Goal: Task Accomplishment & Management: Manage account settings

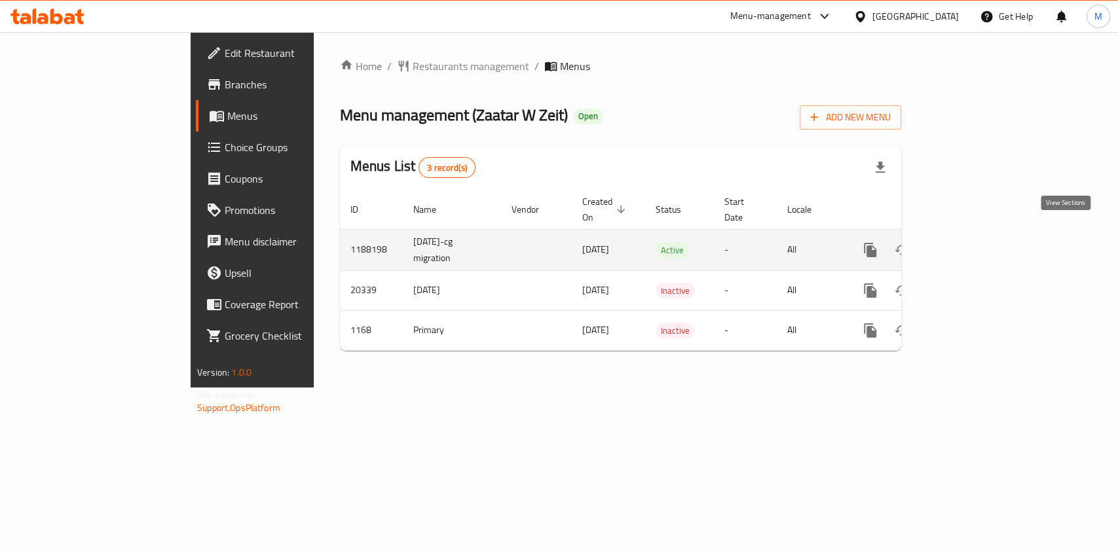
click at [972, 242] on icon "enhanced table" at bounding box center [965, 250] width 16 height 16
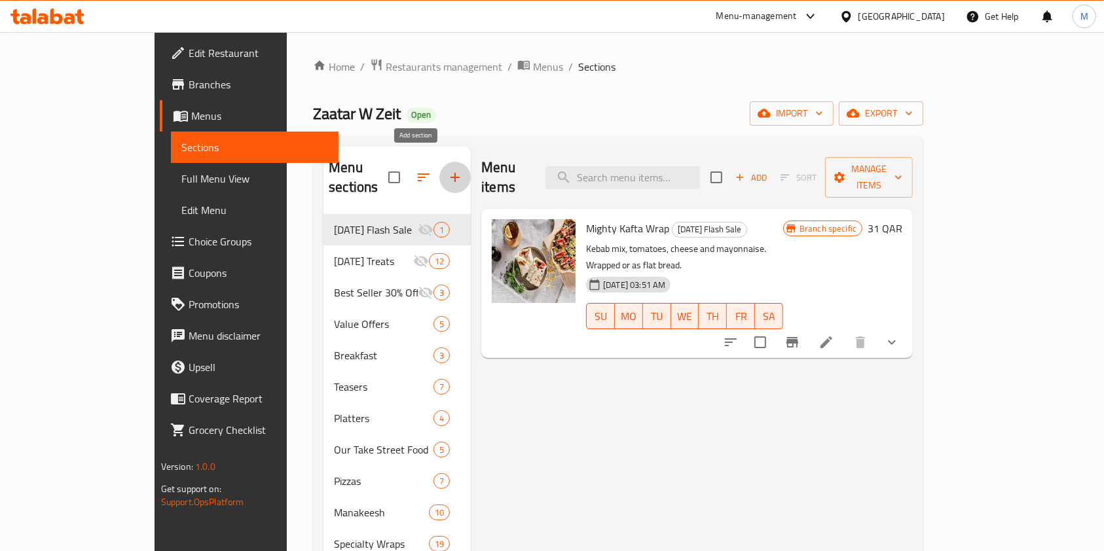
click at [447, 170] on icon "button" at bounding box center [455, 178] width 16 height 16
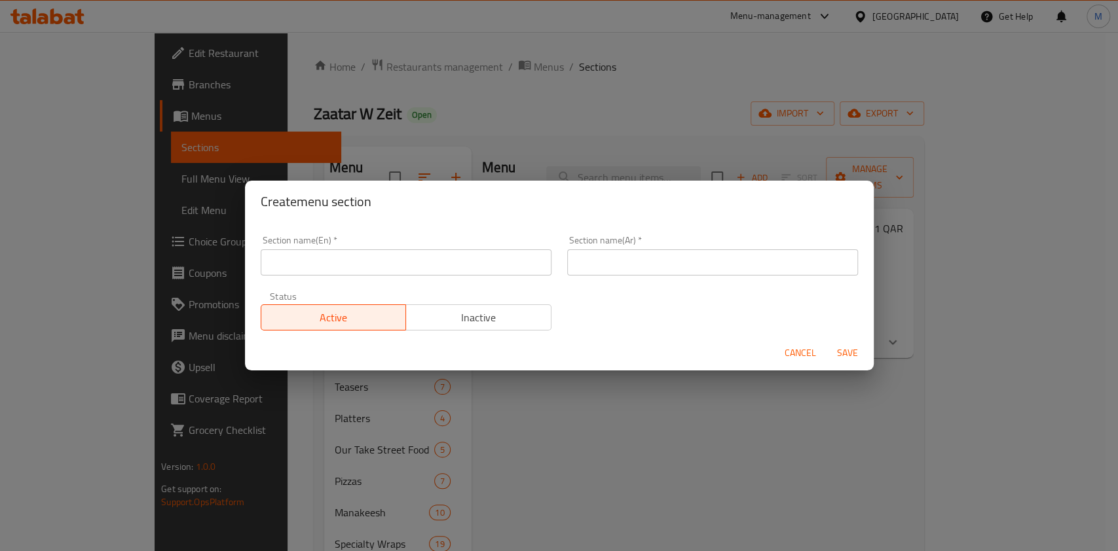
click at [416, 262] on input "text" at bounding box center [406, 262] width 291 height 26
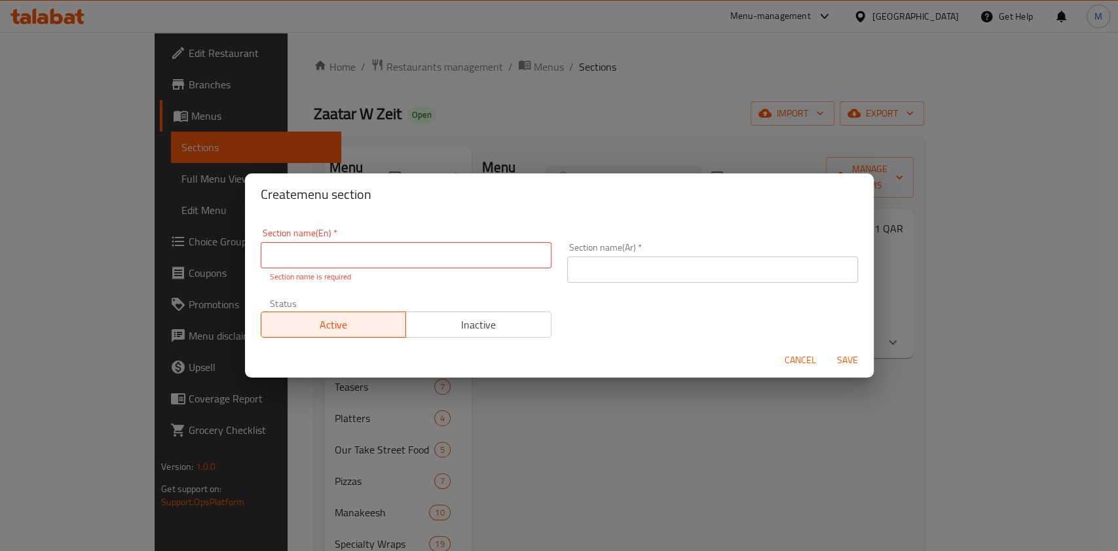
click at [414, 253] on input "text" at bounding box center [406, 255] width 291 height 26
paste input "Business Lunch"
type input "Business Lunch"
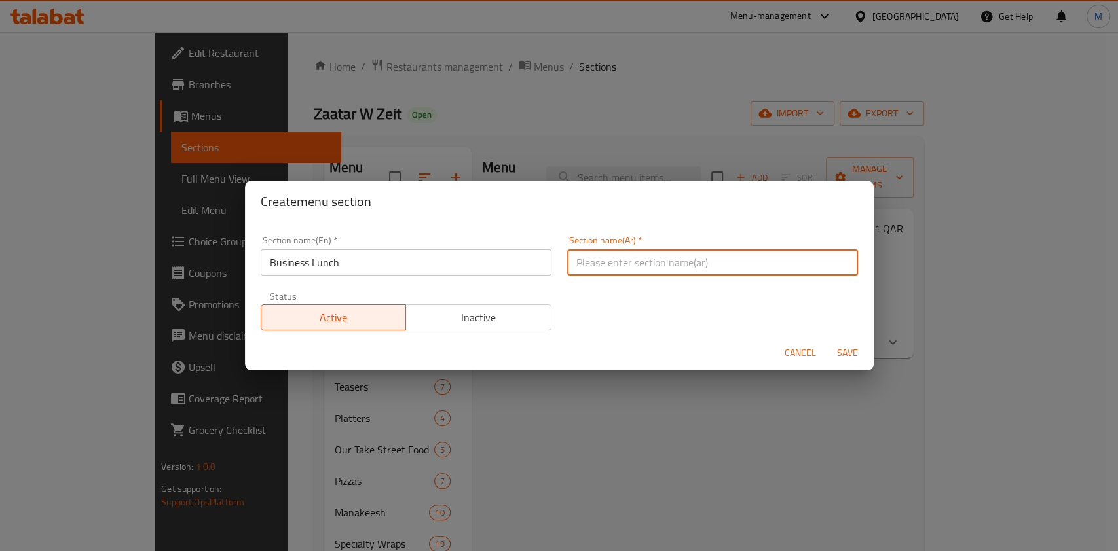
click at [597, 255] on input "text" at bounding box center [712, 262] width 291 height 26
paste input "غداء العمل"
type input "غداء العمل"
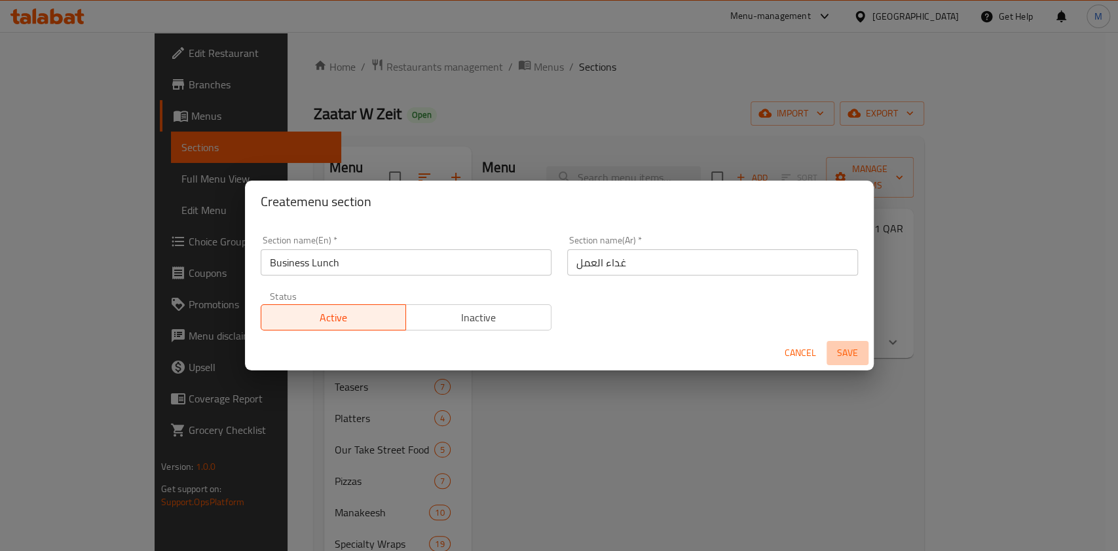
click at [853, 348] on span "Save" at bounding box center [847, 353] width 31 height 16
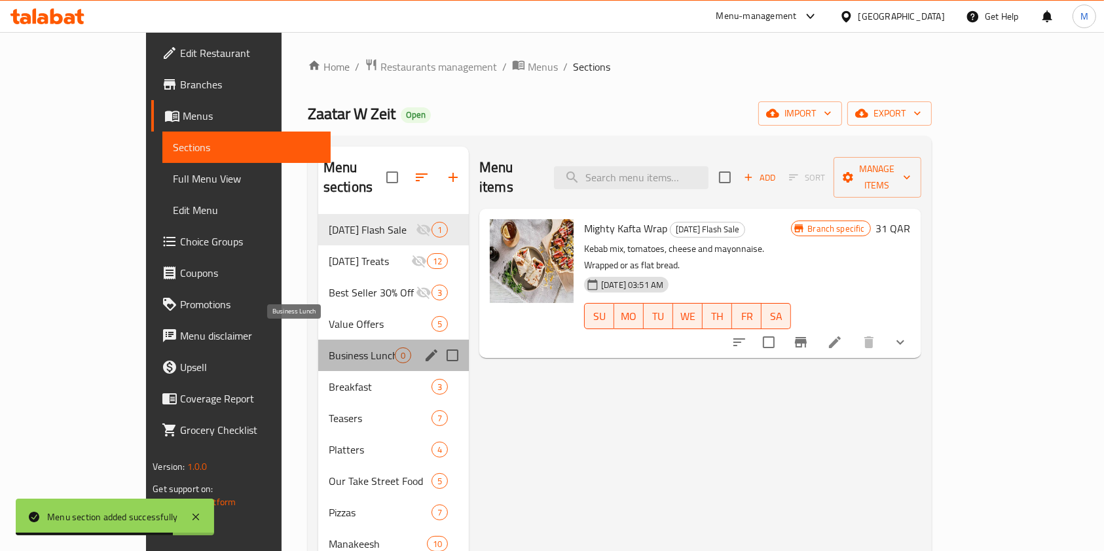
click at [329, 348] on span "Business Lunch" at bounding box center [362, 356] width 66 height 16
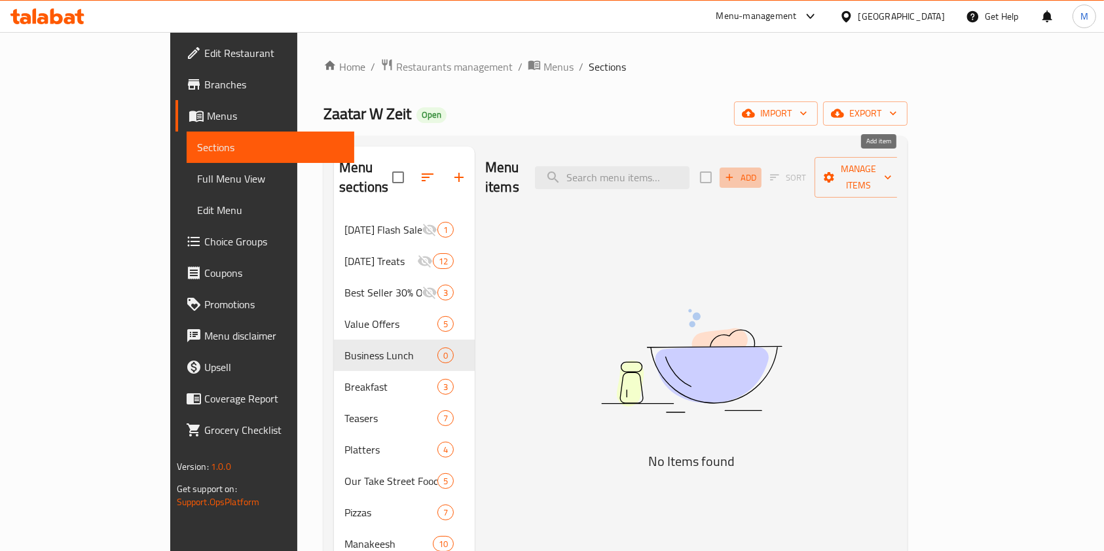
click at [758, 170] on span "Add" at bounding box center [740, 177] width 35 height 15
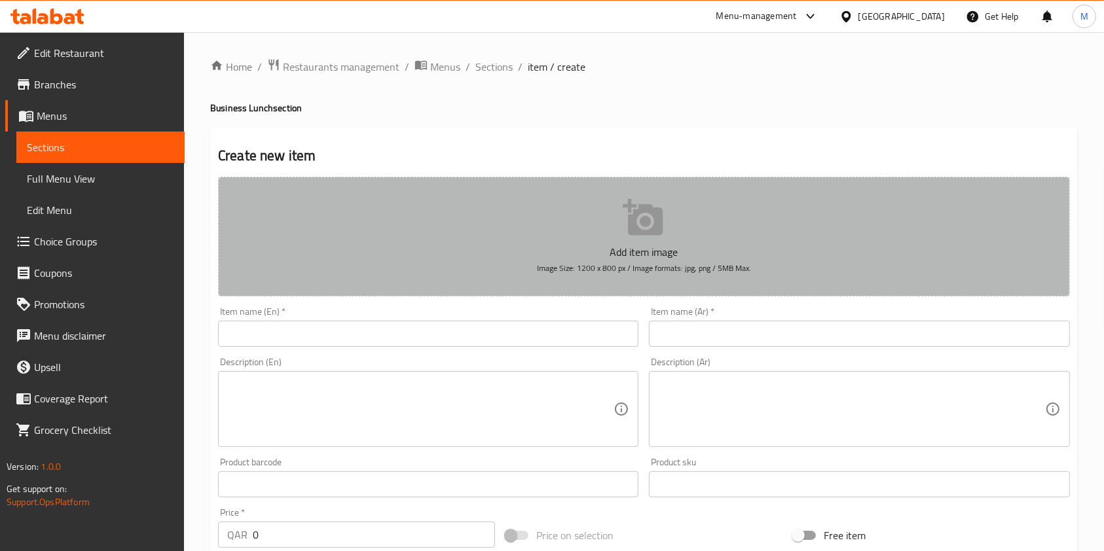
click at [540, 249] on p "Add item image" at bounding box center [643, 252] width 811 height 16
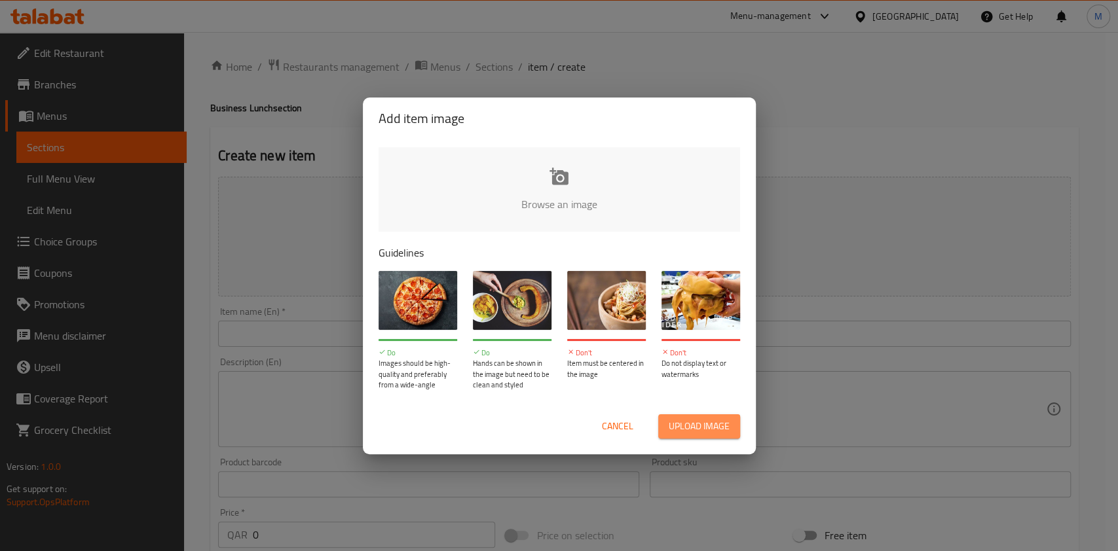
click at [701, 432] on span "Upload image" at bounding box center [699, 426] width 61 height 16
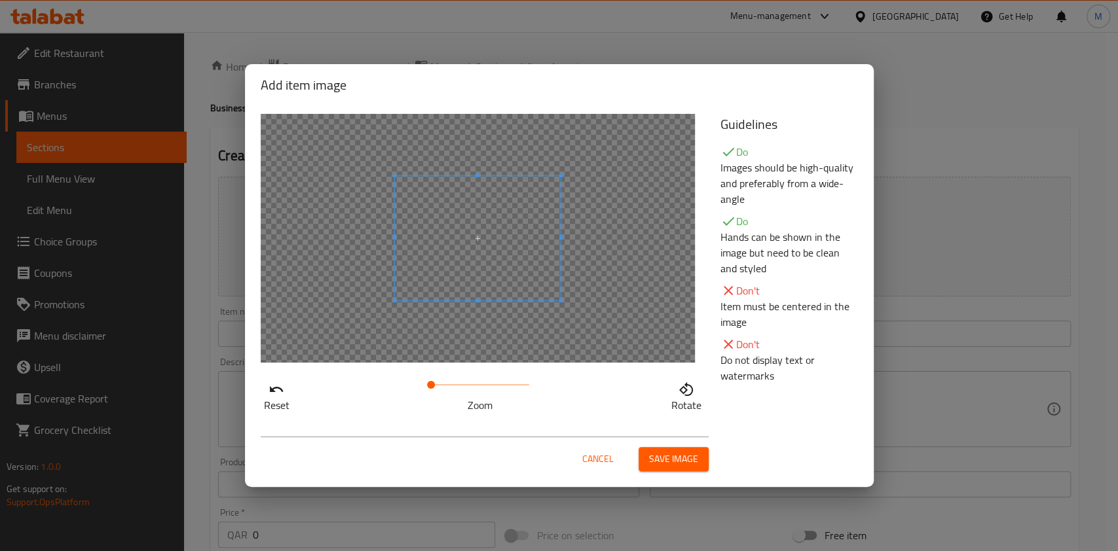
click at [469, 308] on div at bounding box center [478, 238] width 434 height 249
drag, startPoint x: 465, startPoint y: 396, endPoint x: 274, endPoint y: 386, distance: 190.8
click at [274, 386] on div "Reset Zoom Rotate" at bounding box center [483, 394] width 444 height 37
click at [493, 244] on span at bounding box center [477, 238] width 166 height 124
click at [494, 270] on span at bounding box center [477, 238] width 166 height 124
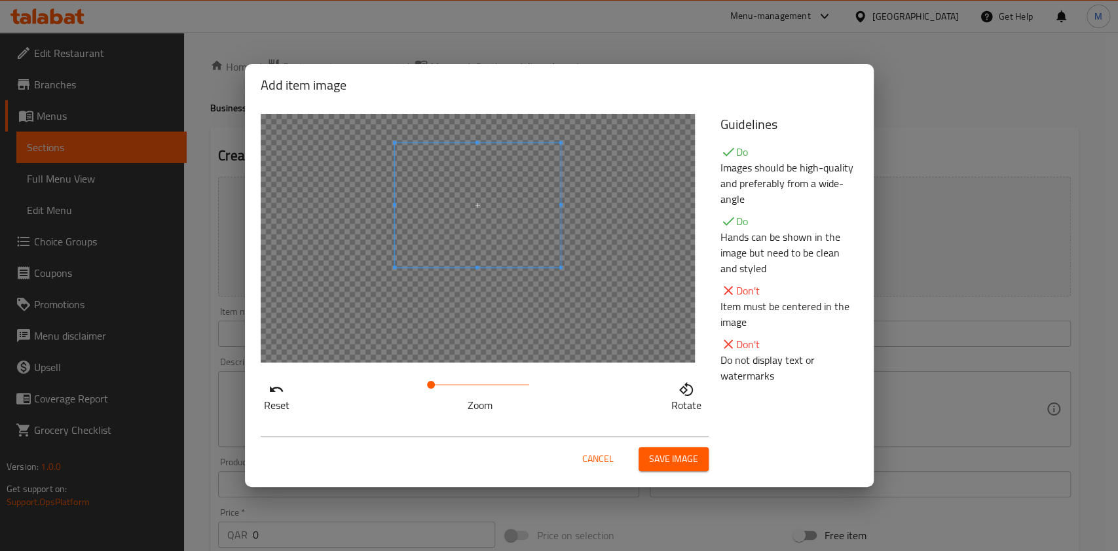
click at [475, 153] on span at bounding box center [477, 205] width 166 height 124
click at [688, 455] on span "Save image" at bounding box center [673, 459] width 49 height 16
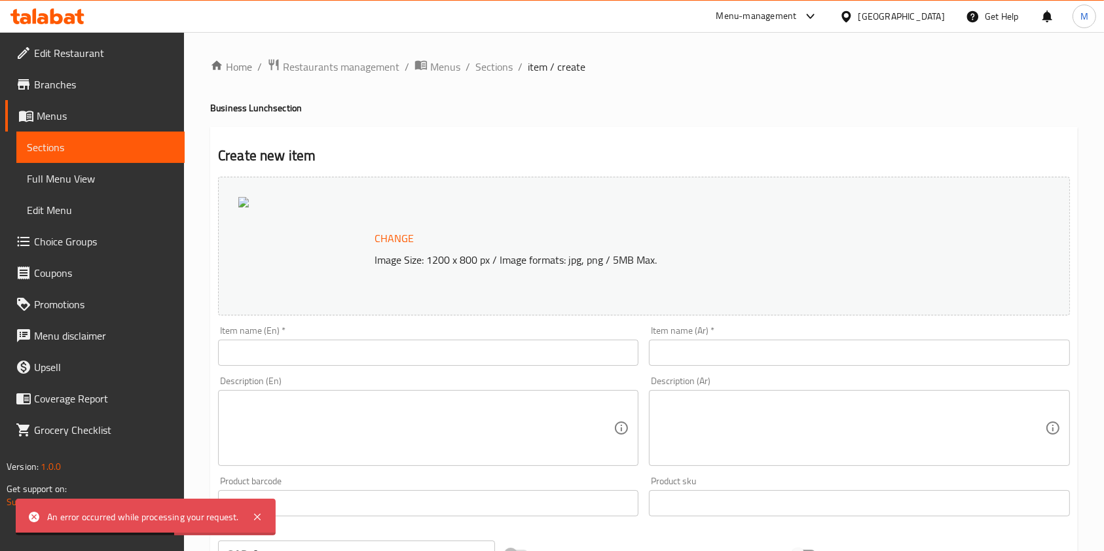
click at [517, 268] on p "Image Size: 1200 x 800 px / Image formats: jpg, png / 5MB Max." at bounding box center [673, 260] width 608 height 16
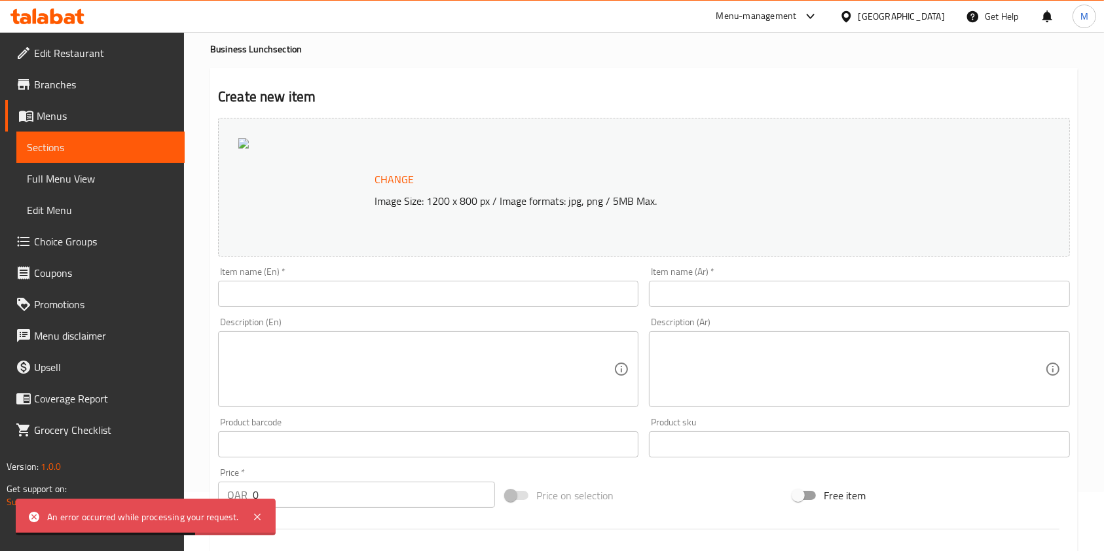
scroll to position [87, 0]
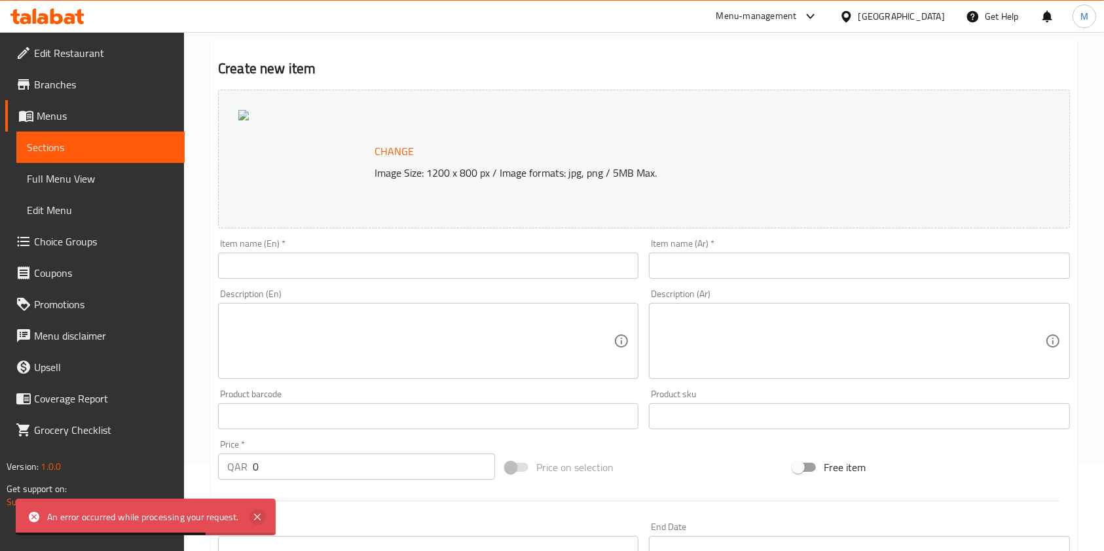
click at [260, 520] on icon at bounding box center [257, 517] width 7 height 7
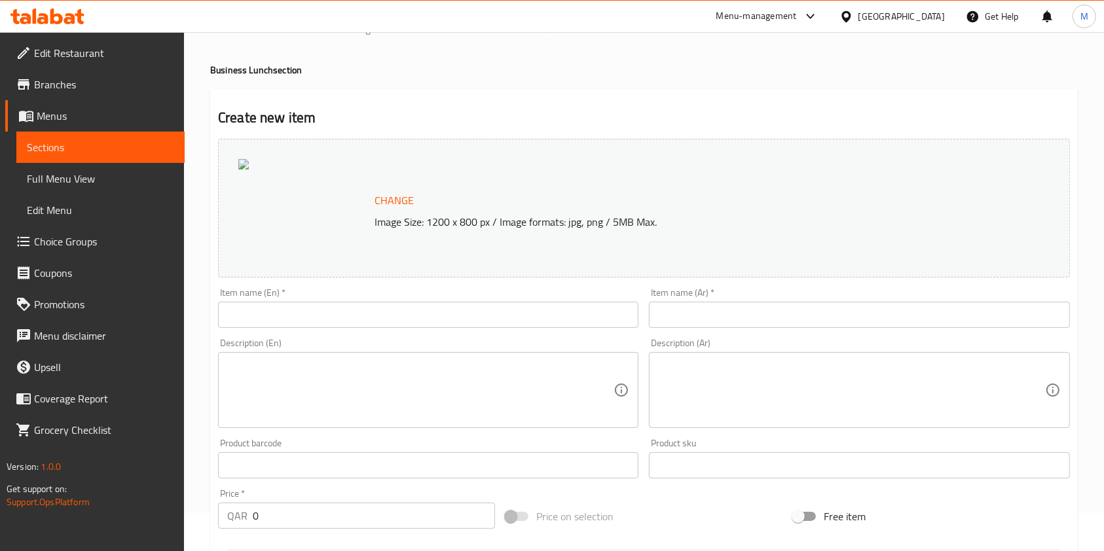
scroll to position [0, 0]
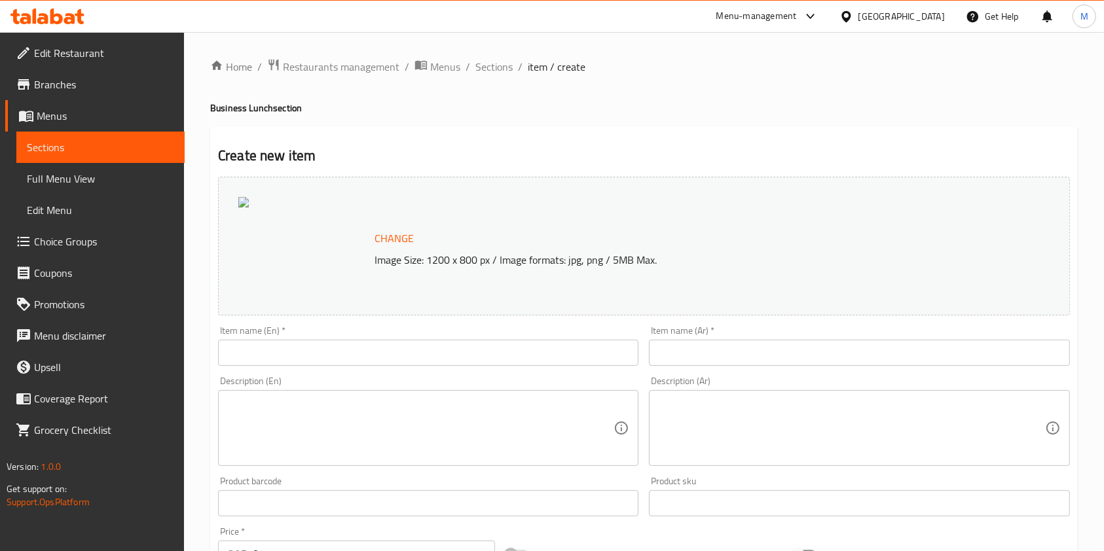
click at [487, 268] on p "Image Size: 1200 x 800 px / Image formats: jpg, png / 5MB Max." at bounding box center [673, 260] width 608 height 16
click at [400, 242] on span "Change" at bounding box center [394, 238] width 39 height 19
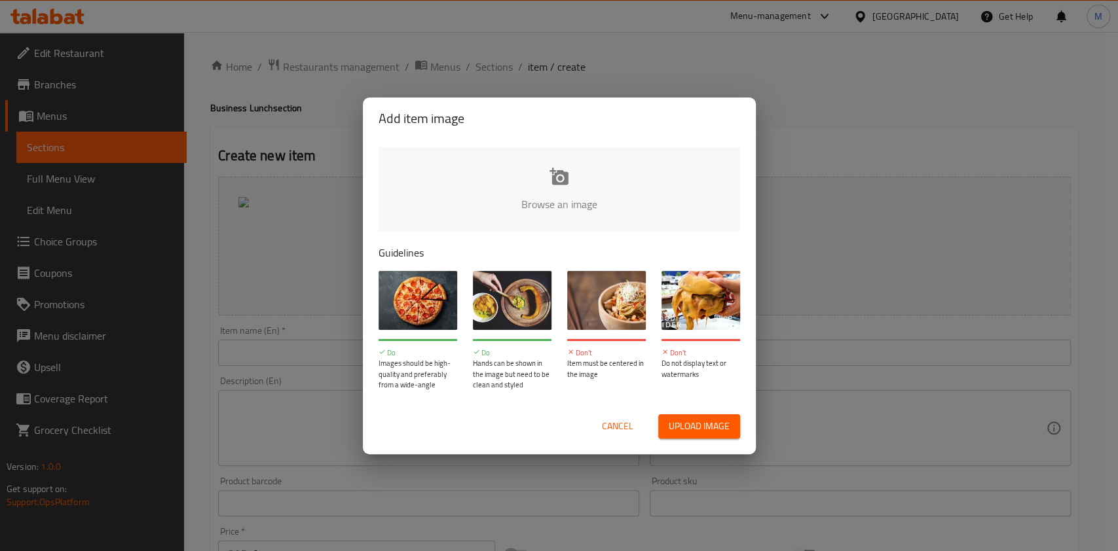
click at [712, 424] on span "Upload image" at bounding box center [699, 426] width 61 height 16
type input "C:\fakepath\bussines lunch (1) (1).jpg"
click at [703, 433] on span "Upload image" at bounding box center [699, 426] width 61 height 16
click at [703, 427] on span "Upload image" at bounding box center [699, 426] width 61 height 16
drag, startPoint x: 908, startPoint y: 194, endPoint x: 901, endPoint y: 197, distance: 7.1
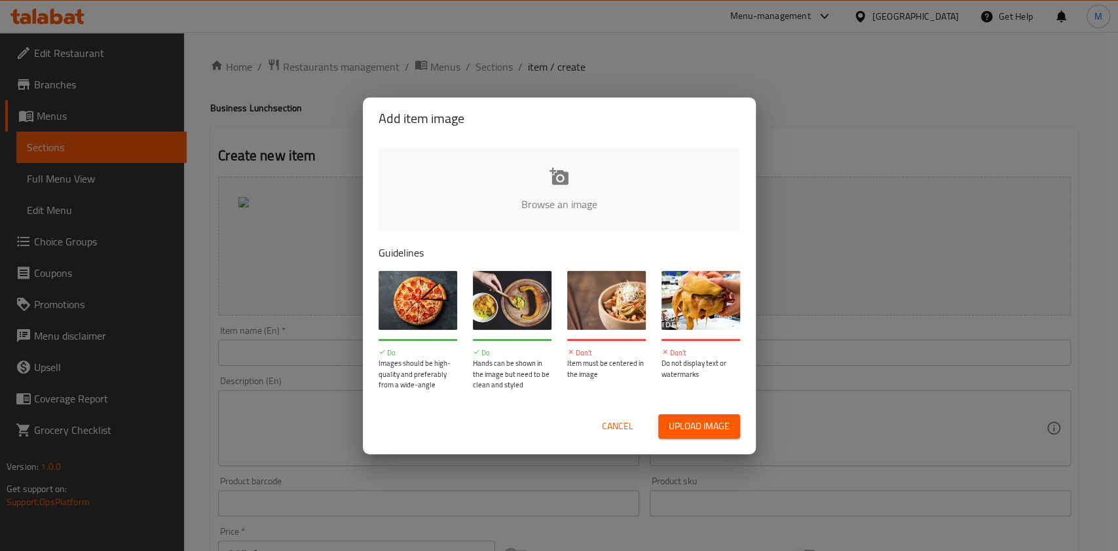
click at [904, 197] on div "Add item image Browse an image Guidelines Do Images should be high-quality and …" at bounding box center [559, 275] width 1118 height 551
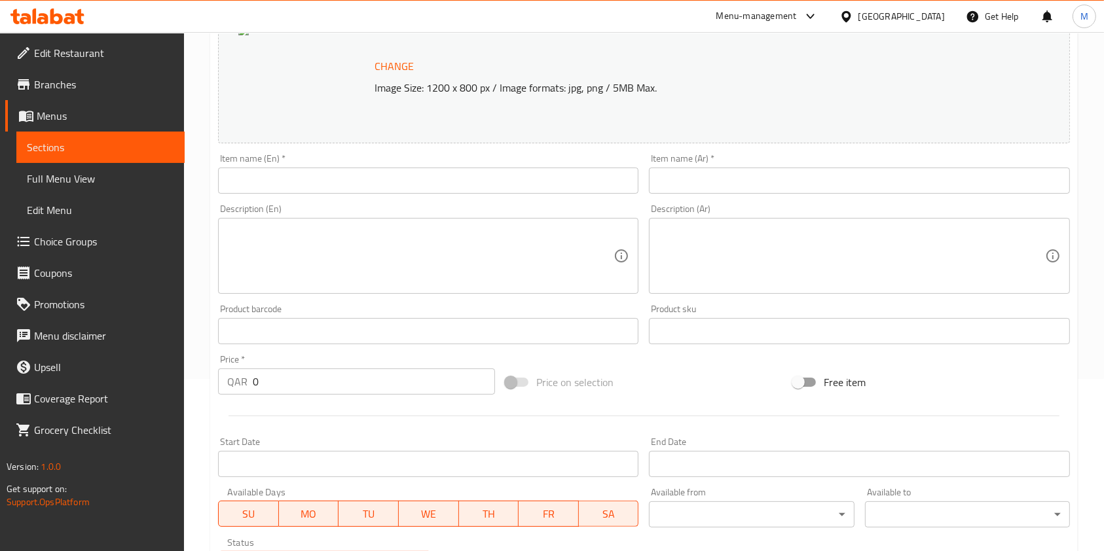
scroll to position [174, 0]
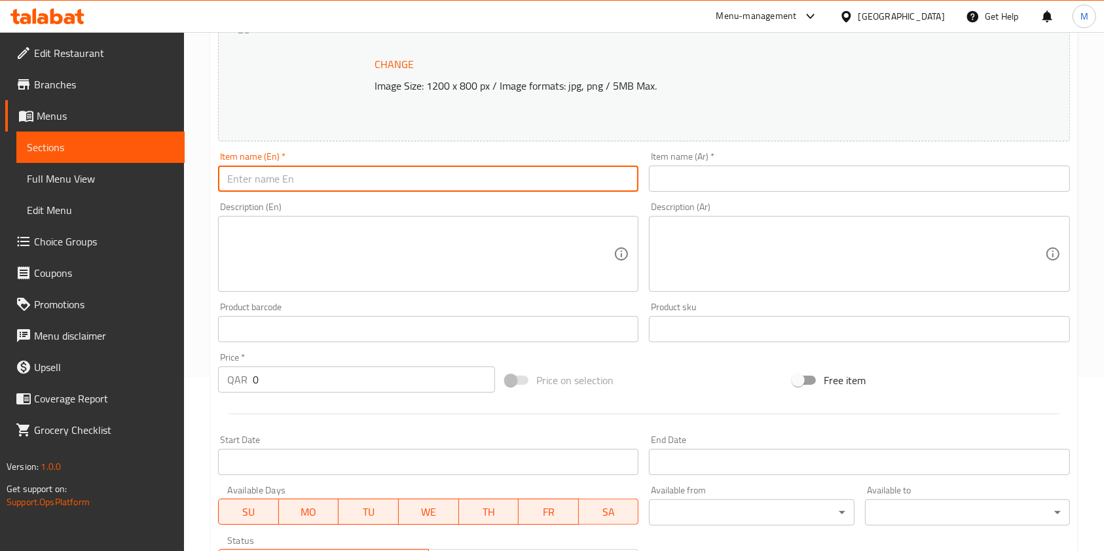
click at [418, 184] on input "text" at bounding box center [428, 179] width 420 height 26
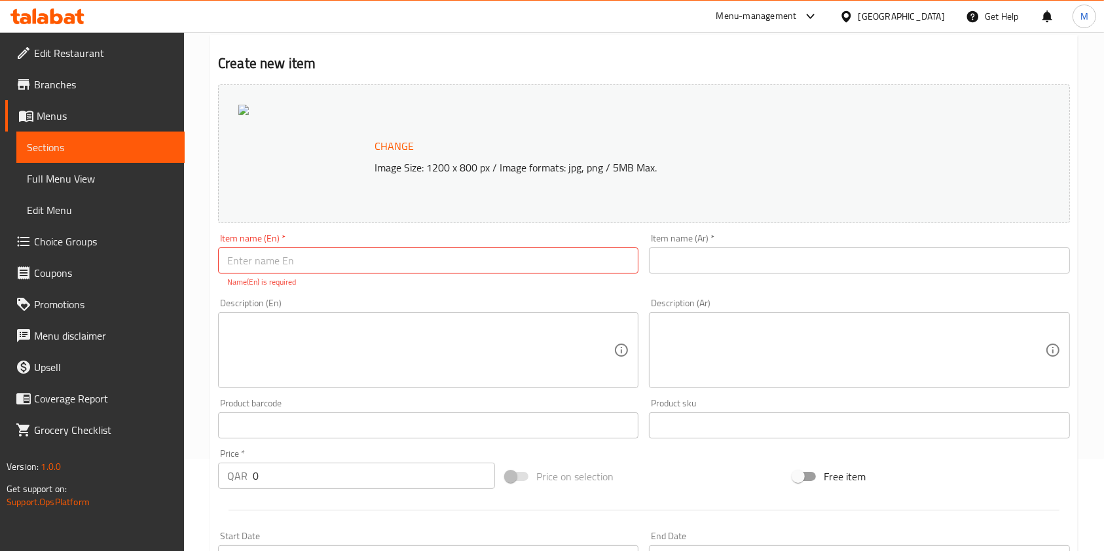
scroll to position [0, 0]
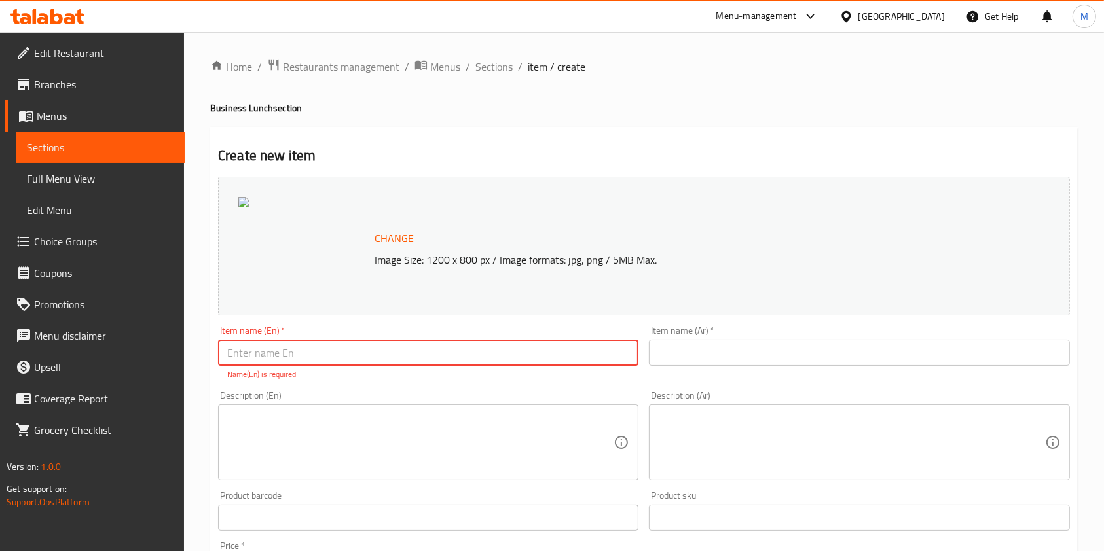
click at [348, 363] on input "text" at bounding box center [428, 353] width 420 height 26
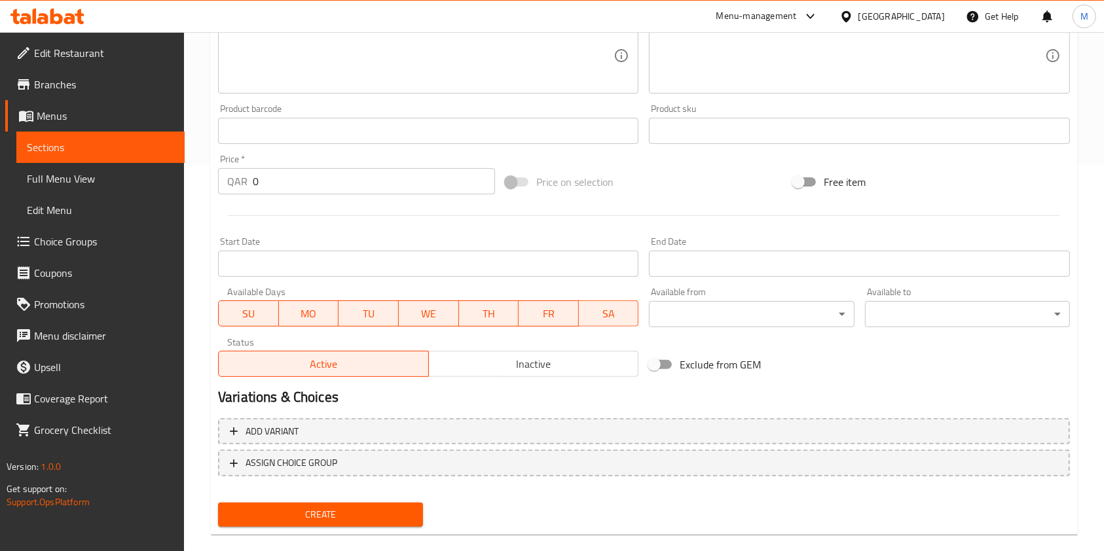
scroll to position [407, 0]
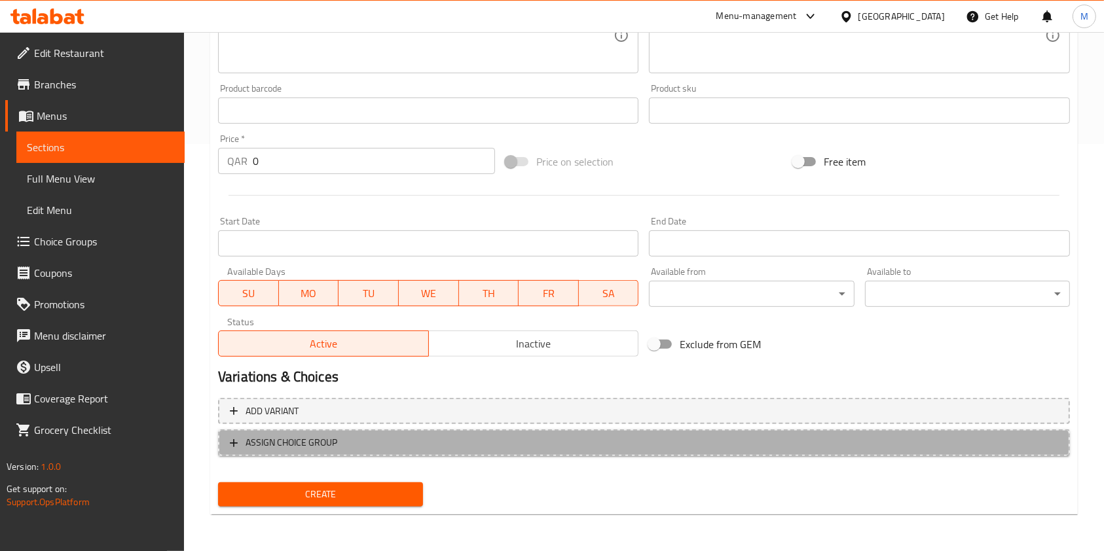
click at [388, 446] on span "ASSIGN CHOICE GROUP" at bounding box center [644, 443] width 828 height 16
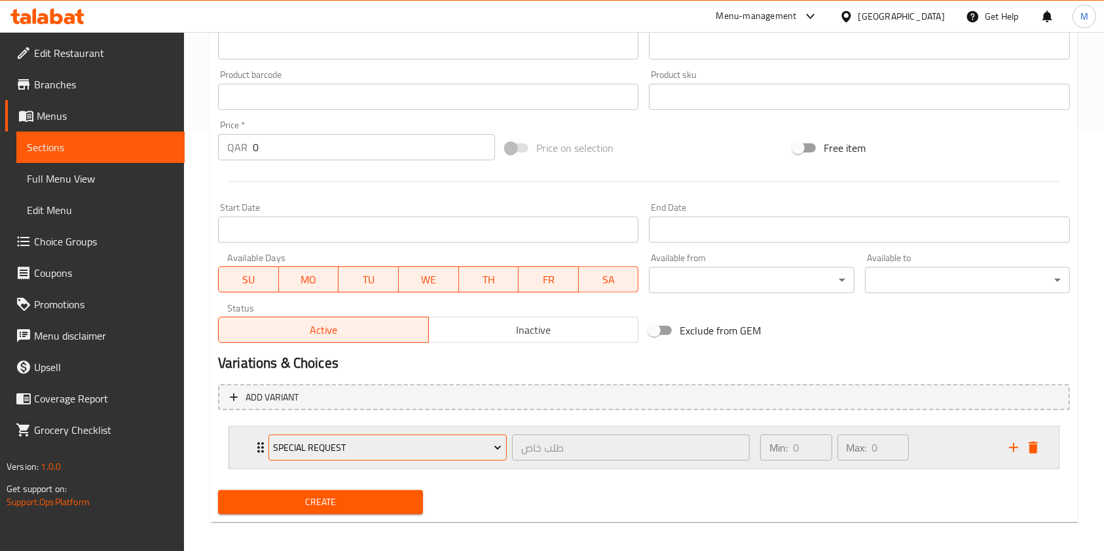
scroll to position [429, 0]
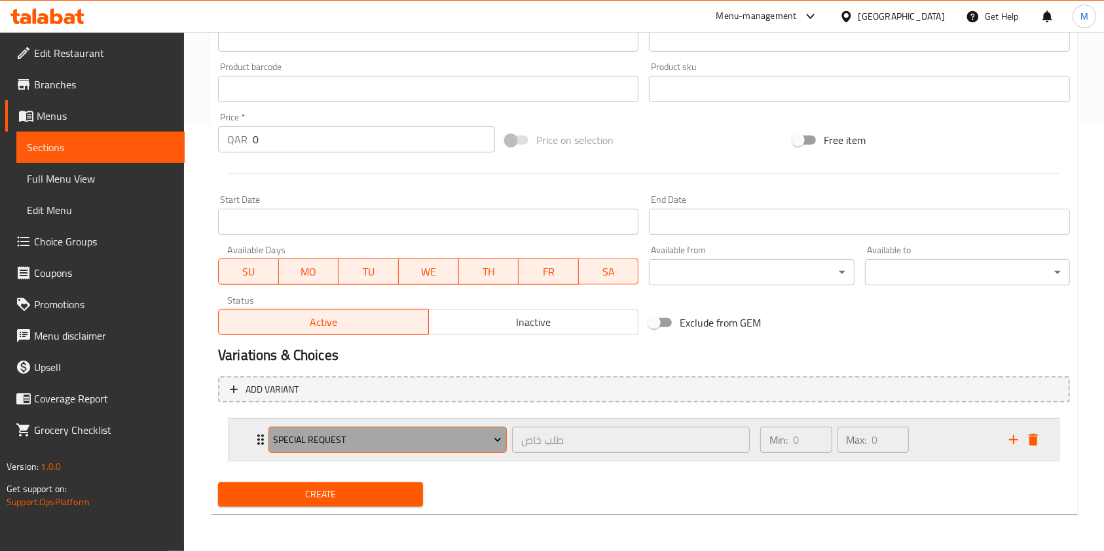
click at [367, 441] on span "Special Request" at bounding box center [387, 440] width 229 height 16
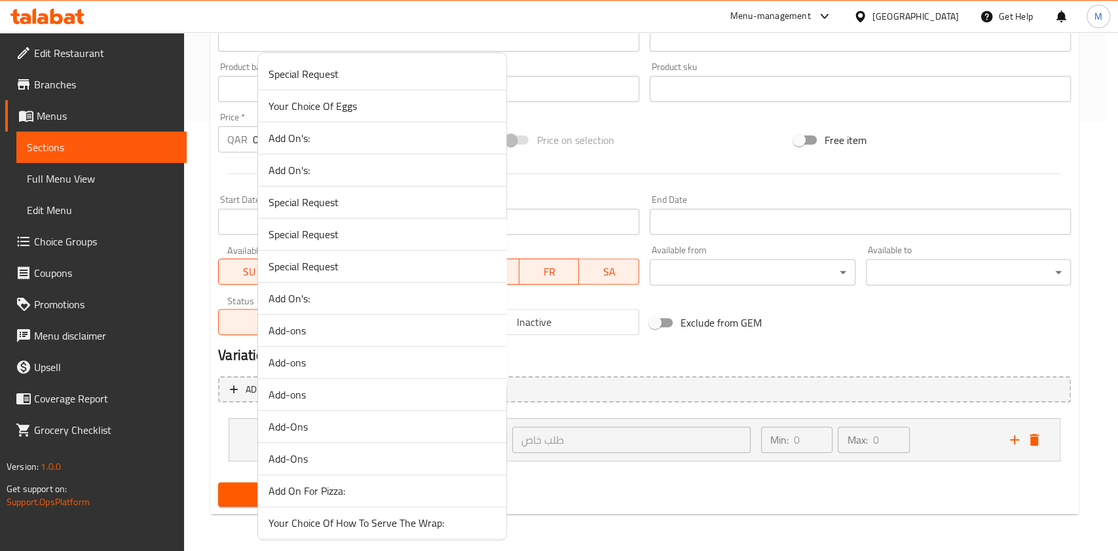
click at [587, 369] on div at bounding box center [559, 275] width 1118 height 551
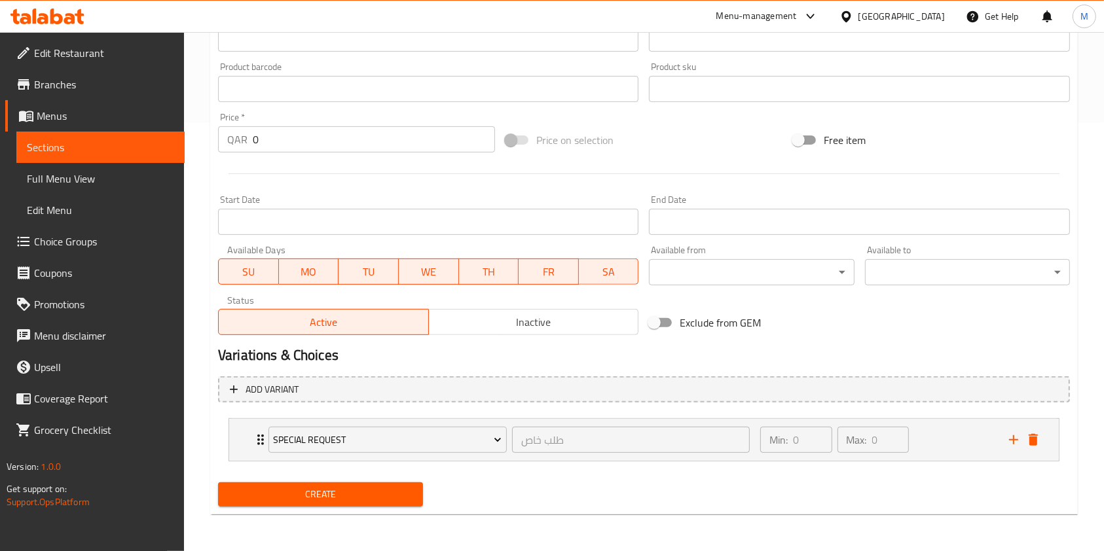
click at [73, 237] on span "Choice Groups" at bounding box center [104, 242] width 140 height 16
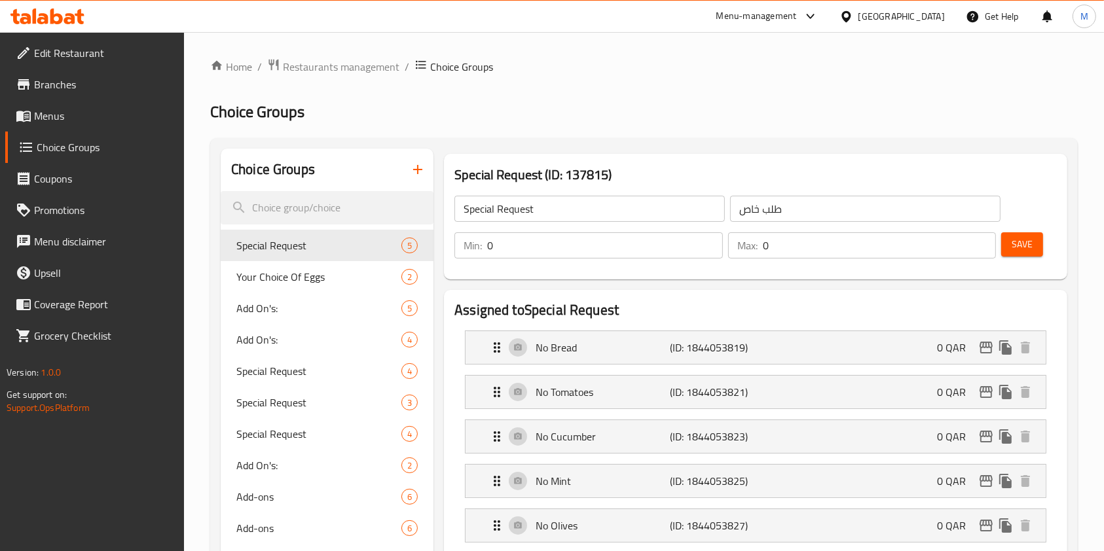
click at [415, 168] on icon "button" at bounding box center [418, 170] width 16 height 16
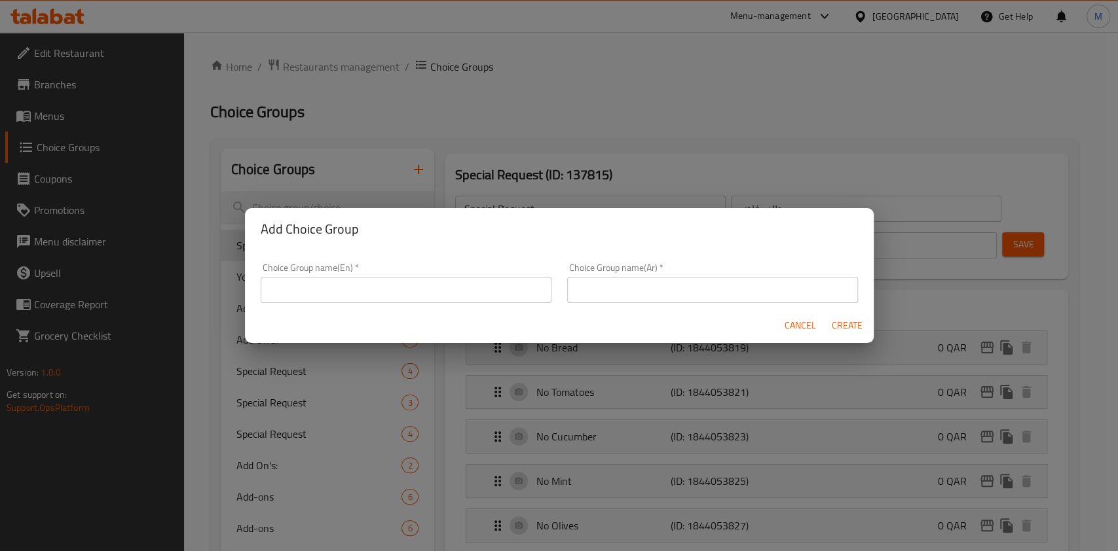
click at [341, 297] on input "text" at bounding box center [406, 290] width 291 height 26
paste input "Choose One Wrap"
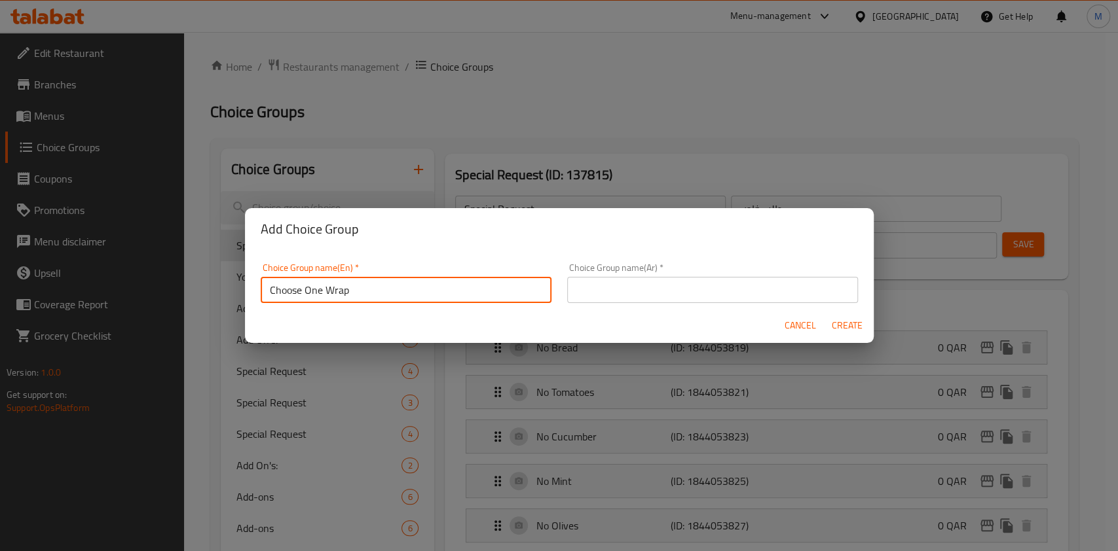
type input "Choose One Wrap"
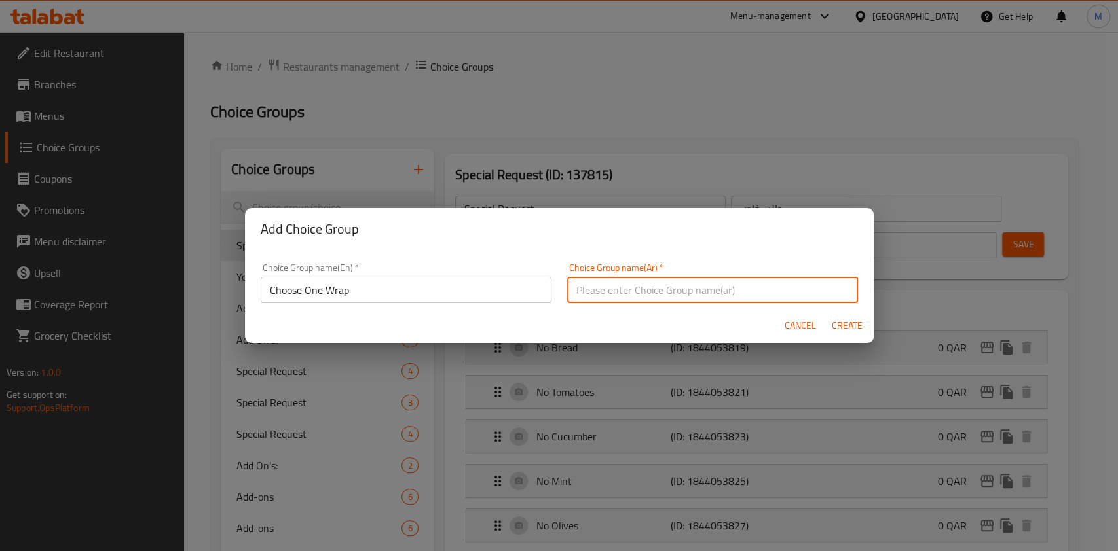
click at [724, 292] on input "text" at bounding box center [712, 290] width 291 height 26
paste input "اختيار من راب"
type input "اختيار من راب"
click at [845, 320] on span "Create" at bounding box center [847, 326] width 31 height 16
type input "Choose One Wrap"
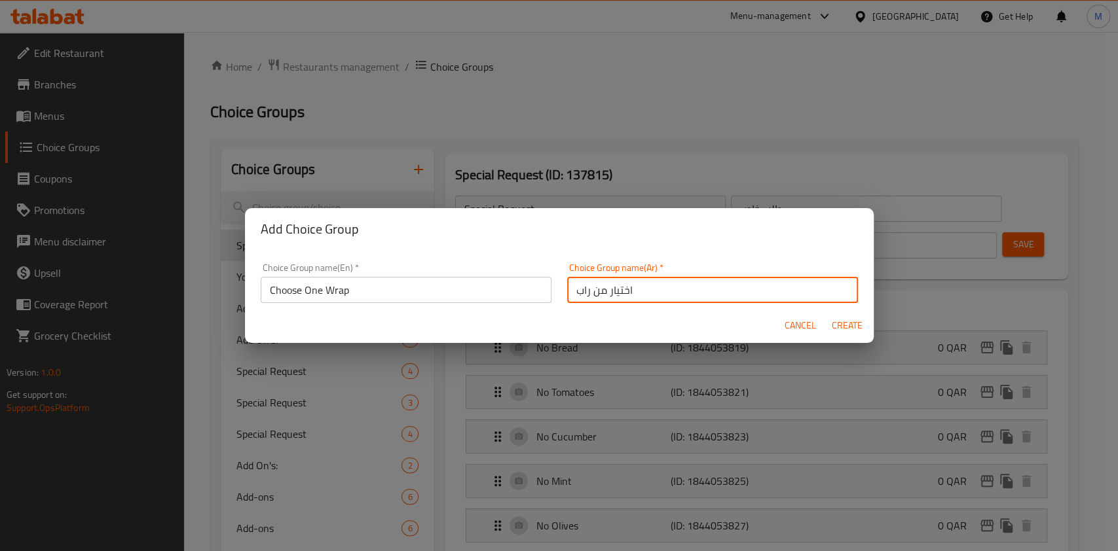
type input "اختيار من راب"
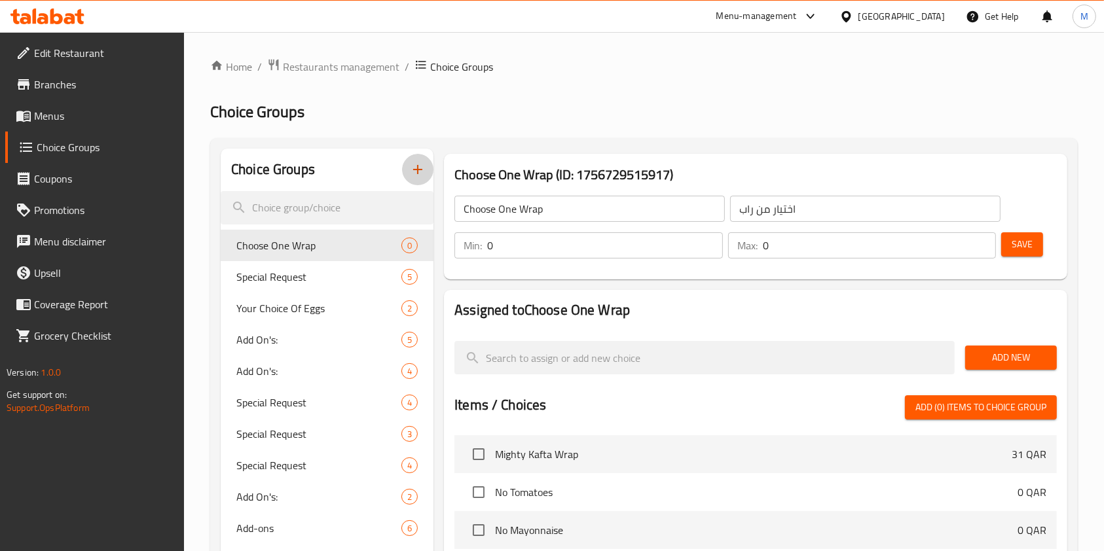
click at [424, 170] on icon "button" at bounding box center [418, 170] width 16 height 16
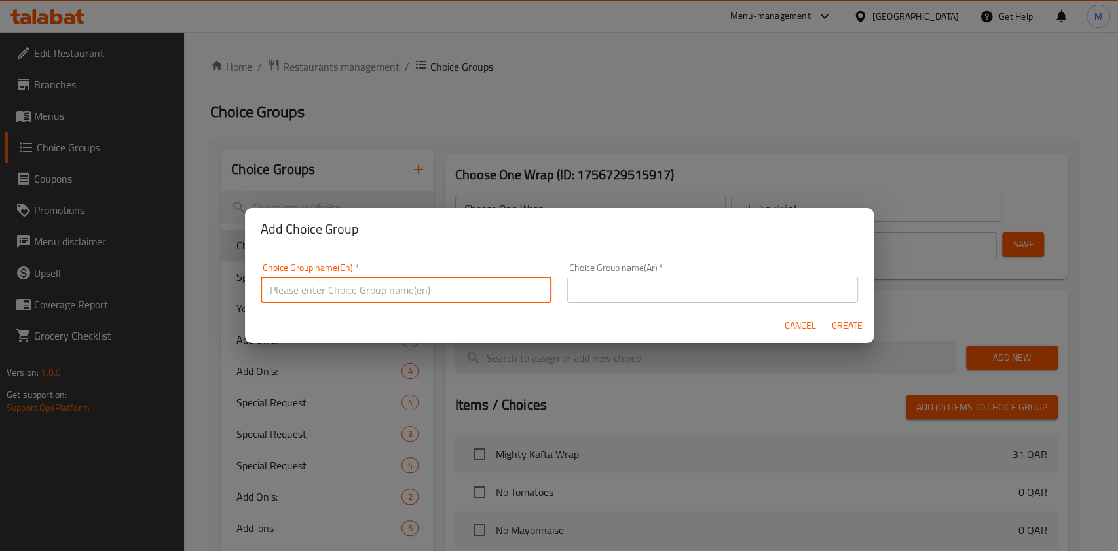
click at [424, 291] on input "text" at bounding box center [406, 290] width 291 height 26
paste input "Drinks (Choose One)"
type input "Drinks (Choose One)"
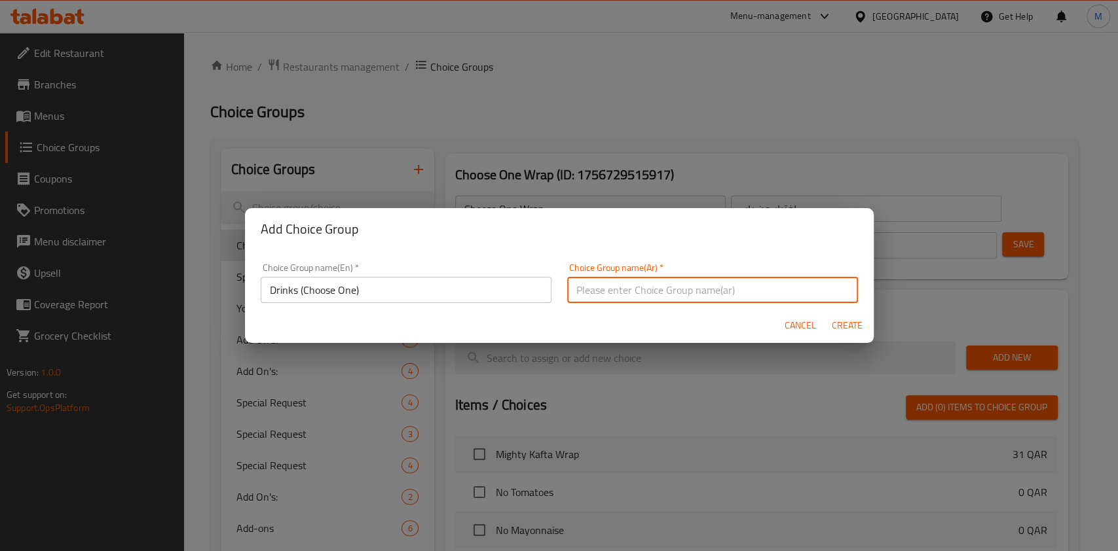
click at [765, 293] on input "text" at bounding box center [712, 290] width 291 height 26
paste input "المشروبات(اختر واحد من)"
type input "المشروبات(اختر واحد من)"
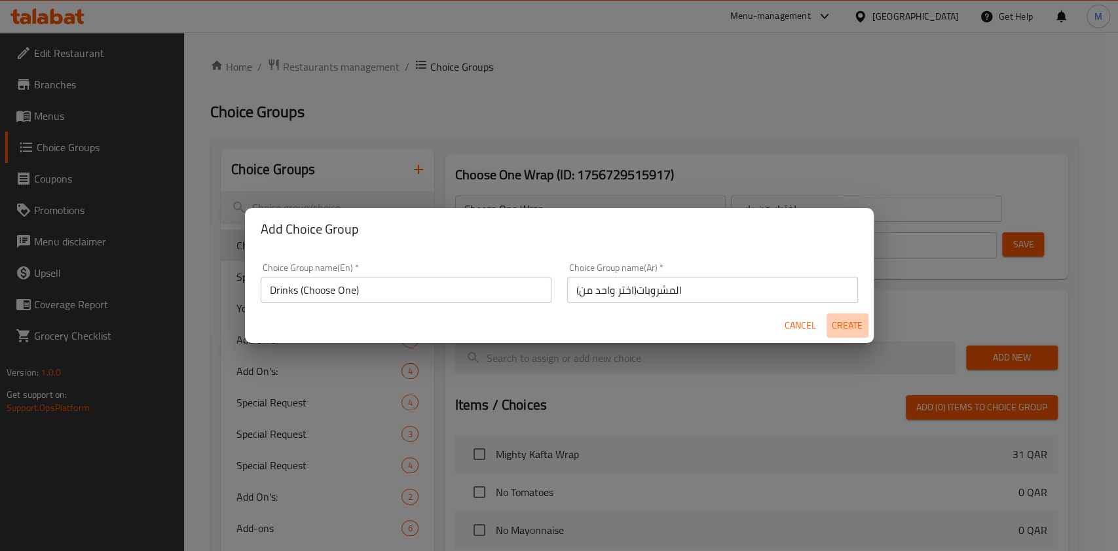
click at [847, 330] on span "Create" at bounding box center [847, 326] width 31 height 16
type input "Drinks (Choose One)"
type input "المشروبات(اختر واحد من)"
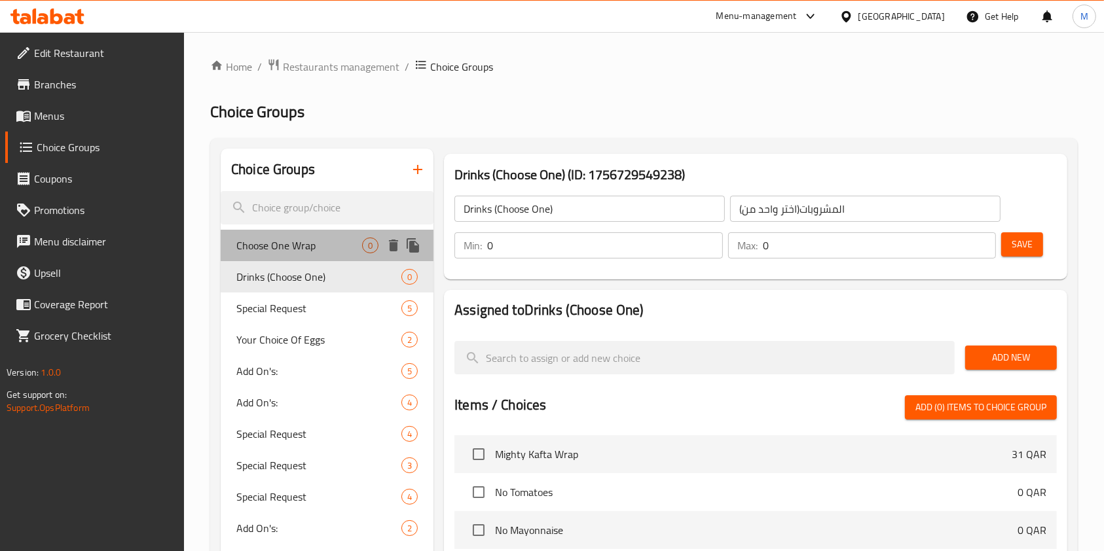
click at [296, 246] on span "Choose One Wrap" at bounding box center [299, 246] width 126 height 16
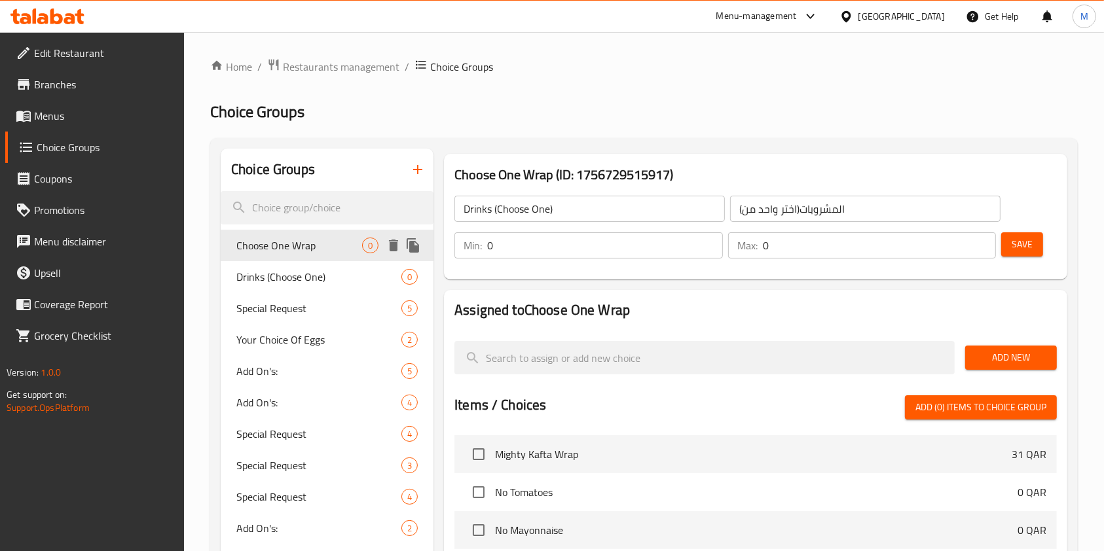
type input "Choose One Wrap"
type input "اختيار من راب"
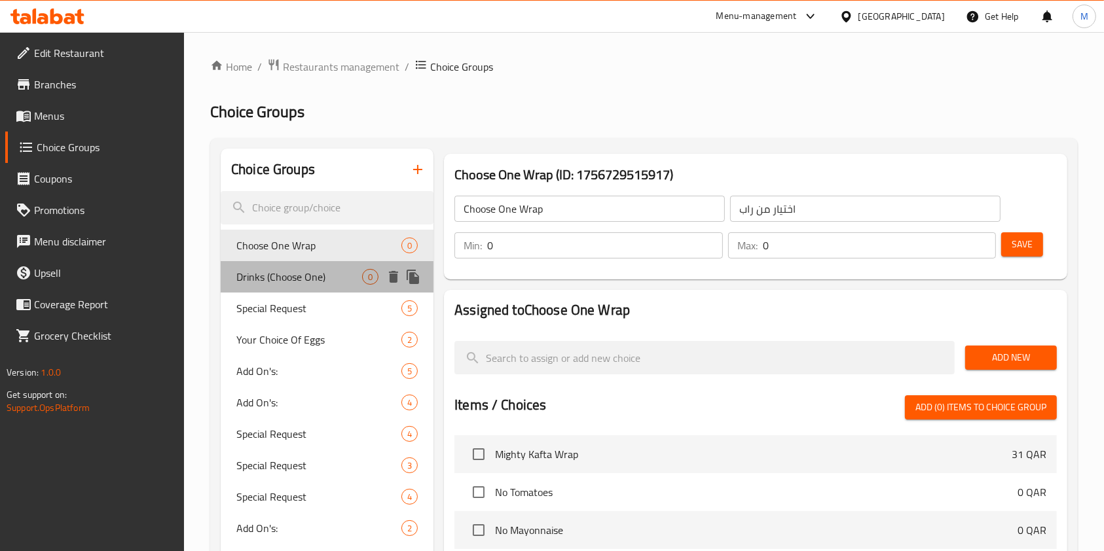
click at [291, 275] on span "Drinks (Choose One)" at bounding box center [299, 277] width 126 height 16
type input "Drinks (Choose One)"
type input "المشروبات(اختر واحد من)"
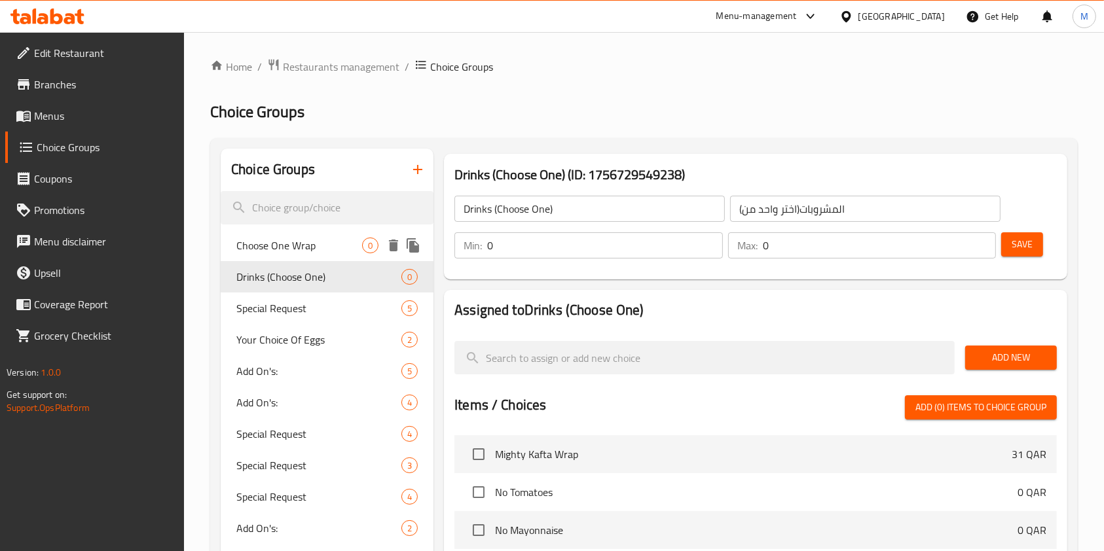
click at [285, 253] on span "Choose One Wrap" at bounding box center [299, 246] width 126 height 16
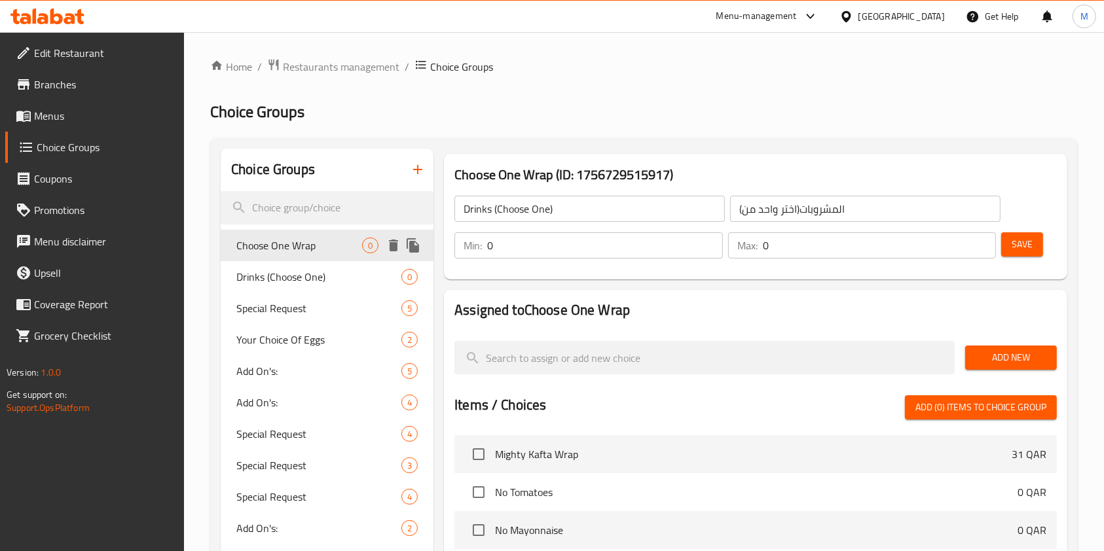
type input "Choose One Wrap"
type input "اختيار من راب"
click at [1006, 363] on span "Add New" at bounding box center [1011, 358] width 71 height 16
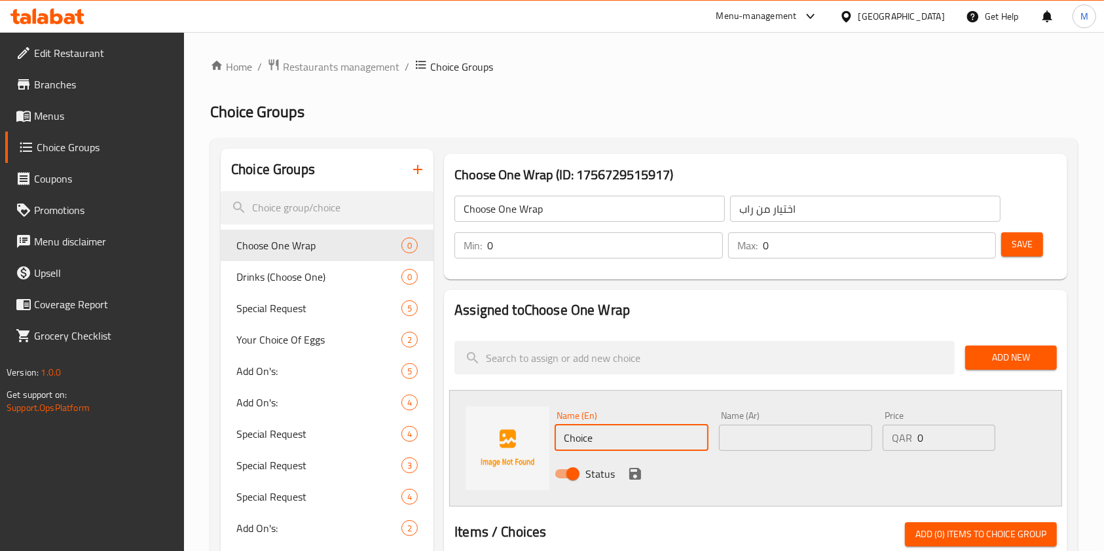
click at [602, 438] on input "Choice" at bounding box center [631, 438] width 153 height 26
type input "C"
paste input "FAMOUS CHICKEN WRAP"
type input "FAMOUS CHICKEN WRAP"
click at [777, 449] on input "text" at bounding box center [795, 438] width 153 height 26
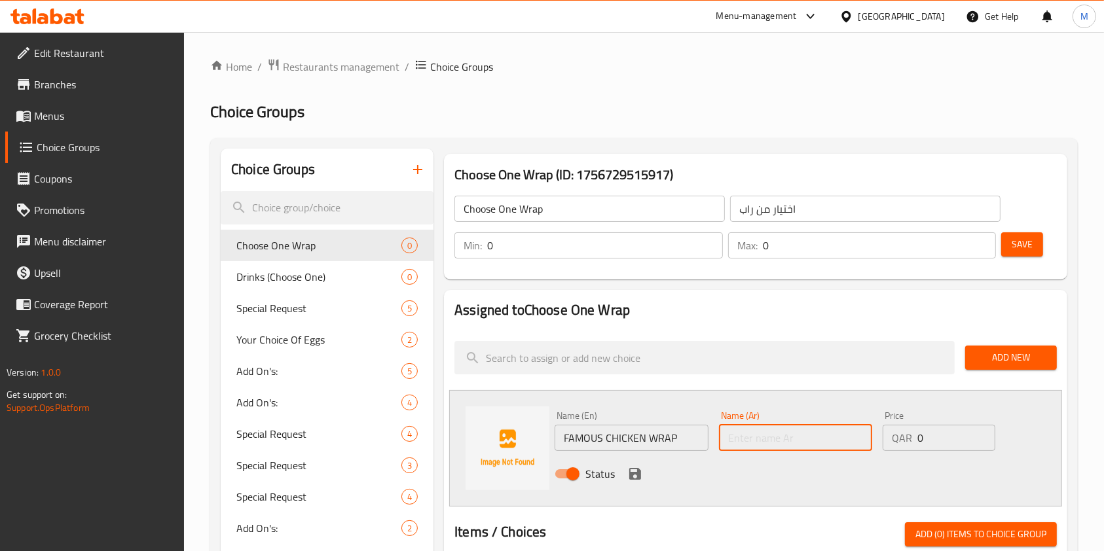
paste input "فاموس شيكن راب"
type input "فاموس شيكن راب"
click at [757, 326] on nav at bounding box center [755, 325] width 602 height 10
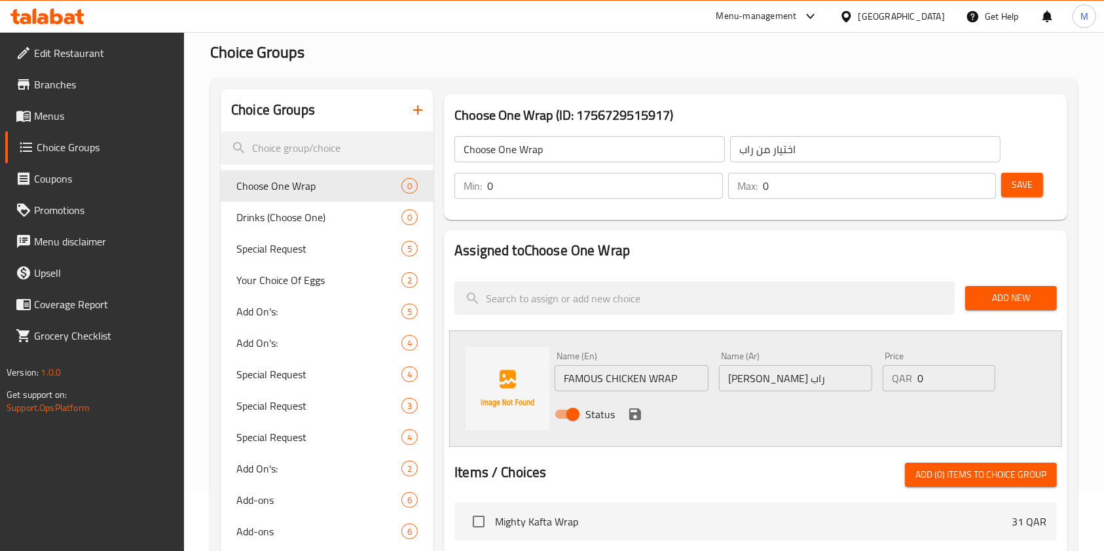
scroll to position [87, 0]
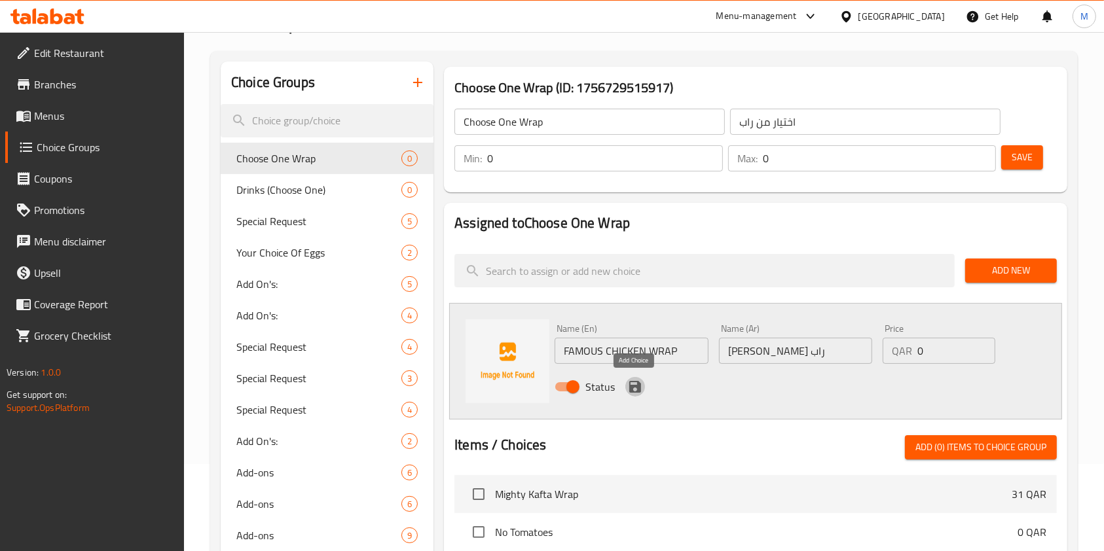
click at [632, 388] on icon "save" at bounding box center [635, 387] width 12 height 12
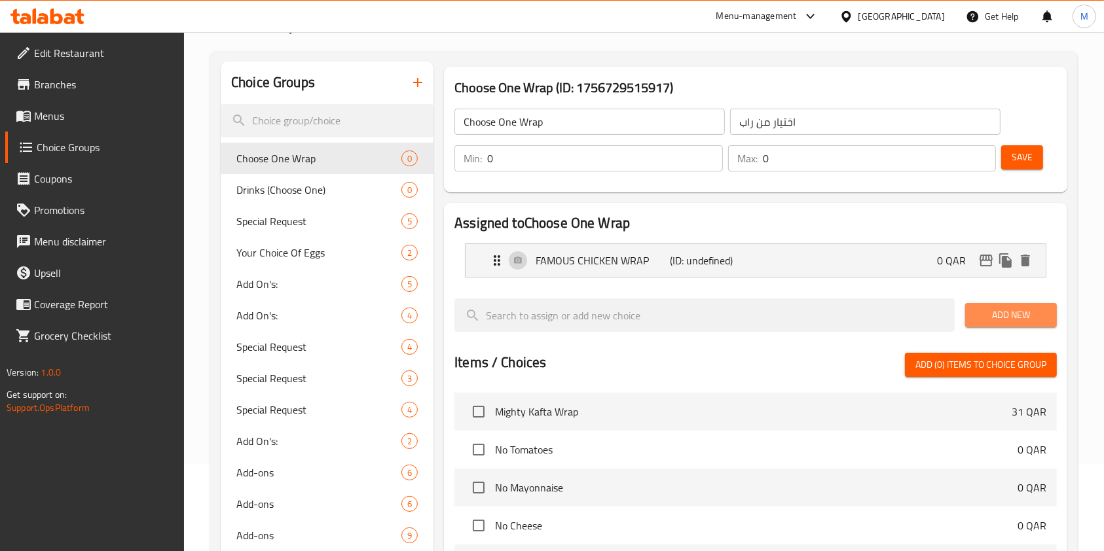
click at [1025, 317] on span "Add New" at bounding box center [1011, 315] width 71 height 16
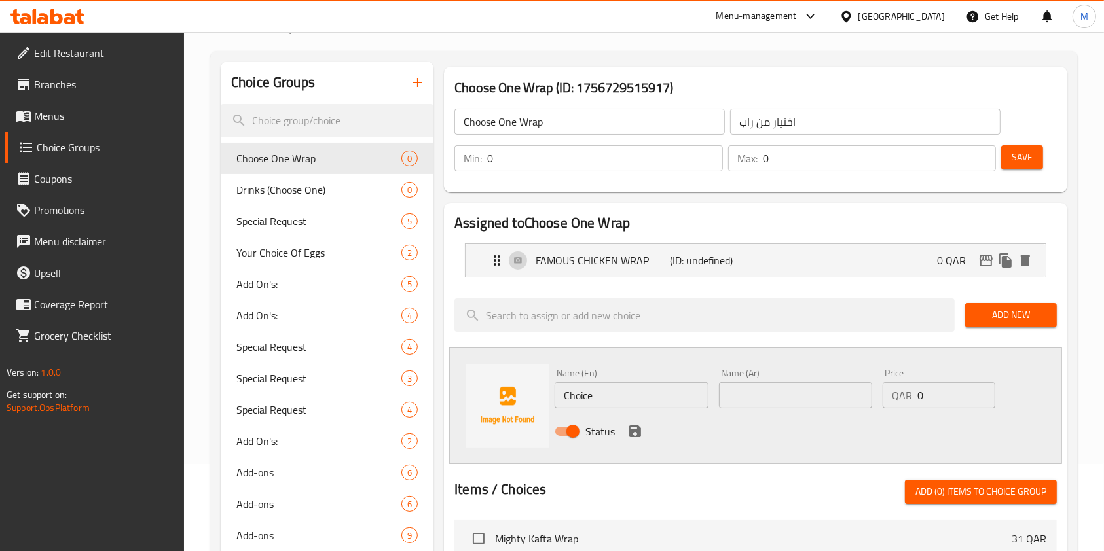
drag, startPoint x: 528, startPoint y: 396, endPoint x: 479, endPoint y: 397, distance: 49.1
click at [490, 398] on div "Name (En) Choice Name (En) Name (Ar) Name (Ar) Price QAR 0 Price Status" at bounding box center [755, 406] width 613 height 117
paste input "MIGHTY KAFTA WRAP"
type input "MIGHTY KAFTA WRAP"
click at [786, 403] on input "text" at bounding box center [795, 395] width 153 height 26
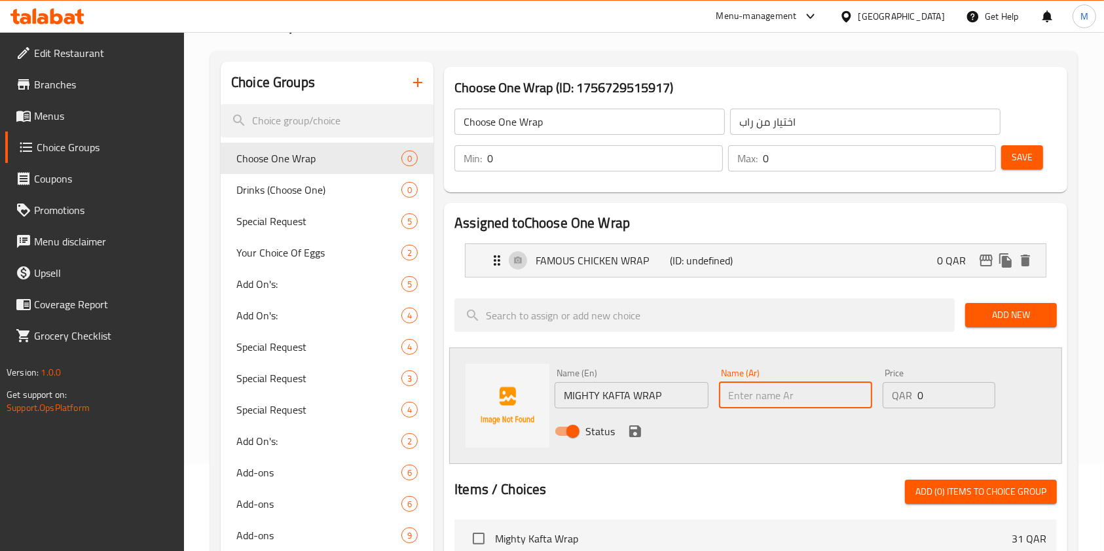
paste input "ميتي كفتا راب"
type input "ميتي كفتا راب"
click at [632, 437] on icon "save" at bounding box center [635, 432] width 16 height 16
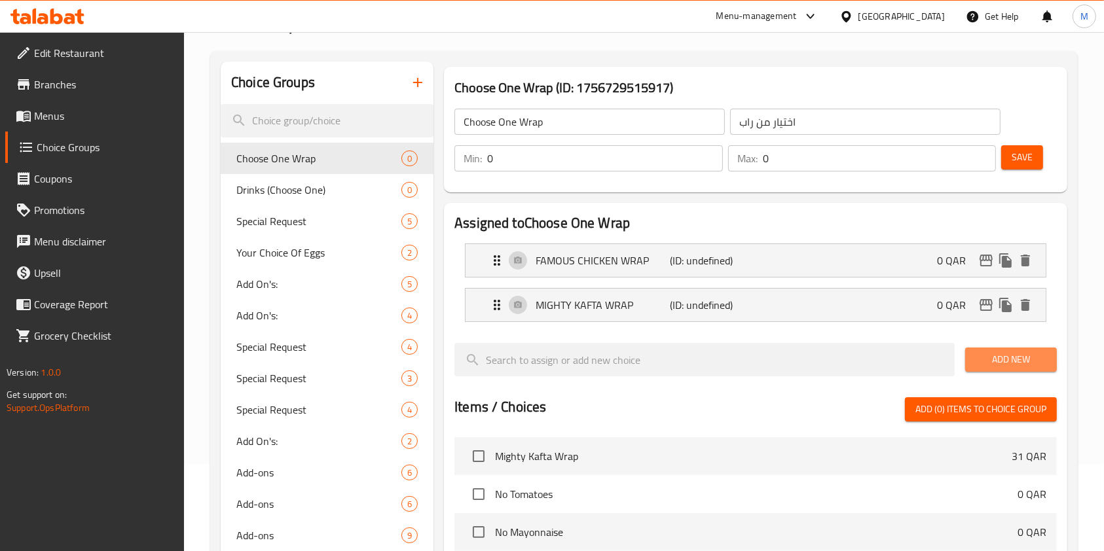
click at [997, 359] on span "Add New" at bounding box center [1011, 360] width 71 height 16
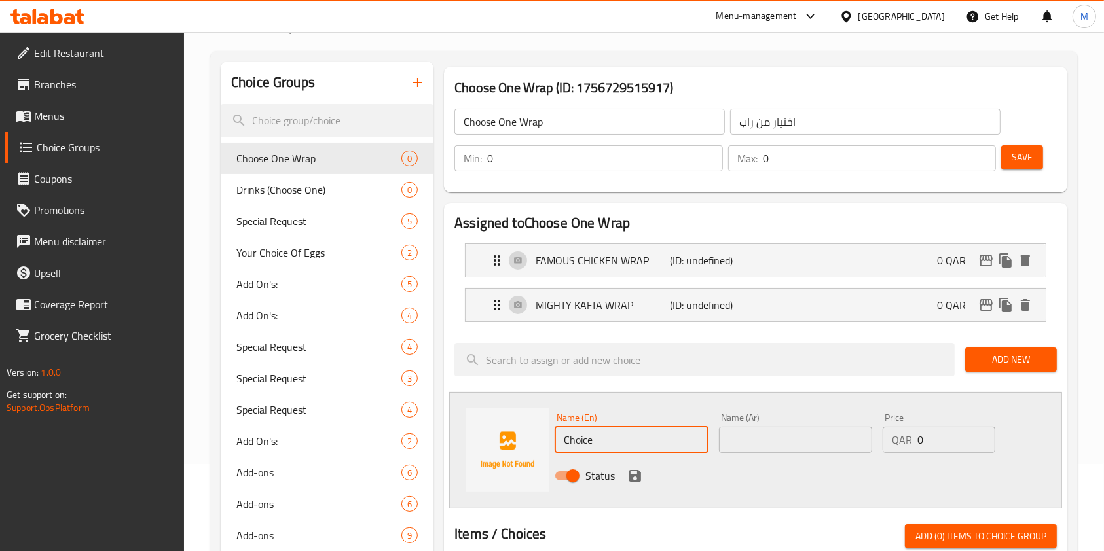
drag, startPoint x: 659, startPoint y: 445, endPoint x: 633, endPoint y: 443, distance: 26.3
click at [634, 443] on input "Choice" at bounding box center [631, 440] width 153 height 26
drag, startPoint x: 598, startPoint y: 441, endPoint x: 508, endPoint y: 438, distance: 89.7
click at [508, 438] on div "Name (En) Choice Name (En) Name (Ar) Name (Ar) Price QAR 0 Price Status" at bounding box center [755, 450] width 613 height 117
paste input "HICKEN CAESER WRAP"
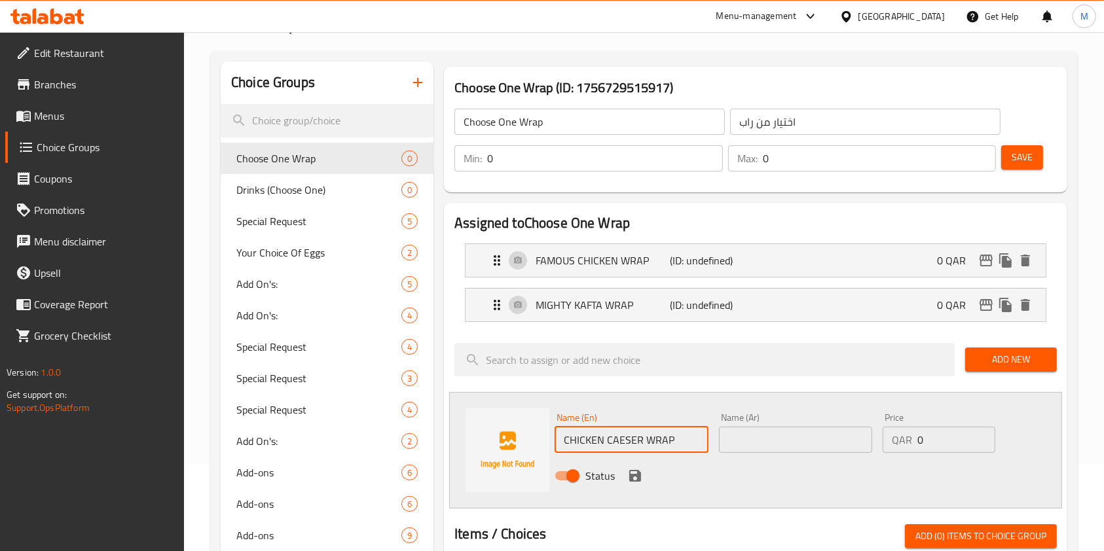
type input "CHICKEN CAESER WRAP"
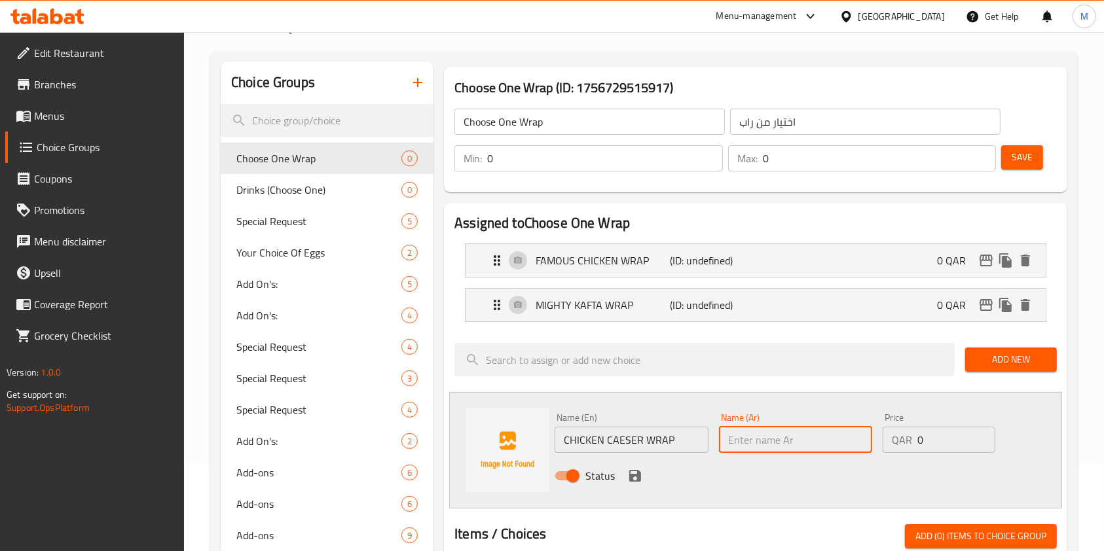
click at [756, 428] on input "text" at bounding box center [795, 440] width 153 height 26
paste input "شيكن سيزر راب"
type input "شيكن سيزر راب"
click at [629, 477] on icon "save" at bounding box center [635, 476] width 12 height 12
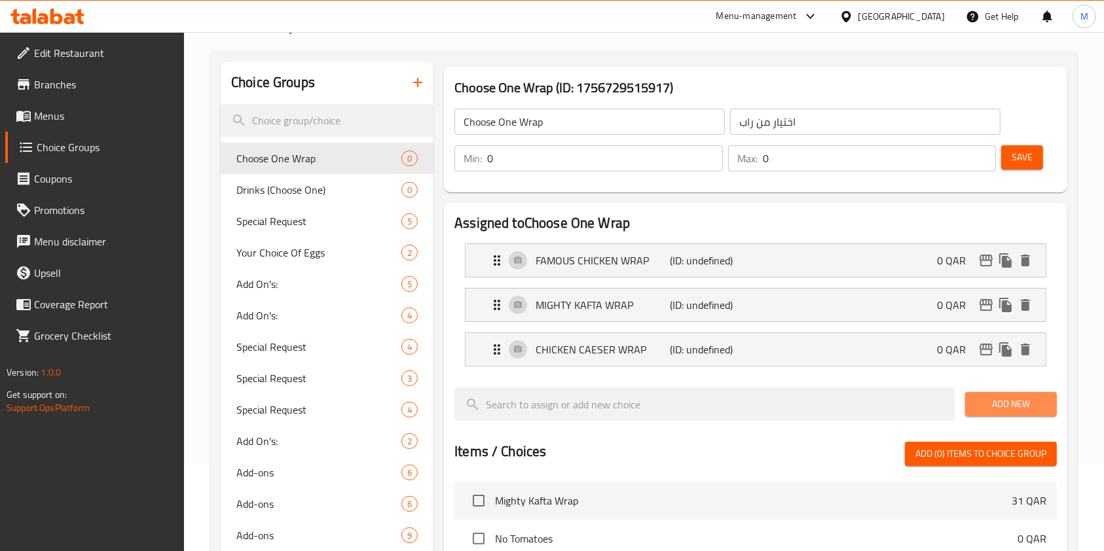
click at [997, 403] on span "Add New" at bounding box center [1011, 404] width 71 height 16
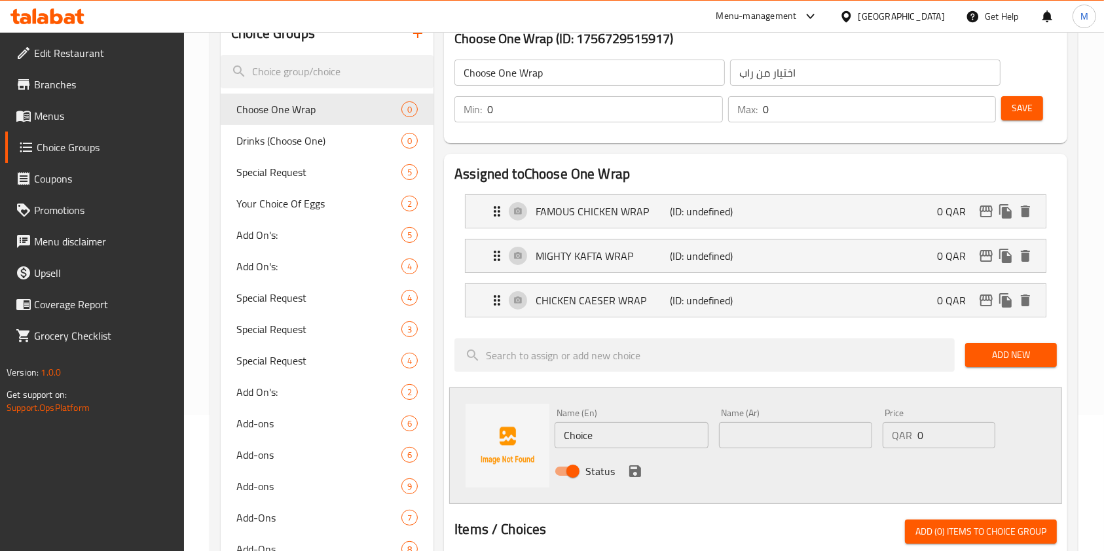
scroll to position [174, 0]
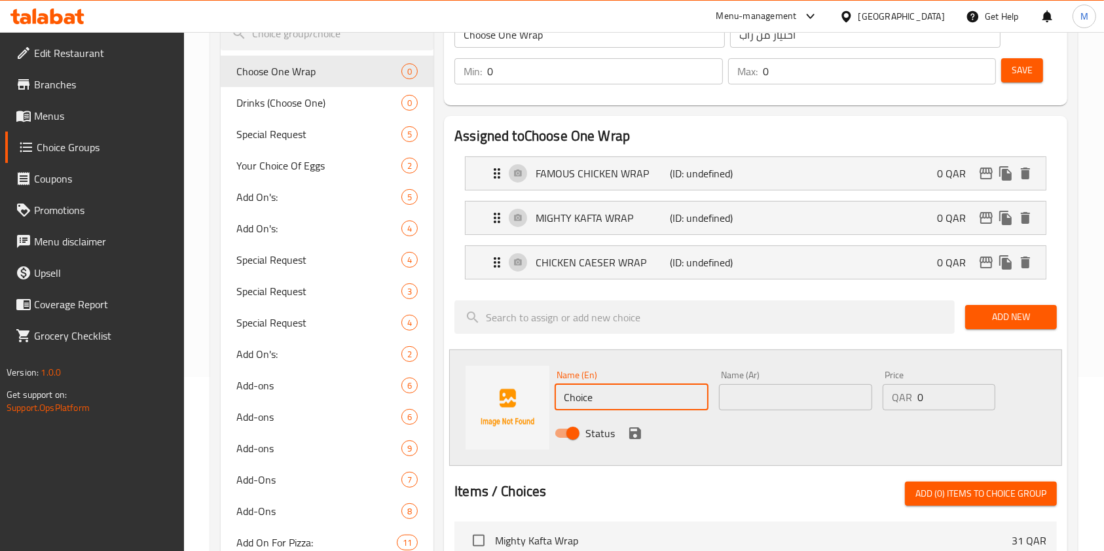
drag, startPoint x: 599, startPoint y: 399, endPoint x: 504, endPoint y: 387, distance: 96.3
click at [503, 390] on div "Name (En) Choice Name (En) Name (Ar) Name (Ar) Price QAR 0 Price Status" at bounding box center [755, 408] width 613 height 117
paste input "TUNA WRAP"
type input "TUNA WRAP"
click at [763, 393] on input "text" at bounding box center [795, 397] width 153 height 26
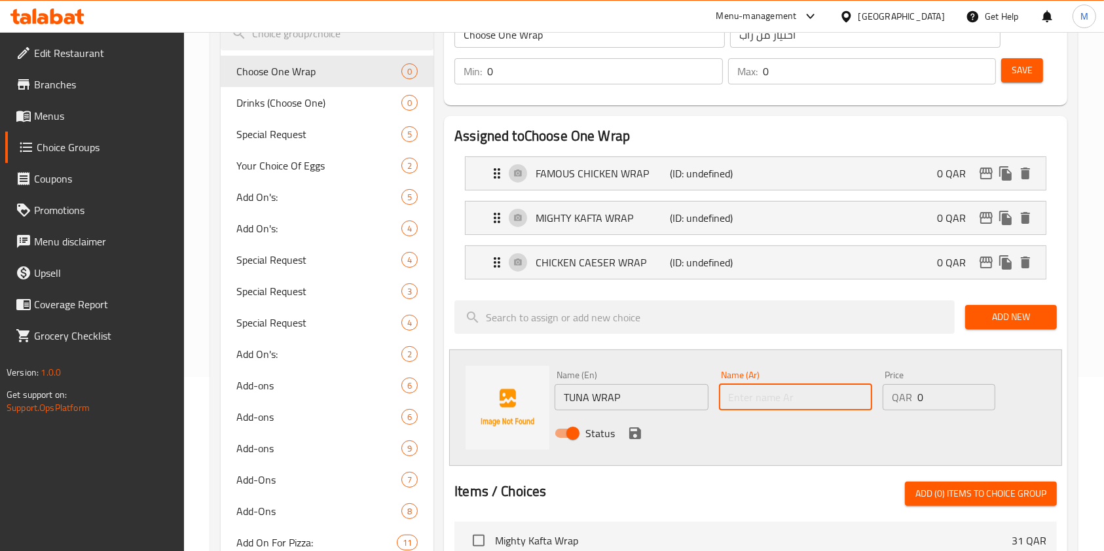
paste input "تونا راب"
type input "تونا راب"
click at [629, 432] on icon "save" at bounding box center [635, 434] width 12 height 12
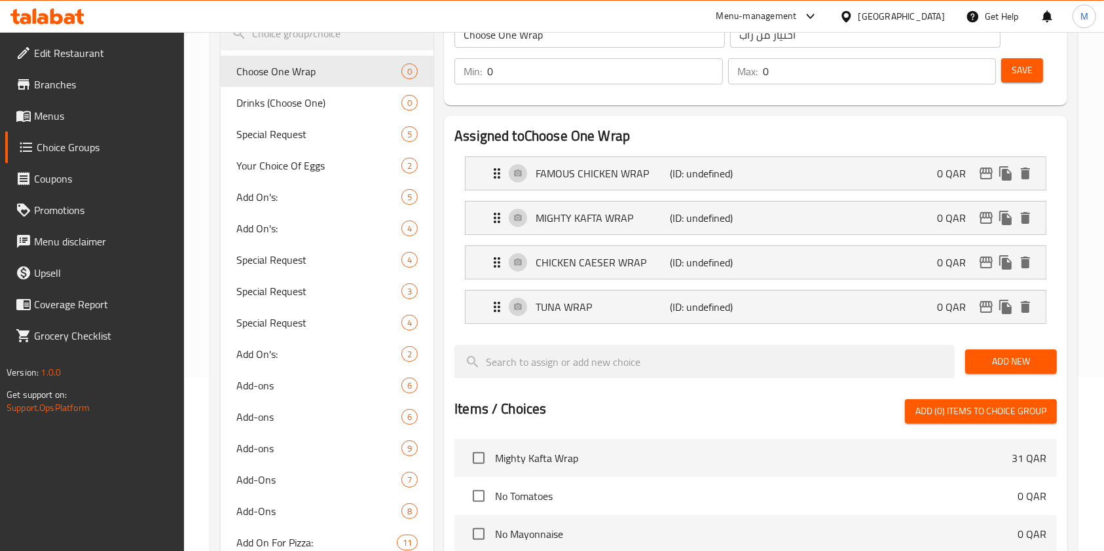
click at [991, 359] on span "Add New" at bounding box center [1011, 362] width 71 height 16
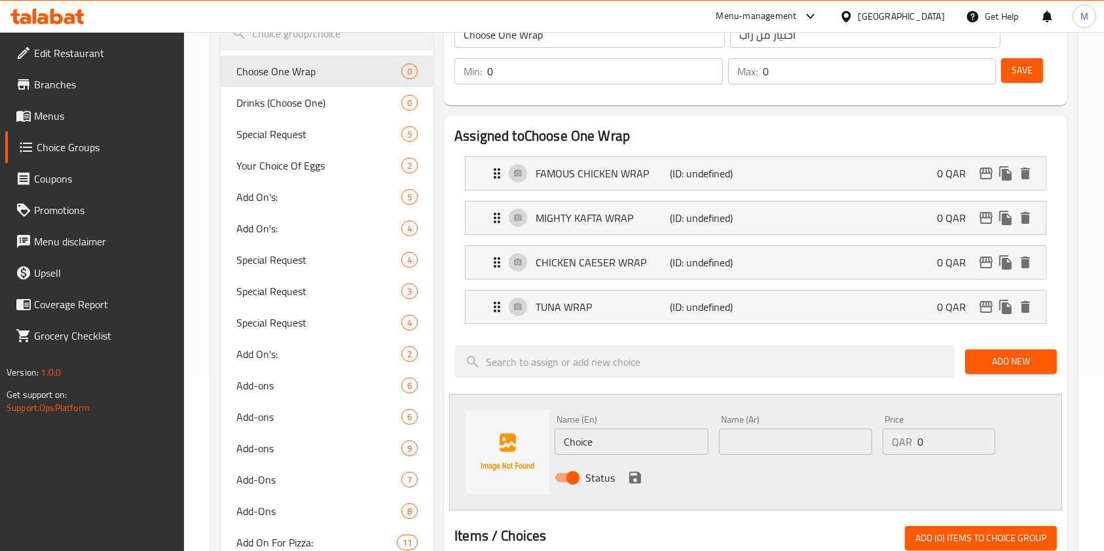
drag, startPoint x: 615, startPoint y: 452, endPoint x: 477, endPoint y: 441, distance: 138.6
click at [483, 443] on div "Name (En) Choice Name (En) Name (Ar) Name (Ar) Price QAR 0 Price Status" at bounding box center [755, 452] width 613 height 117
paste input "TURKEY AND [PERSON_NAME]"
type input "TURKEY AND [PERSON_NAME]"
click at [790, 430] on input "text" at bounding box center [795, 442] width 153 height 26
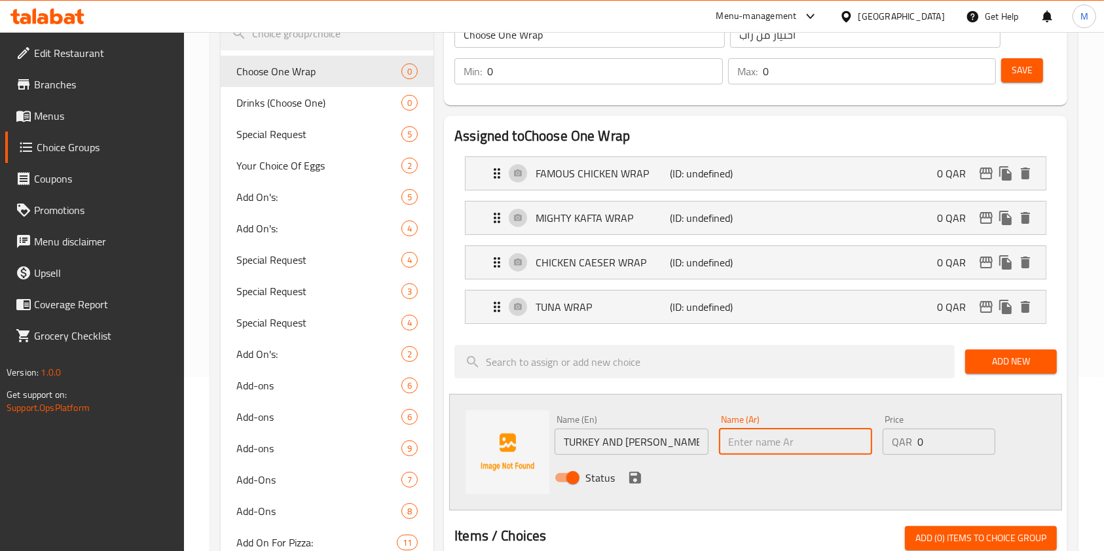
paste input "راب تركي مع جبن"
type input "راب تركي مع جبن"
click at [630, 474] on icon "save" at bounding box center [635, 478] width 16 height 16
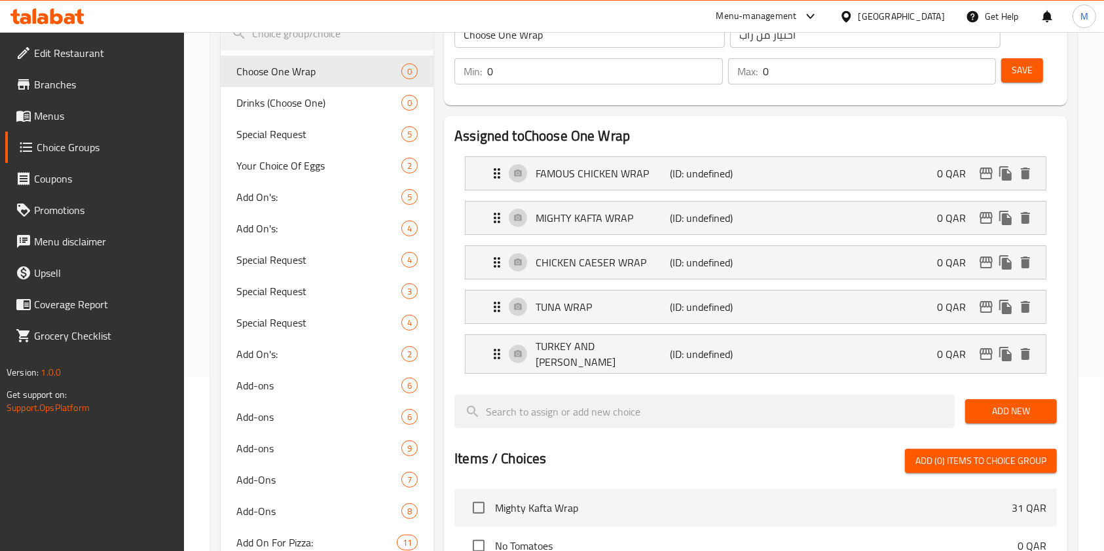
click at [1001, 407] on span "Add New" at bounding box center [1011, 411] width 71 height 16
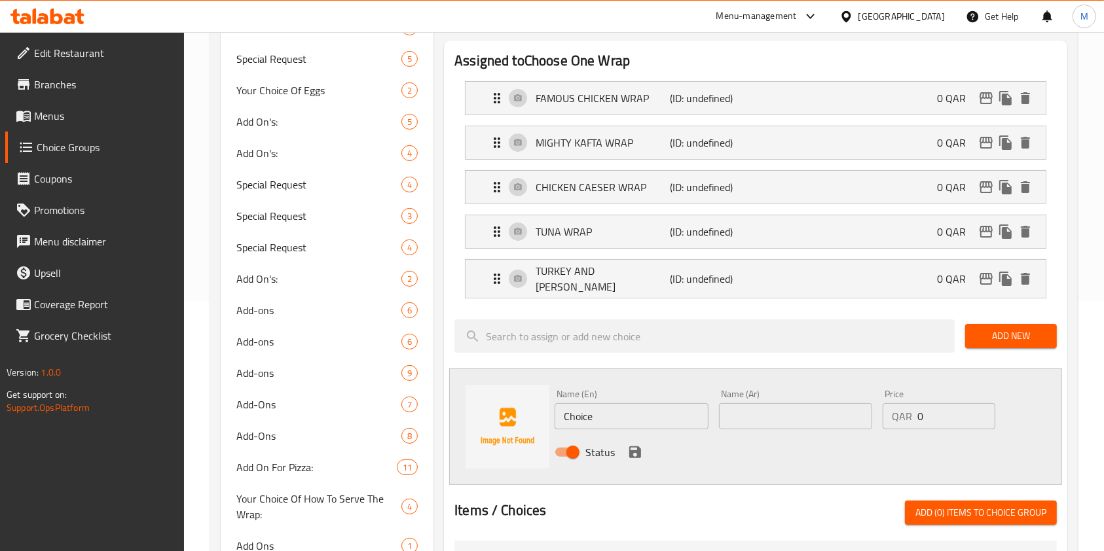
scroll to position [349, 0]
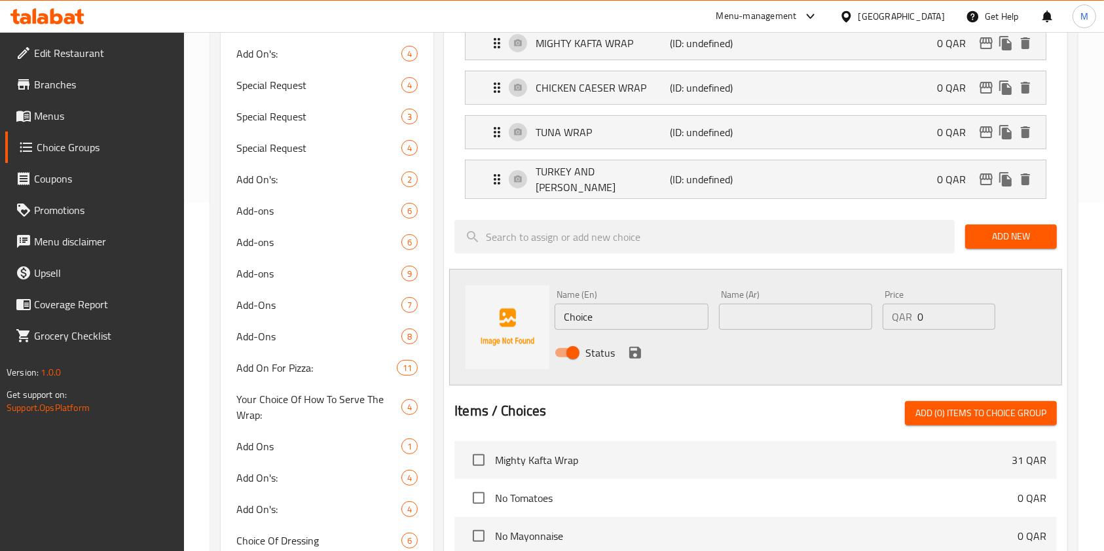
drag, startPoint x: 617, startPoint y: 311, endPoint x: 492, endPoint y: 304, distance: 125.9
click at [492, 310] on div "Name (En) Choice Name (En) Name (Ar) Name (Ar) Price QAR 0 Price Status" at bounding box center [755, 327] width 613 height 117
paste input "FALAFEL WRAP"
type input "FALAFEL WRAP"
click at [742, 306] on input "text" at bounding box center [795, 317] width 153 height 26
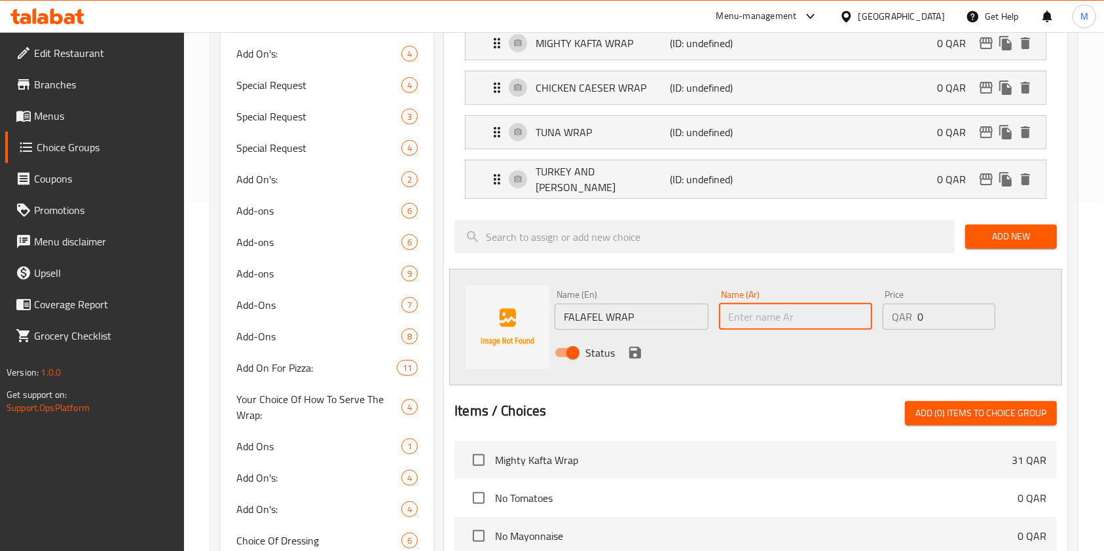
paste input "فلافل راب"
type input "فلافل راب"
click at [634, 350] on icon "save" at bounding box center [635, 353] width 16 height 16
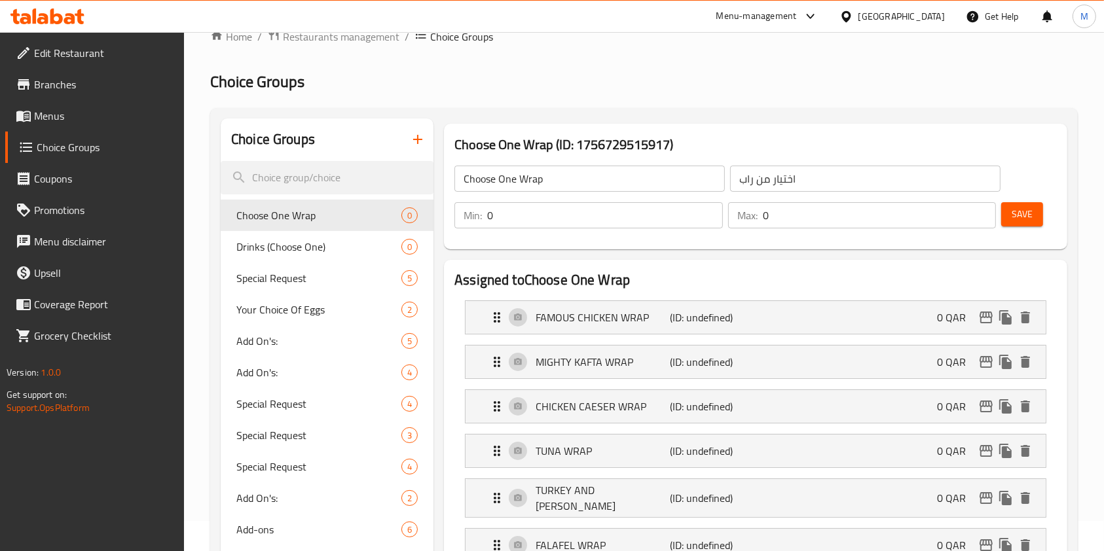
scroll to position [0, 0]
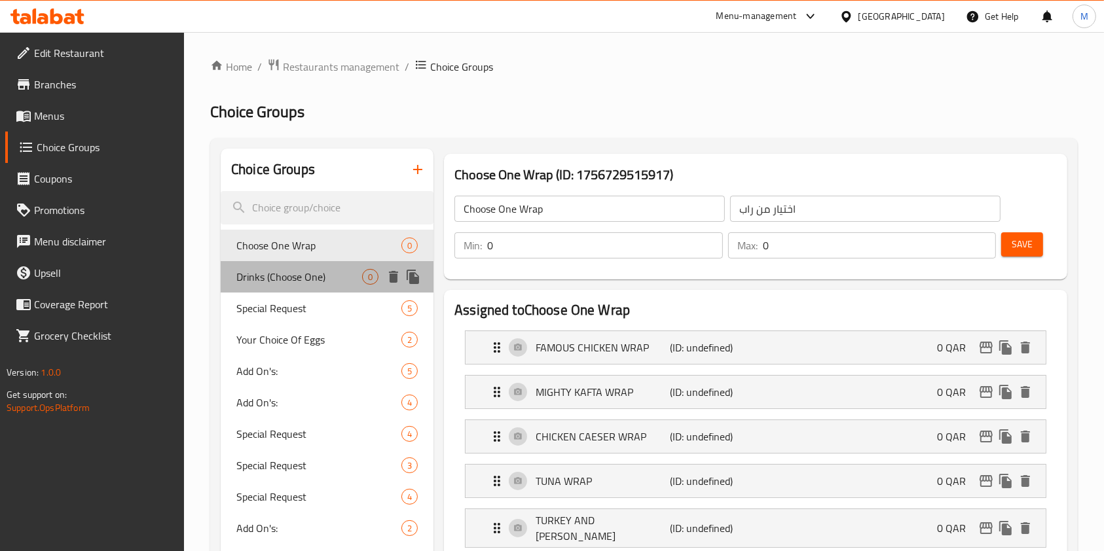
click at [270, 282] on span "Drinks (Choose One)" at bounding box center [299, 277] width 126 height 16
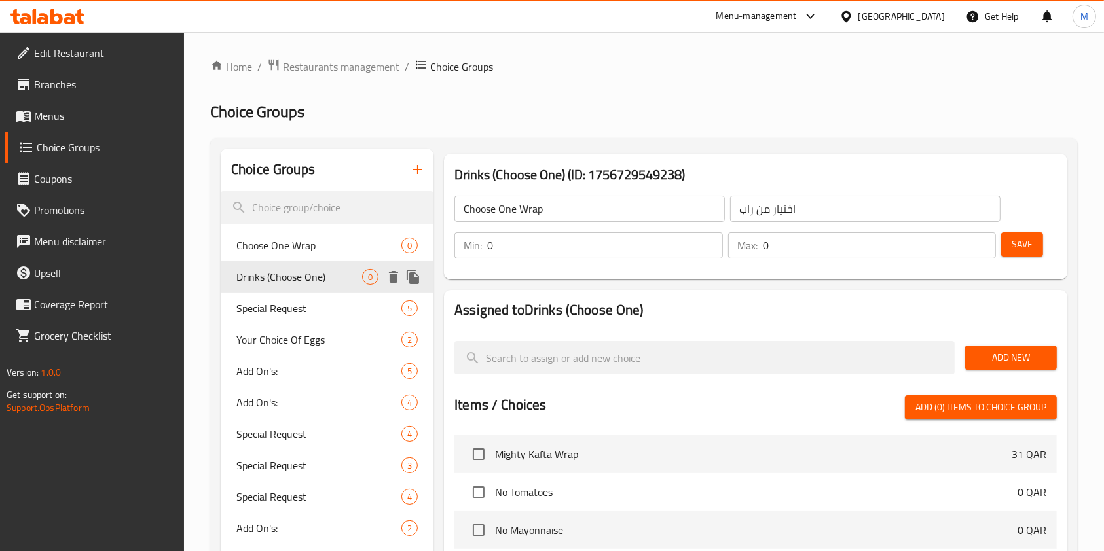
type input "Drinks (Choose One)"
type input "المشروبات(اختر واحد من)"
click at [1001, 242] on button "Save" at bounding box center [1022, 244] width 42 height 24
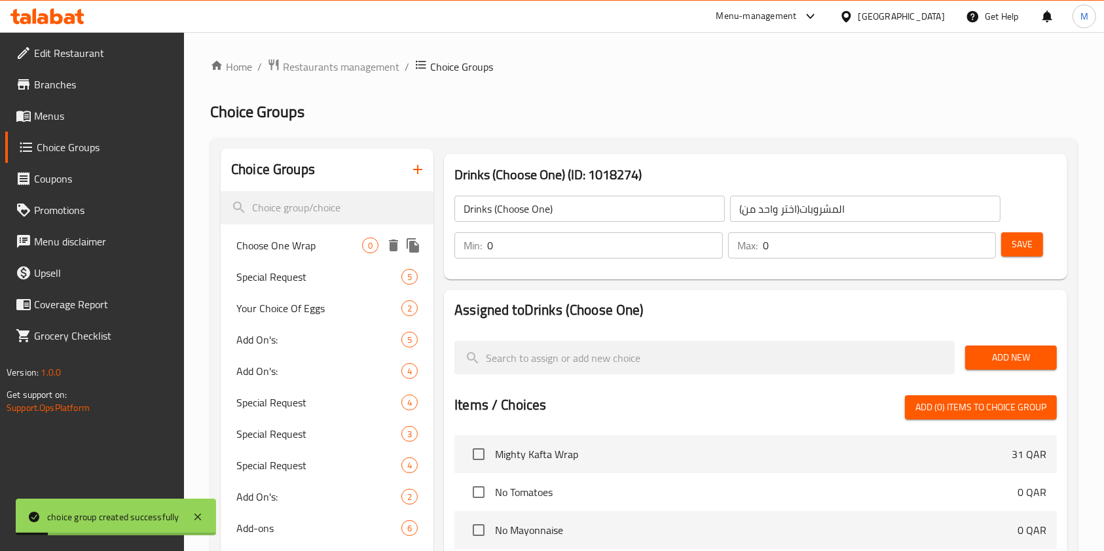
click at [297, 246] on span "Choose One Wrap" at bounding box center [299, 246] width 126 height 16
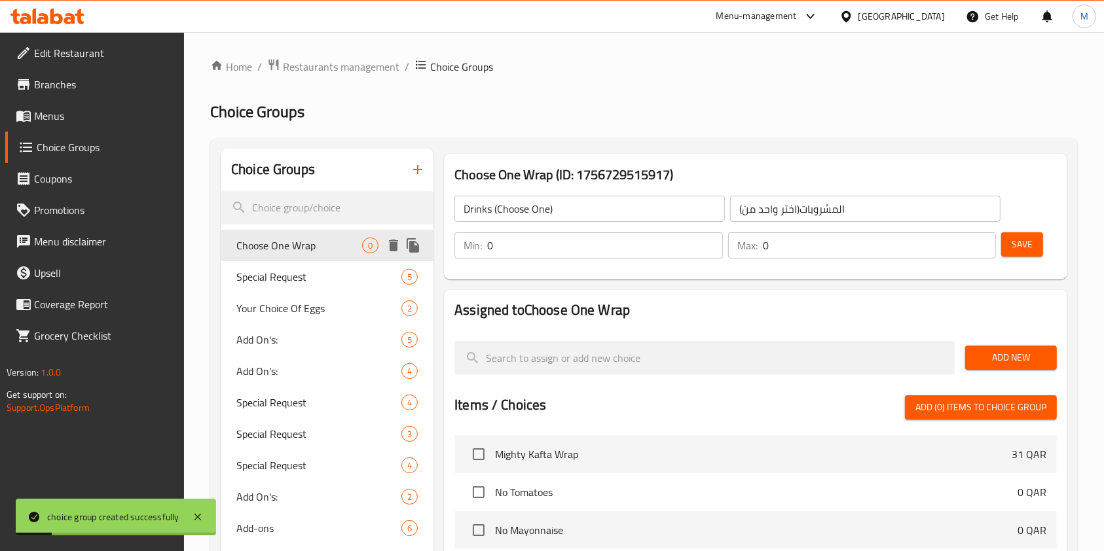
type input "Choose One Wrap"
type input "اختيار من راب"
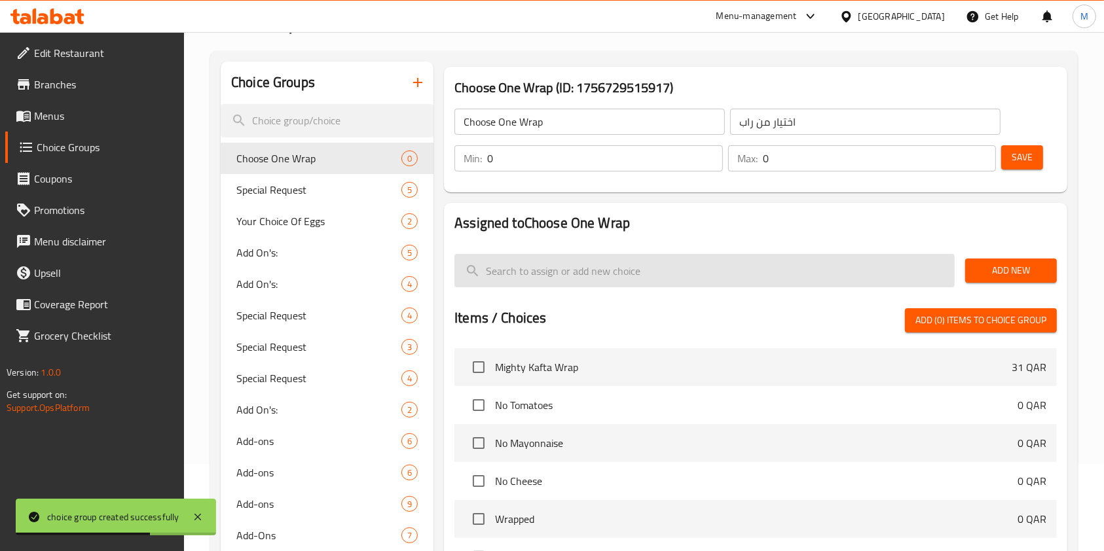
click at [542, 265] on input "search" at bounding box center [704, 270] width 500 height 33
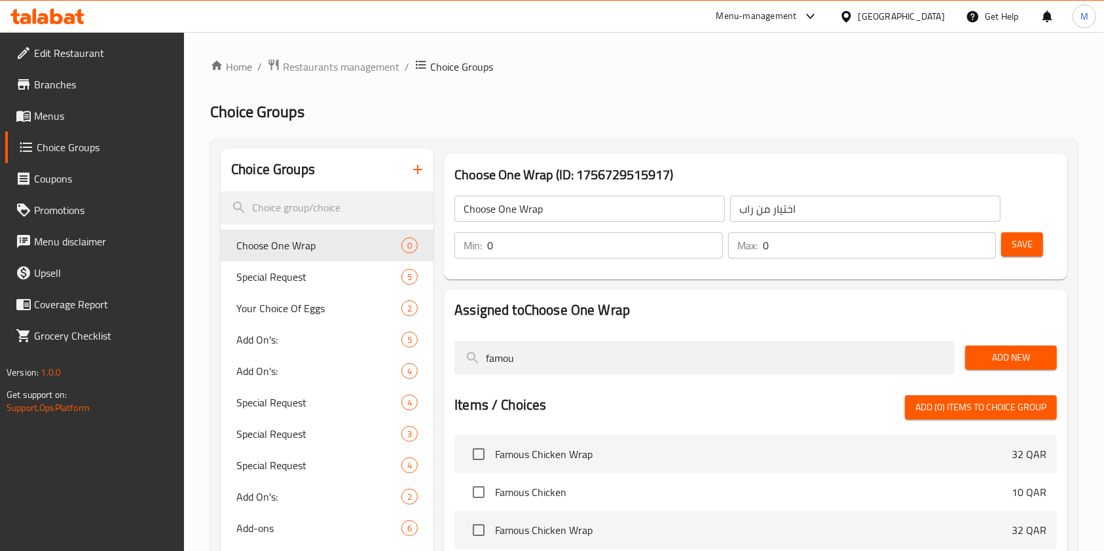
type input "famou"
click at [445, 64] on span "Choice Groups" at bounding box center [461, 67] width 63 height 16
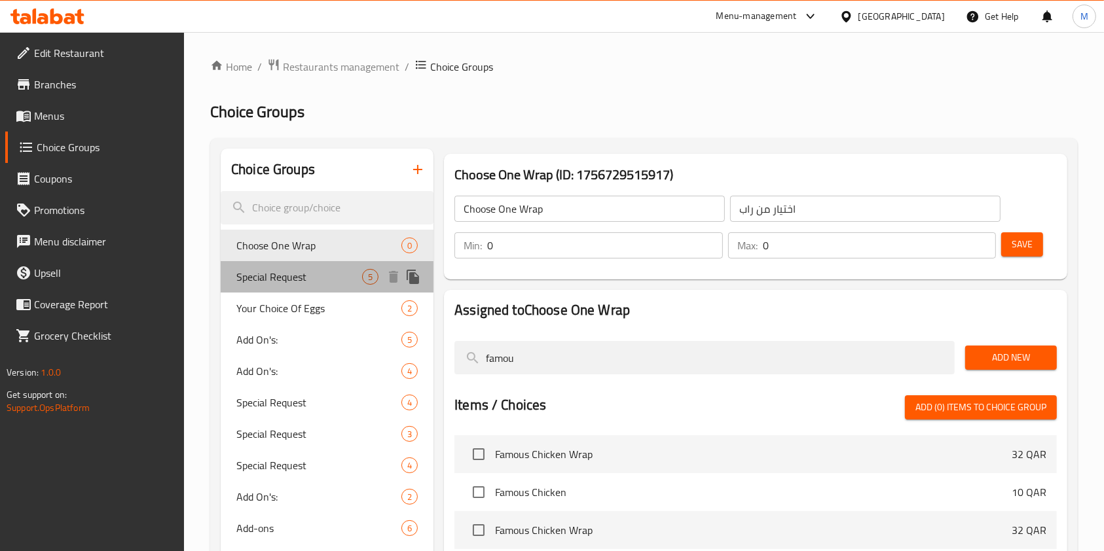
click at [295, 281] on span "Special Request" at bounding box center [299, 277] width 126 height 16
type input "Special Request"
type input "طلب خاص"
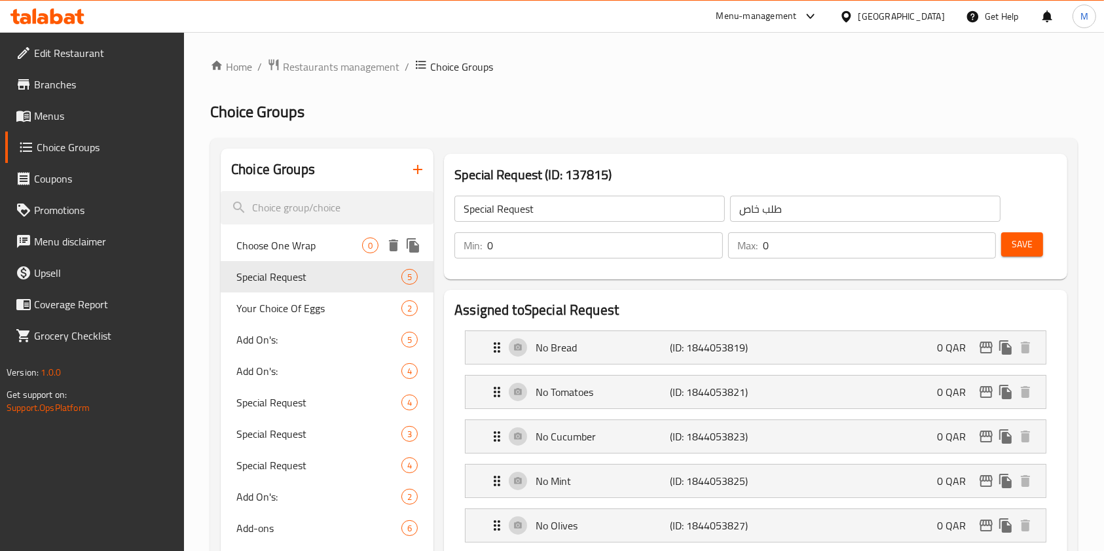
click at [291, 253] on span "Choose One Wrap" at bounding box center [299, 246] width 126 height 16
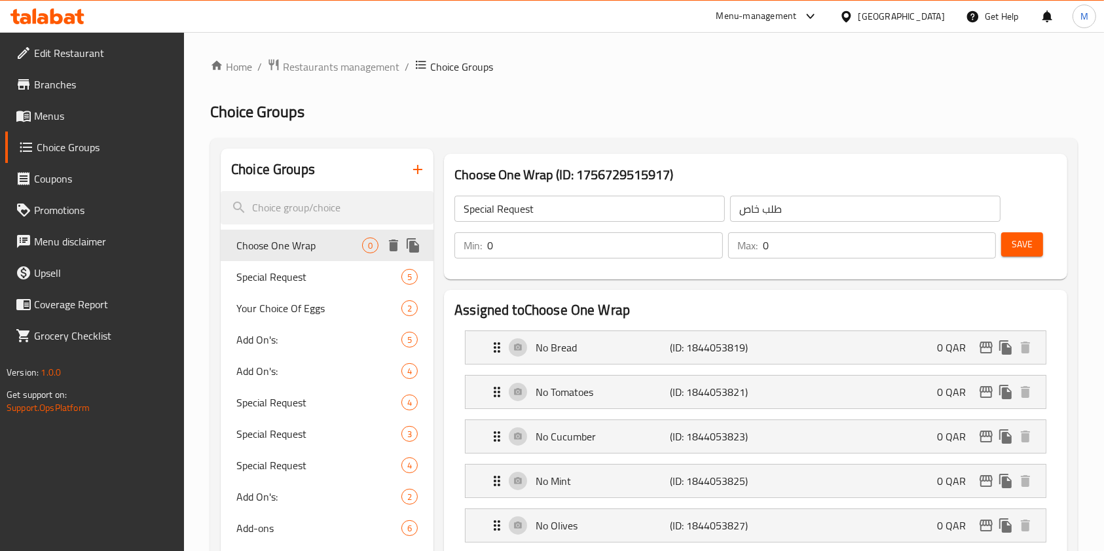
type input "Choose One Wrap"
type input "اختيار من راب"
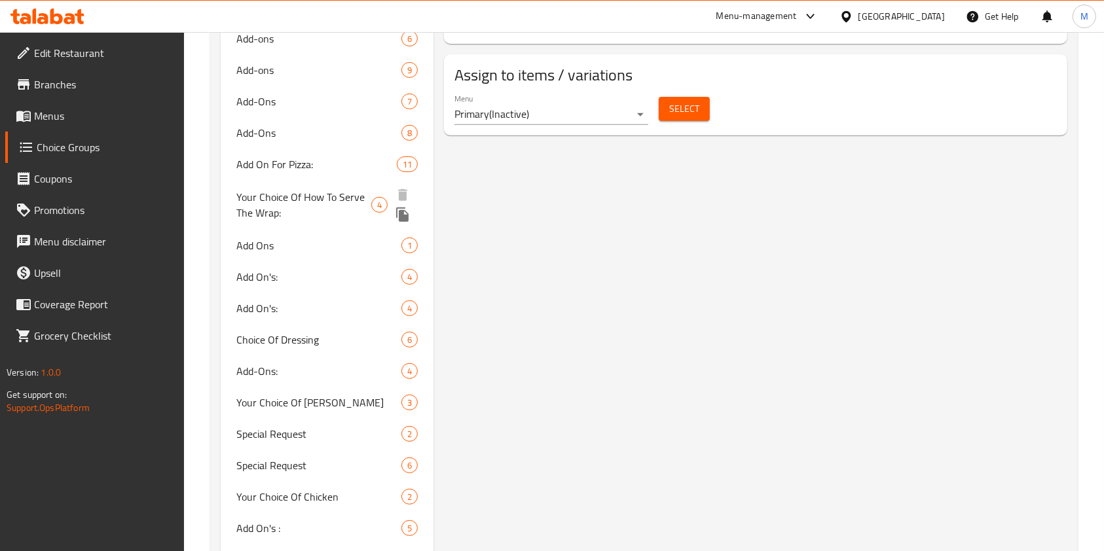
scroll to position [524, 0]
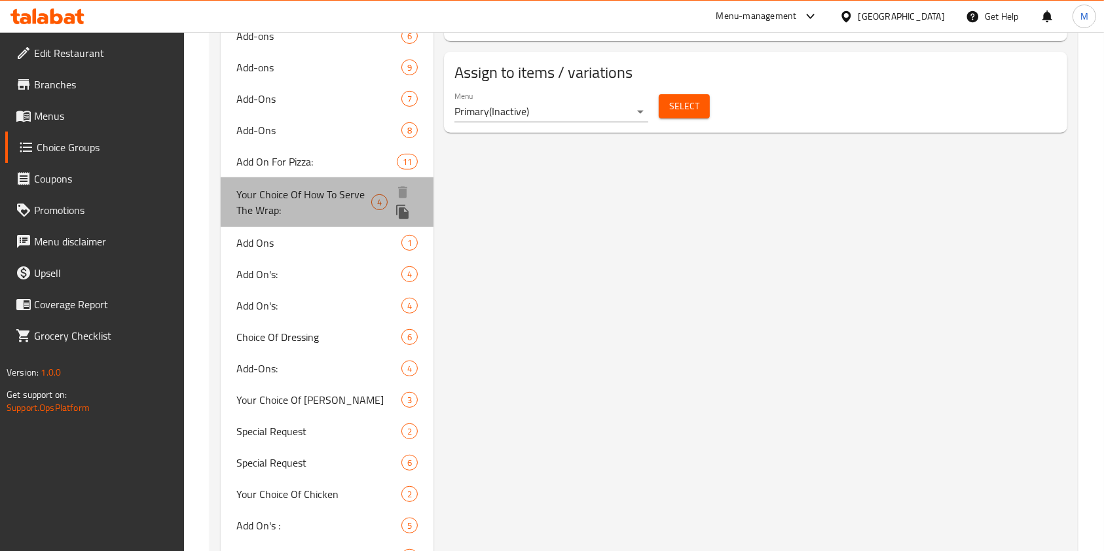
click at [305, 198] on span "Your Choice Of How To Serve The Wrap:" at bounding box center [303, 202] width 135 height 31
type input "Your Choice Of How To Serve The Wrap:"
type input "إختيارك لطريقة تقديم الراب:"
type input "1"
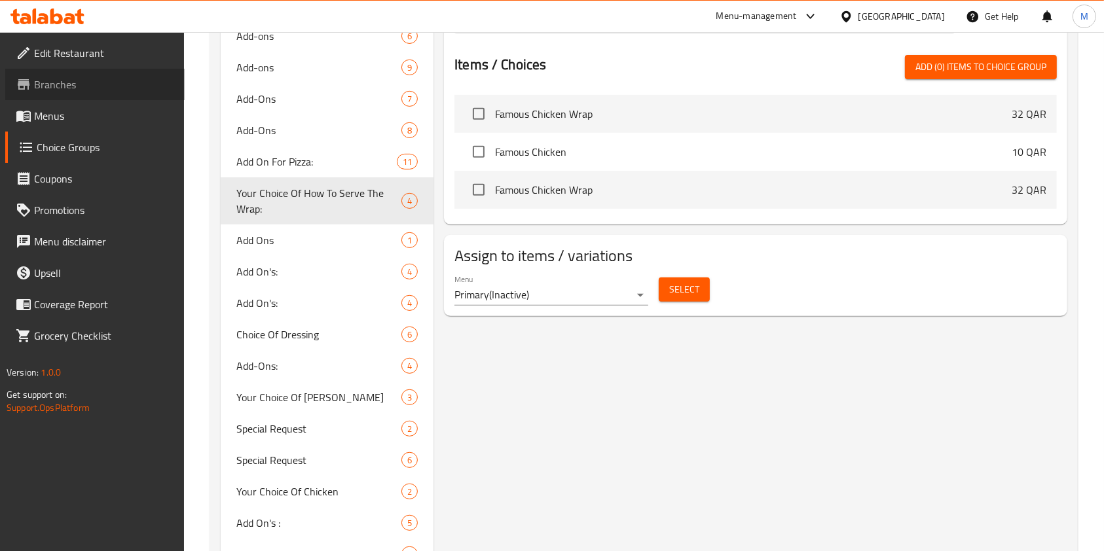
click at [43, 85] on span "Branches" at bounding box center [104, 85] width 140 height 16
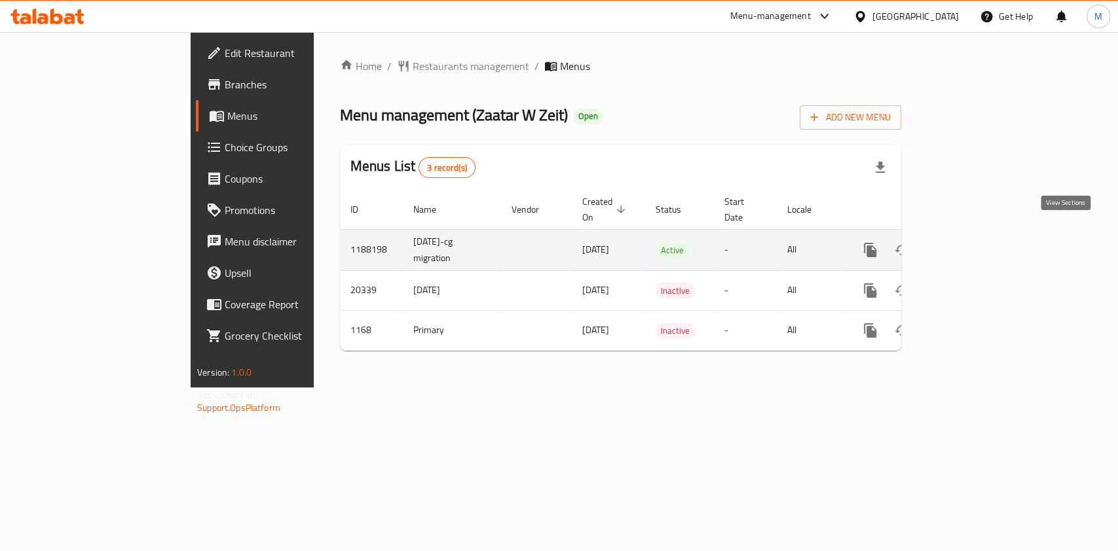
click at [970, 244] on icon "enhanced table" at bounding box center [965, 250] width 12 height 12
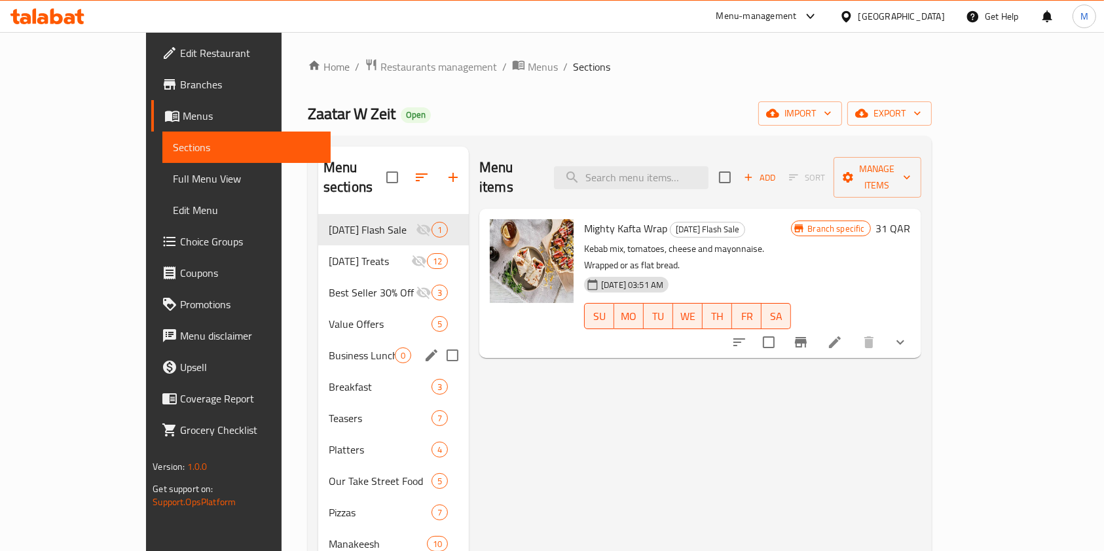
click at [439, 342] on input "Menu sections" at bounding box center [453, 356] width 28 height 28
checkbox input "true"
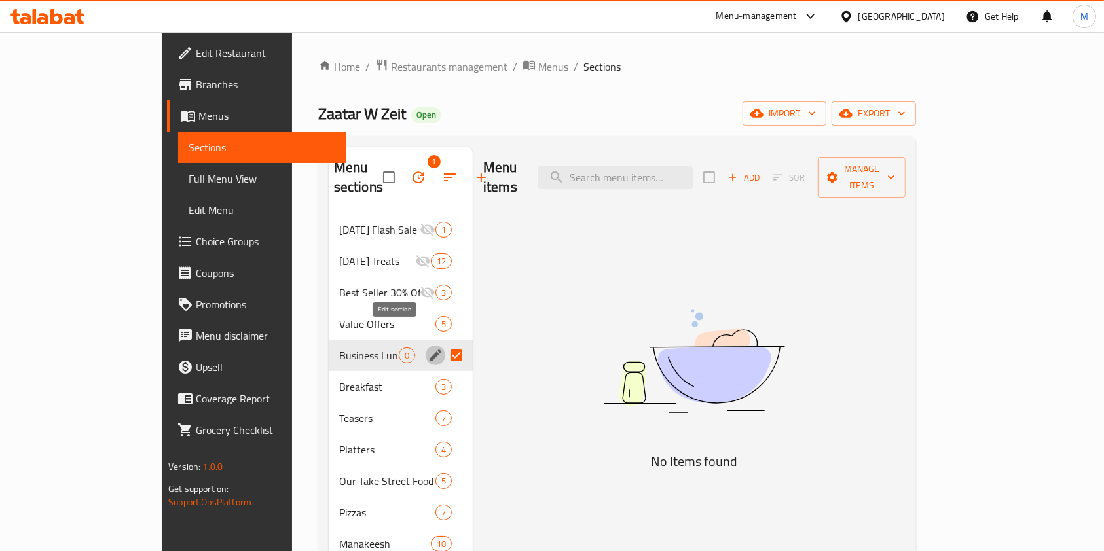
click at [428, 348] on icon "edit" at bounding box center [436, 356] width 16 height 16
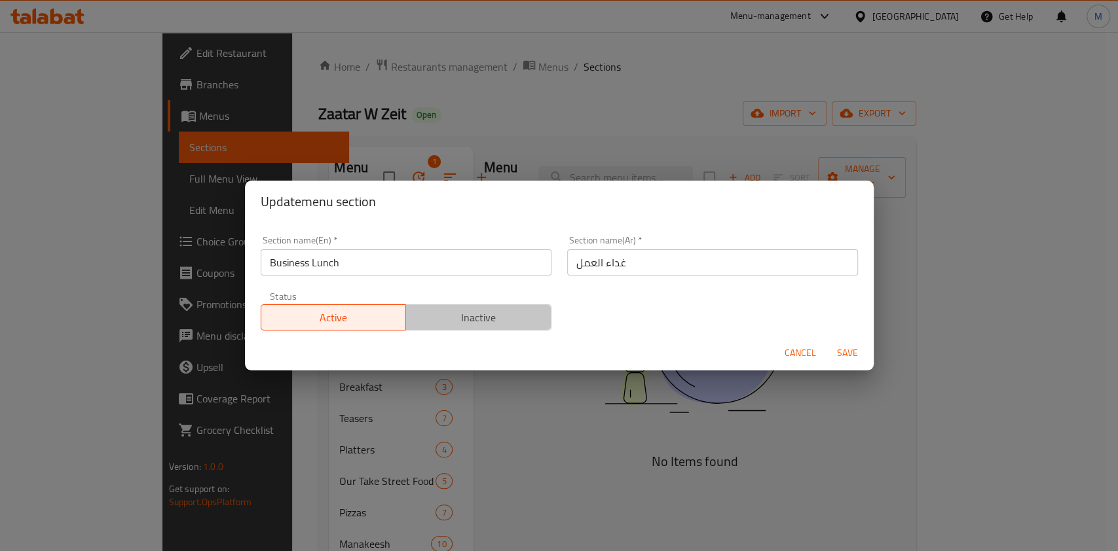
click at [477, 329] on button "Inactive" at bounding box center [478, 317] width 146 height 26
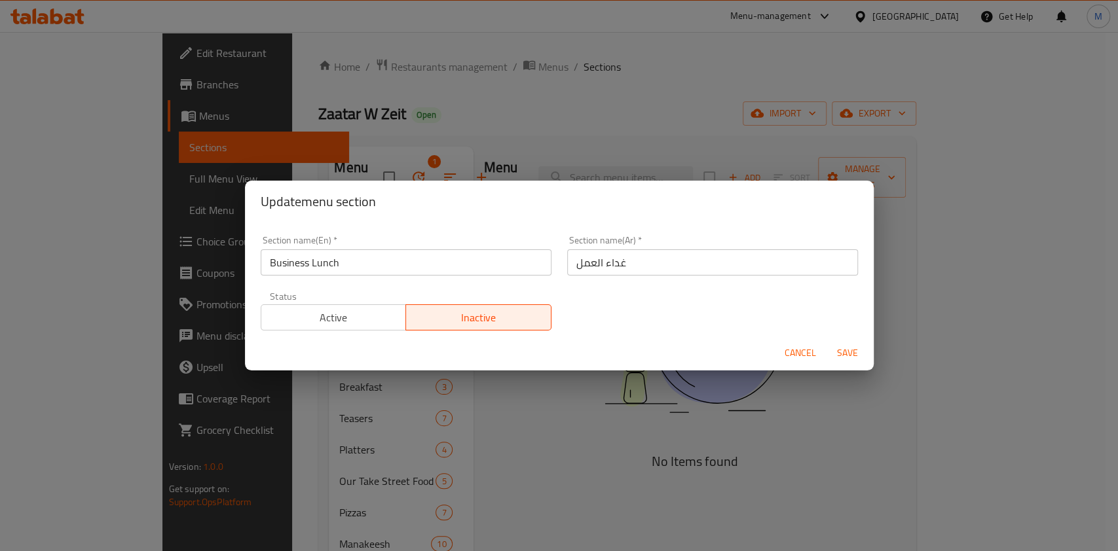
click at [847, 350] on span "Save" at bounding box center [847, 353] width 31 height 16
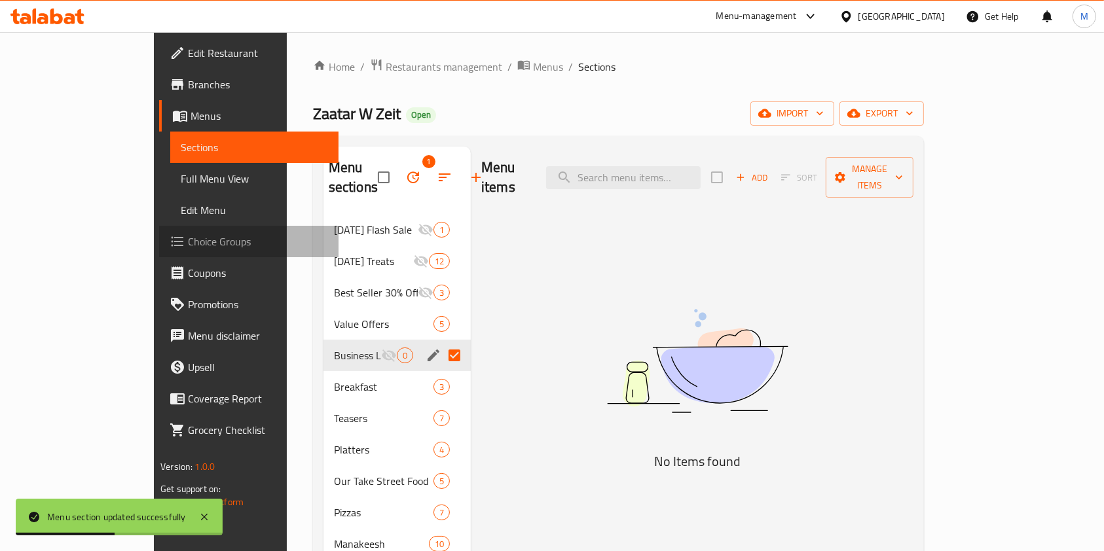
click at [188, 238] on span "Choice Groups" at bounding box center [258, 242] width 140 height 16
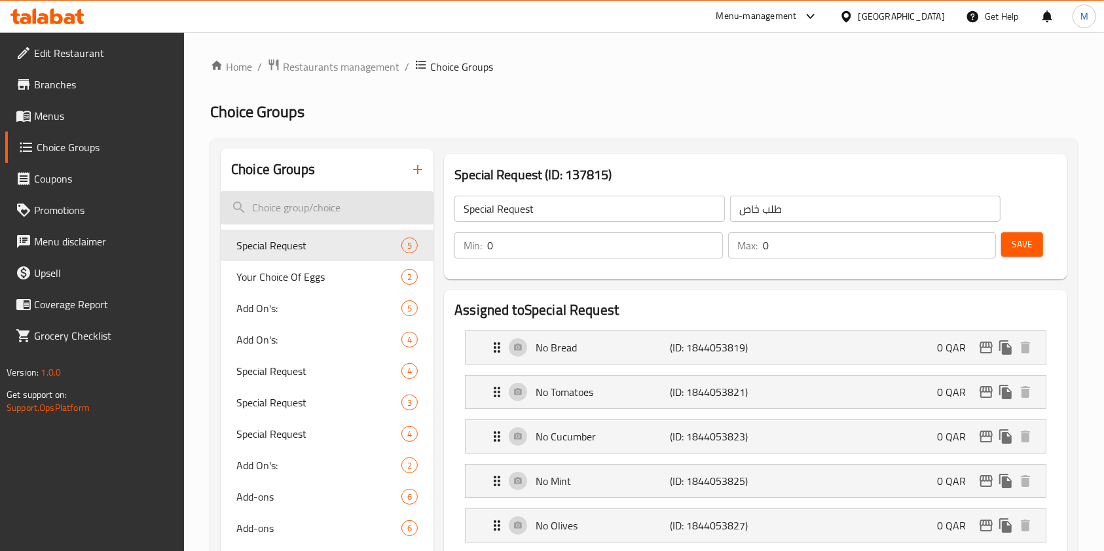
click at [257, 211] on input "search" at bounding box center [327, 207] width 213 height 33
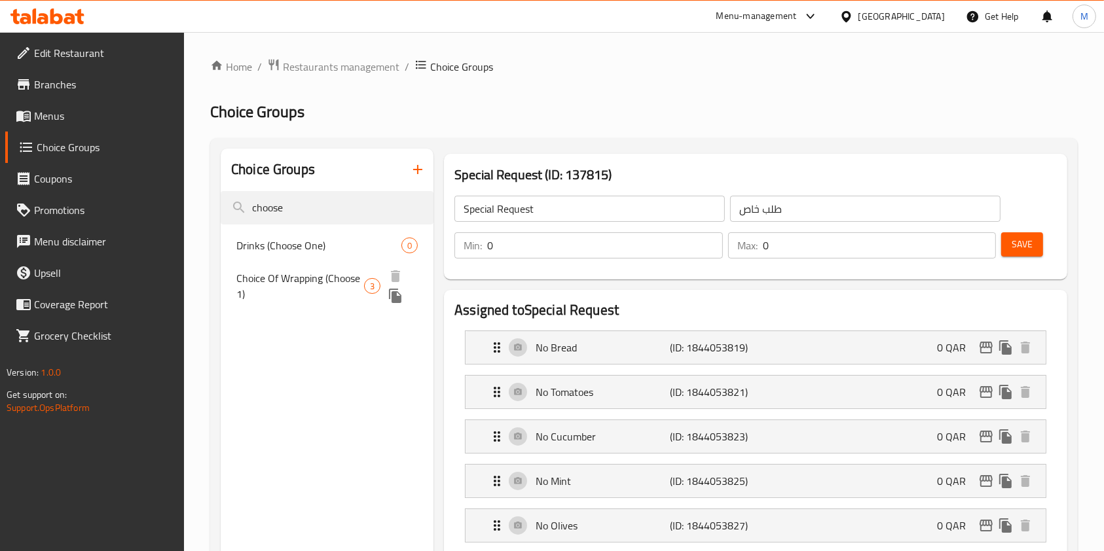
type input "choose"
click at [295, 285] on span "Choice Of Wrapping (Choose 1)" at bounding box center [300, 285] width 128 height 31
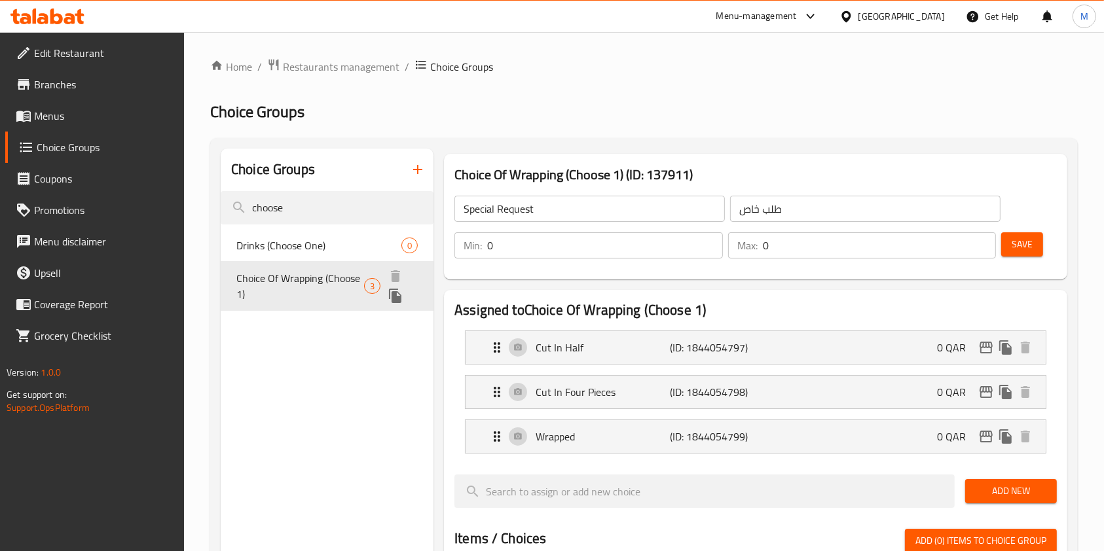
type input "Choice Of Wrapping (Choose 1)"
type input "طريقة الساندويتش"
type input "1"
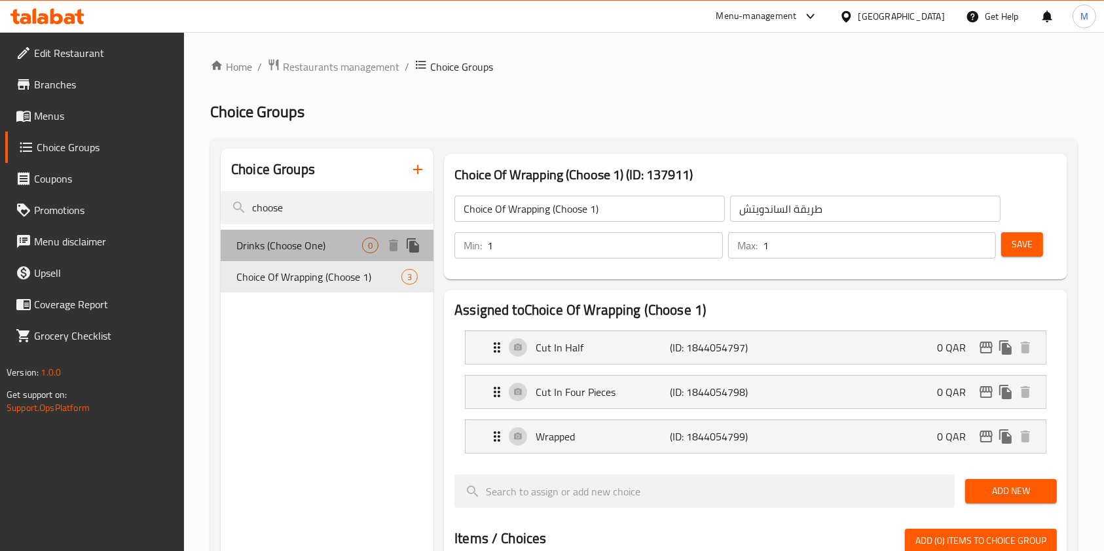
click at [285, 241] on span "Drinks (Choose One)" at bounding box center [299, 246] width 126 height 16
type input "Drinks (Choose One)"
type input "المشروبات(اختر واحد من)"
type input "0"
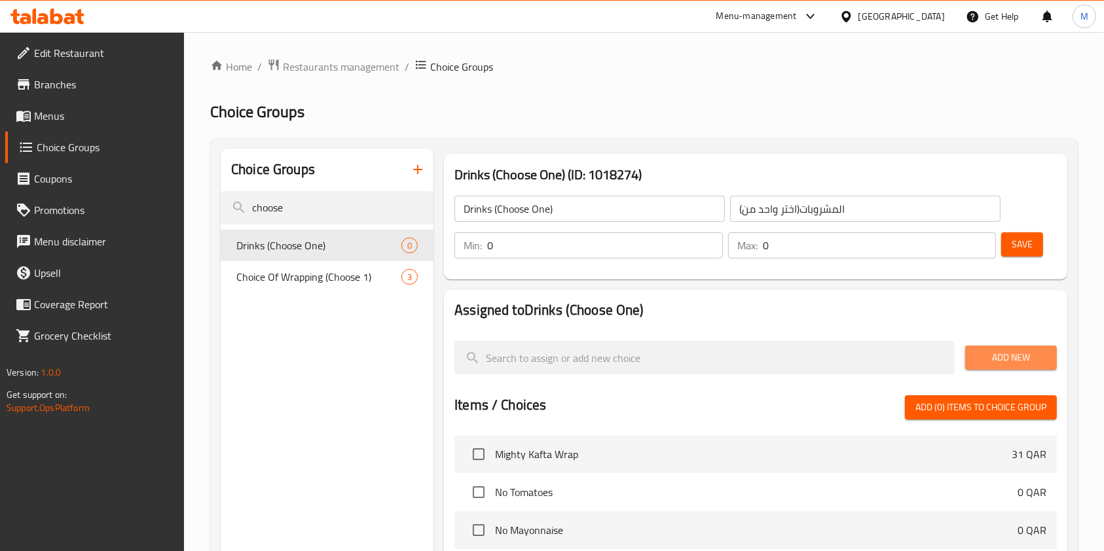
click at [978, 356] on span "Add New" at bounding box center [1011, 358] width 71 height 16
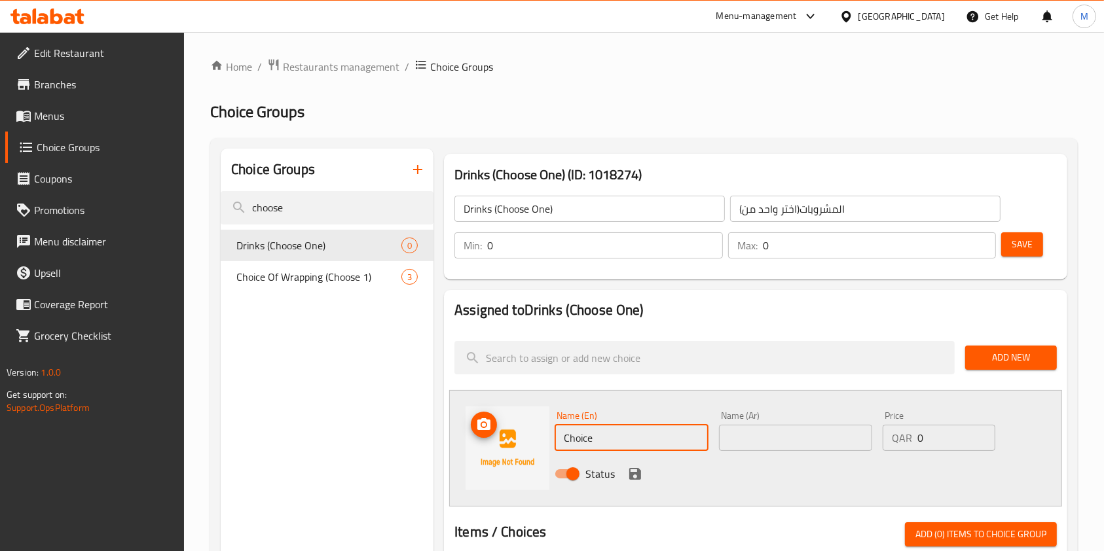
drag, startPoint x: 655, startPoint y: 444, endPoint x: 561, endPoint y: 416, distance: 98.9
click at [556, 423] on div "Name (En) Choice Name (En)" at bounding box center [631, 431] width 153 height 40
paste input "Orange Ju"
type input "Orange Juice"
click at [832, 438] on input "text" at bounding box center [795, 438] width 153 height 26
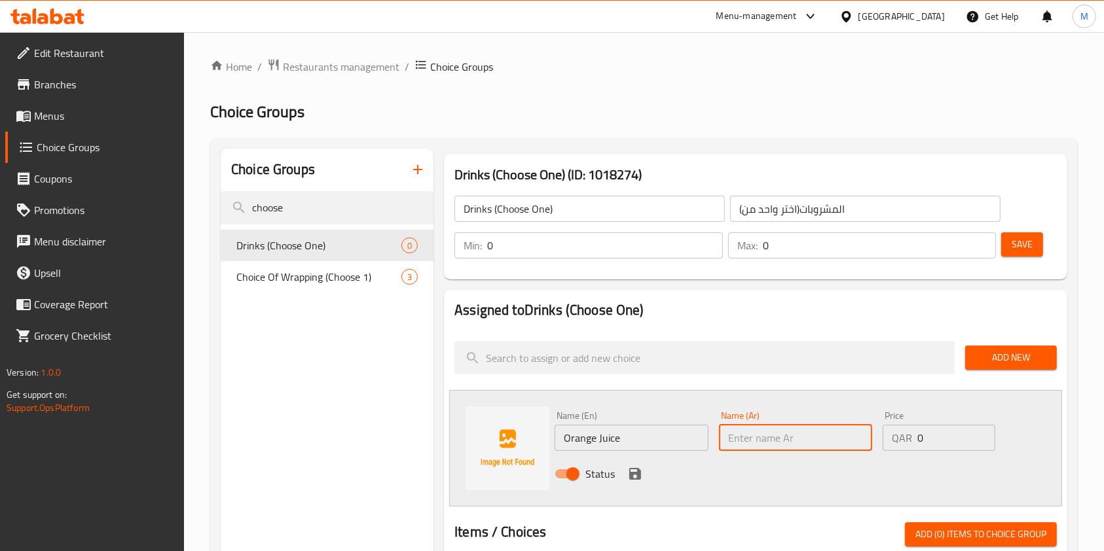
paste input "عصير برتقال"
type input "عصير برتقال"
click at [632, 474] on icon "save" at bounding box center [635, 474] width 12 height 12
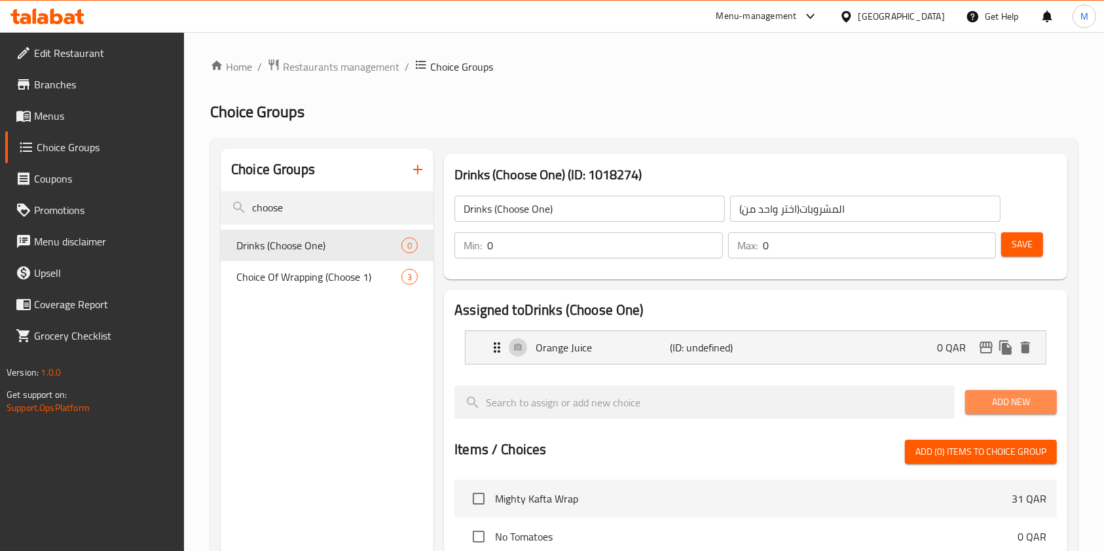
click at [1003, 410] on span "Add New" at bounding box center [1011, 402] width 71 height 16
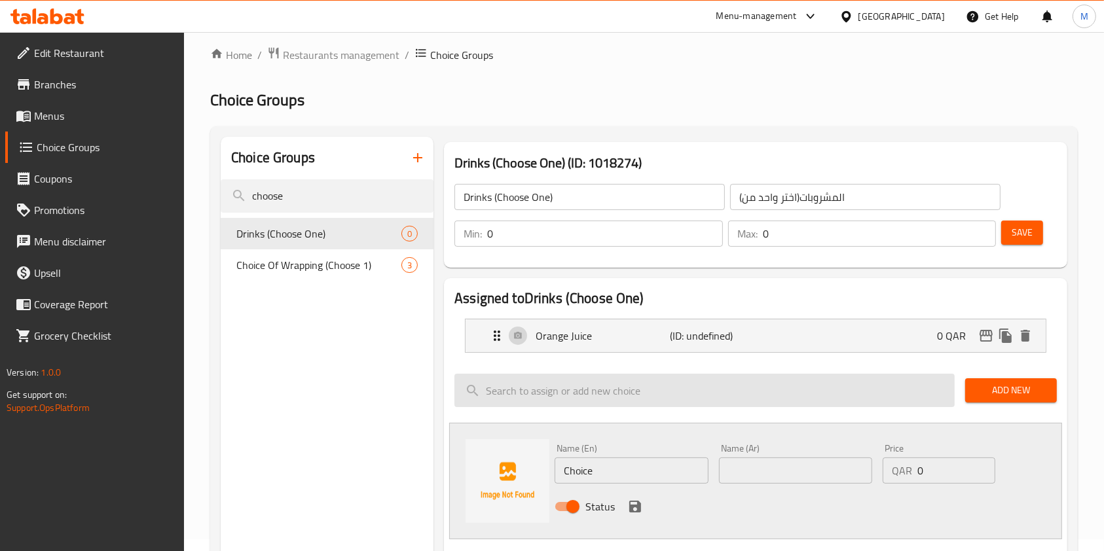
scroll to position [174, 0]
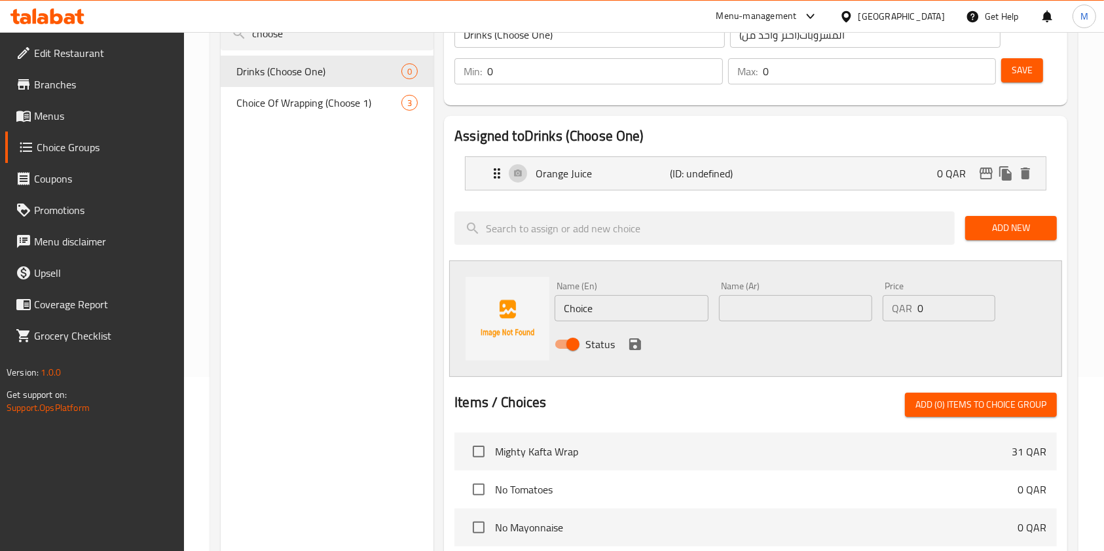
click at [750, 312] on input "text" at bounding box center [795, 308] width 153 height 26
paste input "عصير جزر"
type input "عصير جزر"
drag, startPoint x: 616, startPoint y: 307, endPoint x: 539, endPoint y: 296, distance: 78.1
click at [539, 296] on div "Name (En) Choice Name (En) Name (Ar) عصير جزر Name (Ar) Price QAR 0 Price Status" at bounding box center [755, 319] width 613 height 117
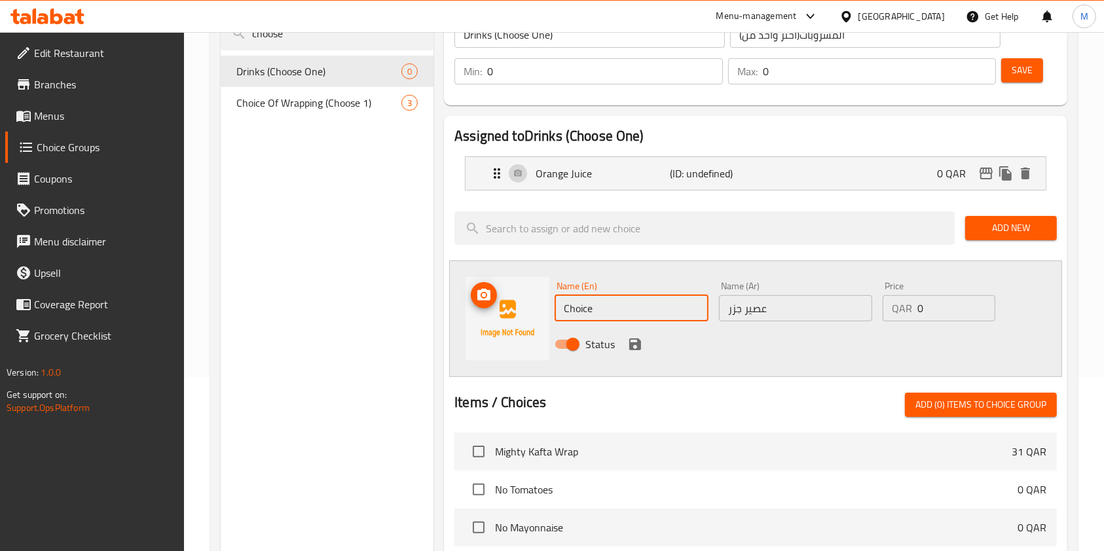
paste input "Carrot Ju"
type input "Carrot Juice"
click at [638, 338] on icon "save" at bounding box center [635, 345] width 16 height 16
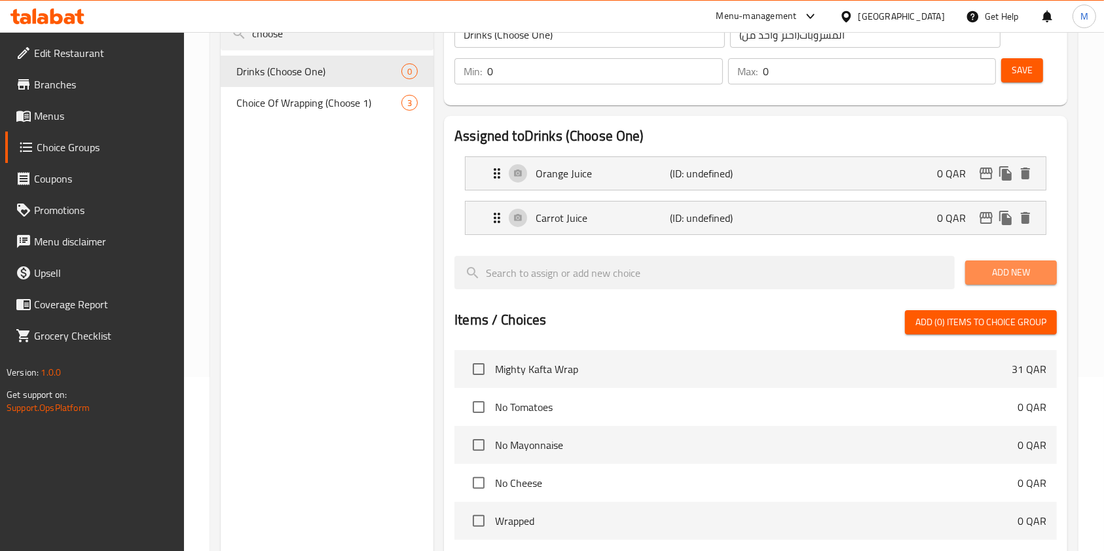
click at [1011, 274] on span "Add New" at bounding box center [1011, 273] width 71 height 16
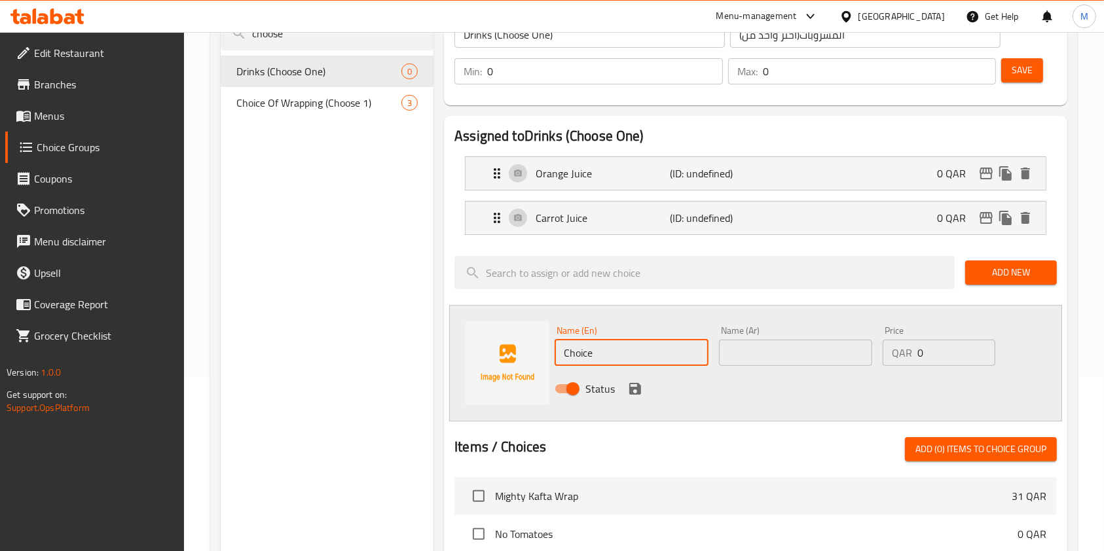
drag, startPoint x: 612, startPoint y: 350, endPoint x: 536, endPoint y: 346, distance: 76.7
click at [538, 345] on div "Name (En) Choice Name (En) Name (Ar) Name (Ar) Price QAR 0 Price Status" at bounding box center [755, 363] width 613 height 117
paste input "Apple Ju"
type input "Apple Juice"
click at [821, 343] on input "text" at bounding box center [795, 353] width 153 height 26
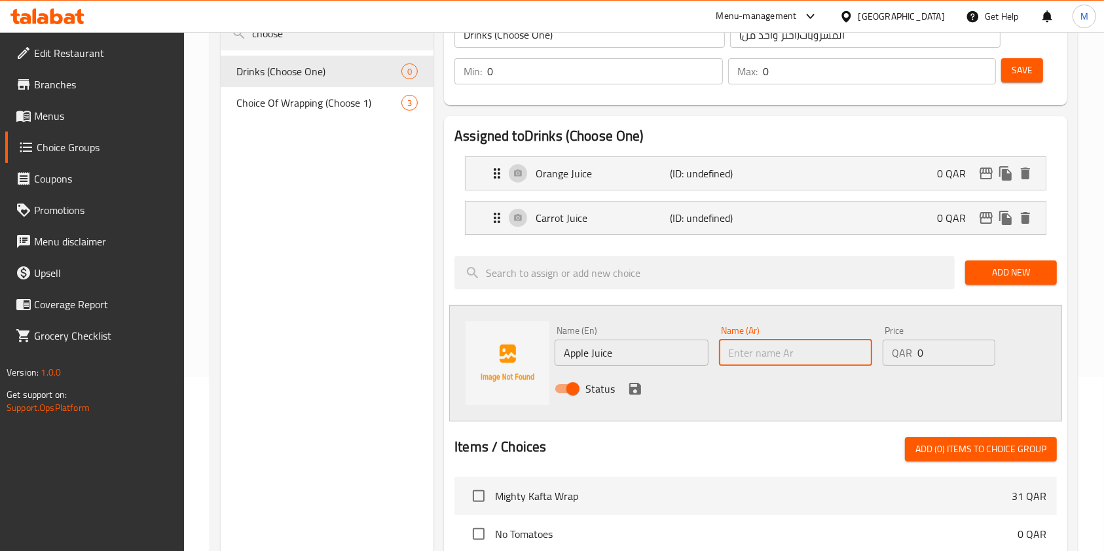
paste input "عصير تفاح"
type input "عصير تفاح"
click at [635, 390] on icon "save" at bounding box center [635, 389] width 16 height 16
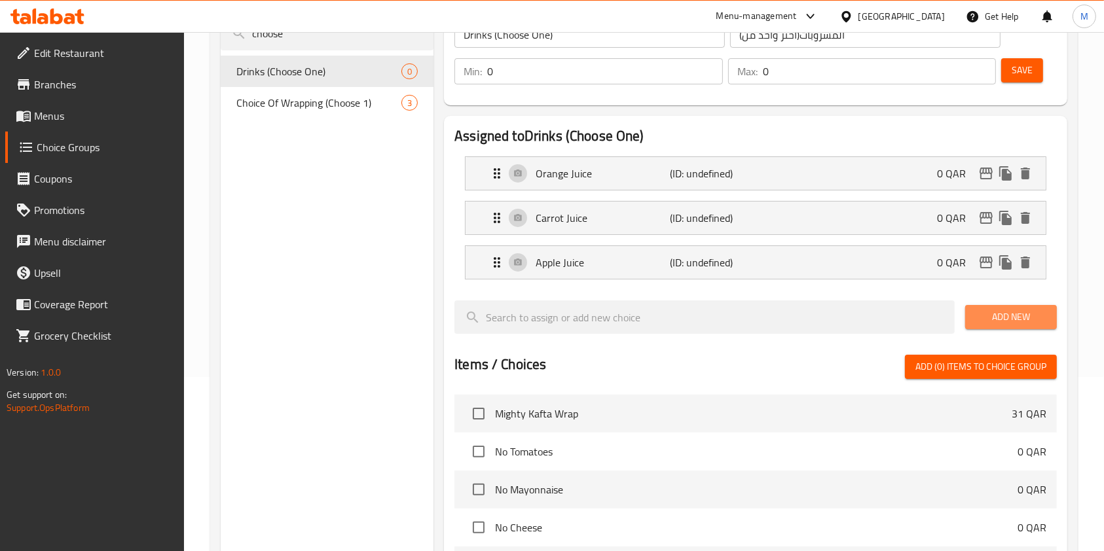
click at [1023, 309] on span "Add New" at bounding box center [1011, 317] width 71 height 16
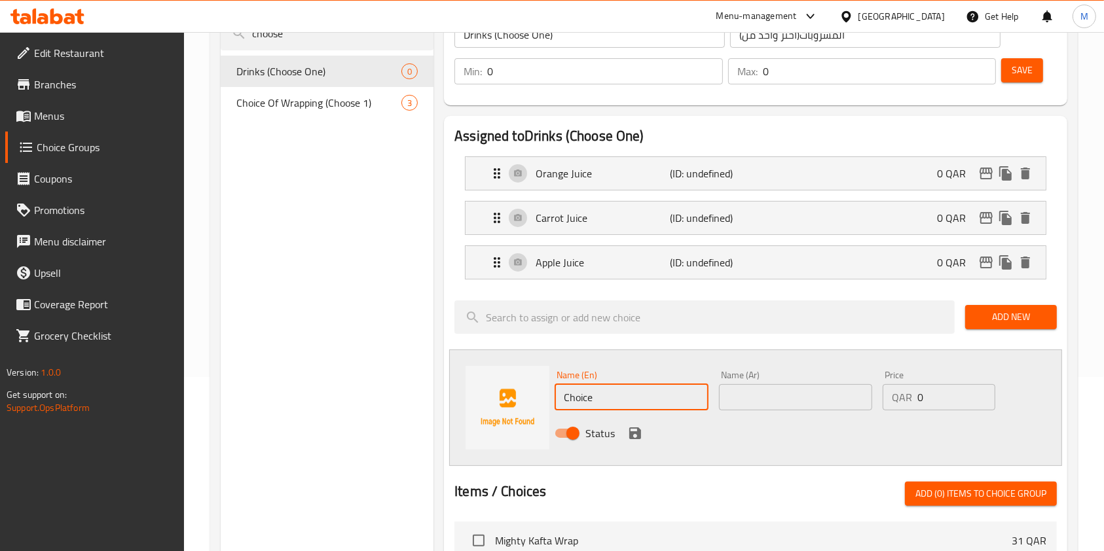
drag, startPoint x: 628, startPoint y: 401, endPoint x: 418, endPoint y: 344, distance: 217.8
click at [426, 350] on div "Choice Groups choose Drinks (Choose One) 0 Choice Of Wrapping (Choose 1) 3 Drin…" at bounding box center [647, 464] width 852 height 980
paste input "Pepsi"
type input "Pepsi"
click at [853, 395] on input "text" at bounding box center [795, 397] width 153 height 26
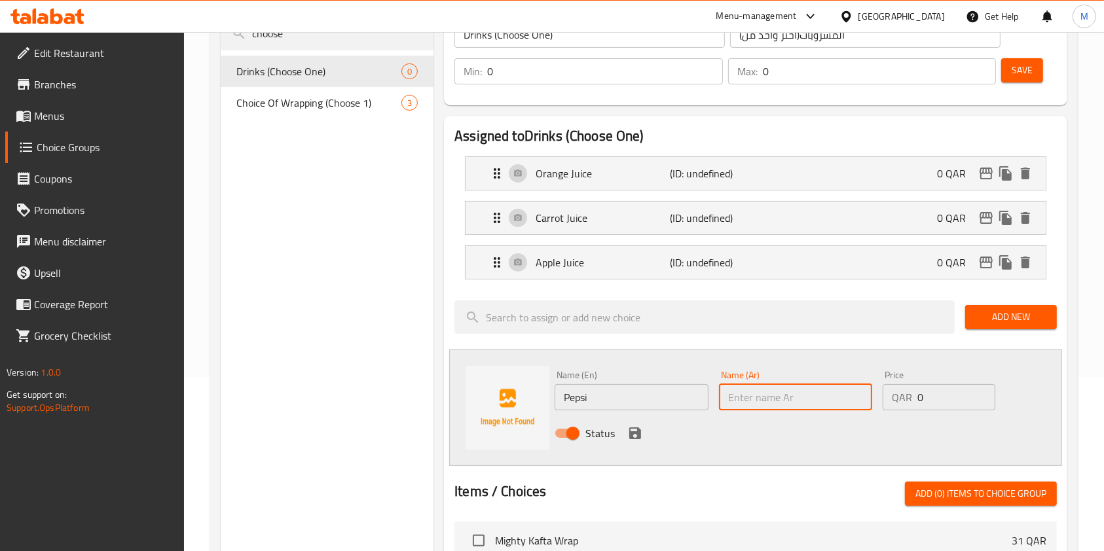
paste input "ببسي"
type input "ببسي"
click at [631, 430] on icon "save" at bounding box center [635, 434] width 12 height 12
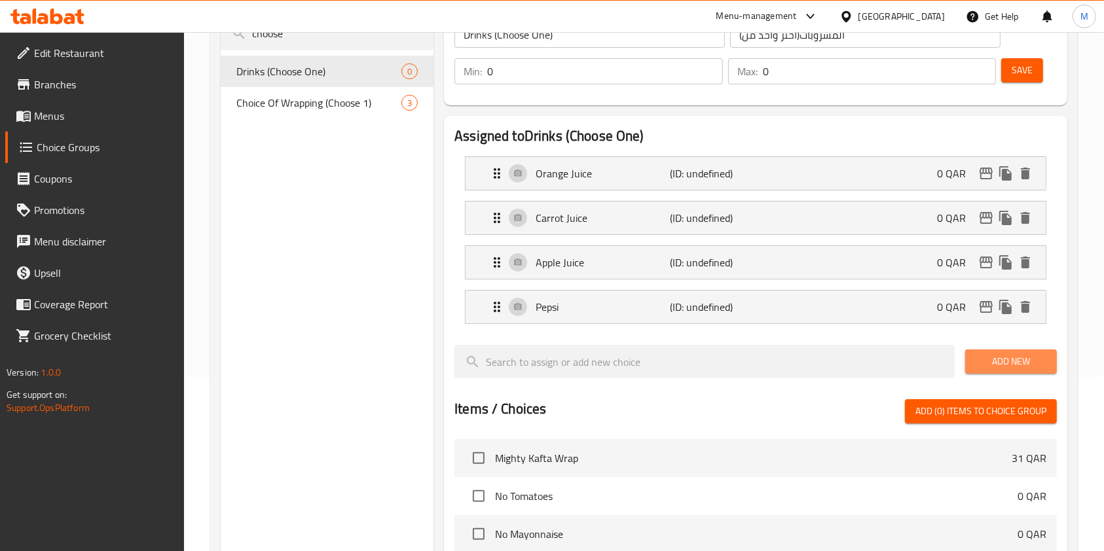
click at [992, 358] on span "Add New" at bounding box center [1011, 362] width 71 height 16
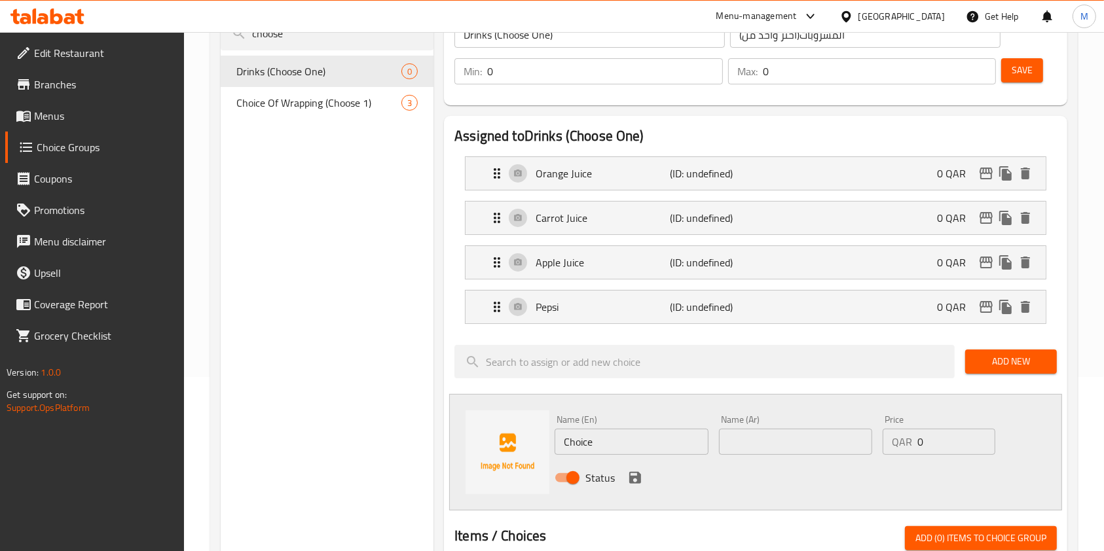
click at [743, 440] on input "text" at bounding box center [795, 442] width 153 height 26
paste input "ببسي دايت"
type input "ببسي دايت"
drag, startPoint x: 623, startPoint y: 443, endPoint x: 403, endPoint y: 437, distance: 220.1
click at [419, 434] on div "Choice Groups choose Drinks (Choose One) 0 Choice Of Wrapping (Choose 1) 3 Drin…" at bounding box center [647, 486] width 852 height 1025
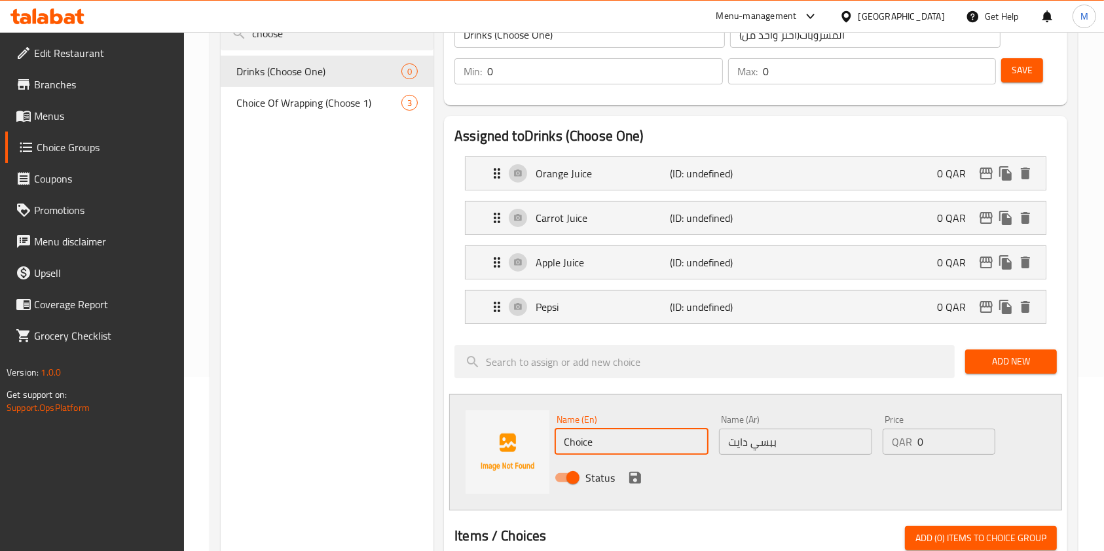
paste input "Diet Pepsi"
type input "Diet Pepsi"
drag, startPoint x: 634, startPoint y: 474, endPoint x: 669, endPoint y: 466, distance: 35.6
click at [634, 474] on icon "save" at bounding box center [635, 478] width 16 height 16
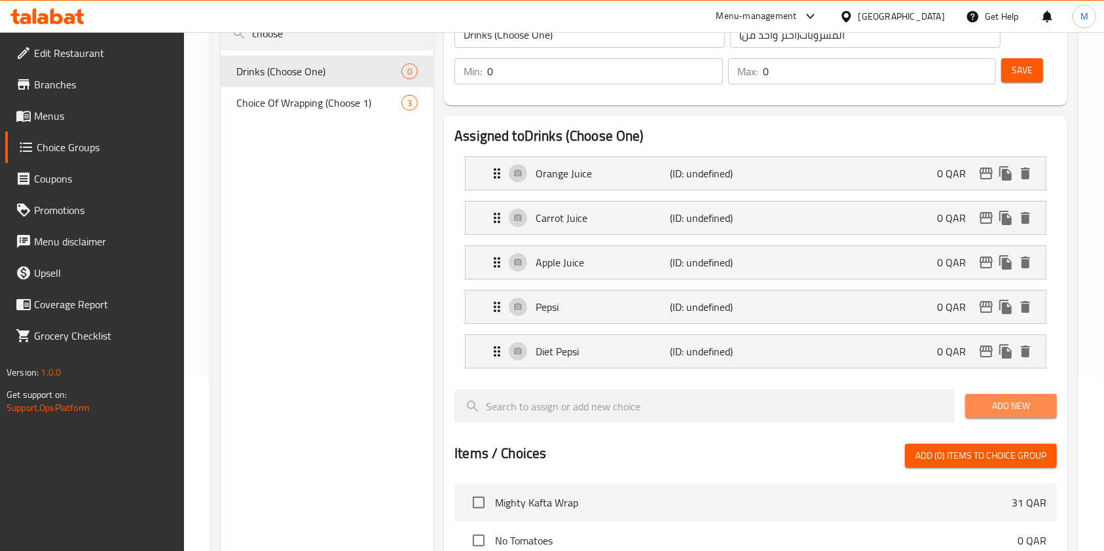
click at [1006, 407] on span "Add New" at bounding box center [1011, 406] width 71 height 16
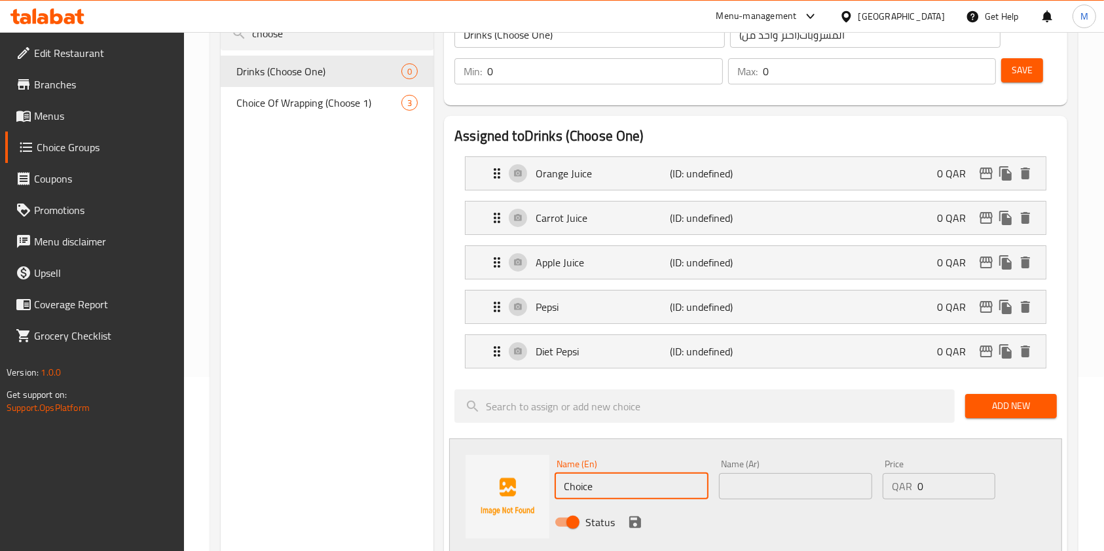
drag, startPoint x: 614, startPoint y: 483, endPoint x: 424, endPoint y: 488, distance: 190.6
click at [475, 474] on div "Name (En) Choice Name (En) Name (Ar) Name (Ar) Price QAR 0 Price Status" at bounding box center [755, 497] width 613 height 117
paste input "7up"
type input "7up"
drag, startPoint x: 608, startPoint y: 487, endPoint x: 418, endPoint y: 437, distance: 196.5
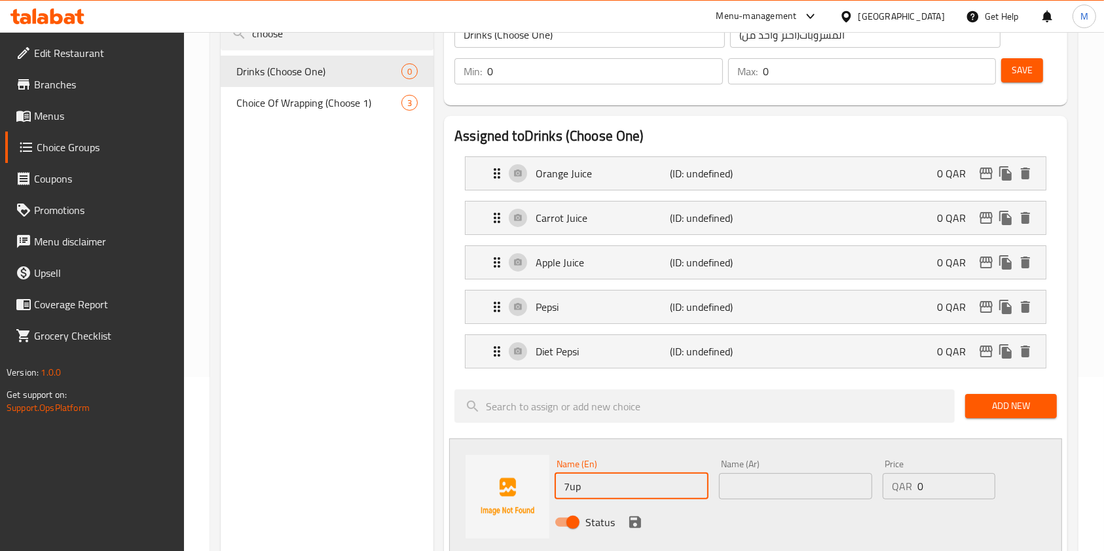
click at [427, 441] on div "Choice Groups choose Drinks (Choose One) 0 Choice Of Wrapping (Choose 1) 3 Drin…" at bounding box center [647, 508] width 852 height 1069
paste input "[PERSON_NAME]"
type input "[PERSON_NAME]"
click at [813, 477] on input "text" at bounding box center [795, 486] width 153 height 26
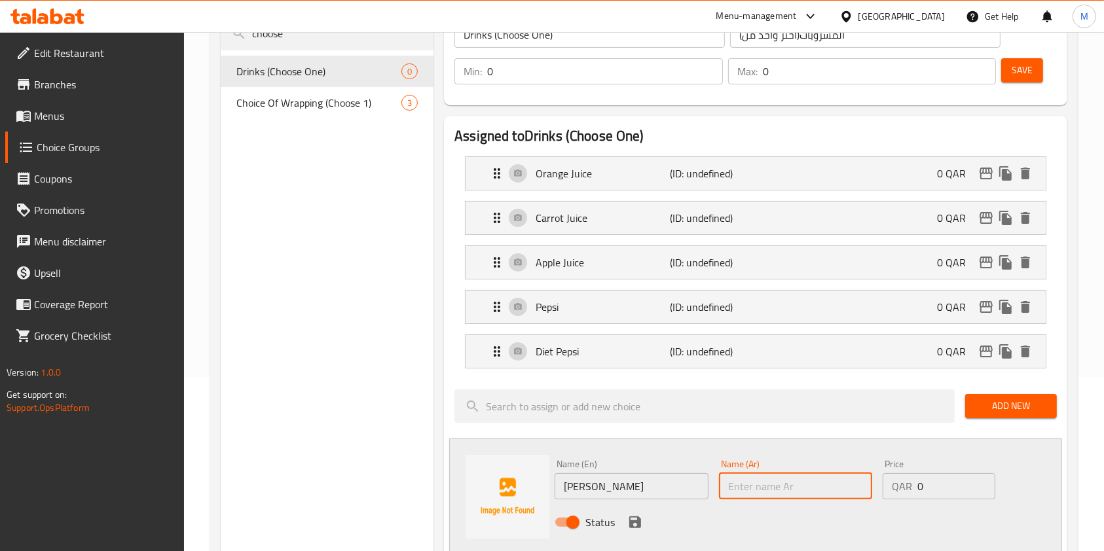
paste input "ميراندا,"
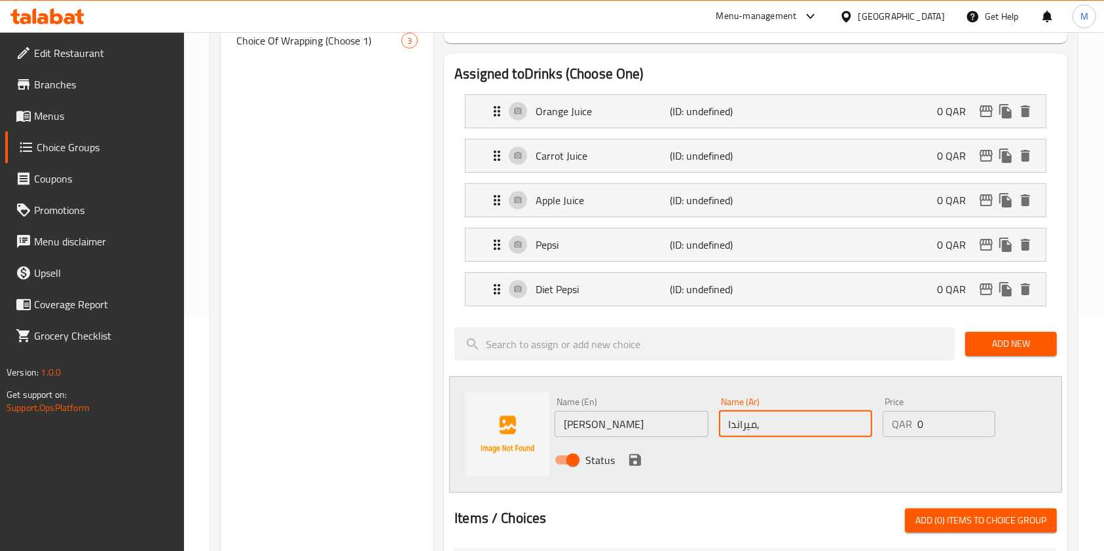
scroll to position [262, 0]
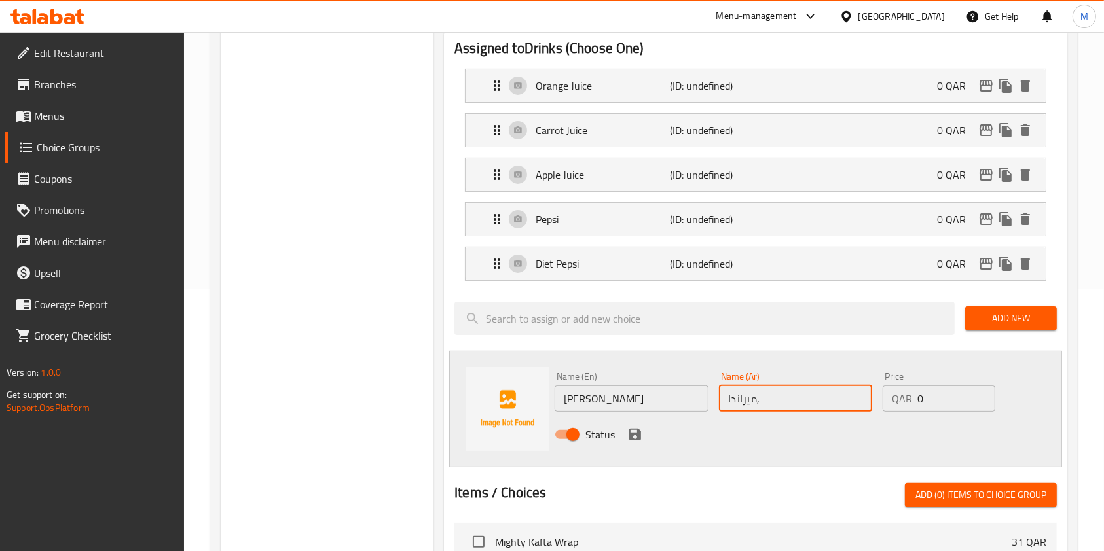
type input "ميراندا,"
click at [633, 437] on icon "save" at bounding box center [635, 435] width 16 height 16
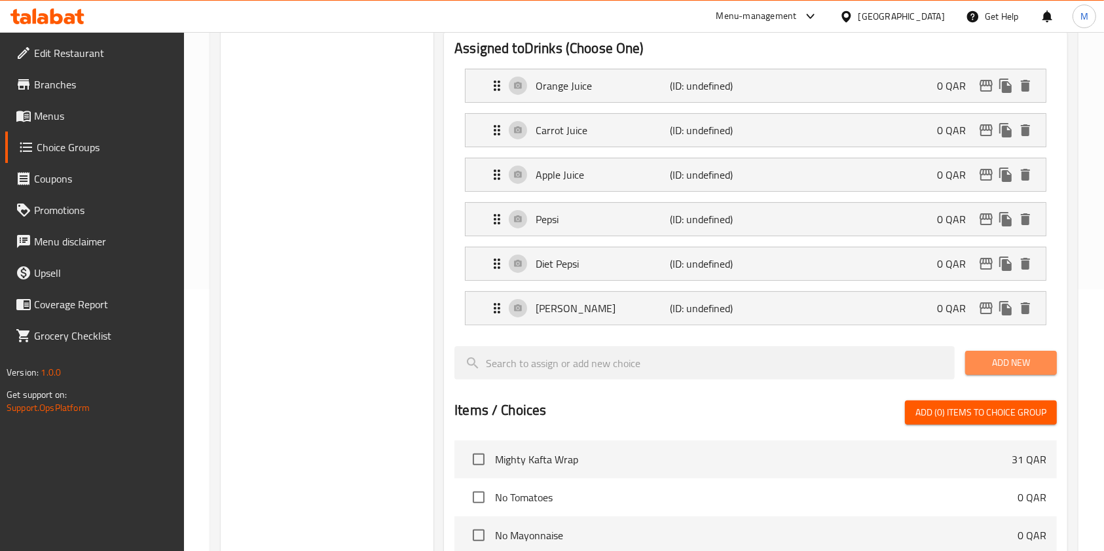
click at [1008, 363] on span "Add New" at bounding box center [1011, 363] width 71 height 16
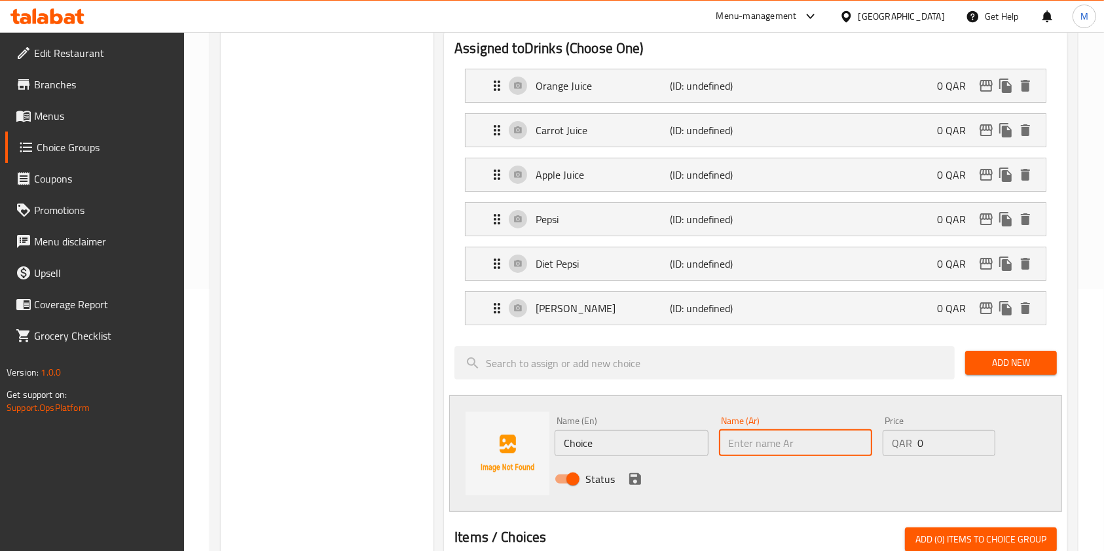
click at [758, 440] on input "text" at bounding box center [795, 443] width 153 height 26
paste input "مونت ديو"
type input "مونت ديو"
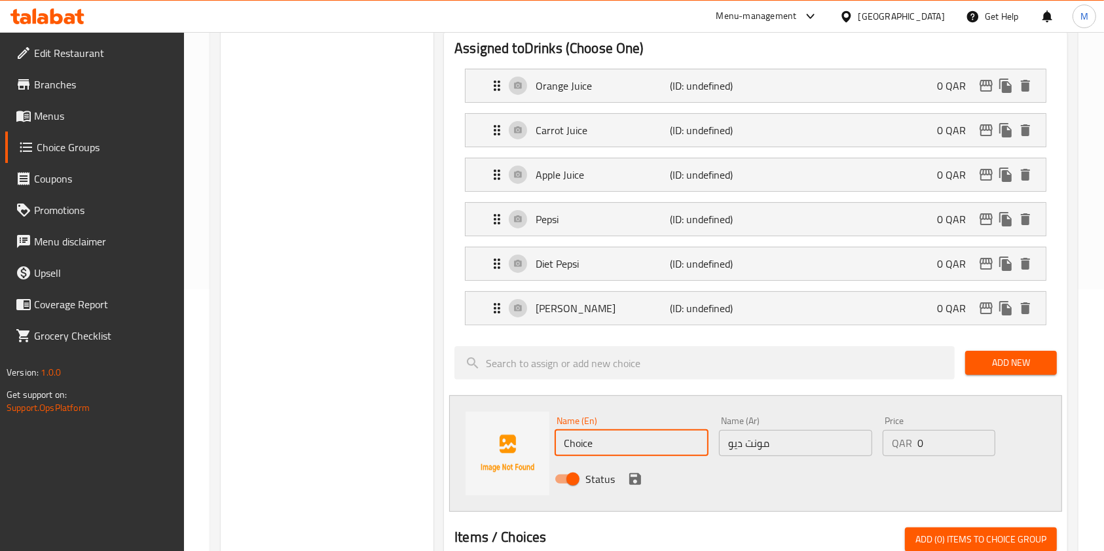
drag, startPoint x: 608, startPoint y: 442, endPoint x: 441, endPoint y: 408, distance: 170.4
click at [441, 411] on div "Assigned to Drinks (Choose One) Orange Juice (ID: undefined) 0 QAR Name (En) Or…" at bounding box center [756, 466] width 634 height 886
paste input "M.Dew"
type input "M.Dew"
click at [637, 479] on icon "save" at bounding box center [635, 479] width 12 height 12
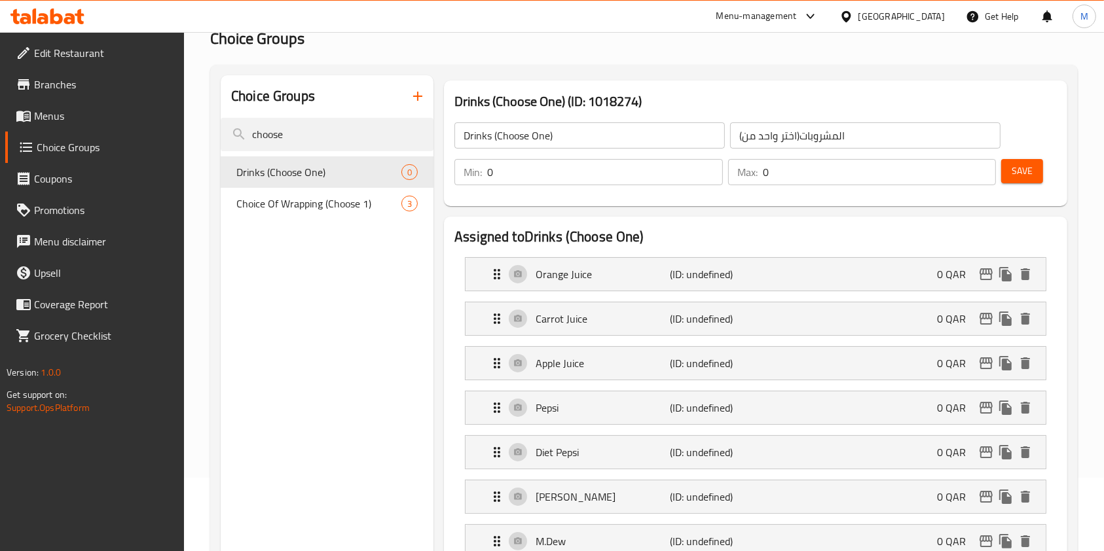
scroll to position [53, 0]
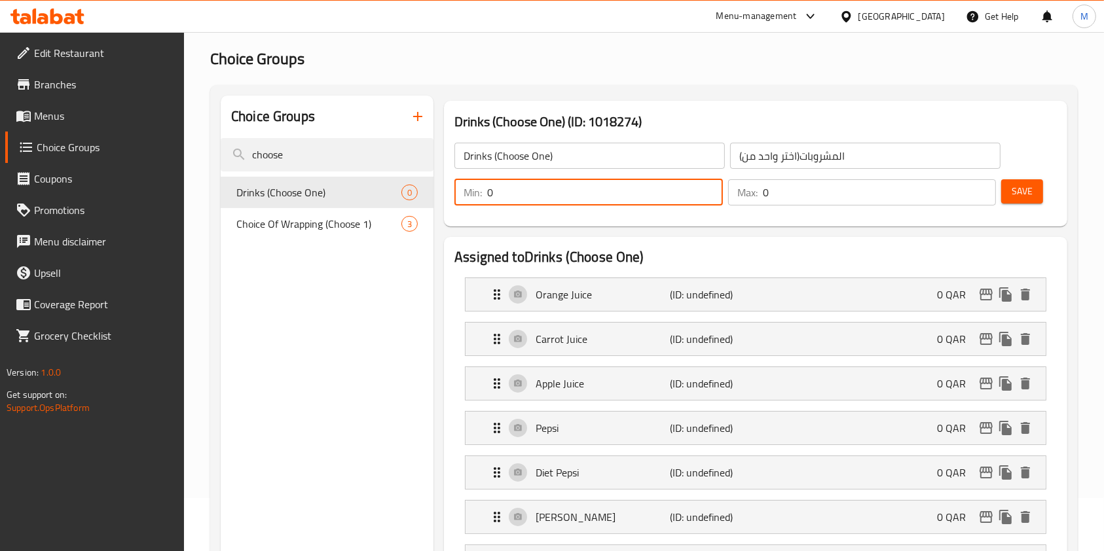
click at [526, 193] on input "0" at bounding box center [605, 192] width 236 height 26
click at [790, 200] on input "0" at bounding box center [880, 192] width 234 height 26
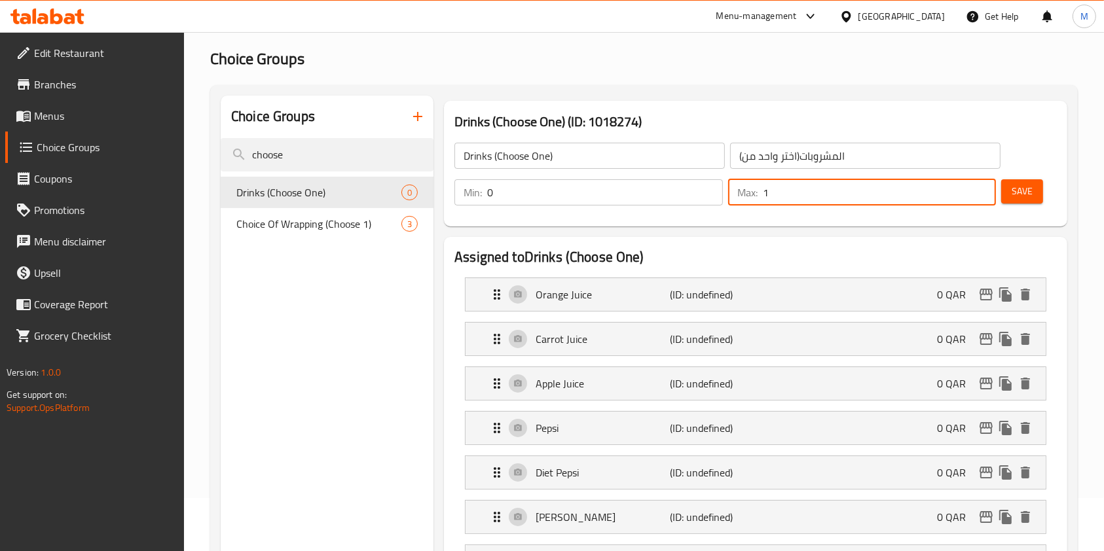
type input "1"
click at [1023, 192] on span "Save" at bounding box center [1022, 191] width 21 height 16
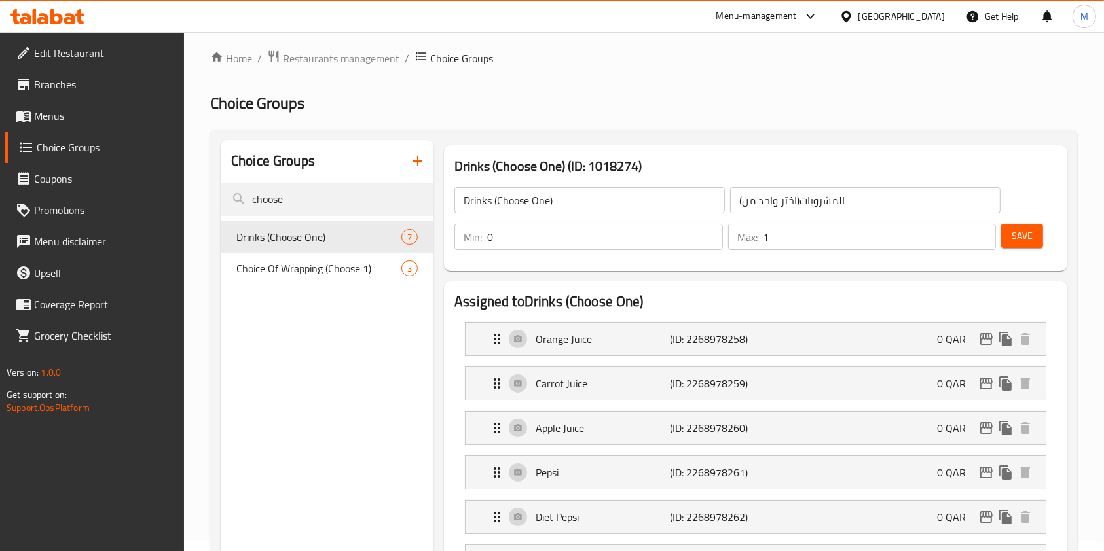
scroll to position [0, 0]
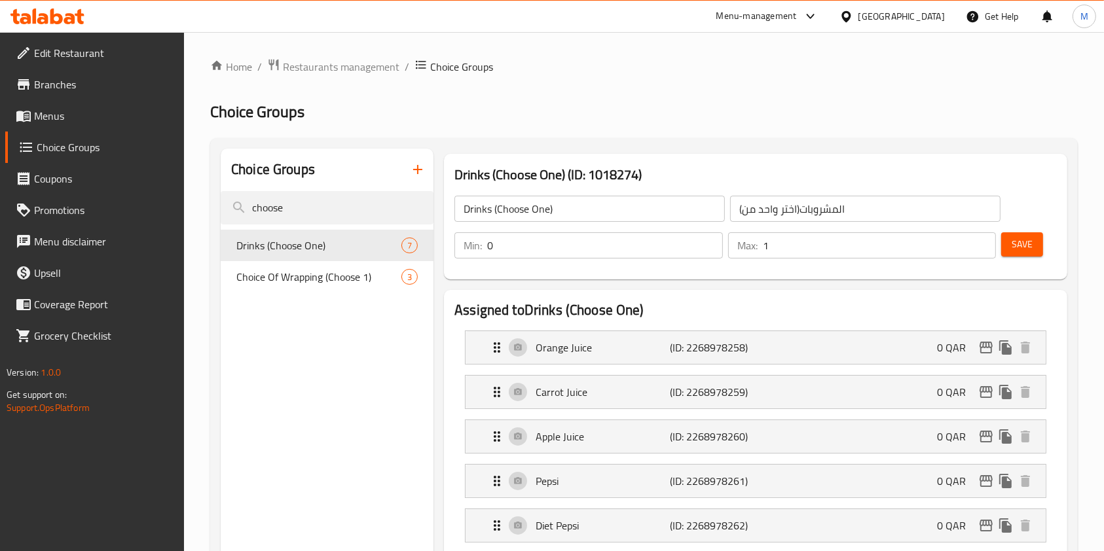
drag, startPoint x: 297, startPoint y: 206, endPoint x: 196, endPoint y: 195, distance: 101.4
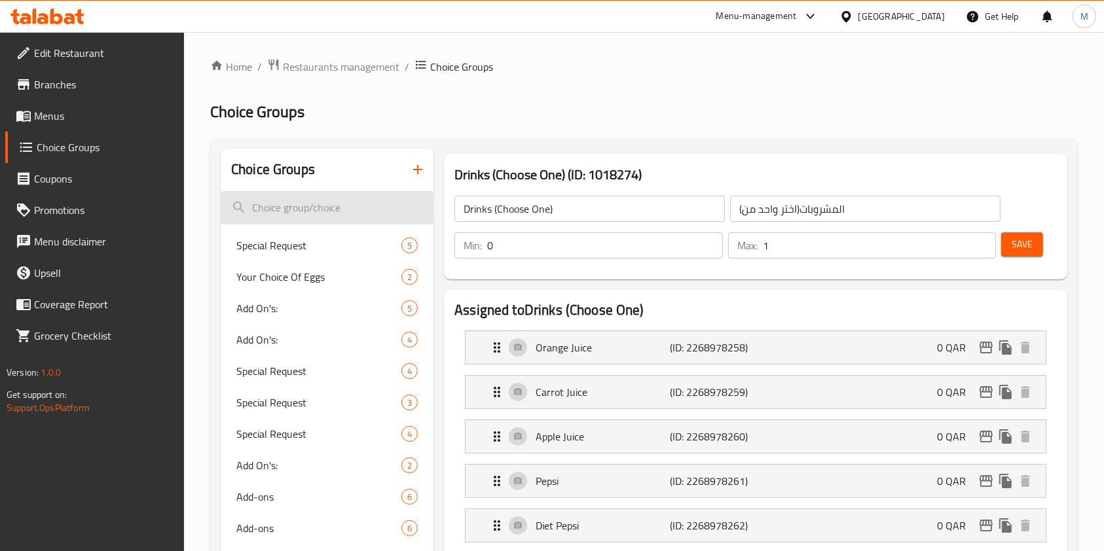
click at [284, 212] on input "search" at bounding box center [327, 207] width 213 height 33
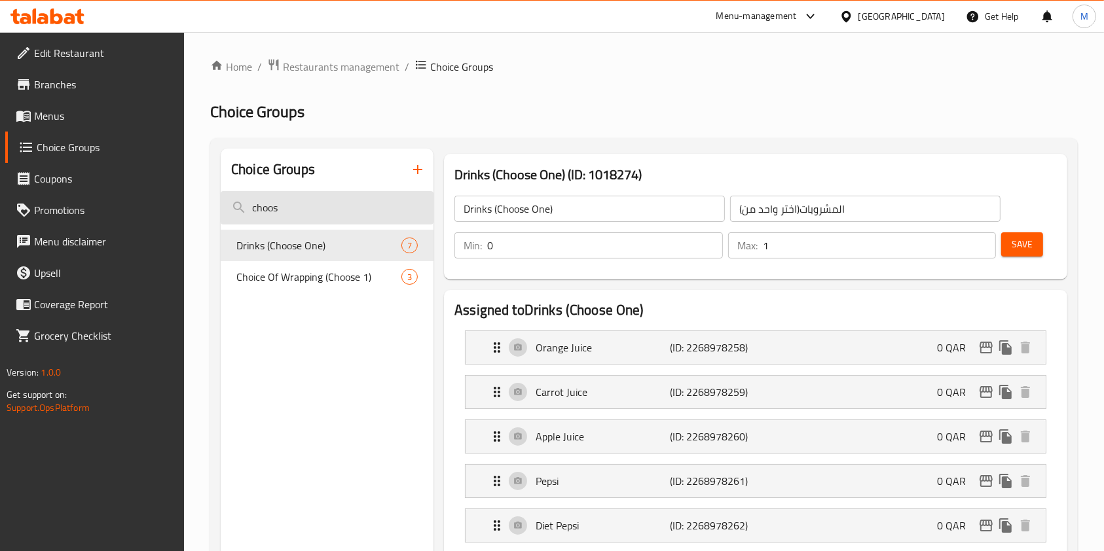
type input "choose"
drag, startPoint x: 256, startPoint y: 196, endPoint x: 177, endPoint y: 200, distance: 79.3
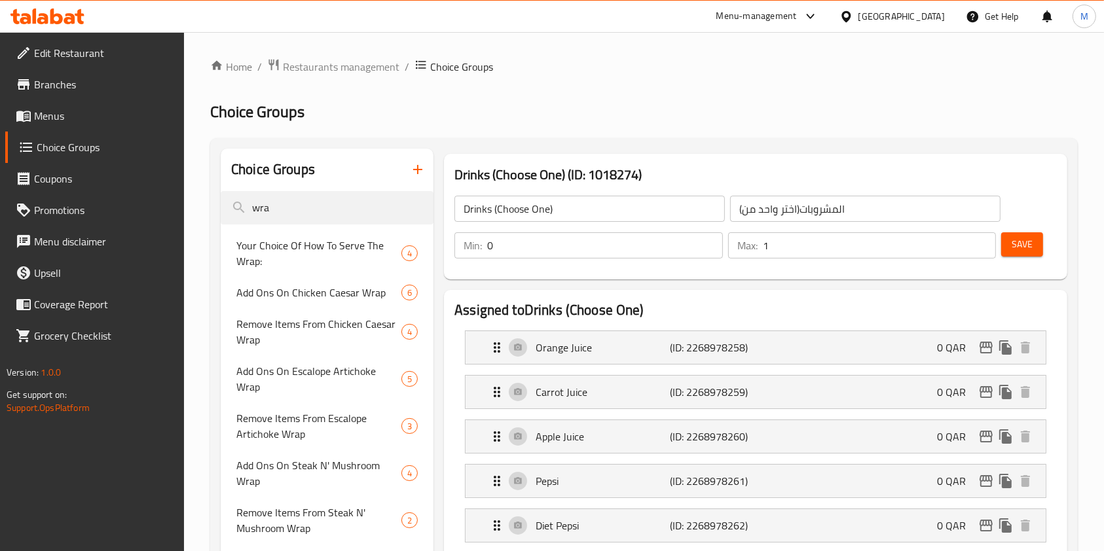
type input "wrap"
drag, startPoint x: 208, startPoint y: 184, endPoint x: 182, endPoint y: 164, distance: 32.2
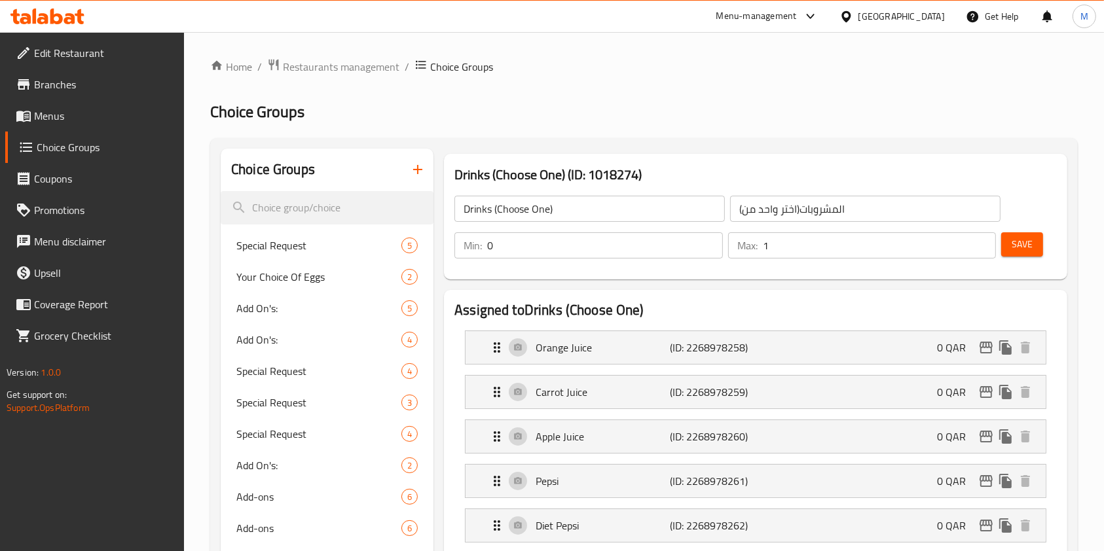
click at [417, 168] on icon "button" at bounding box center [417, 169] width 9 height 9
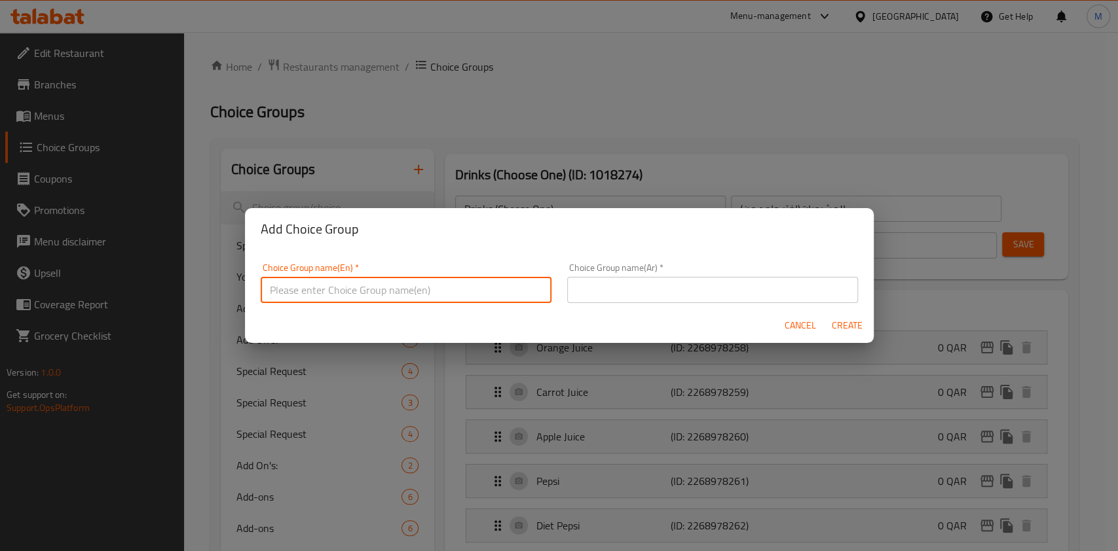
click at [363, 282] on input "text" at bounding box center [406, 290] width 291 height 26
paste input "Main Item (Choose One Wrap)"
type input "Main Item (Choose One Wrap)"
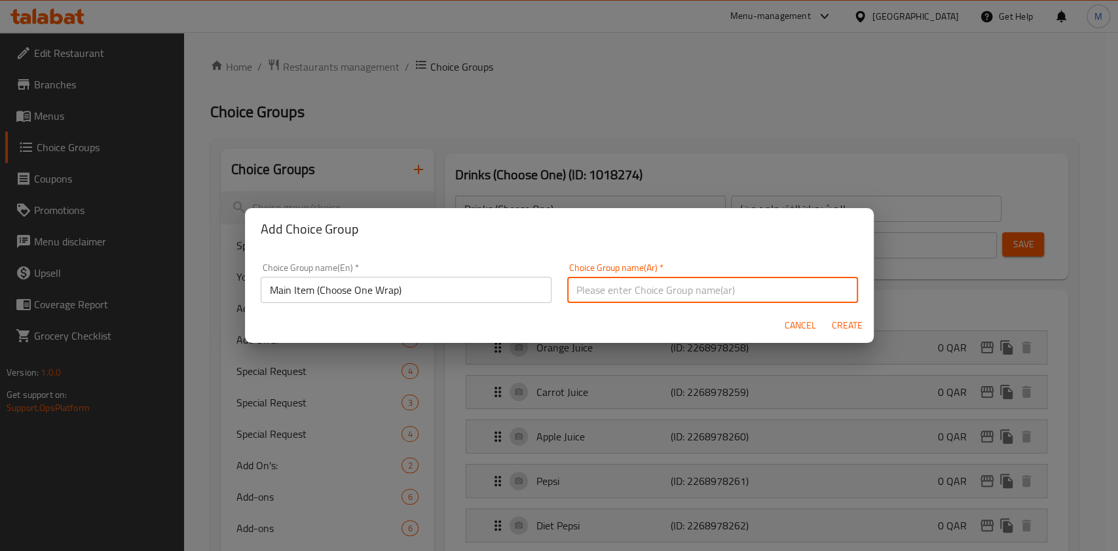
click at [634, 298] on input "text" at bounding box center [712, 290] width 291 height 26
paste input "الطبق الرئيسي (اختيار من راب )"
drag, startPoint x: 631, startPoint y: 291, endPoint x: 566, endPoint y: 294, distance: 64.9
click at [567, 294] on input "الطبق الرئيسي (اختيار من راب )" at bounding box center [712, 290] width 291 height 26
type input "الطبق الرئيسي"
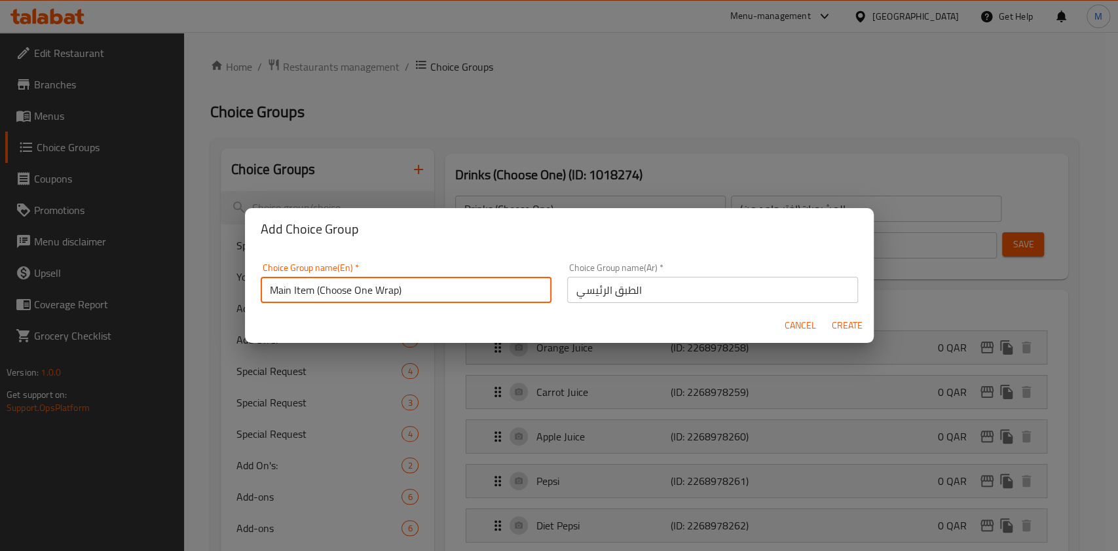
drag, startPoint x: 411, startPoint y: 291, endPoint x: 316, endPoint y: 292, distance: 94.3
click at [316, 292] on input "Main Item (Choose One Wrap)" at bounding box center [406, 290] width 291 height 26
type input "Main Item"
click at [840, 325] on span "Create" at bounding box center [847, 326] width 31 height 16
type input "Main Item"
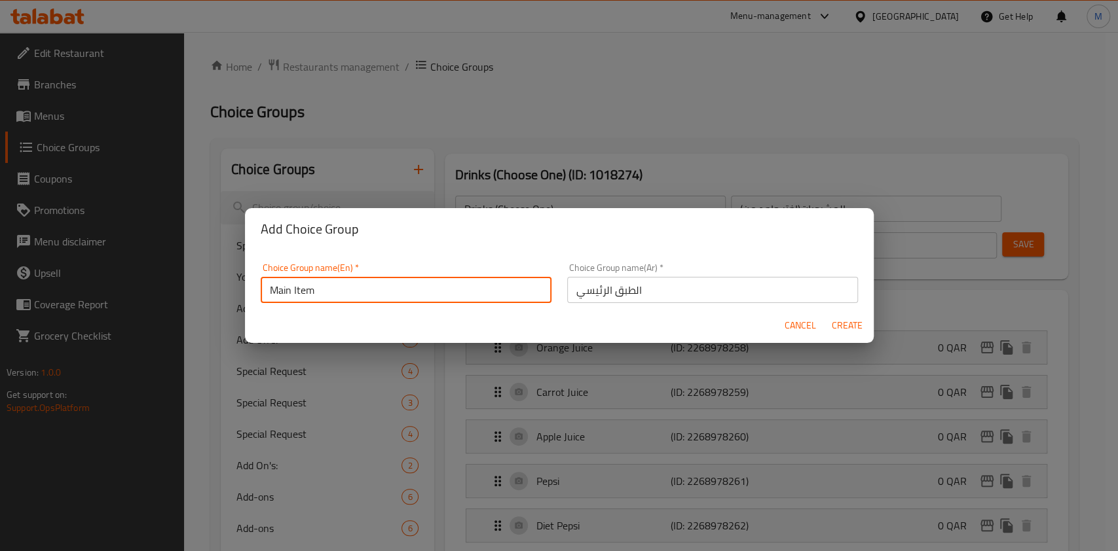
type input "الطبق الرئيسي"
type input "0"
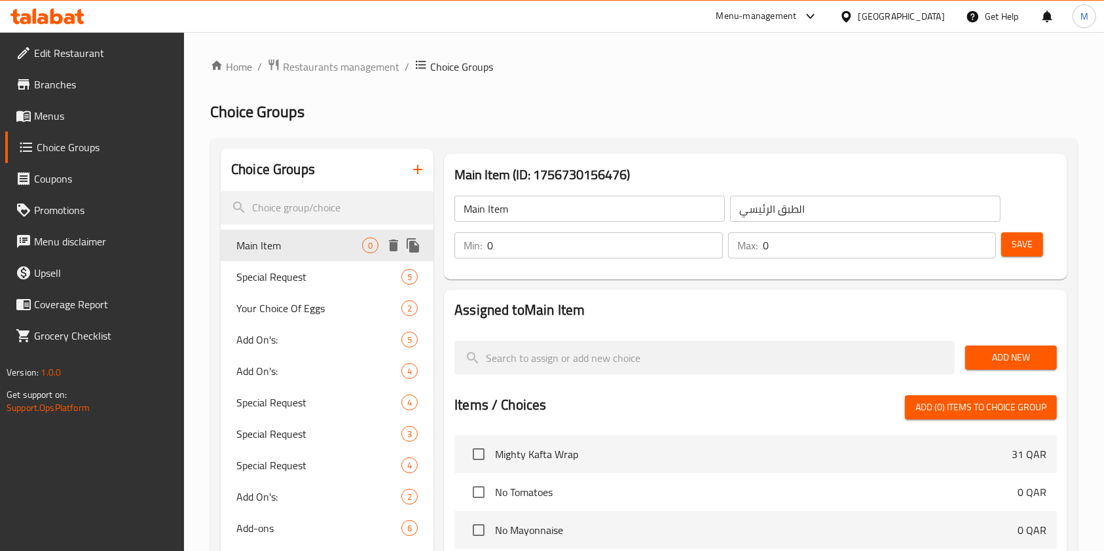
click at [300, 254] on div "Main Item 0" at bounding box center [327, 245] width 213 height 31
click at [781, 246] on input "0" at bounding box center [880, 245] width 234 height 26
type input "1"
click at [1016, 250] on span "Save" at bounding box center [1022, 244] width 21 height 16
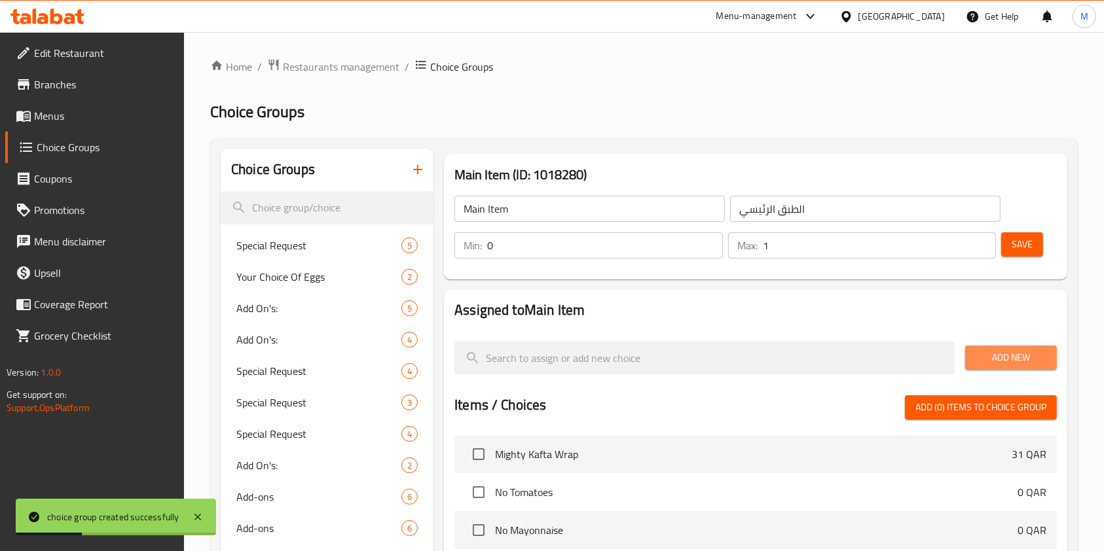
click at [1029, 361] on span "Add New" at bounding box center [1011, 358] width 71 height 16
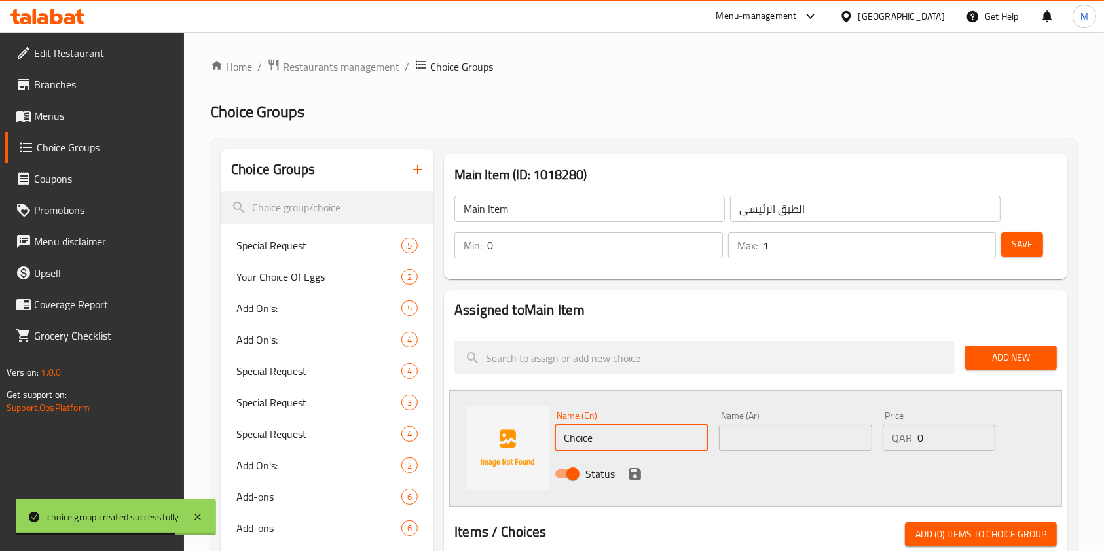
drag, startPoint x: 595, startPoint y: 443, endPoint x: 397, endPoint y: 432, distance: 198.0
paste input "FAMOUS CHICKEN WRAP"
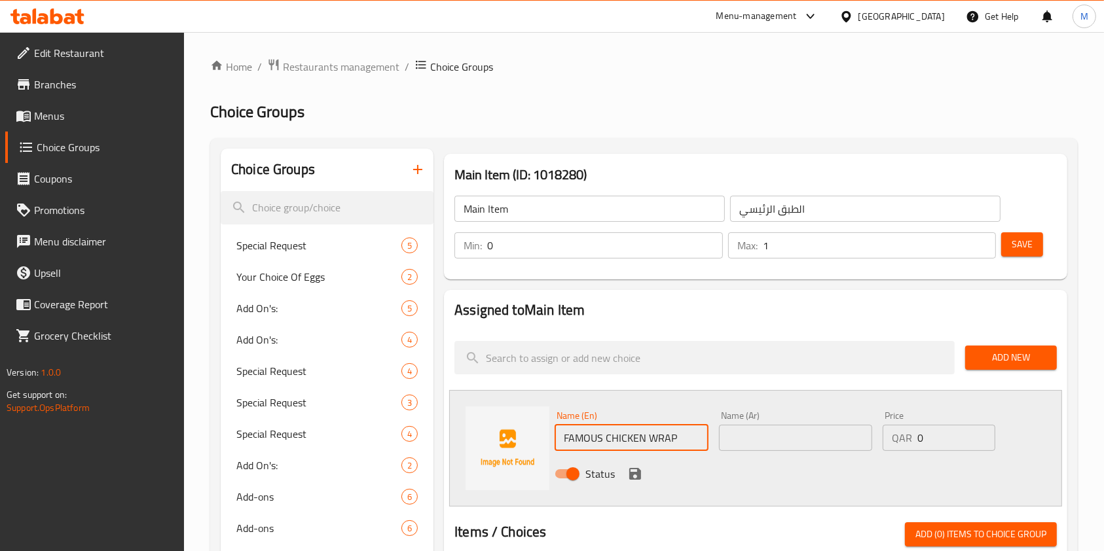
type input "FAMOUS CHICKEN WRAP"
drag, startPoint x: 763, startPoint y: 450, endPoint x: 756, endPoint y: 452, distance: 6.8
click at [761, 450] on input "text" at bounding box center [795, 438] width 153 height 26
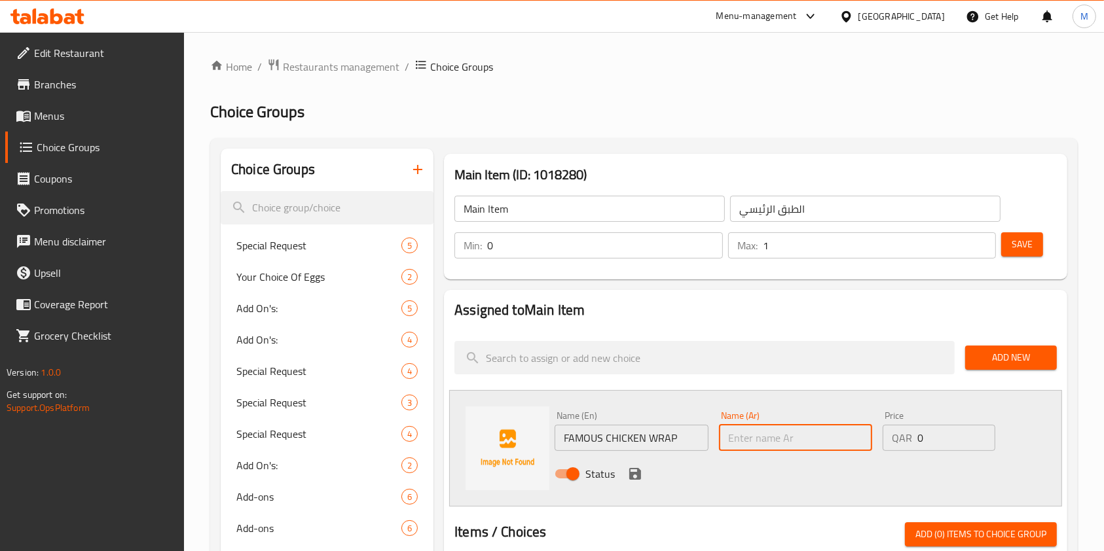
paste input "فاموس شيكن راب"
type input "فاموس شيكن راب"
click at [633, 479] on icon "save" at bounding box center [635, 474] width 12 height 12
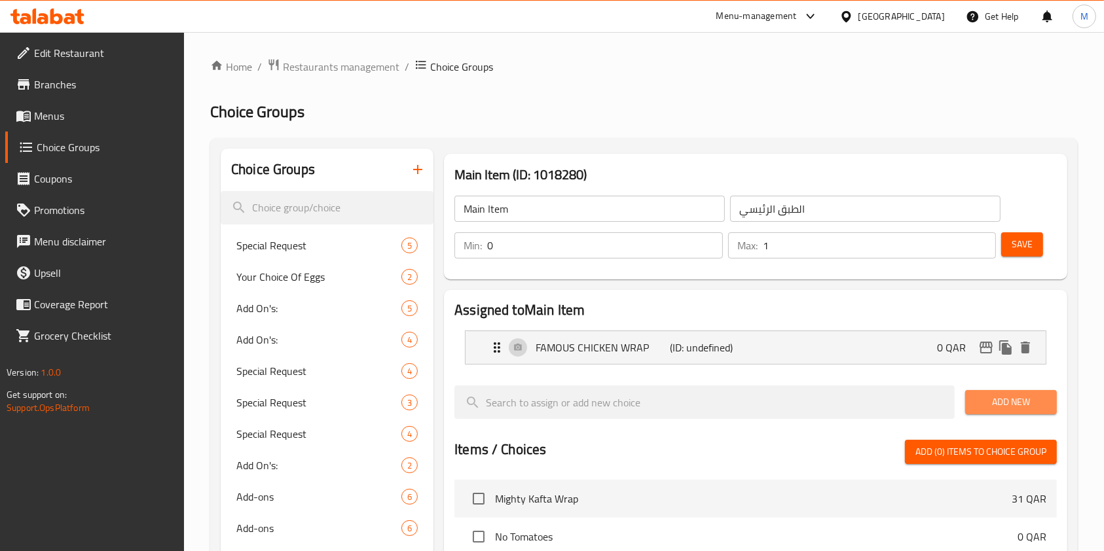
click at [988, 399] on span "Add New" at bounding box center [1011, 402] width 71 height 16
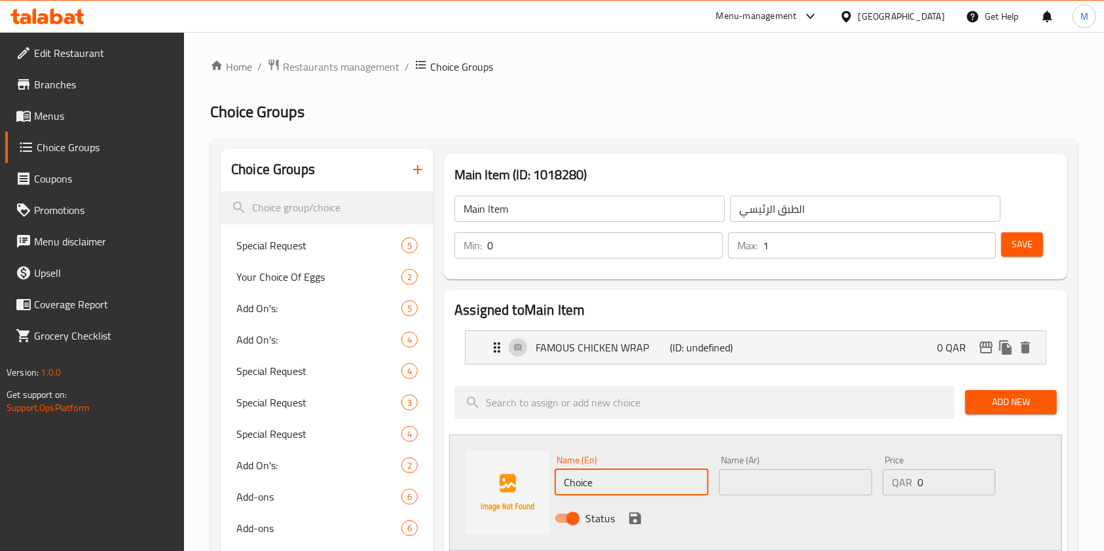
drag, startPoint x: 610, startPoint y: 481, endPoint x: 222, endPoint y: 428, distance: 392.0
paste input "MIGHTY KAFTA WRAP"
type input "MIGHTY KAFTA WRAP"
drag, startPoint x: 753, startPoint y: 487, endPoint x: 763, endPoint y: 488, distance: 9.9
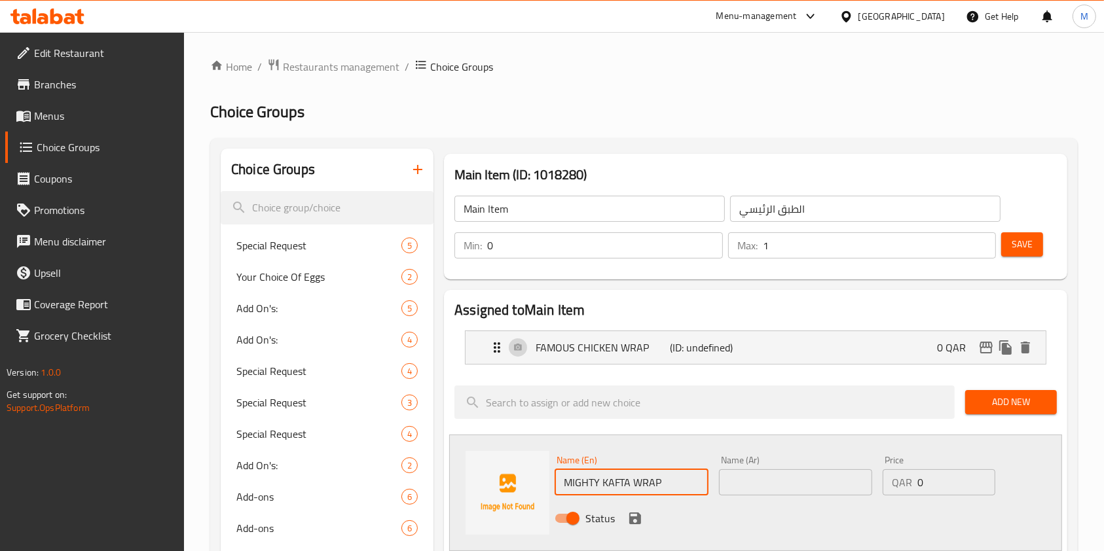
click at [753, 487] on input "text" at bounding box center [795, 482] width 153 height 26
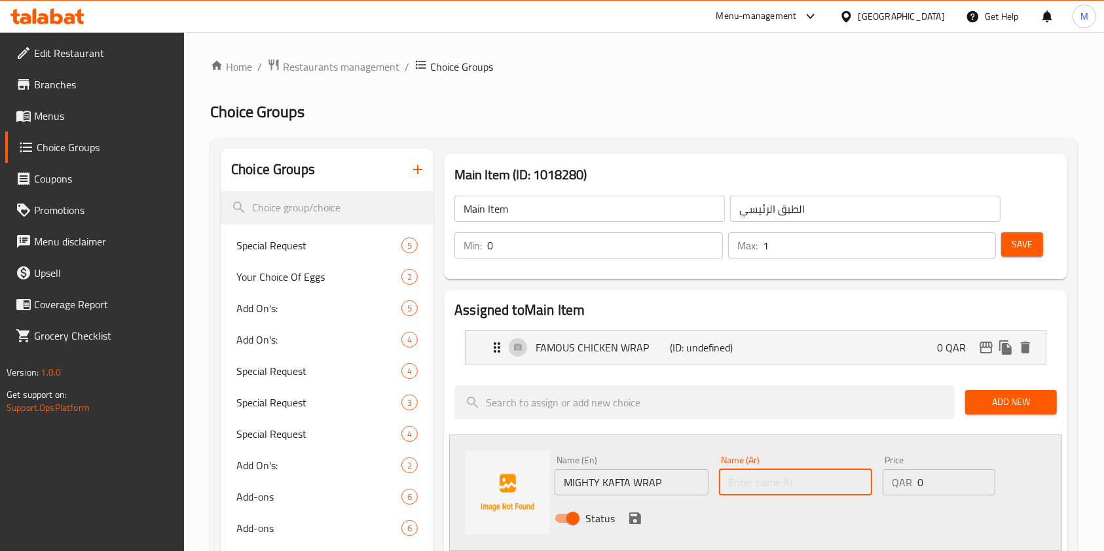
paste input "ميتي كفتا راب"
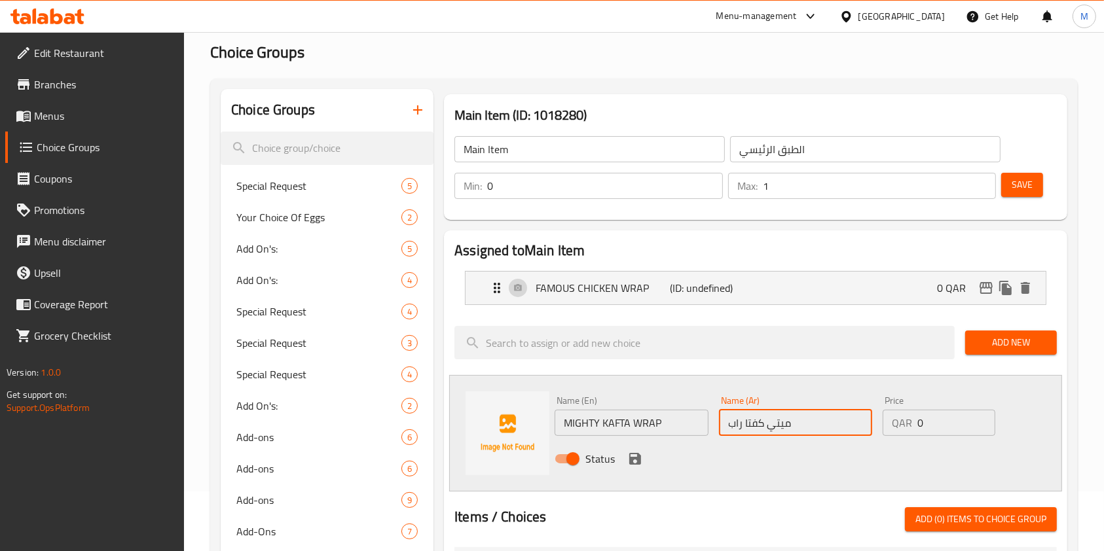
scroll to position [87, 0]
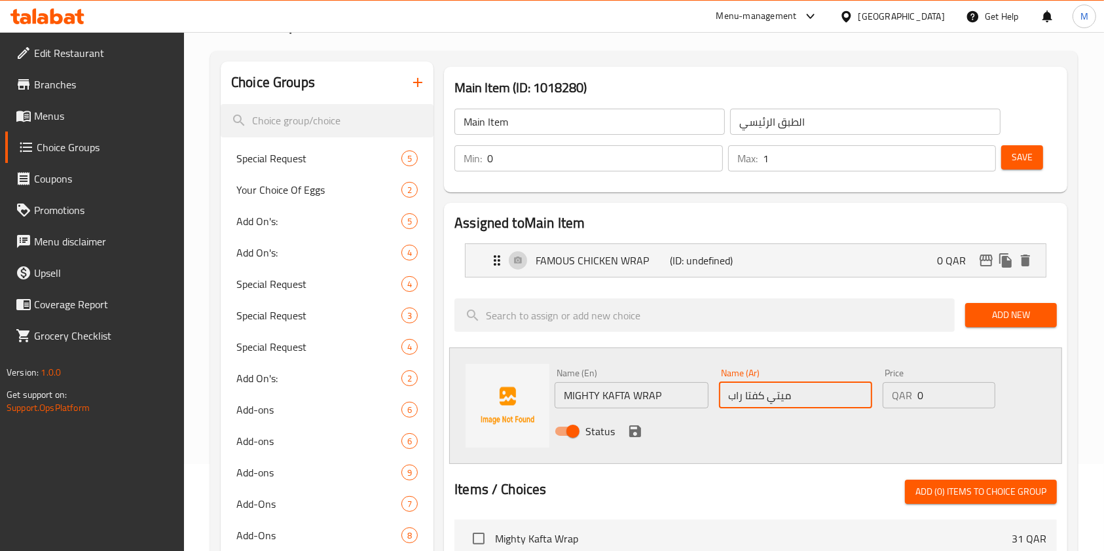
type input "ميتي كفتا راب"
click at [630, 426] on icon "save" at bounding box center [635, 432] width 16 height 16
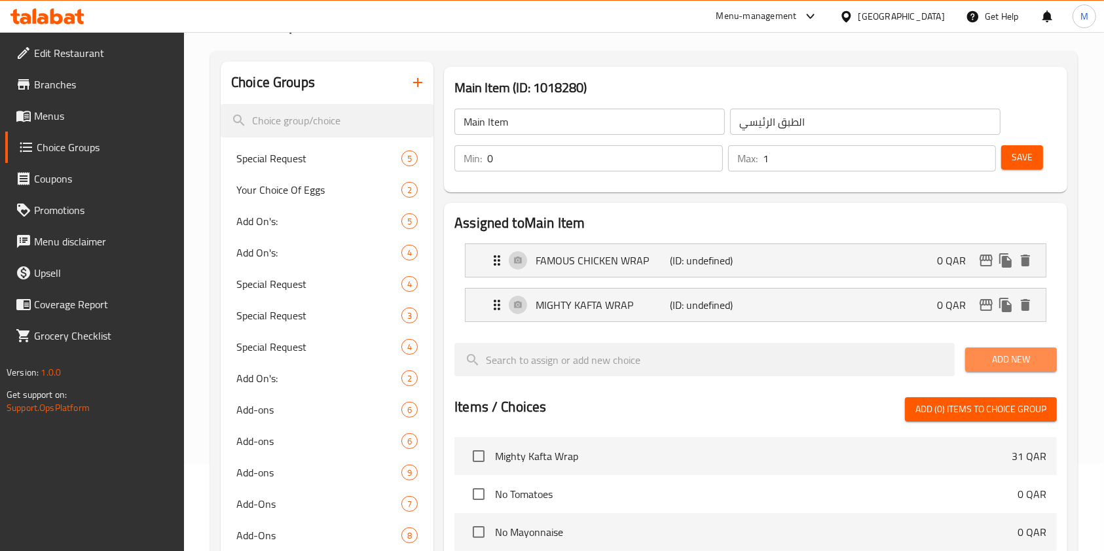
click at [999, 359] on span "Add New" at bounding box center [1011, 360] width 71 height 16
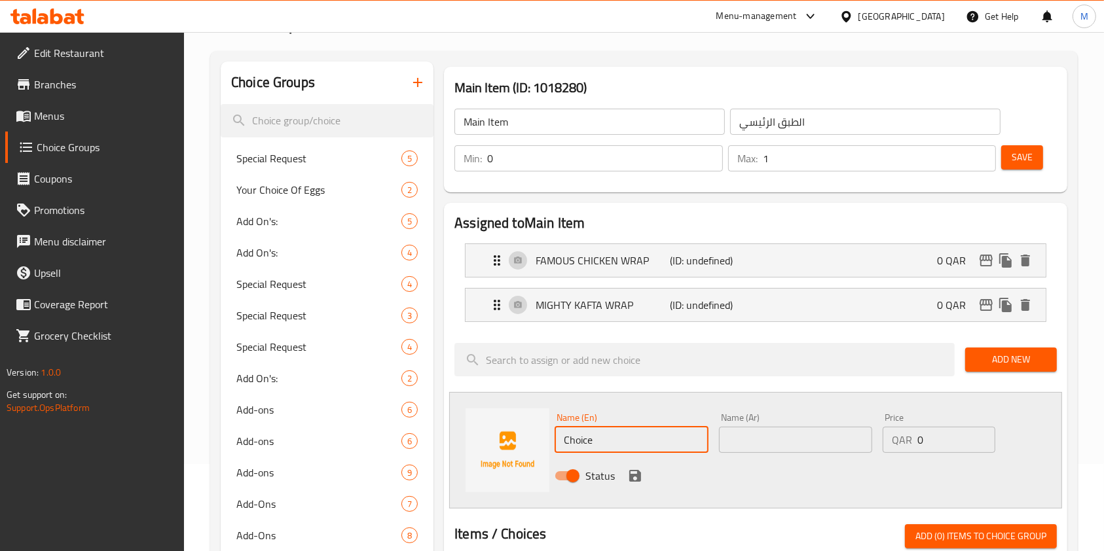
click at [599, 435] on input "Choice" at bounding box center [631, 440] width 153 height 26
drag, startPoint x: 591, startPoint y: 434, endPoint x: 437, endPoint y: 421, distance: 153.8
click at [460, 428] on div "Name (En) Choice Name (En) Name (Ar) Name (Ar) Price QAR 0 Price Status" at bounding box center [755, 450] width 613 height 117
paste input "HICKEN CAESER WRAP"
type input "CHICKEN CAESER WRAP"
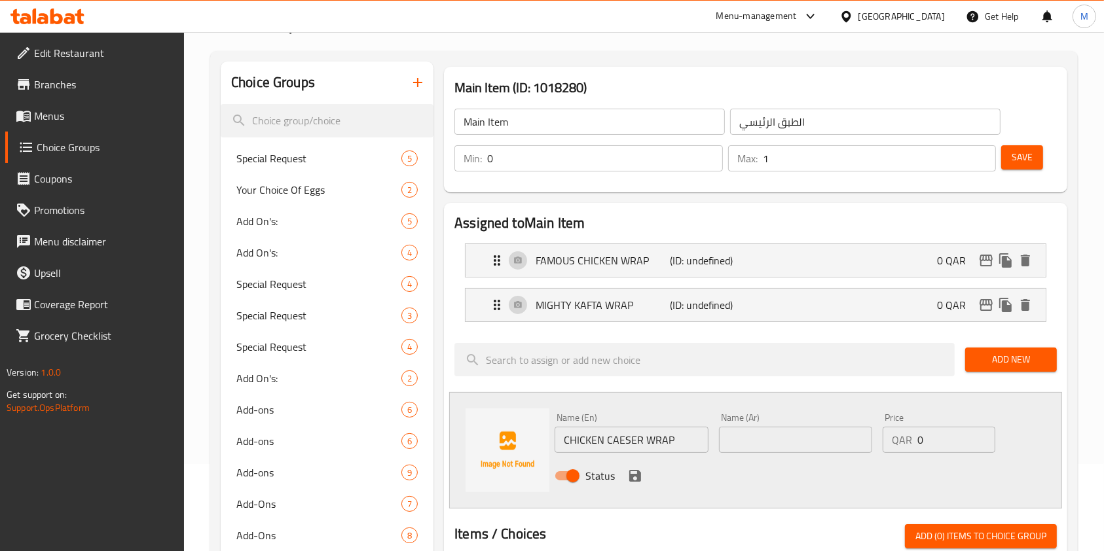
click at [778, 434] on input "text" at bounding box center [795, 440] width 153 height 26
paste input "شيكن سيزر راب"
type input "شيكن سيزر راب"
click at [629, 472] on icon "save" at bounding box center [635, 476] width 12 height 12
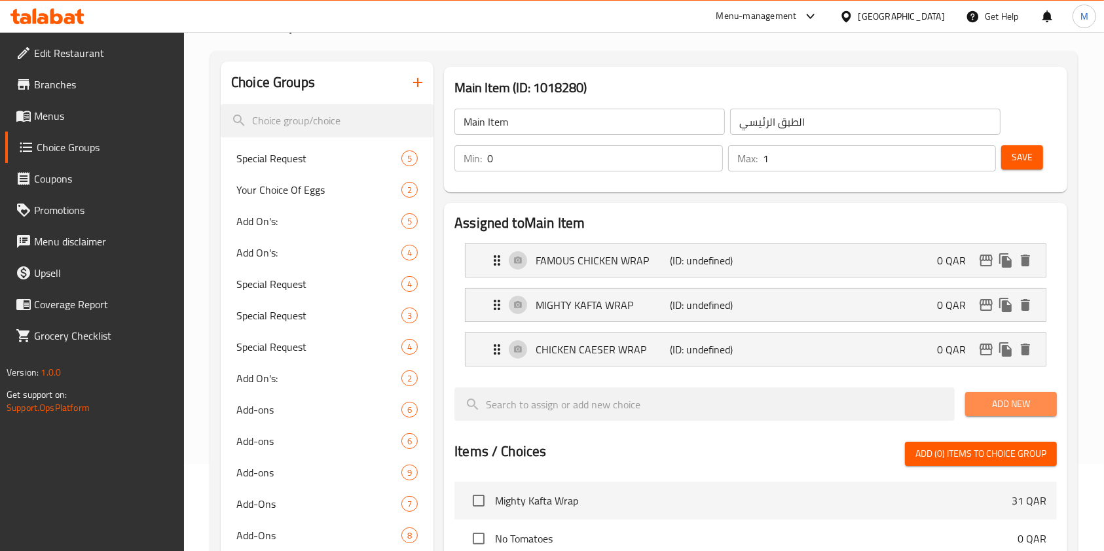
click at [979, 403] on span "Add New" at bounding box center [1011, 404] width 71 height 16
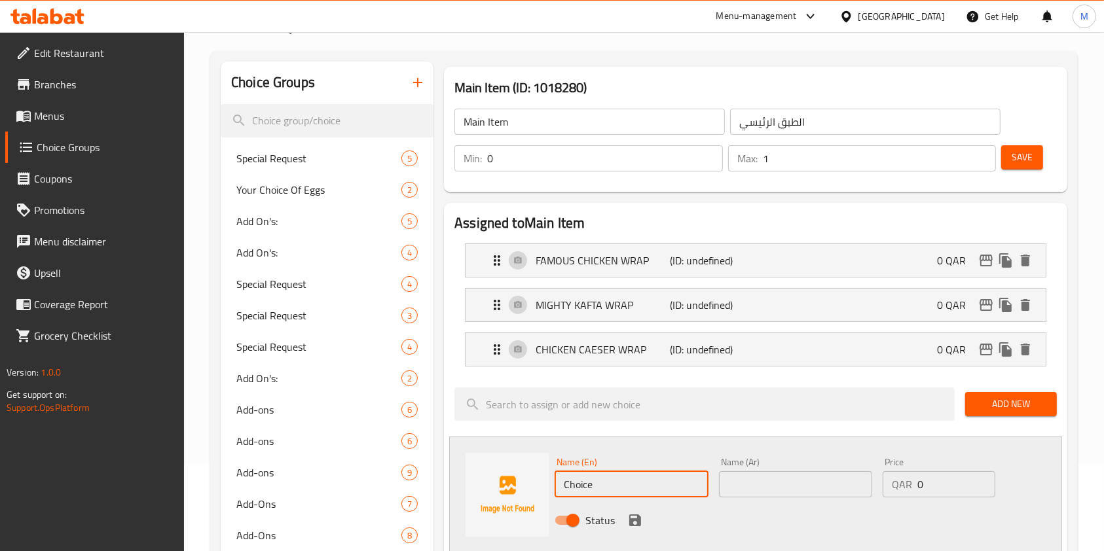
drag, startPoint x: 613, startPoint y: 493, endPoint x: 267, endPoint y: 400, distance: 358.0
paste input "TUNA WRAP"
type input "TUNA WRAP"
drag, startPoint x: 824, startPoint y: 476, endPoint x: 812, endPoint y: 469, distance: 14.1
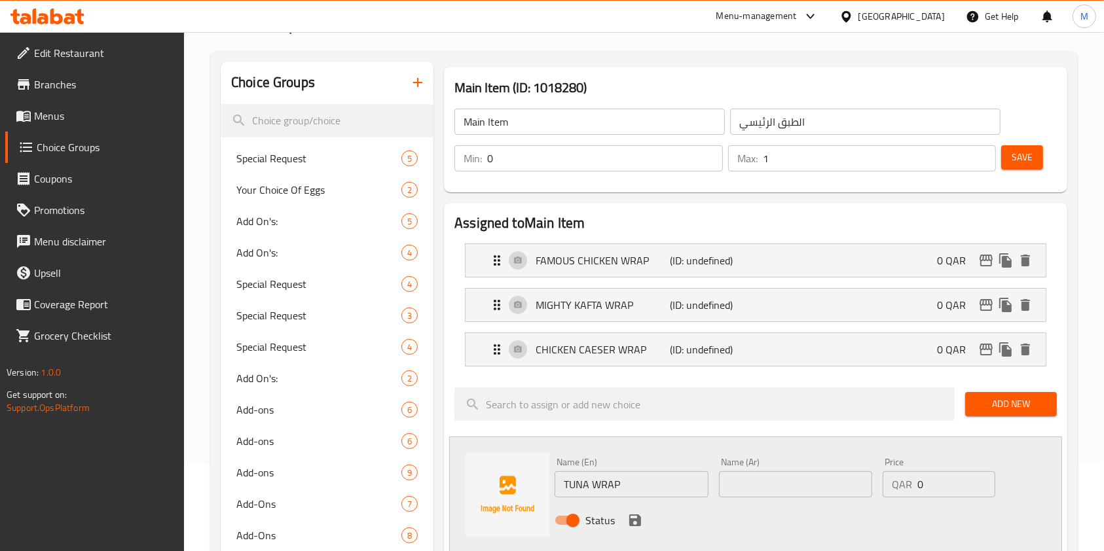
click at [824, 476] on input "text" at bounding box center [795, 484] width 153 height 26
paste input "تونا راب"
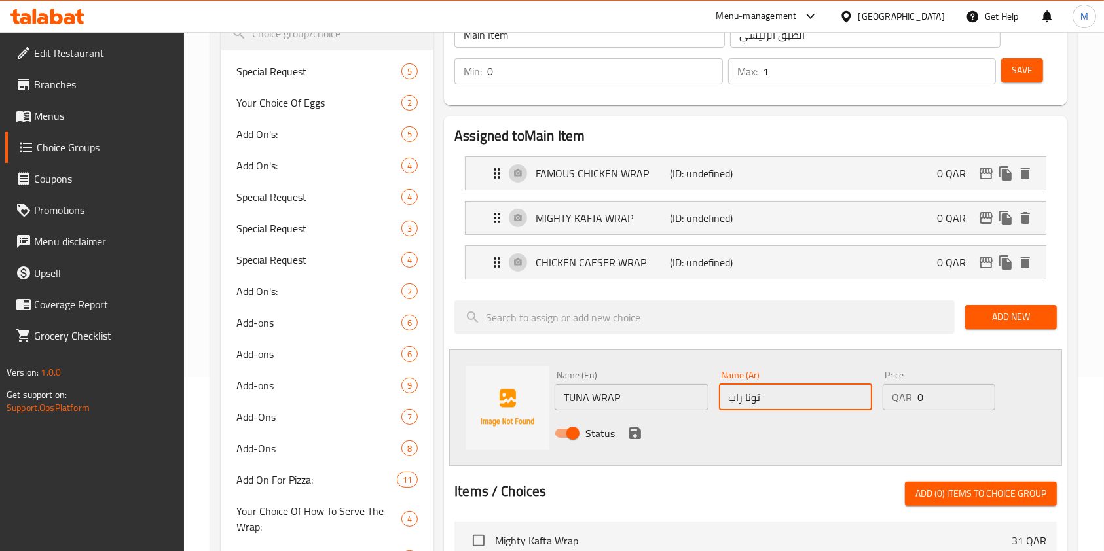
type input "تونا راب"
click at [631, 432] on icon "save" at bounding box center [635, 434] width 12 height 12
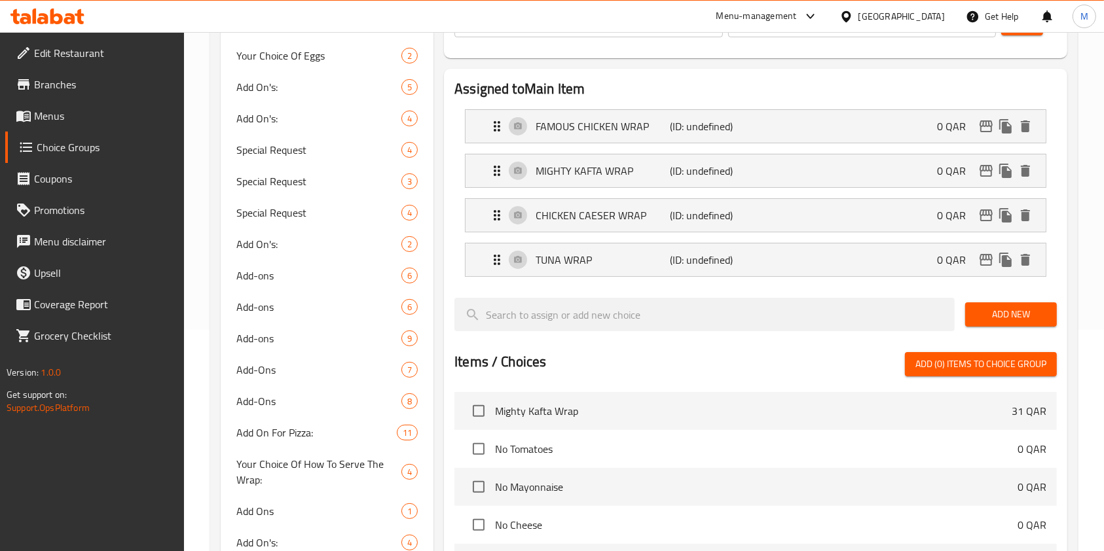
scroll to position [262, 0]
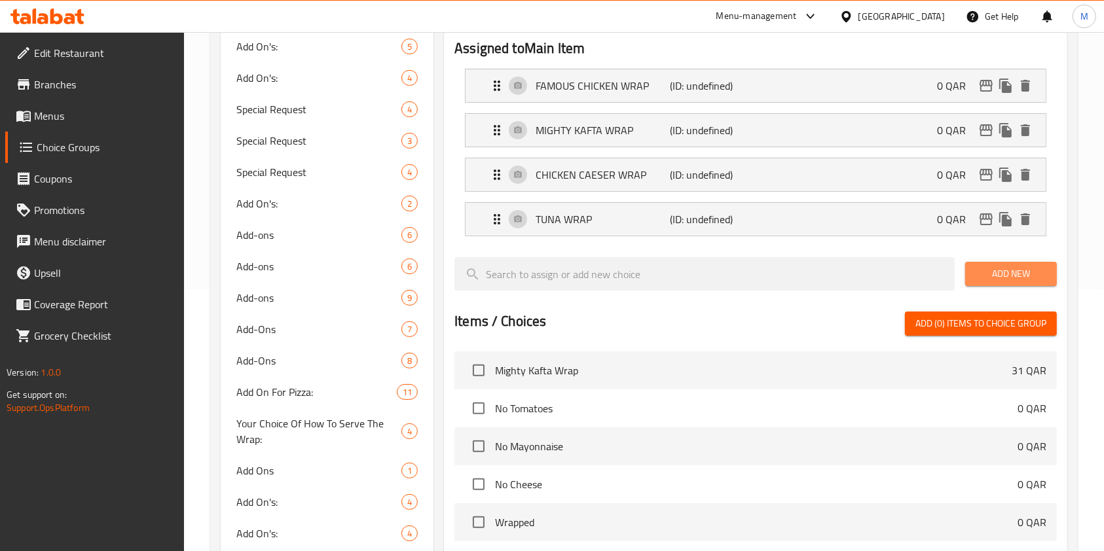
click at [989, 275] on span "Add New" at bounding box center [1011, 274] width 71 height 16
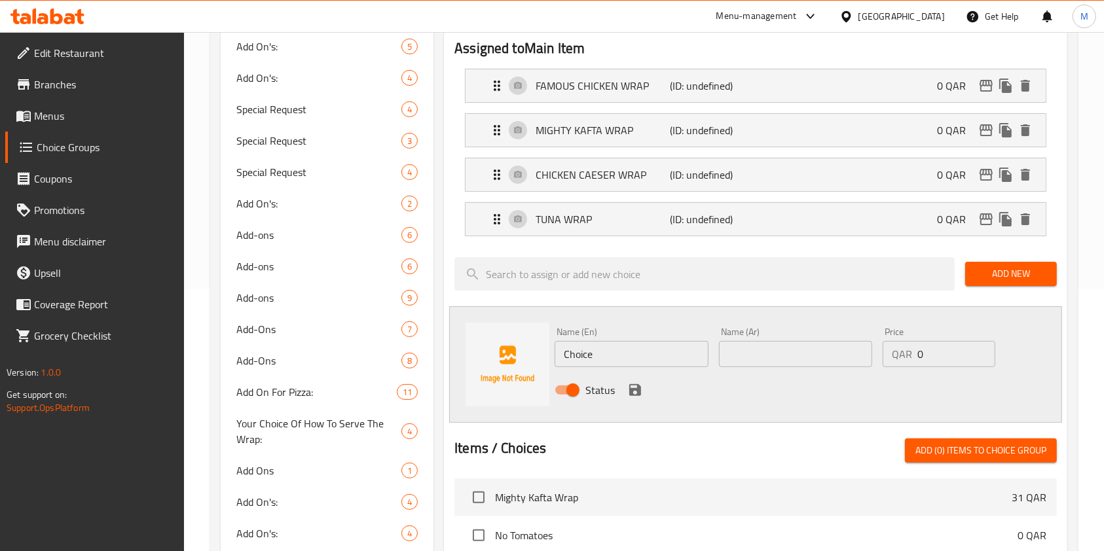
drag, startPoint x: 661, startPoint y: 356, endPoint x: 513, endPoint y: 354, distance: 148.6
click at [519, 352] on div "Name (En) Choice Name (En) Name (Ar) Name (Ar) Price QAR 0 Price Status" at bounding box center [755, 364] width 613 height 117
paste input "TURKEY AND [PERSON_NAME]"
type input "TURKEY AND [PERSON_NAME]"
drag, startPoint x: 777, startPoint y: 354, endPoint x: 774, endPoint y: 343, distance: 10.8
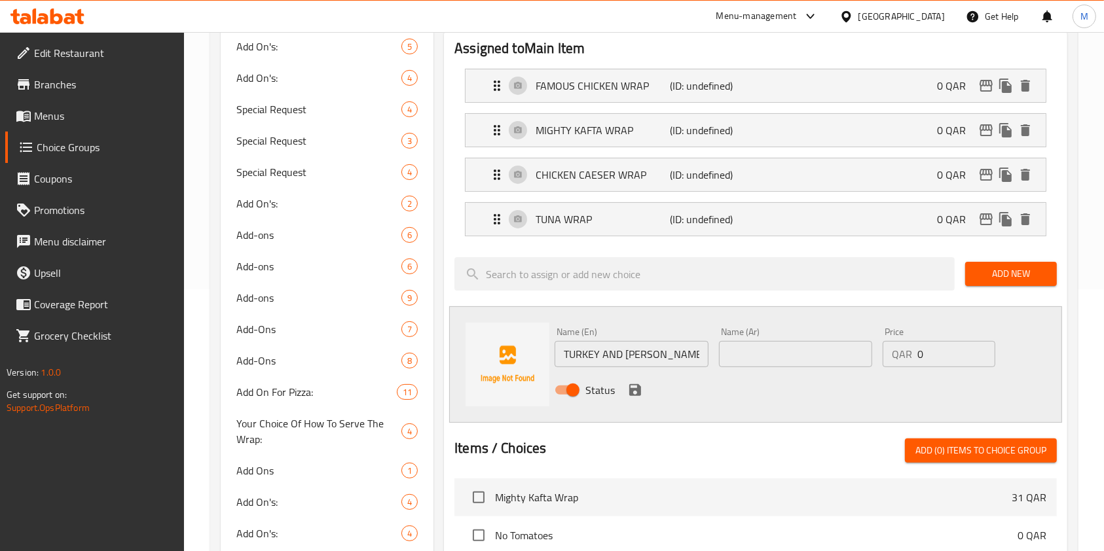
click at [777, 354] on input "text" at bounding box center [795, 354] width 153 height 26
paste input "راب تركي مع جبن"
type input "راب تركي مع جبن"
click at [644, 392] on div "Status" at bounding box center [795, 390] width 492 height 35
click at [630, 392] on icon "save" at bounding box center [635, 390] width 12 height 12
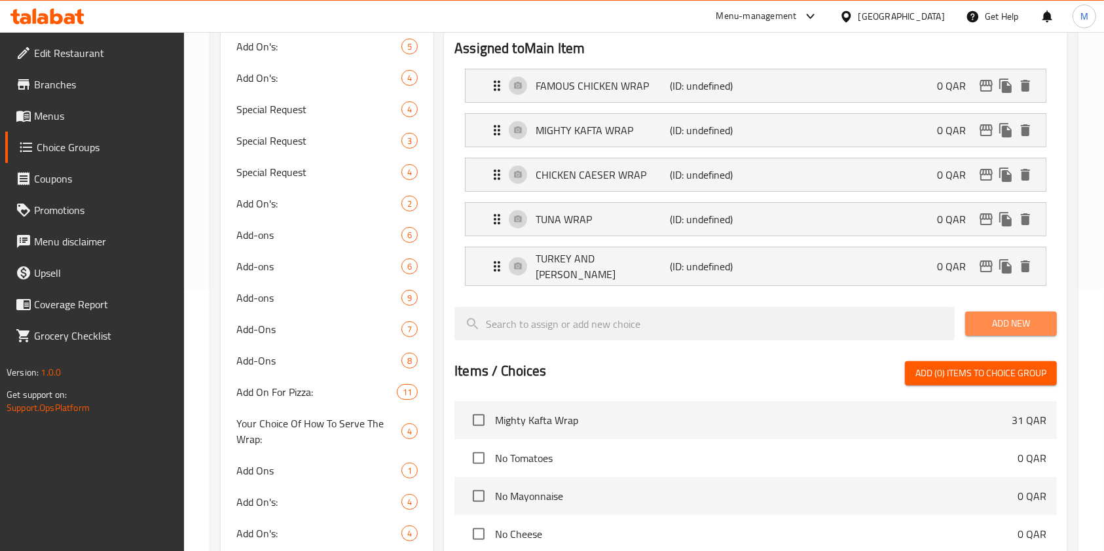
click at [1005, 325] on span "Add New" at bounding box center [1011, 324] width 71 height 16
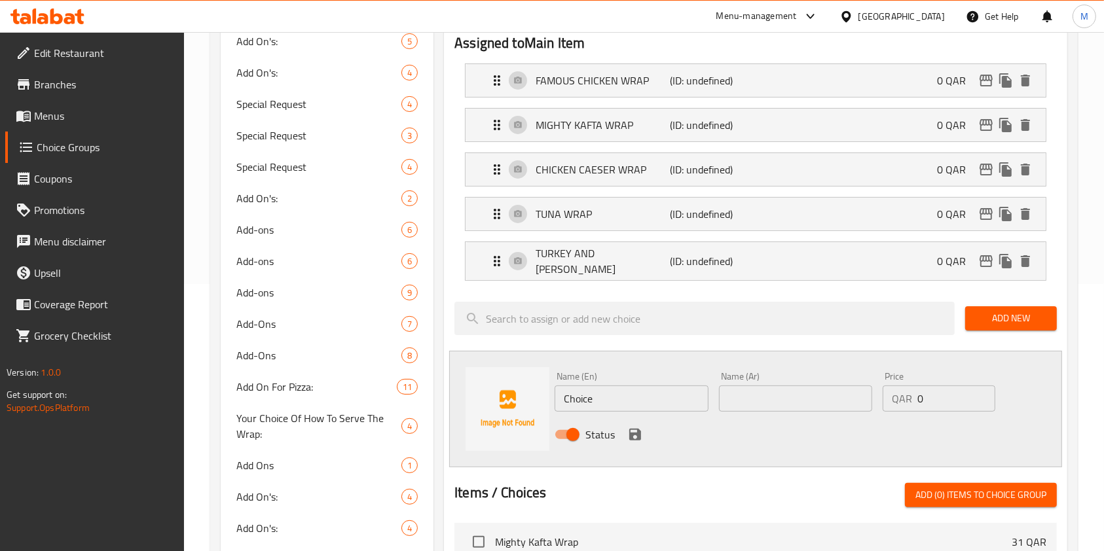
scroll to position [349, 0]
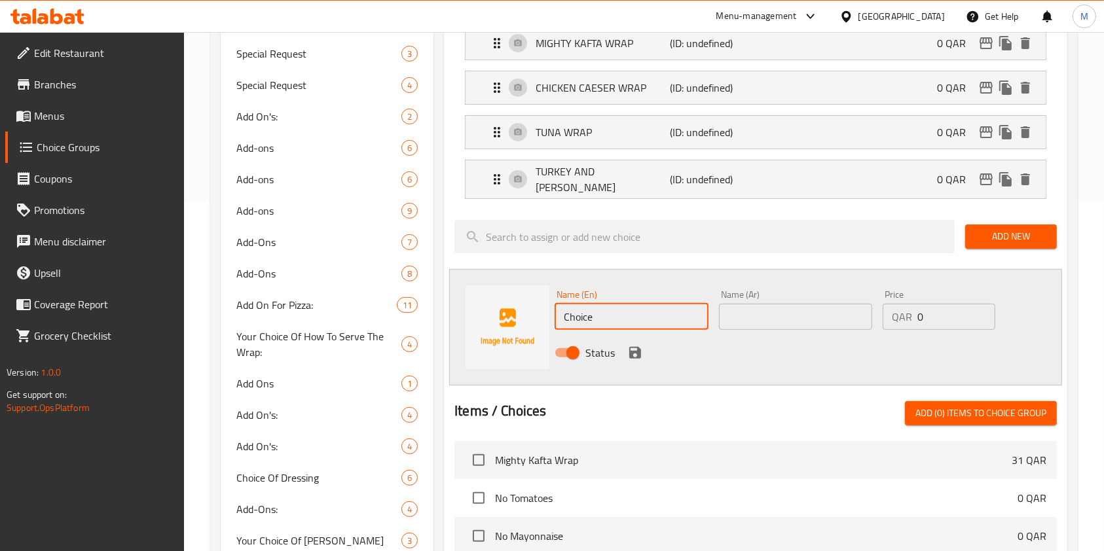
drag, startPoint x: 611, startPoint y: 318, endPoint x: 471, endPoint y: 312, distance: 140.2
click at [485, 316] on div "Name (En) Choice Name (En) Name (Ar) Name (Ar) Price QAR 0 Price Status" at bounding box center [755, 327] width 613 height 117
paste input "FALAFEL WRAP"
type input "FALAFEL WRAP"
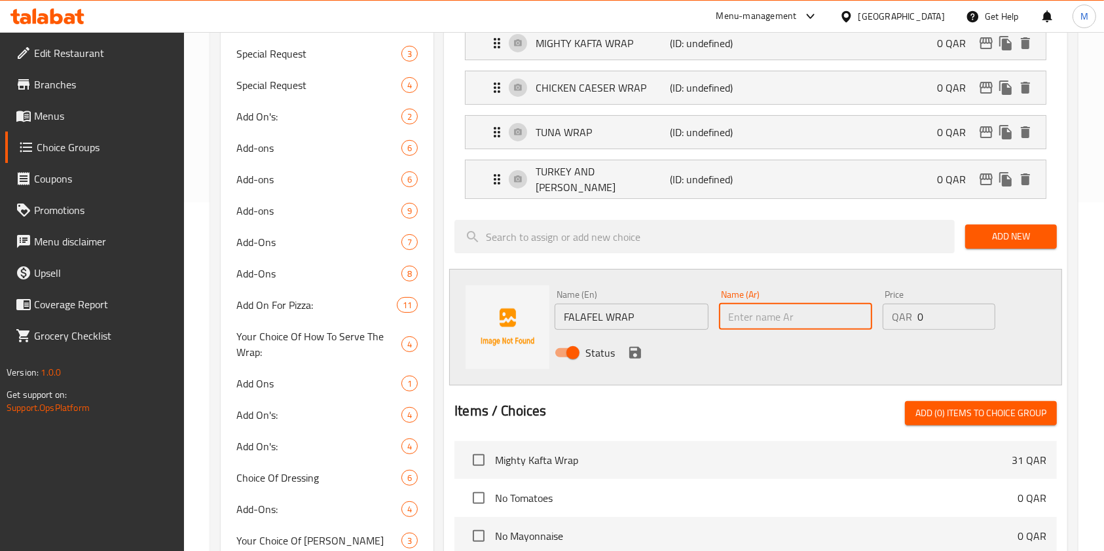
click at [778, 316] on input "text" at bounding box center [795, 317] width 153 height 26
paste input "فلافل راب"
type input "فلافل راب"
click at [637, 347] on icon "save" at bounding box center [635, 353] width 12 height 12
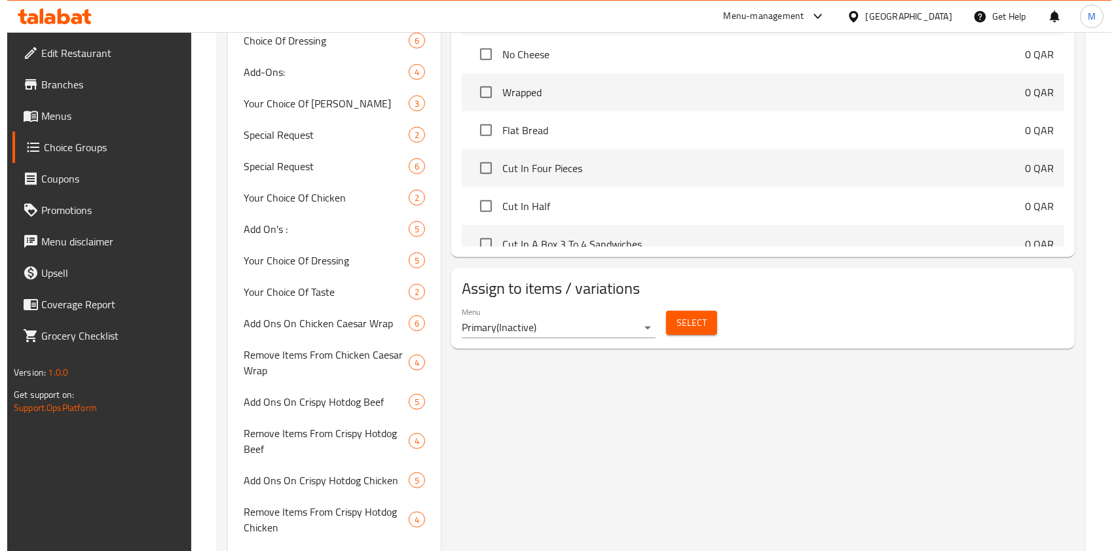
scroll to position [786, 0]
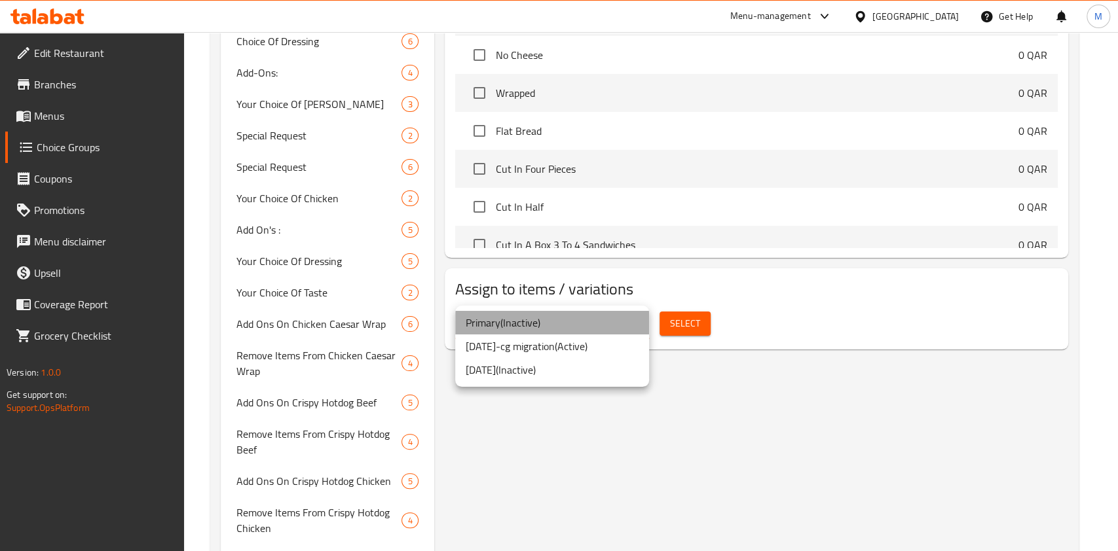
click at [634, 316] on li "Primary ( Inactive )" at bounding box center [552, 323] width 194 height 24
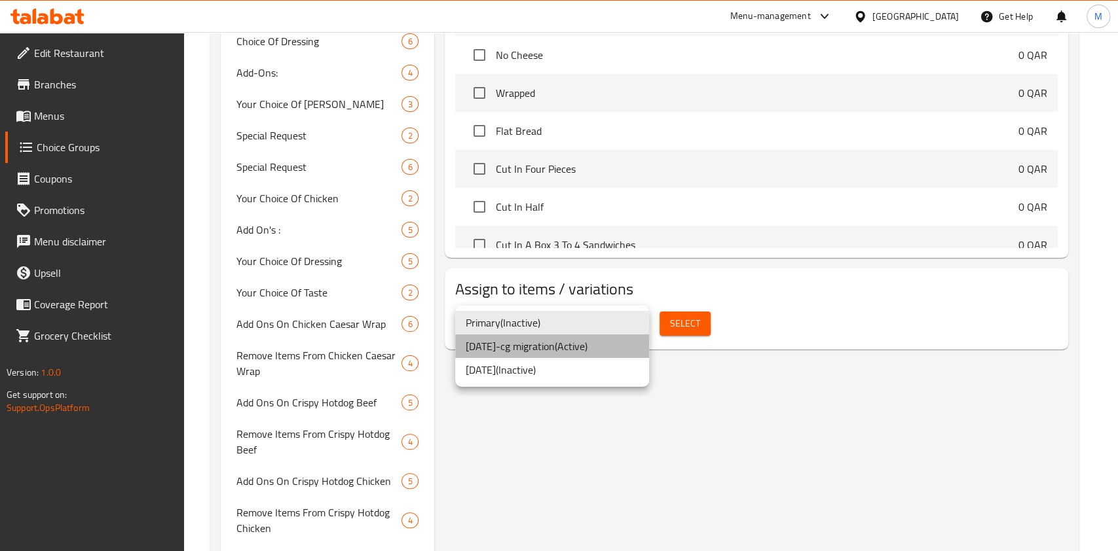
click at [608, 346] on li "14/5/2018-cg migration ( Active )" at bounding box center [552, 347] width 194 height 24
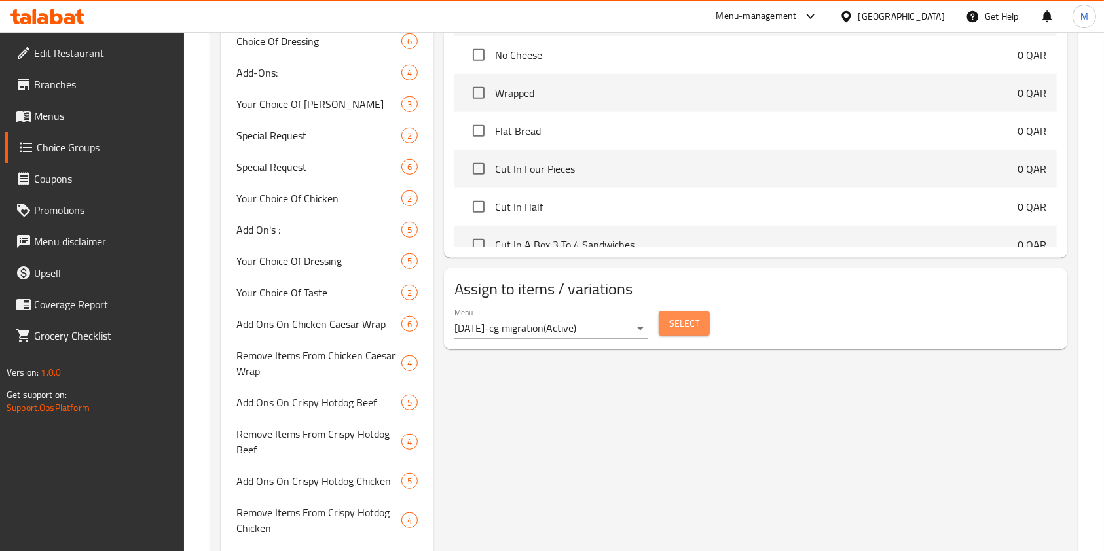
click at [671, 324] on span "Select" at bounding box center [684, 324] width 30 height 16
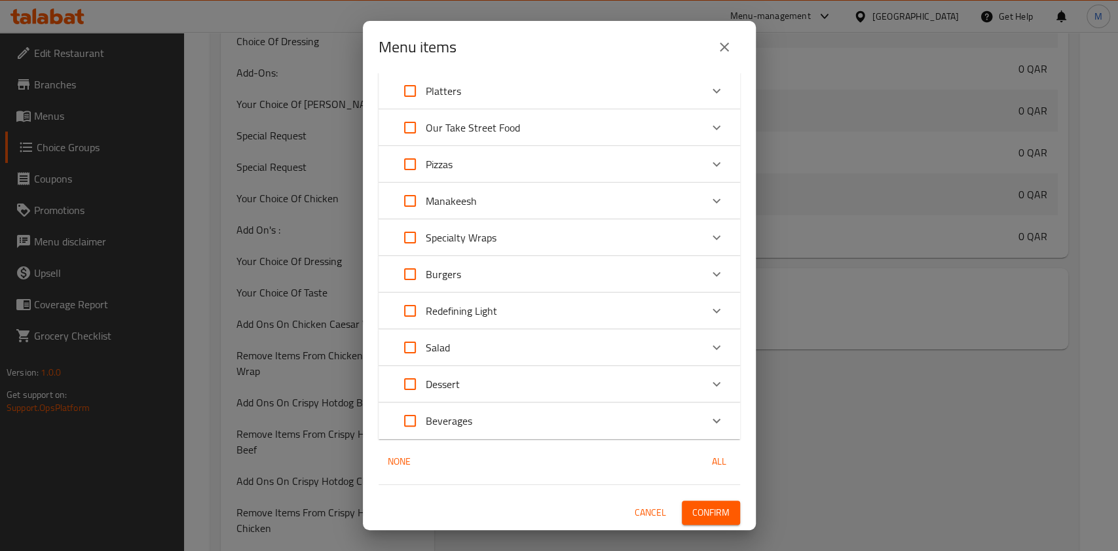
scroll to position [262, 0]
click at [394, 463] on span "None" at bounding box center [399, 462] width 31 height 16
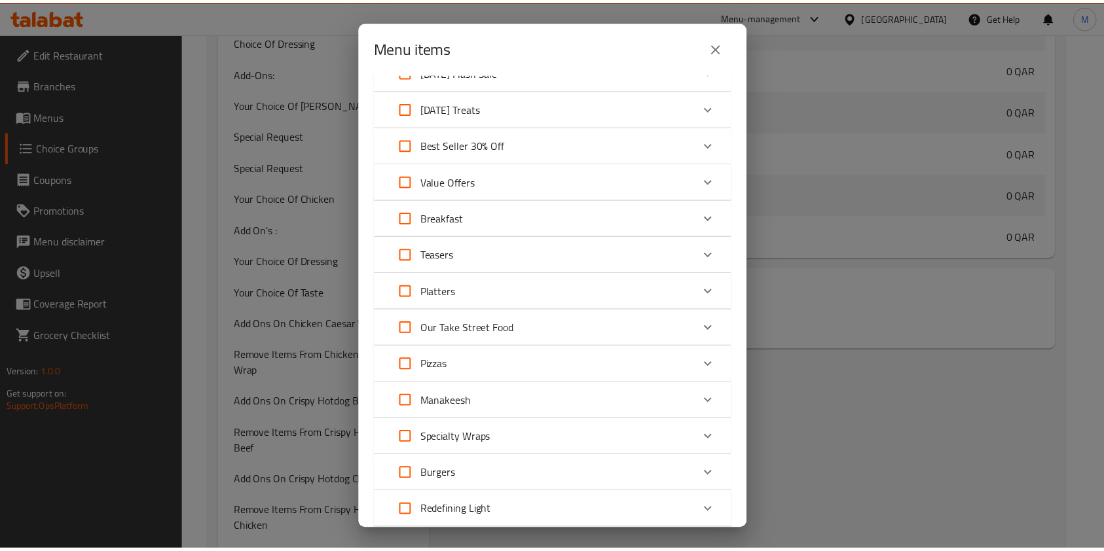
scroll to position [0, 0]
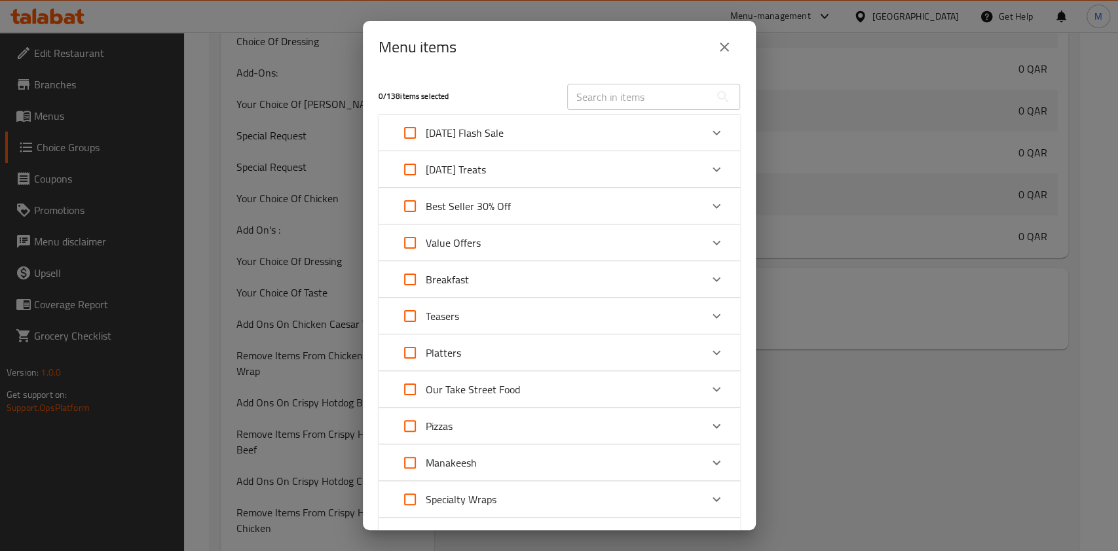
click at [593, 98] on input "text" at bounding box center [638, 97] width 143 height 26
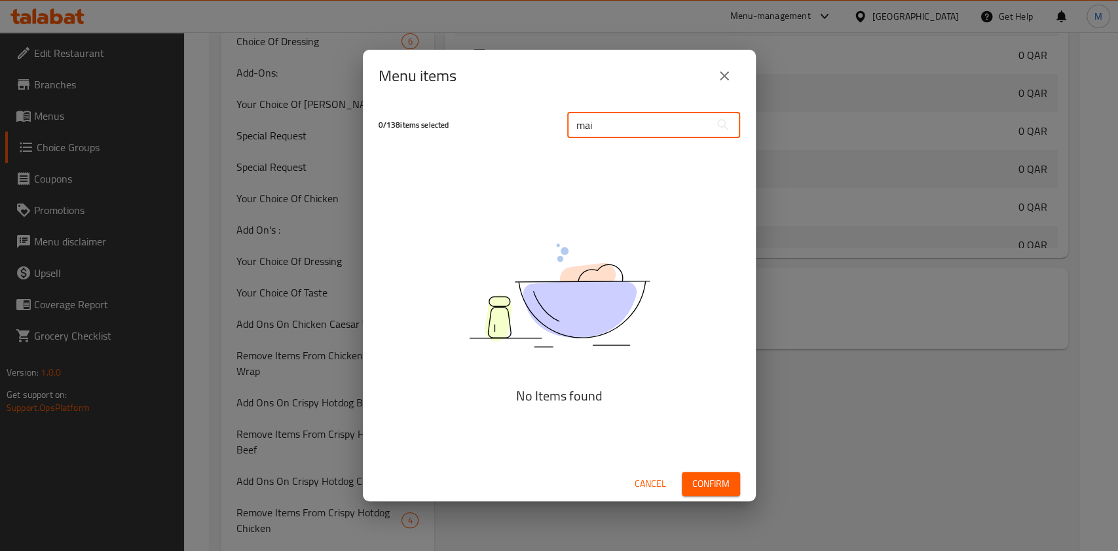
type input "mai"
click at [718, 77] on icon "close" at bounding box center [724, 76] width 16 height 16
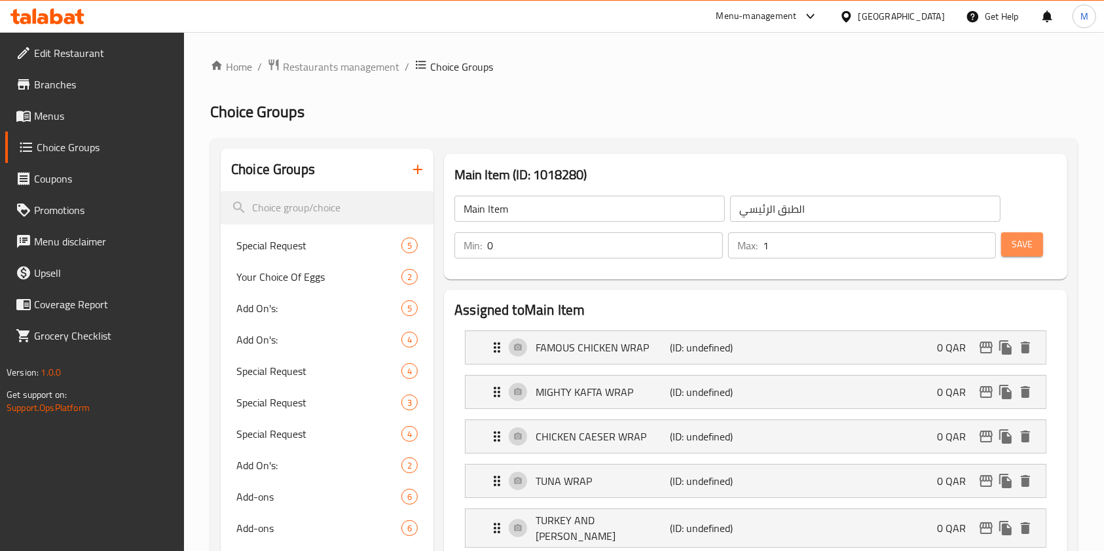
click at [1015, 253] on button "Save" at bounding box center [1022, 244] width 42 height 24
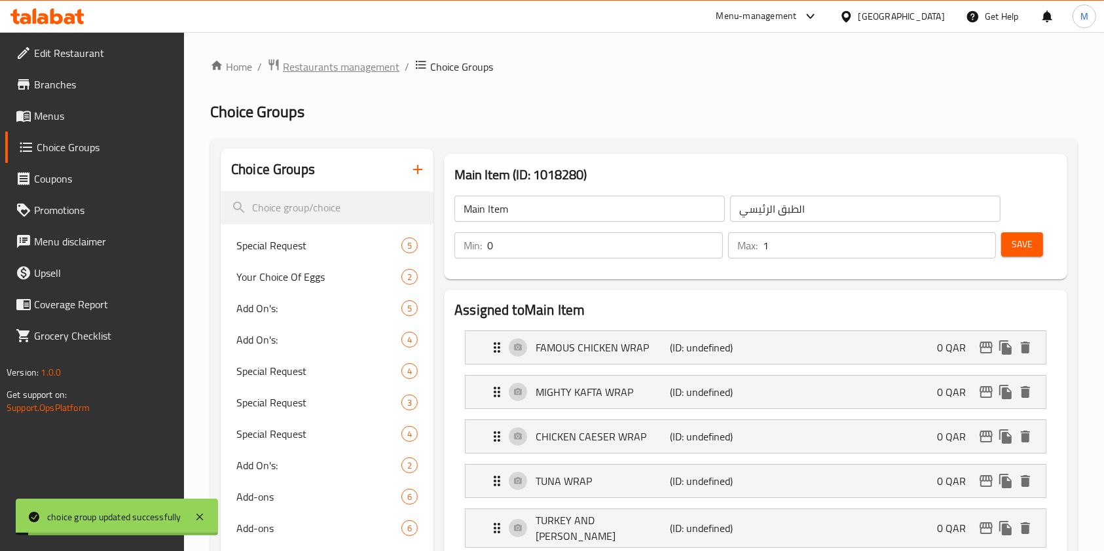
click at [359, 65] on span "Restaurants management" at bounding box center [341, 67] width 117 height 16
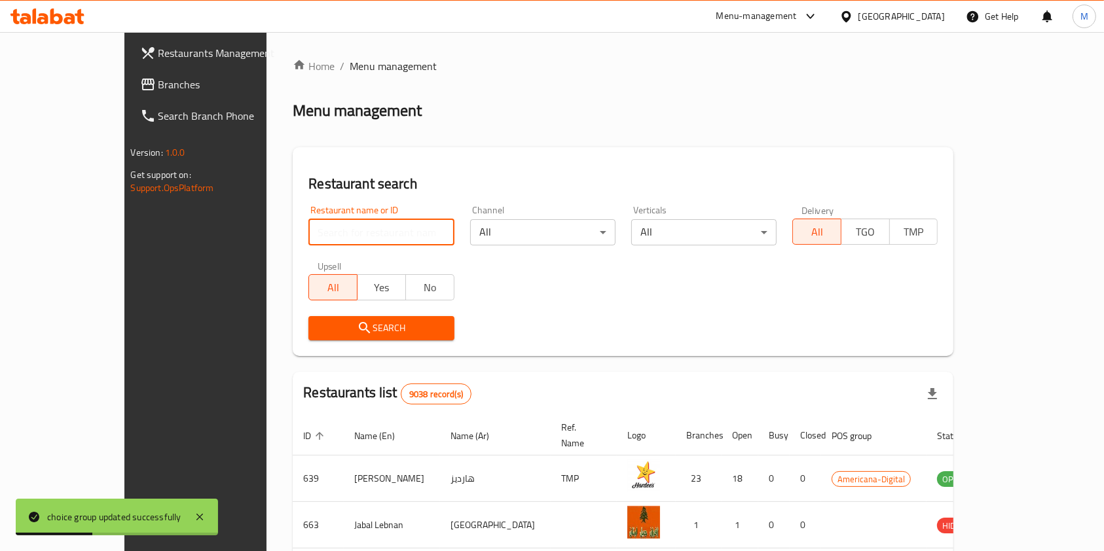
drag, startPoint x: 306, startPoint y: 238, endPoint x: 315, endPoint y: 234, distance: 9.7
click at [308, 236] on input "search" at bounding box center [380, 232] width 145 height 26
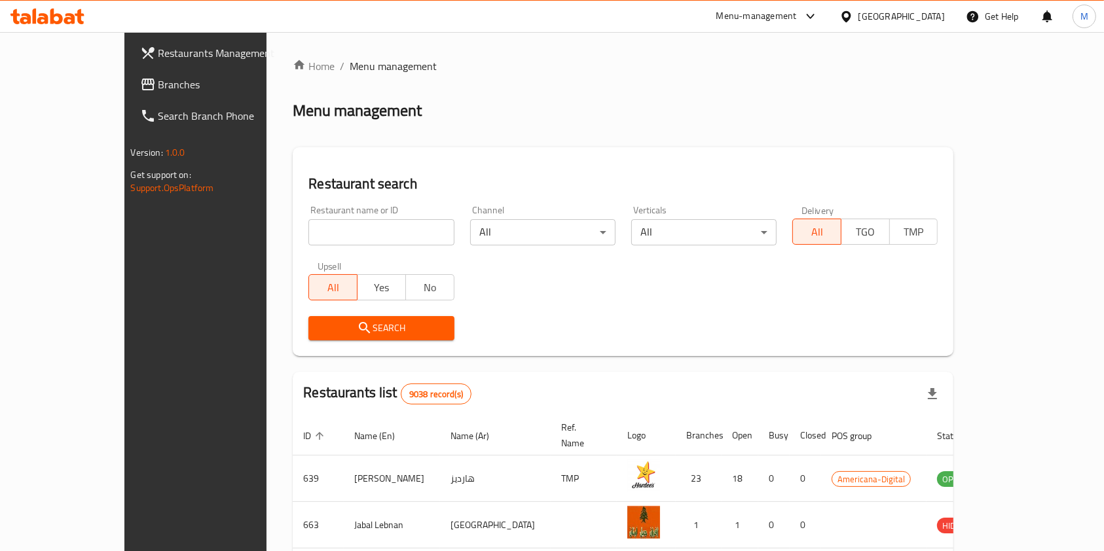
click at [387, 213] on div "Restaurant name or ID Restaurant name or ID" at bounding box center [380, 226] width 145 height 40
click at [341, 225] on input "search" at bounding box center [380, 232] width 145 height 26
paste input "Zaatar W Zeit"
type input "Zaatar W Zeit"
click button "Search" at bounding box center [380, 328] width 145 height 24
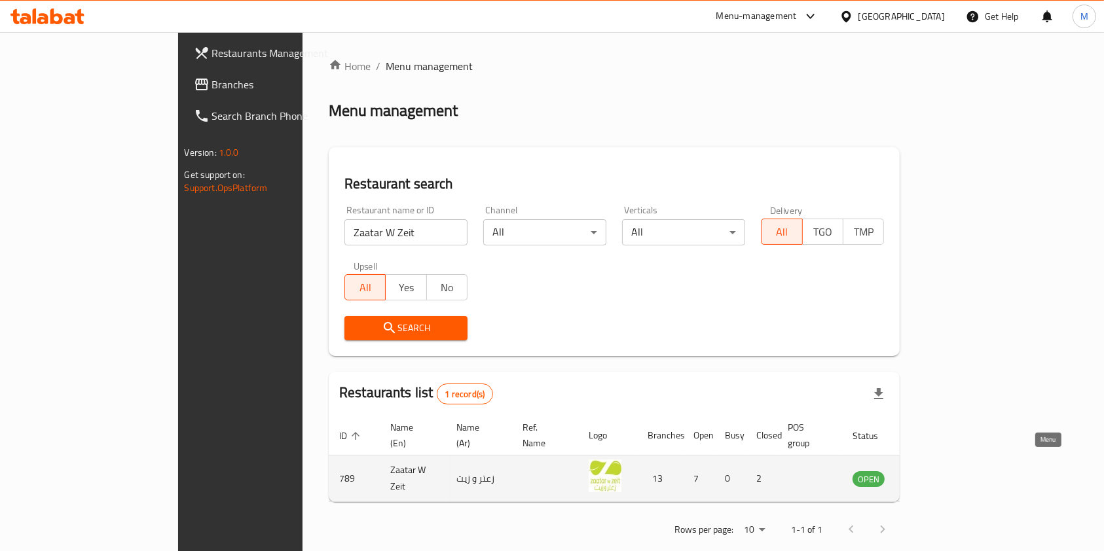
click at [937, 471] on icon "enhanced table" at bounding box center [929, 479] width 16 height 16
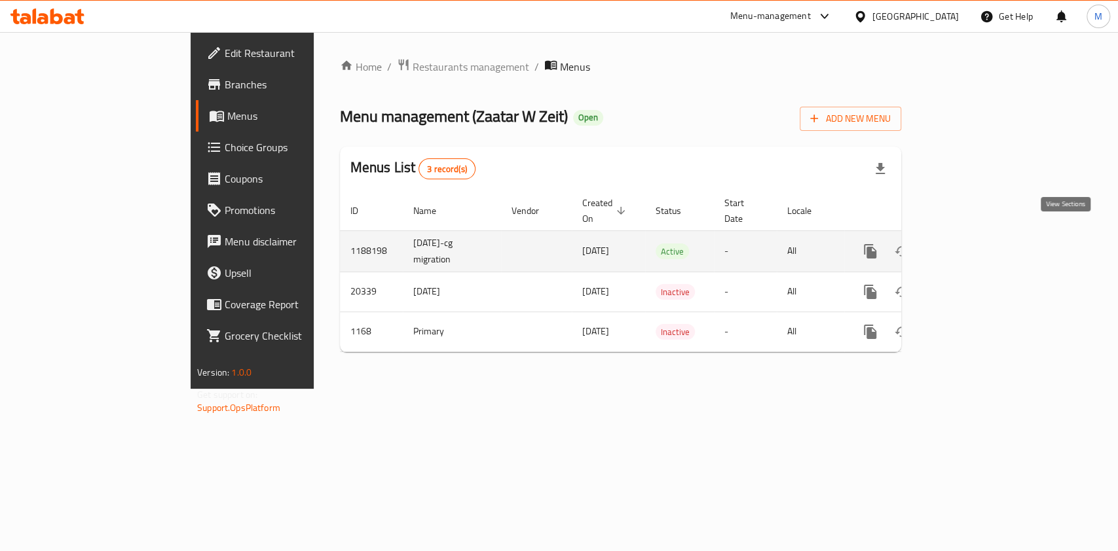
click at [972, 244] on icon "enhanced table" at bounding box center [965, 252] width 16 height 16
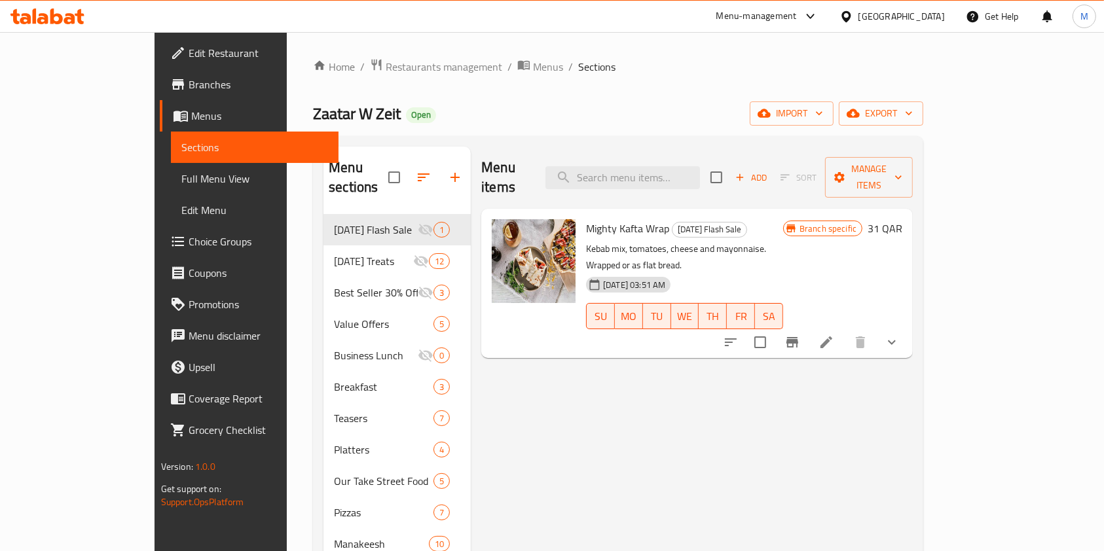
click at [160, 254] on link "Choice Groups" at bounding box center [249, 241] width 179 height 31
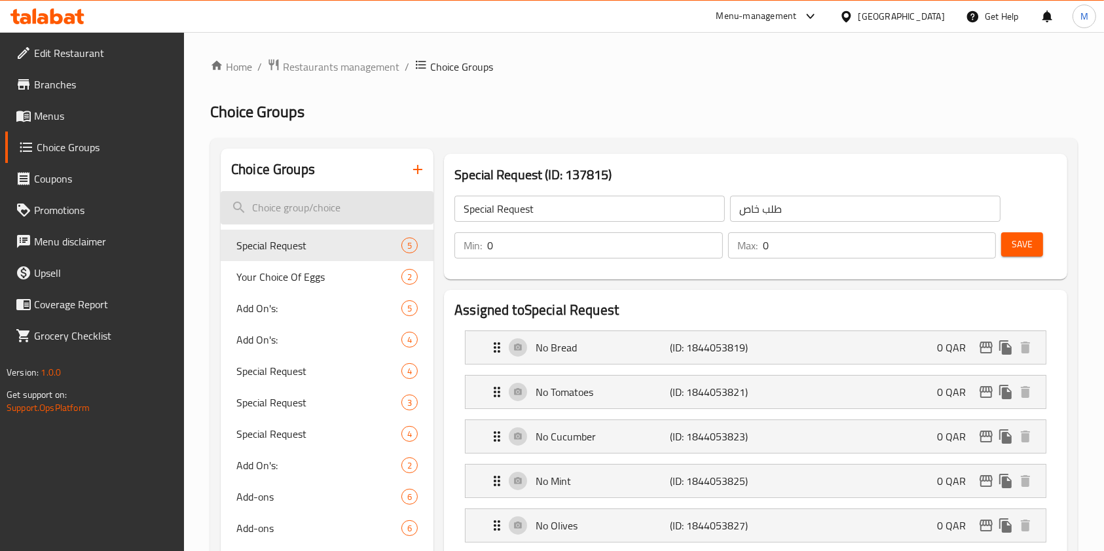
click at [335, 213] on input "search" at bounding box center [327, 207] width 213 height 33
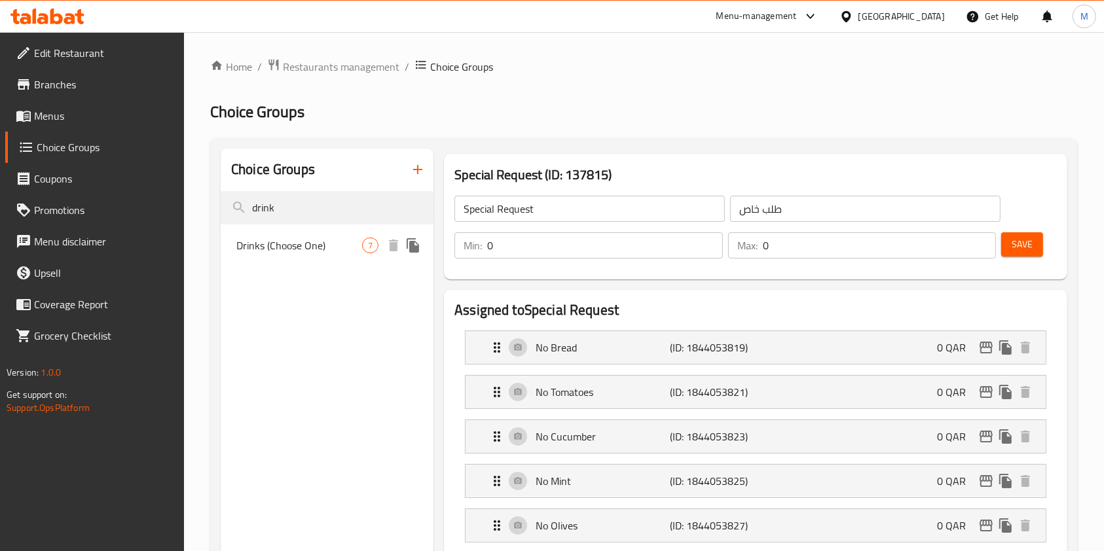
type input "drink"
click at [337, 241] on span "Drinks (Choose One)" at bounding box center [299, 246] width 126 height 16
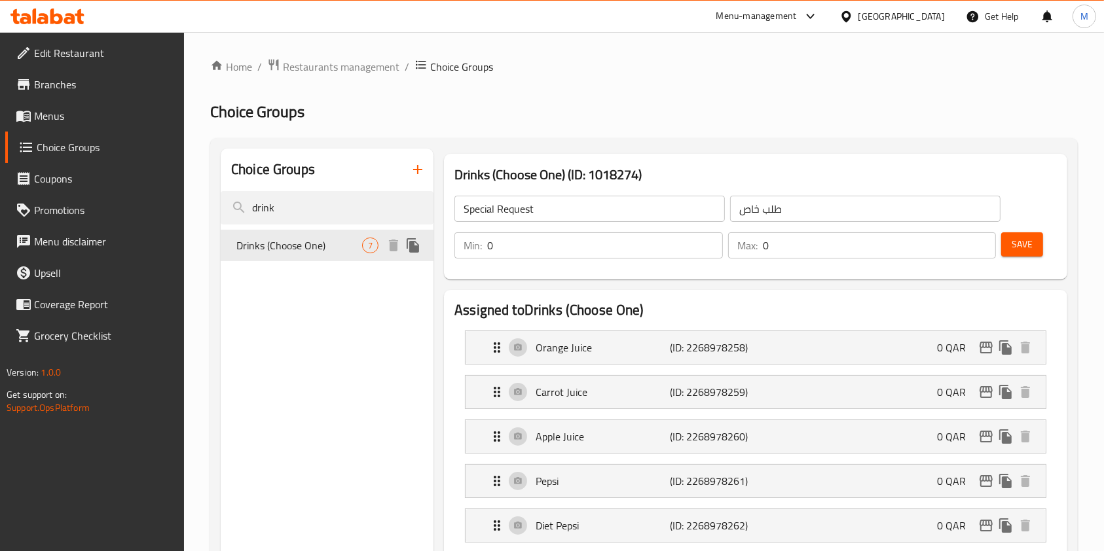
type input "Drinks (Choose One)"
type input "المشروبات(اختر واحد من)"
type input "1"
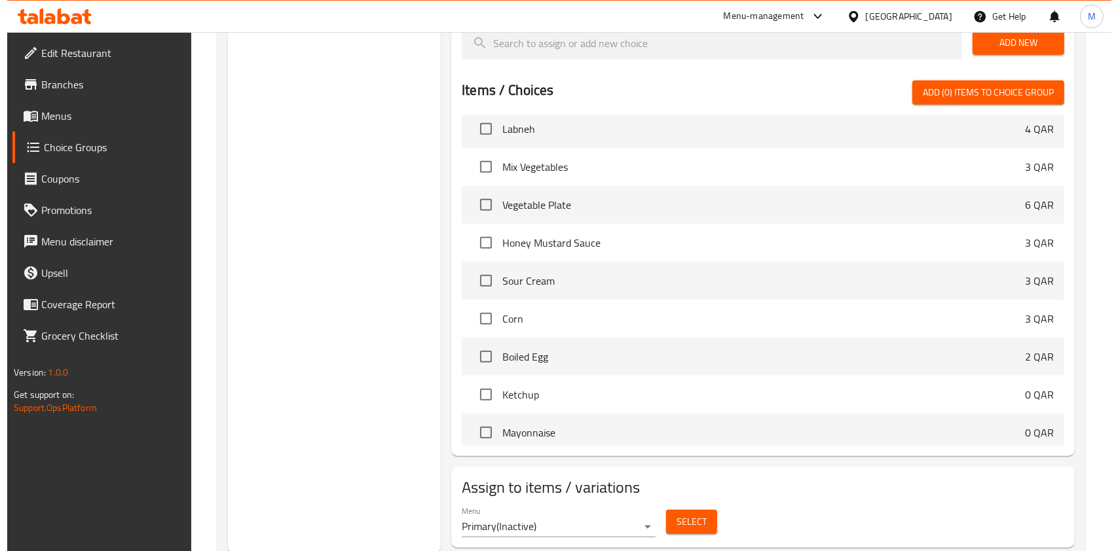
scroll to position [665, 0]
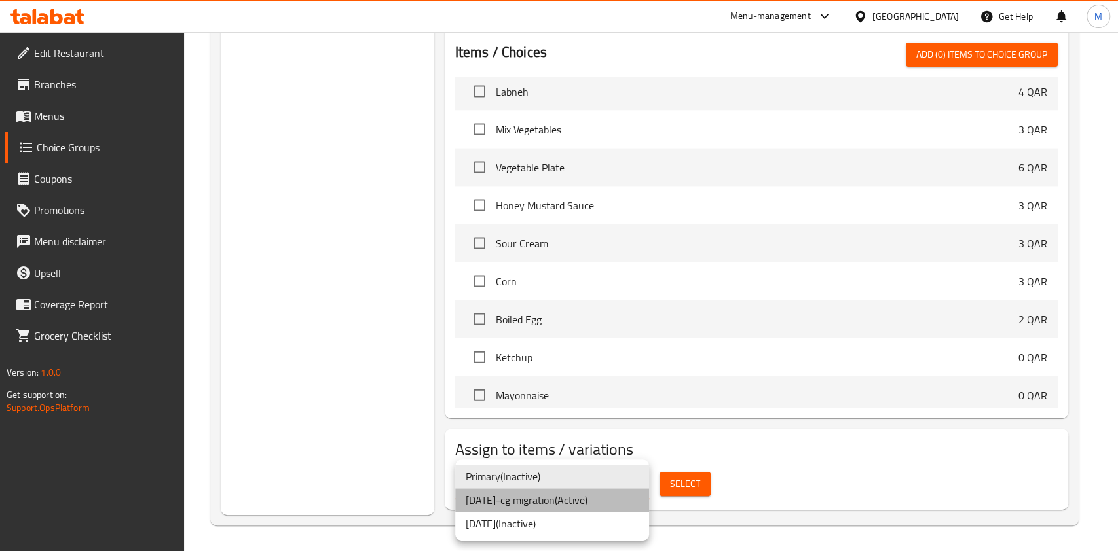
click at [559, 499] on li "14/5/2018-cg migration ( Active )" at bounding box center [552, 500] width 194 height 24
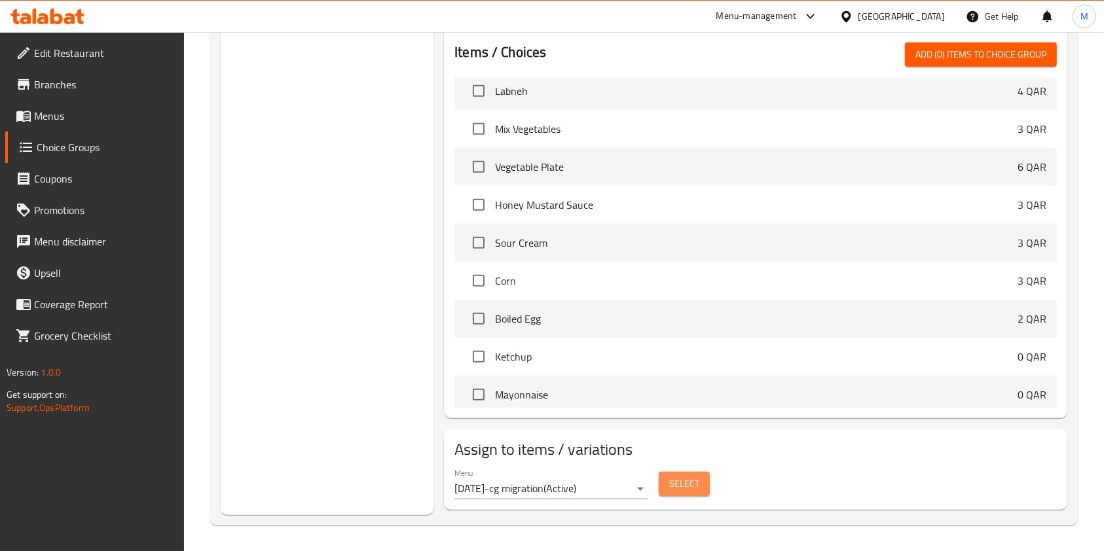
click at [694, 493] on button "Select" at bounding box center [684, 484] width 51 height 24
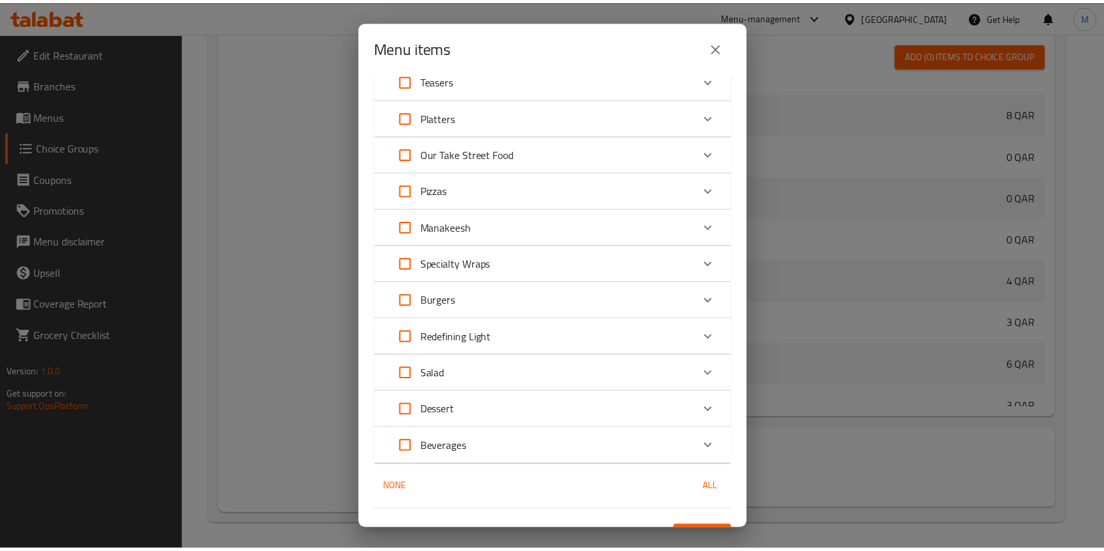
scroll to position [262, 0]
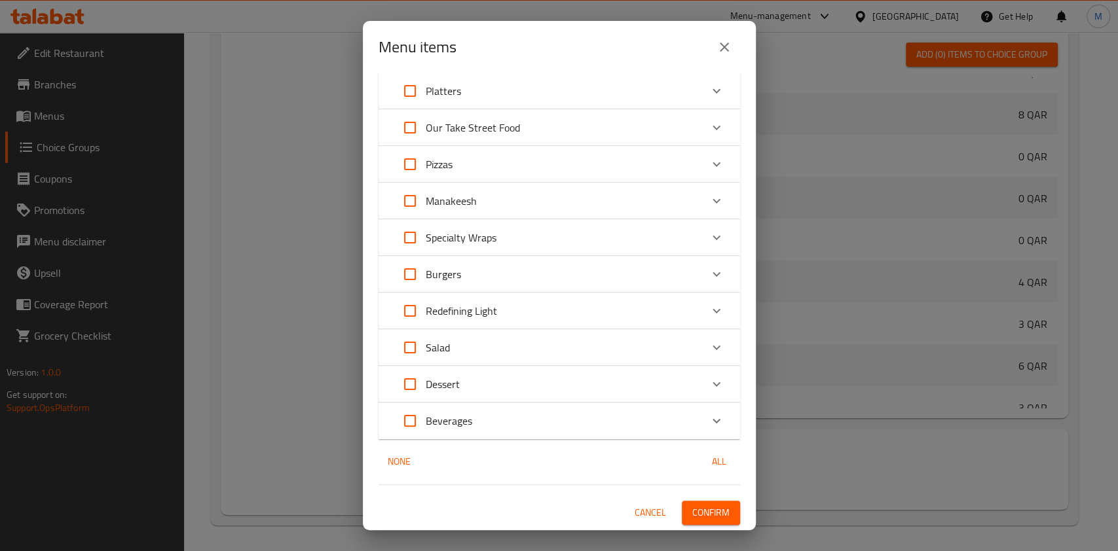
click at [726, 47] on icon "close" at bounding box center [724, 47] width 16 height 16
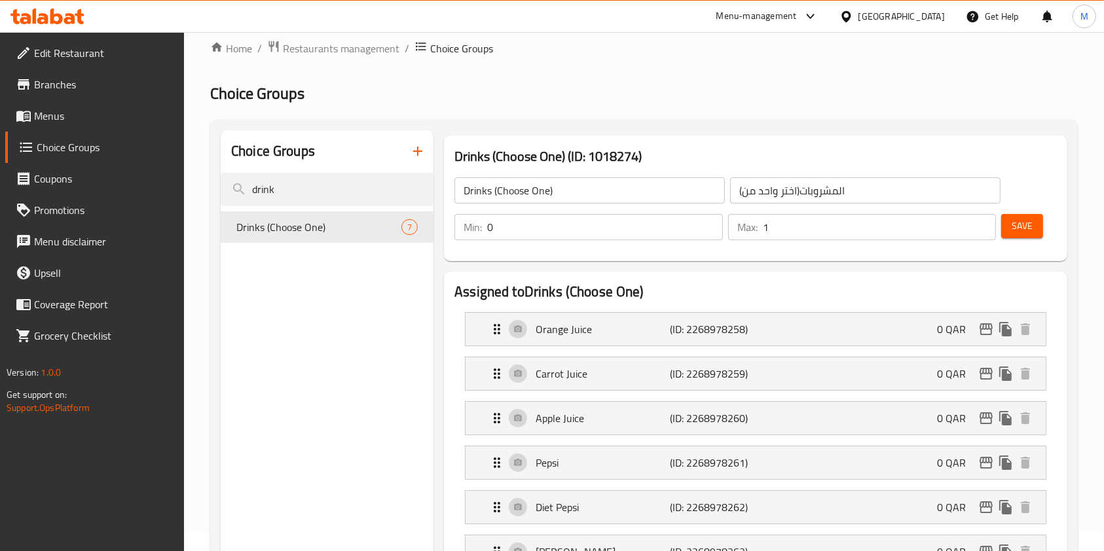
scroll to position [0, 0]
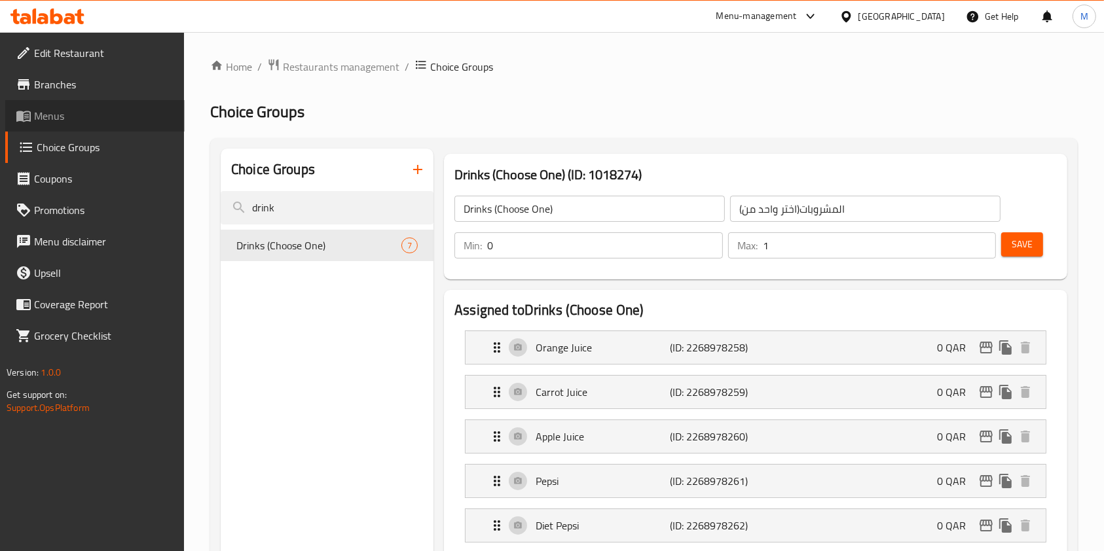
click at [83, 123] on span "Menus" at bounding box center [104, 116] width 140 height 16
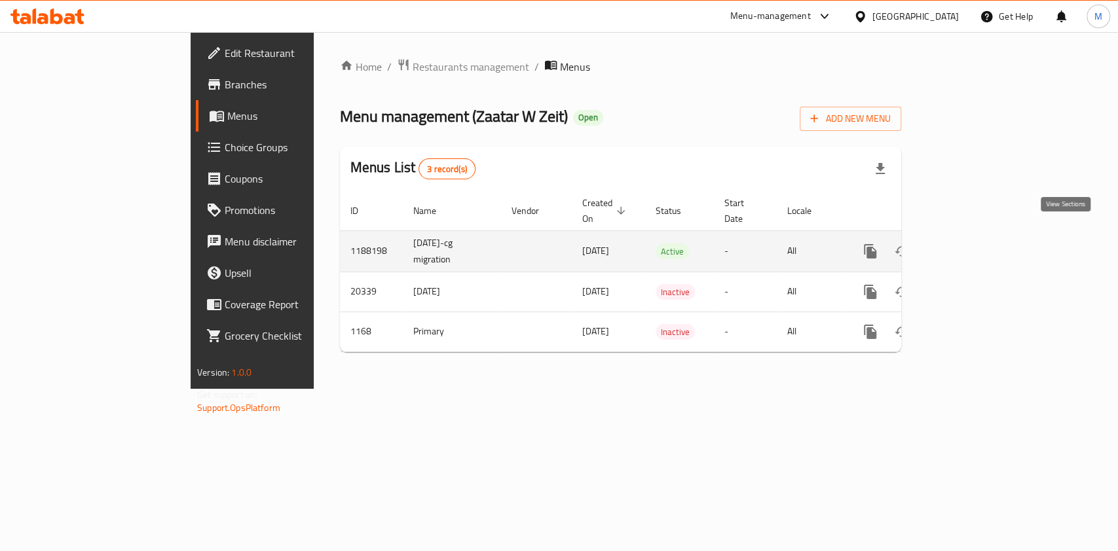
click at [970, 246] on icon "enhanced table" at bounding box center [965, 252] width 12 height 12
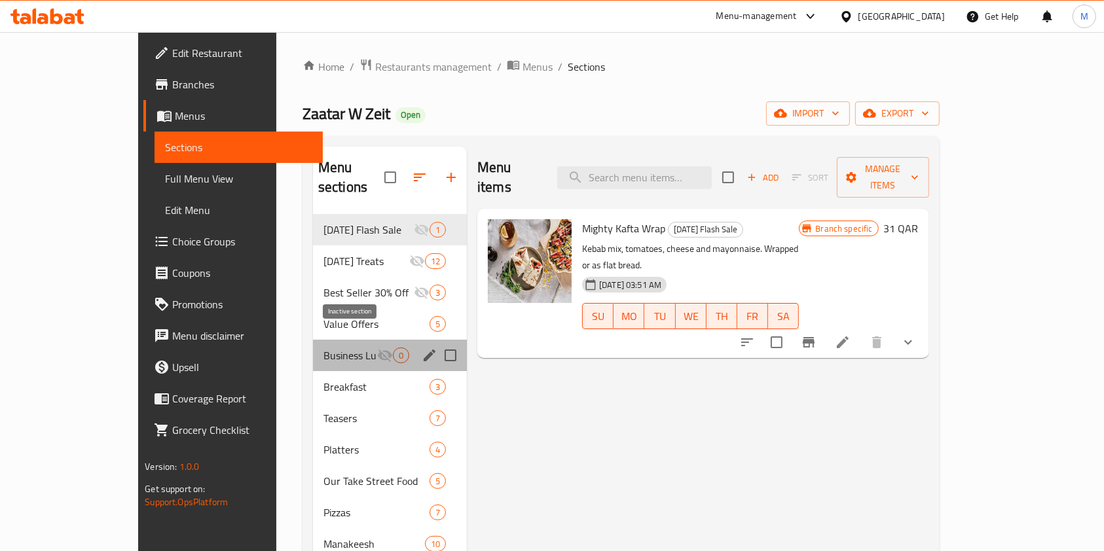
click at [377, 348] on icon "Menu sections" at bounding box center [385, 356] width 16 height 16
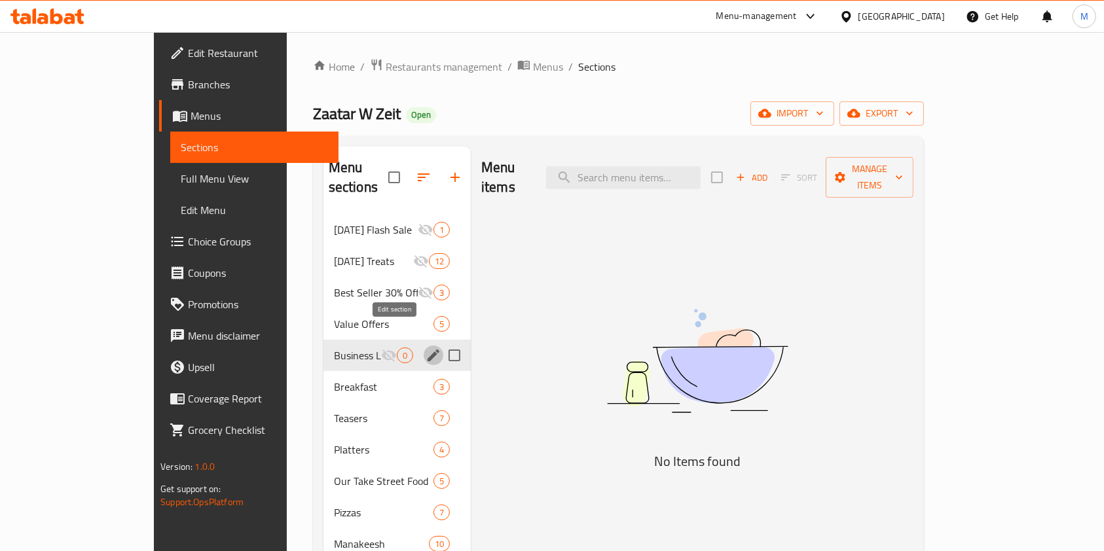
click at [428, 350] on icon "edit" at bounding box center [434, 356] width 12 height 12
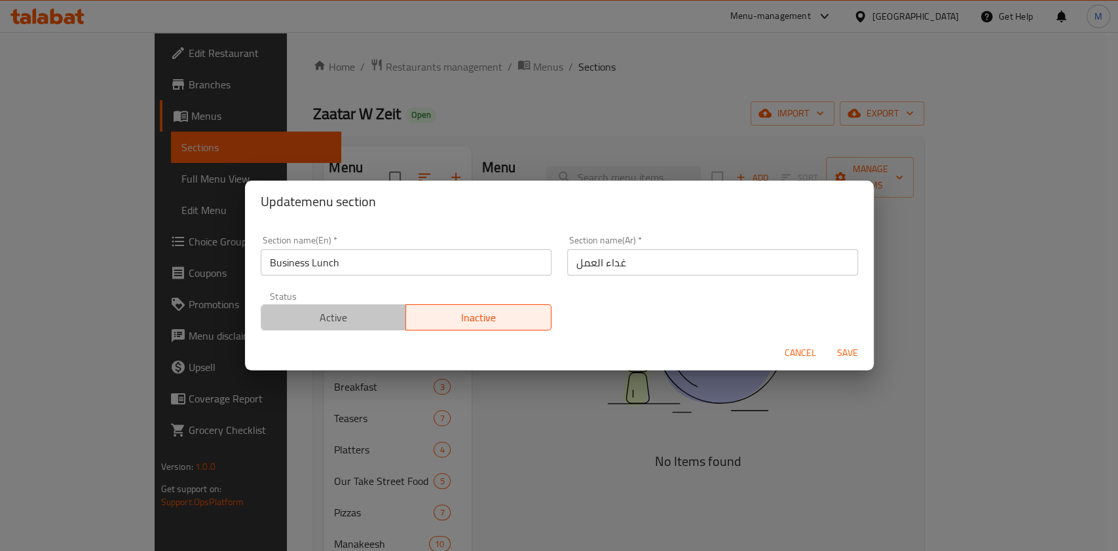
click at [334, 314] on span "Active" at bounding box center [334, 317] width 135 height 19
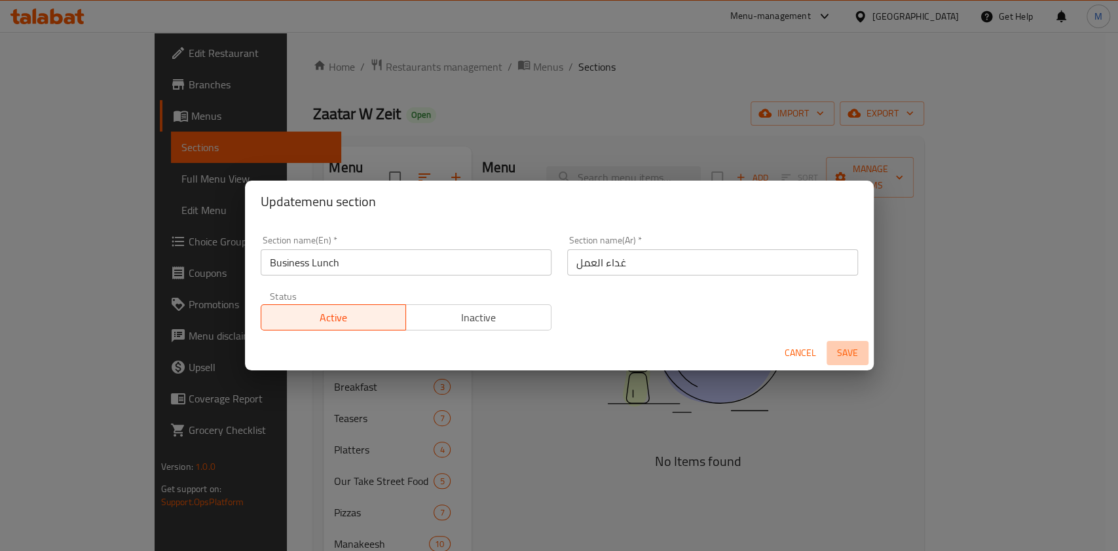
click at [864, 359] on button "Save" at bounding box center [847, 353] width 42 height 24
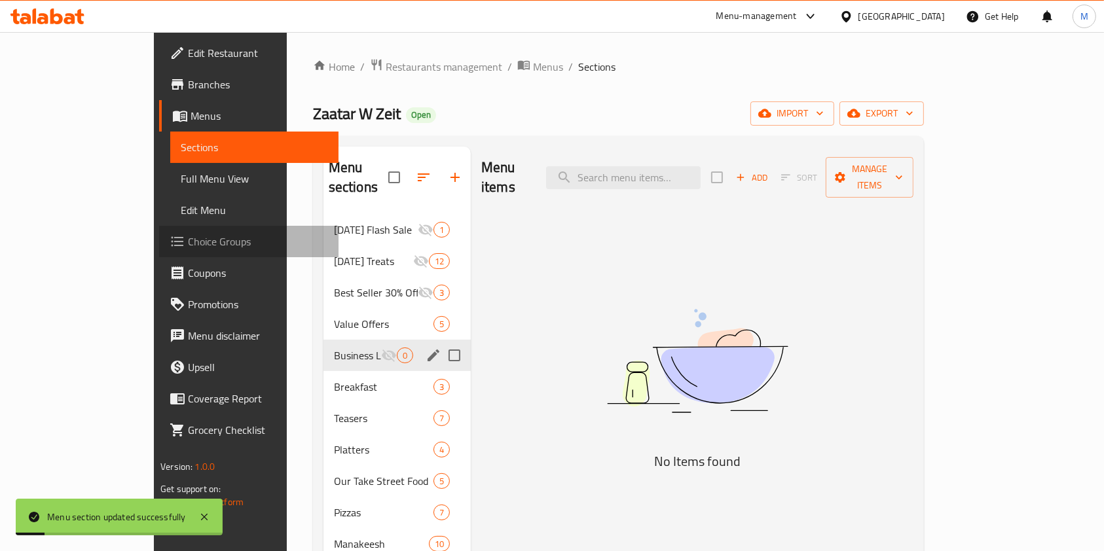
click at [188, 234] on span "Choice Groups" at bounding box center [258, 242] width 140 height 16
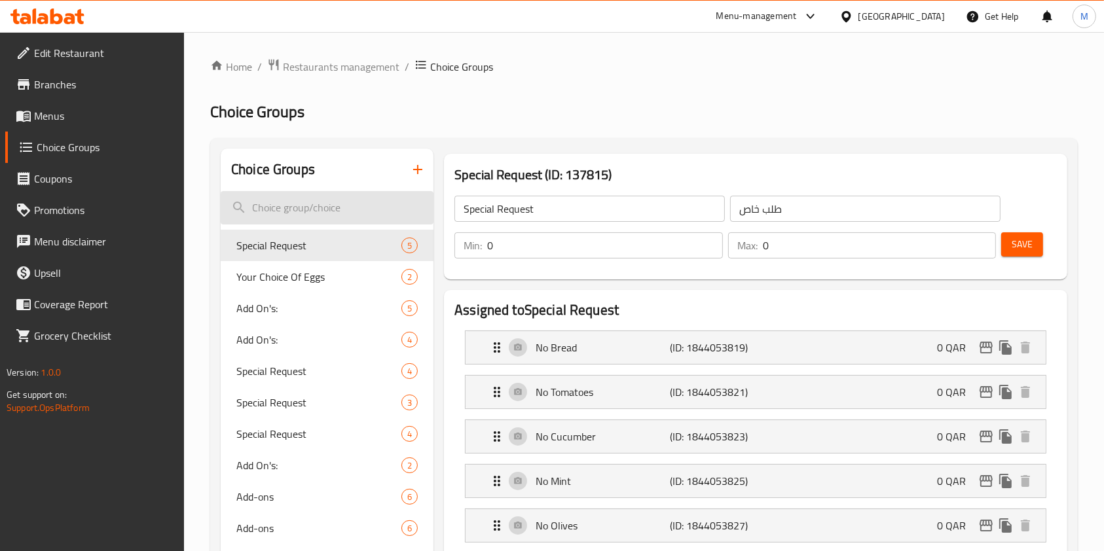
click at [322, 212] on input "search" at bounding box center [327, 207] width 213 height 33
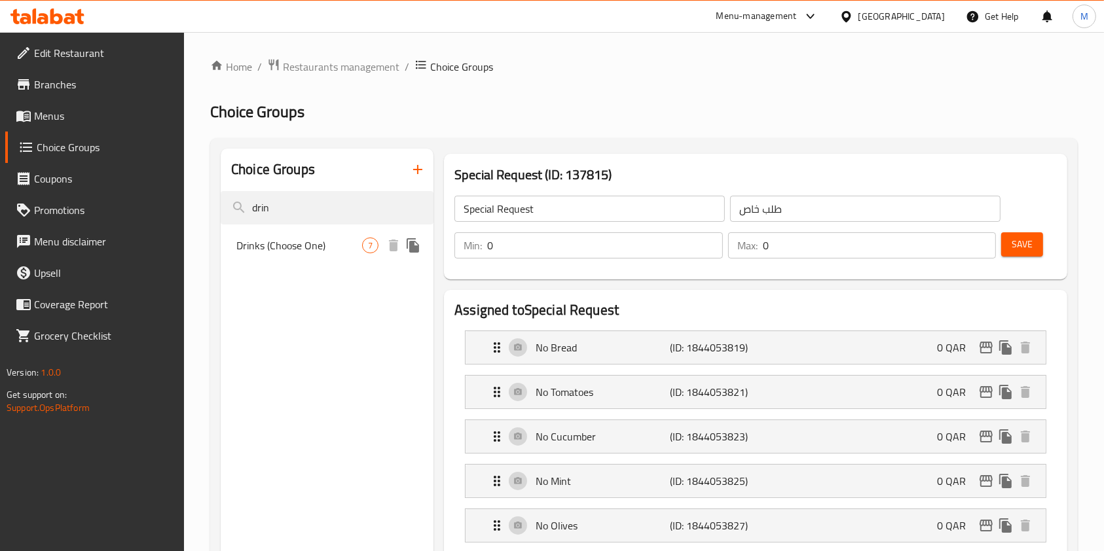
type input "drin"
click at [341, 251] on span "Drinks (Choose One)" at bounding box center [299, 246] width 126 height 16
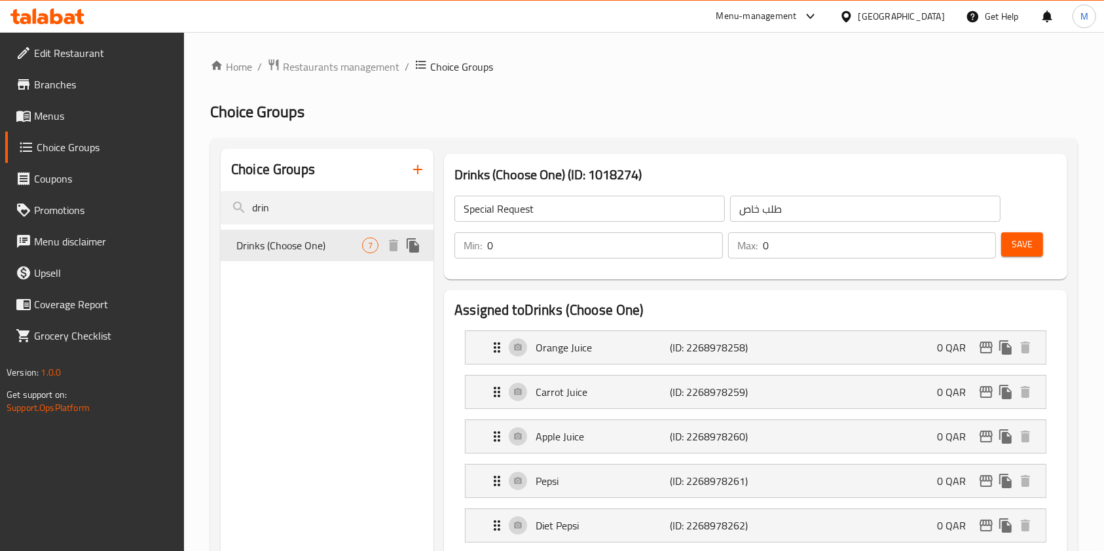
type input "Drinks (Choose One)"
type input "المشروبات(اختر واحد من)"
type input "1"
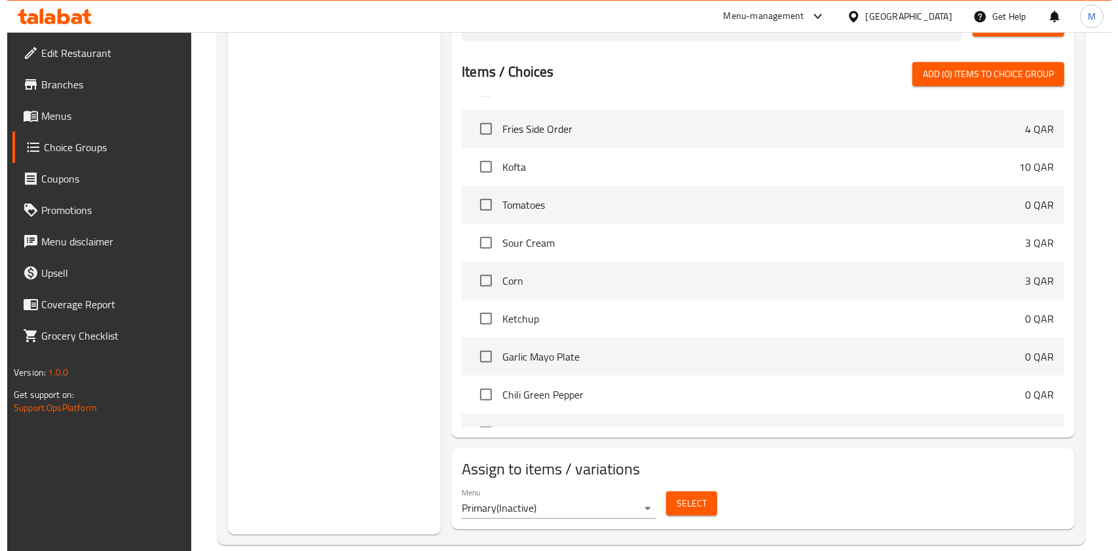
scroll to position [665, 0]
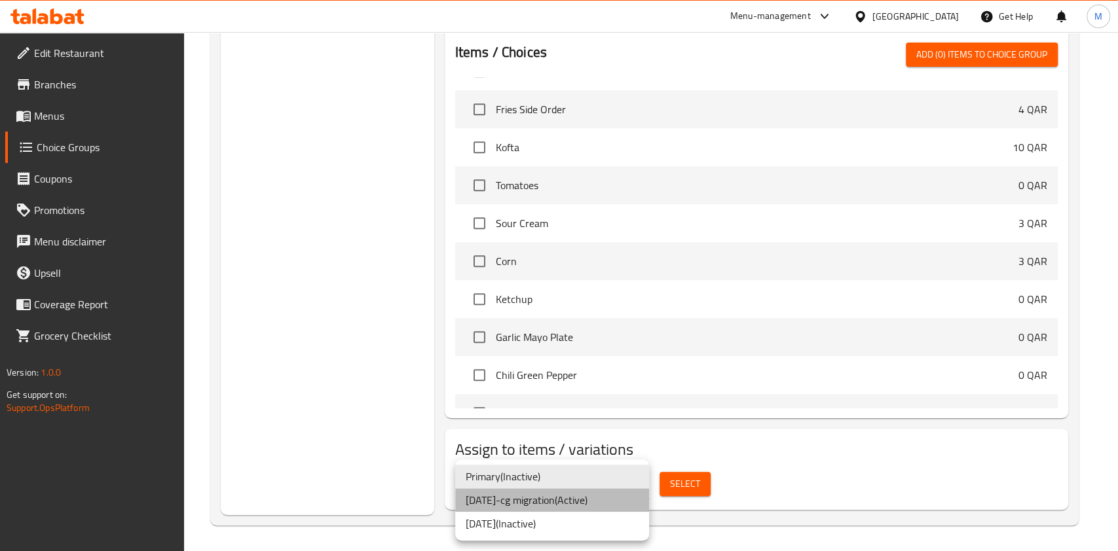
click at [558, 495] on li "14/5/2018-cg migration ( Active )" at bounding box center [552, 500] width 194 height 24
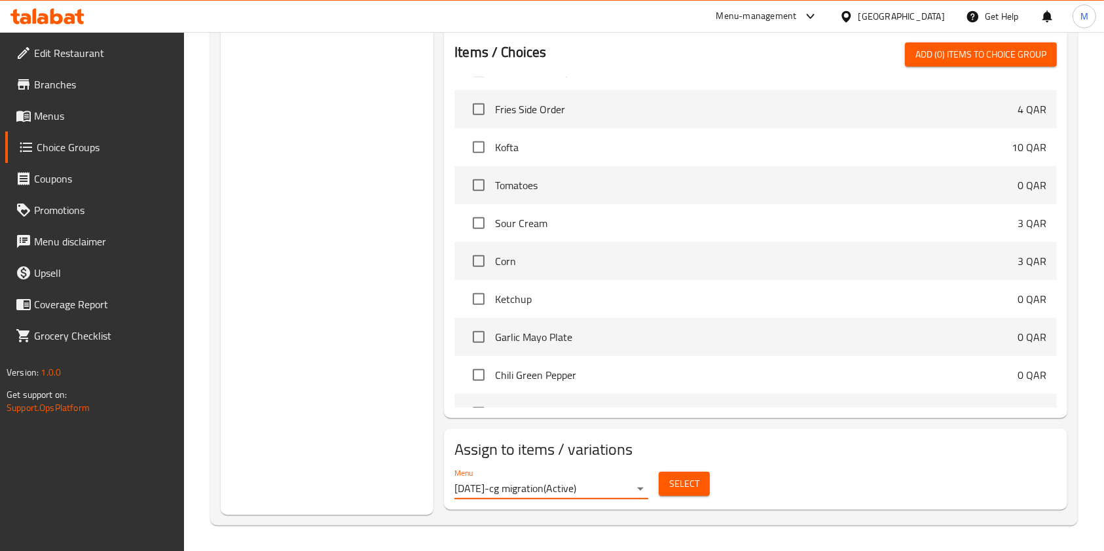
click at [695, 488] on span "Select" at bounding box center [684, 484] width 30 height 16
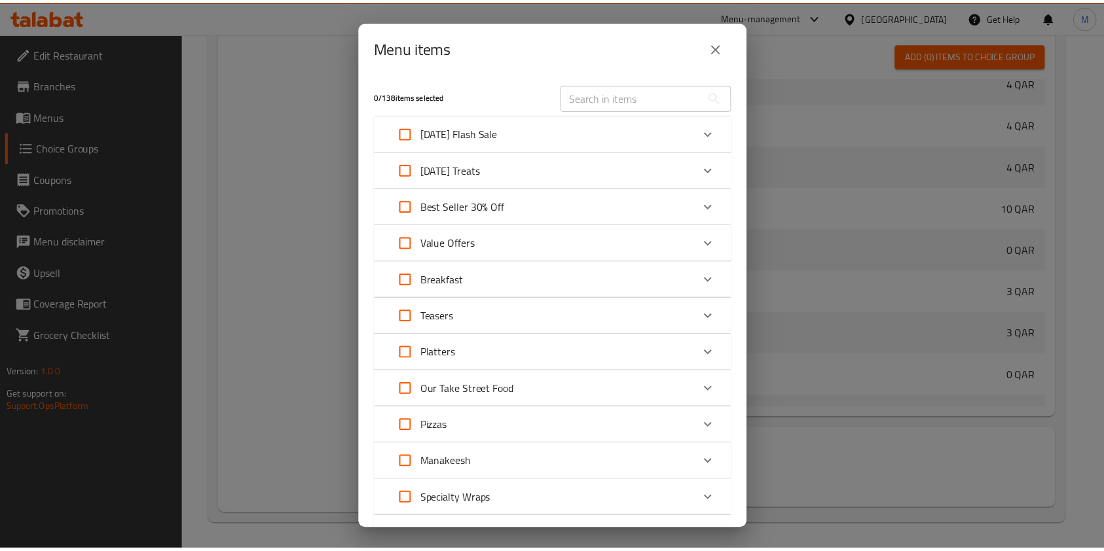
scroll to position [0, 0]
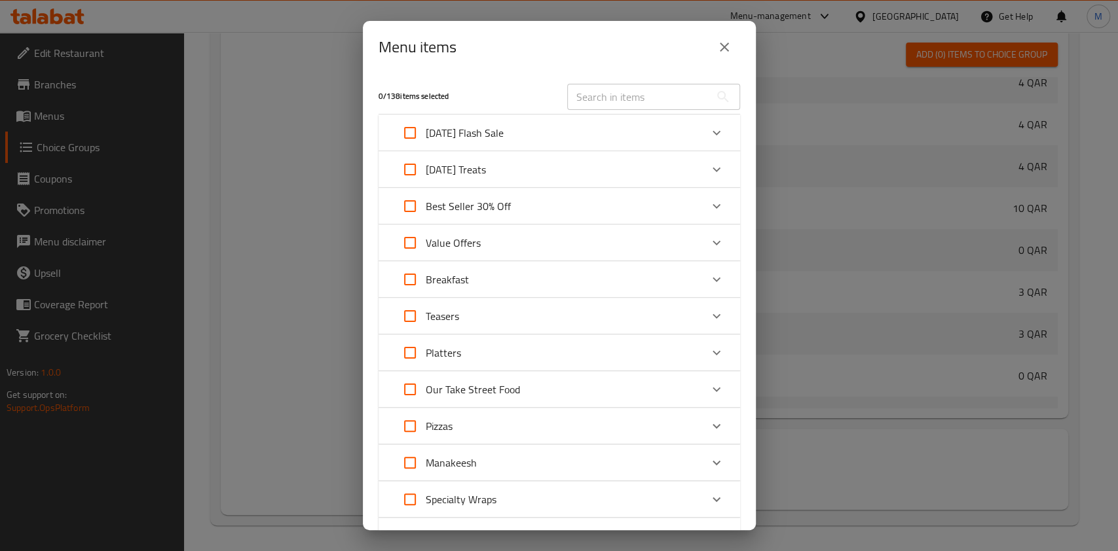
click at [726, 49] on icon "close" at bounding box center [724, 47] width 9 height 9
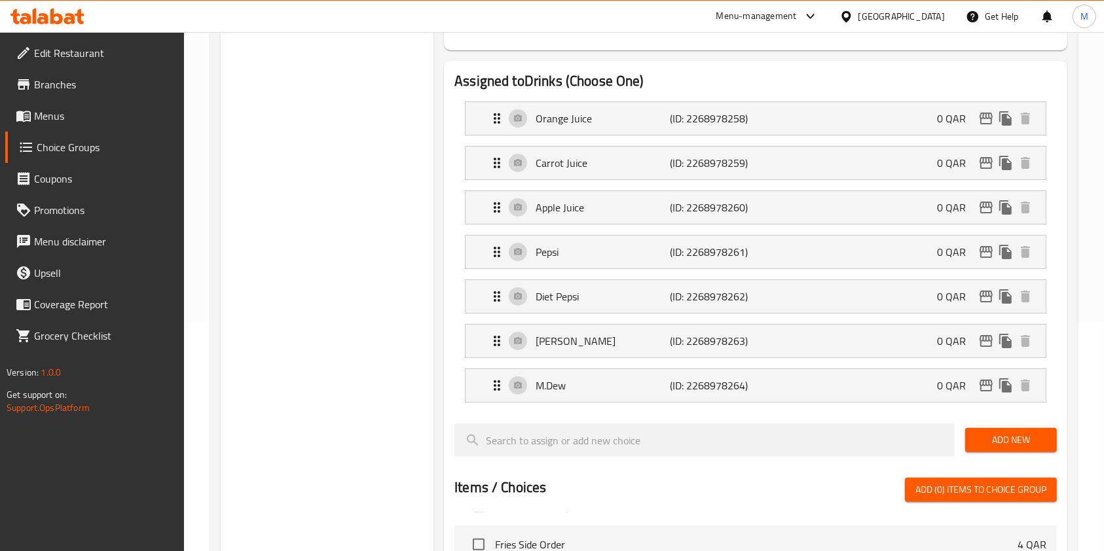
scroll to position [228, 0]
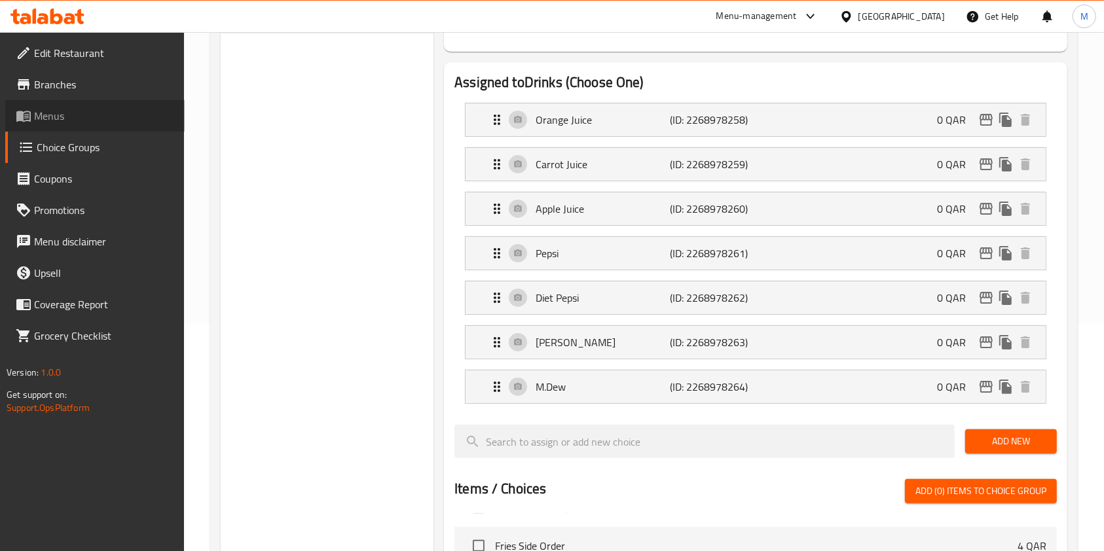
click at [36, 109] on span "Menus" at bounding box center [104, 116] width 140 height 16
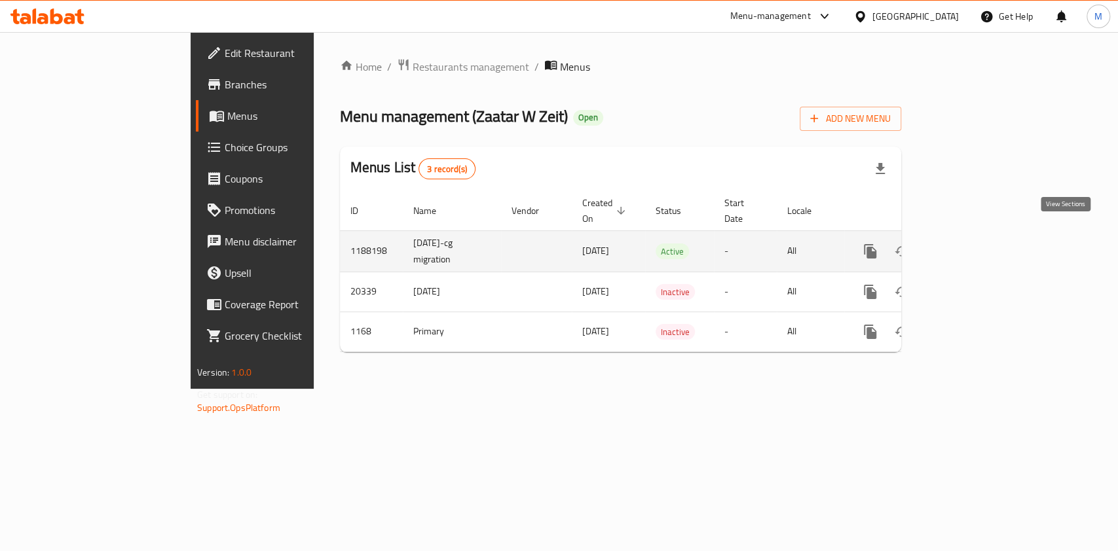
click at [972, 244] on icon "enhanced table" at bounding box center [965, 252] width 16 height 16
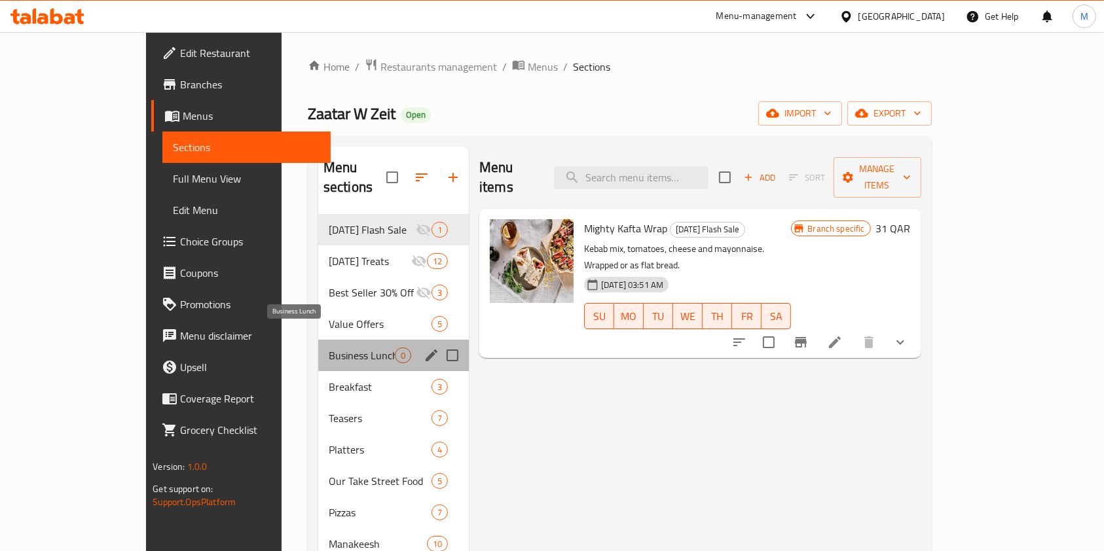
click at [329, 348] on span "Business Lunch" at bounding box center [362, 356] width 66 height 16
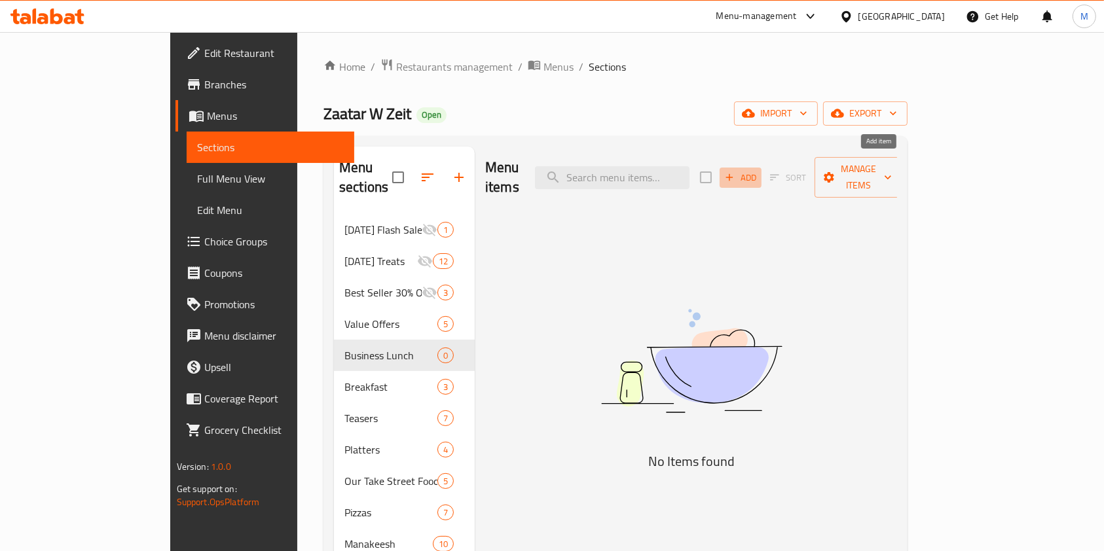
click at [758, 170] on span "Add" at bounding box center [740, 177] width 35 height 15
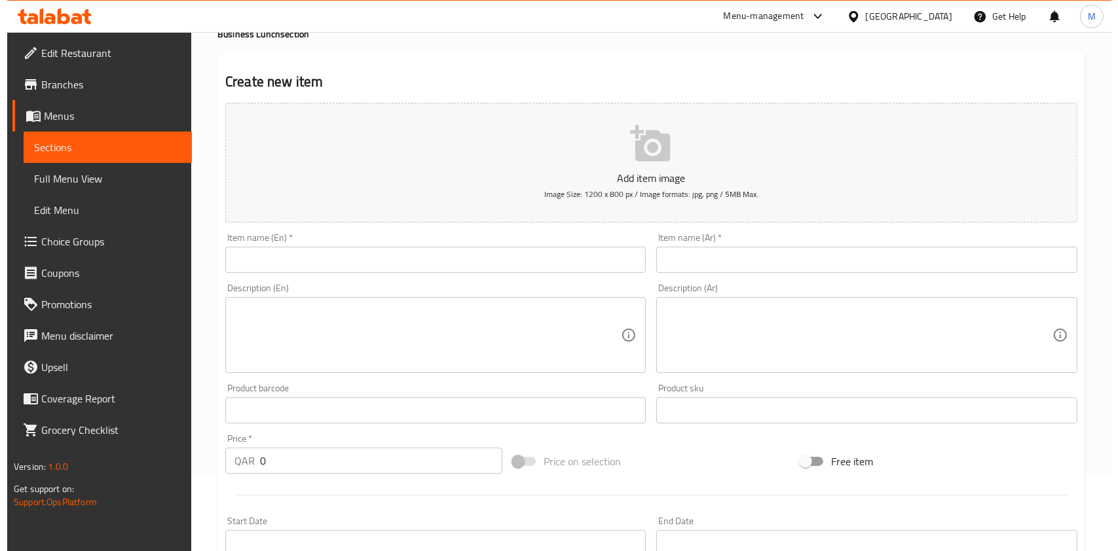
scroll to position [374, 0]
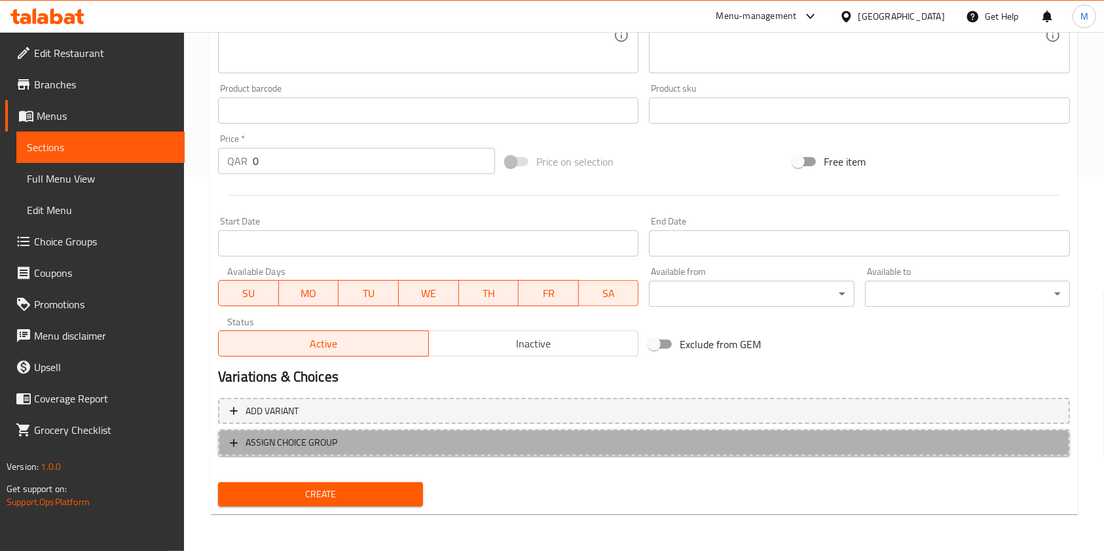
click at [314, 451] on span "ASSIGN CHOICE GROUP" at bounding box center [292, 443] width 92 height 16
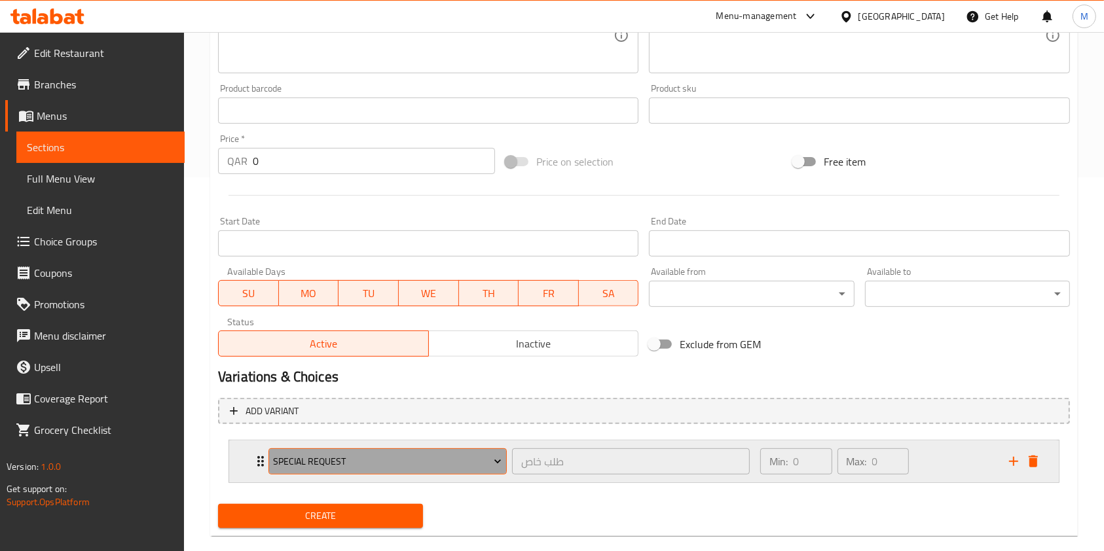
click at [316, 450] on button "Special Request" at bounding box center [387, 462] width 238 height 26
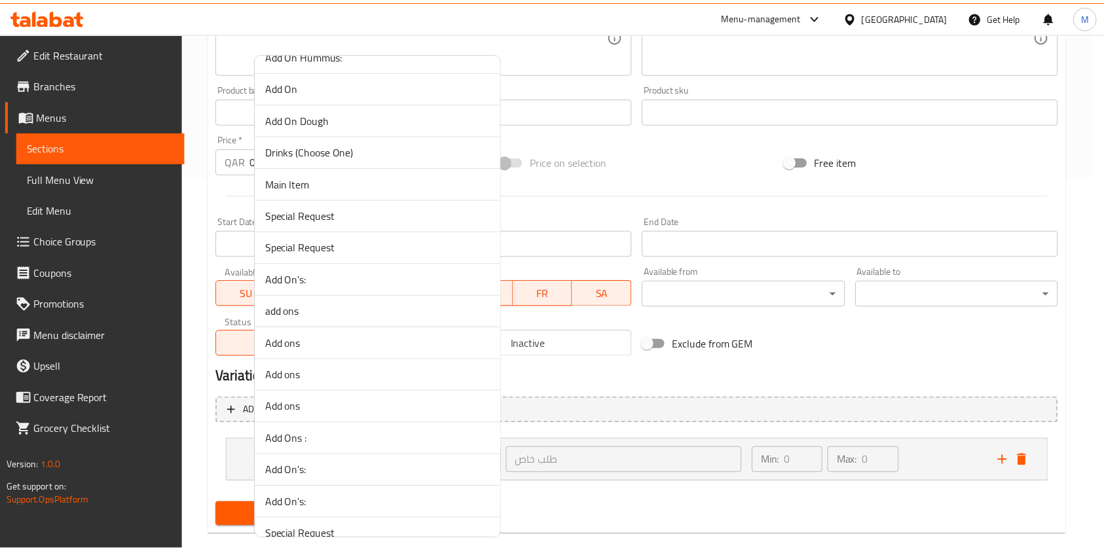
scroll to position [1397, 0]
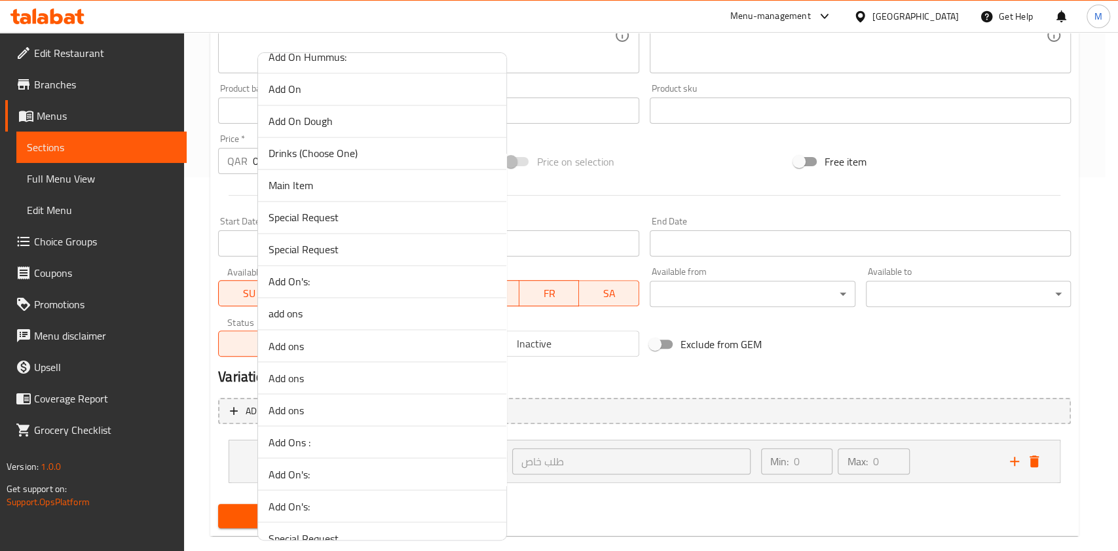
click at [309, 155] on span "Drinks (Choose One)" at bounding box center [381, 153] width 227 height 16
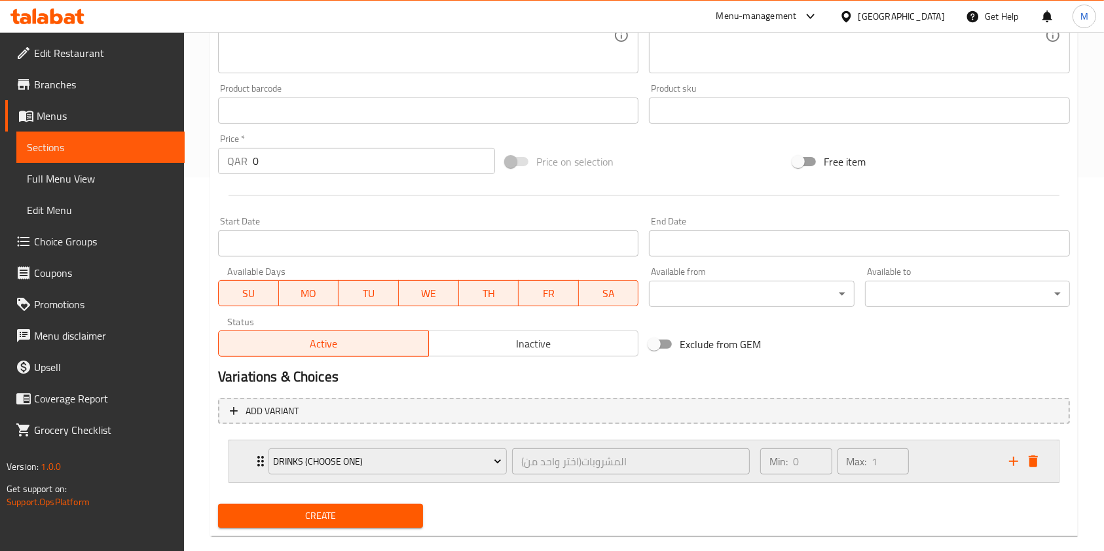
click at [259, 454] on icon "Expand" at bounding box center [261, 462] width 16 height 16
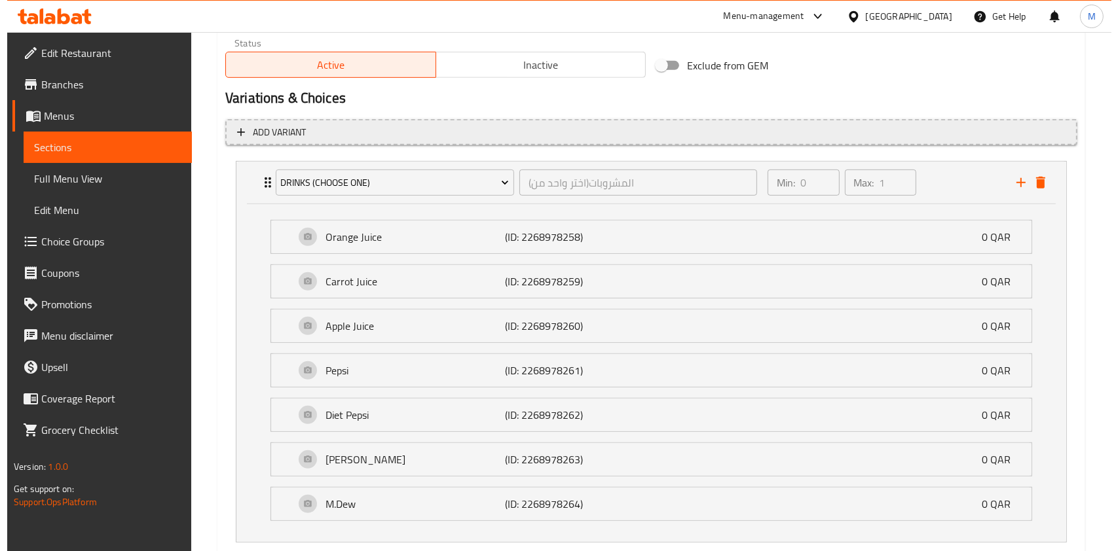
scroll to position [559, 0]
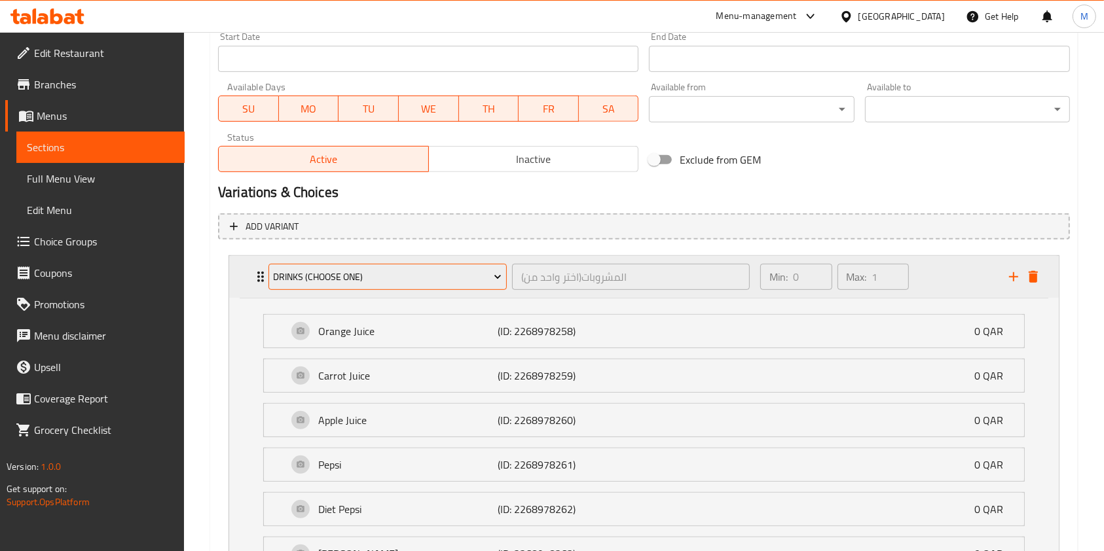
click at [373, 276] on span "Drinks (Choose One)" at bounding box center [387, 277] width 229 height 16
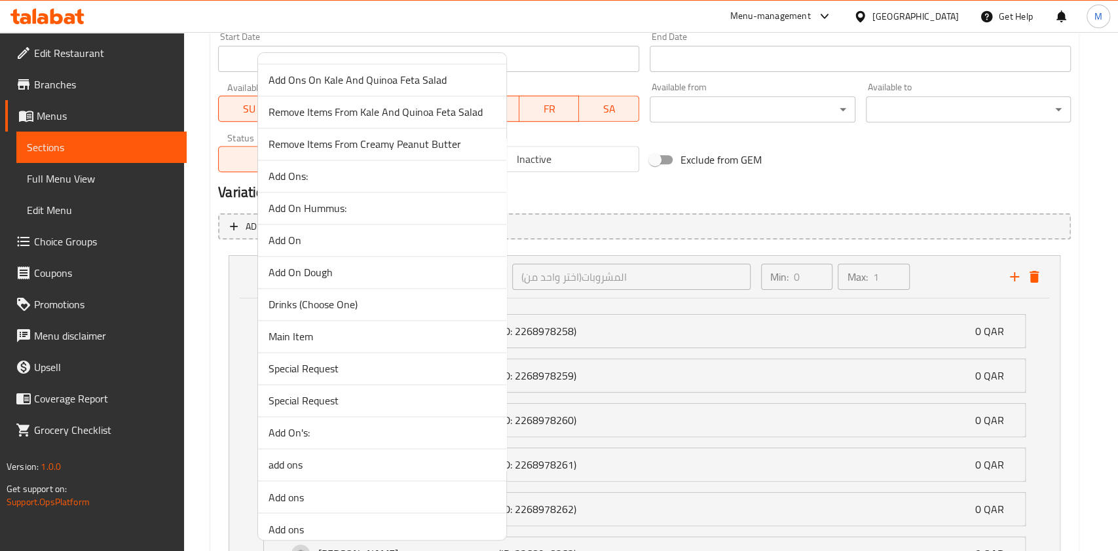
scroll to position [1397, 0]
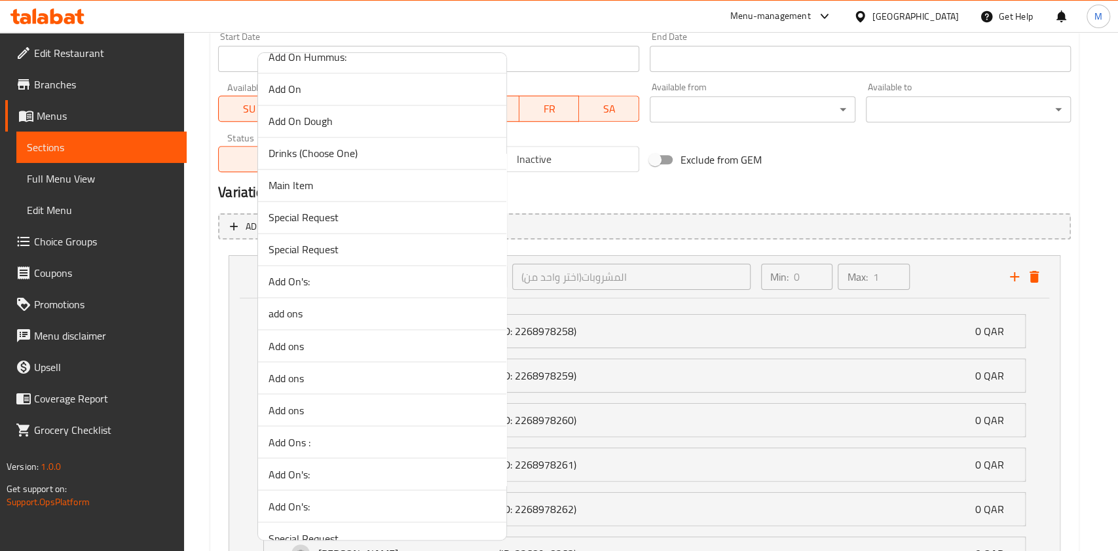
click at [289, 189] on span "Main Item" at bounding box center [381, 185] width 227 height 16
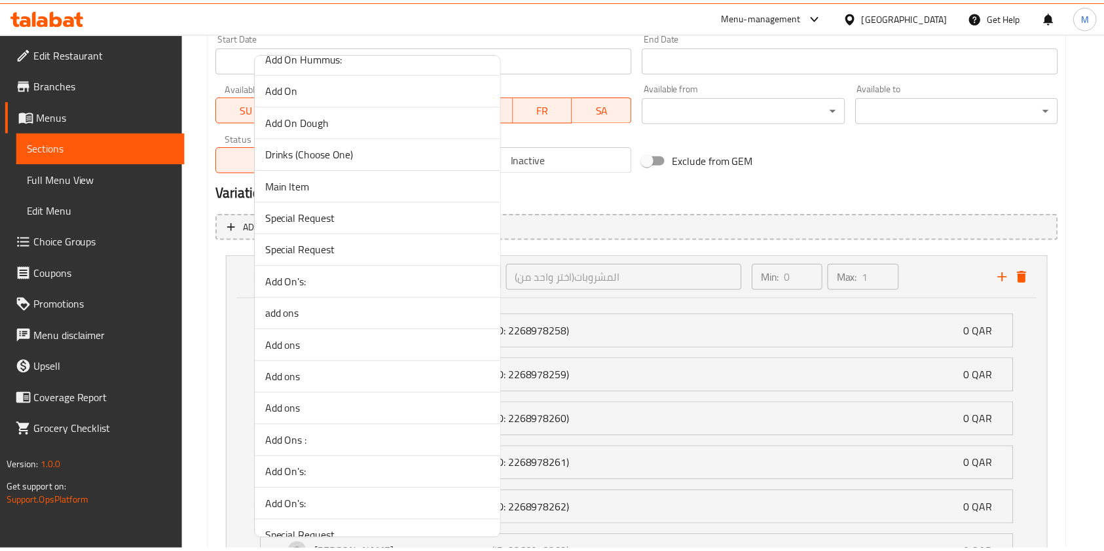
scroll to position [396, 0]
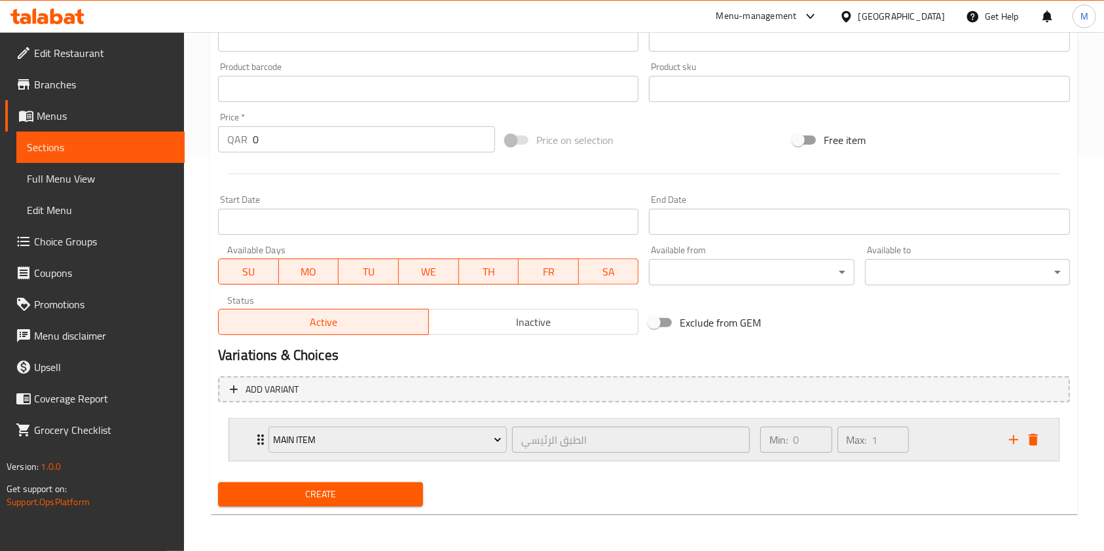
click at [263, 439] on div "Main Item الطبق الرئيسي ​" at bounding box center [509, 440] width 497 height 42
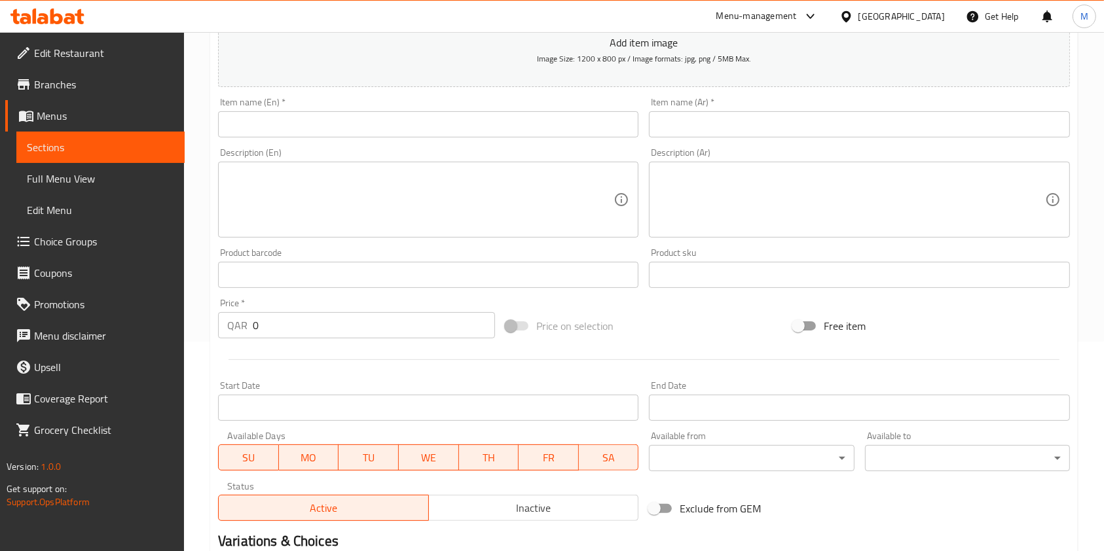
scroll to position [0, 0]
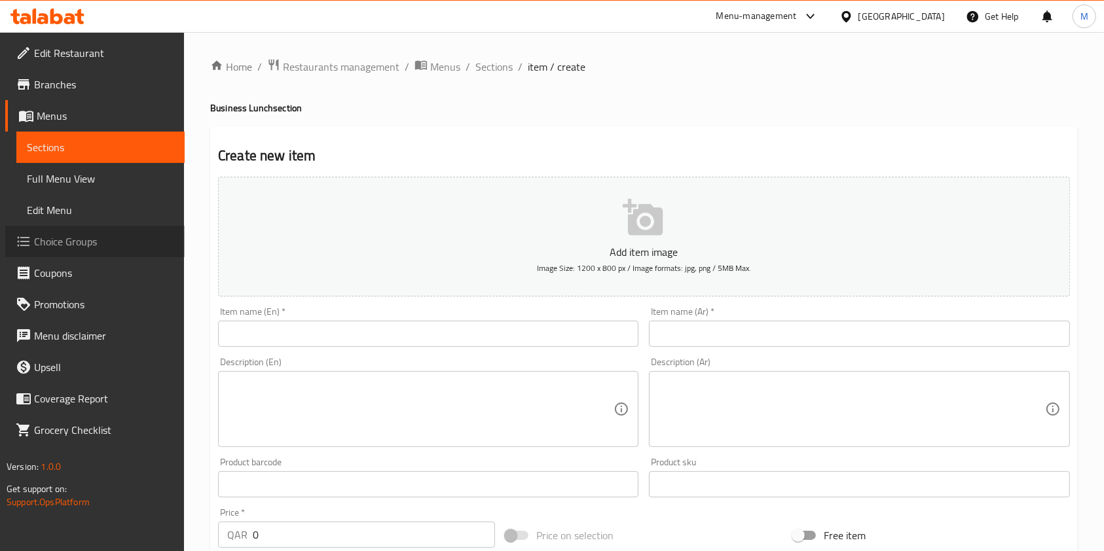
click at [94, 240] on span "Choice Groups" at bounding box center [104, 242] width 140 height 16
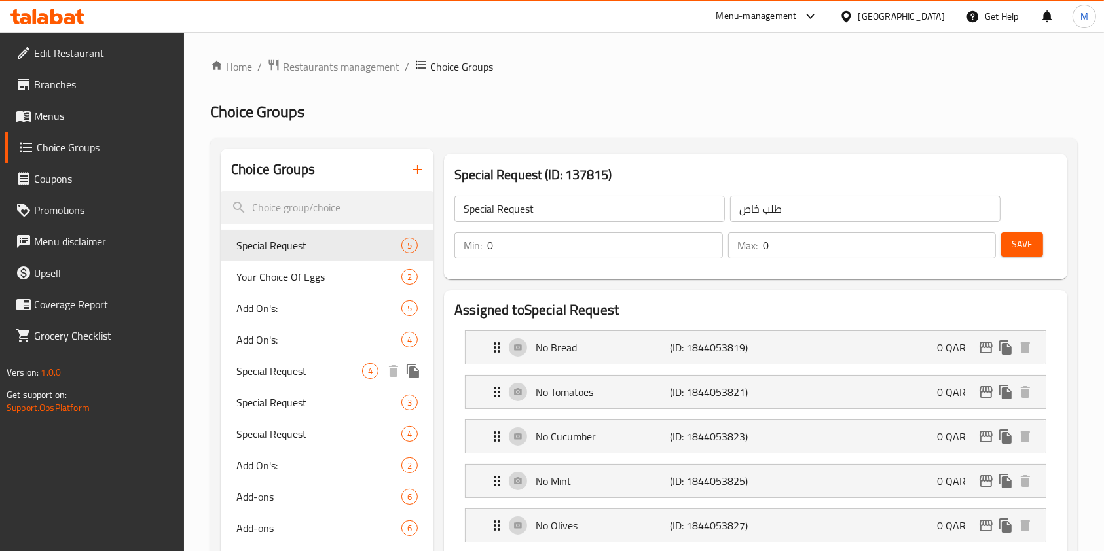
scroll to position [87, 0]
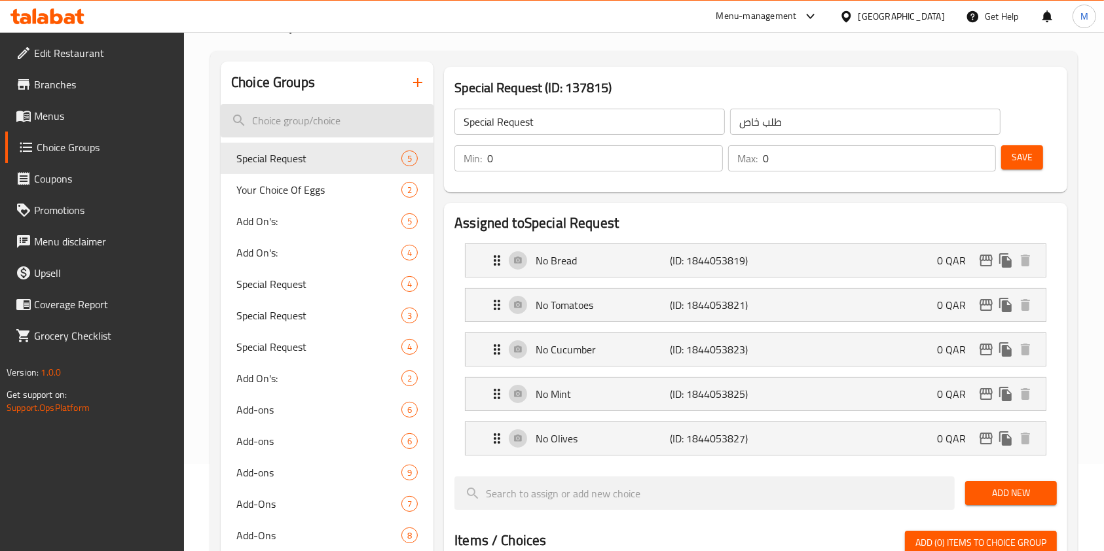
click at [253, 127] on input "search" at bounding box center [327, 120] width 213 height 33
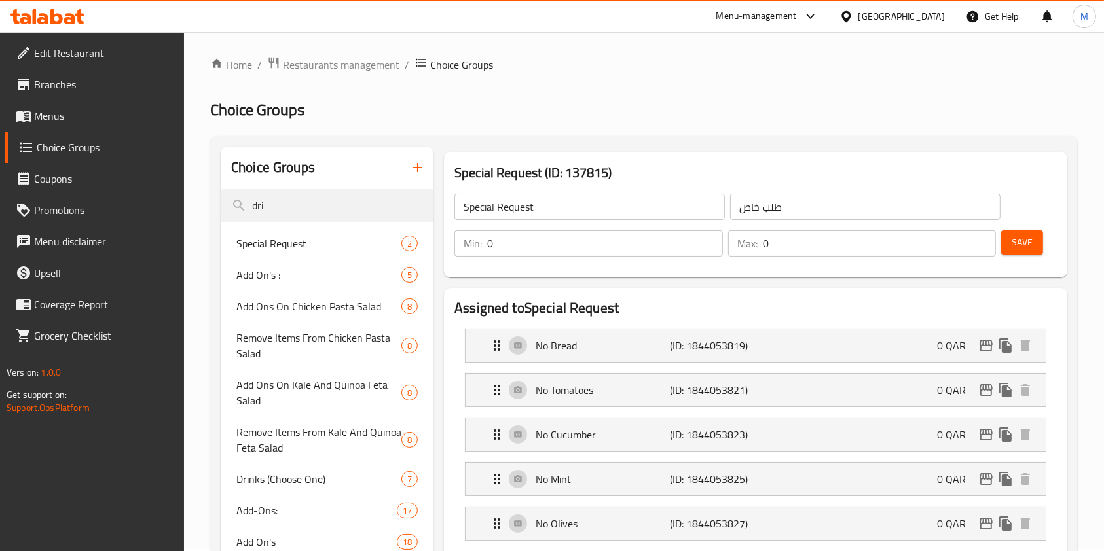
scroll to position [0, 0]
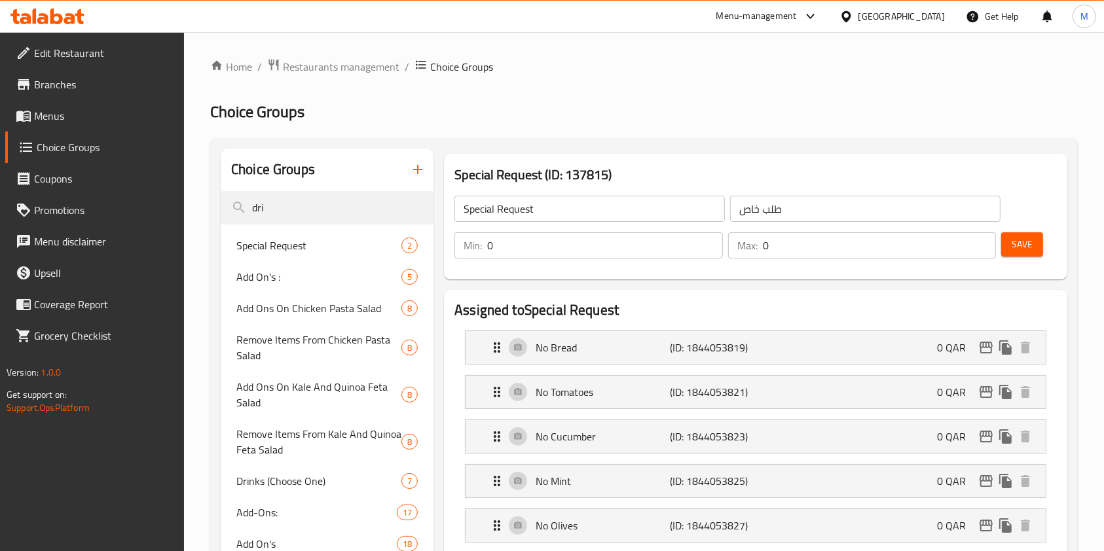
type input "dri"
click at [69, 125] on link "Menus" at bounding box center [94, 115] width 179 height 31
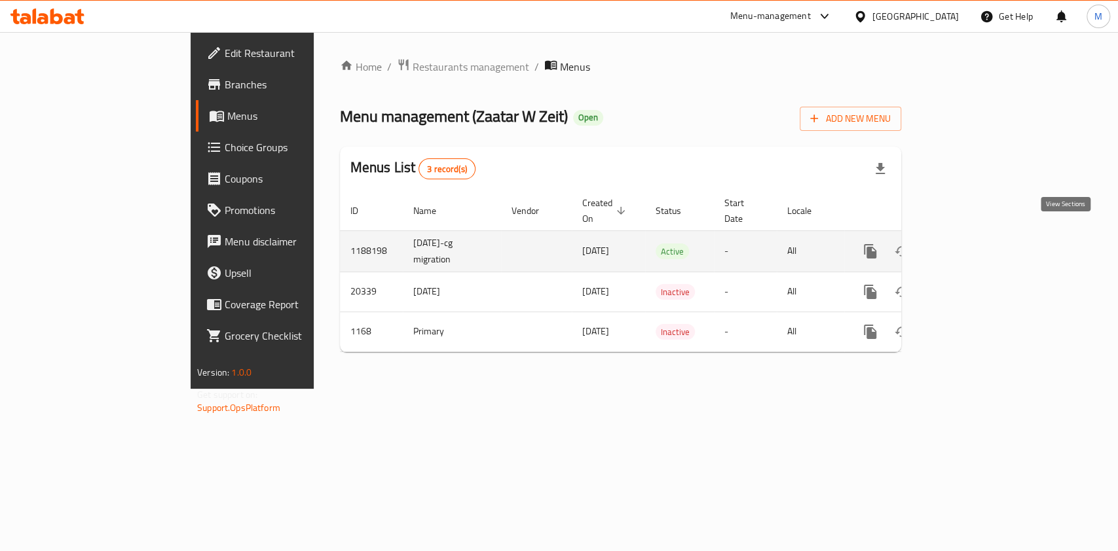
click at [972, 244] on icon "enhanced table" at bounding box center [965, 252] width 16 height 16
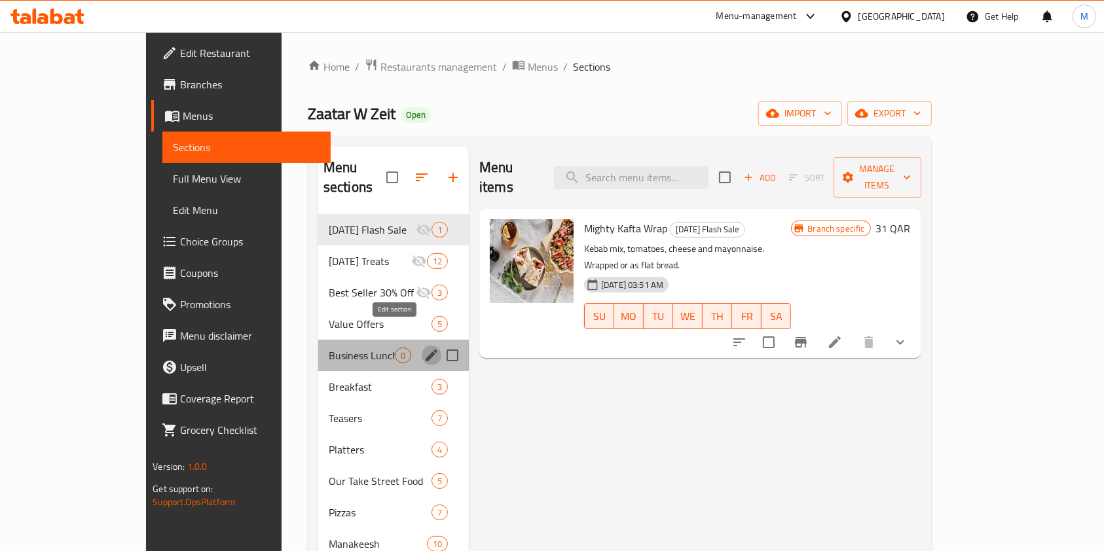
click at [426, 350] on icon "edit" at bounding box center [432, 356] width 12 height 12
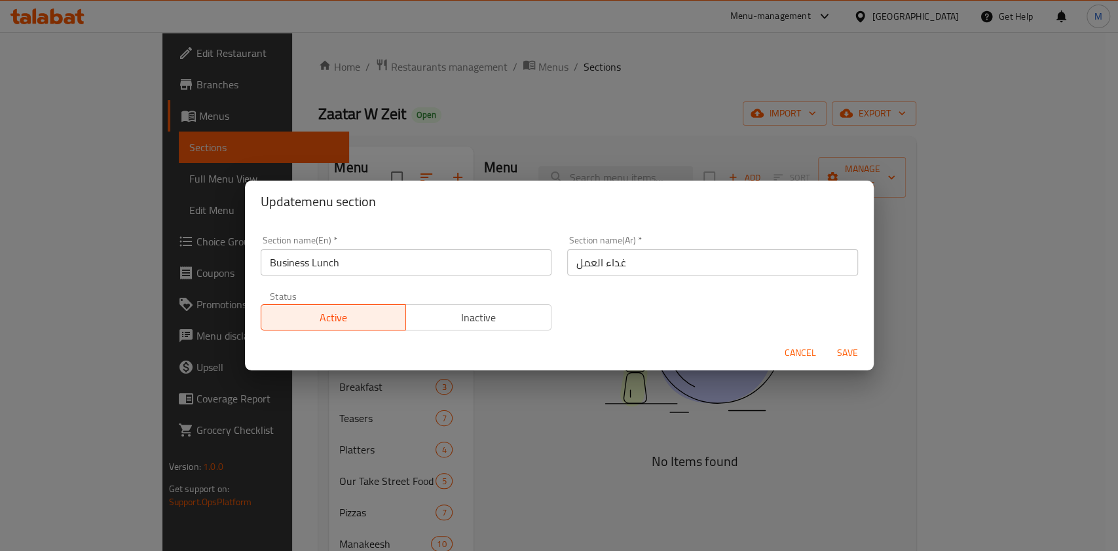
click at [445, 306] on button "Inactive" at bounding box center [478, 317] width 146 height 26
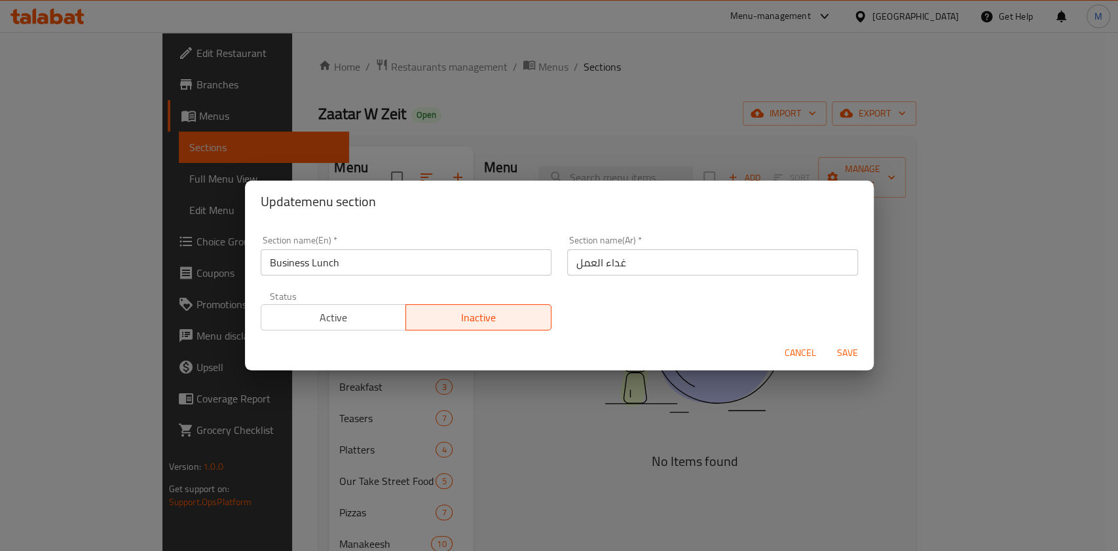
click at [845, 350] on span "Save" at bounding box center [847, 353] width 31 height 16
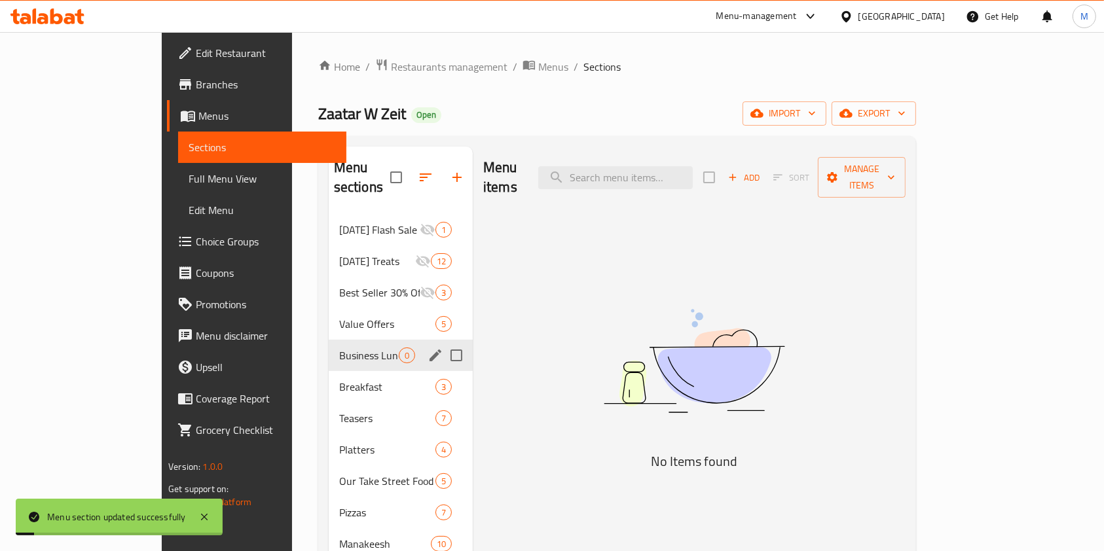
click at [339, 348] on span "Business Lunch" at bounding box center [369, 356] width 60 height 16
click at [430, 350] on icon "edit" at bounding box center [436, 356] width 12 height 12
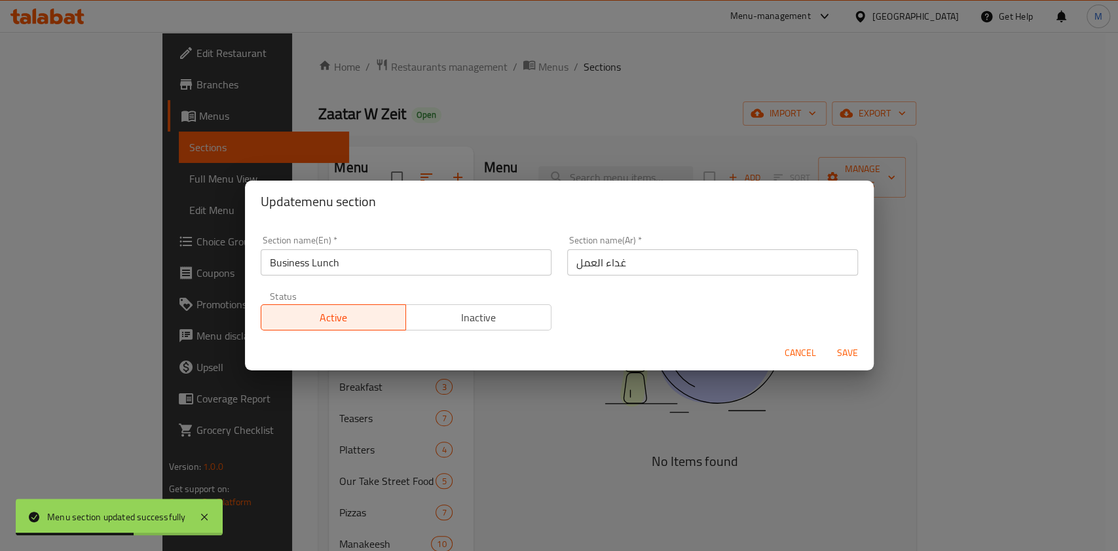
click at [698, 422] on div "Update menu section Section name(En)   * Business Lunch Section name(En) * Sect…" at bounding box center [559, 275] width 1118 height 551
click at [799, 358] on span "Cancel" at bounding box center [799, 353] width 31 height 16
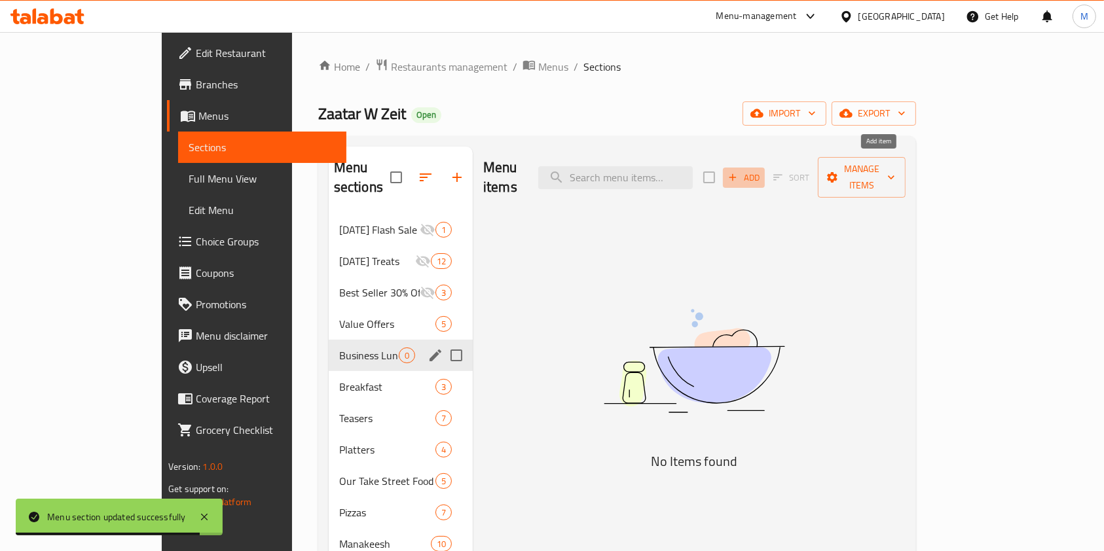
click at [762, 170] on span "Add" at bounding box center [743, 177] width 35 height 15
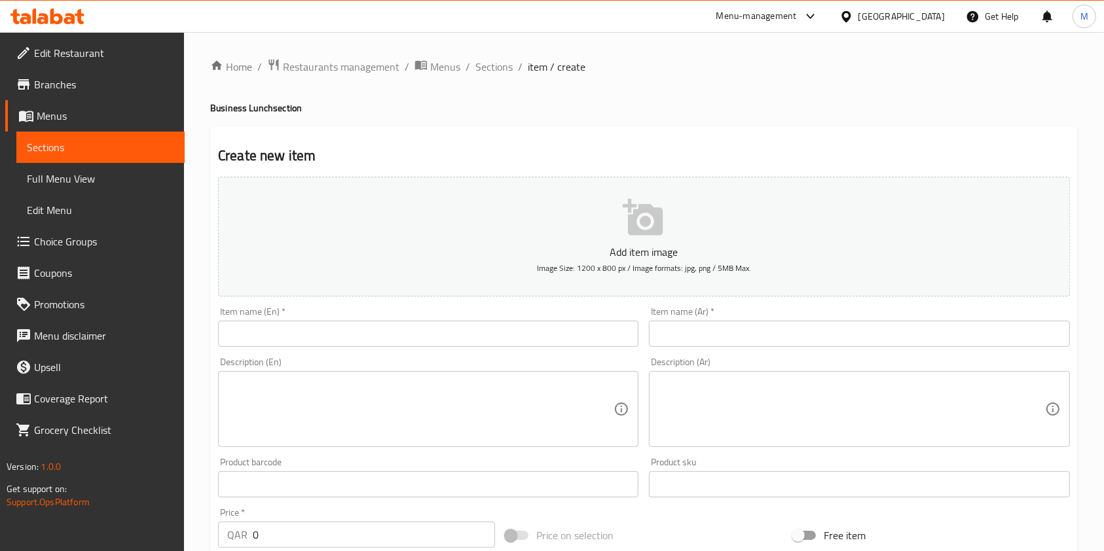
click at [625, 242] on button "Add item image Image Size: 1200 x 800 px / Image formats: jpg, png / 5MB Max." at bounding box center [644, 237] width 852 height 120
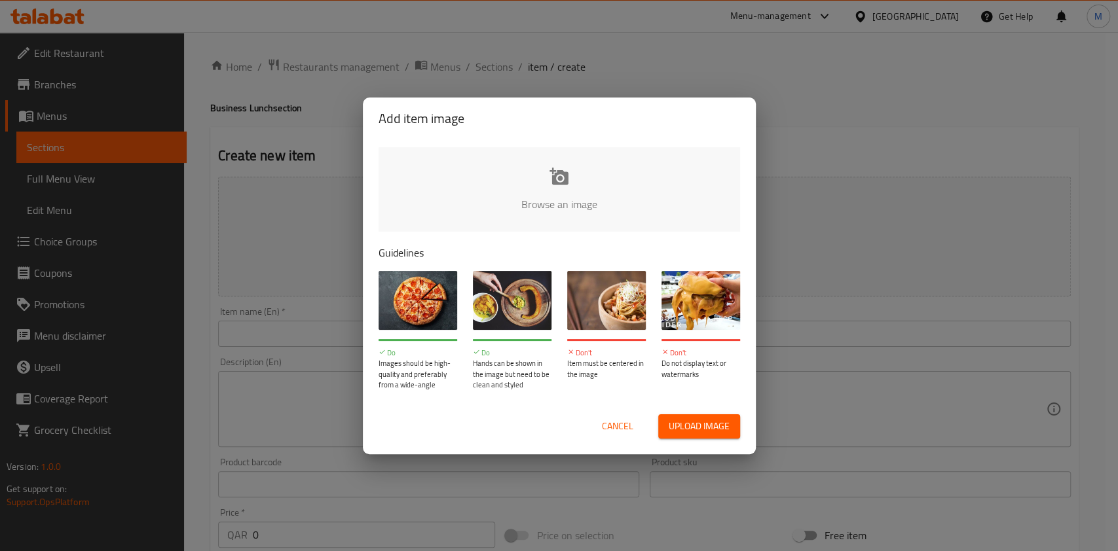
click at [676, 430] on span "Upload image" at bounding box center [699, 426] width 61 height 16
click at [681, 421] on span "Upload image" at bounding box center [699, 426] width 61 height 16
type input "C:\fakepath\bussines lunch (1) (1) (1).jpg"
click at [620, 432] on span "Cancel" at bounding box center [617, 426] width 31 height 16
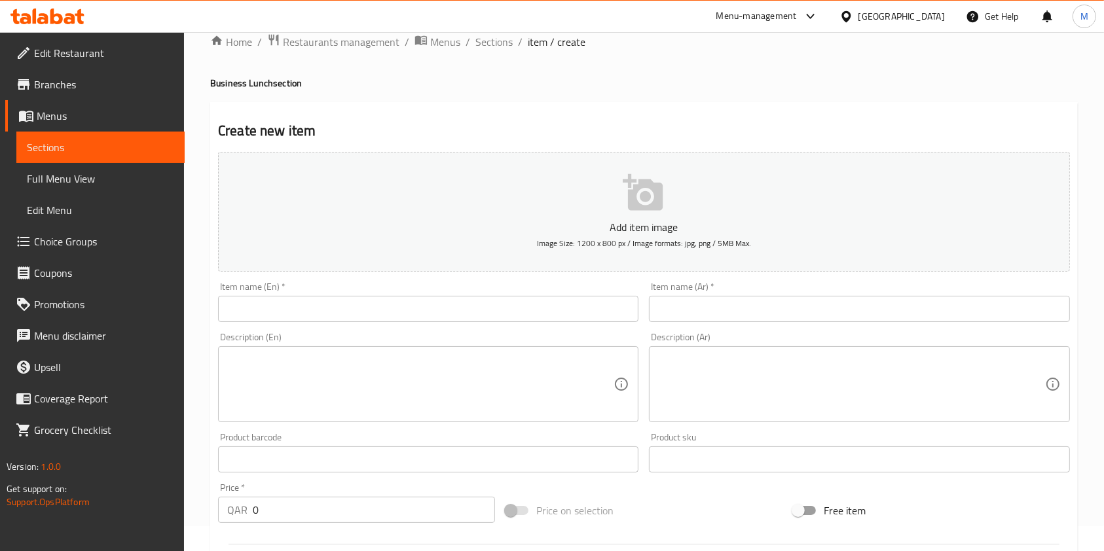
scroll to position [87, 0]
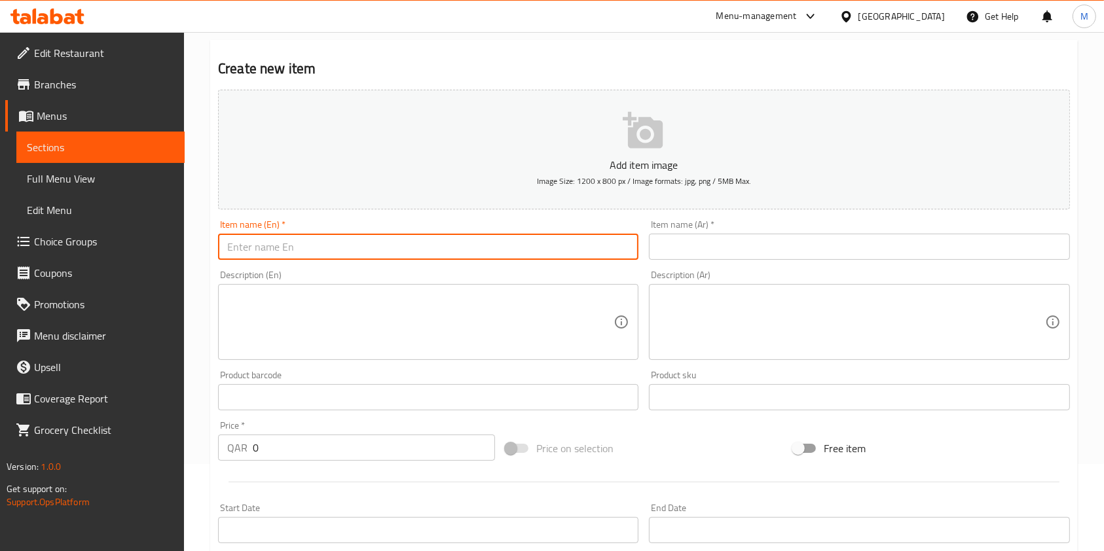
click at [293, 237] on input "text" at bounding box center [428, 247] width 420 height 26
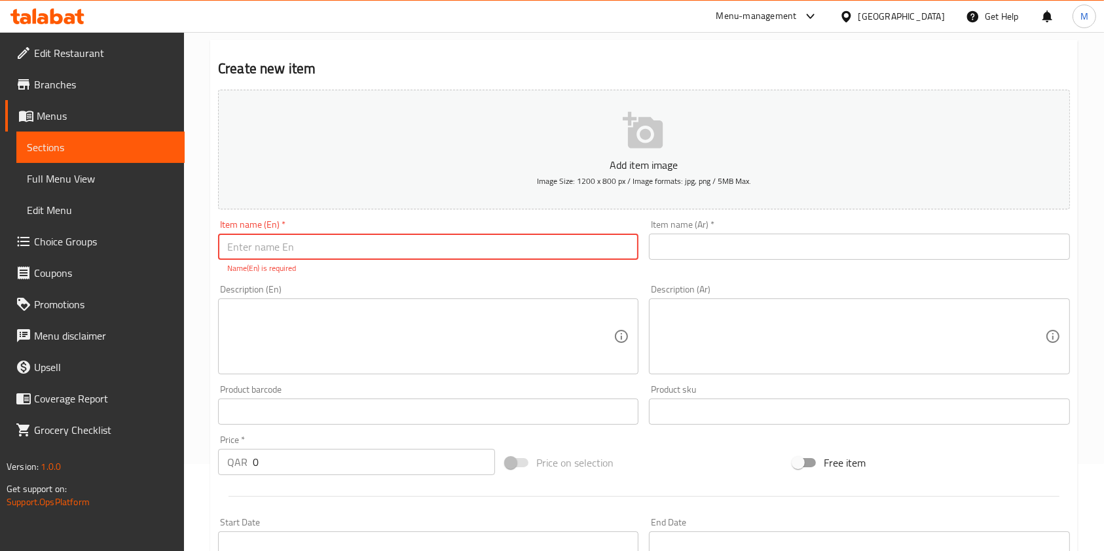
click at [445, 240] on input "text" at bounding box center [428, 247] width 420 height 26
paste input "Business Lunch"
type input "Business Lunch"
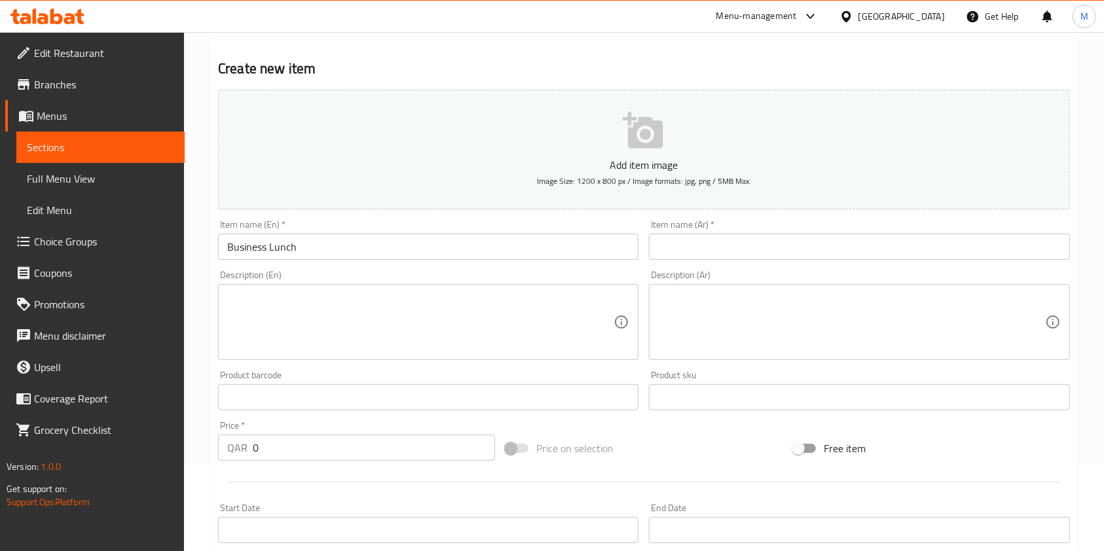
click at [755, 234] on input "text" at bounding box center [859, 247] width 420 height 26
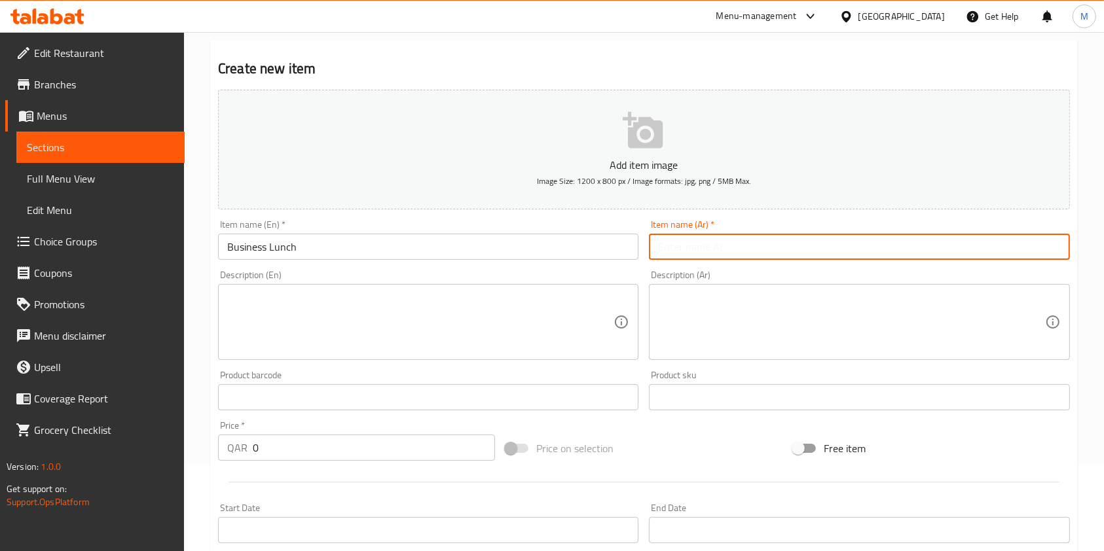
paste input "غداء العمل"
type input "غداء العمل"
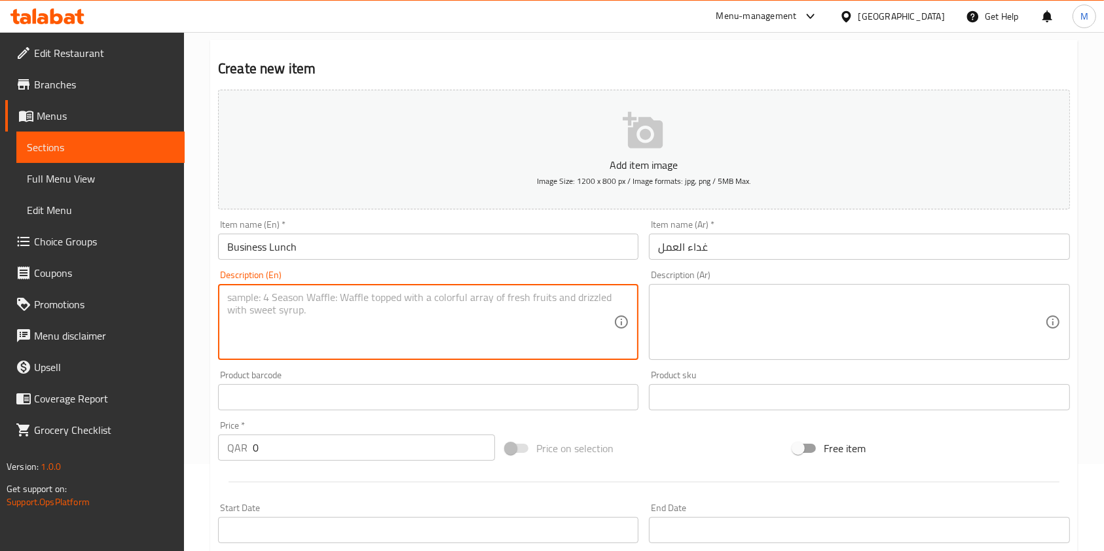
click at [581, 344] on textarea at bounding box center [420, 322] width 386 height 62
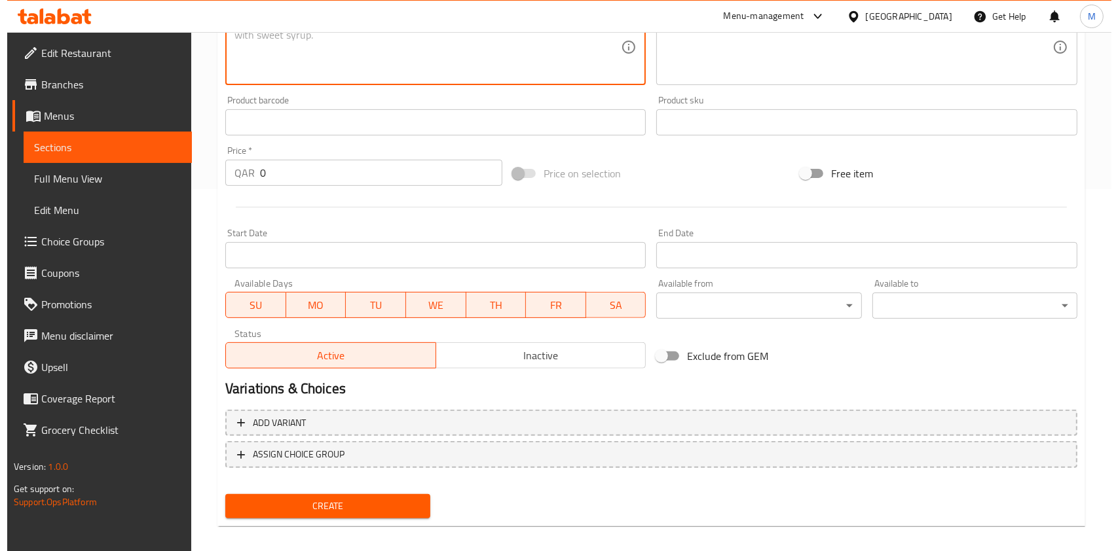
scroll to position [374, 0]
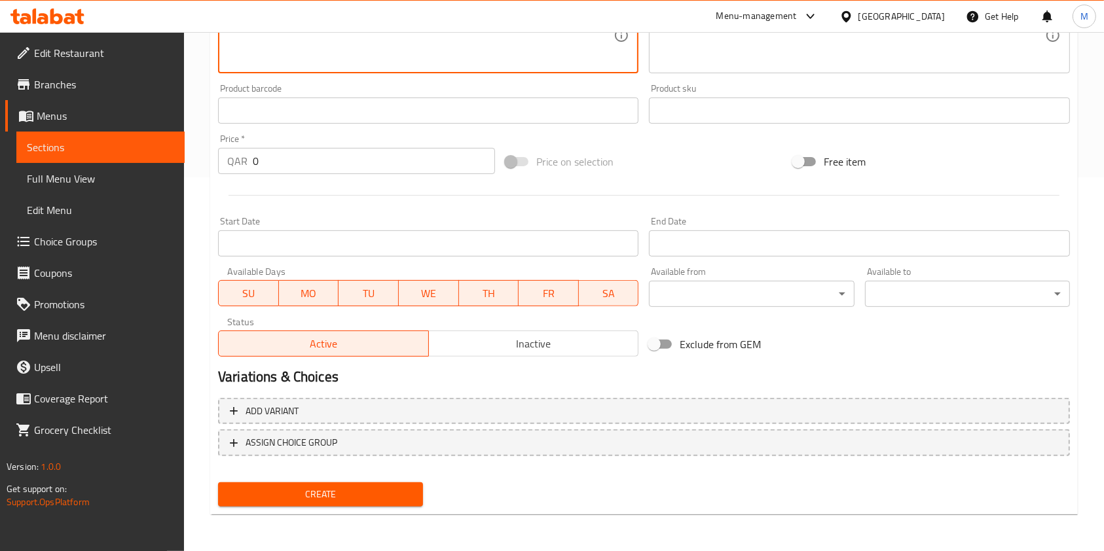
click at [274, 171] on input "0" at bounding box center [374, 161] width 242 height 26
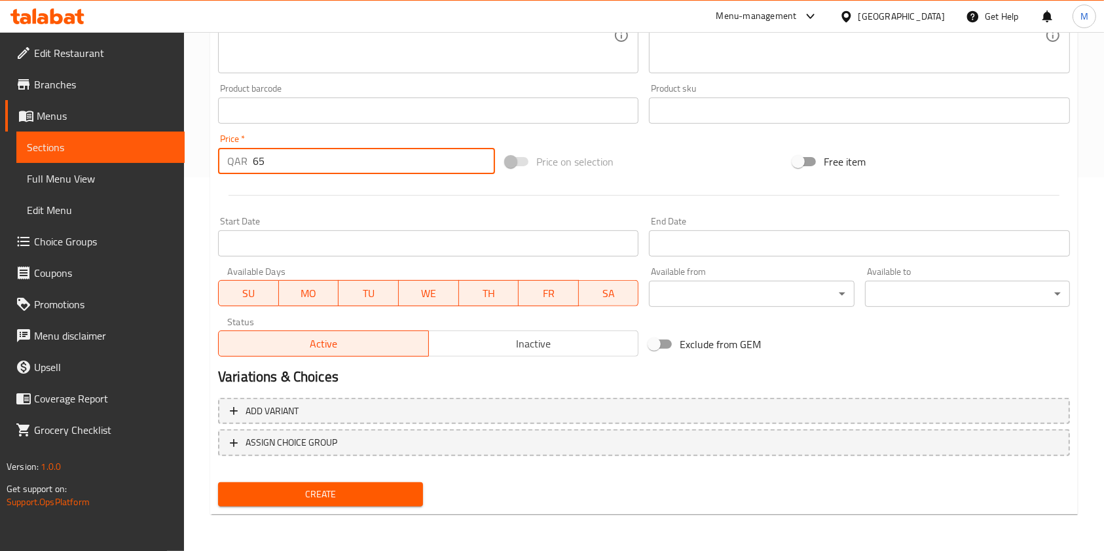
type input "65"
click at [411, 191] on div at bounding box center [644, 195] width 862 height 32
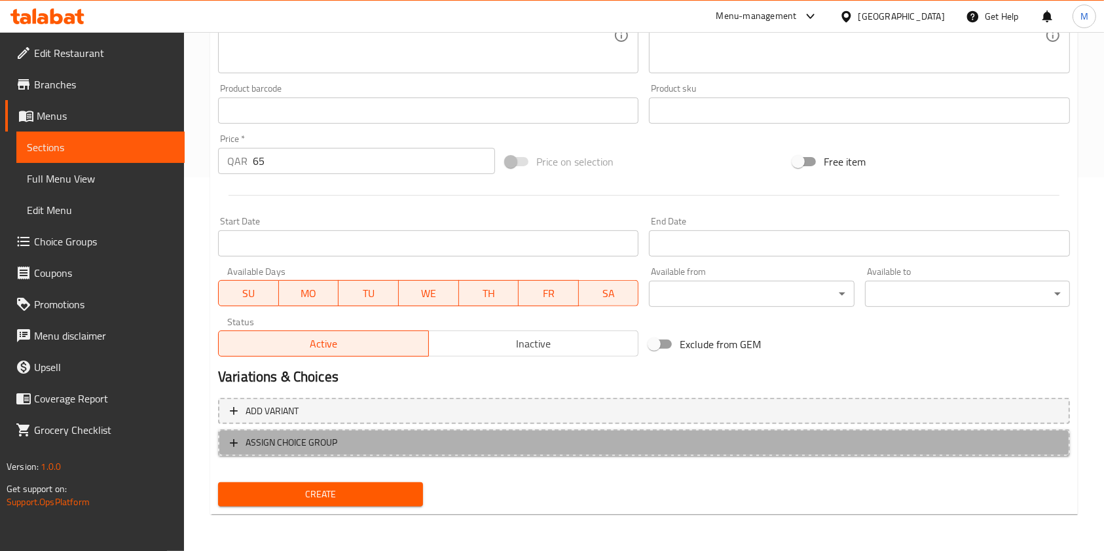
click at [295, 446] on span "ASSIGN CHOICE GROUP" at bounding box center [292, 443] width 92 height 16
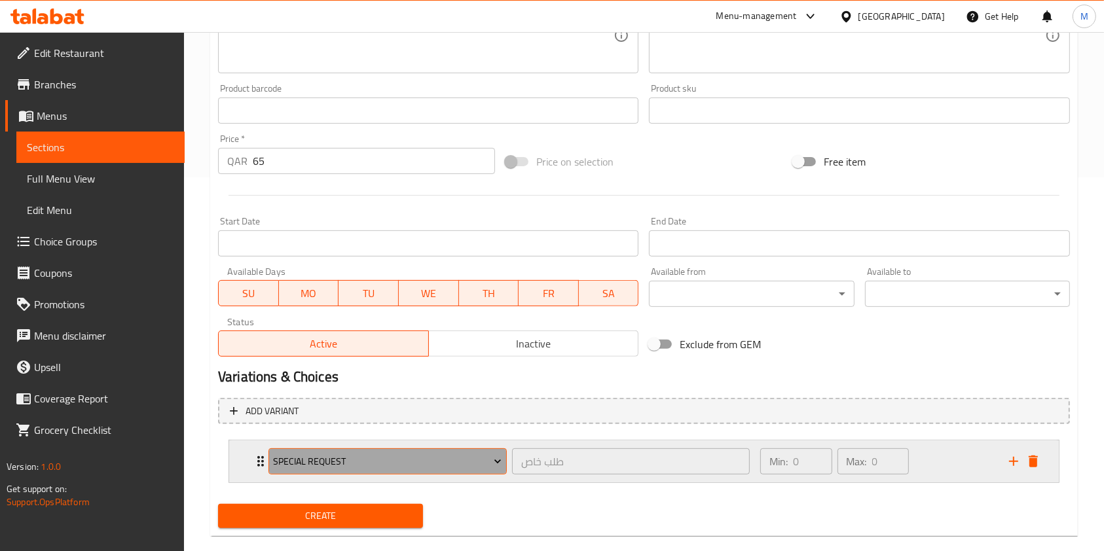
click at [289, 458] on span "Special Request" at bounding box center [387, 462] width 229 height 16
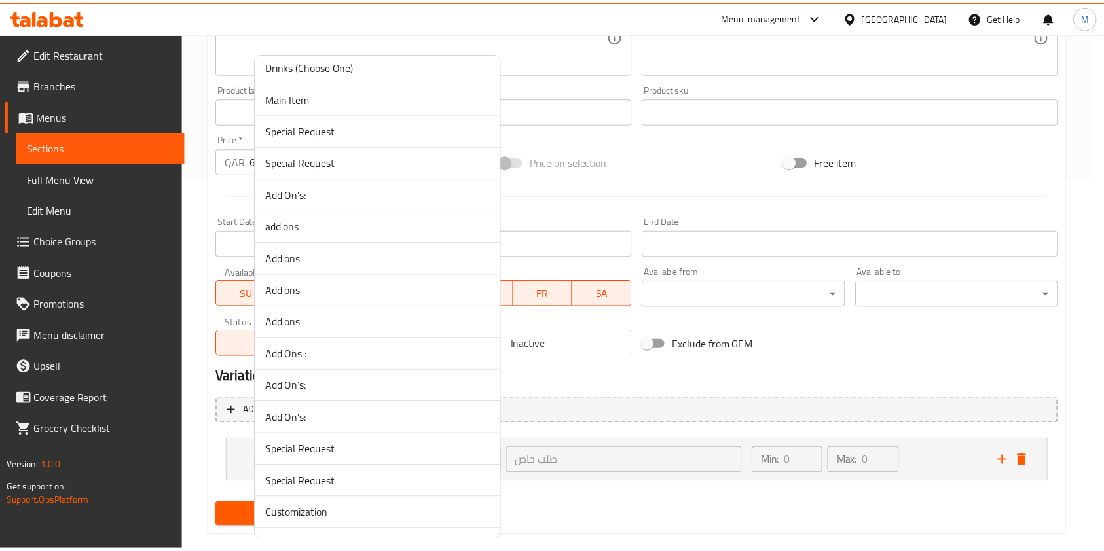
scroll to position [1310, 0]
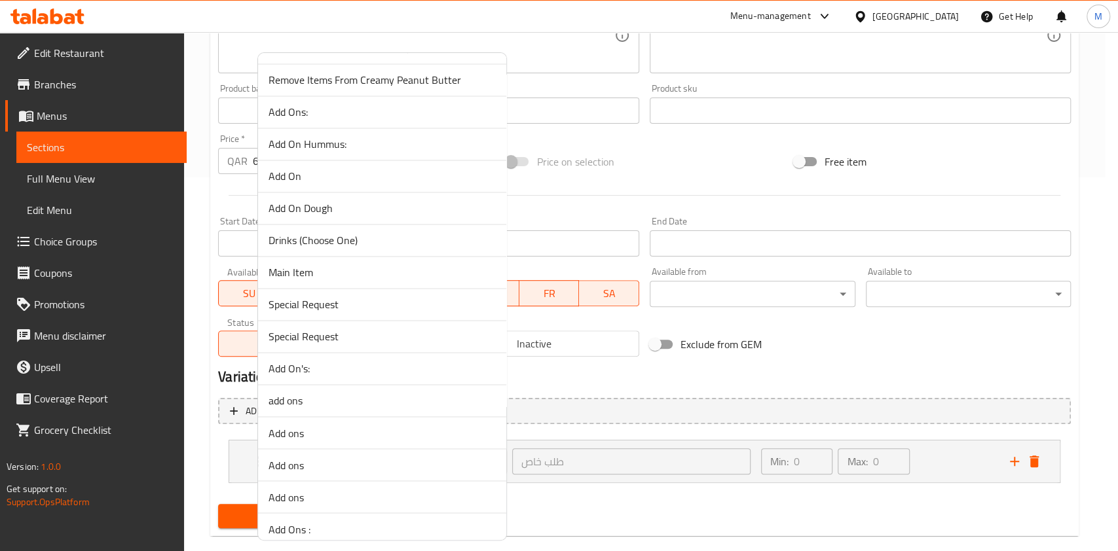
click at [301, 272] on span "Main Item" at bounding box center [381, 273] width 227 height 16
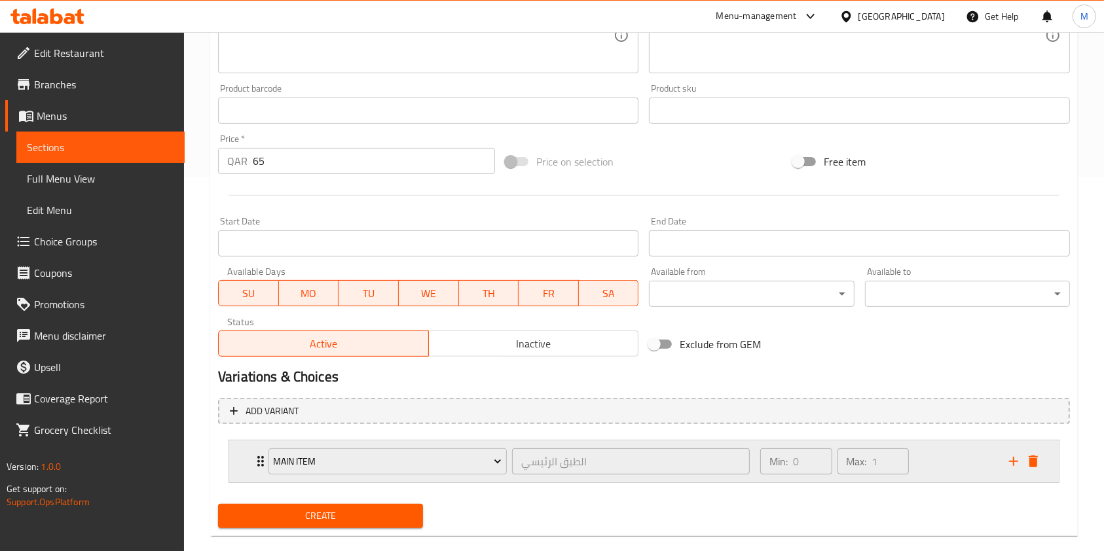
click at [264, 464] on div "Main Item الطبق الرئيسي ​" at bounding box center [509, 462] width 497 height 42
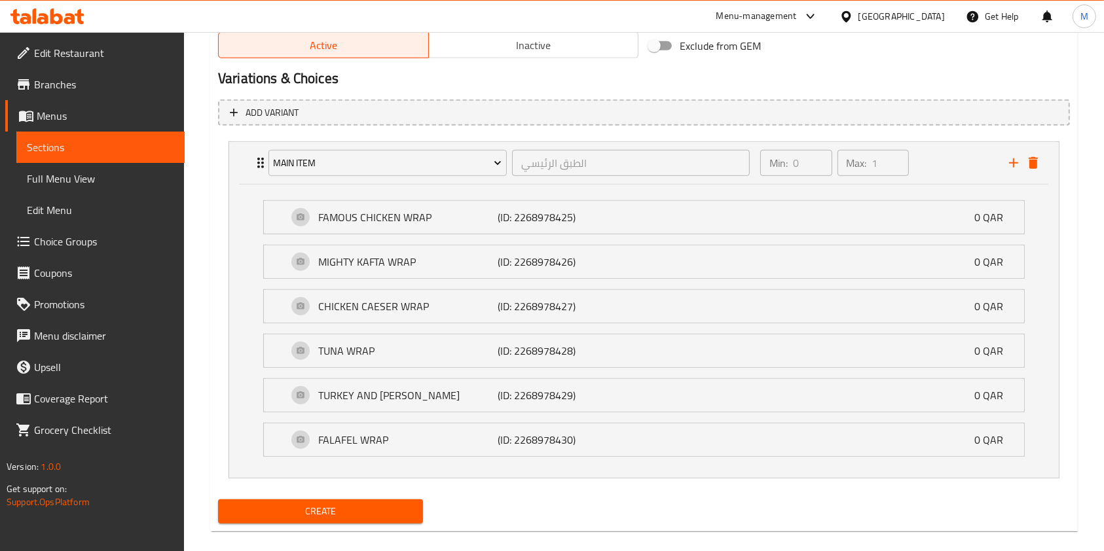
scroll to position [689, 0]
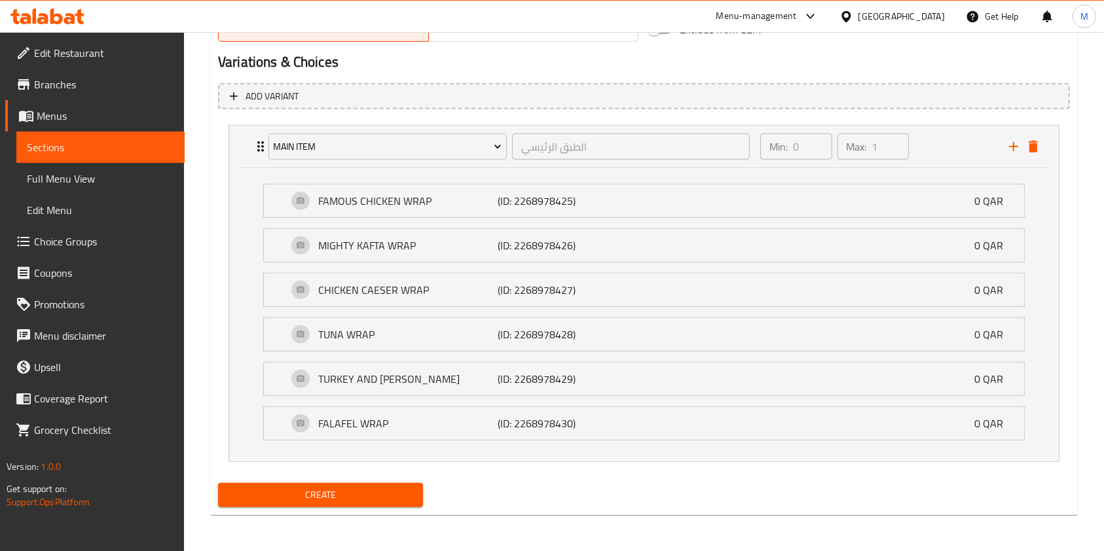
click at [291, 492] on span "Create" at bounding box center [321, 495] width 184 height 16
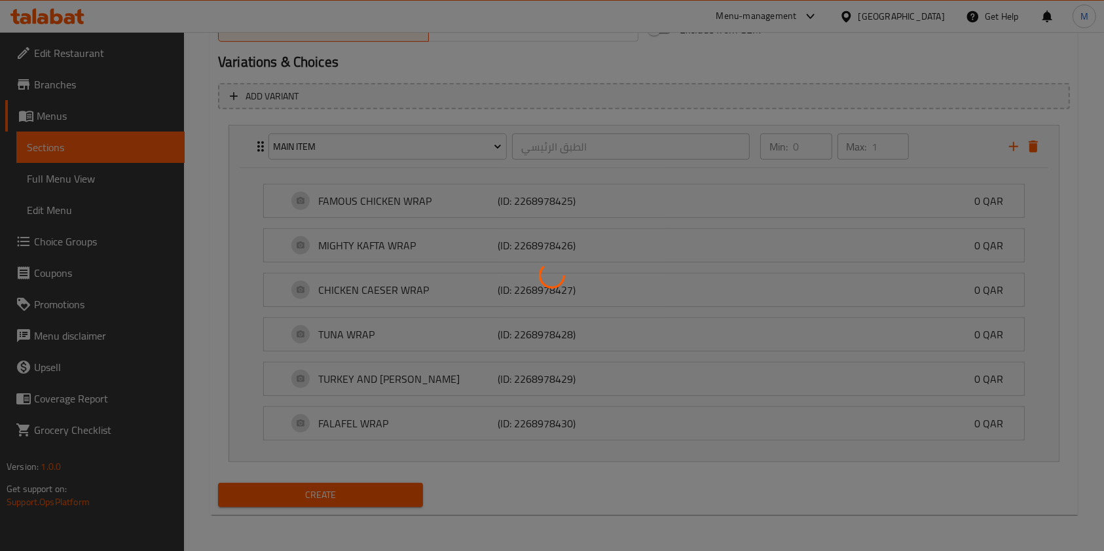
type input "0"
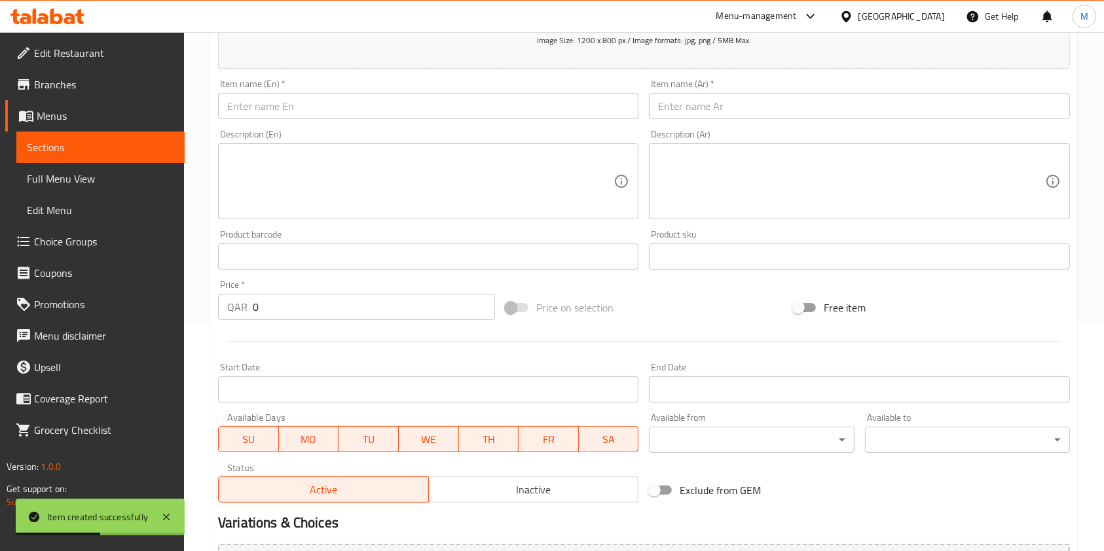
scroll to position [165, 0]
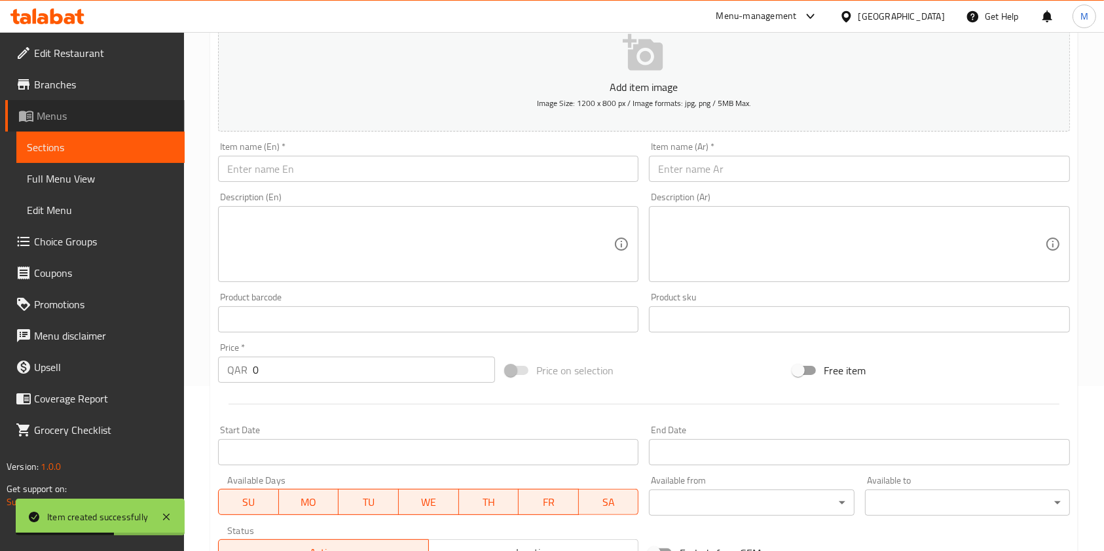
click at [52, 120] on span "Menus" at bounding box center [106, 116] width 138 height 16
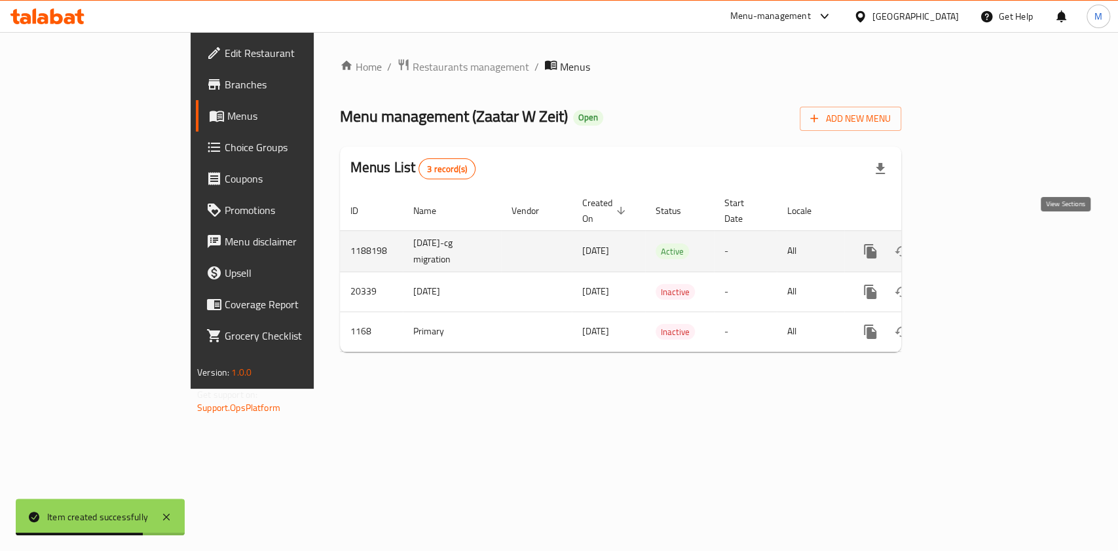
click at [972, 244] on icon "enhanced table" at bounding box center [965, 252] width 16 height 16
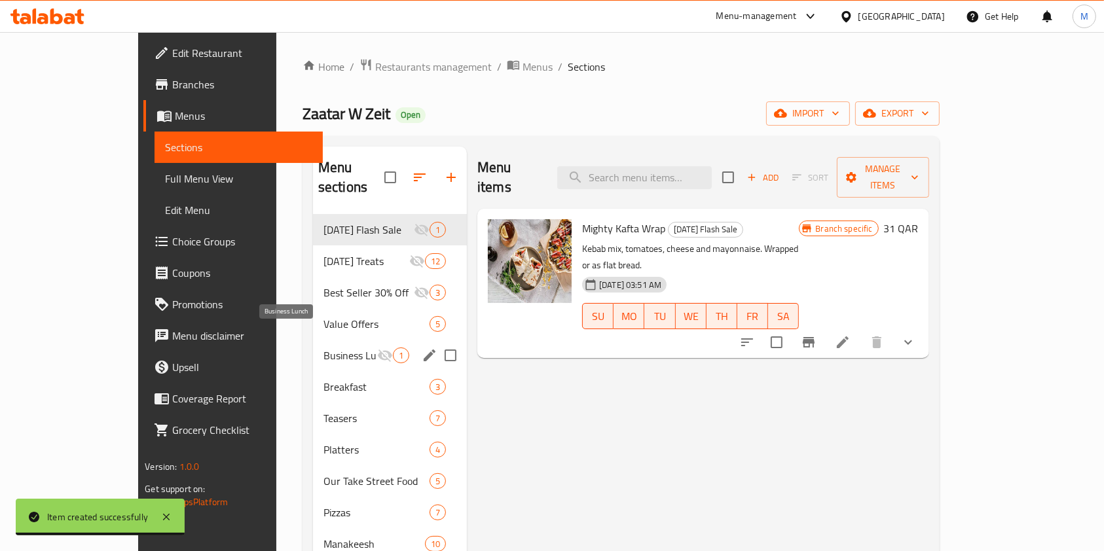
click at [323, 348] on span "Business Lunch" at bounding box center [350, 356] width 54 height 16
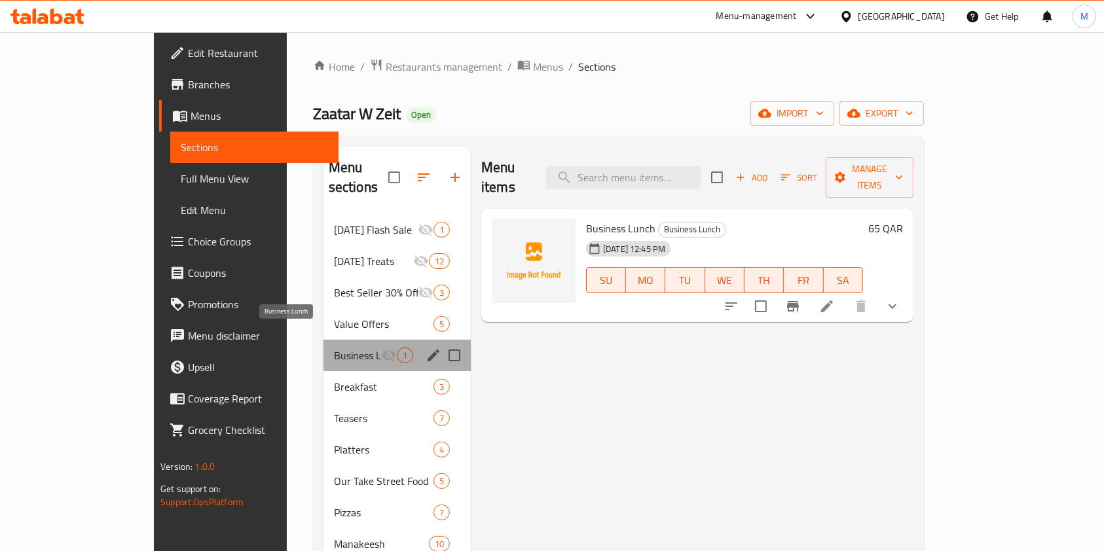
click at [334, 348] on span "Business Lunch" at bounding box center [357, 356] width 47 height 16
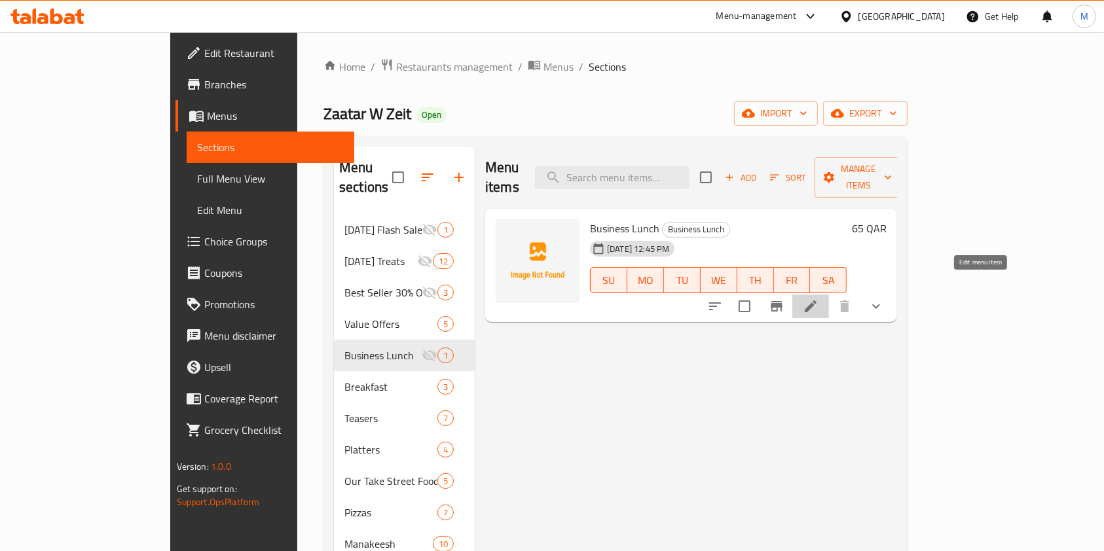
click at [819, 299] on icon at bounding box center [811, 307] width 16 height 16
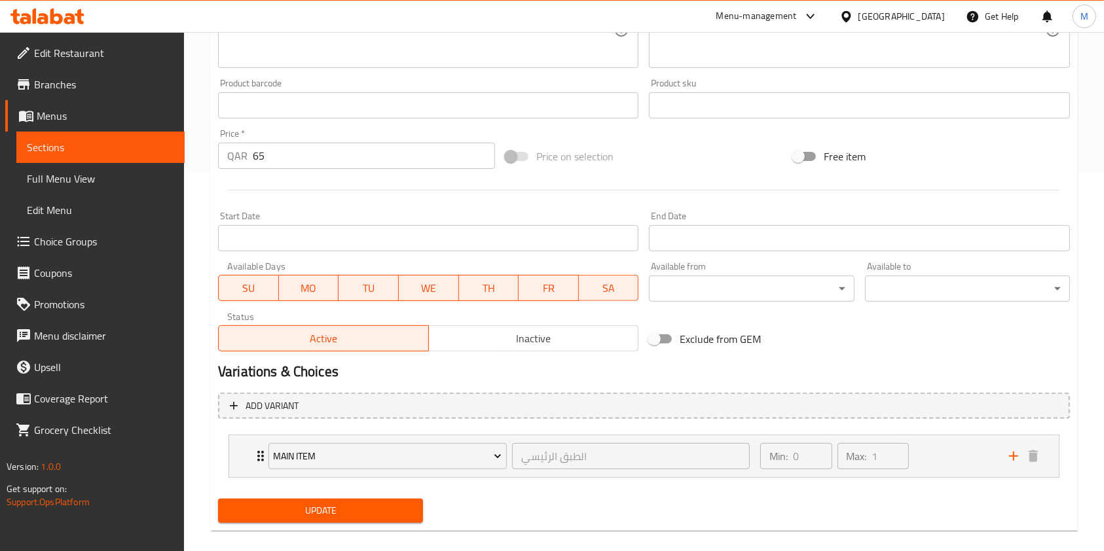
scroll to position [396, 0]
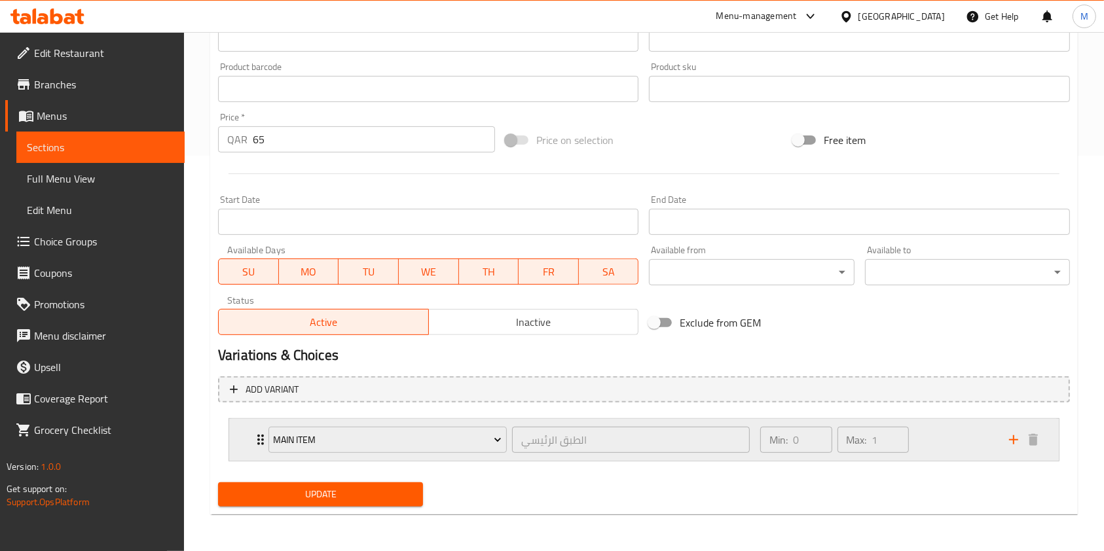
click at [1020, 450] on div "Main Item الطبق الرئيسي ​ Min: 0 ​ Max: 1 ​" at bounding box center [648, 440] width 790 height 42
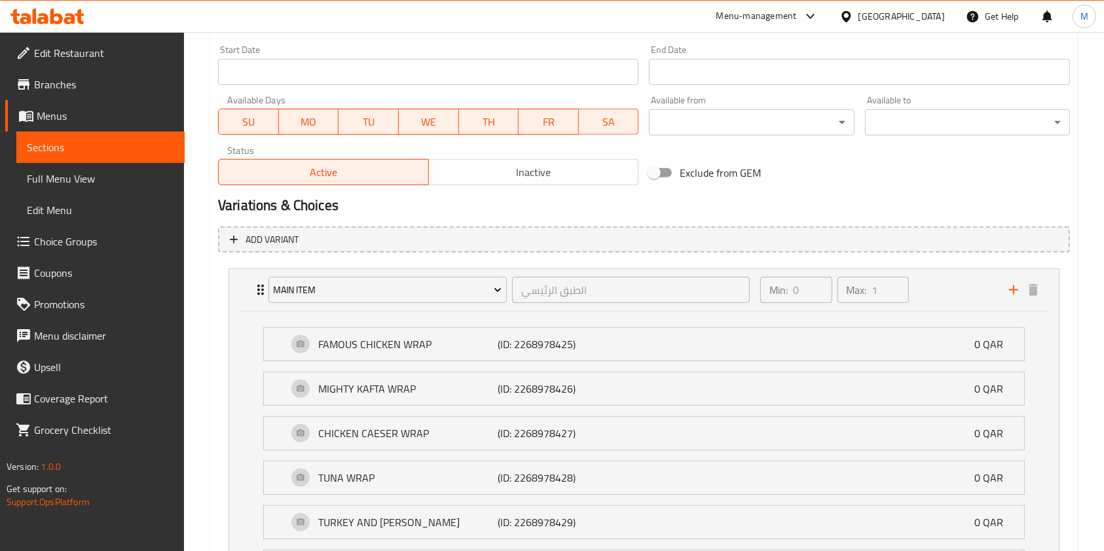
scroll to position [427, 0]
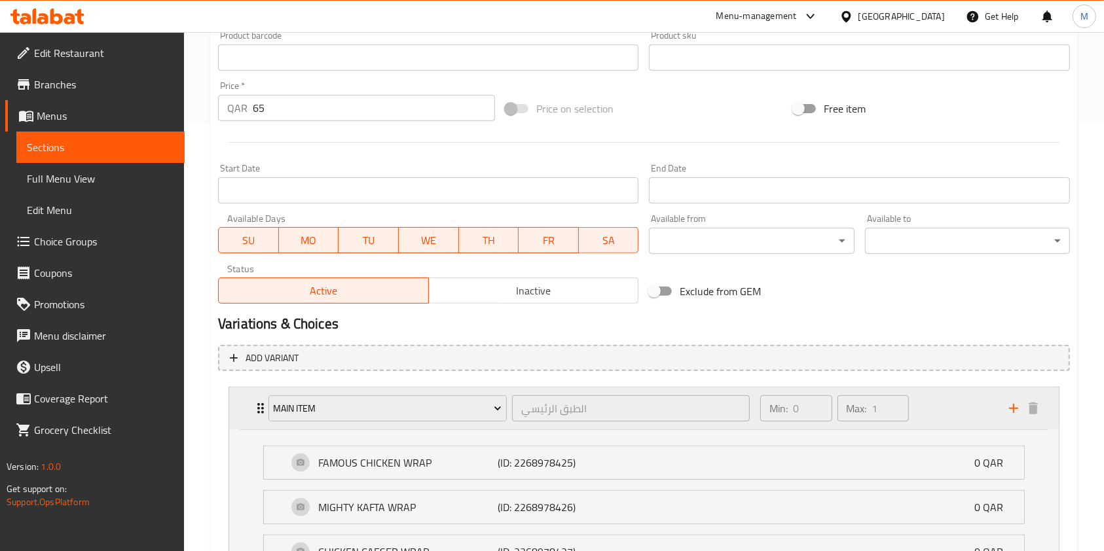
click at [251, 402] on div "Main Item الطبق الرئيسي ​ Min: 0 ​ Max: 1 ​" at bounding box center [644, 409] width 830 height 42
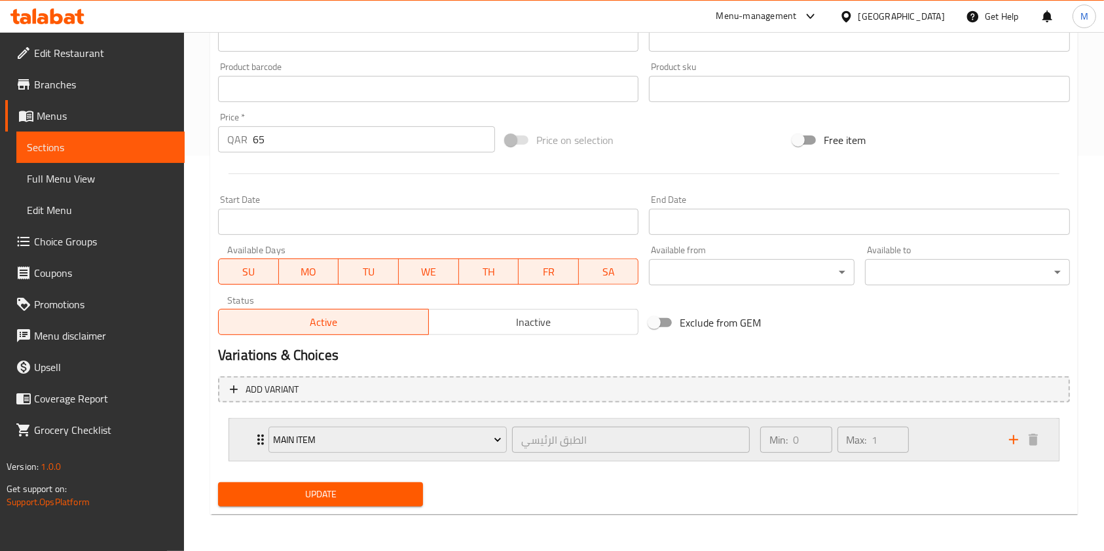
scroll to position [396, 0]
click at [251, 432] on div "Main Item الطبق الرئيسي ​ Min: 0 ​ Max: 1 ​" at bounding box center [644, 440] width 830 height 42
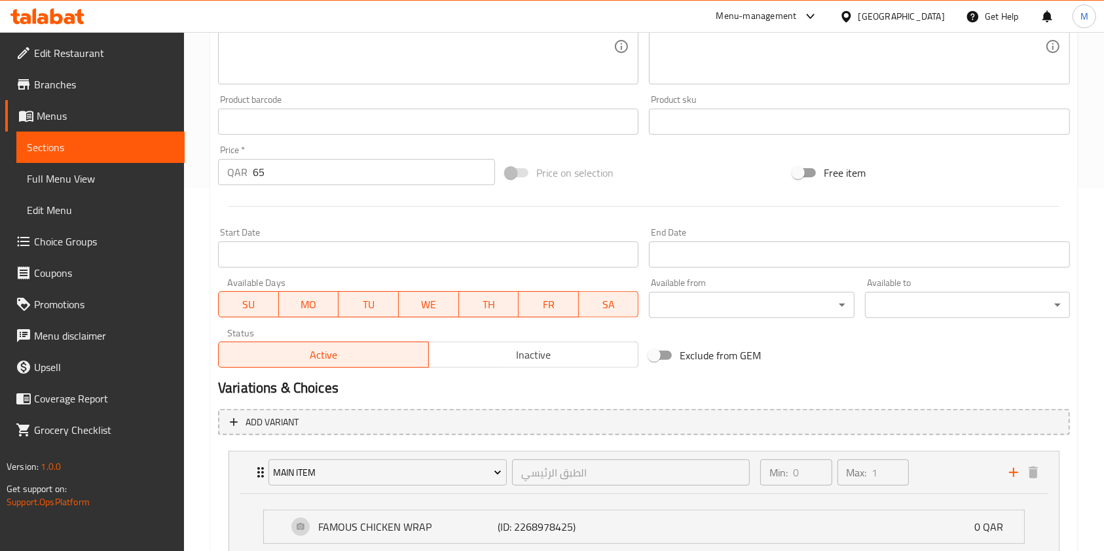
scroll to position [427, 0]
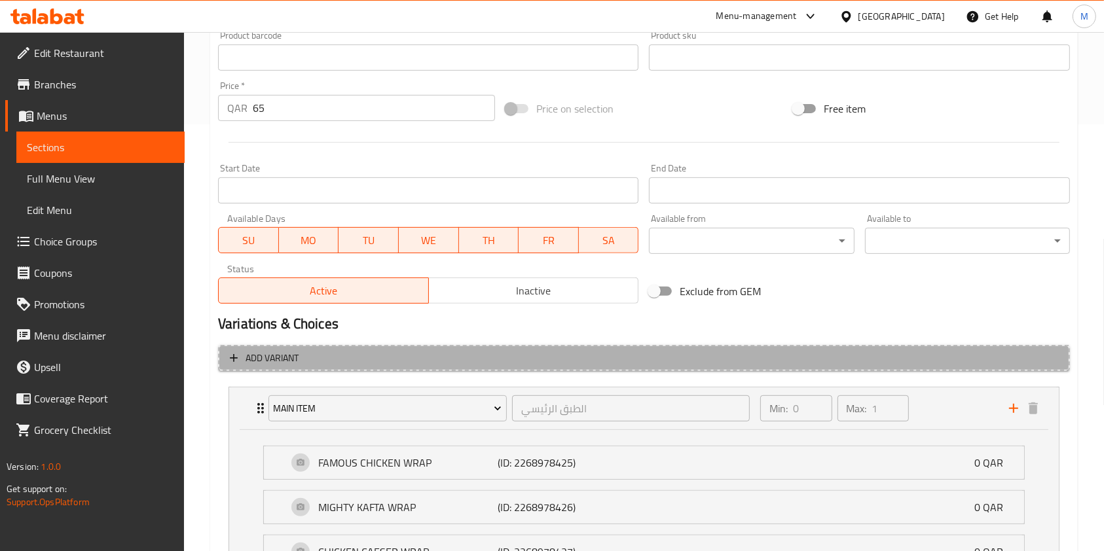
click at [287, 357] on span "Add variant" at bounding box center [272, 358] width 53 height 16
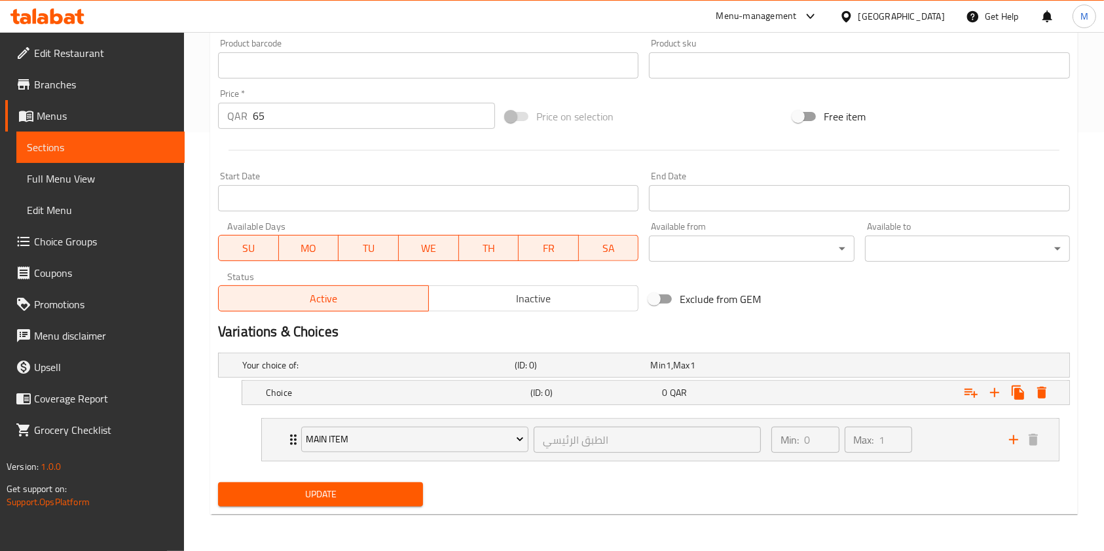
scroll to position [419, 0]
click at [409, 372] on h5 "Choice" at bounding box center [375, 365] width 267 height 13
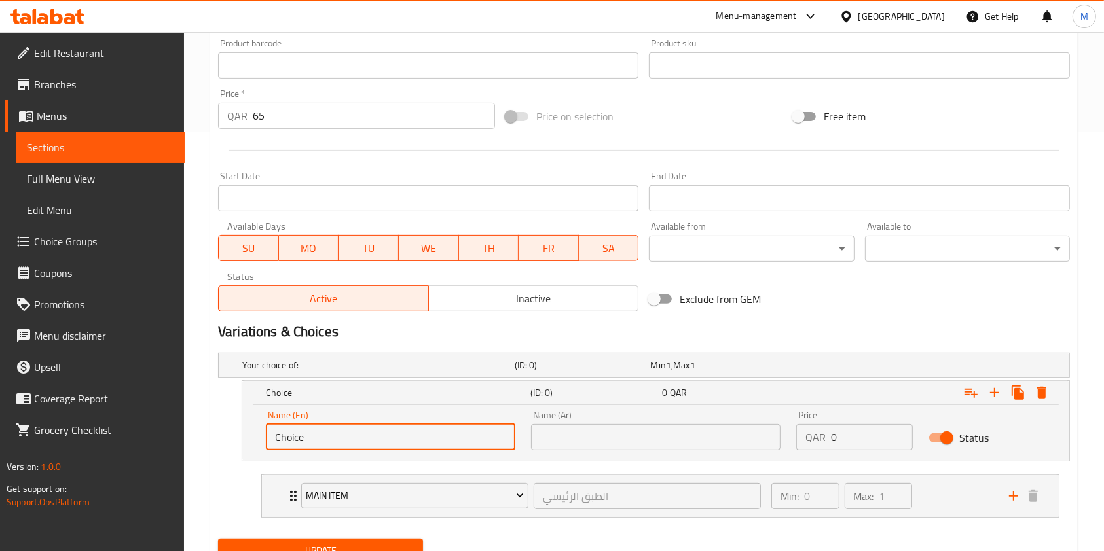
click at [377, 437] on input "Choice" at bounding box center [390, 437] width 249 height 26
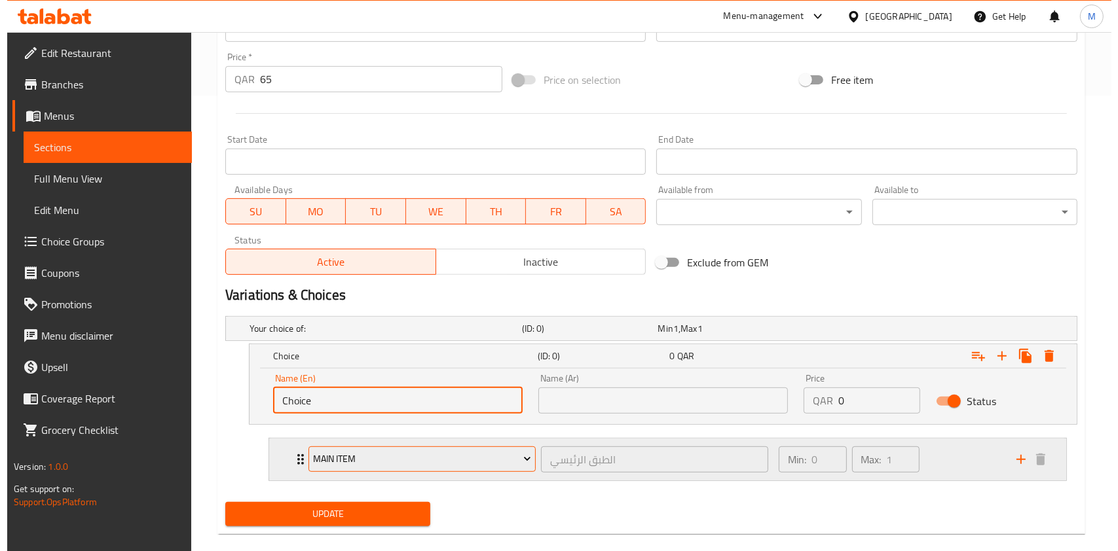
scroll to position [475, 0]
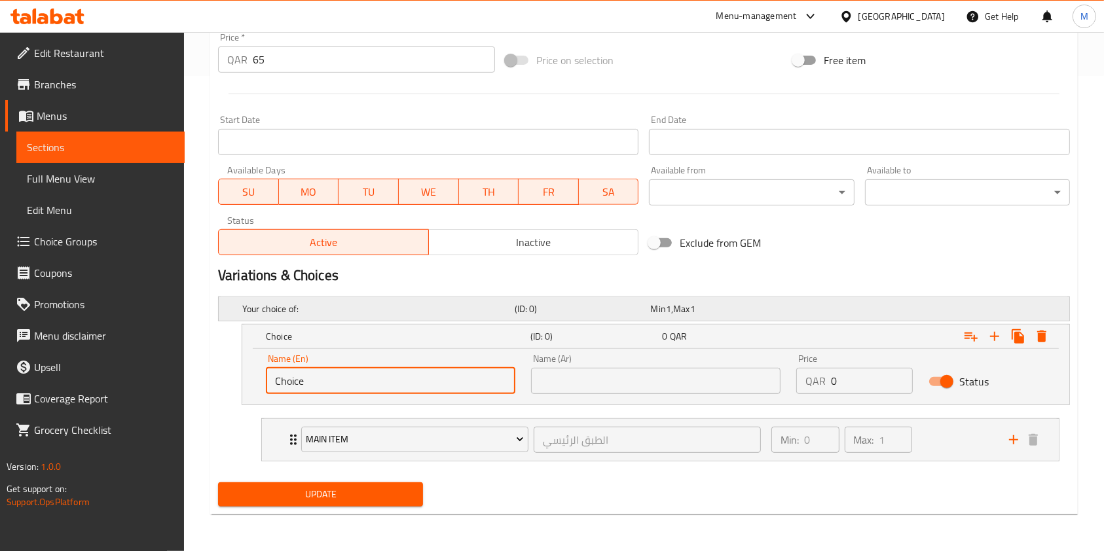
click at [618, 296] on div "Your choice of: (ID: 0) Min 1 , Max 1" at bounding box center [648, 309] width 817 height 29
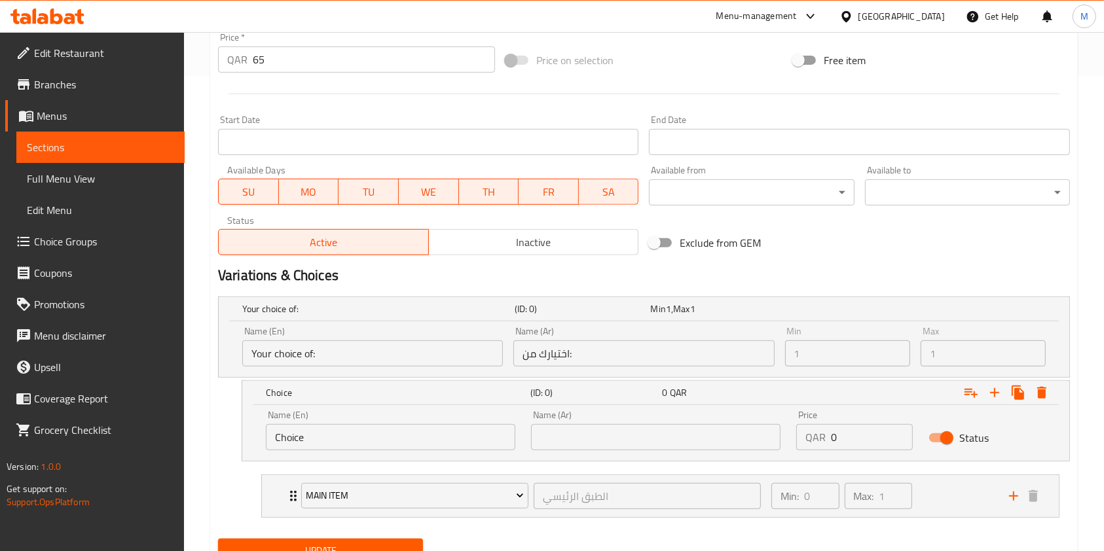
click at [367, 357] on input "Your choice of:" at bounding box center [372, 354] width 261 height 26
click at [503, 345] on input "Your choice of:" at bounding box center [372, 354] width 261 height 26
click at [1036, 389] on icon "Expand" at bounding box center [1042, 393] width 16 height 16
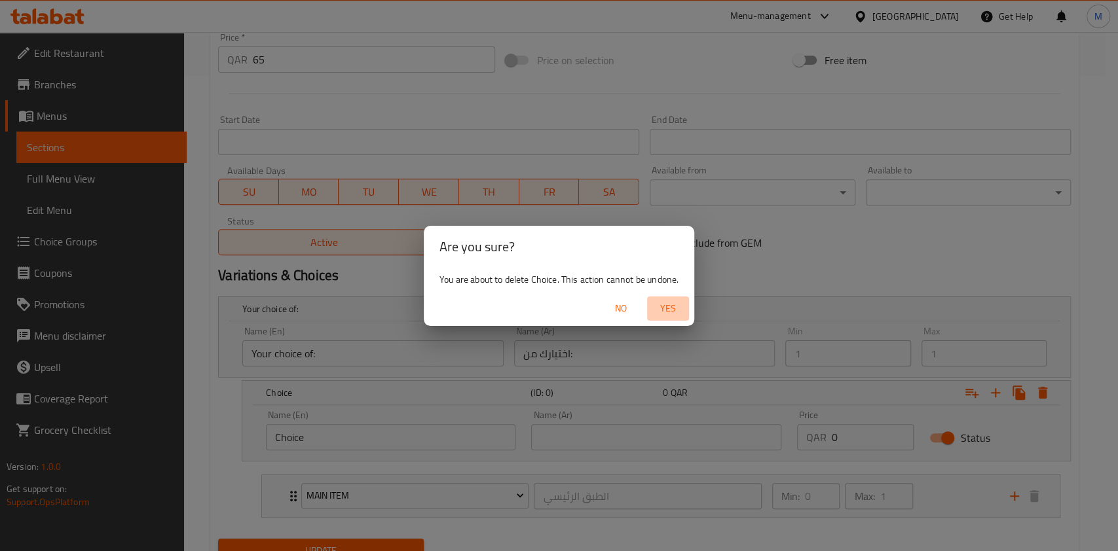
click at [670, 304] on span "Yes" at bounding box center [667, 309] width 31 height 16
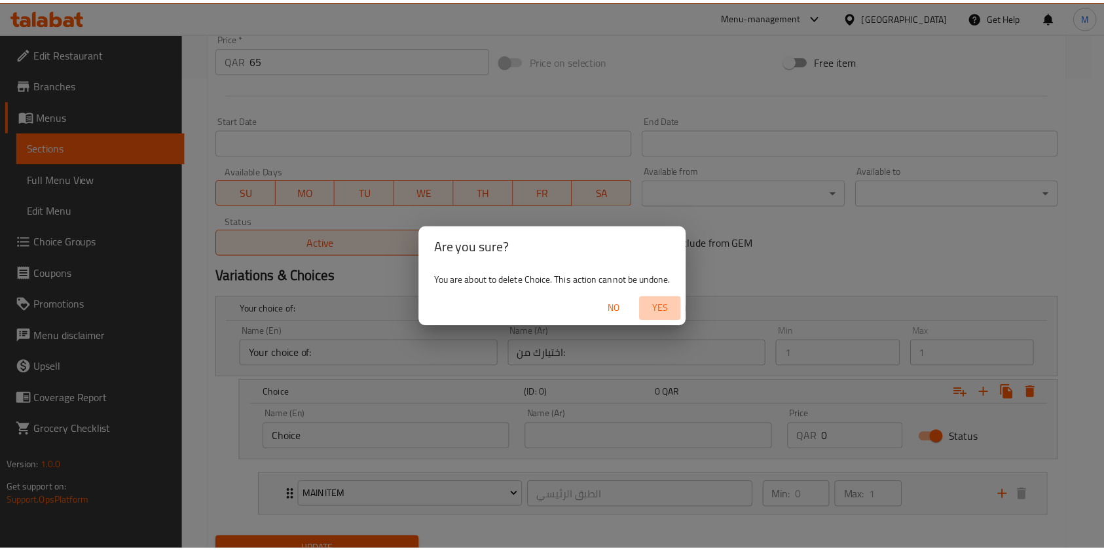
scroll to position [396, 0]
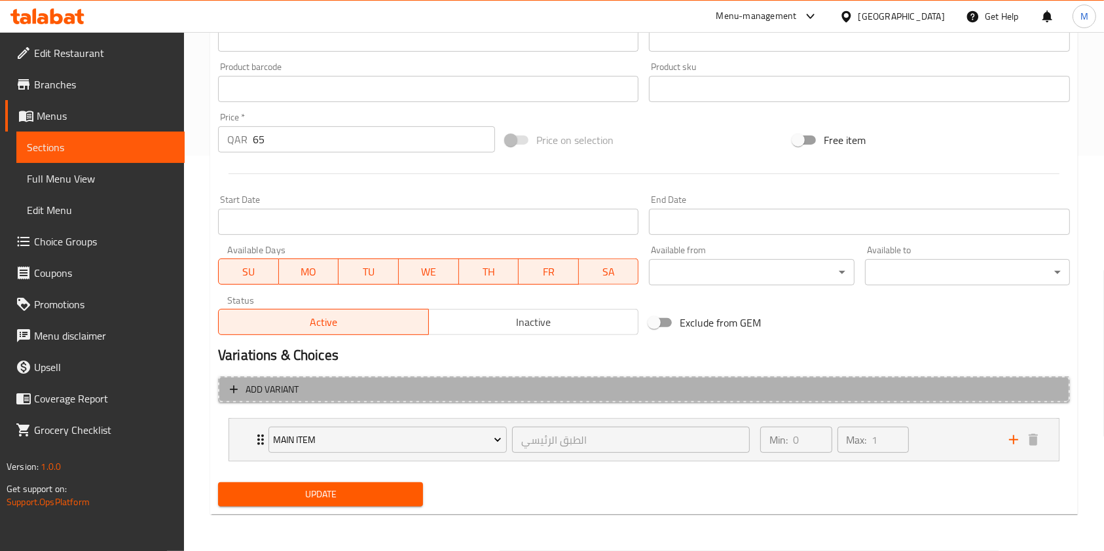
click at [301, 392] on span "Add variant" at bounding box center [644, 390] width 828 height 16
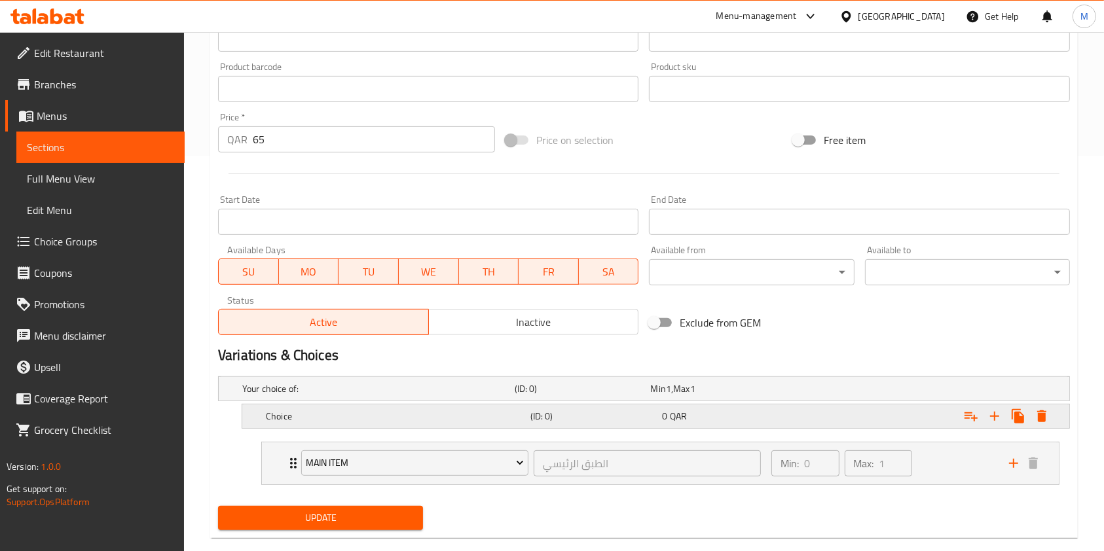
click at [373, 396] on h5 "Choice" at bounding box center [375, 388] width 267 height 13
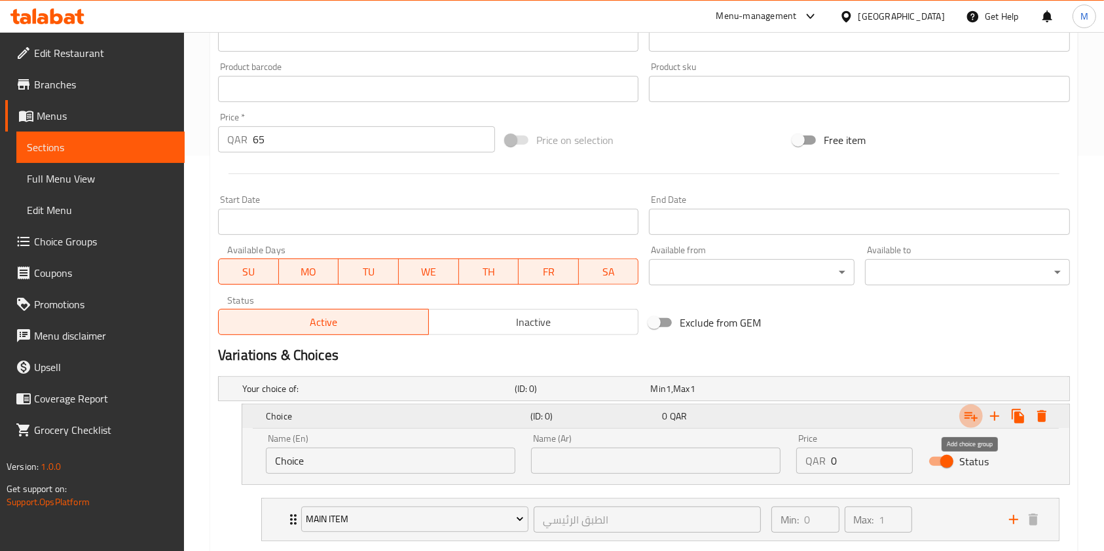
click at [973, 414] on icon "Expand" at bounding box center [971, 417] width 16 height 16
click at [972, 416] on icon "Expand" at bounding box center [971, 417] width 16 height 16
click at [372, 460] on input "Choice" at bounding box center [390, 461] width 249 height 26
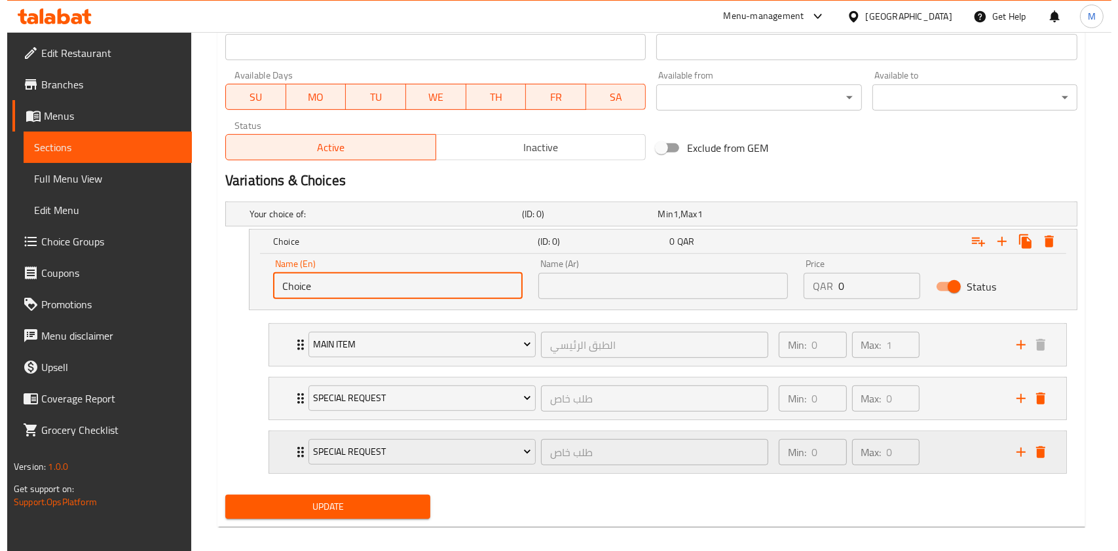
scroll to position [582, 0]
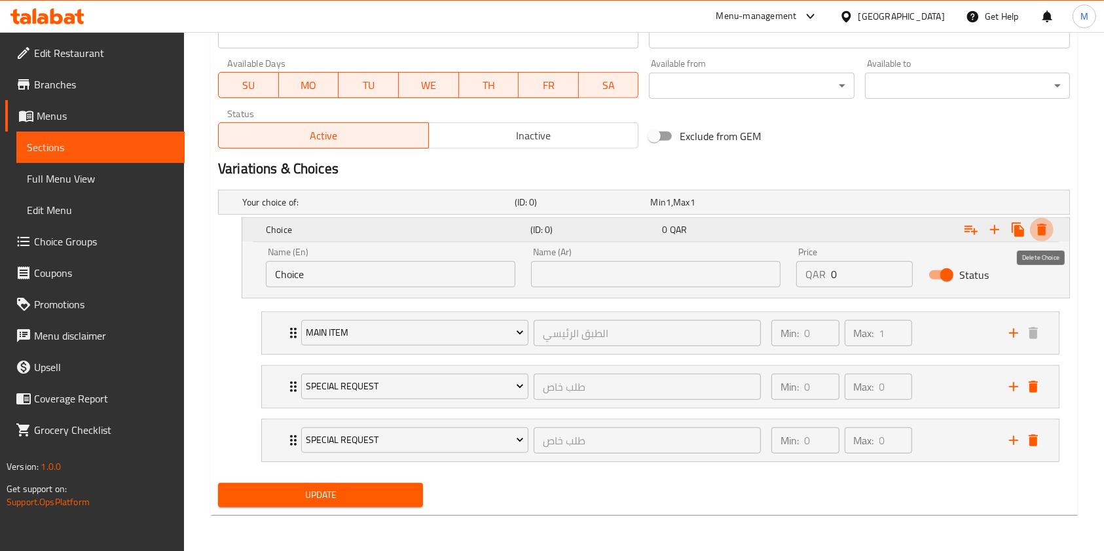
click at [1040, 227] on icon "Expand" at bounding box center [1041, 230] width 9 height 12
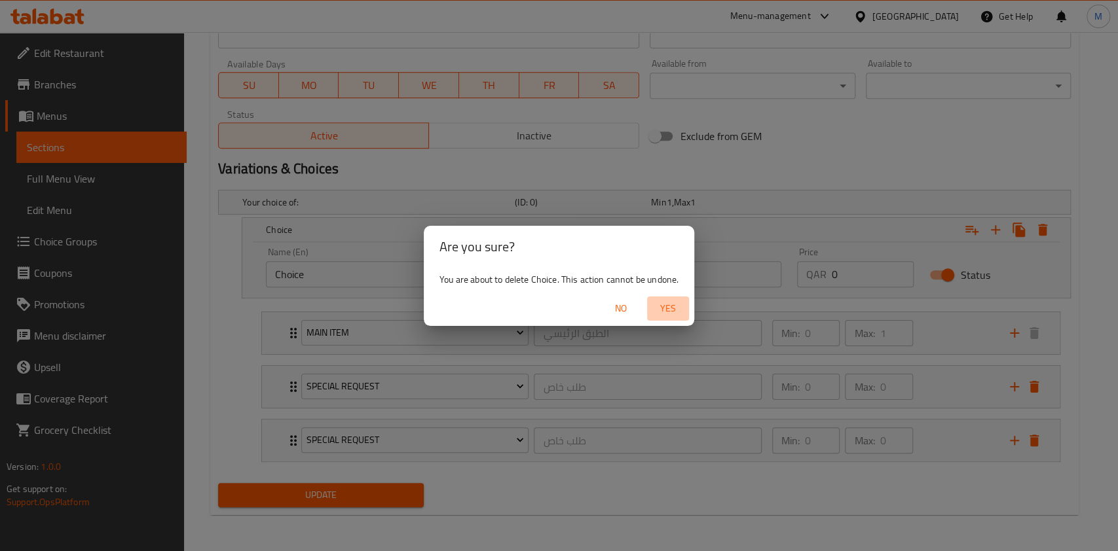
click at [666, 306] on span "Yes" at bounding box center [667, 309] width 31 height 16
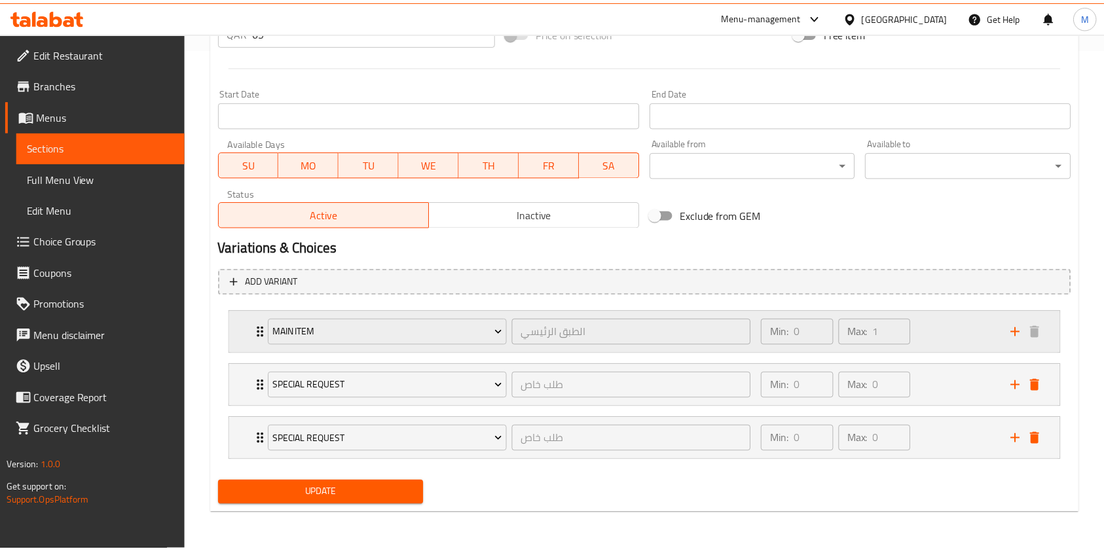
scroll to position [503, 0]
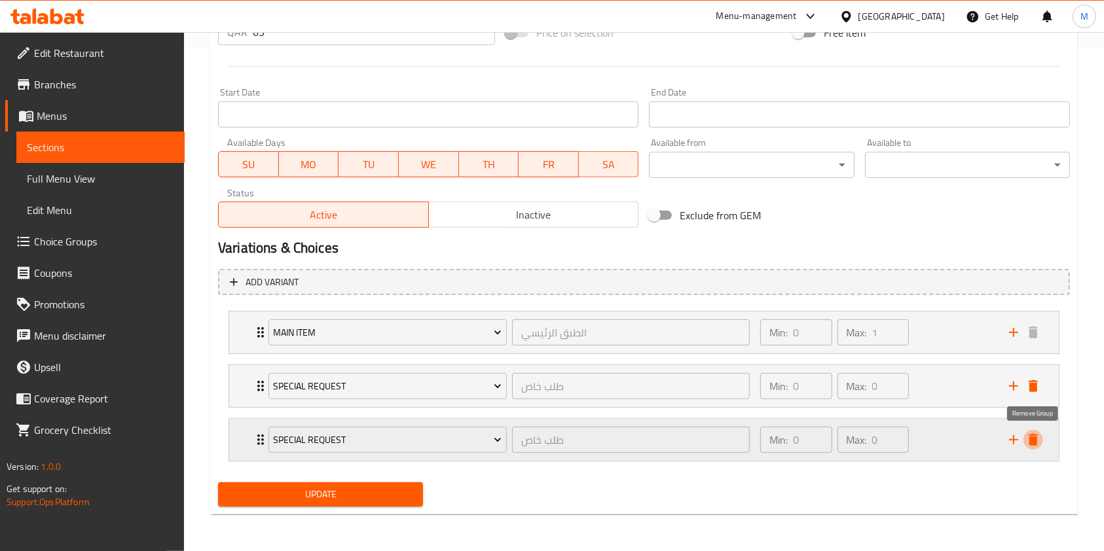
click at [1041, 445] on icon "delete" at bounding box center [1033, 440] width 16 height 16
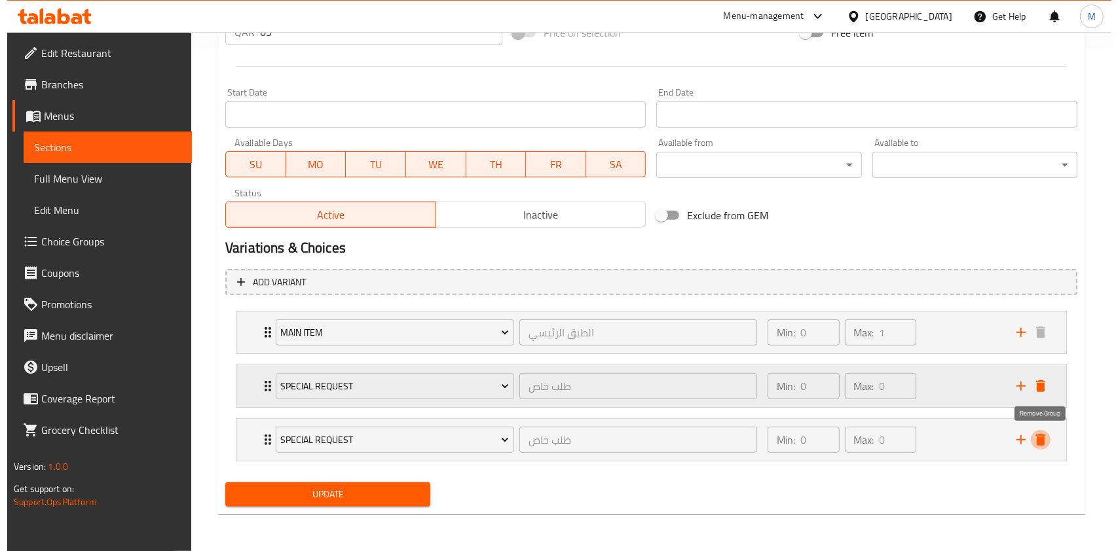
scroll to position [449, 0]
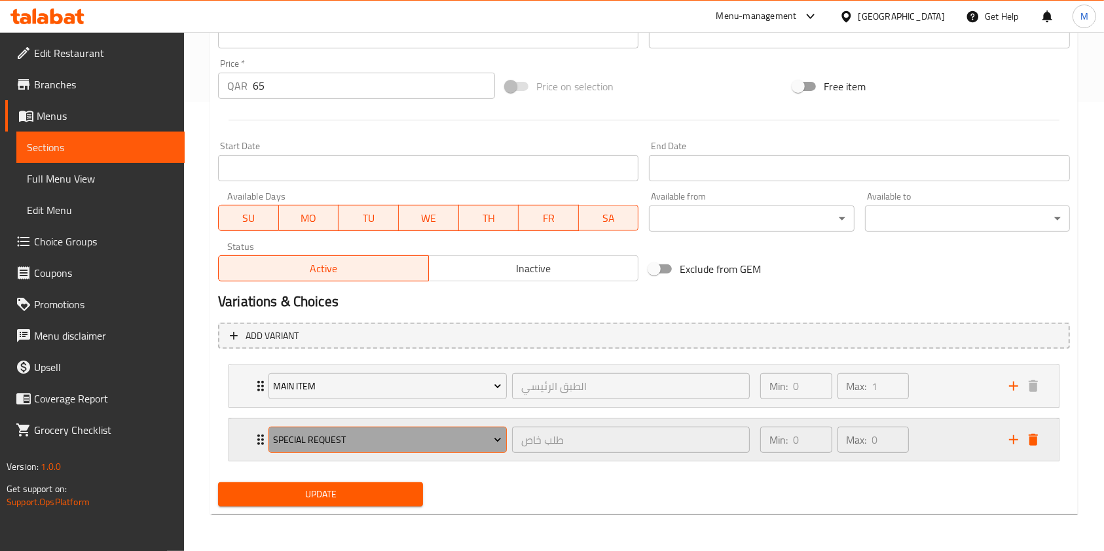
click at [405, 440] on span "Special Request" at bounding box center [387, 440] width 229 height 16
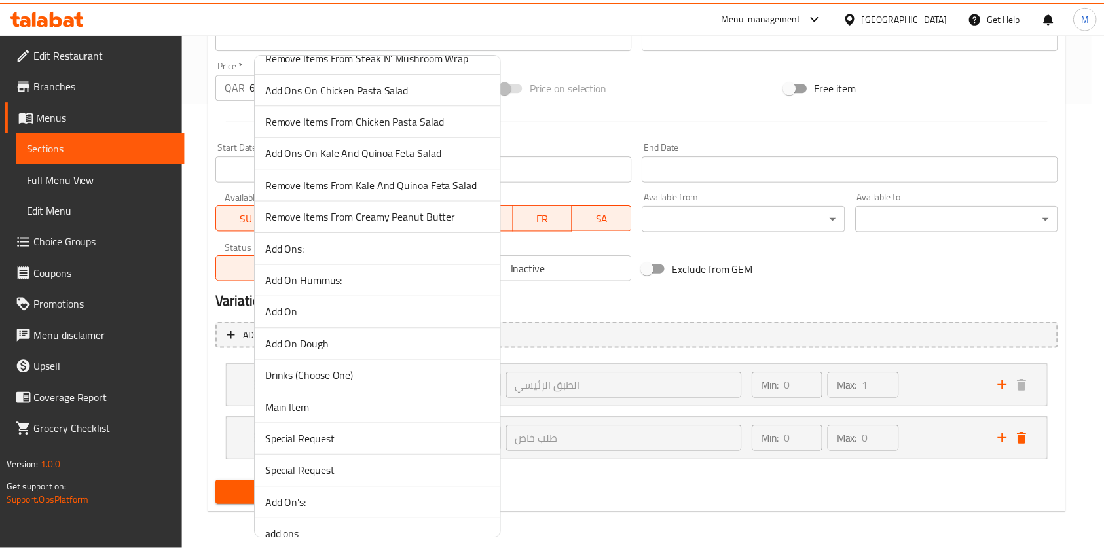
scroll to position [1117, 0]
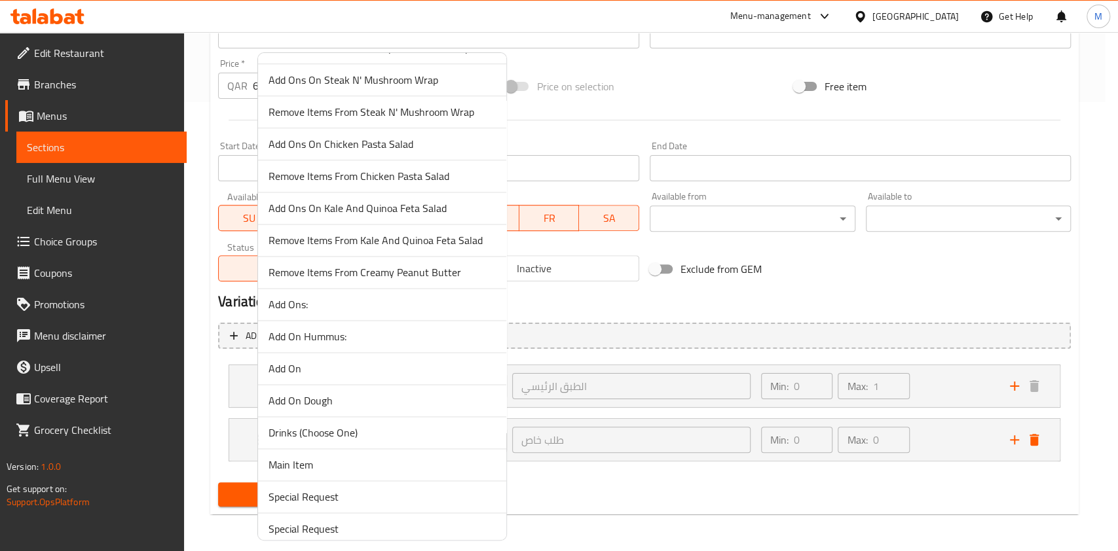
click at [377, 434] on span "Drinks (Choose One)" at bounding box center [381, 433] width 227 height 16
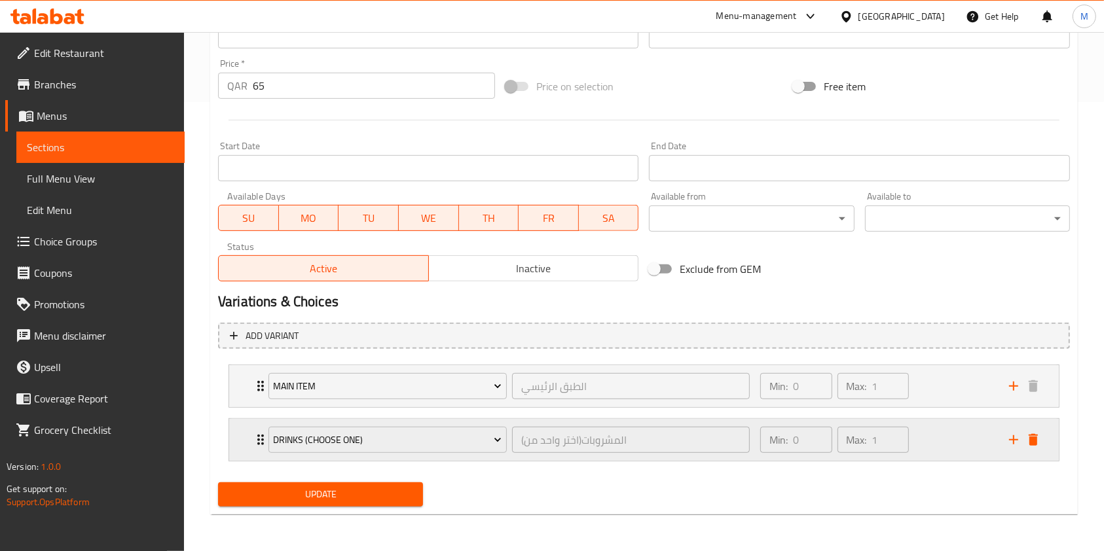
click at [248, 407] on div "Drinks (Choose One) المشروبات(اختر واحد من) ​ Min: 0 ​ Max: 1 ​" at bounding box center [644, 386] width 830 height 42
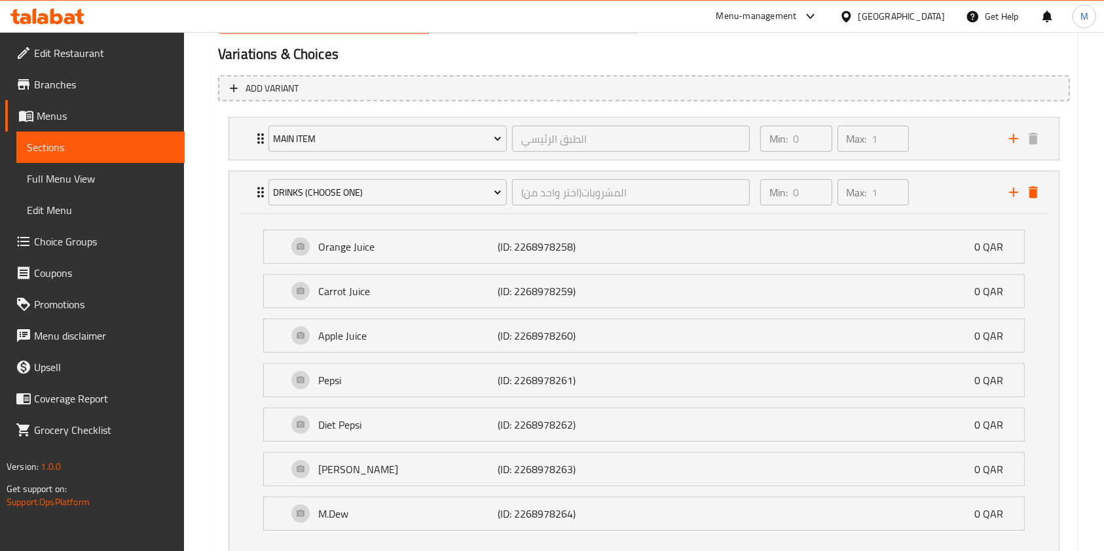
scroll to position [786, 0]
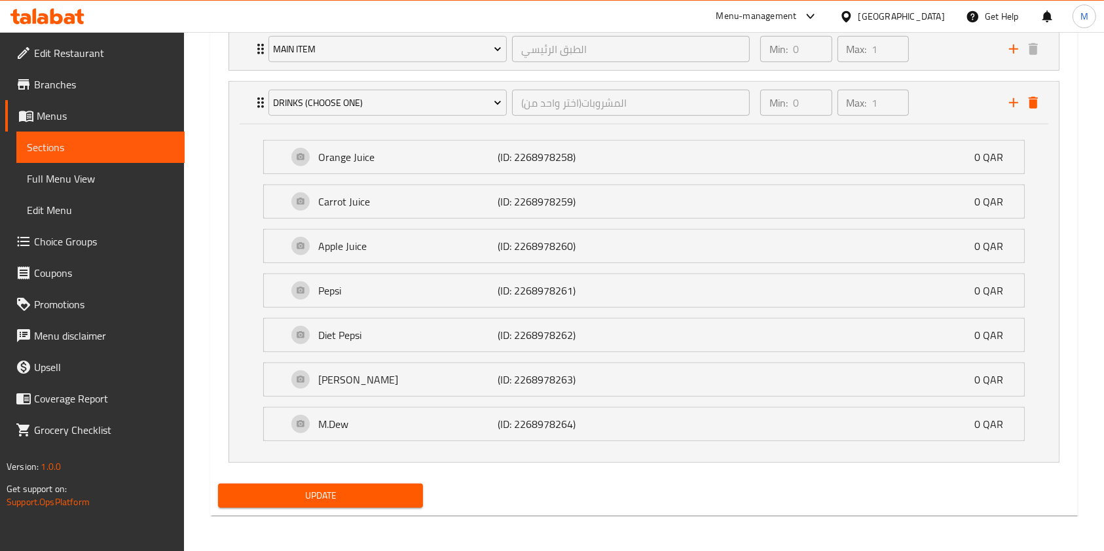
click at [354, 492] on span "Update" at bounding box center [321, 496] width 184 height 16
click at [336, 491] on span "Update" at bounding box center [321, 496] width 184 height 16
click at [342, 497] on span "Update" at bounding box center [321, 496] width 184 height 16
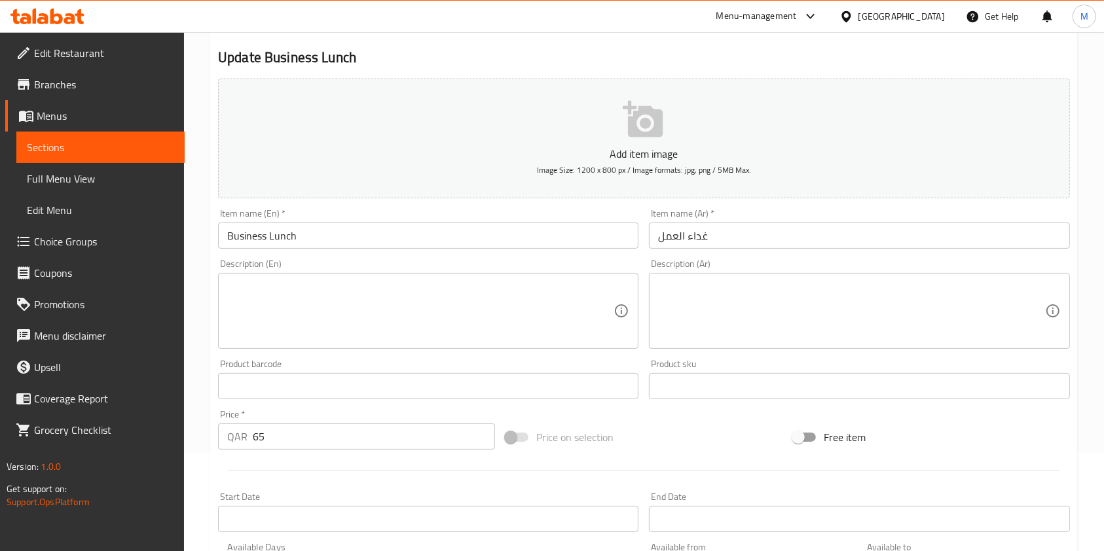
scroll to position [0, 0]
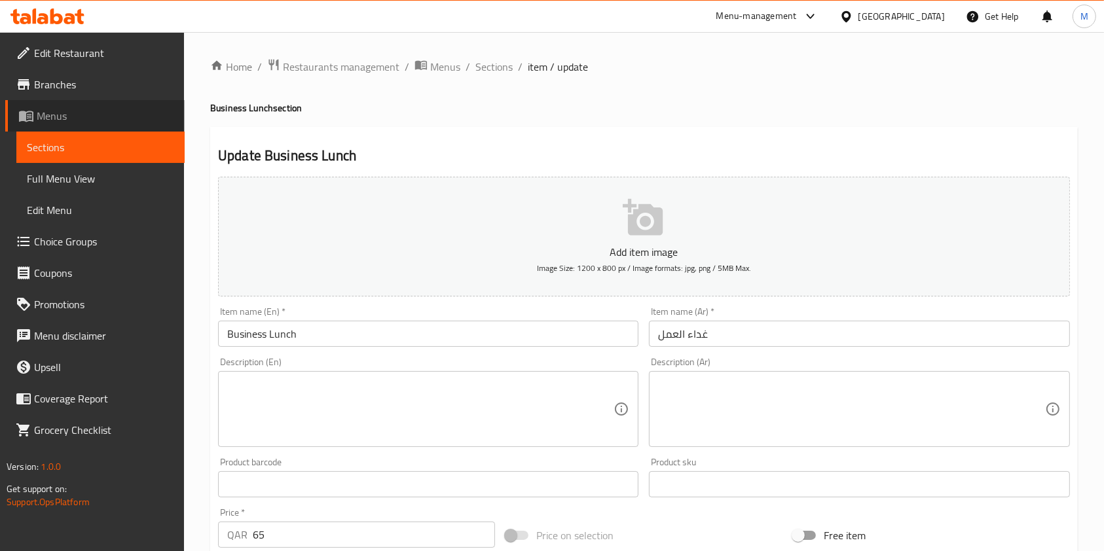
click at [75, 107] on link "Menus" at bounding box center [94, 115] width 179 height 31
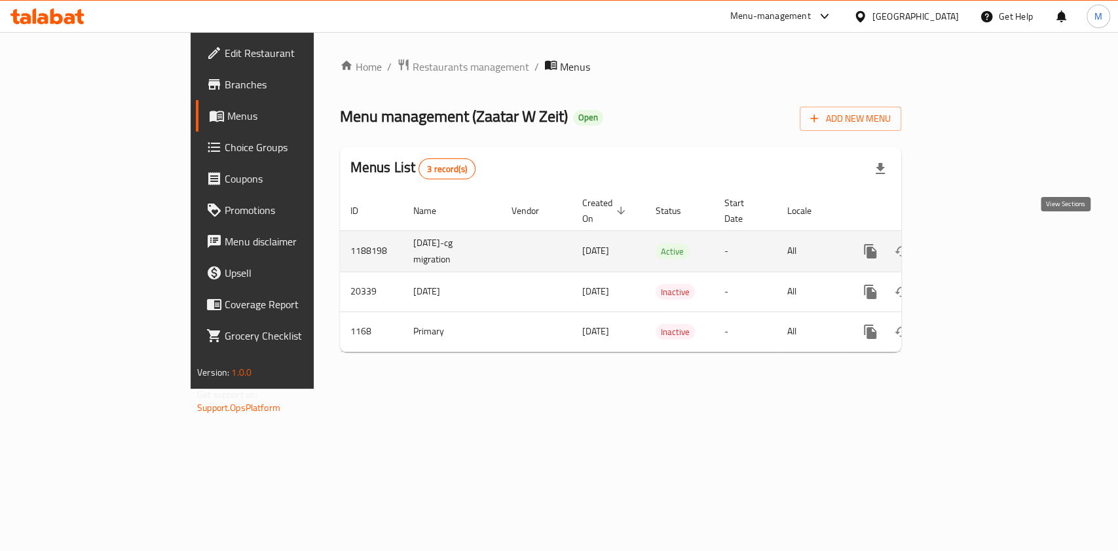
click at [970, 246] on icon "enhanced table" at bounding box center [965, 252] width 12 height 12
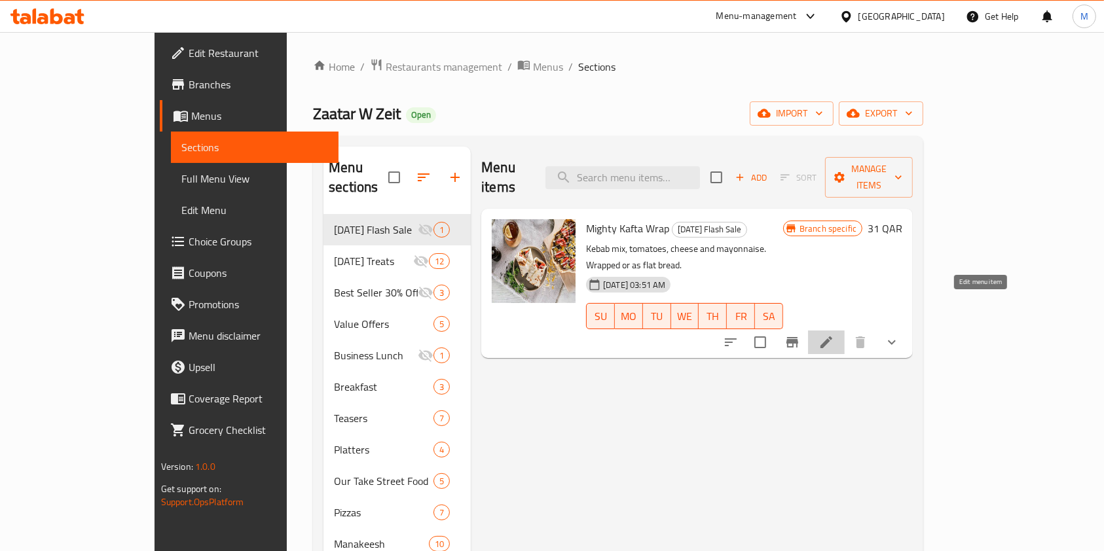
click at [832, 337] on icon at bounding box center [826, 343] width 12 height 12
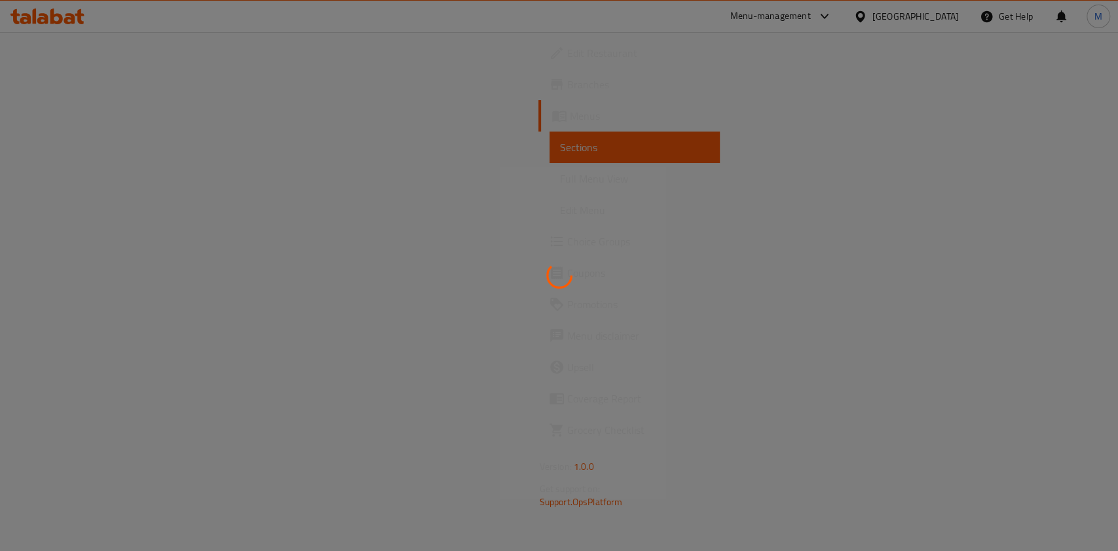
click at [77, 119] on div at bounding box center [559, 275] width 1118 height 551
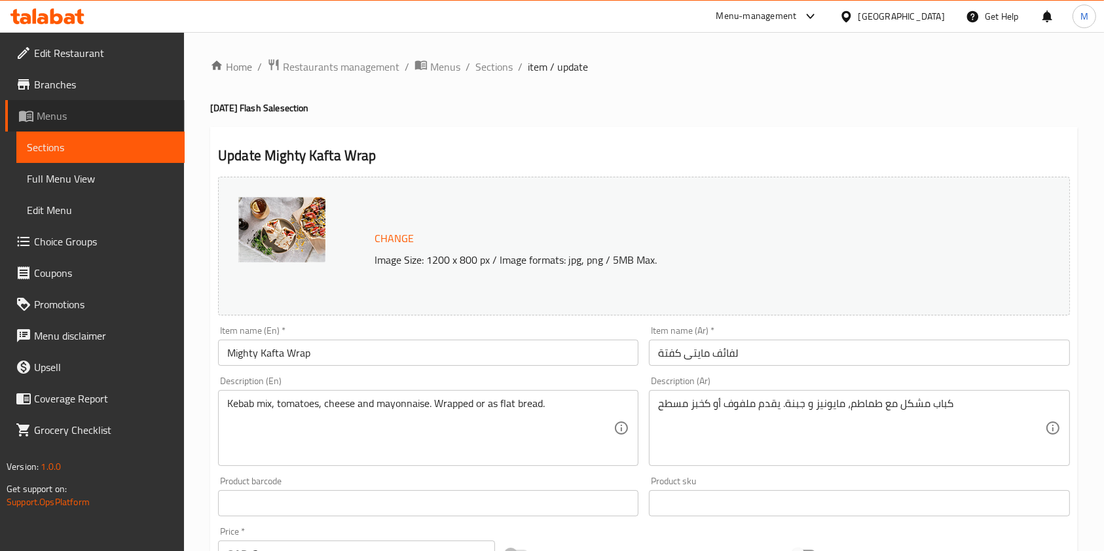
click at [30, 107] on link "Menus" at bounding box center [94, 115] width 179 height 31
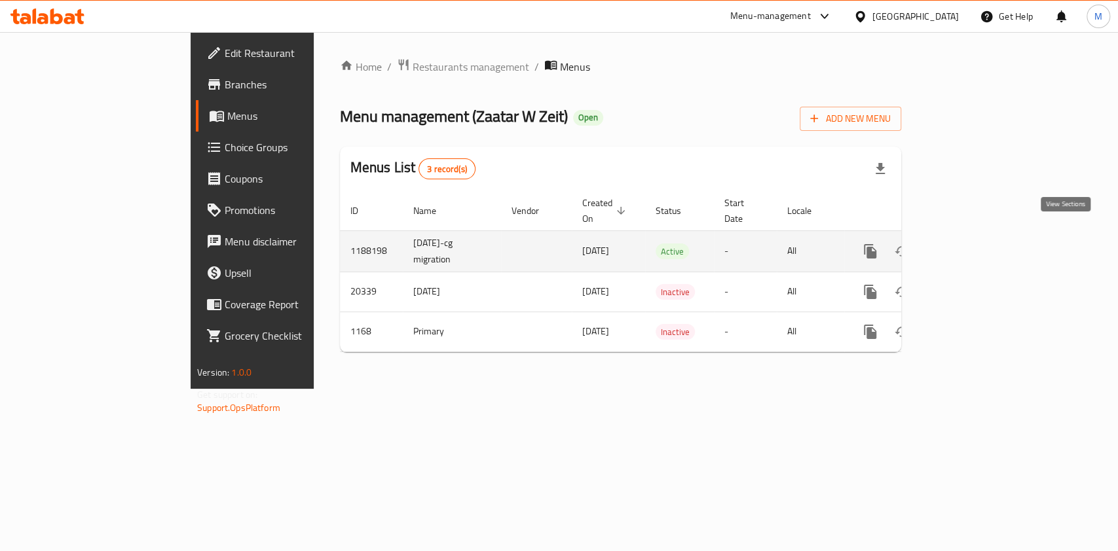
click at [972, 244] on icon "enhanced table" at bounding box center [965, 252] width 16 height 16
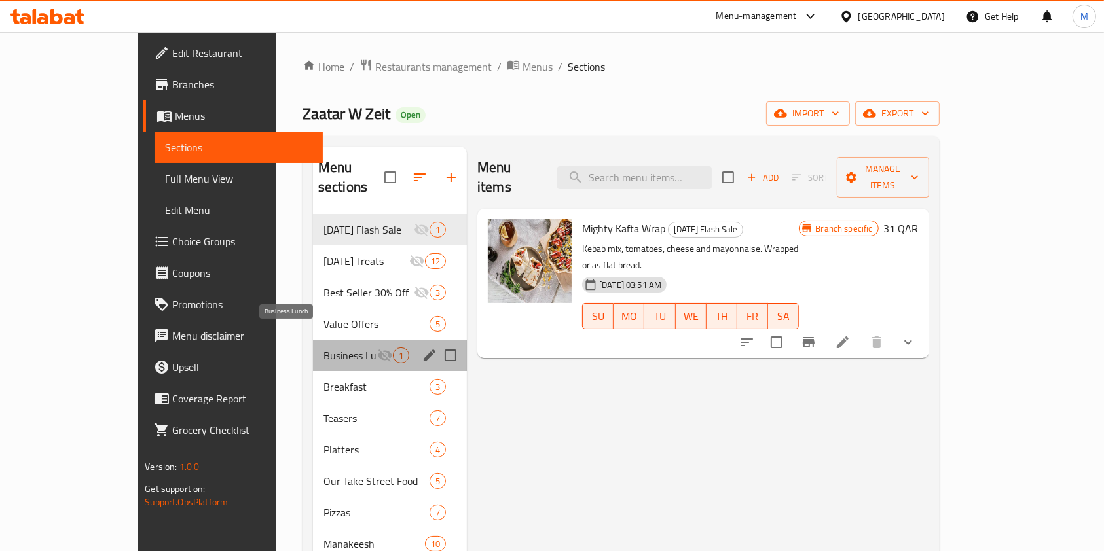
click at [323, 348] on span "Business Lunch" at bounding box center [350, 356] width 54 height 16
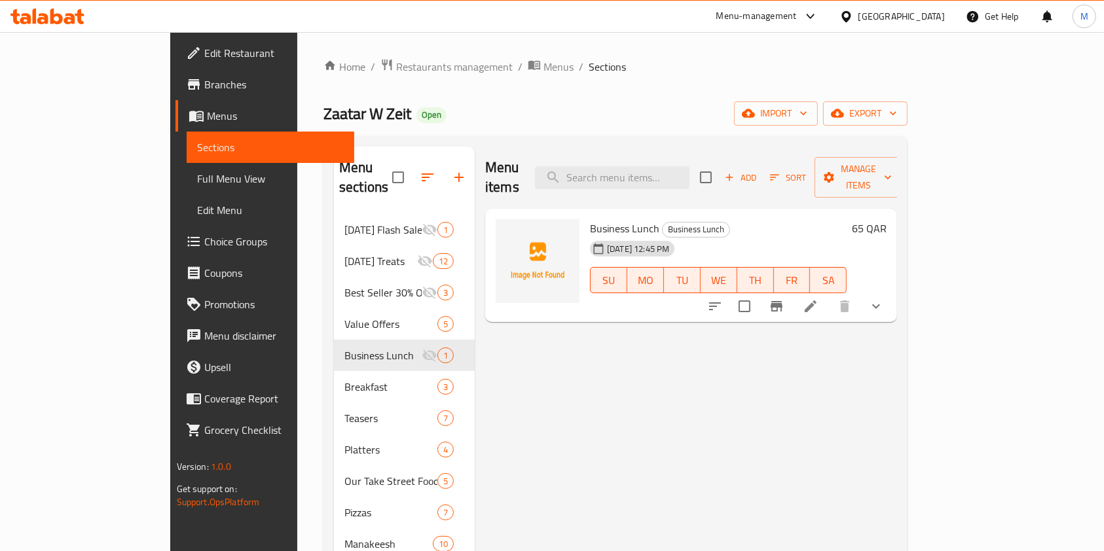
click at [819, 299] on icon at bounding box center [811, 307] width 16 height 16
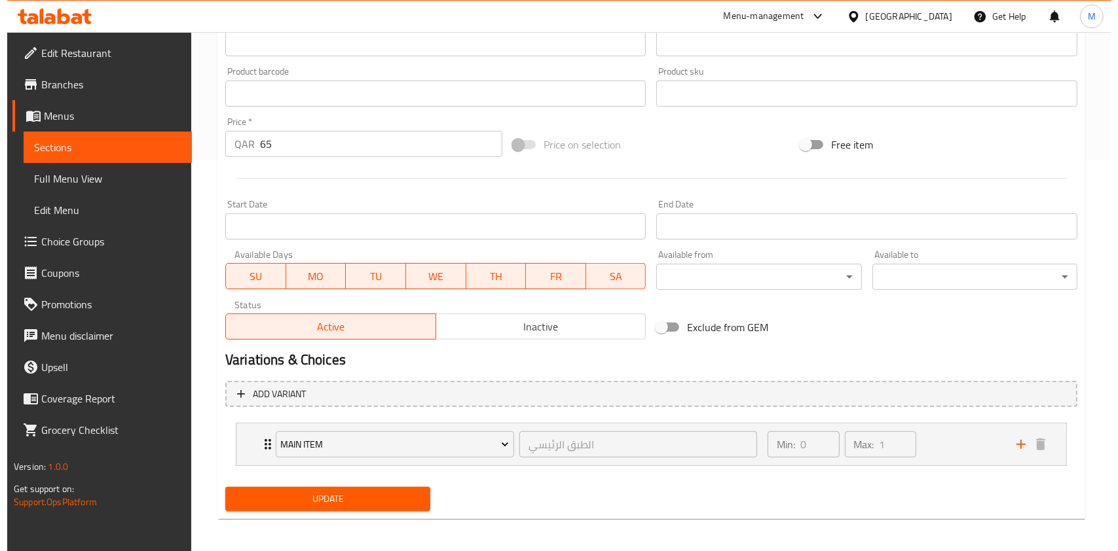
scroll to position [396, 0]
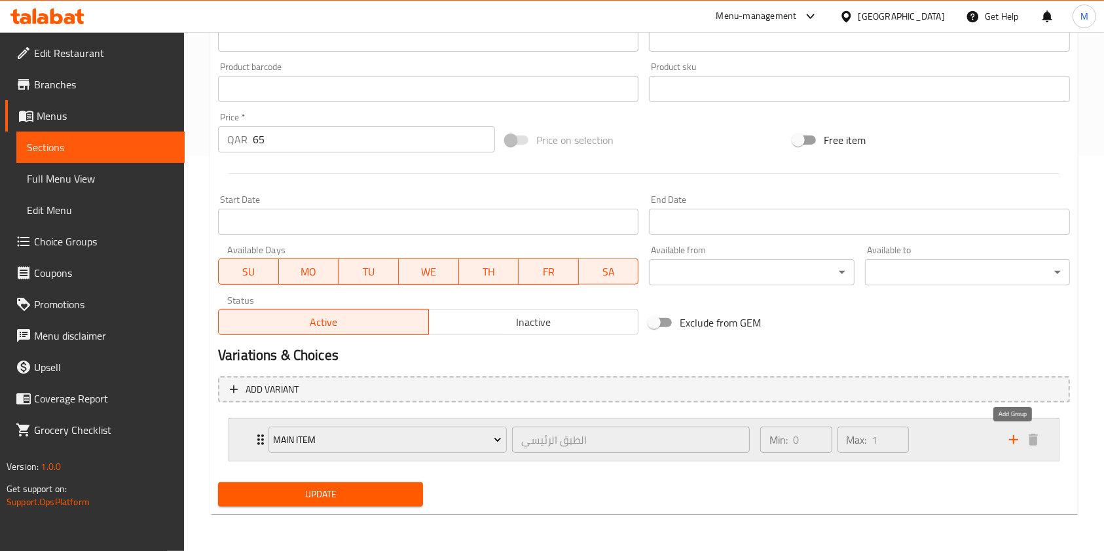
click at [1012, 441] on icon "add" at bounding box center [1014, 440] width 16 height 16
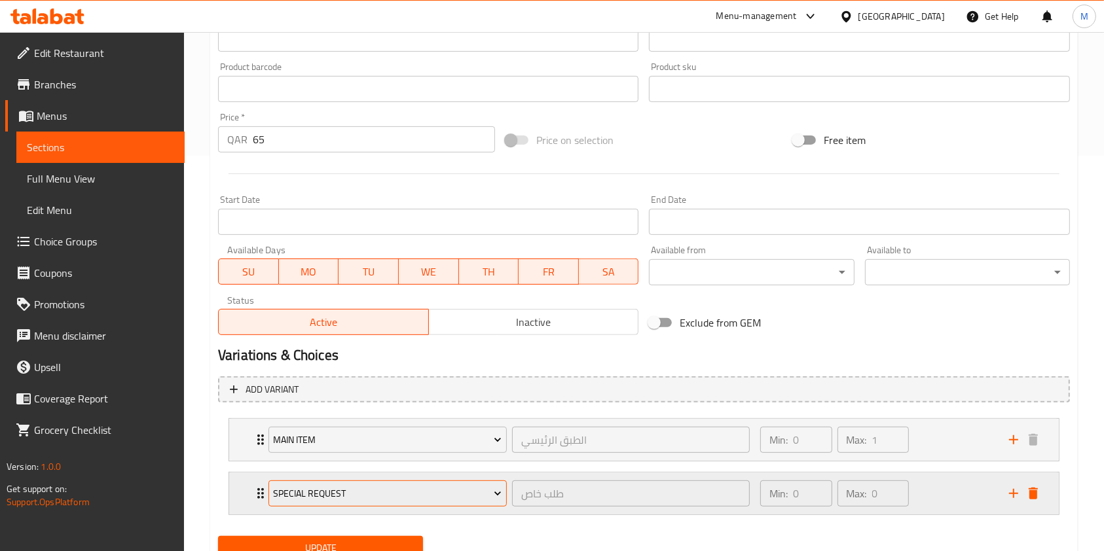
click at [431, 497] on span "Special Request" at bounding box center [387, 494] width 229 height 16
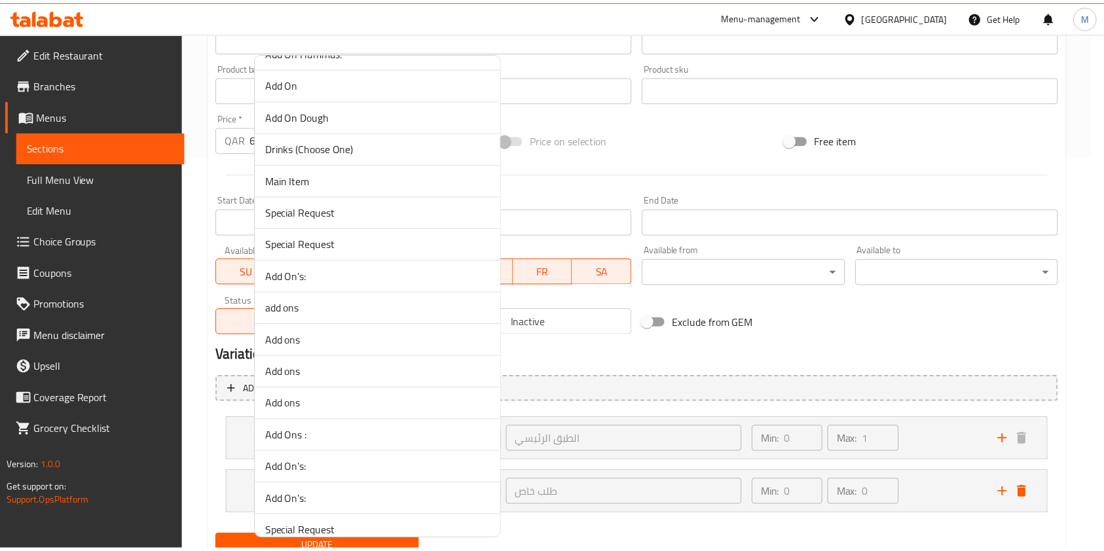
scroll to position [1379, 0]
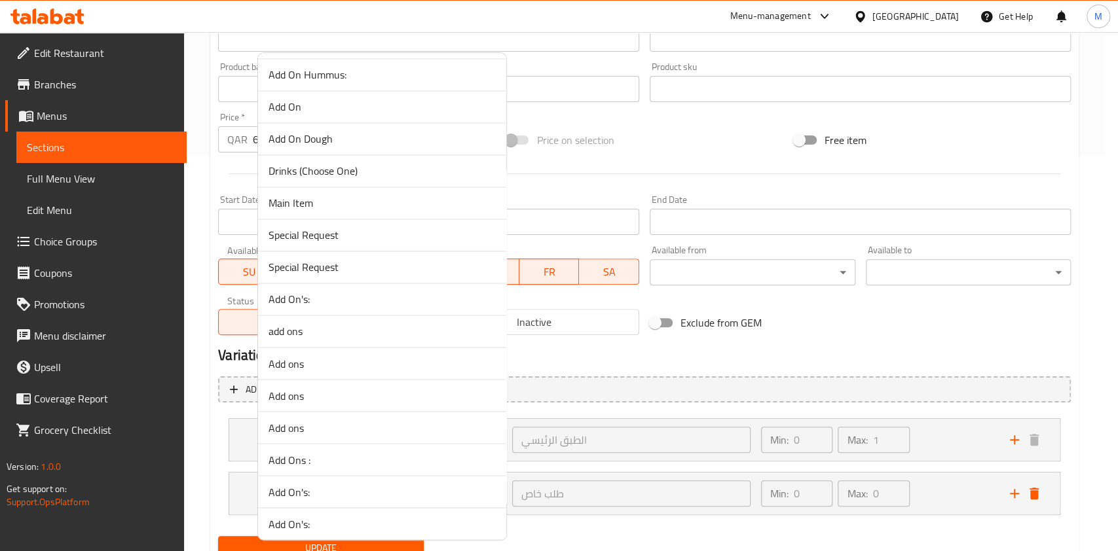
click at [318, 169] on span "Drinks (Choose One)" at bounding box center [381, 171] width 227 height 16
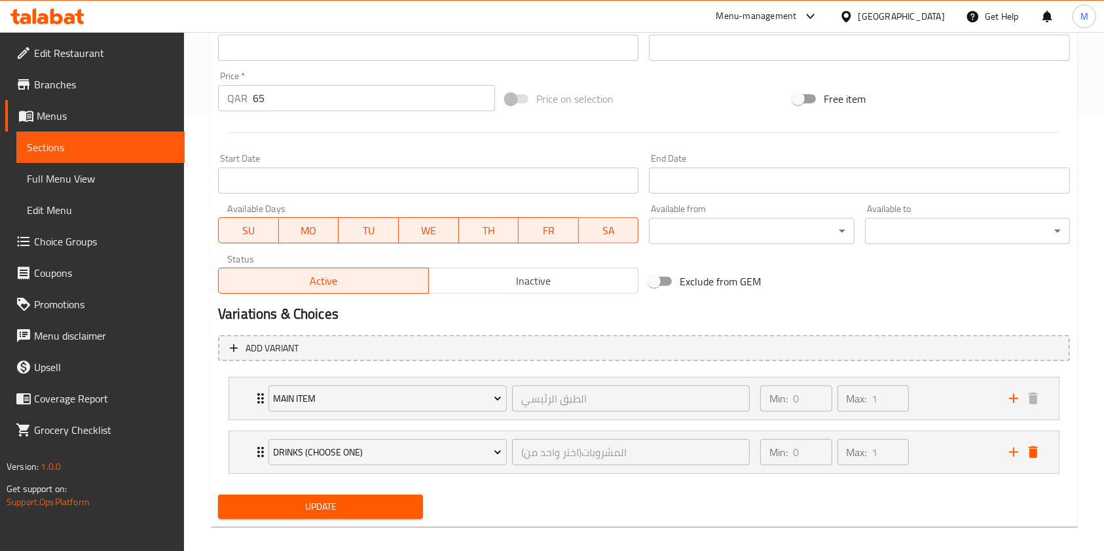
scroll to position [449, 0]
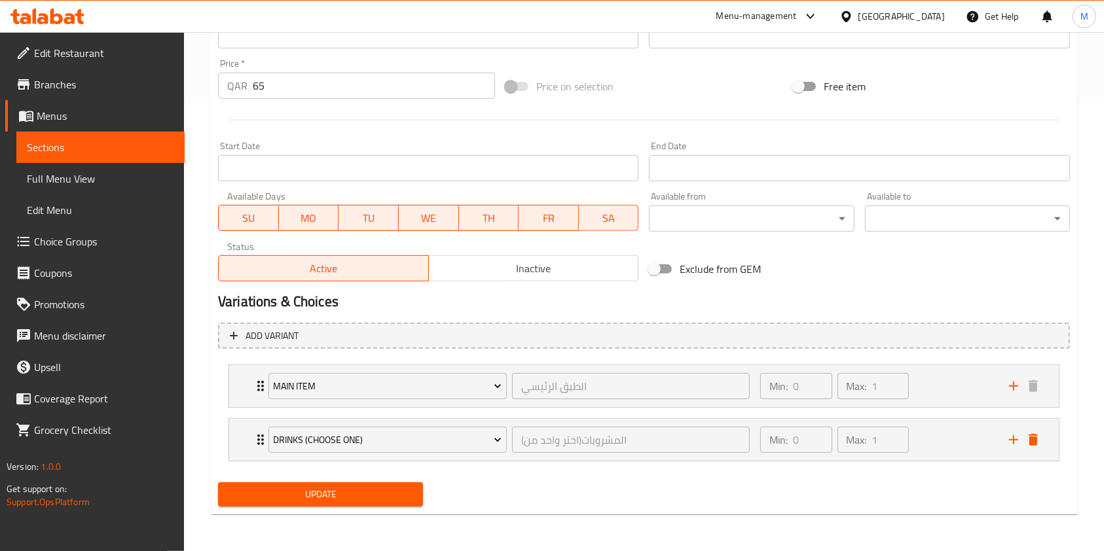
click at [410, 474] on div "Add variant Main Item الطبق الرئيسي ​ Min: 0 ​ Max: 1 ​ FAMOUS CHICKEN WRAP (ID…" at bounding box center [644, 398] width 862 height 160
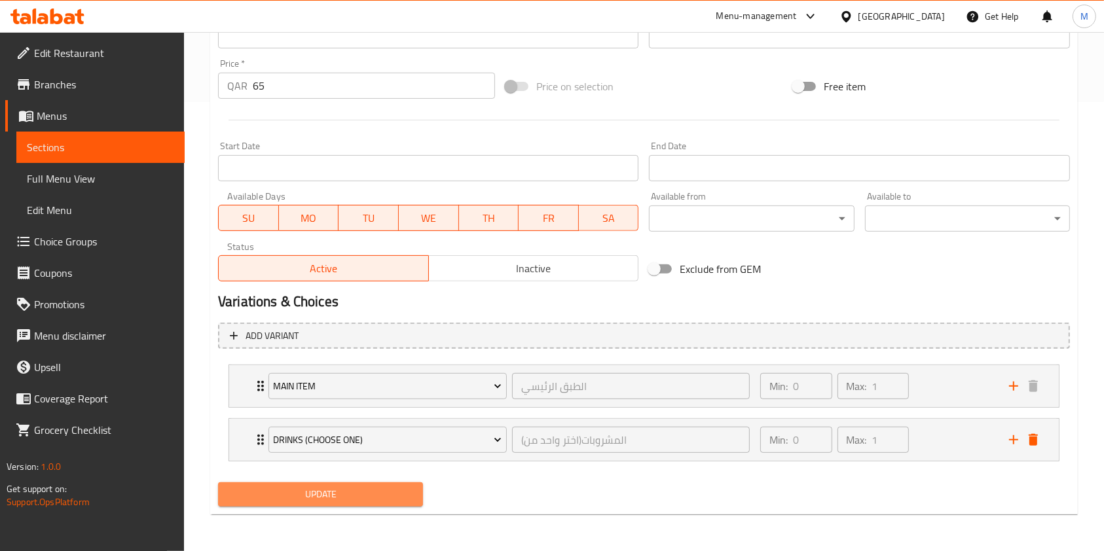
click at [386, 498] on span "Update" at bounding box center [321, 495] width 184 height 16
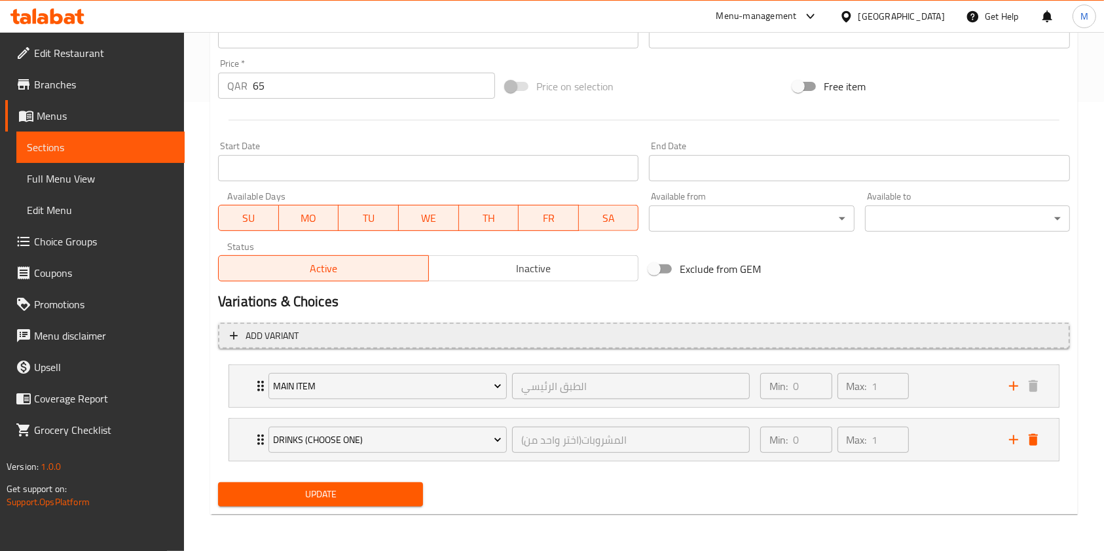
click at [424, 338] on span "Add variant" at bounding box center [644, 336] width 828 height 16
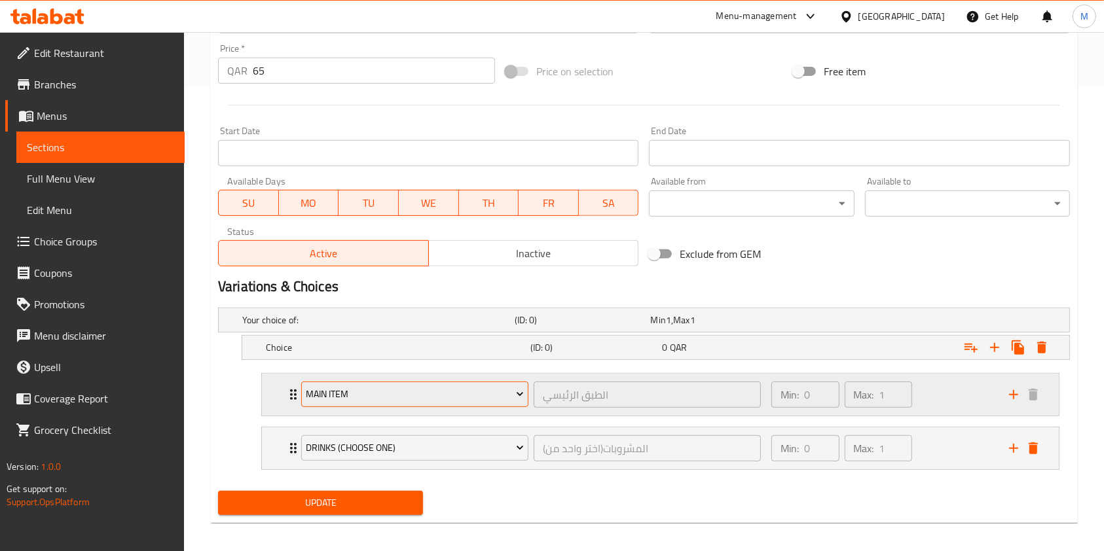
scroll to position [472, 0]
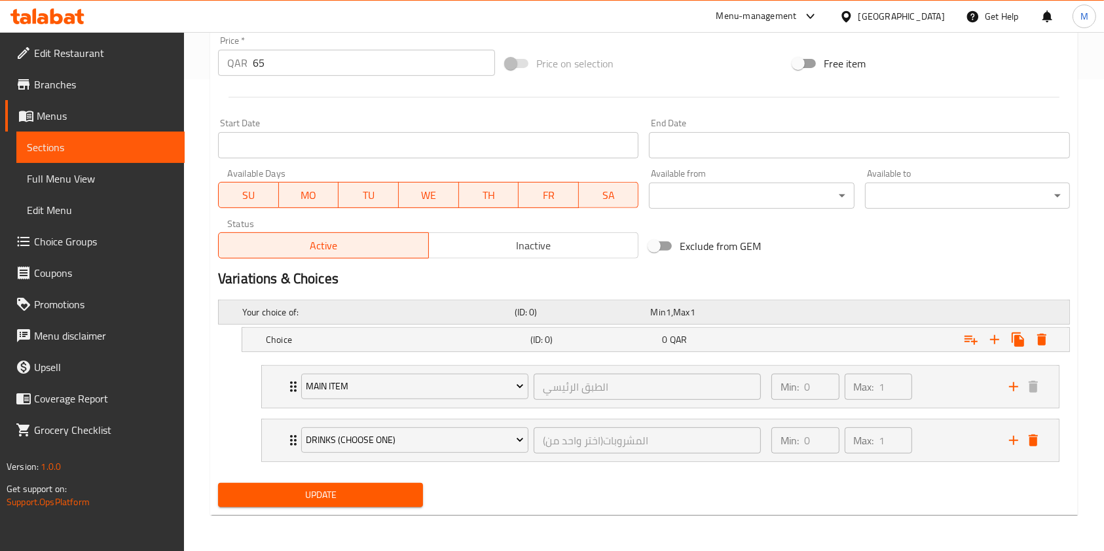
click at [638, 308] on h5 "(ID: 0)" at bounding box center [580, 312] width 131 height 13
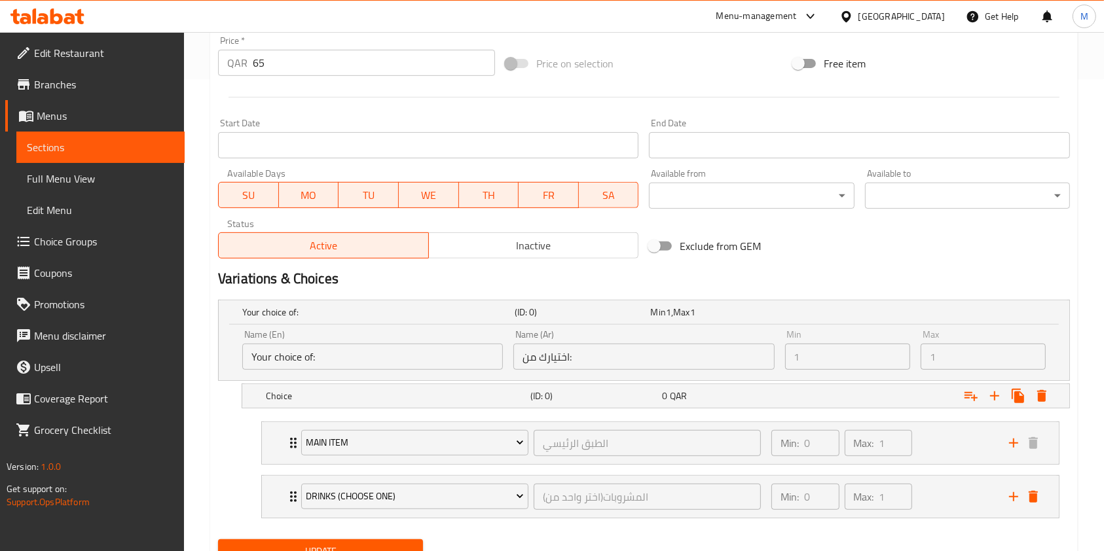
click at [326, 352] on input "Your choice of:" at bounding box center [372, 357] width 261 height 26
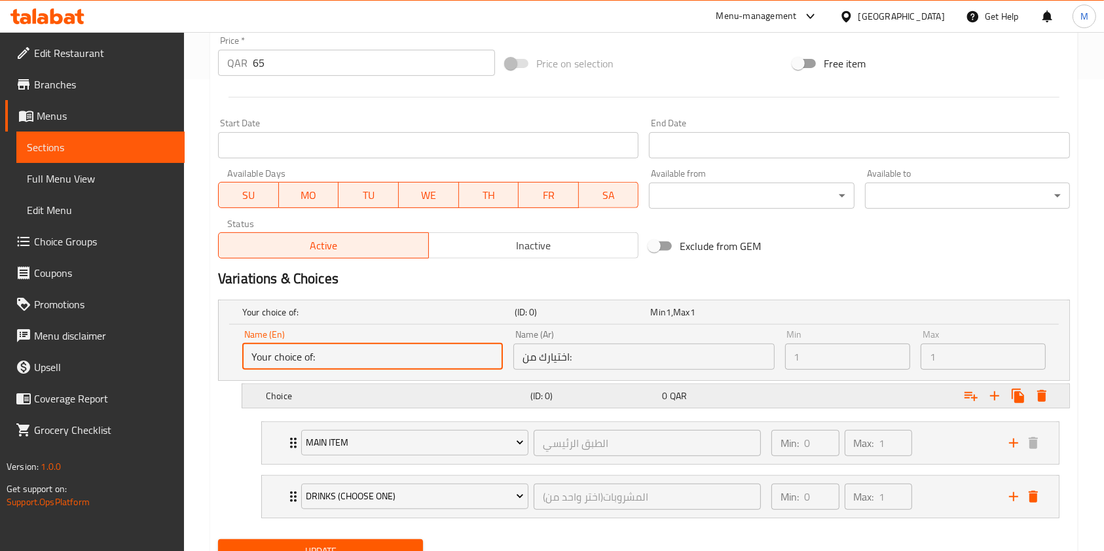
click at [301, 327] on div "Choice (ID: 0) 0 QAR" at bounding box center [648, 312] width 817 height 29
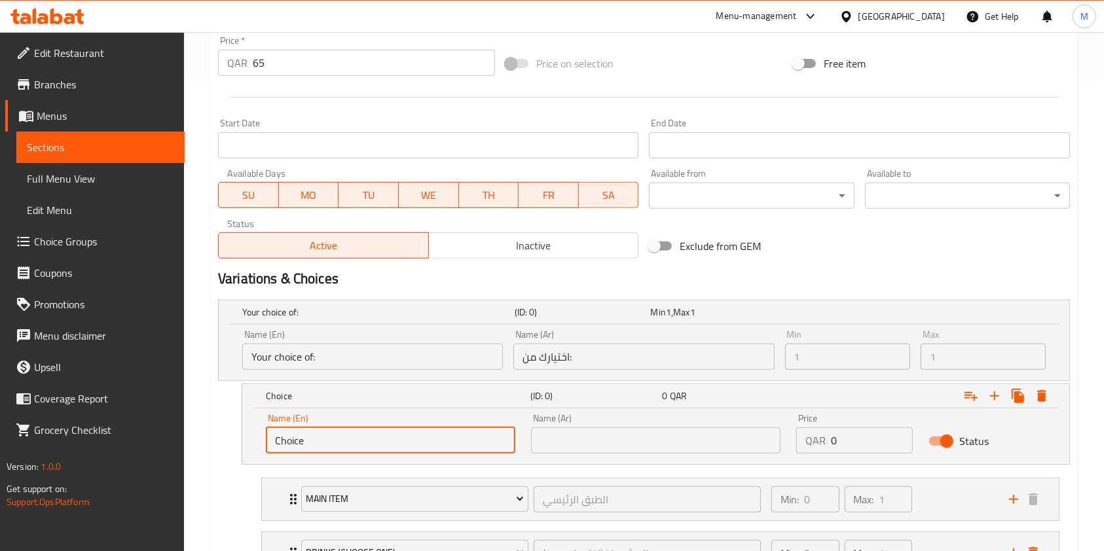
drag, startPoint x: 323, startPoint y: 443, endPoint x: 227, endPoint y: 438, distance: 96.4
click at [227, 438] on div "Choice (ID: 0) 0 QAR Name (En) Choice Name (En) Name (Ar) Name (Ar) Price QAR 0…" at bounding box center [644, 424] width 852 height 81
paste input "Side Items"
type input "Side Items"
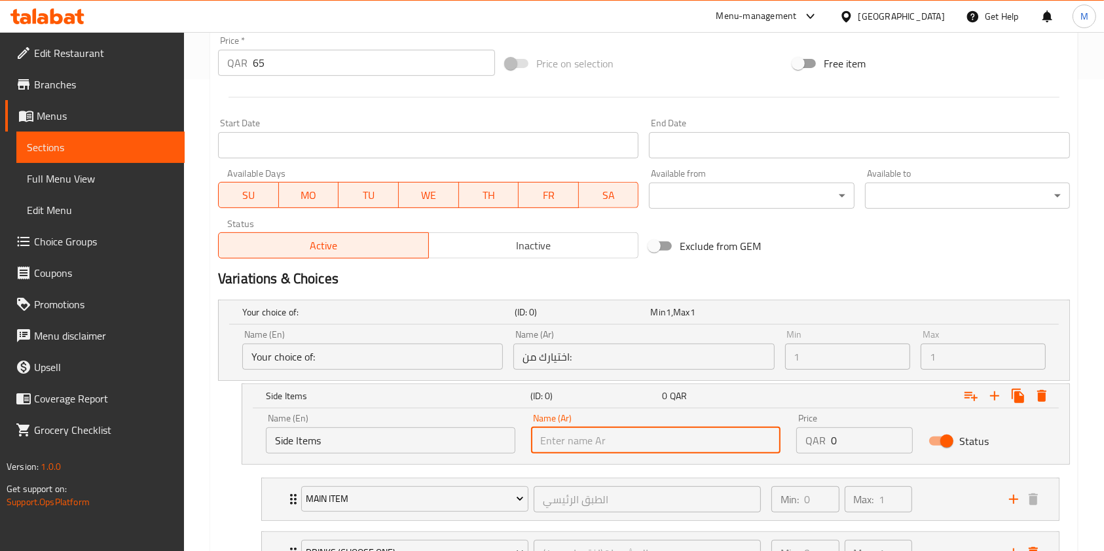
click at [583, 445] on input "text" at bounding box center [655, 441] width 249 height 26
paste input "المقبلات"
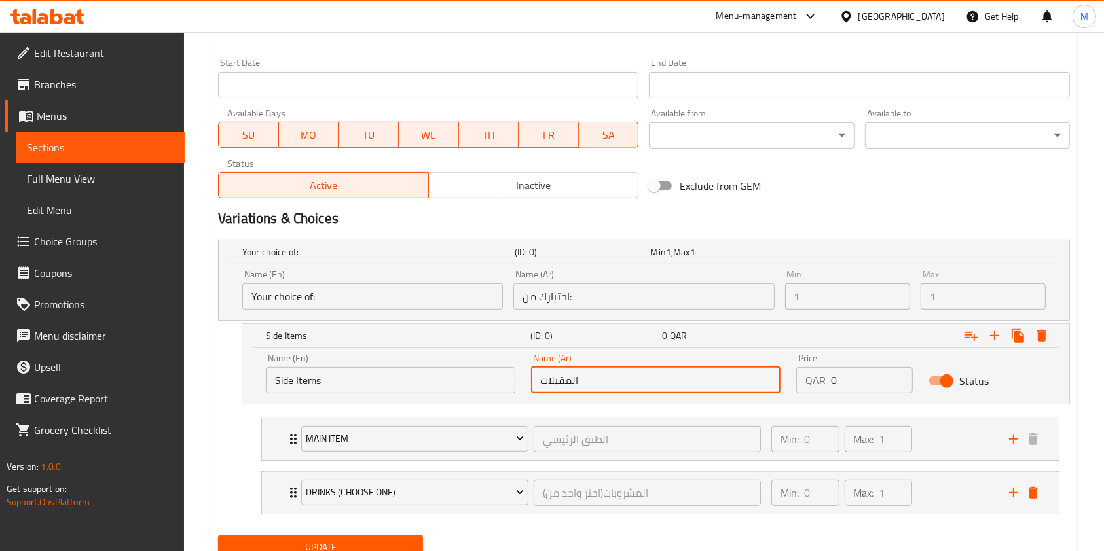
scroll to position [560, 0]
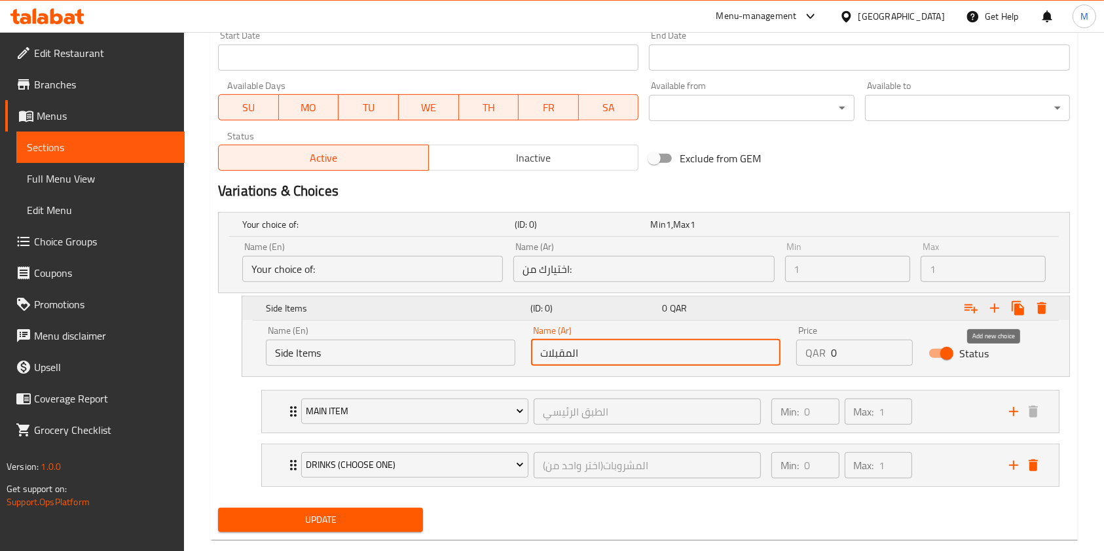
type input "المقبلات"
click at [995, 306] on icon "Expand" at bounding box center [994, 308] width 9 height 9
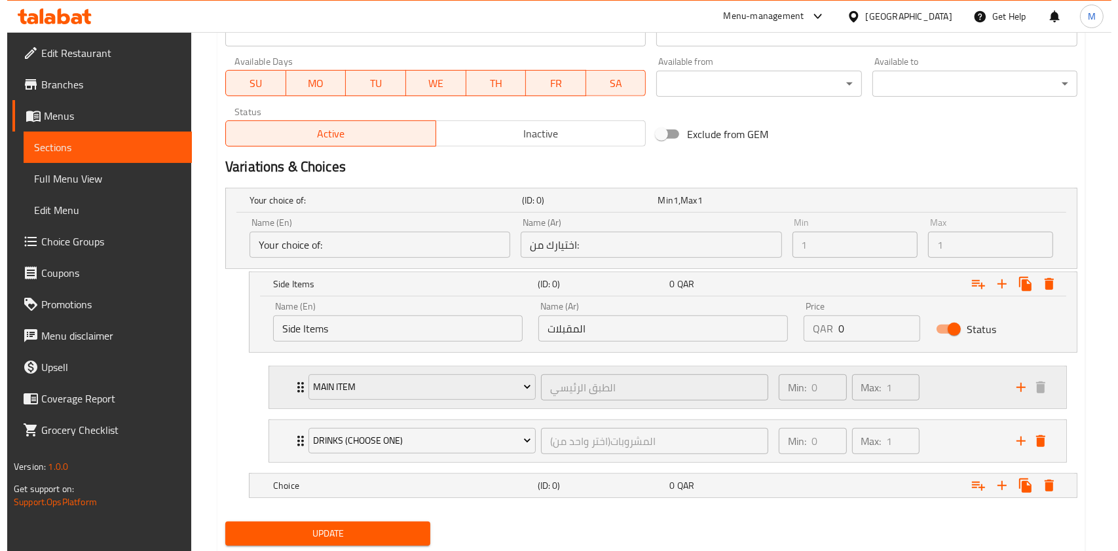
scroll to position [623, 0]
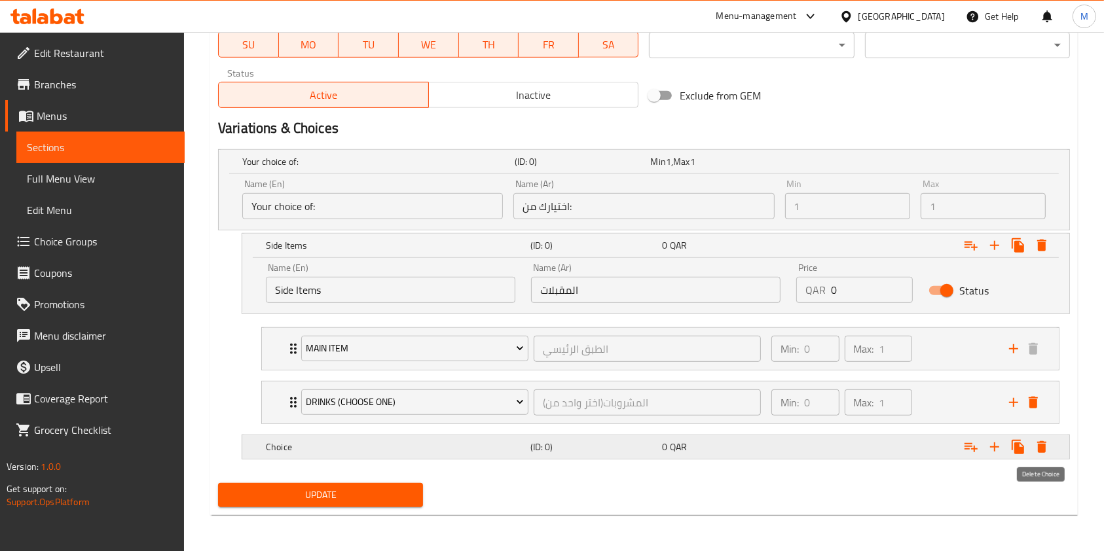
click at [1042, 442] on icon "Expand" at bounding box center [1041, 447] width 9 height 12
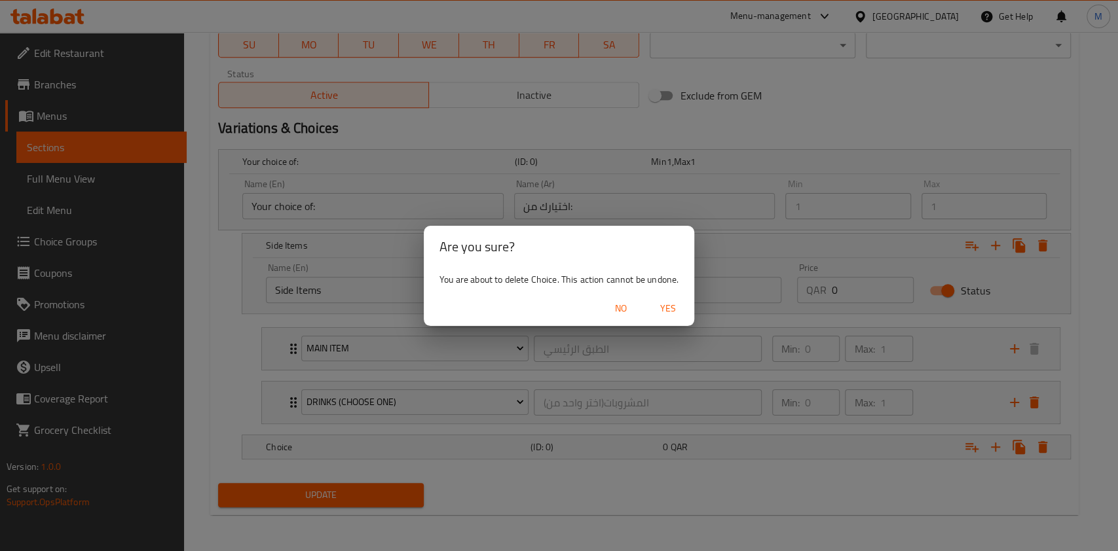
click at [665, 306] on span "Yes" at bounding box center [667, 309] width 31 height 16
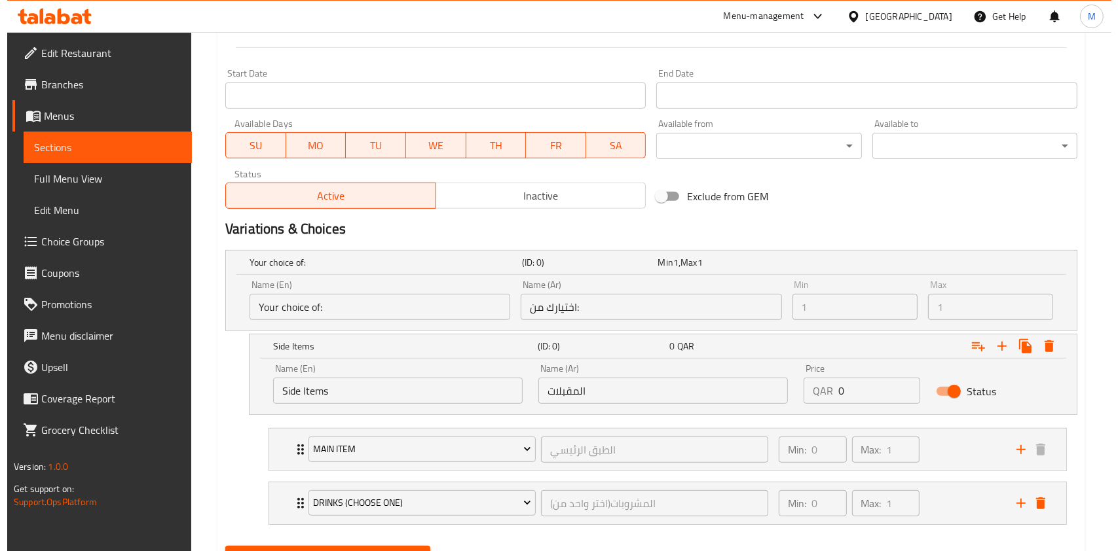
scroll to position [498, 0]
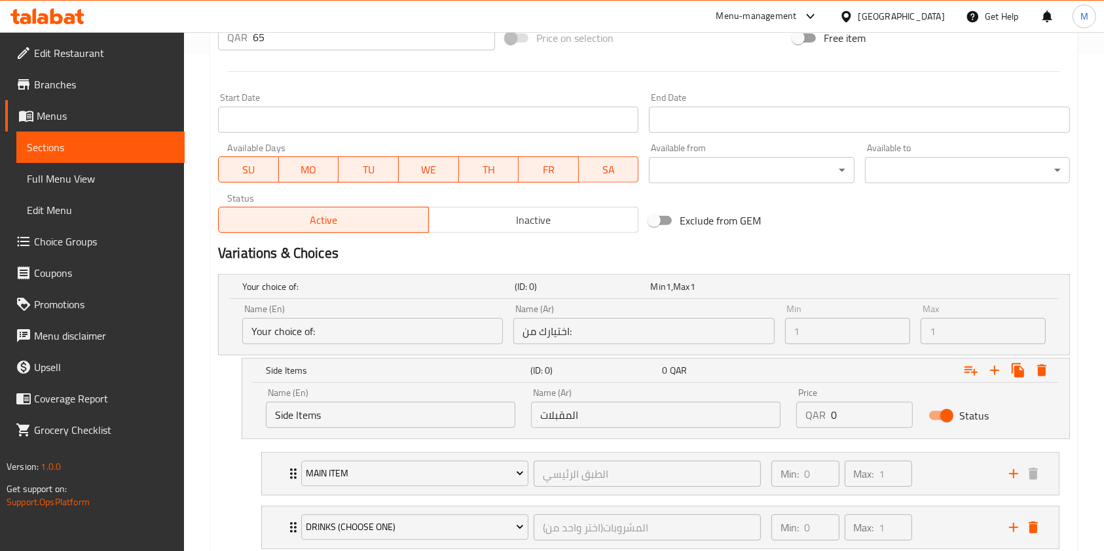
click at [863, 420] on input "0" at bounding box center [872, 415] width 82 height 26
drag, startPoint x: 694, startPoint y: 416, endPoint x: 663, endPoint y: 421, distance: 31.8
click at [692, 416] on input "المقبلات" at bounding box center [655, 415] width 249 height 26
click at [414, 293] on h5 "Side Items" at bounding box center [375, 286] width 267 height 13
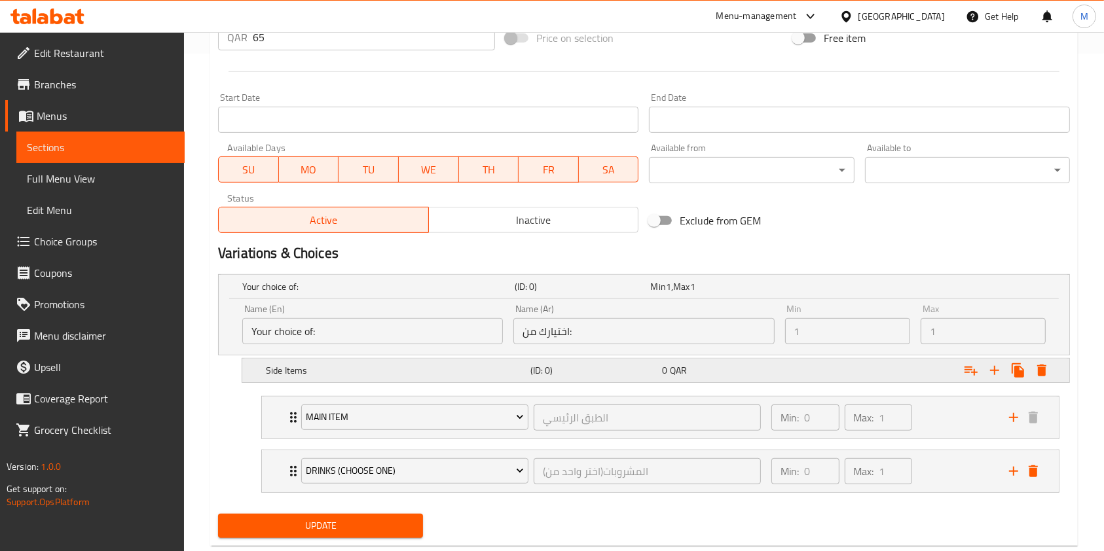
click at [414, 293] on h5 "Side Items" at bounding box center [375, 286] width 267 height 13
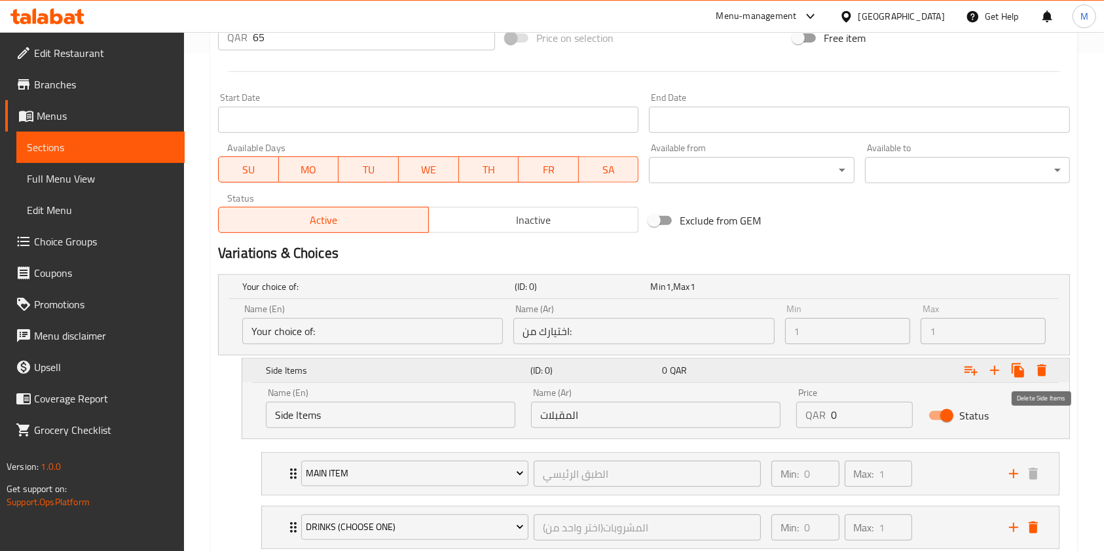
click at [1040, 375] on icon "Expand" at bounding box center [1041, 371] width 9 height 12
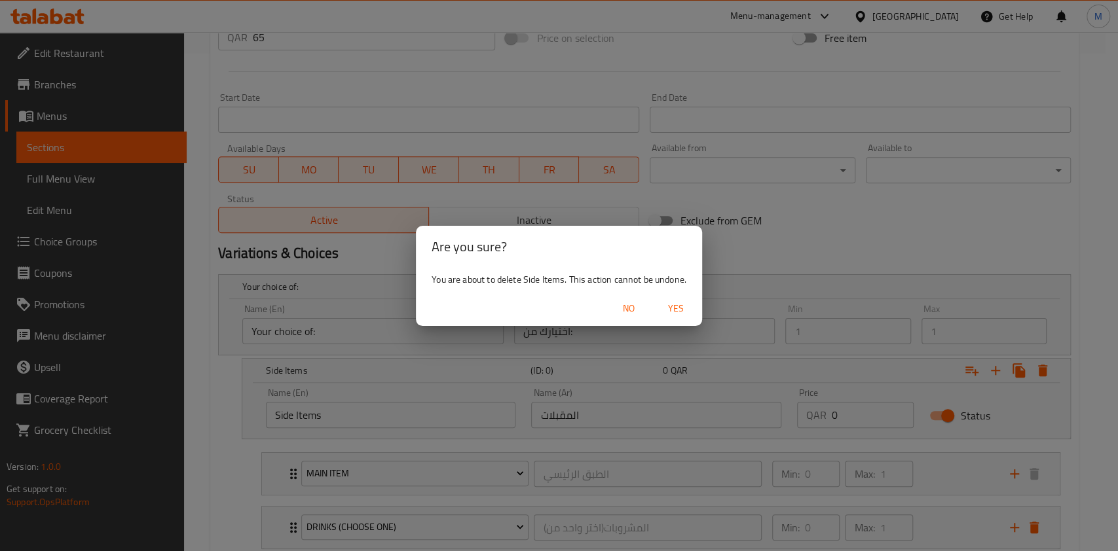
click at [678, 310] on span "Yes" at bounding box center [675, 309] width 31 height 16
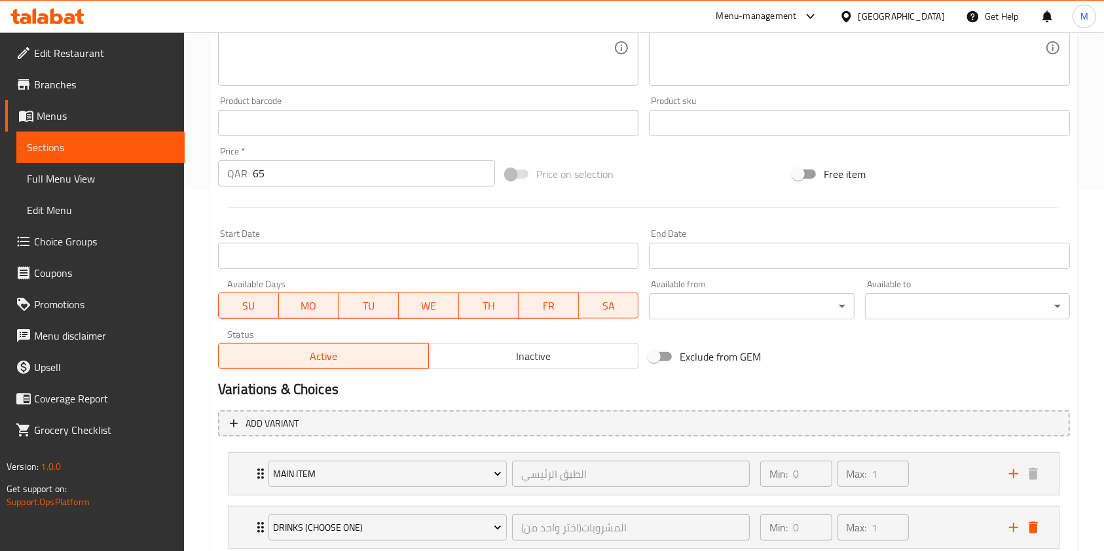
scroll to position [449, 0]
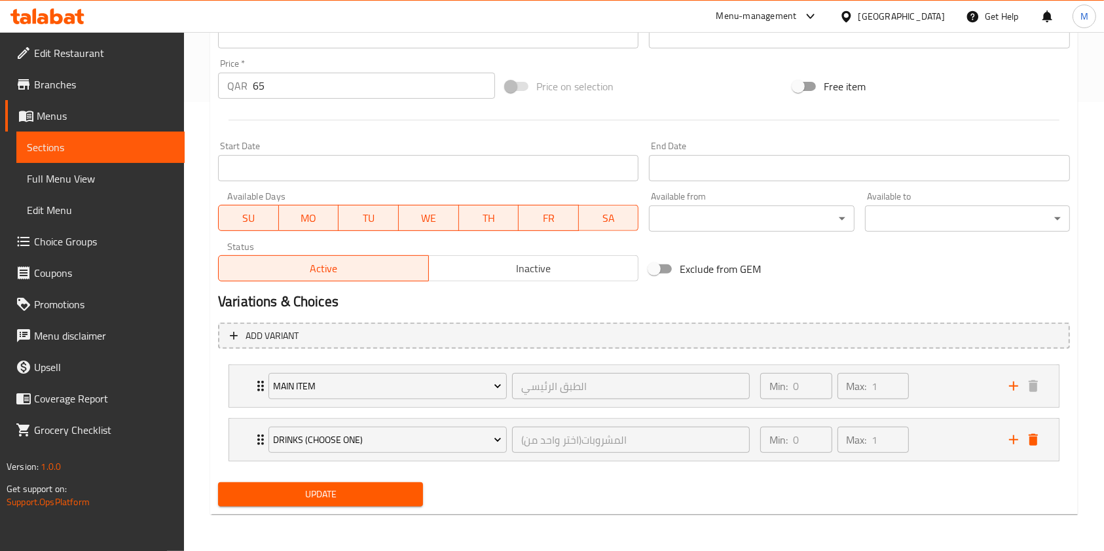
click at [60, 240] on span "Choice Groups" at bounding box center [104, 242] width 140 height 16
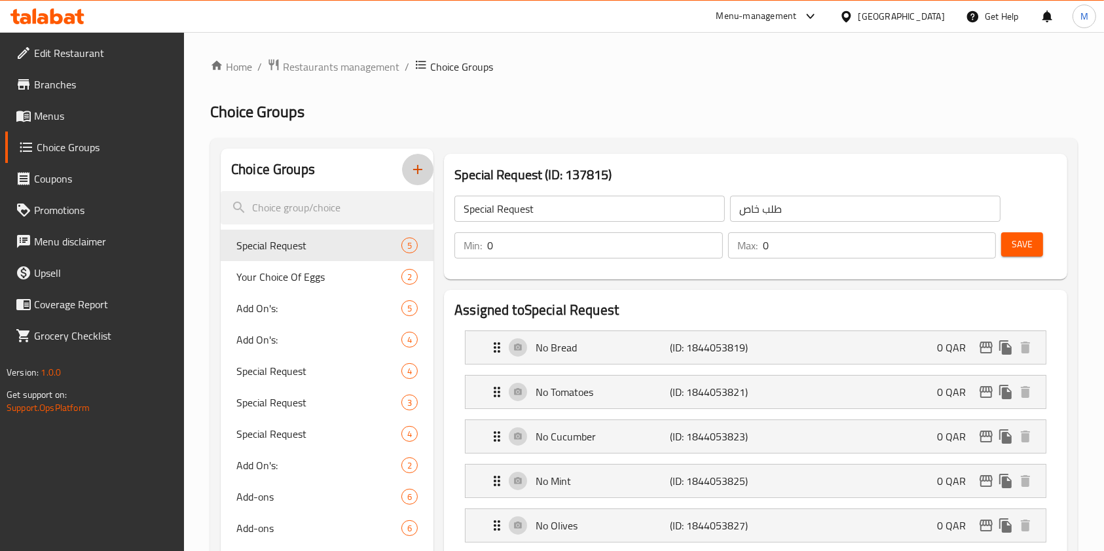
click at [418, 171] on icon "button" at bounding box center [417, 169] width 9 height 9
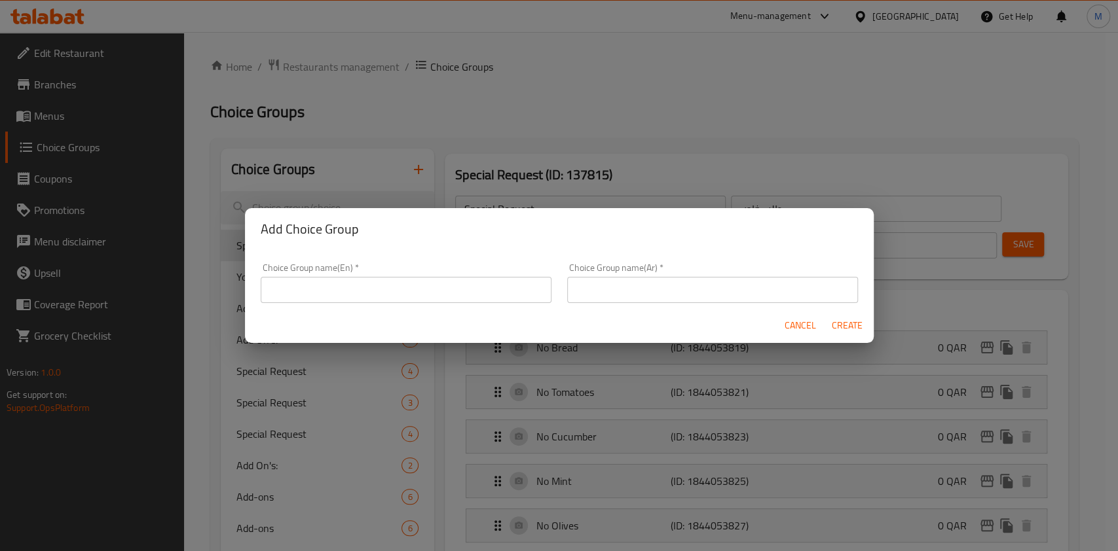
click at [425, 287] on input "text" at bounding box center [406, 290] width 291 height 26
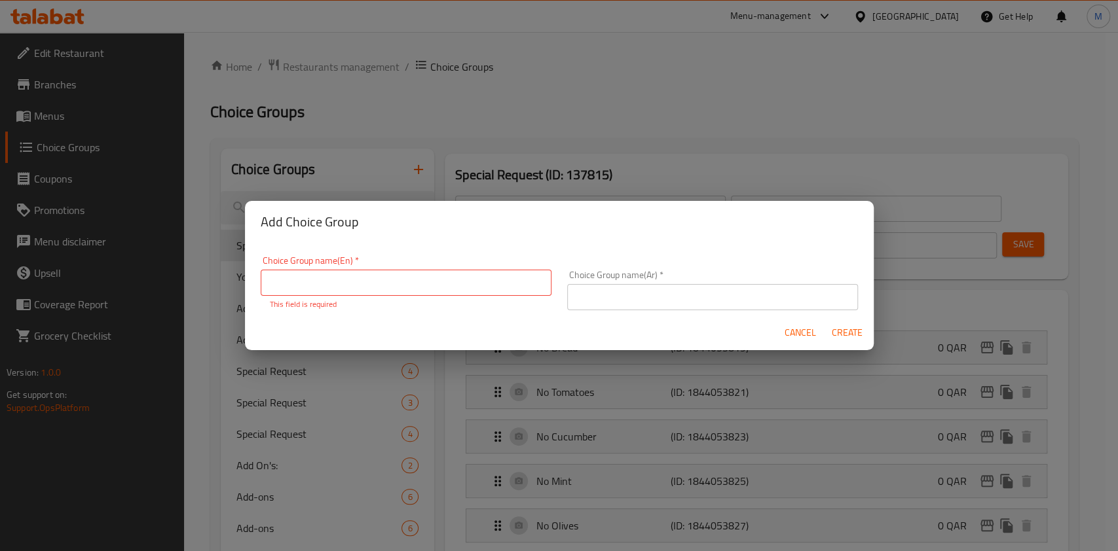
drag, startPoint x: 454, startPoint y: 294, endPoint x: 461, endPoint y: 291, distance: 7.3
click at [454, 294] on input "text" at bounding box center [406, 283] width 291 height 26
paste input "المقبلات"
type input "المقبلات"
drag, startPoint x: 127, startPoint y: 261, endPoint x: 84, endPoint y: 254, distance: 43.8
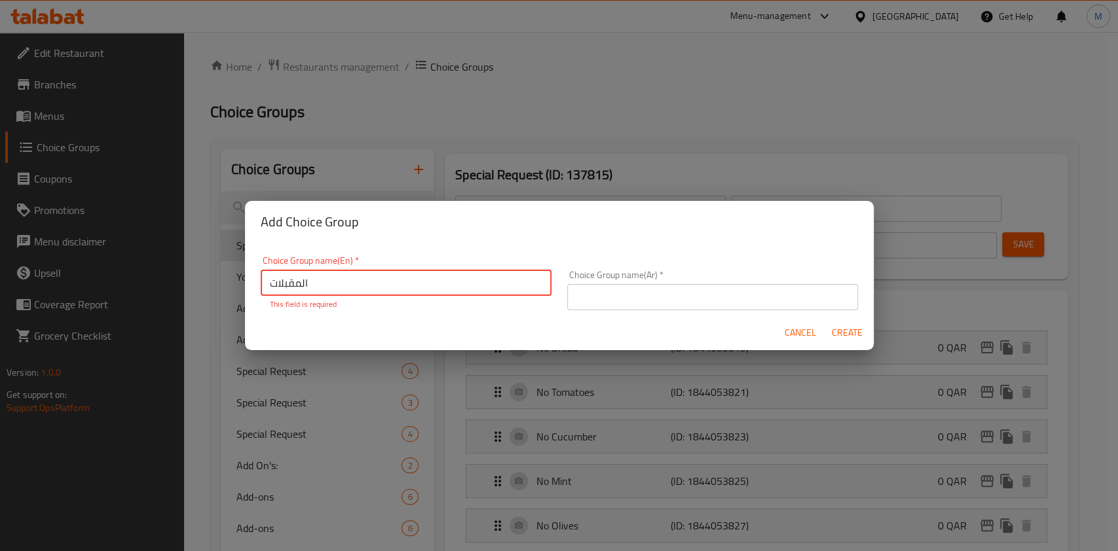
click at [90, 254] on div "Add Choice Group Choice Group name(En)   * المقبلات Choice Group name(En) * Thi…" at bounding box center [559, 275] width 1118 height 551
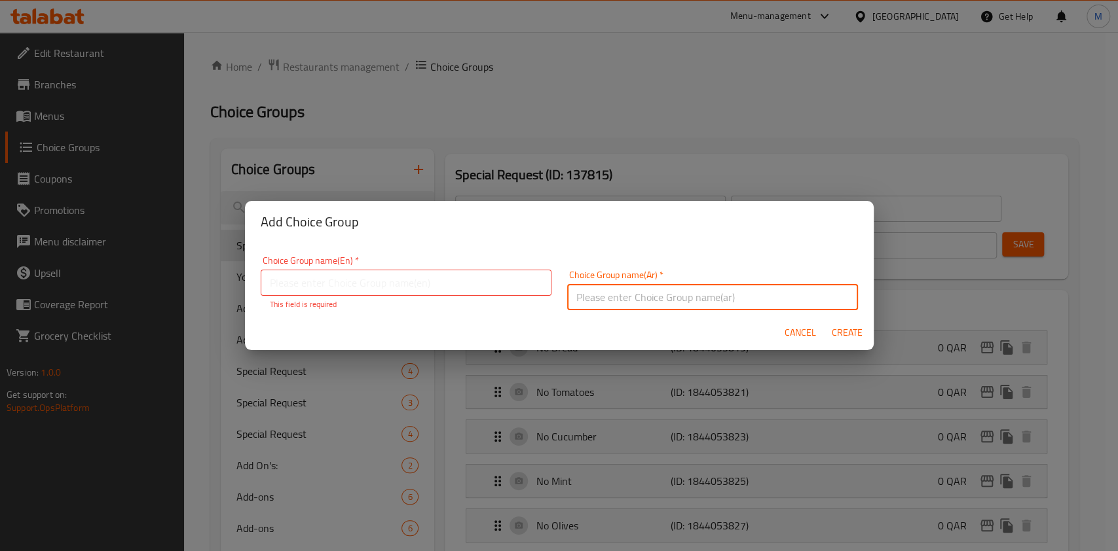
drag, startPoint x: 614, startPoint y: 289, endPoint x: 616, endPoint y: 296, distance: 7.5
click at [616, 295] on input "text" at bounding box center [712, 297] width 291 height 26
paste input "المقبلات"
type input "المقبلات"
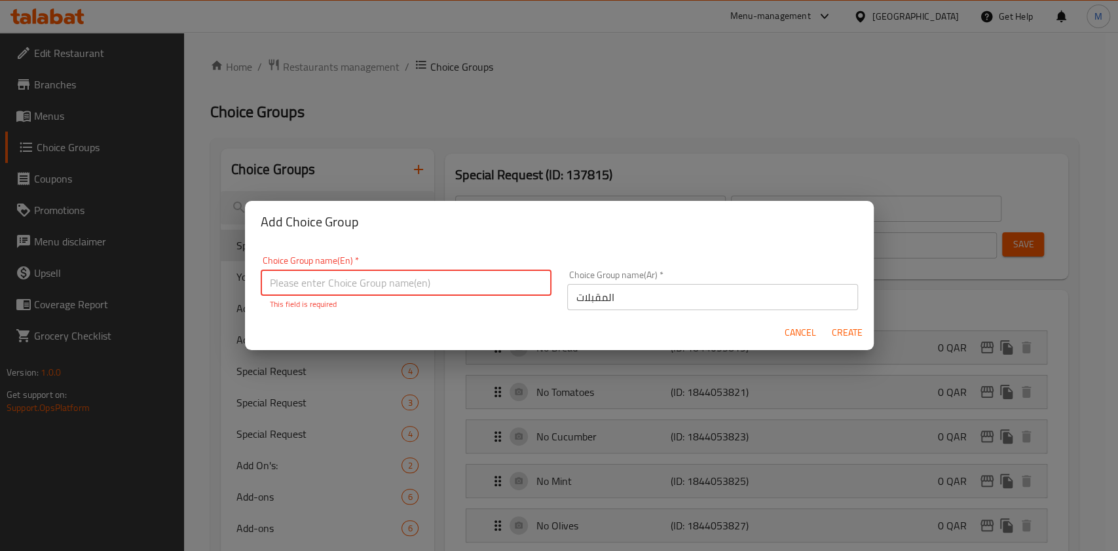
click at [342, 284] on input "text" at bounding box center [406, 283] width 291 height 26
paste input "Side Items"
type input "Side Items"
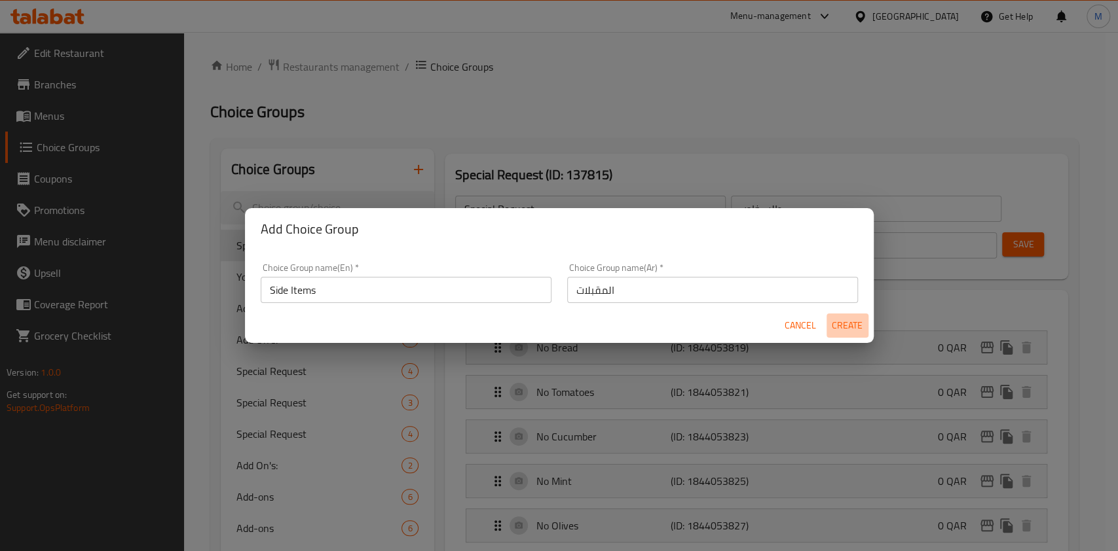
click at [853, 336] on button "Create" at bounding box center [847, 326] width 42 height 24
type input "Side Items"
type input "المقبلات"
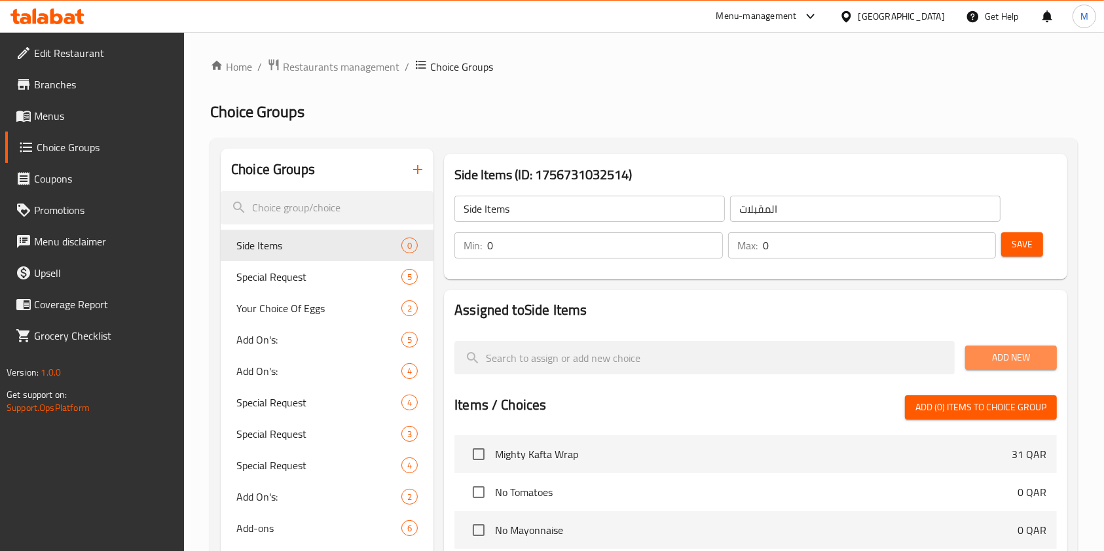
click at [1016, 362] on span "Add New" at bounding box center [1011, 358] width 71 height 16
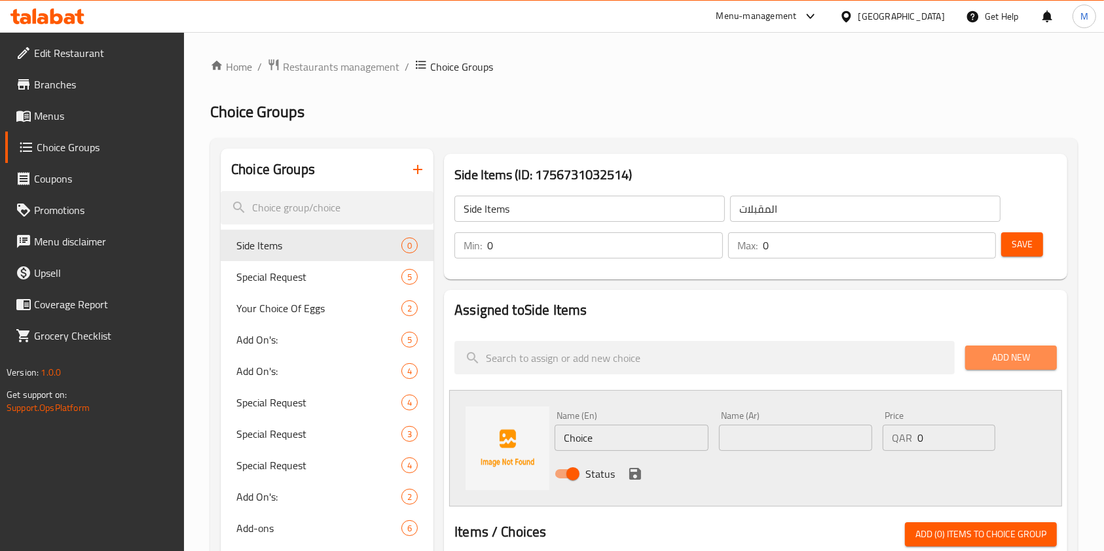
click at [1005, 358] on span "Add New" at bounding box center [1011, 358] width 71 height 16
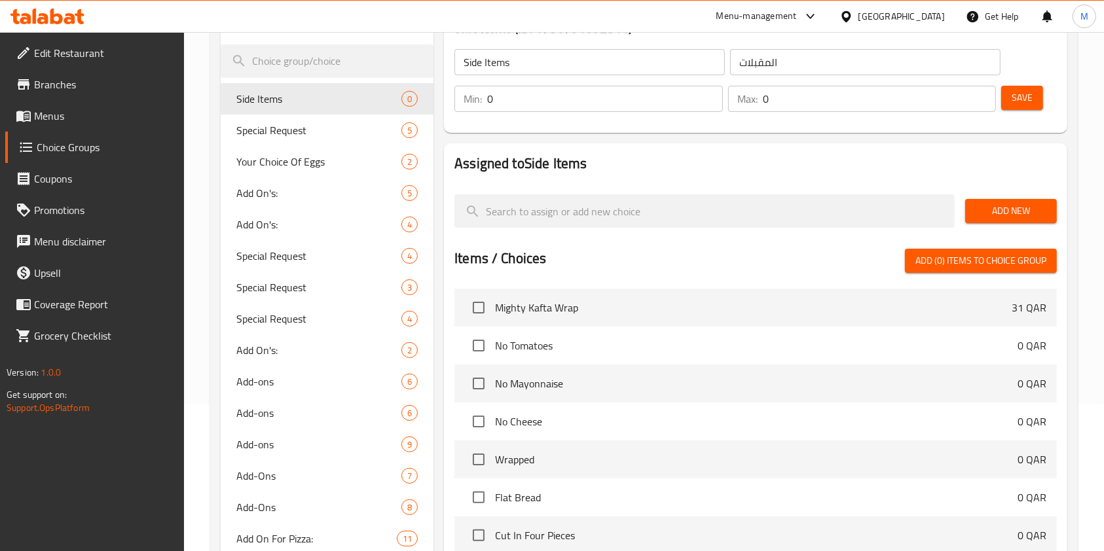
scroll to position [174, 0]
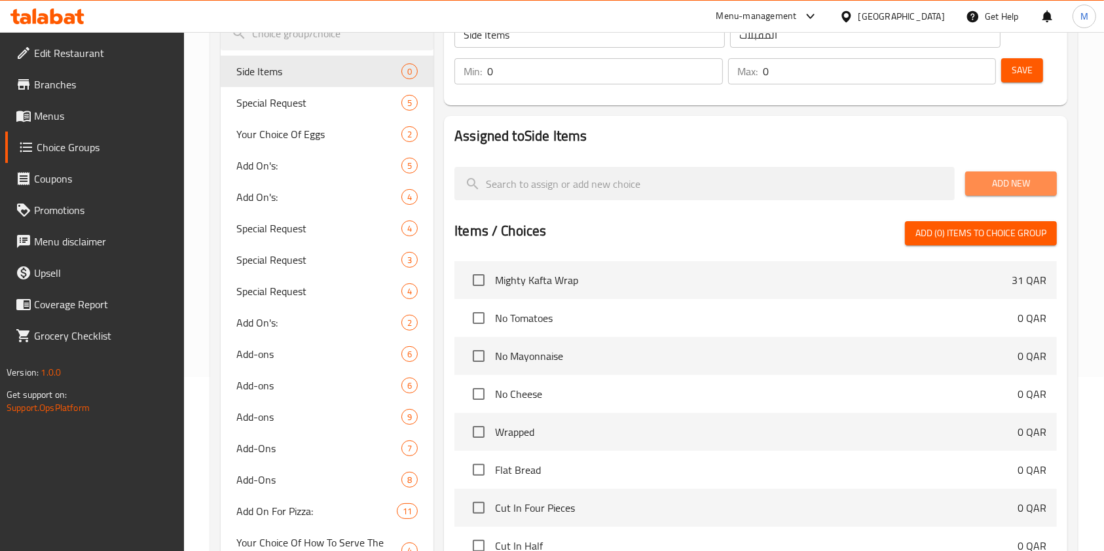
click at [1004, 180] on span "Add New" at bounding box center [1011, 183] width 71 height 16
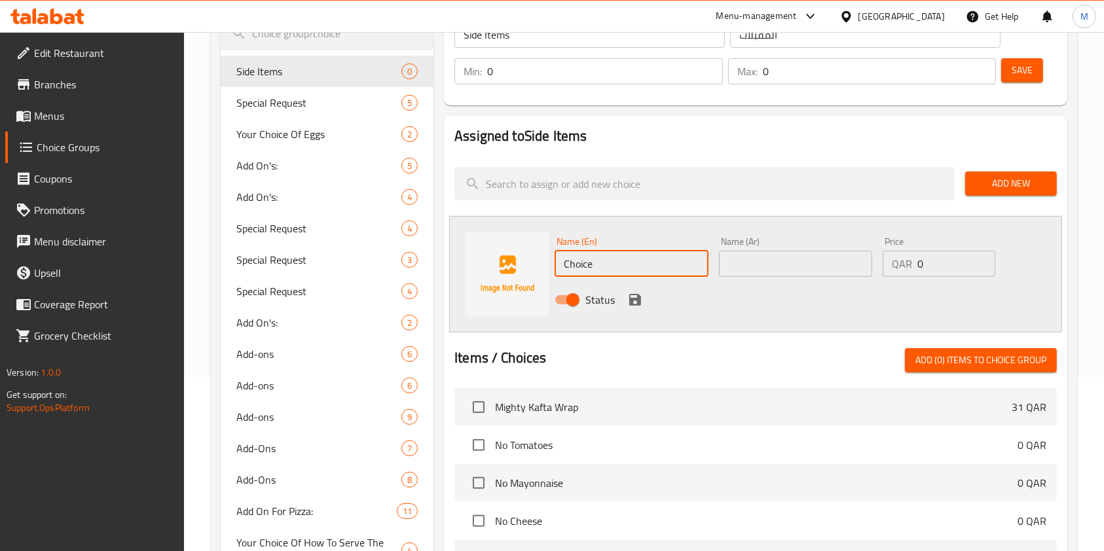
drag, startPoint x: 637, startPoint y: 267, endPoint x: 516, endPoint y: 255, distance: 121.7
click at [519, 255] on div "Name (En) Choice Name (En) Name (Ar) Name (Ar) Price QAR 0 Price Status" at bounding box center [755, 274] width 613 height 117
click at [577, 266] on input "text" at bounding box center [631, 264] width 153 height 26
paste input "Hummus"
type input "Hummus"
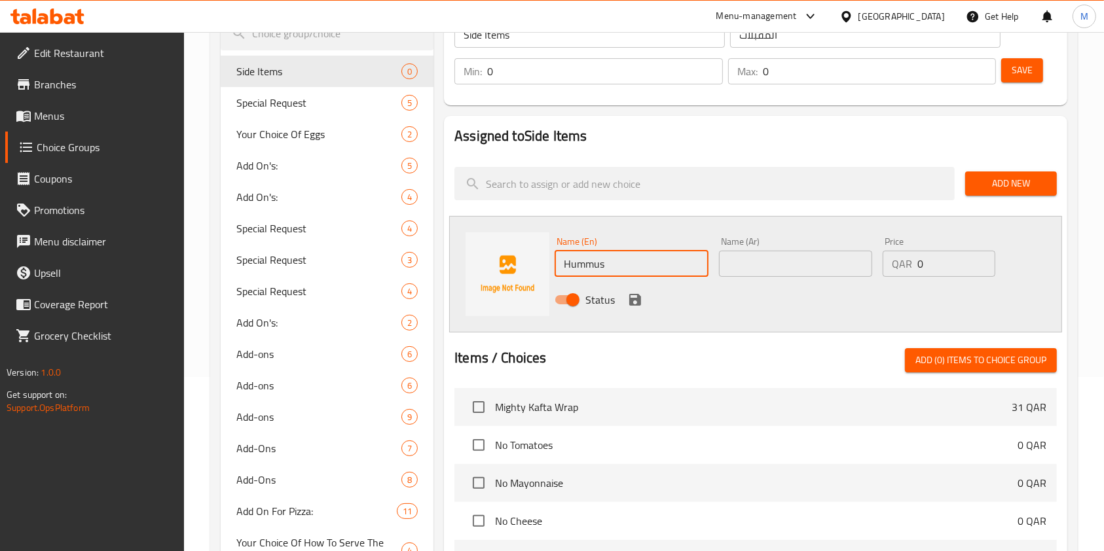
click at [1011, 179] on span "Add New" at bounding box center [1011, 183] width 71 height 16
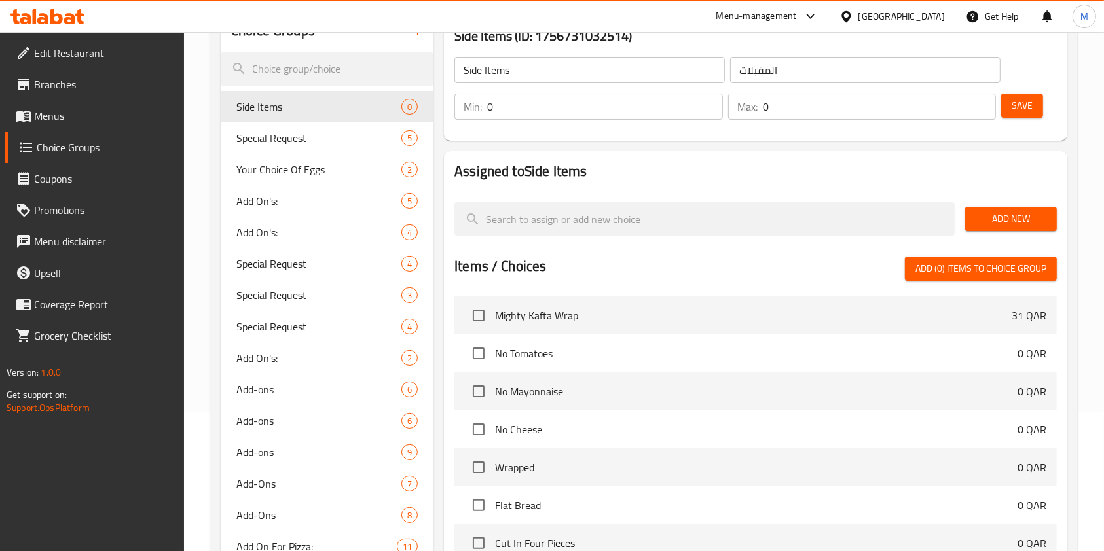
scroll to position [0, 0]
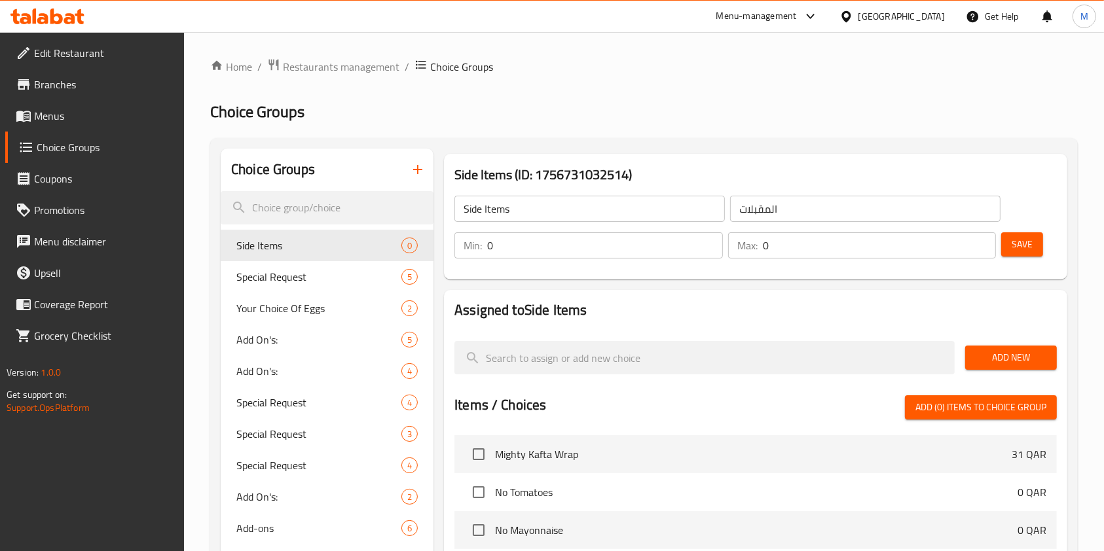
click at [1020, 354] on span "Add New" at bounding box center [1011, 358] width 71 height 16
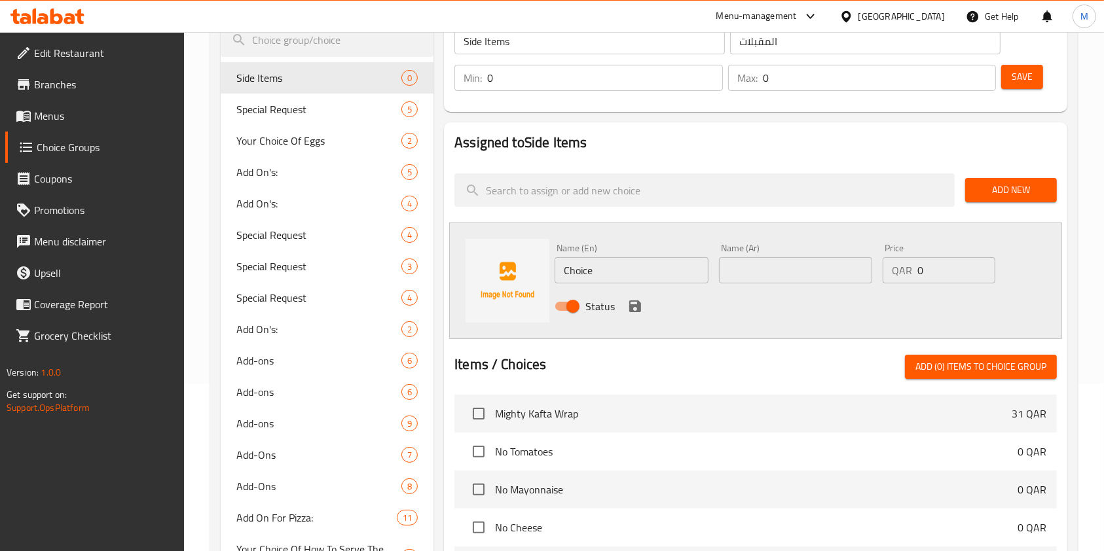
scroll to position [174, 0]
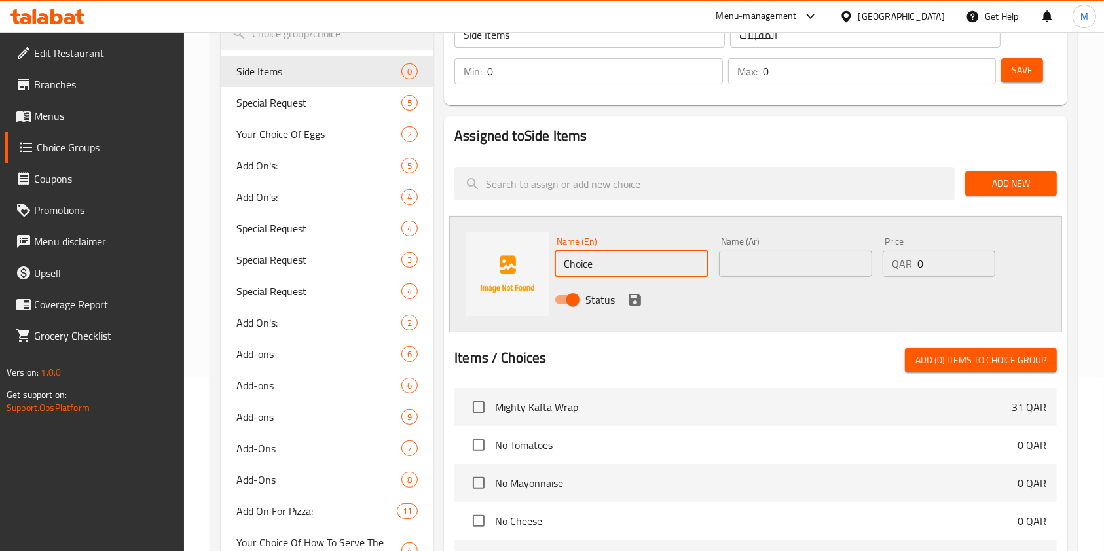
drag, startPoint x: 598, startPoint y: 261, endPoint x: 496, endPoint y: 267, distance: 102.4
click at [523, 265] on div "Name (En) Choice Name (En) Name (Ar) Name (Ar) Price QAR 0 Price Status" at bounding box center [755, 274] width 613 height 117
paste input "Hummus"
type input "Hummus"
click at [754, 261] on input "text" at bounding box center [795, 264] width 153 height 26
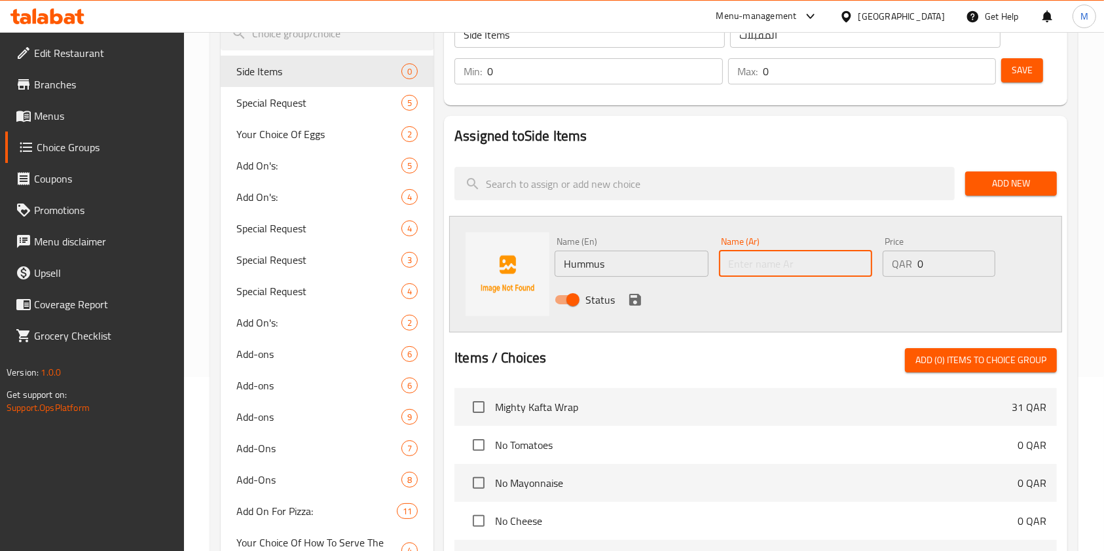
paste input "حمص"
type input "حمص"
click at [623, 299] on div "Status" at bounding box center [795, 299] width 492 height 35
click at [631, 297] on icon "save" at bounding box center [635, 300] width 16 height 16
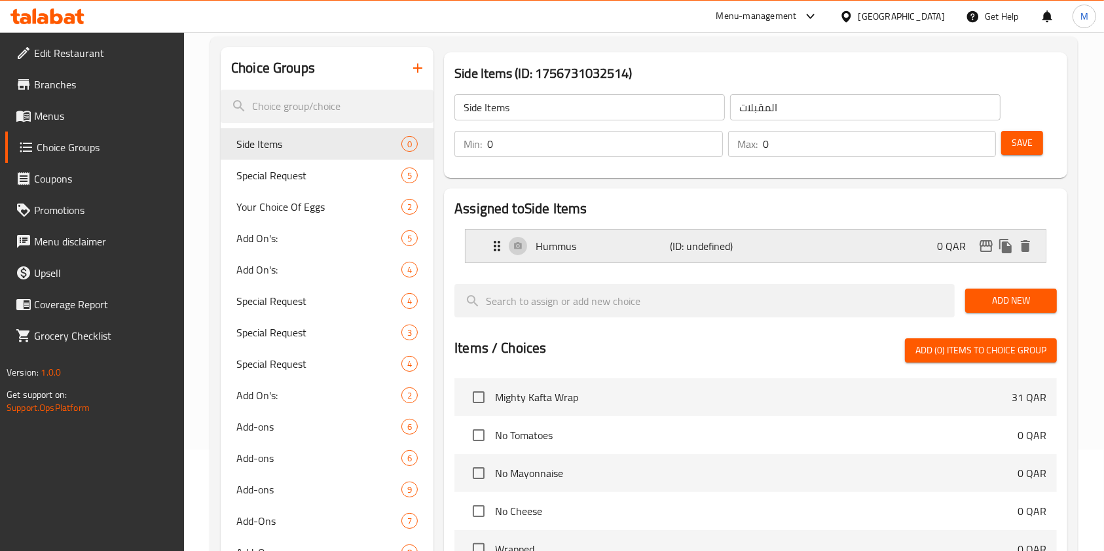
scroll to position [0, 0]
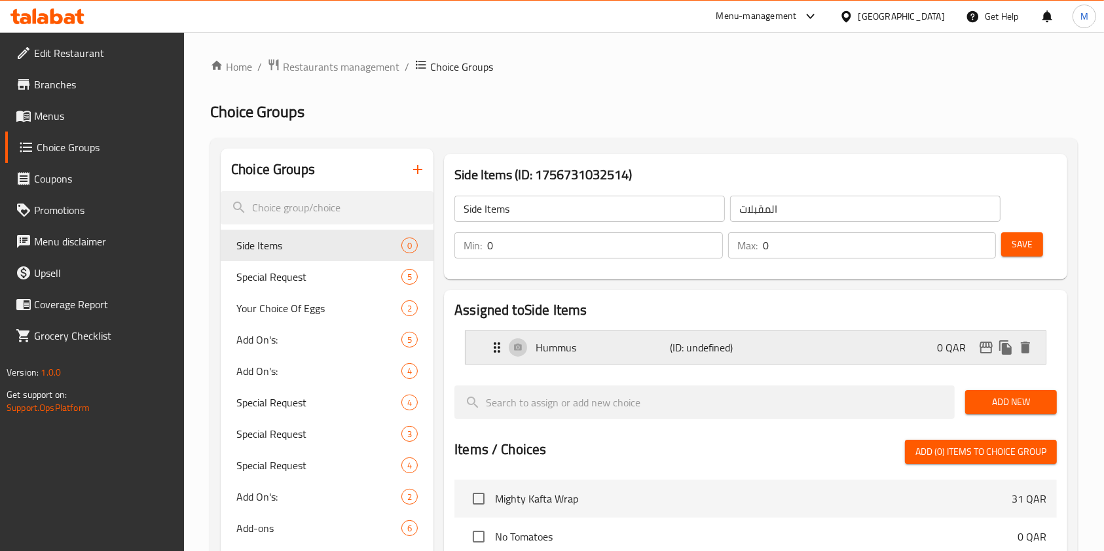
click at [737, 354] on p "(ID: undefined)" at bounding box center [715, 348] width 90 height 16
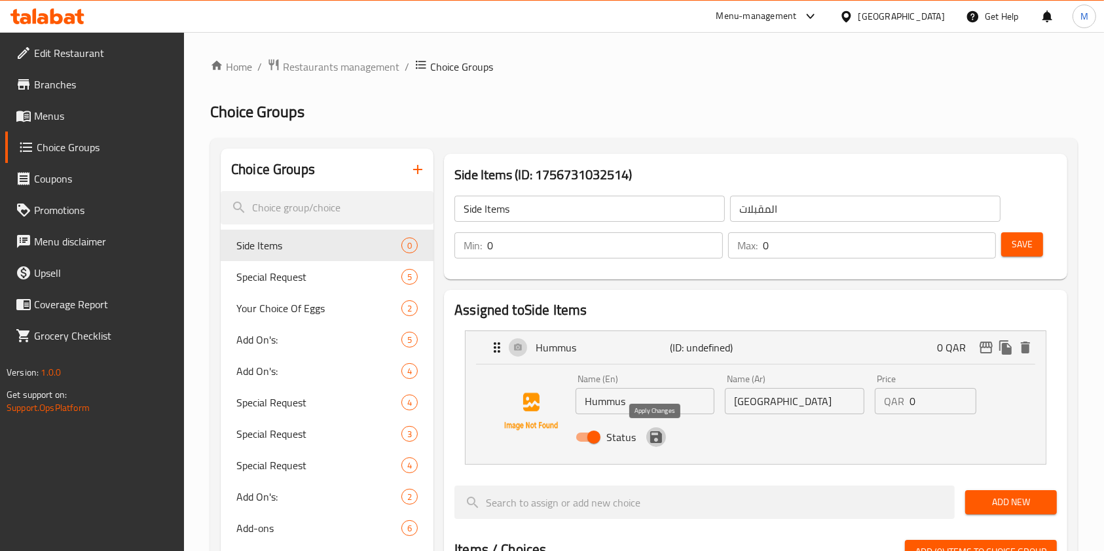
click at [652, 443] on icon "save" at bounding box center [656, 438] width 12 height 12
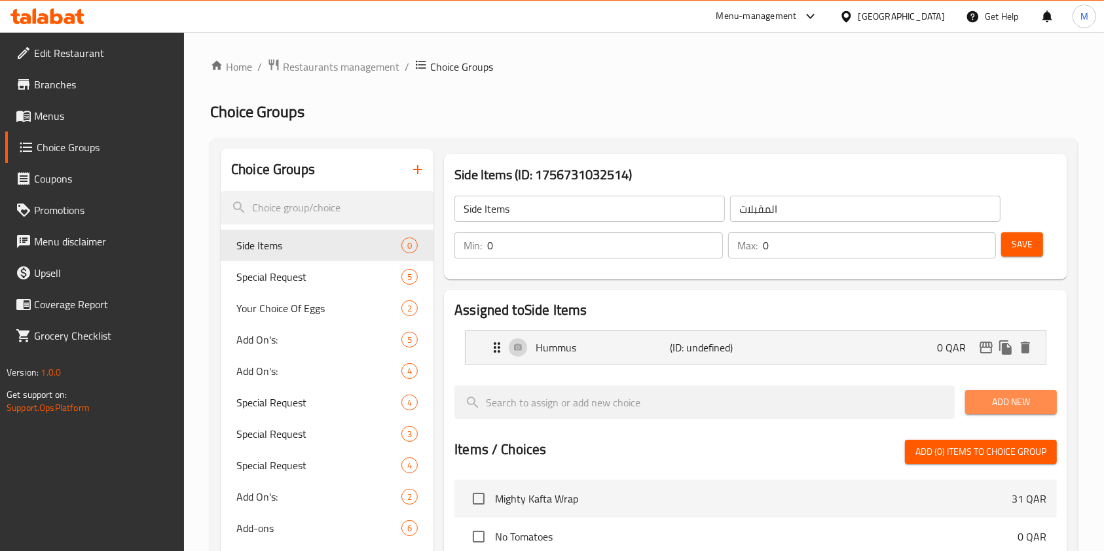
click at [1008, 396] on span "Add New" at bounding box center [1011, 402] width 71 height 16
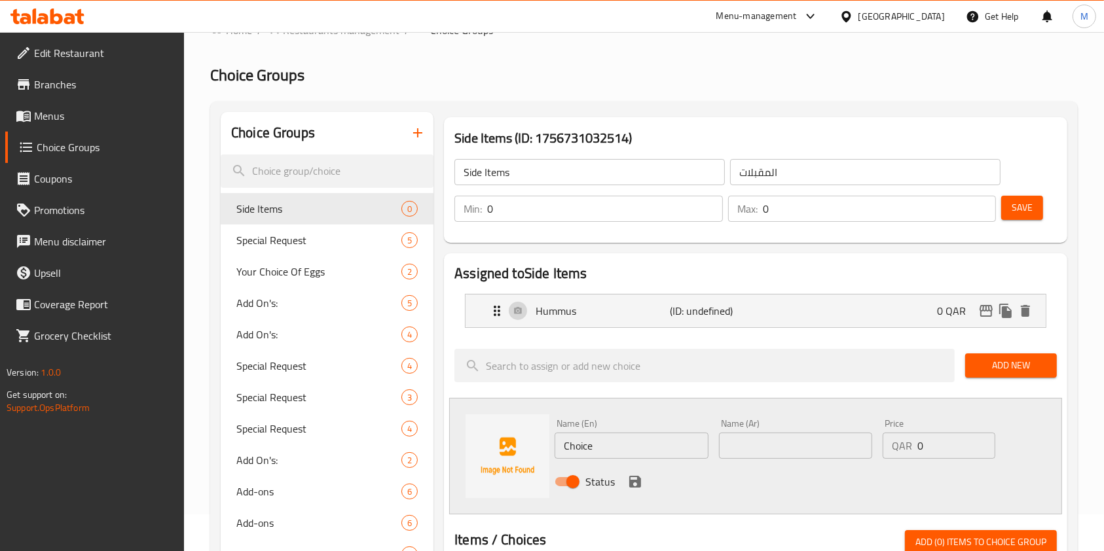
scroll to position [87, 0]
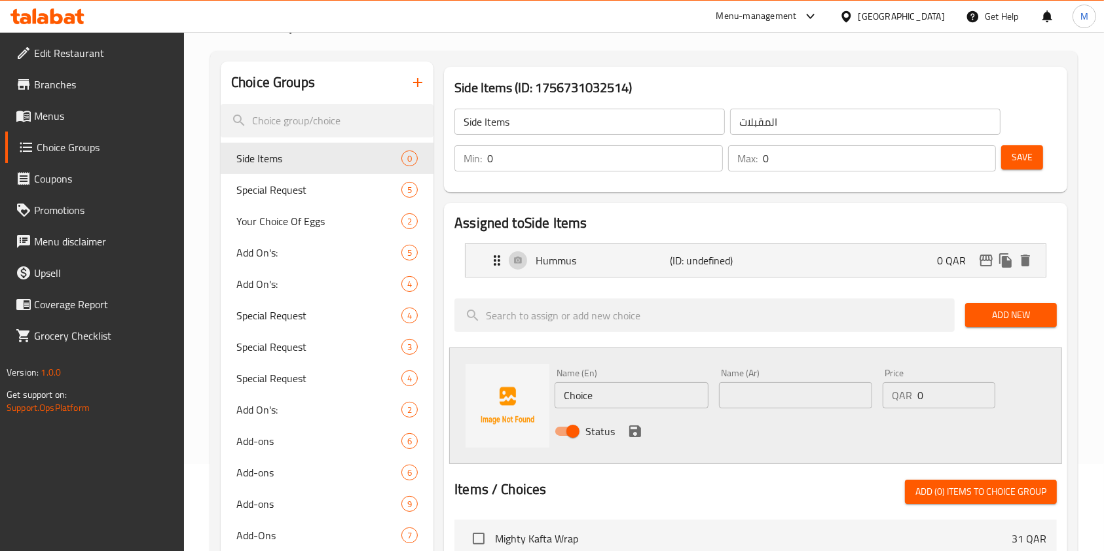
click at [808, 397] on input "text" at bounding box center [795, 395] width 153 height 26
paste input "بطاطس مقلية"
type input "بطاطس مقلية"
drag, startPoint x: 618, startPoint y: 401, endPoint x: 456, endPoint y: 396, distance: 161.8
click at [463, 394] on div "Name (En) Choice Name (En) Name (Ar) بطاطس مقلية Name (Ar) Price QAR 0 Price St…" at bounding box center [755, 406] width 613 height 117
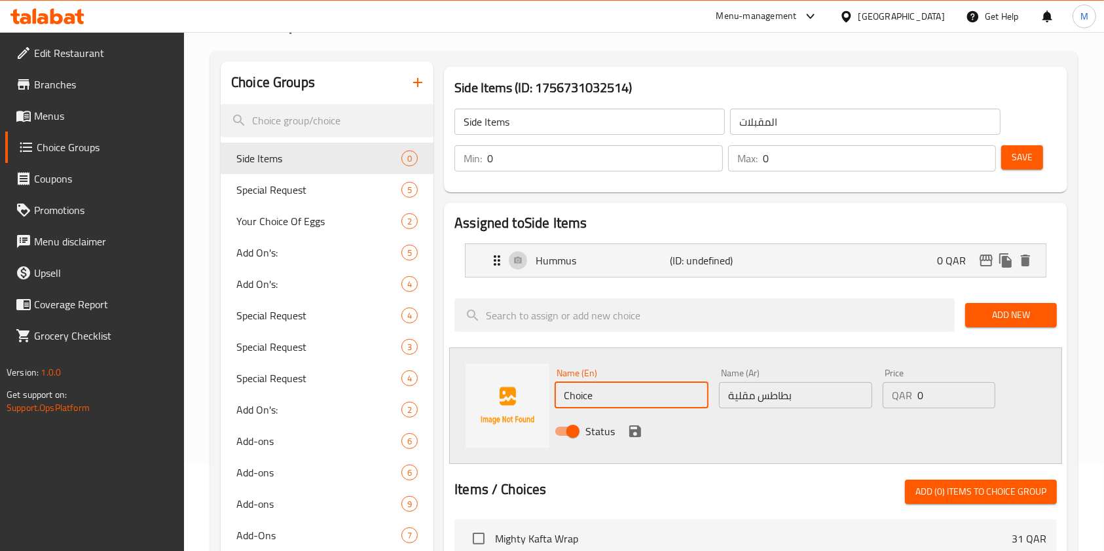
paste input "French Fries"
type input "French Fries"
click at [637, 427] on icon "save" at bounding box center [635, 432] width 12 height 12
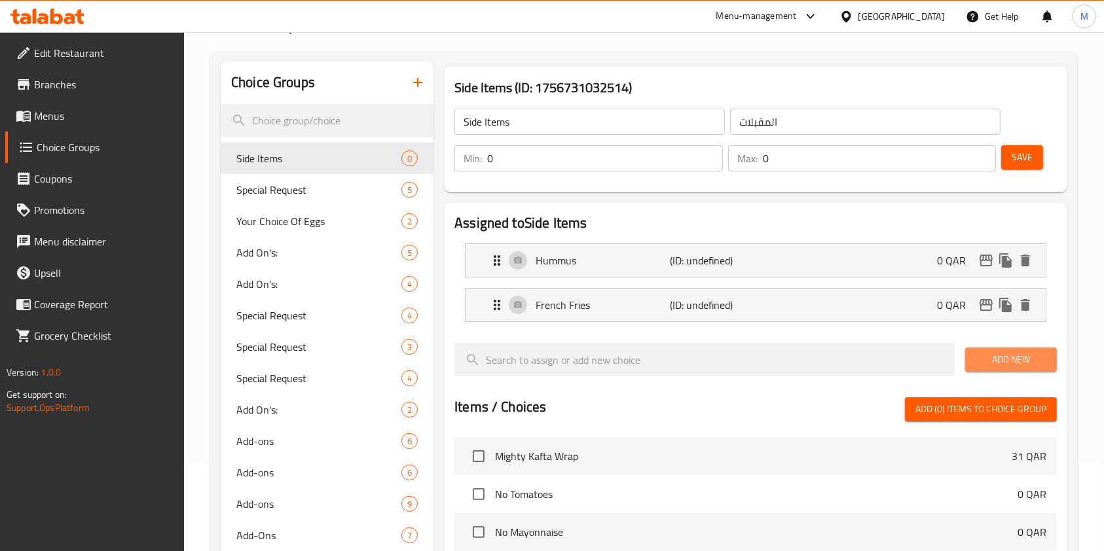
click at [1026, 362] on span "Add New" at bounding box center [1011, 360] width 71 height 16
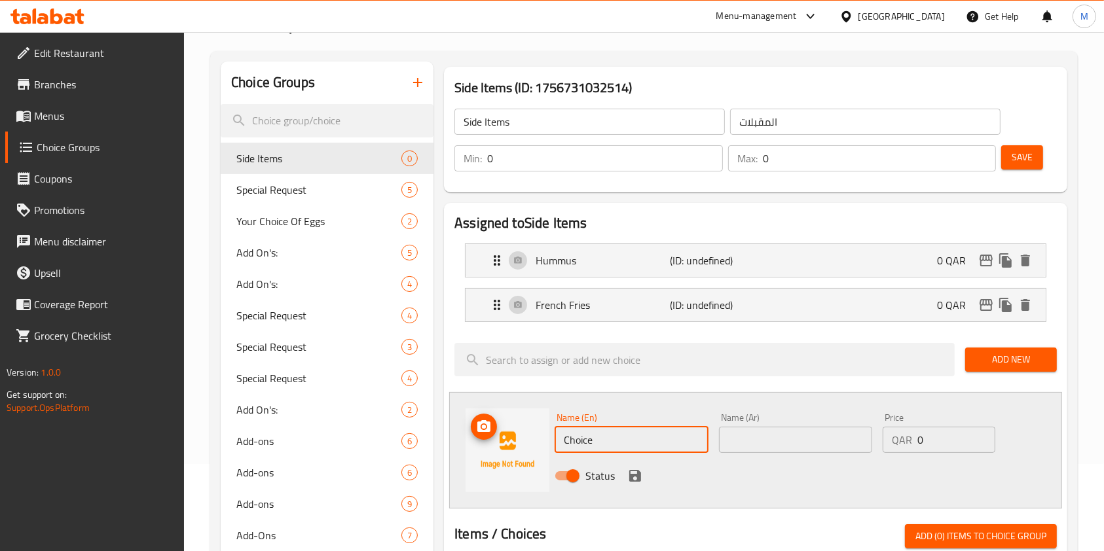
drag, startPoint x: 567, startPoint y: 433, endPoint x: 495, endPoint y: 445, distance: 73.0
click at [497, 437] on div "Name (En) Choice Name (En) Name (Ar) Name (Ar) Price QAR 0 Price Status" at bounding box center [755, 450] width 613 height 117
paste input "Fatouch"
type input "Fatouch"
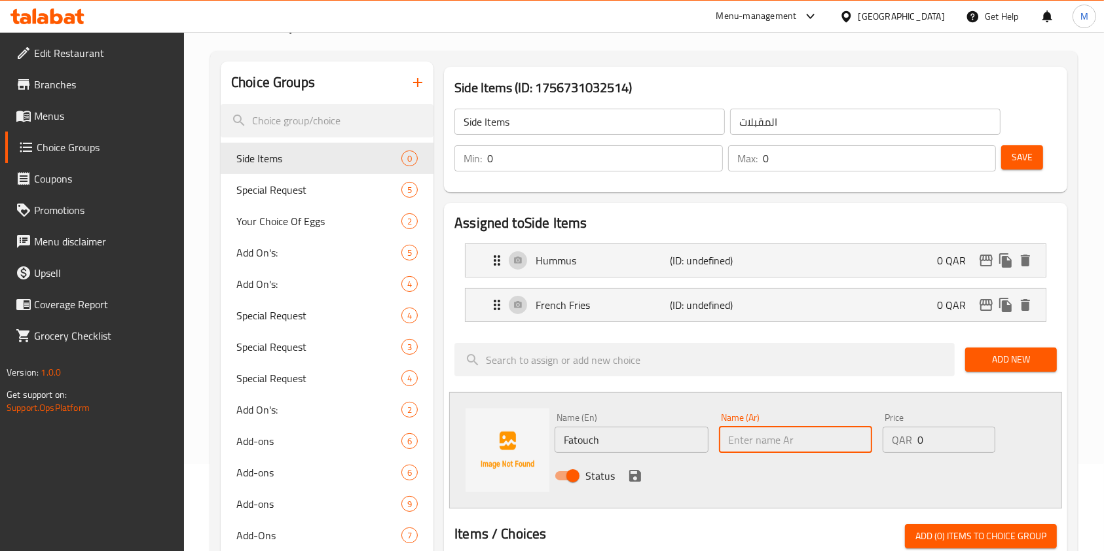
click at [786, 440] on input "text" at bounding box center [795, 440] width 153 height 26
paste input "سلطة الفتوش"
type input "سلطة الفتوش"
click at [638, 477] on icon "save" at bounding box center [635, 476] width 12 height 12
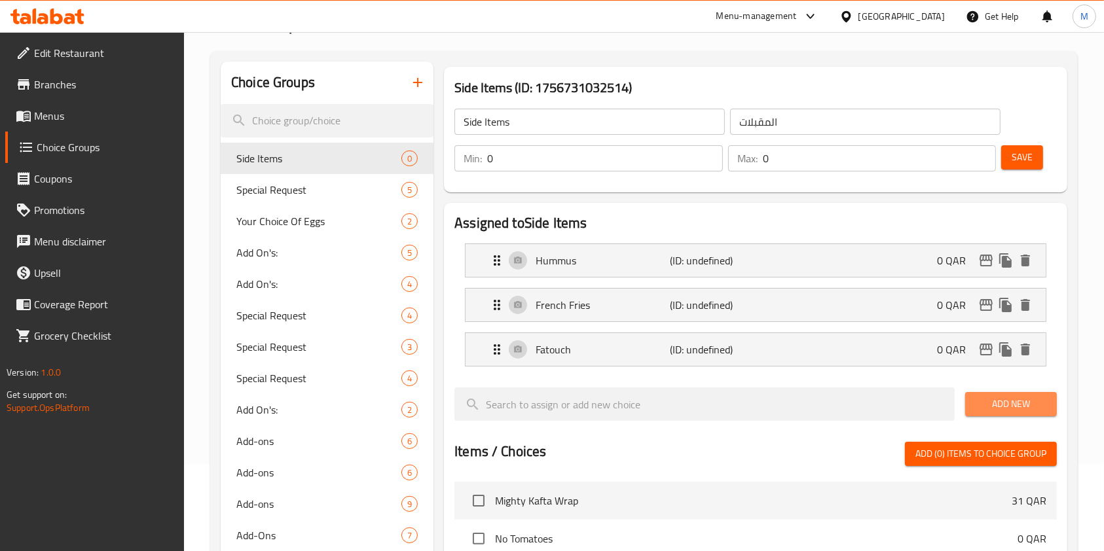
click at [1000, 400] on span "Add New" at bounding box center [1011, 404] width 71 height 16
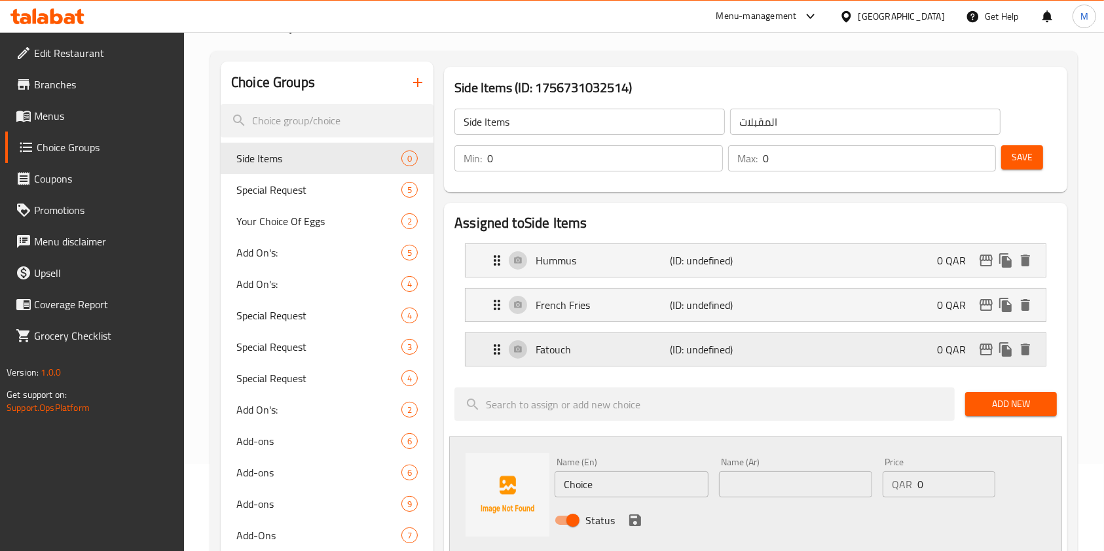
click at [898, 348] on div "Fatouch (ID: undefined) 0 QAR" at bounding box center [759, 349] width 541 height 33
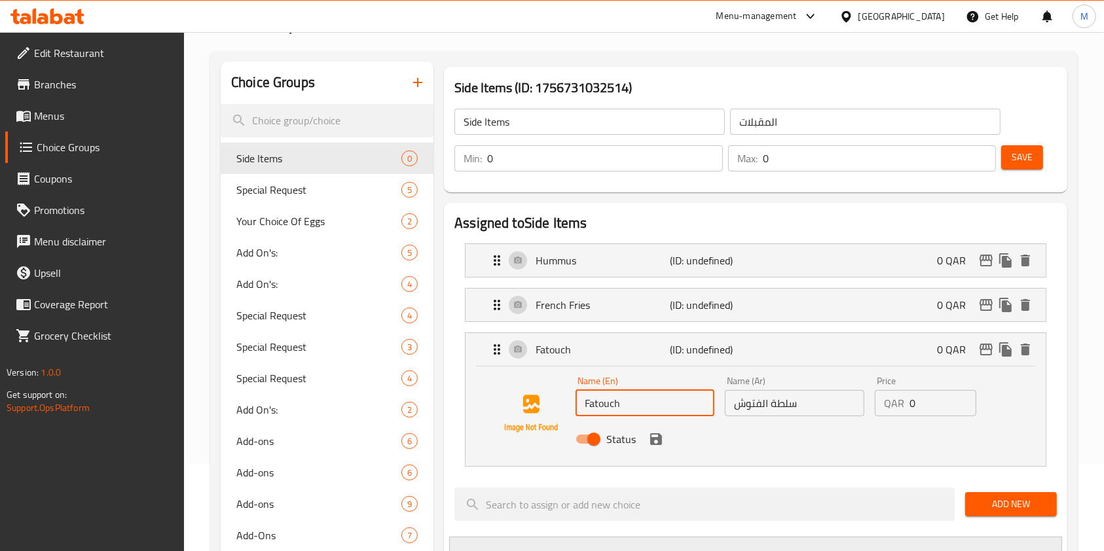
drag, startPoint x: 650, startPoint y: 408, endPoint x: 523, endPoint y: 401, distance: 127.2
click at [523, 401] on div "Name (En) Fatouch Name (En) Name (Ar) سلطة الفتوش Name (Ar) Price QAR 0 Price S…" at bounding box center [756, 413] width 538 height 89
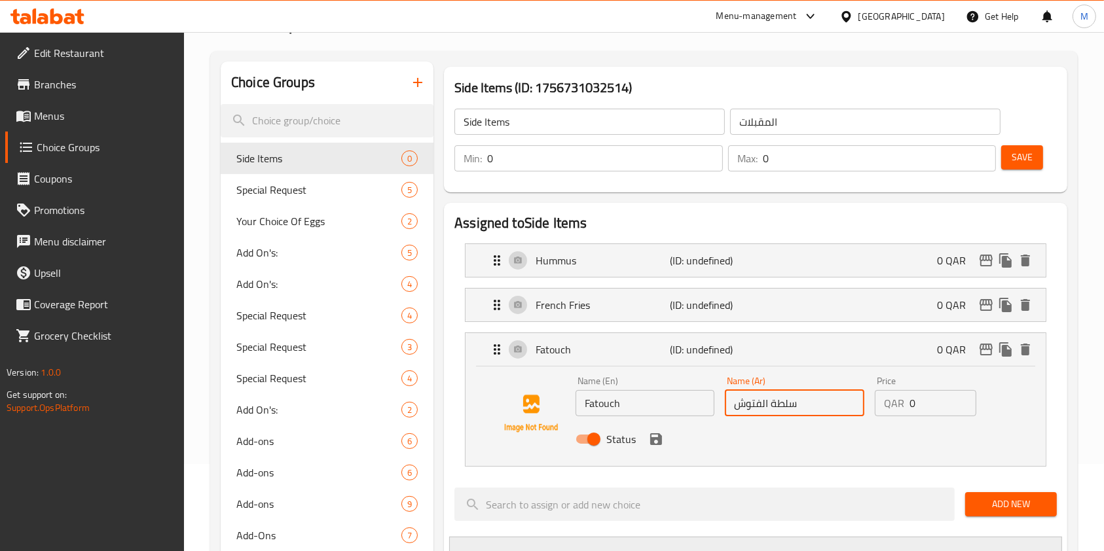
drag, startPoint x: 789, startPoint y: 413, endPoint x: 599, endPoint y: 417, distance: 190.0
click at [600, 416] on div "Name (En) Fatouch Name (En) Name (Ar) سلطة الفتوش Name (Ar) Price QAR 0 Price S…" at bounding box center [794, 414] width 449 height 86
paste input "مع الحلومي"
type input "سلطة الفتوش مع الحلومي"
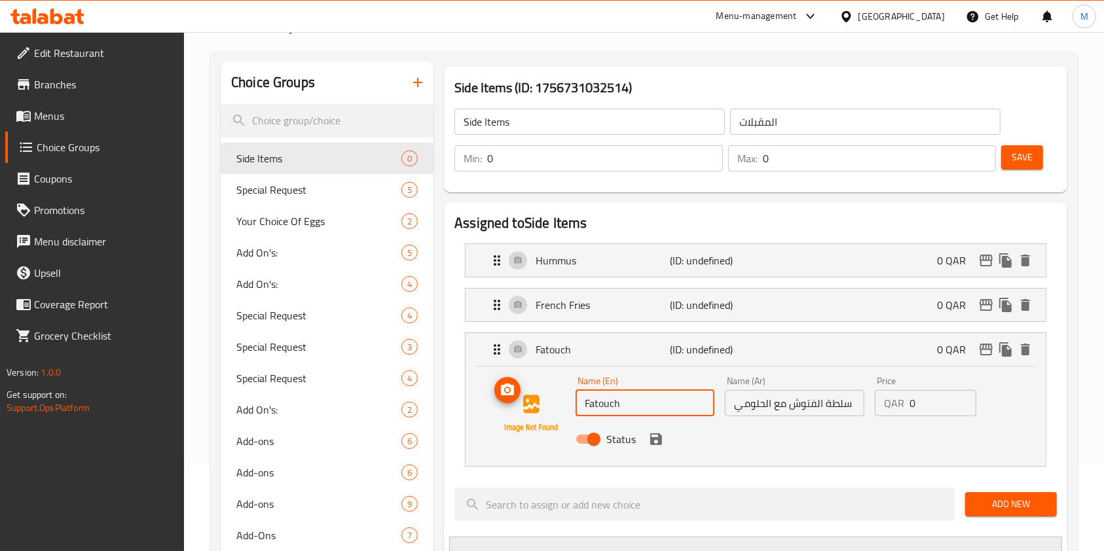
drag, startPoint x: 619, startPoint y: 409, endPoint x: 466, endPoint y: 427, distance: 154.3
click at [467, 427] on div "Name (En) Fatouch Name (En) Name (Ar) سلطة الفتوش مع الحلومي Name (Ar) Price QA…" at bounding box center [756, 417] width 580 height 100
paste input "Halloumi Salad"
click at [660, 436] on icon "save" at bounding box center [656, 439] width 12 height 12
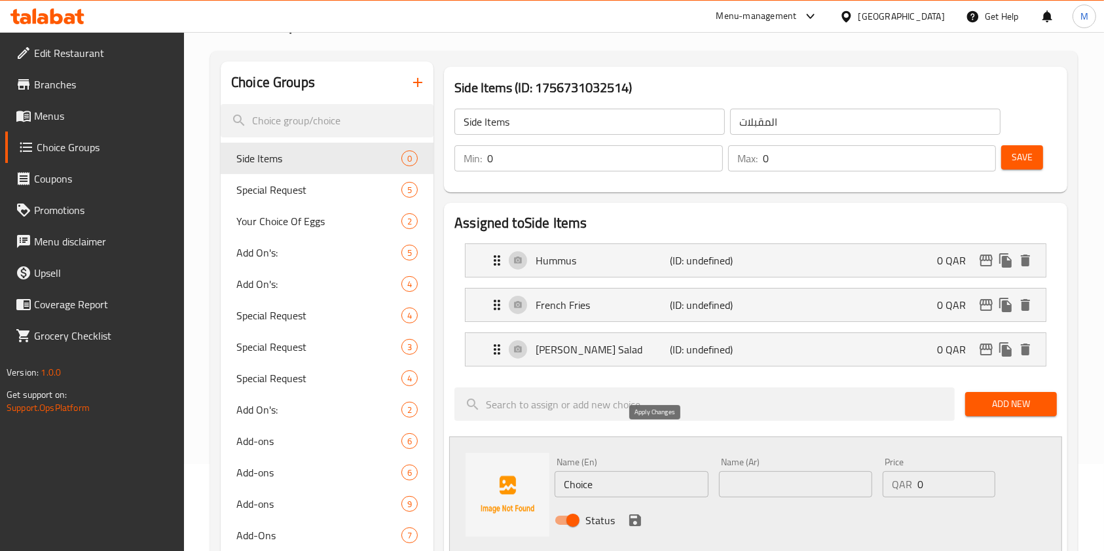
type input "[PERSON_NAME] Salad"
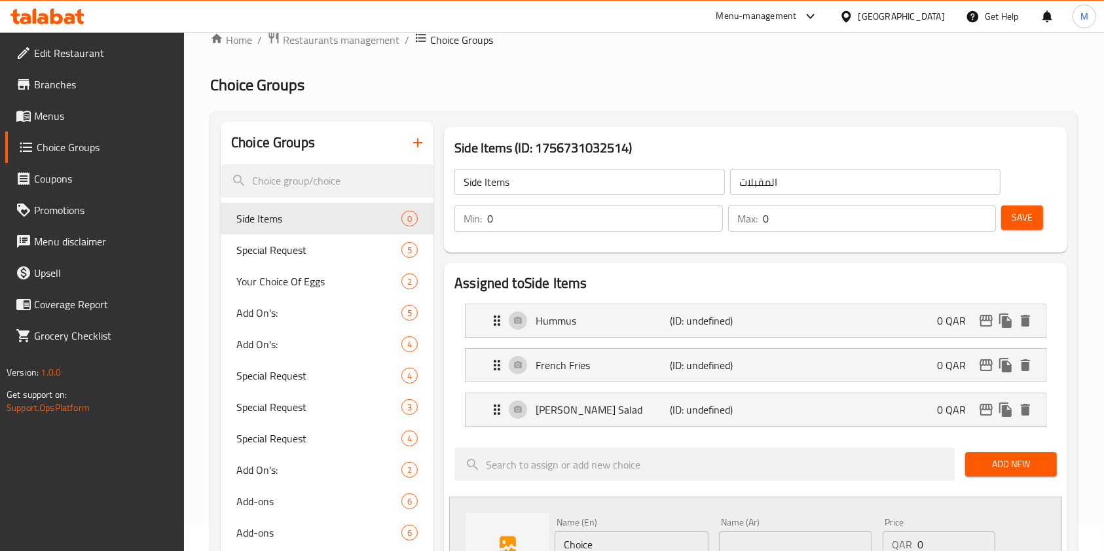
scroll to position [0, 0]
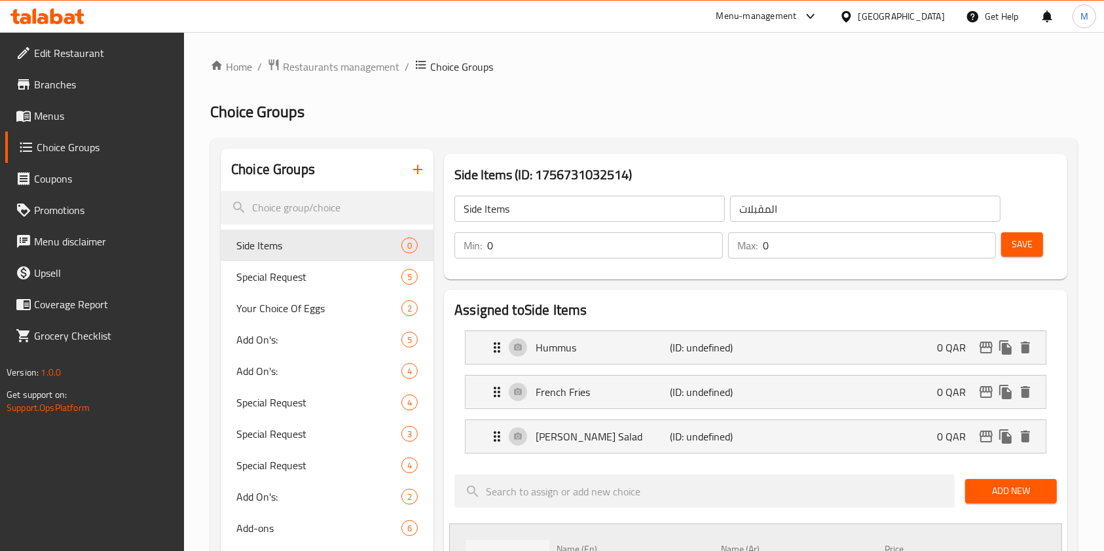
click at [791, 255] on input "0" at bounding box center [880, 245] width 234 height 26
drag, startPoint x: 760, startPoint y: 246, endPoint x: 735, endPoint y: 253, distance: 26.7
click at [736, 253] on div "Max: 0 ​" at bounding box center [862, 245] width 268 height 26
type input "3"
click at [1031, 251] on span "Save" at bounding box center [1022, 244] width 21 height 16
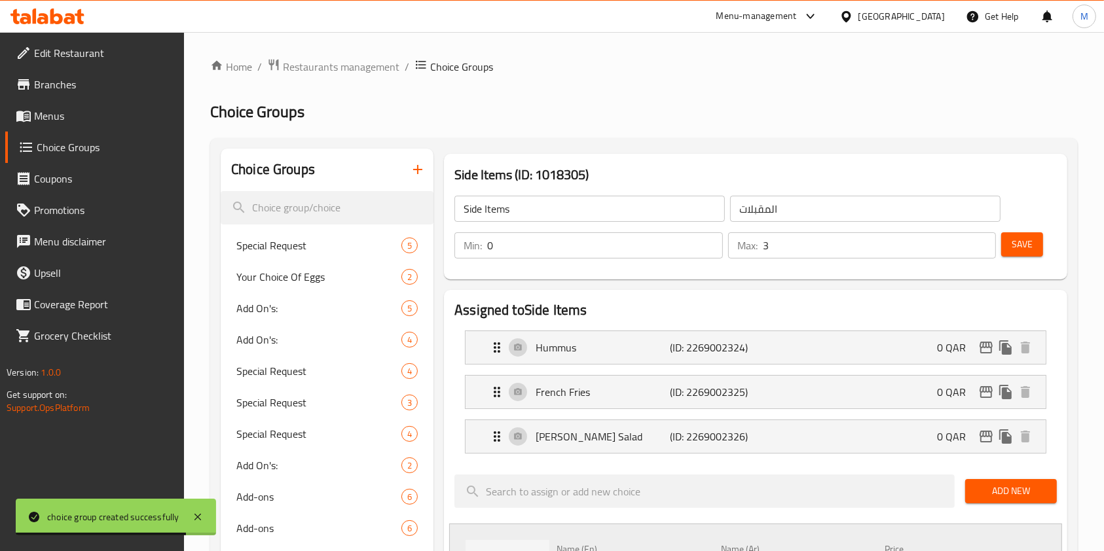
click at [421, 169] on icon "button" at bounding box center [418, 170] width 16 height 16
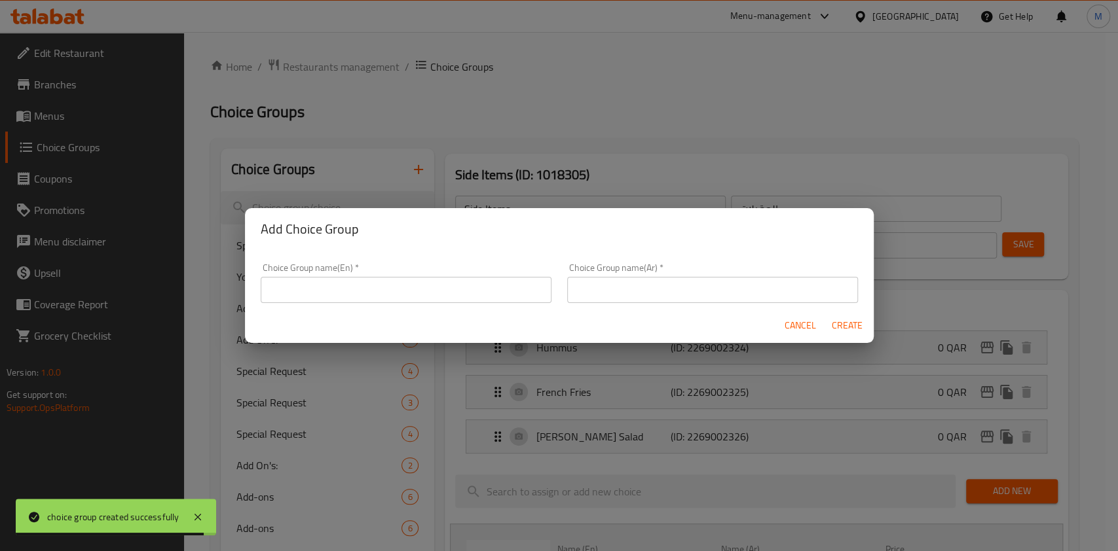
click at [450, 291] on input "text" at bounding box center [406, 290] width 291 height 26
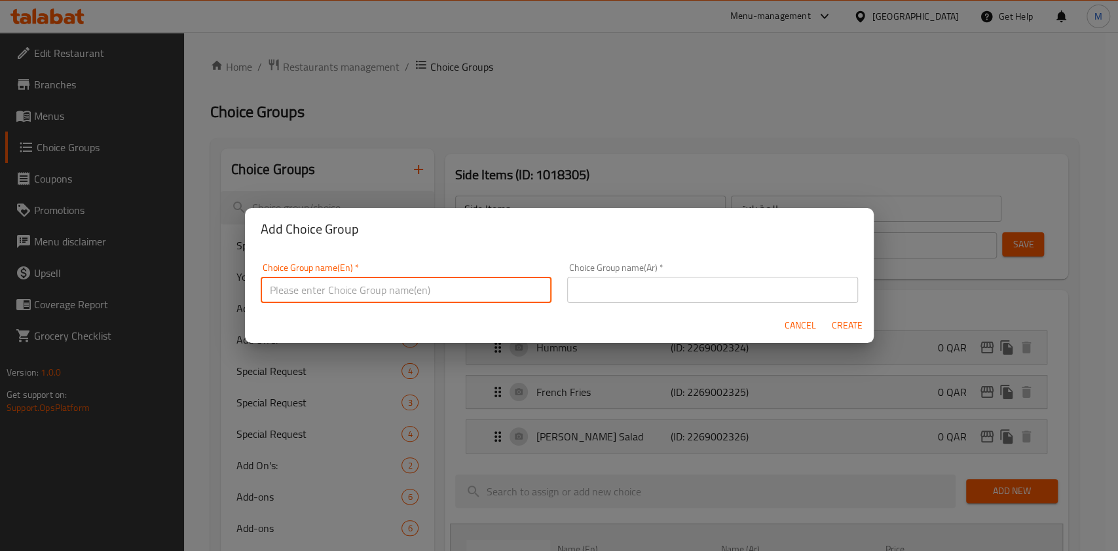
click at [645, 147] on div "Add Choice Group Choice Group name(En)   * Choice Group name(En) * Choice Group…" at bounding box center [559, 275] width 1118 height 551
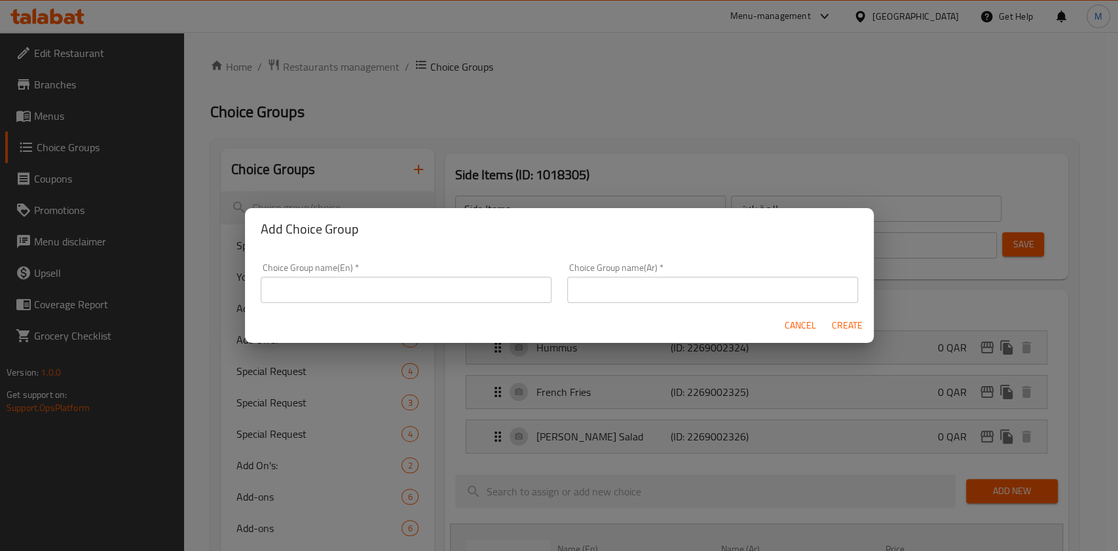
click at [479, 291] on input "text" at bounding box center [406, 290] width 291 height 26
drag, startPoint x: 756, startPoint y: 296, endPoint x: 739, endPoint y: 302, distance: 18.0
click at [742, 301] on input "text" at bounding box center [712, 290] width 291 height 26
paste input "الحلويات"
type input "الحلويات"
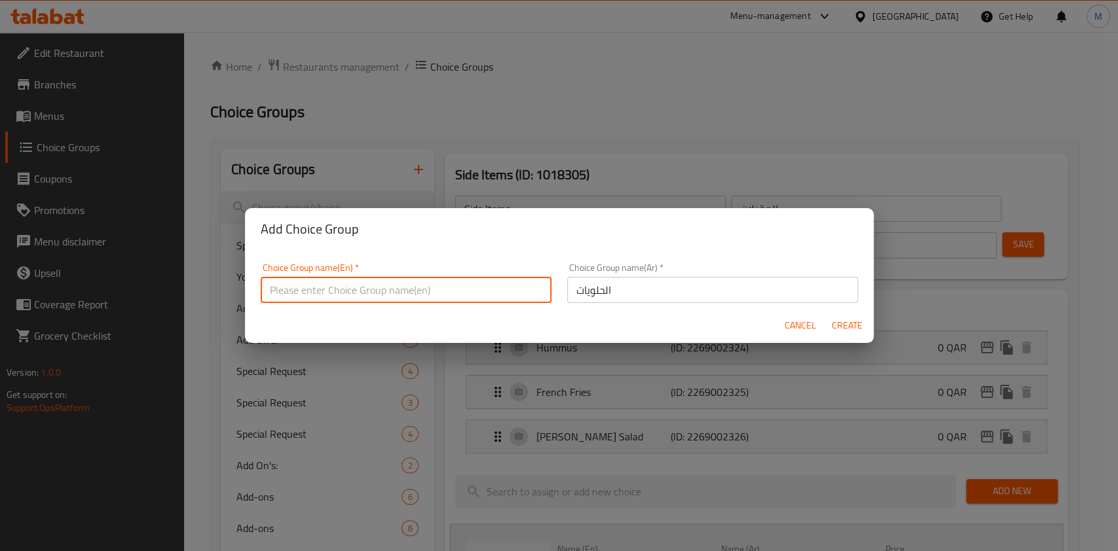
click at [501, 286] on input "text" at bounding box center [406, 290] width 291 height 26
paste input "Dessert"
type input "Dessert"
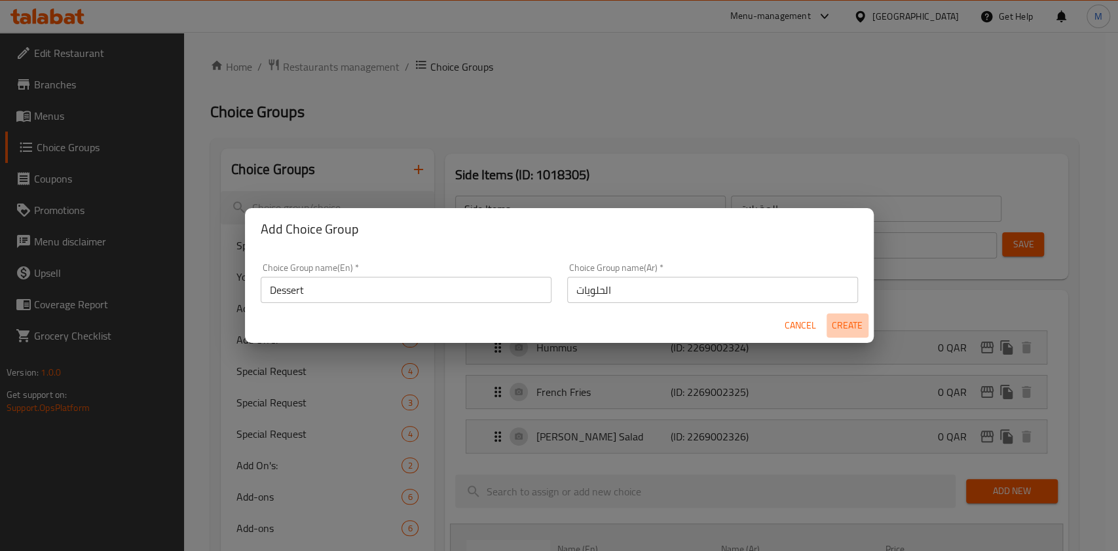
click at [843, 322] on span "Create" at bounding box center [847, 326] width 31 height 16
type input "Dessert"
type input "الحلويات"
type input "0"
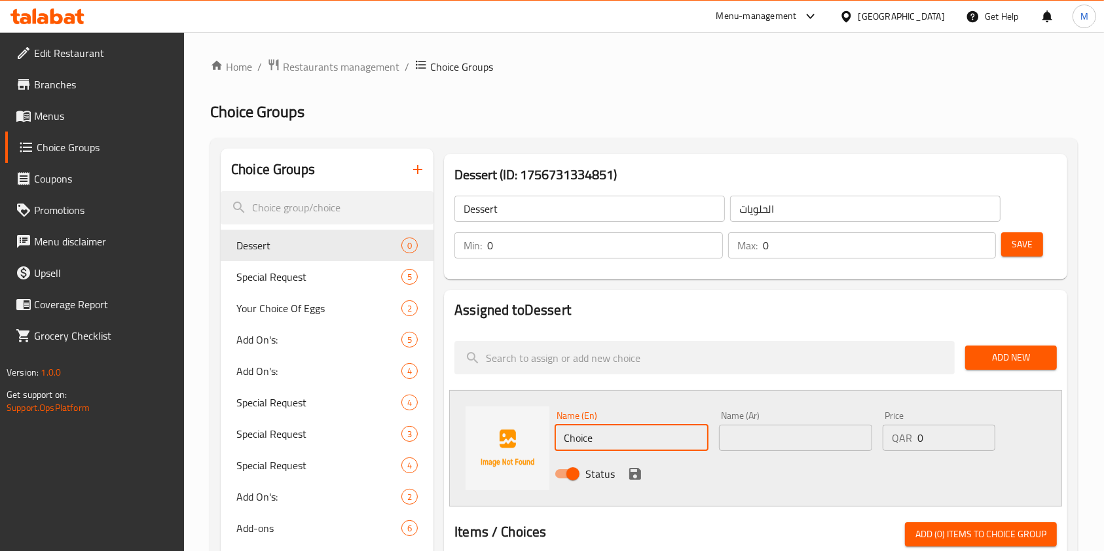
paste input "Chocolate Mousse Cak"
type input "Chocolate Mousse Cake"
click at [776, 427] on input "text" at bounding box center [795, 438] width 153 height 26
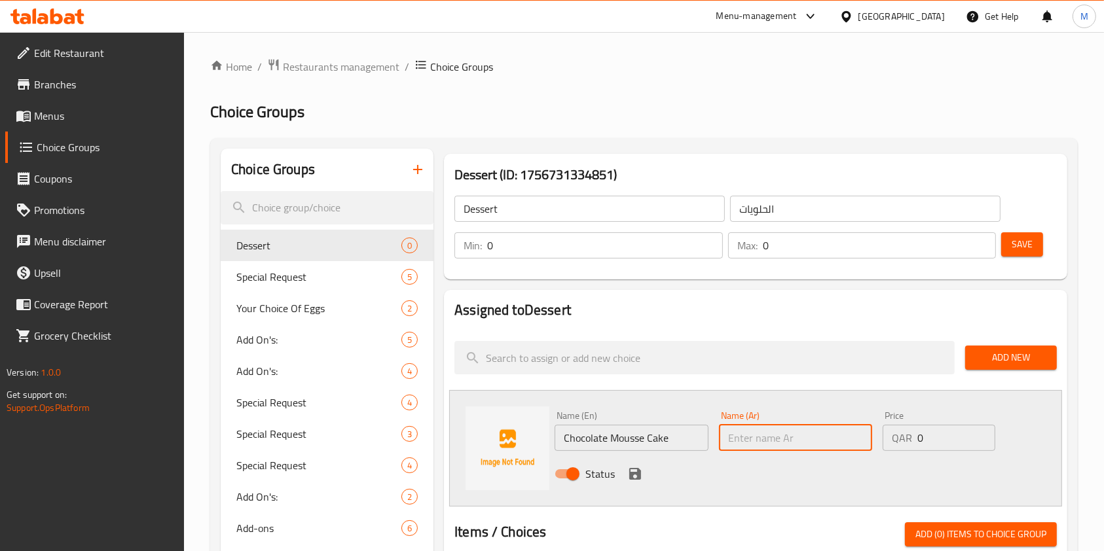
paste input "شوكولا موسكيك"
type input "شوكولا موسكيك"
click at [635, 479] on icon "save" at bounding box center [635, 474] width 12 height 12
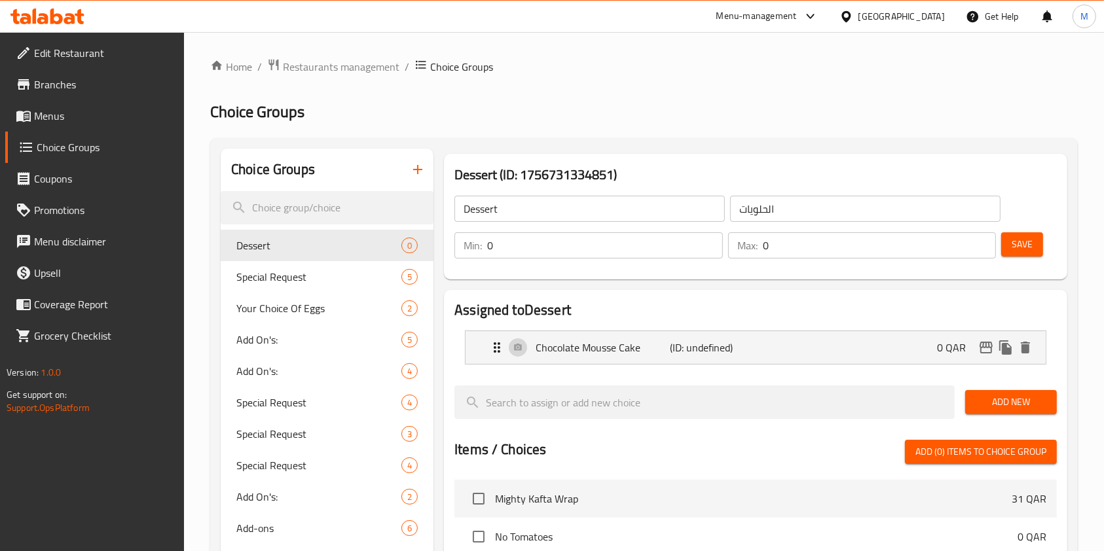
click at [56, 102] on link "Menus" at bounding box center [94, 115] width 179 height 31
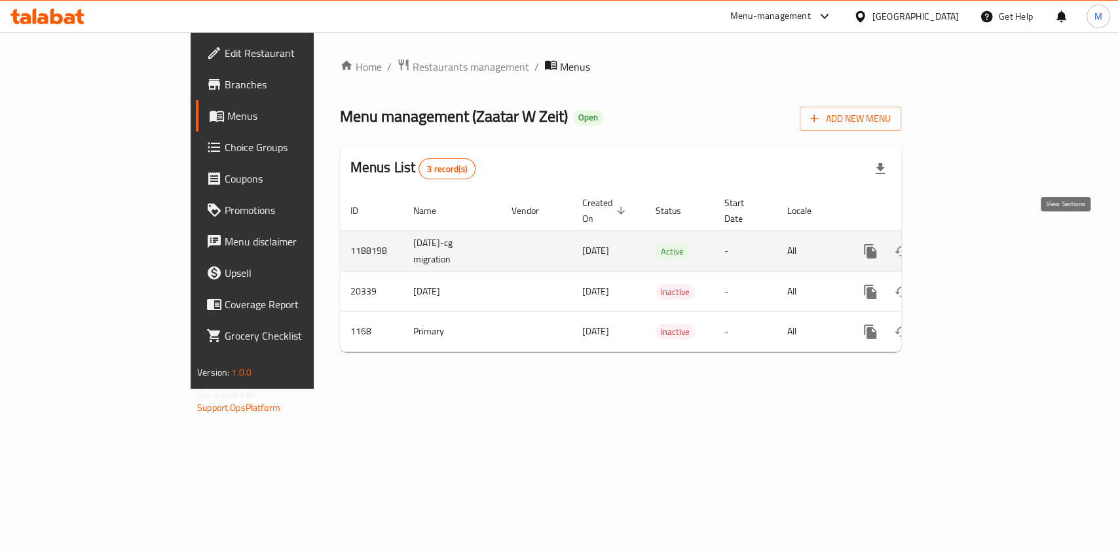
click at [972, 244] on icon "enhanced table" at bounding box center [965, 252] width 16 height 16
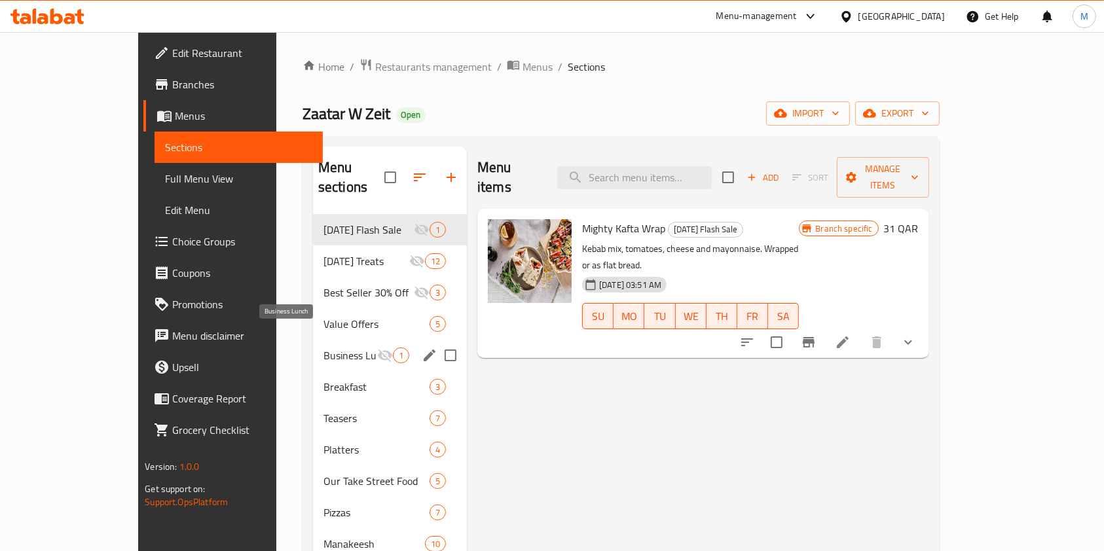
click at [323, 348] on span "Business Lunch" at bounding box center [350, 356] width 54 height 16
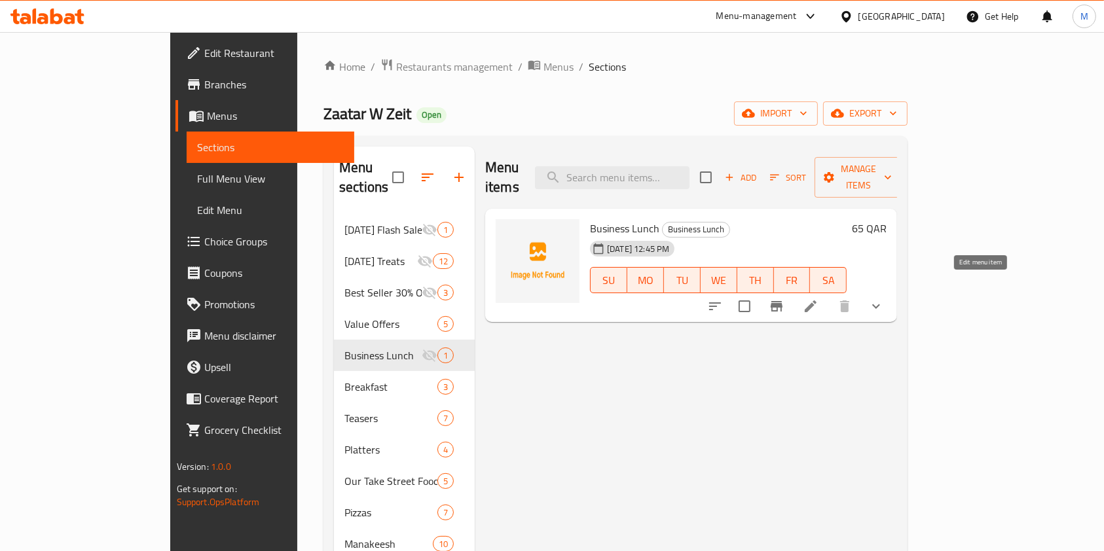
click at [817, 301] on icon at bounding box center [811, 307] width 12 height 12
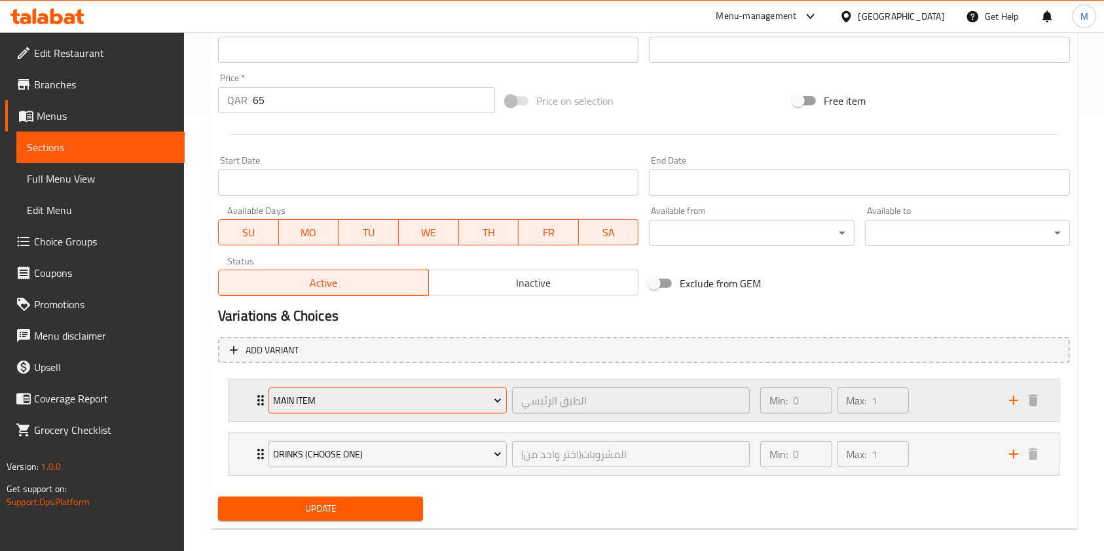
scroll to position [449, 0]
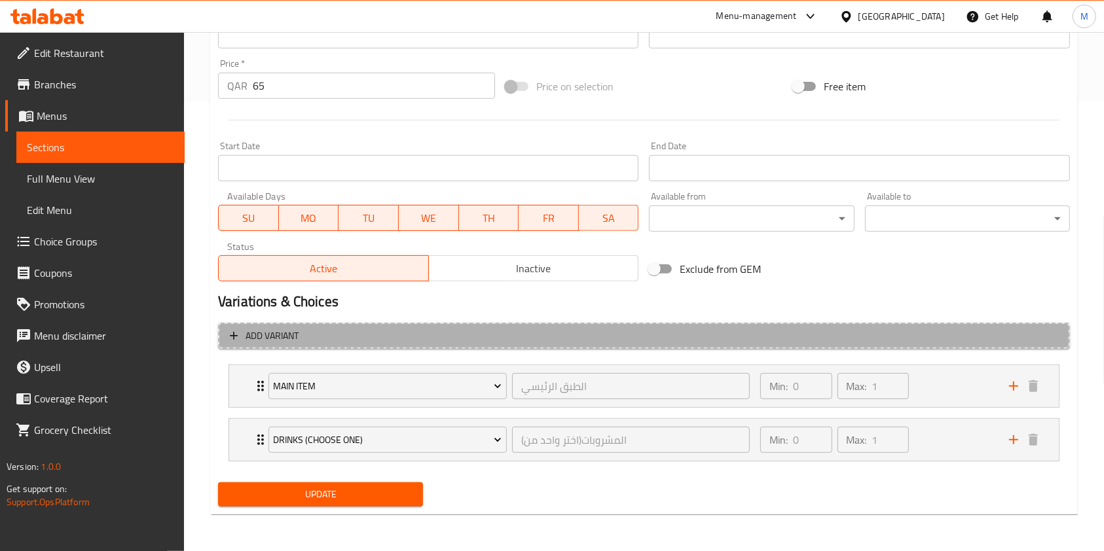
click at [473, 328] on span "Add variant" at bounding box center [644, 336] width 828 height 16
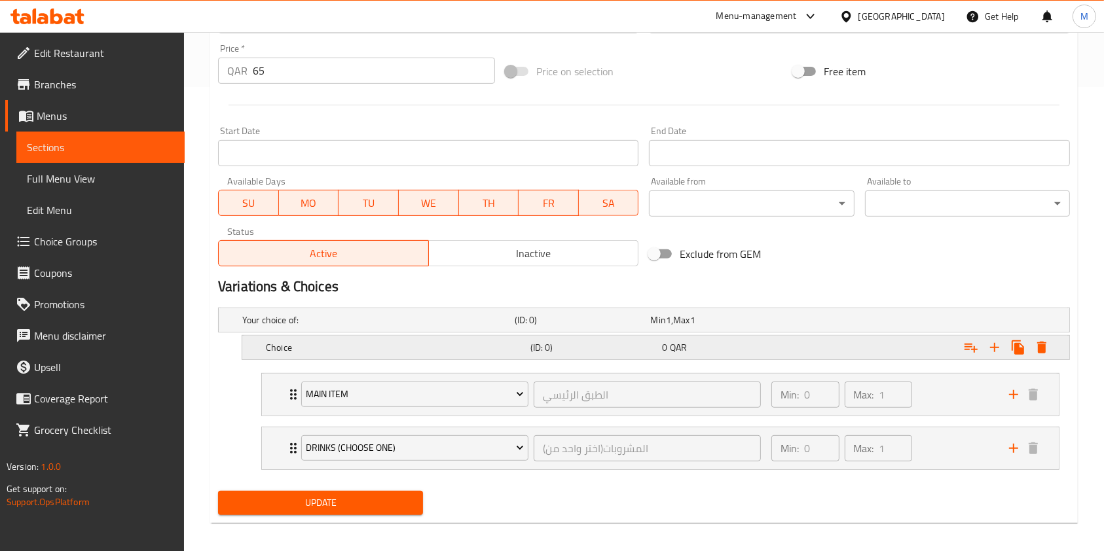
scroll to position [472, 0]
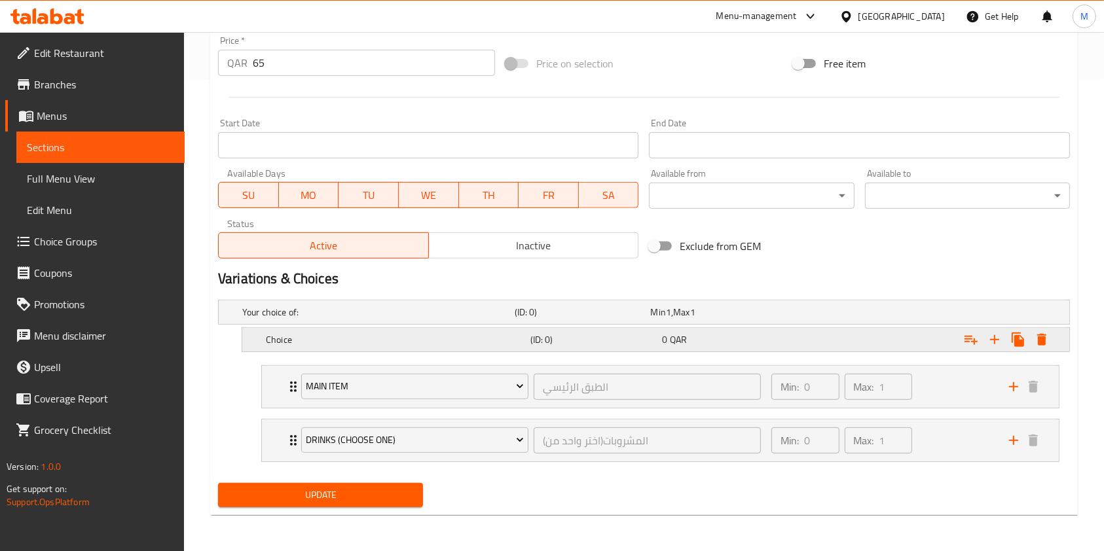
click at [606, 322] on div "(ID: 0)" at bounding box center [580, 312] width 136 height 18
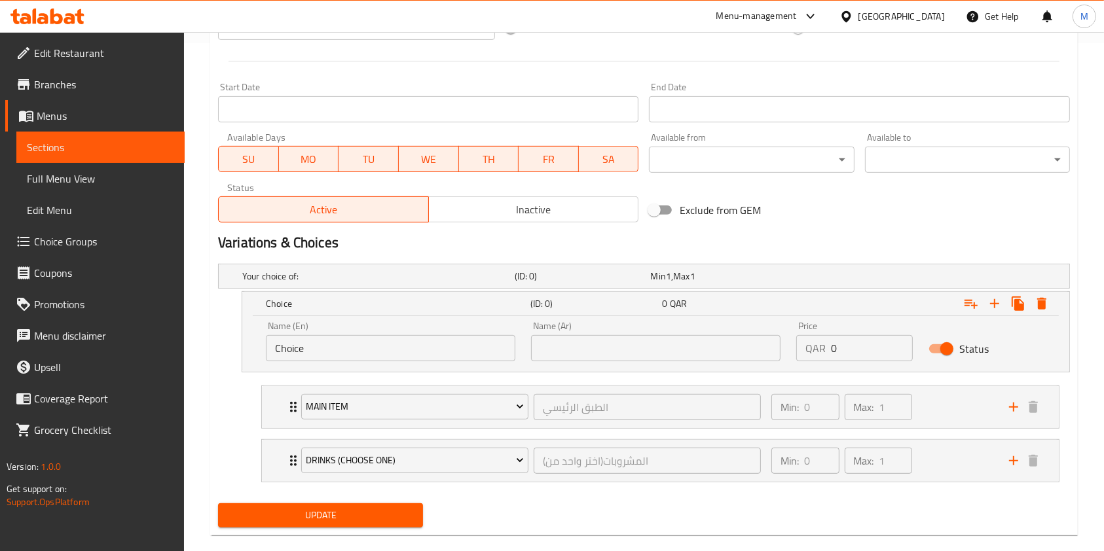
scroll to position [529, 0]
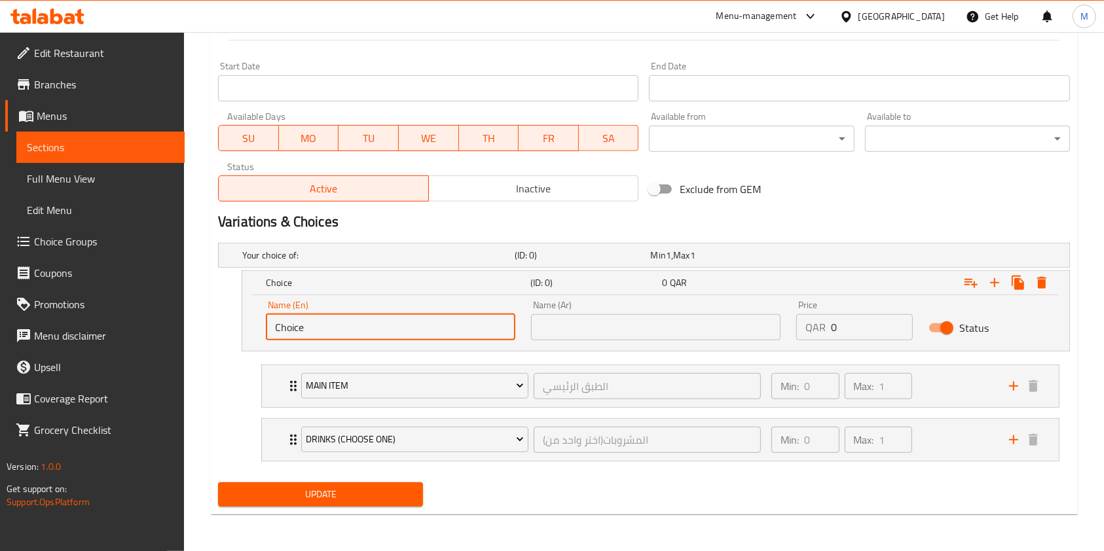
click at [382, 330] on input "Choice" at bounding box center [390, 327] width 249 height 26
click at [386, 330] on input "Choice" at bounding box center [390, 327] width 249 height 26
click at [304, 280] on h5 "Choice" at bounding box center [395, 282] width 259 height 13
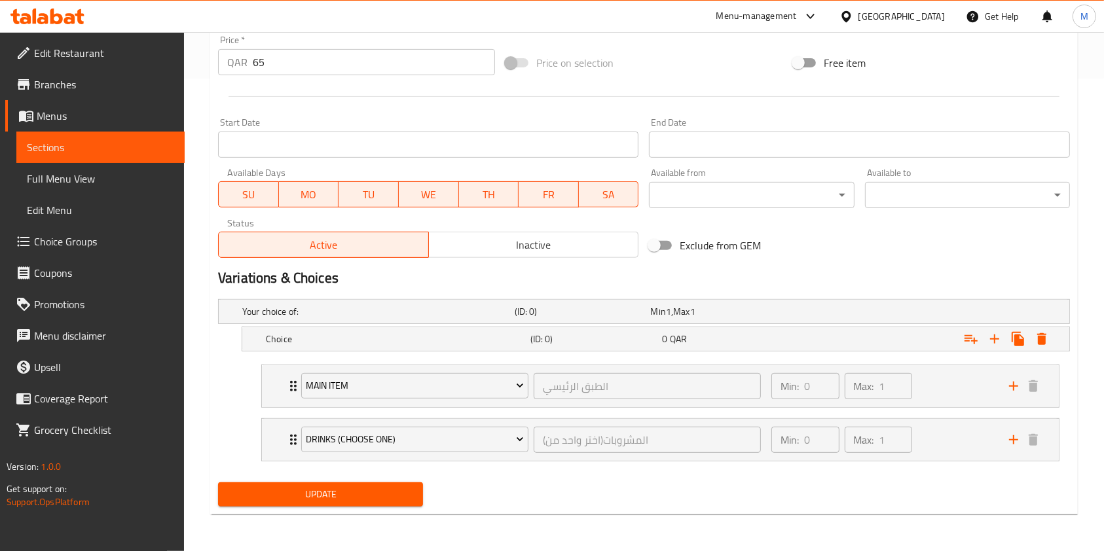
scroll to position [472, 0]
click at [967, 339] on icon "Expand" at bounding box center [971, 340] width 13 height 9
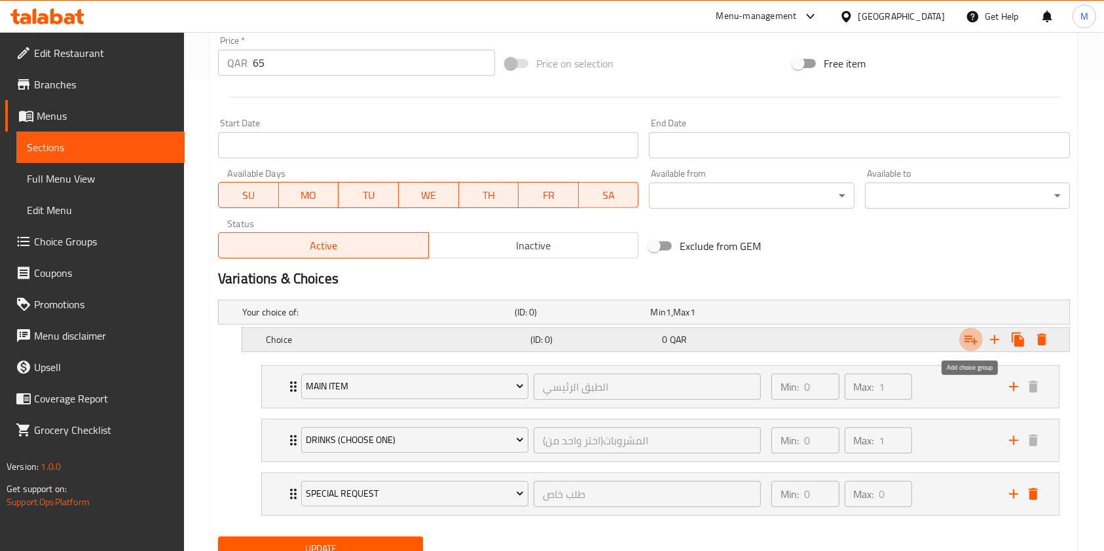
click at [975, 339] on icon "Expand" at bounding box center [971, 340] width 16 height 16
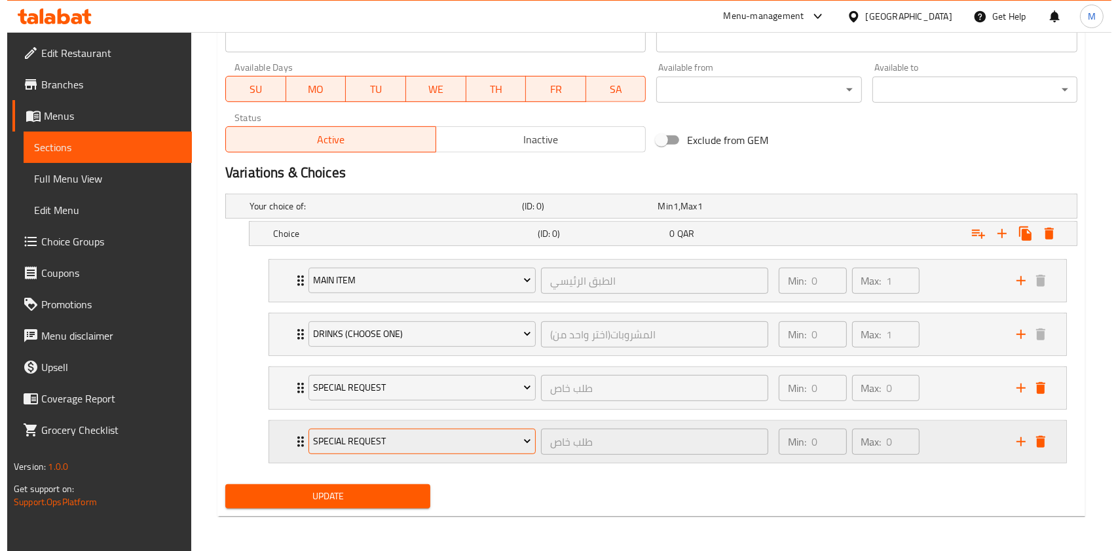
scroll to position [580, 0]
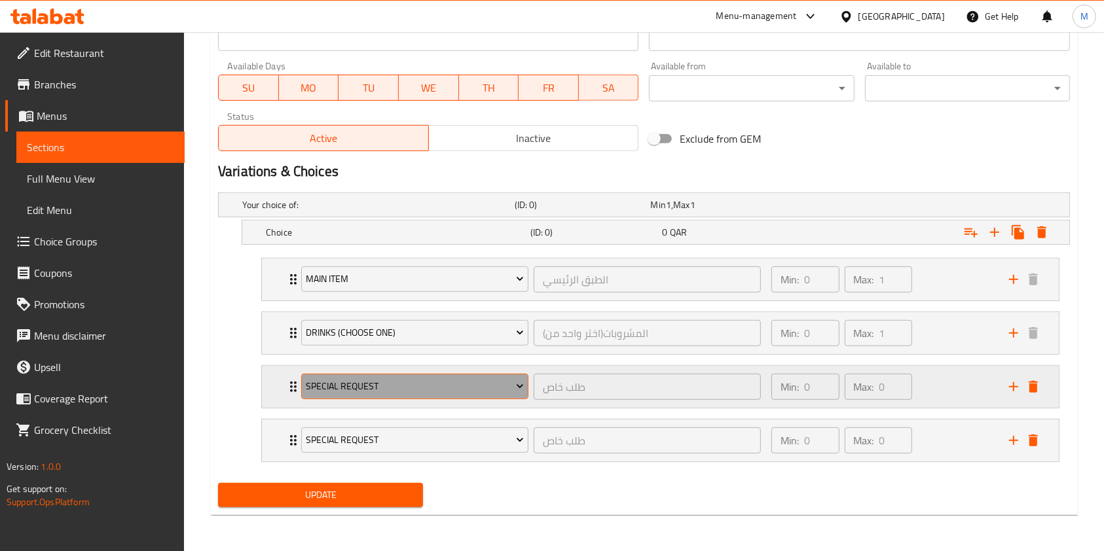
click at [443, 388] on span "Special Request" at bounding box center [414, 386] width 217 height 16
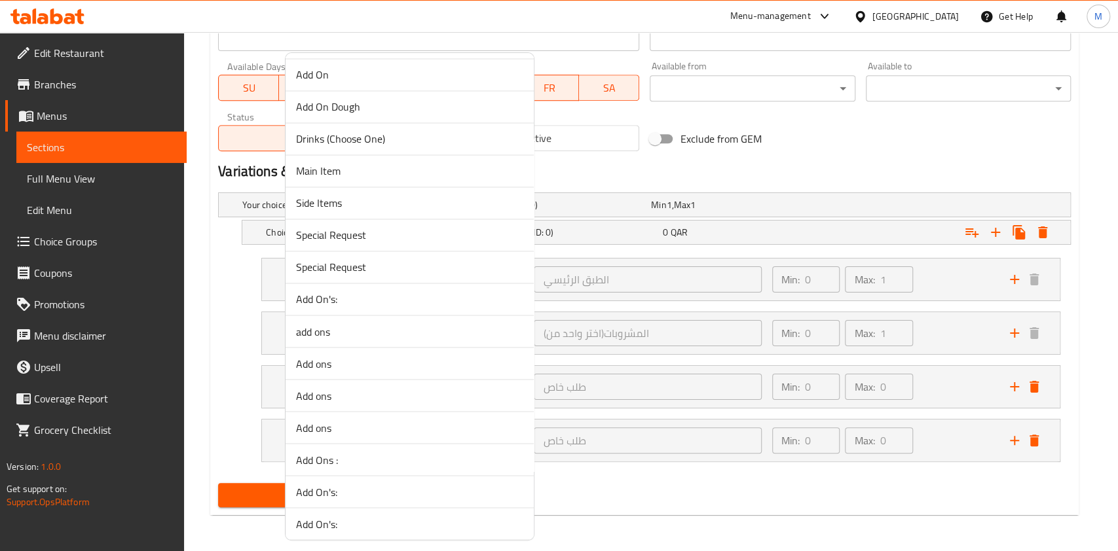
scroll to position [1324, 0]
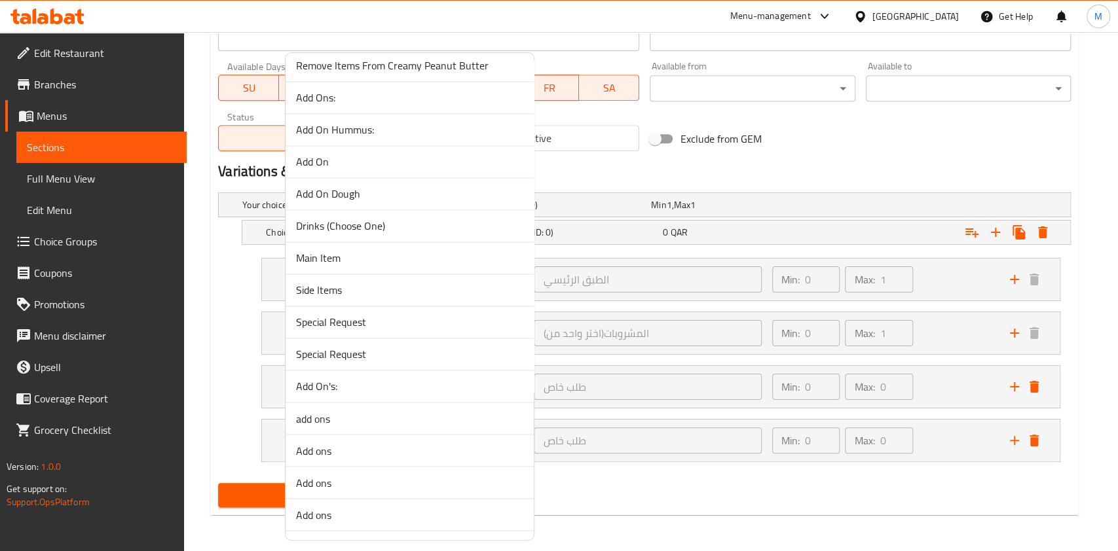
click at [363, 290] on span "Side Items" at bounding box center [409, 290] width 227 height 16
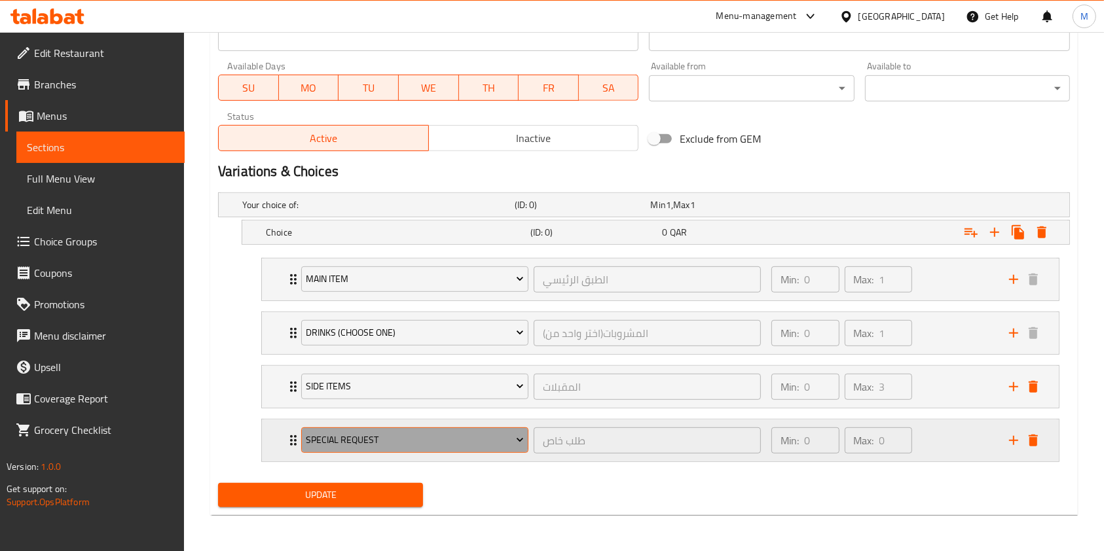
click at [396, 439] on span "Special Request" at bounding box center [414, 440] width 217 height 16
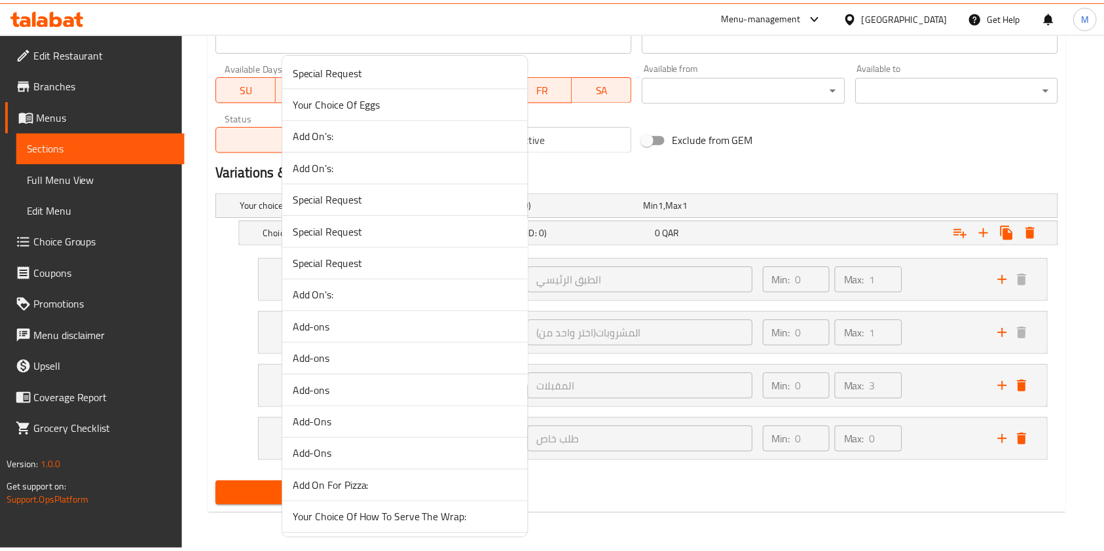
scroll to position [0, 0]
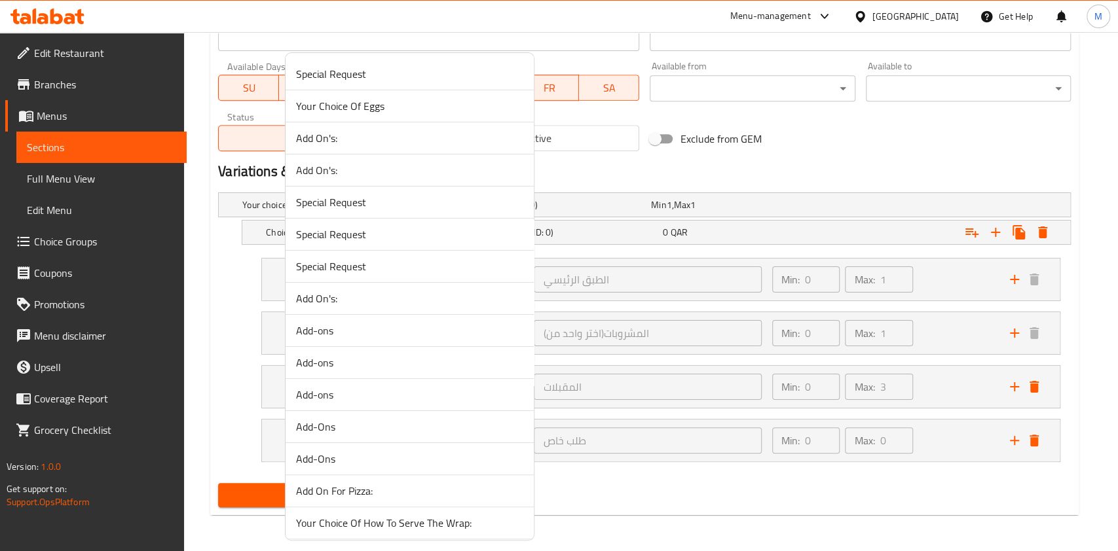
click at [604, 173] on div at bounding box center [559, 275] width 1118 height 551
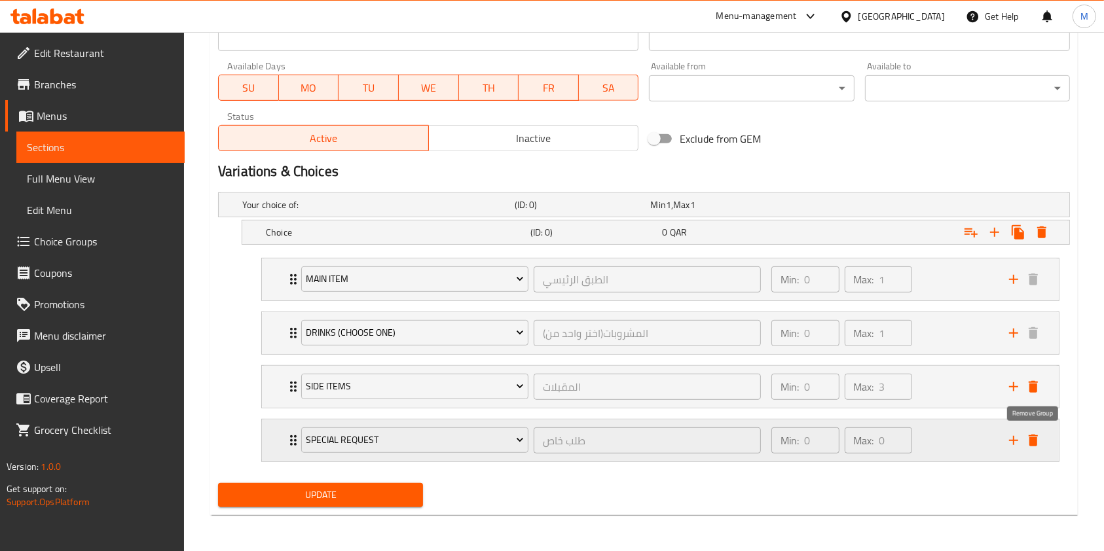
click at [1036, 440] on icon "delete" at bounding box center [1033, 441] width 9 height 12
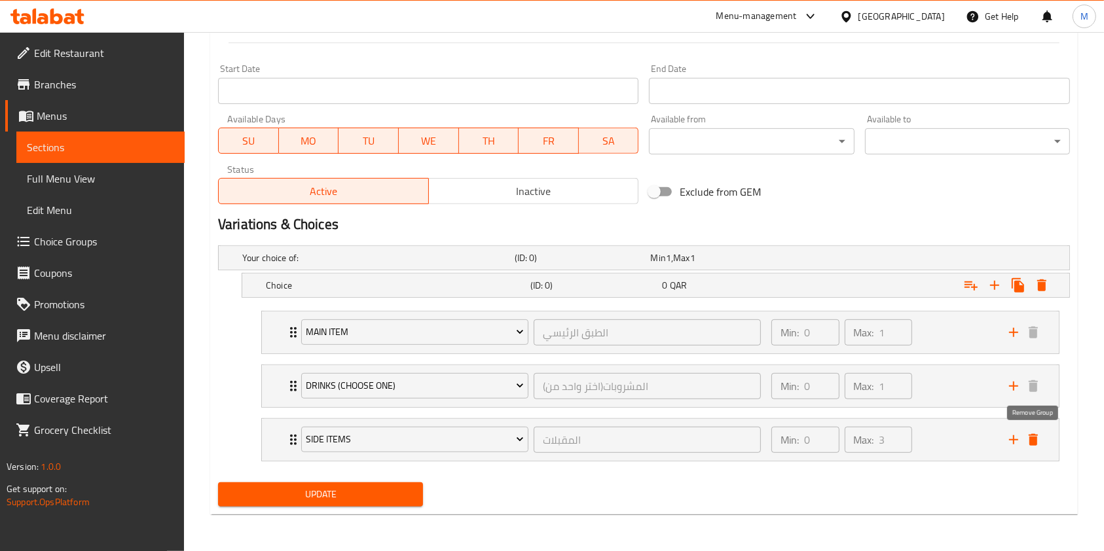
scroll to position [526, 0]
drag, startPoint x: 289, startPoint y: 433, endPoint x: 280, endPoint y: 320, distance: 113.0
click at [280, 320] on div "Main Item الطبق الرئيسي ​ Min: 0 ​ Max: 1 ​ FAMOUS CHICKEN WRAP (ID: 2268978425…" at bounding box center [660, 386] width 819 height 161
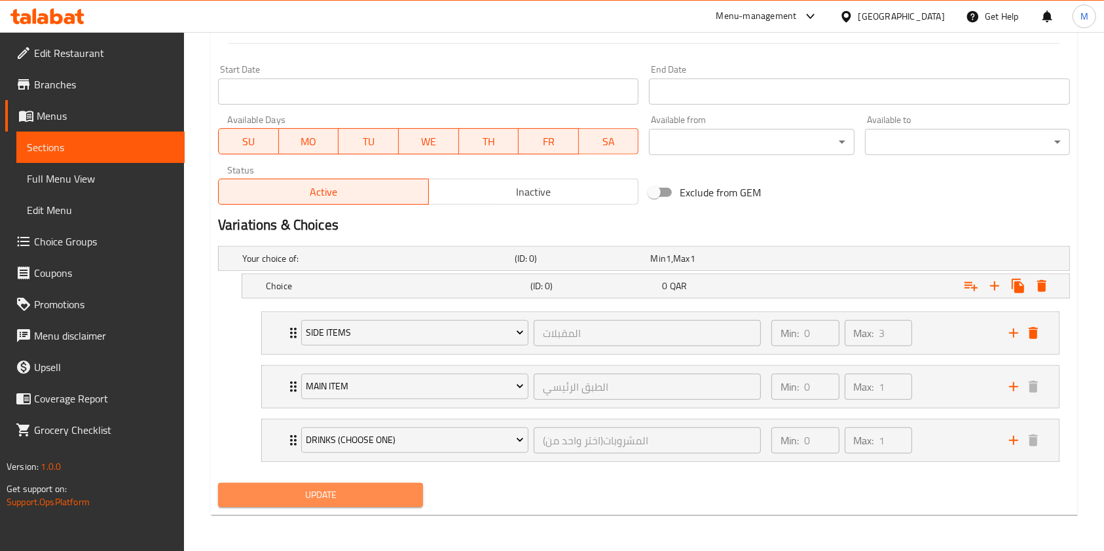
click at [283, 494] on span "Update" at bounding box center [321, 495] width 184 height 16
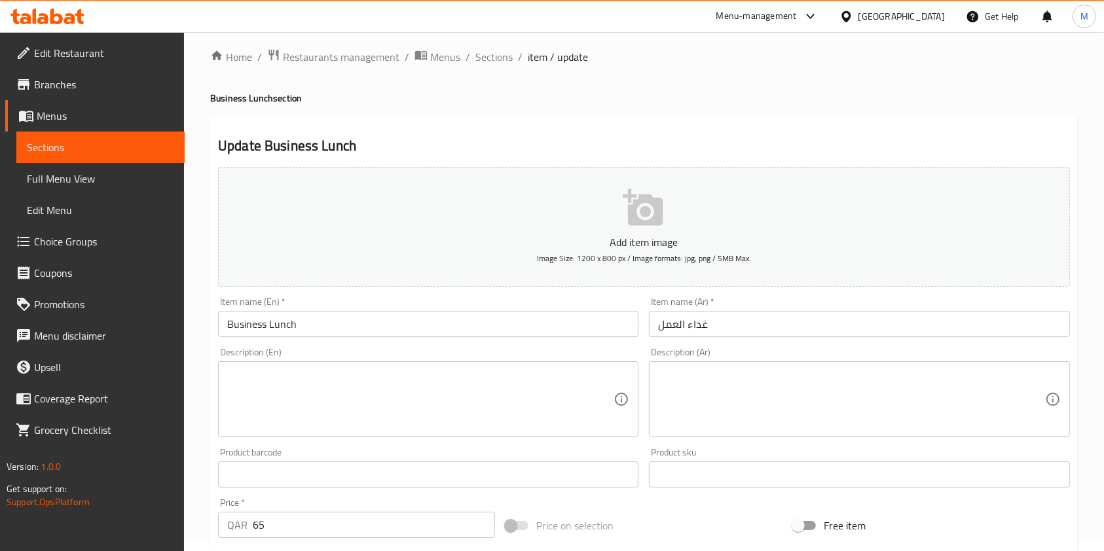
scroll to position [0, 0]
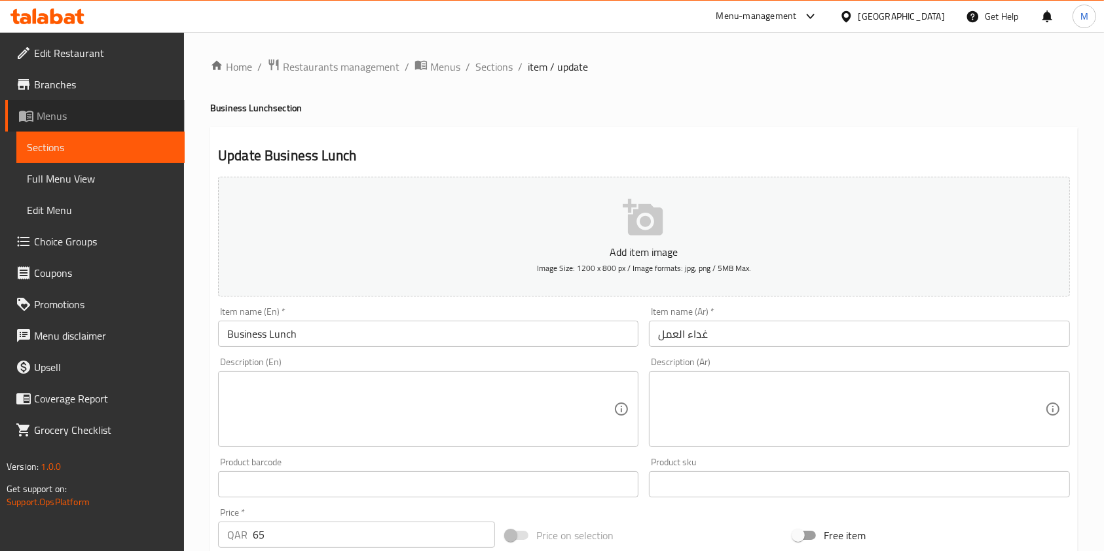
click at [42, 119] on span "Menus" at bounding box center [106, 116] width 138 height 16
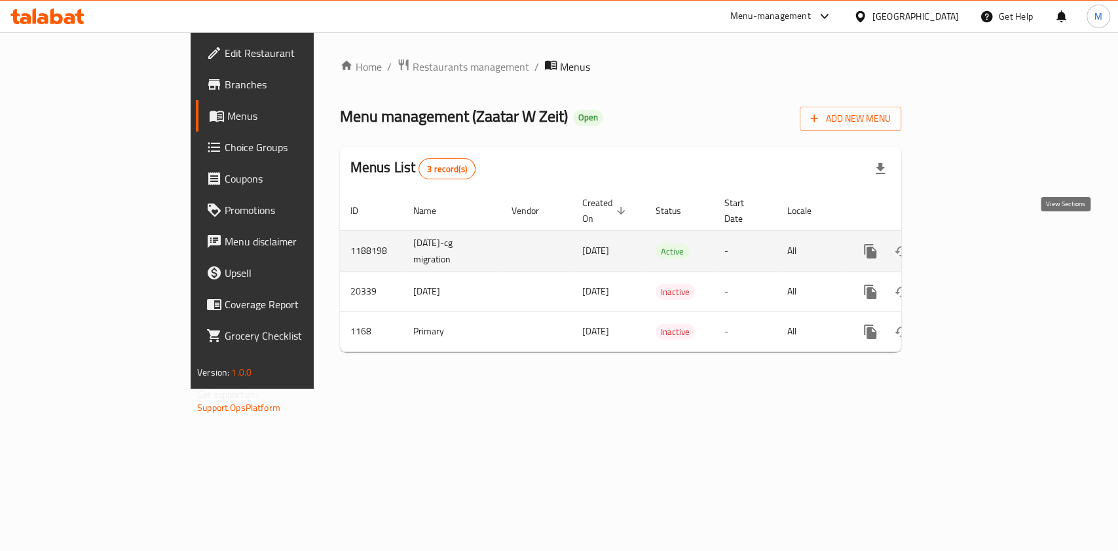
click at [970, 246] on icon "enhanced table" at bounding box center [965, 252] width 12 height 12
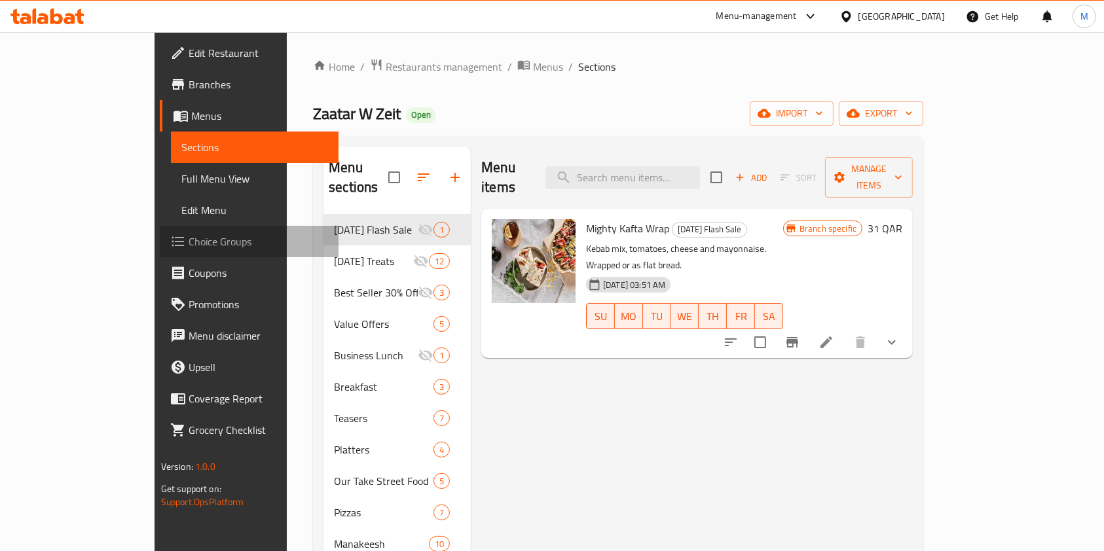
click at [189, 236] on span "Choice Groups" at bounding box center [259, 242] width 140 height 16
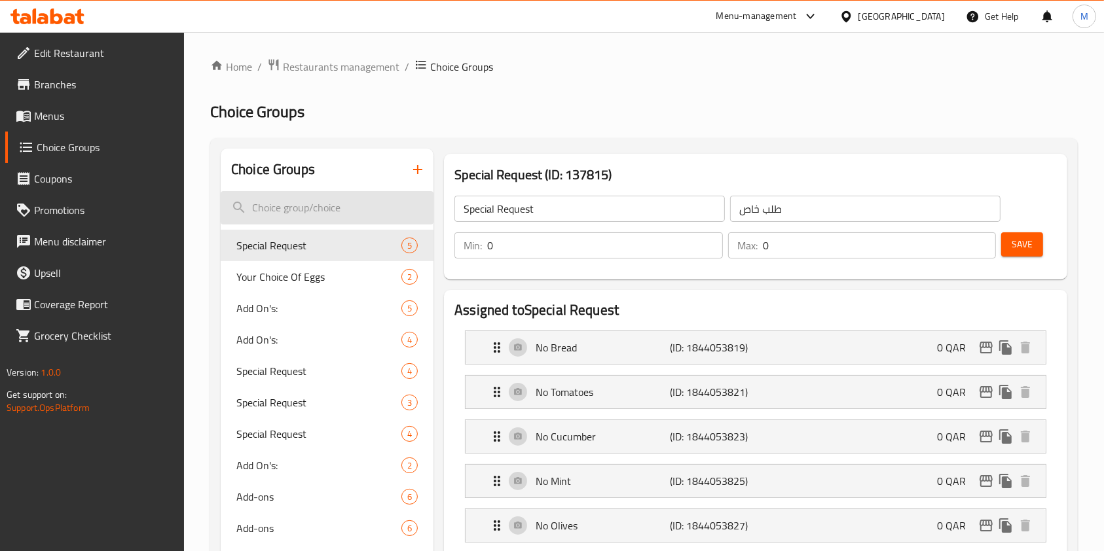
click at [279, 212] on input "search" at bounding box center [327, 207] width 213 height 33
drag, startPoint x: 276, startPoint y: 202, endPoint x: 189, endPoint y: 207, distance: 86.6
paste input "Chocolate Mousse Cake"
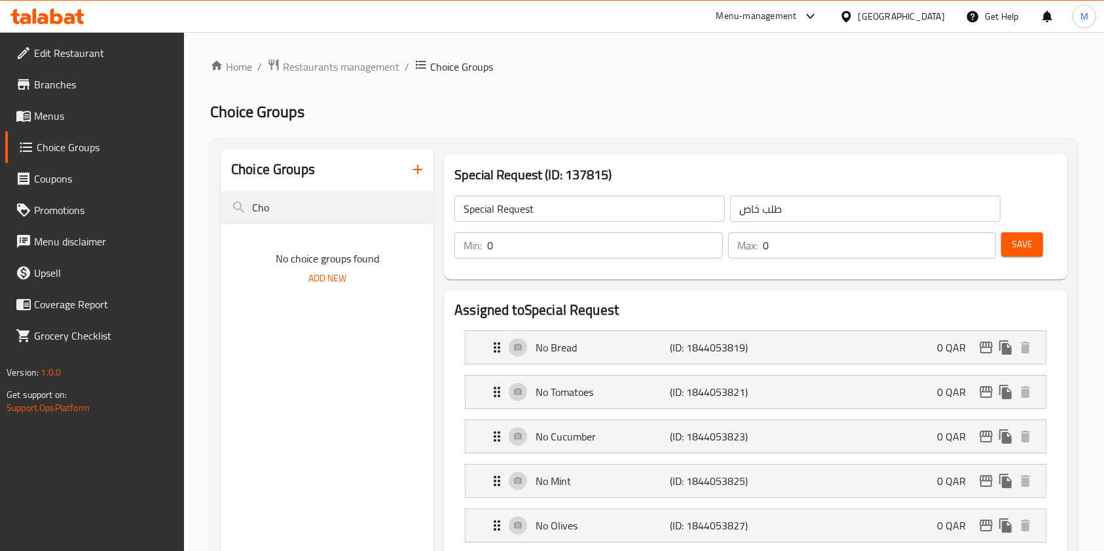
type input "C"
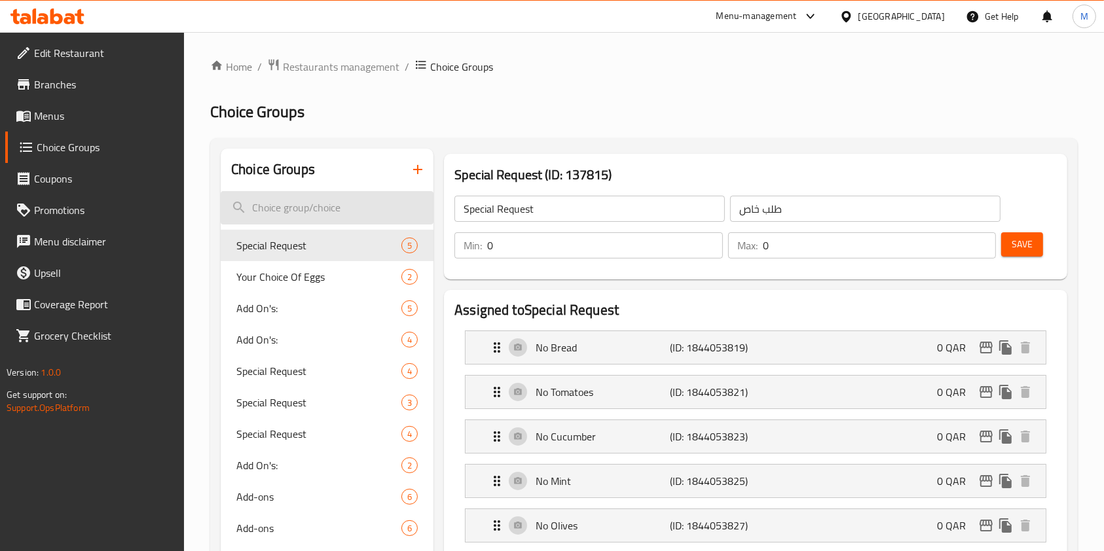
click at [310, 199] on input "search" at bounding box center [327, 207] width 213 height 33
paste input "Dessert"
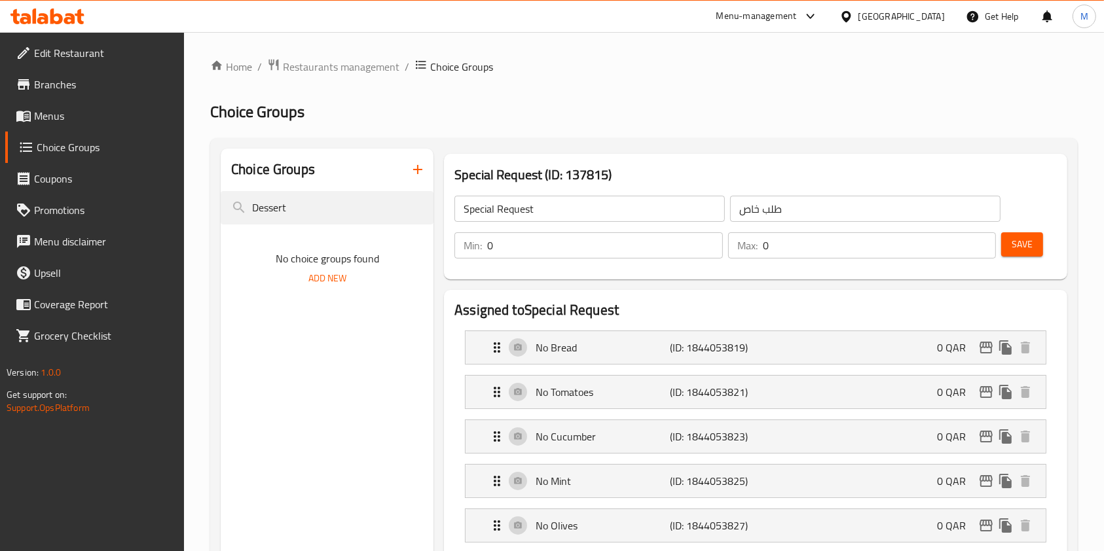
type input "Dessert"
click at [313, 276] on span "Add New" at bounding box center [327, 278] width 38 height 16
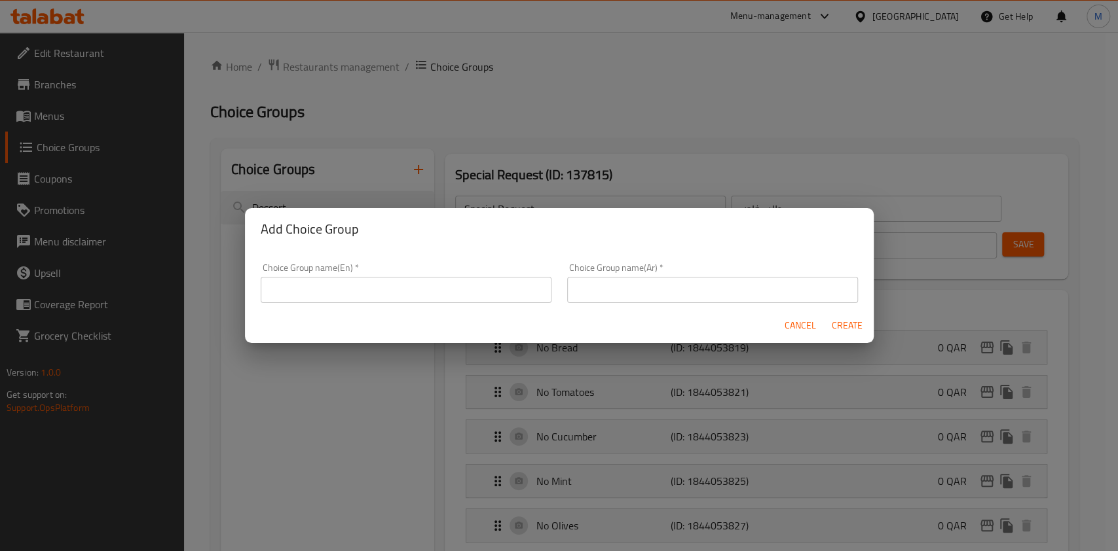
click at [452, 288] on input "text" at bounding box center [406, 290] width 291 height 26
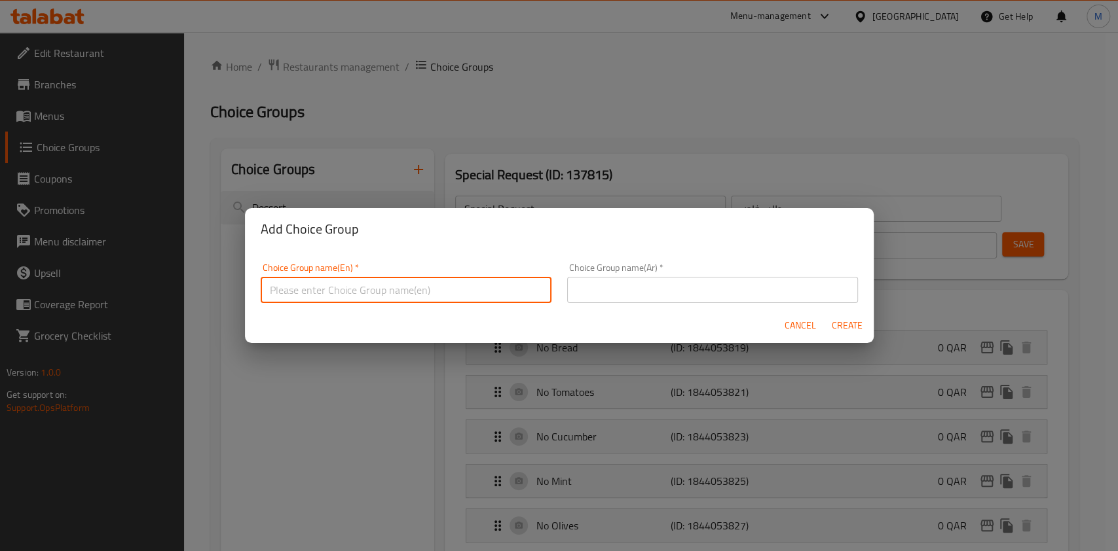
paste input "Dessert"
type input "Dessert"
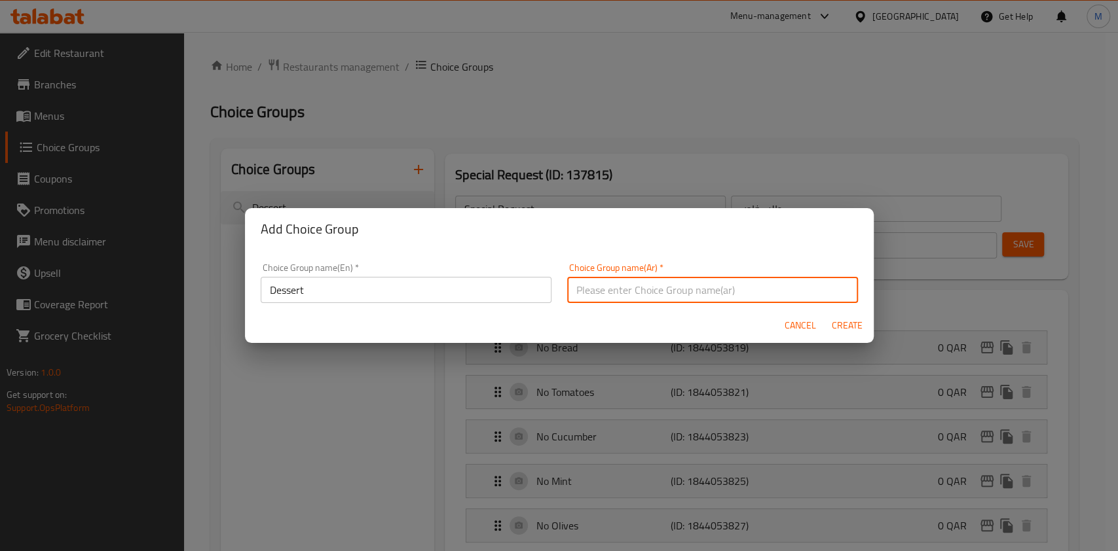
click at [638, 280] on input "text" at bounding box center [712, 290] width 291 height 26
paste input "الحلويات"
type input "الحلويات"
click at [859, 327] on span "Create" at bounding box center [847, 326] width 31 height 16
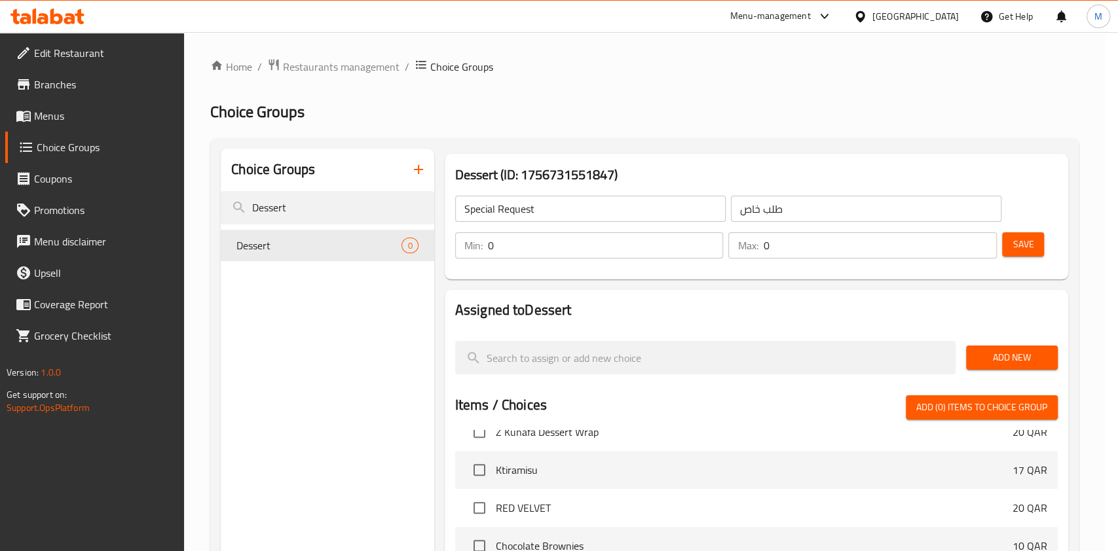
type input "Dessert"
type input "الحلويات"
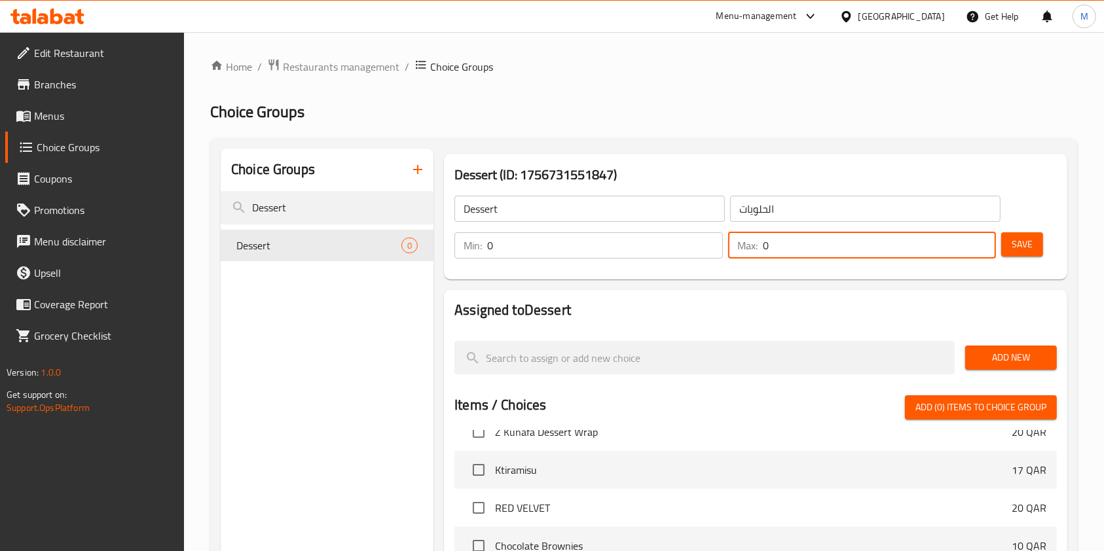
click at [780, 250] on input "0" at bounding box center [880, 245] width 234 height 26
type input "1"
click at [1014, 244] on span "Save" at bounding box center [1022, 244] width 21 height 16
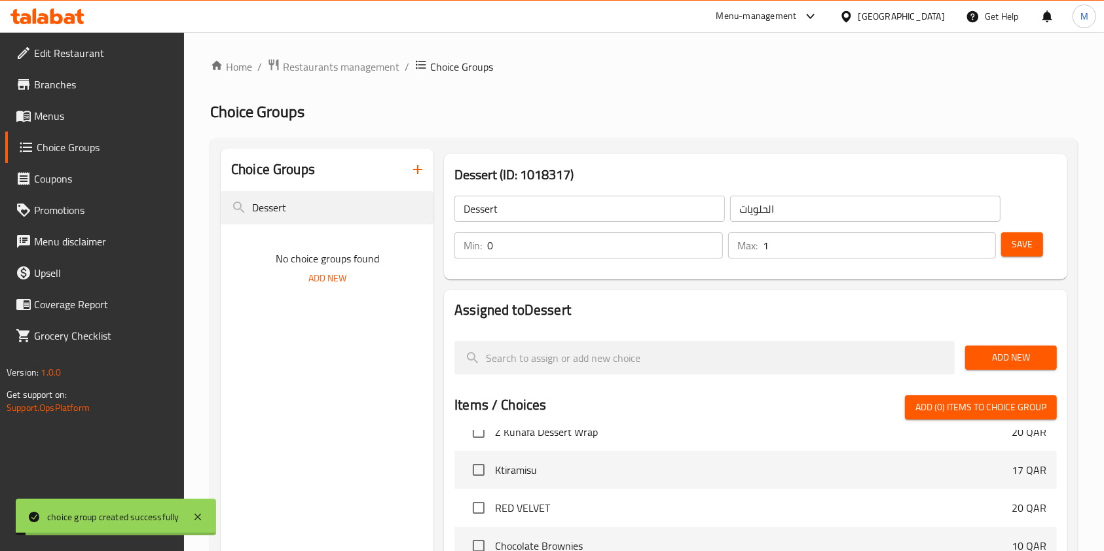
click at [1009, 354] on span "Add New" at bounding box center [1011, 358] width 71 height 16
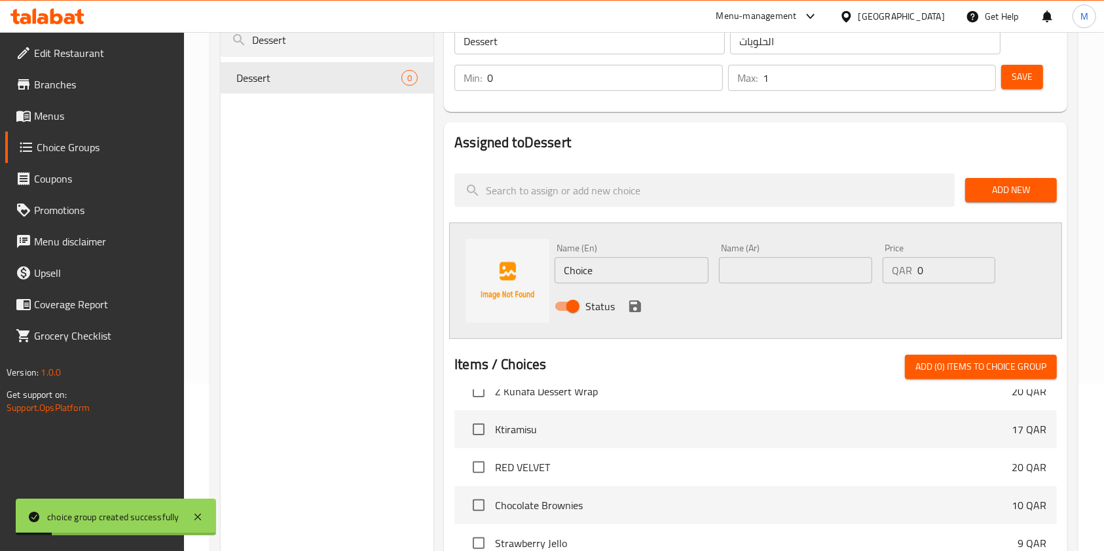
scroll to position [174, 0]
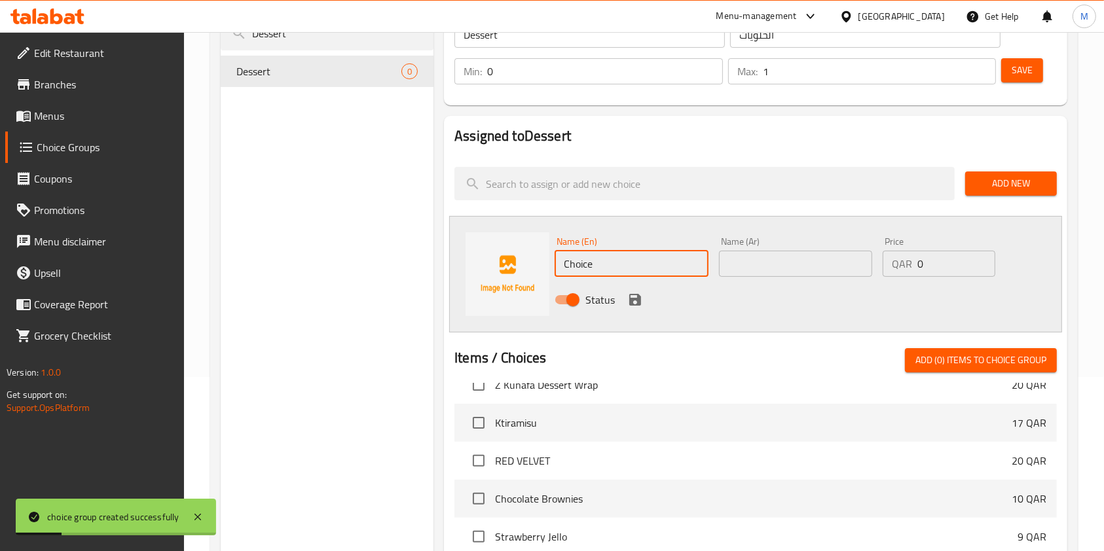
drag, startPoint x: 596, startPoint y: 259, endPoint x: 490, endPoint y: 265, distance: 105.6
click at [487, 268] on div "Name (En) Choice Name (En) Name (Ar) Name (Ar) Price QAR 0 Price Status" at bounding box center [755, 274] width 613 height 117
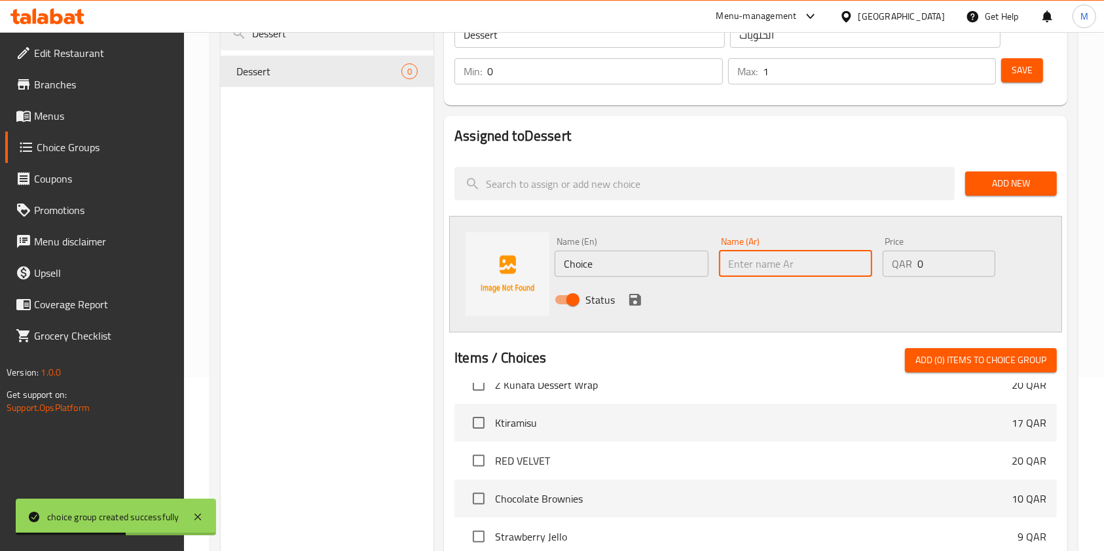
click at [821, 272] on input "text" at bounding box center [795, 264] width 153 height 26
paste input "شوكولا موسكيك"
type input "شوكولا موسكيك"
drag, startPoint x: 598, startPoint y: 266, endPoint x: 461, endPoint y: 289, distance: 139.4
click at [478, 283] on div "Name (En) Choice Name (En) Name (Ar) شوكولا موسكيك Name (Ar) Price QAR 0 Price …" at bounding box center [755, 274] width 613 height 117
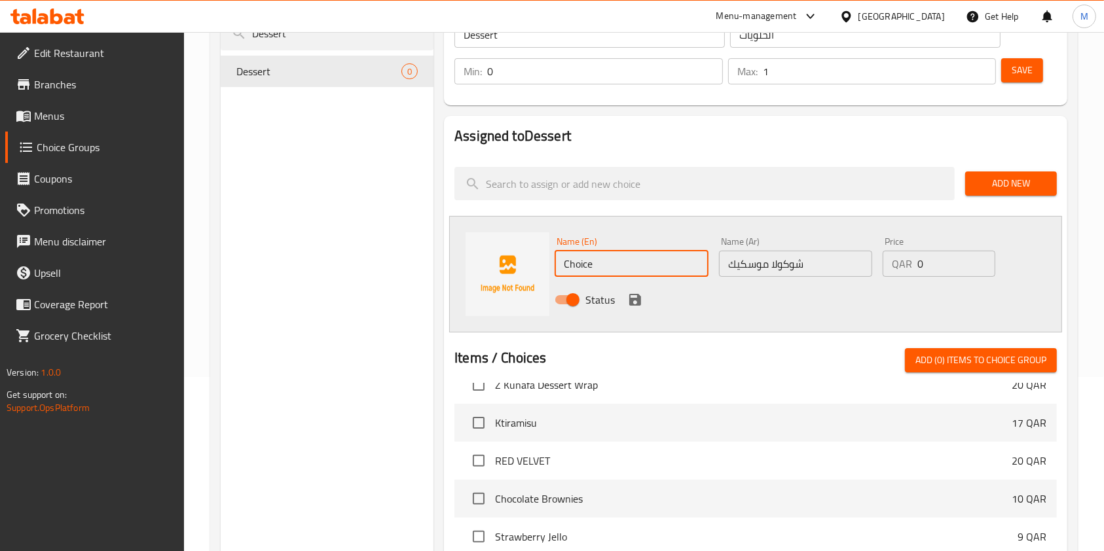
paste input "Chocolate Mousse Cak"
type input "Chocolate Mousse Cake"
click at [623, 294] on div "Status" at bounding box center [795, 299] width 492 height 35
click at [632, 294] on icon "save" at bounding box center [635, 300] width 12 height 12
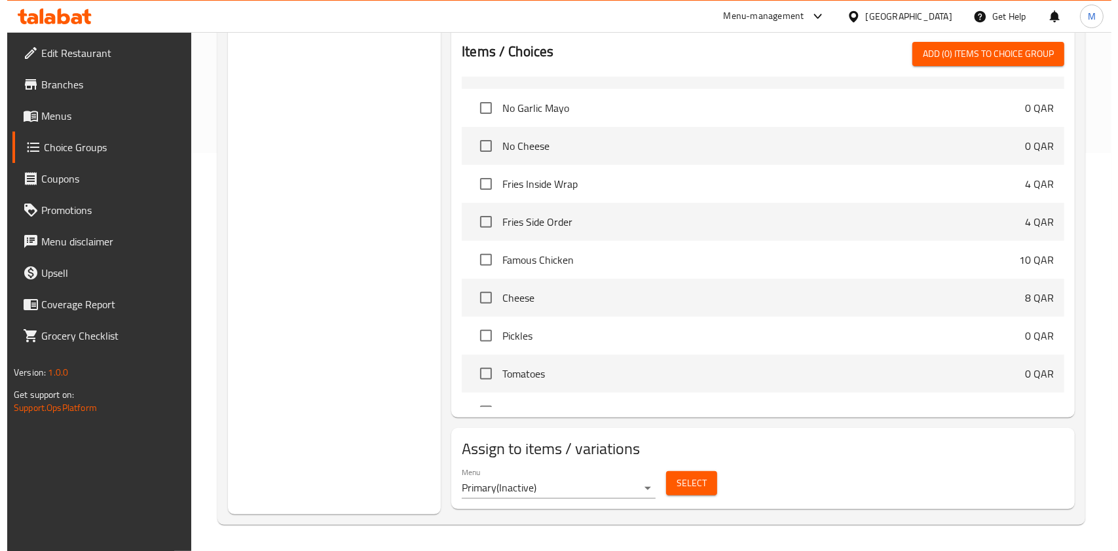
scroll to position [1572, 0]
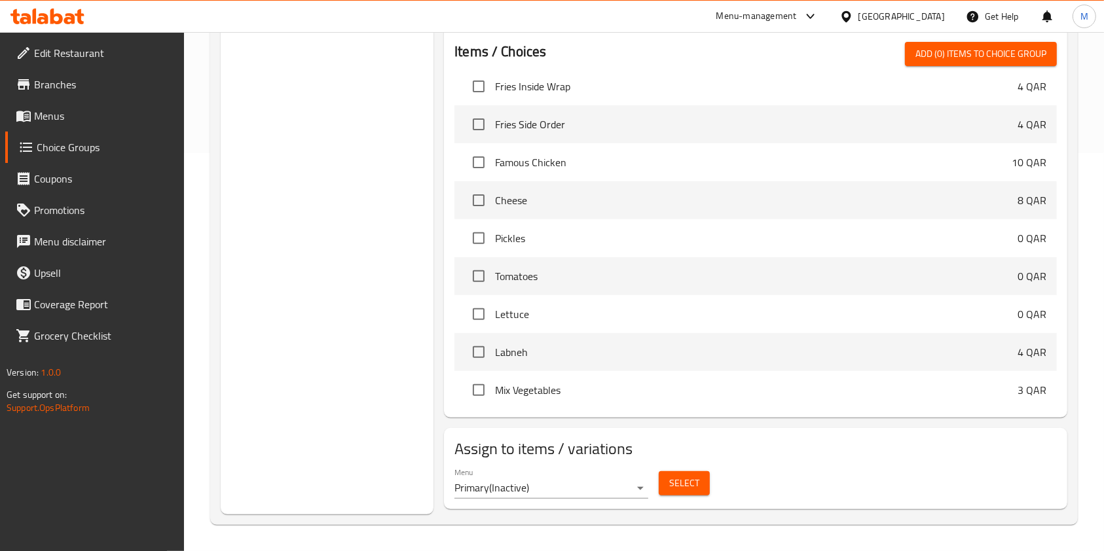
click at [680, 473] on button "Select" at bounding box center [684, 483] width 51 height 24
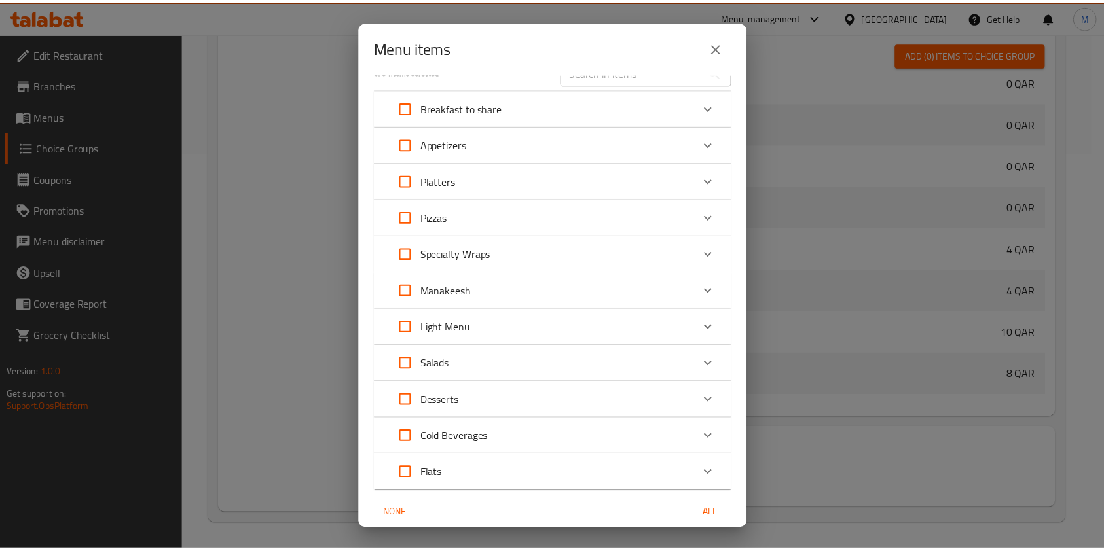
scroll to position [0, 0]
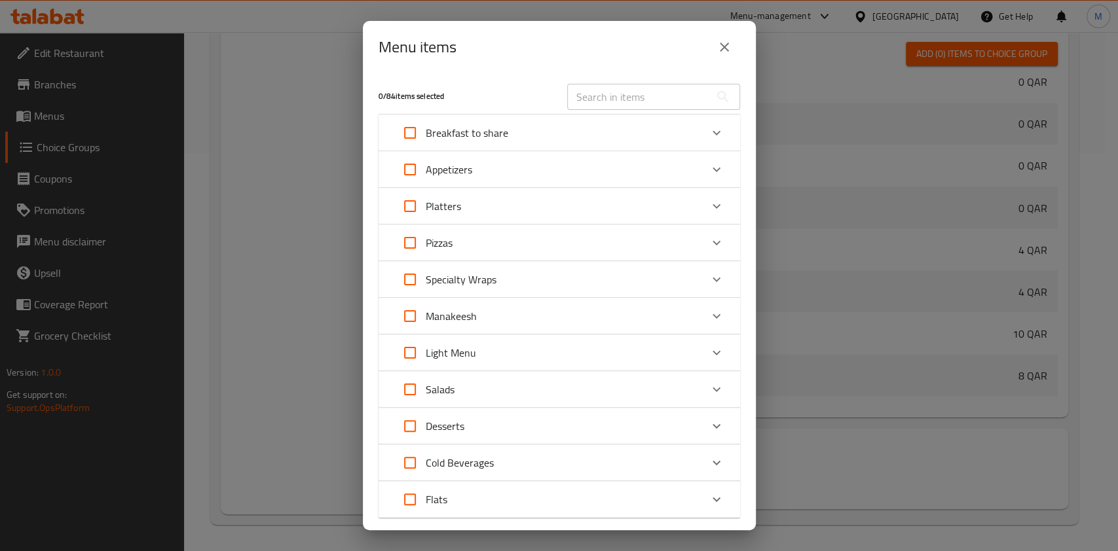
click at [722, 45] on icon "close" at bounding box center [724, 47] width 9 height 9
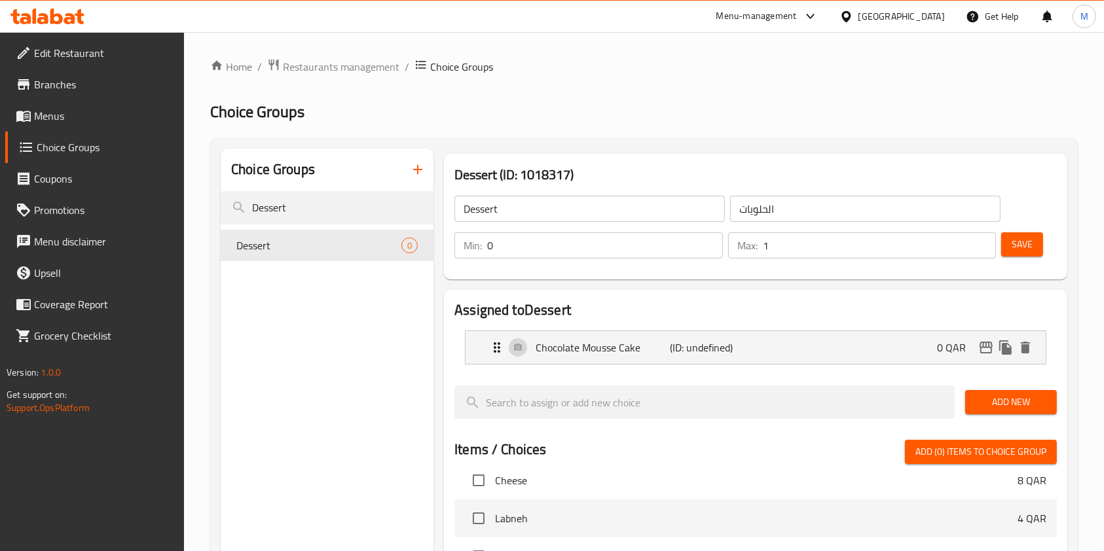
click at [1037, 244] on button "Save" at bounding box center [1022, 244] width 42 height 24
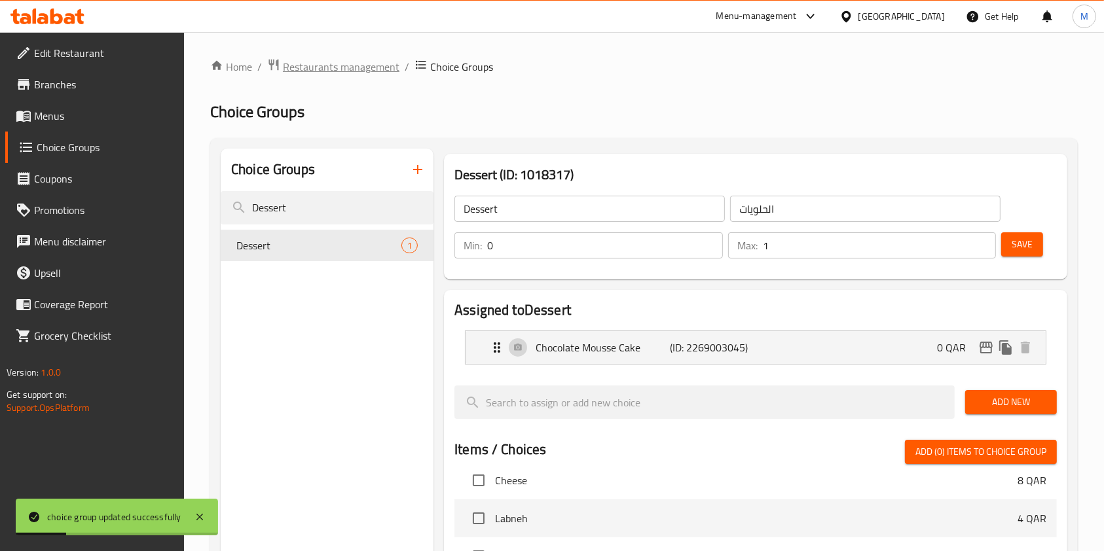
click at [330, 65] on span "Restaurants management" at bounding box center [341, 67] width 117 height 16
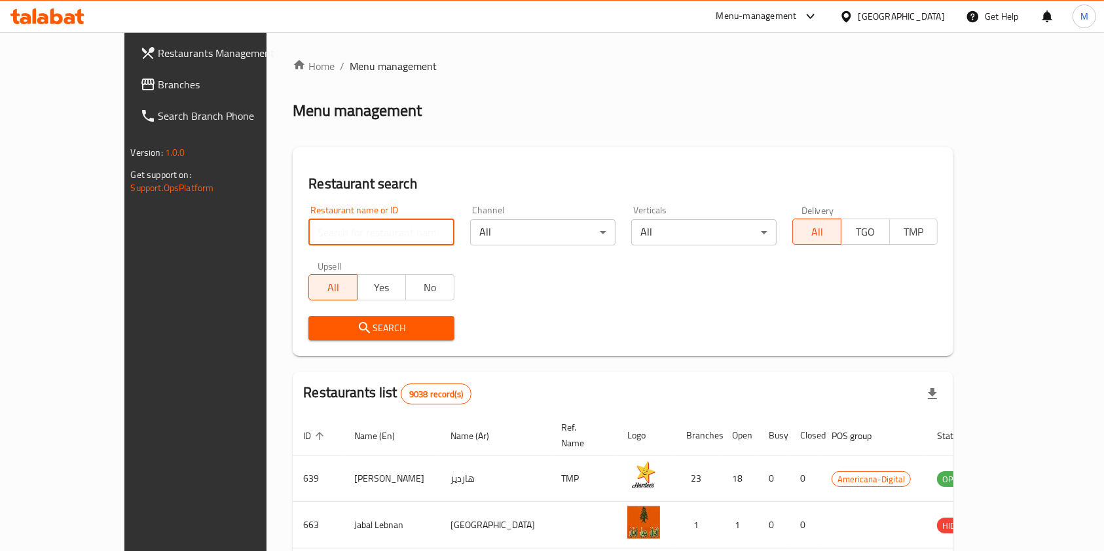
click at [334, 227] on input "search" at bounding box center [380, 232] width 145 height 26
type input "Zaatar W Zeit"
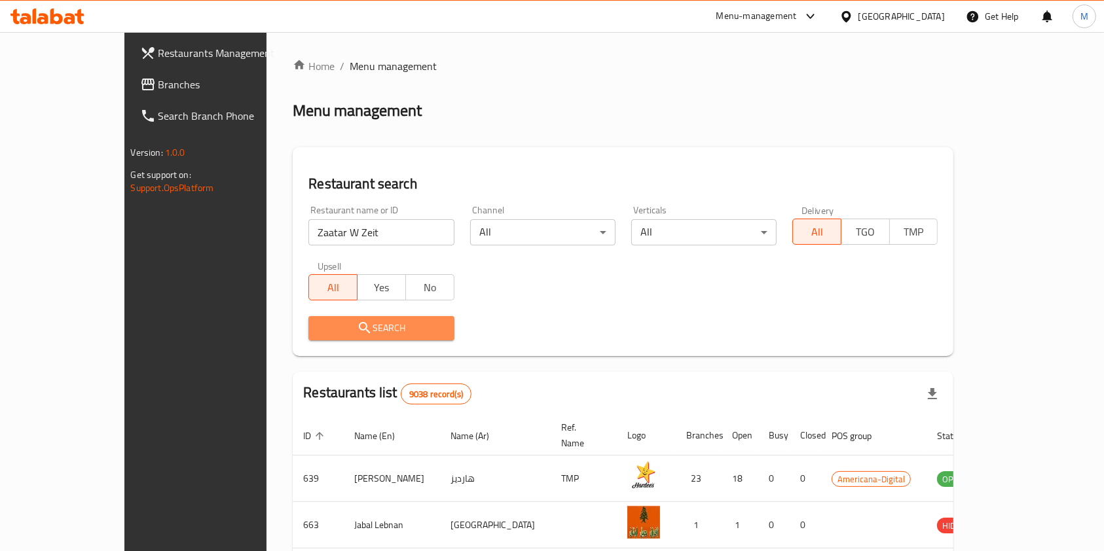
click at [319, 324] on span "Search" at bounding box center [381, 328] width 124 height 16
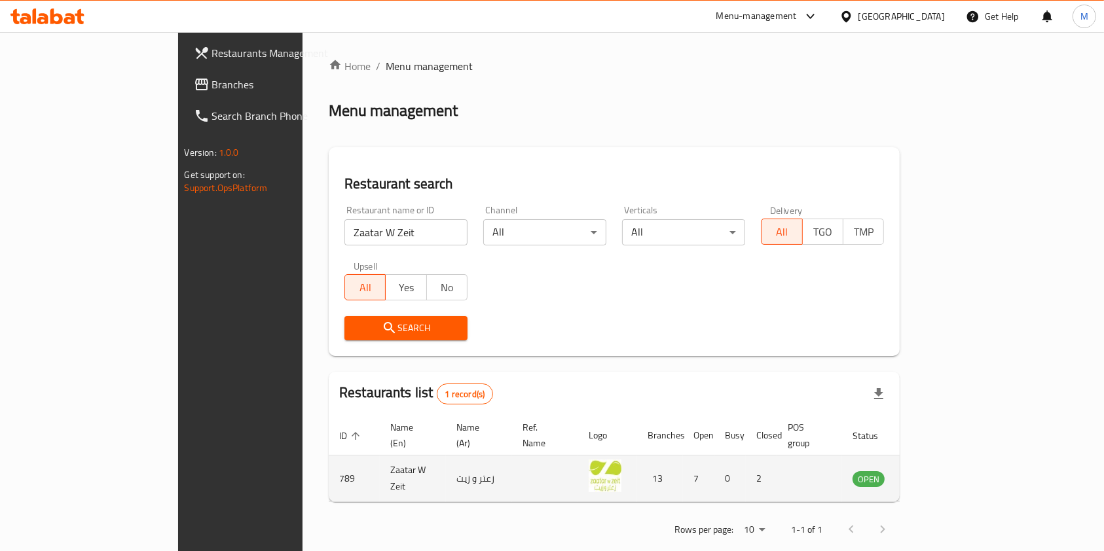
click at [956, 472] on td "enhanced table" at bounding box center [933, 479] width 45 height 46
click at [937, 471] on icon "enhanced table" at bounding box center [929, 479] width 16 height 16
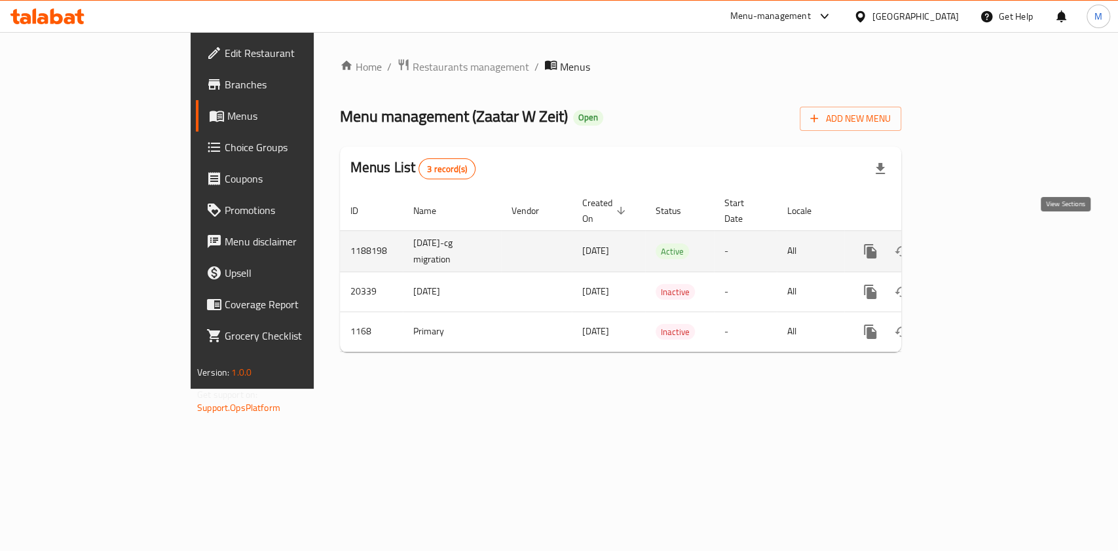
click at [972, 244] on icon "enhanced table" at bounding box center [965, 252] width 16 height 16
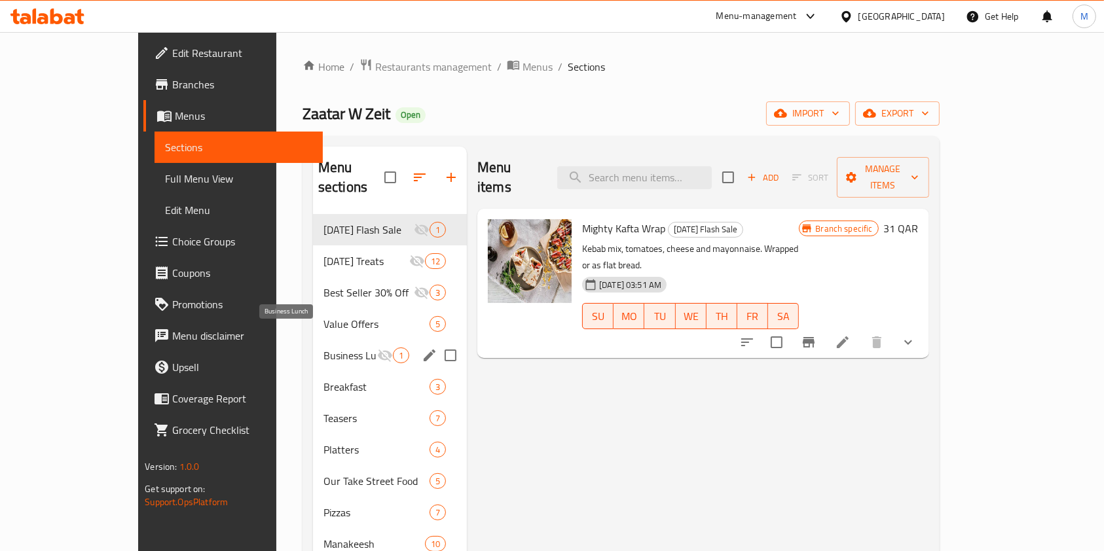
click at [323, 348] on span "Business Lunch" at bounding box center [350, 356] width 54 height 16
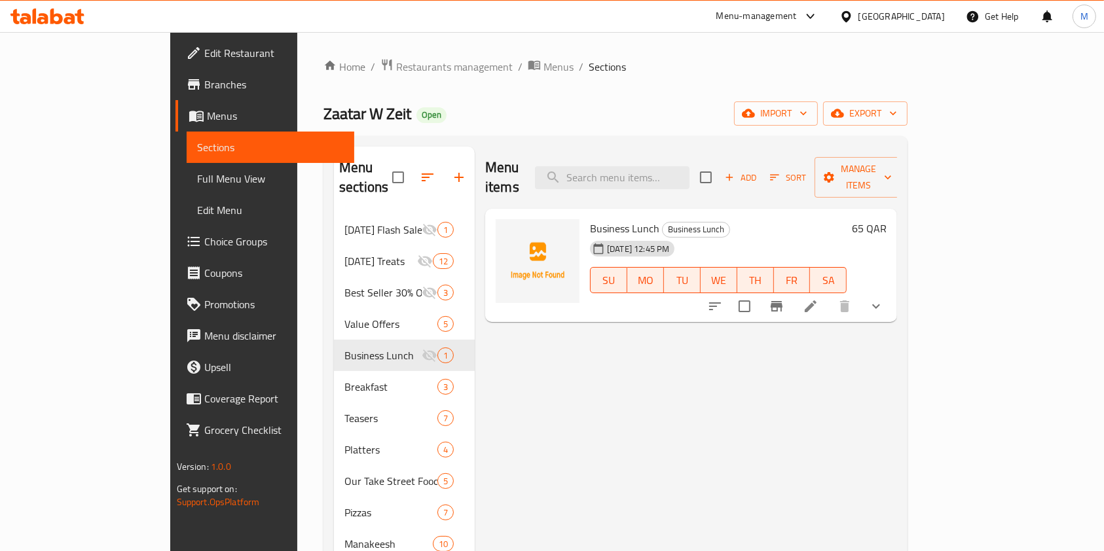
click at [829, 295] on li at bounding box center [810, 307] width 37 height 24
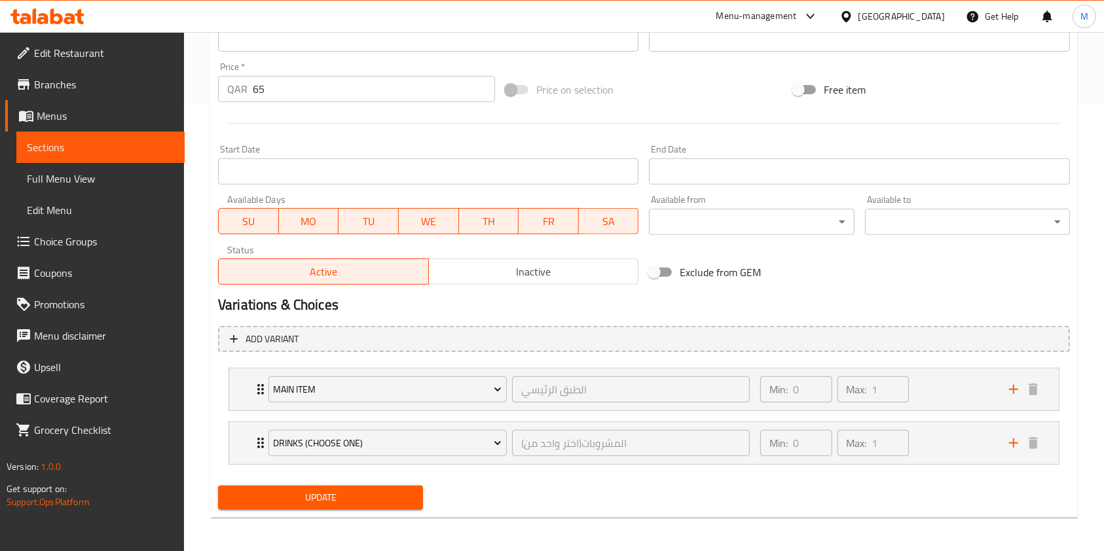
scroll to position [449, 0]
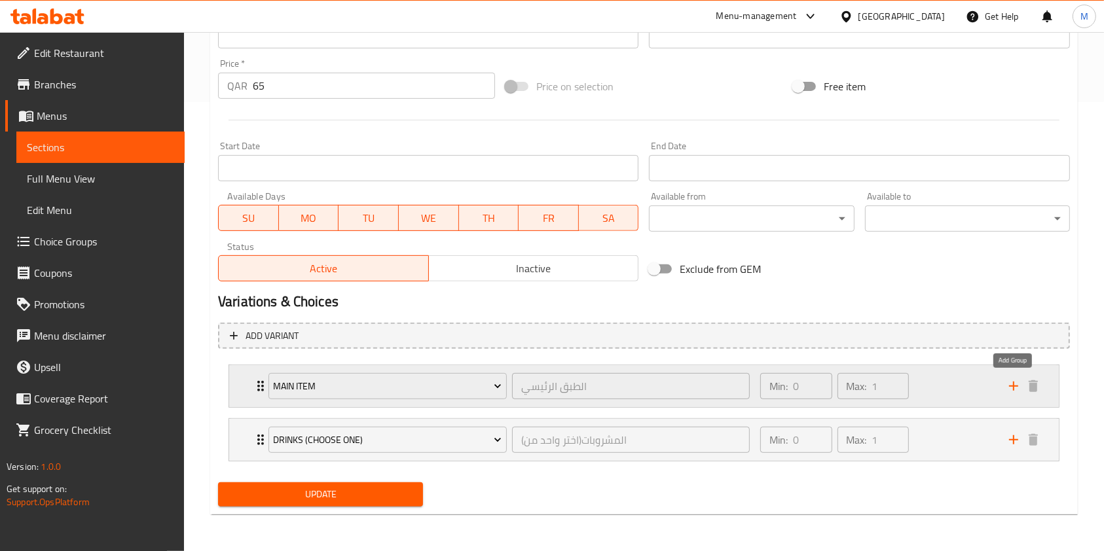
click at [1016, 390] on icon "add" at bounding box center [1014, 386] width 16 height 16
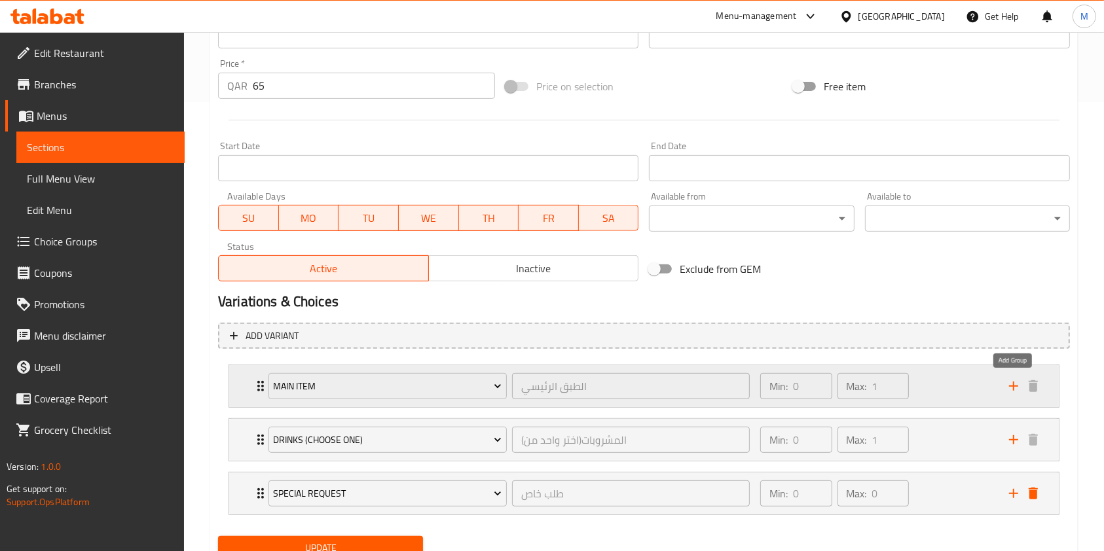
click at [1016, 390] on icon "add" at bounding box center [1014, 386] width 16 height 16
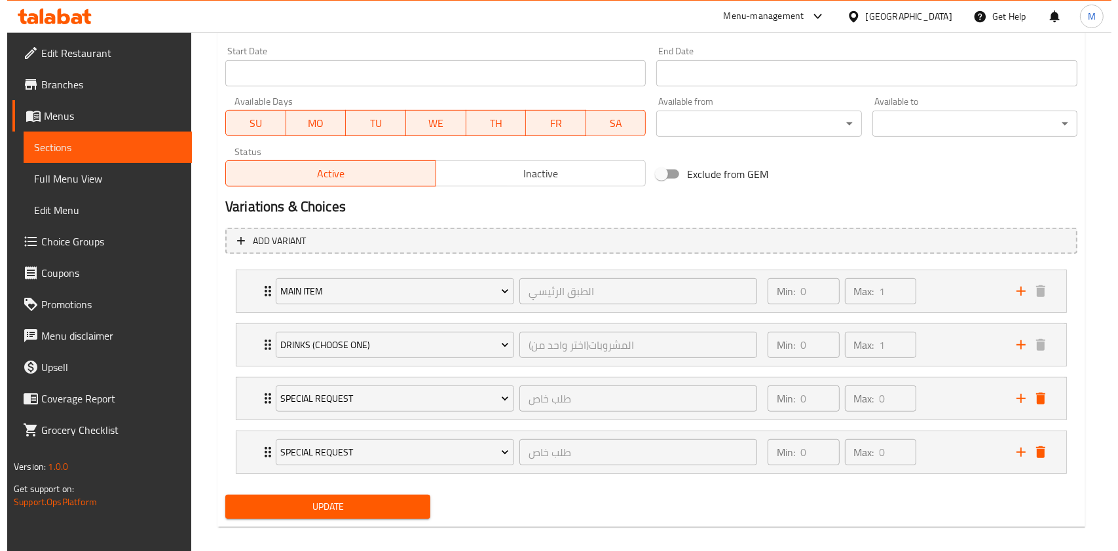
scroll to position [556, 0]
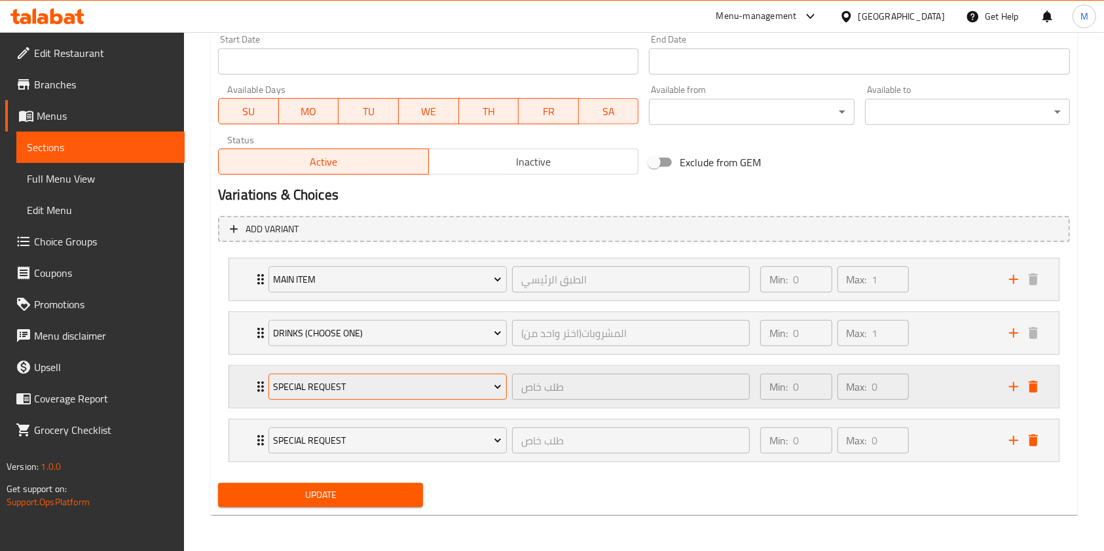
click at [316, 389] on span "Special Request" at bounding box center [387, 387] width 229 height 16
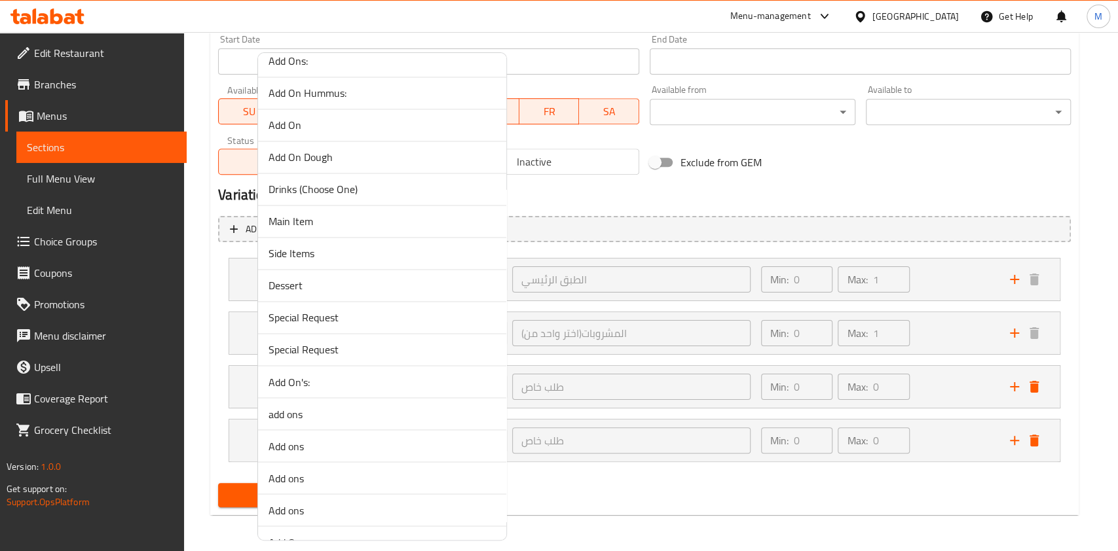
scroll to position [1356, 0]
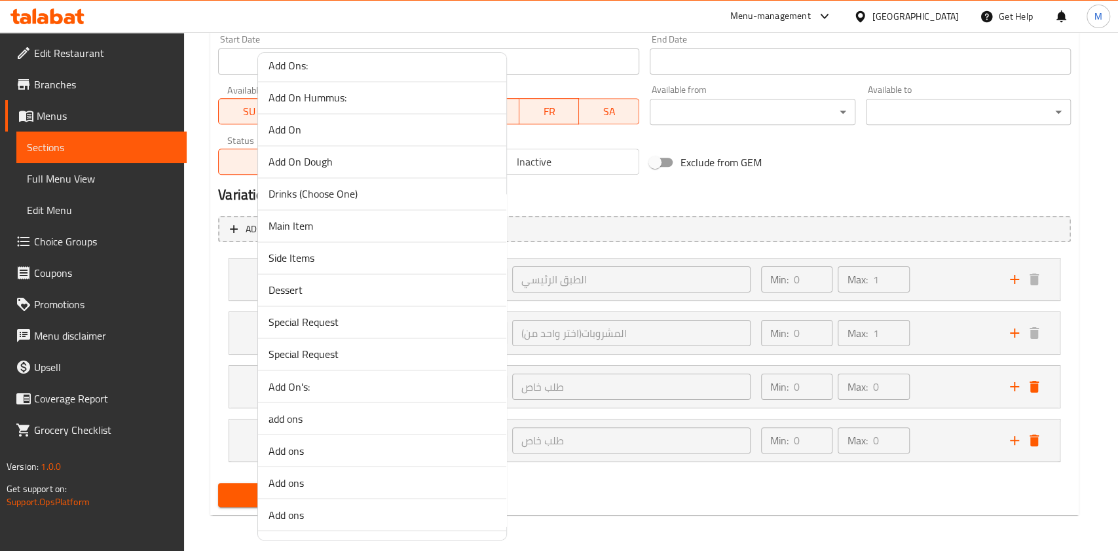
click at [314, 288] on span "Dessert" at bounding box center [381, 290] width 227 height 16
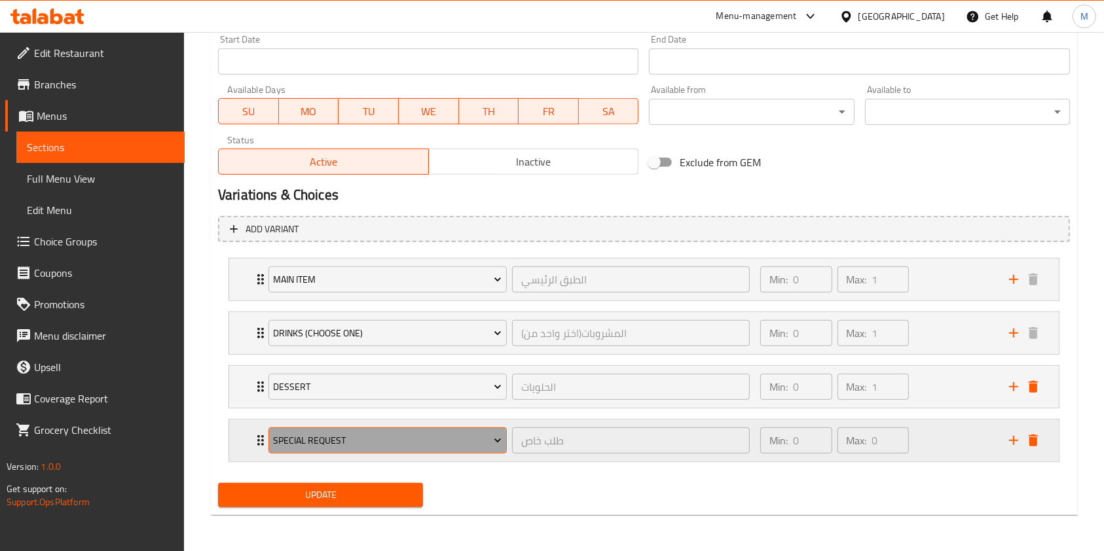
click at [372, 435] on span "Special Request" at bounding box center [387, 441] width 229 height 16
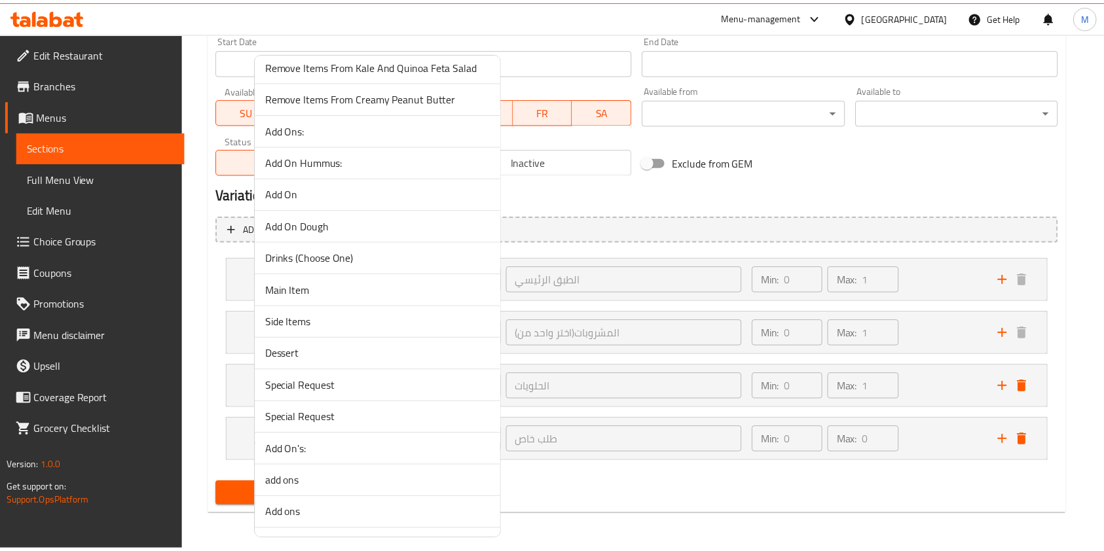
scroll to position [1268, 0]
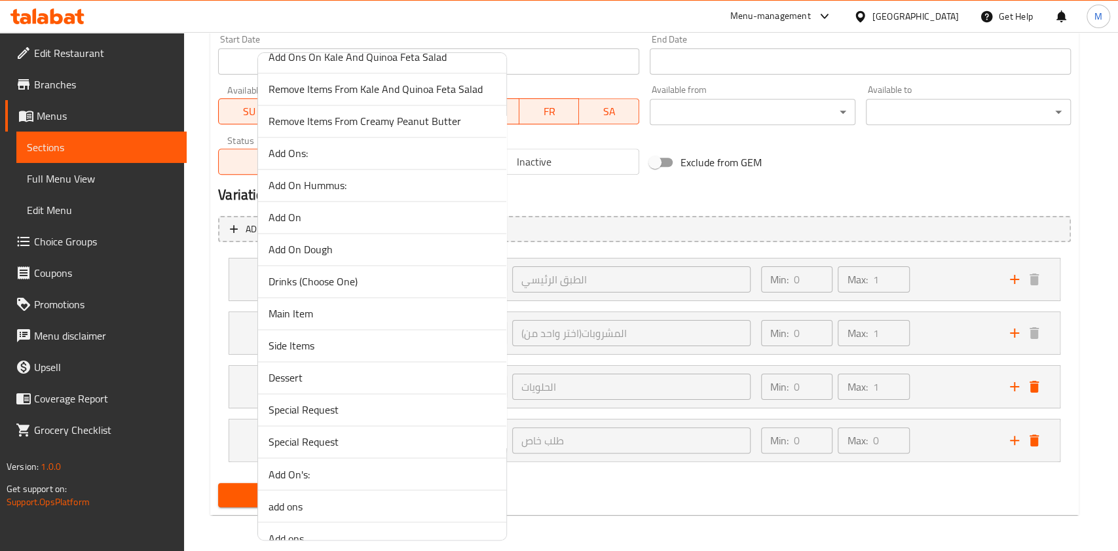
click at [355, 346] on span "Side Items" at bounding box center [381, 346] width 227 height 16
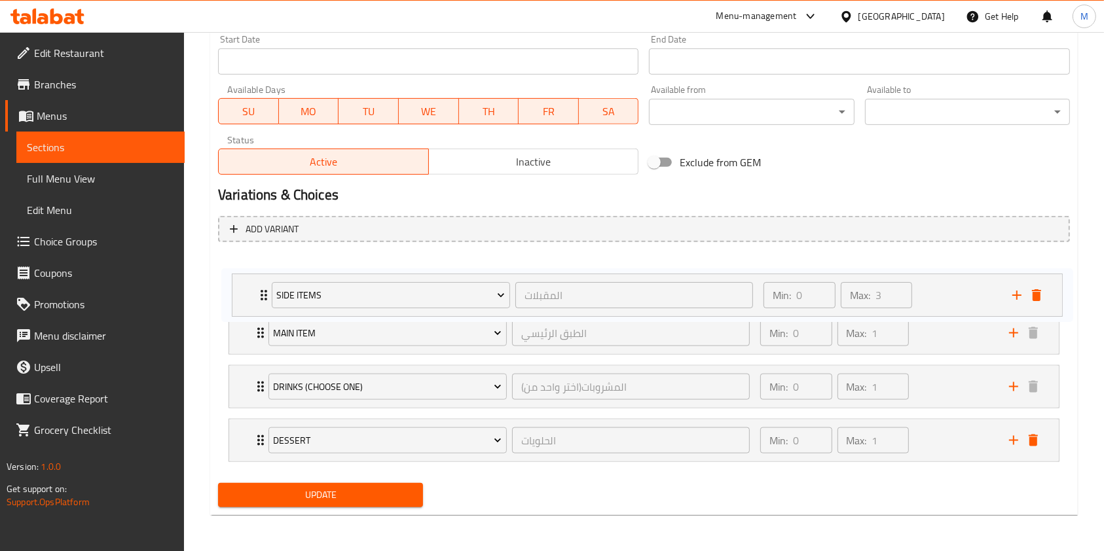
drag, startPoint x: 253, startPoint y: 439, endPoint x: 255, endPoint y: 296, distance: 143.4
click at [256, 290] on div "Main Item الطبق الرئيسي ​ Min: 0 ​ Max: 1 ​ FAMOUS CHICKEN WRAP (ID: 2268978425…" at bounding box center [644, 360] width 852 height 215
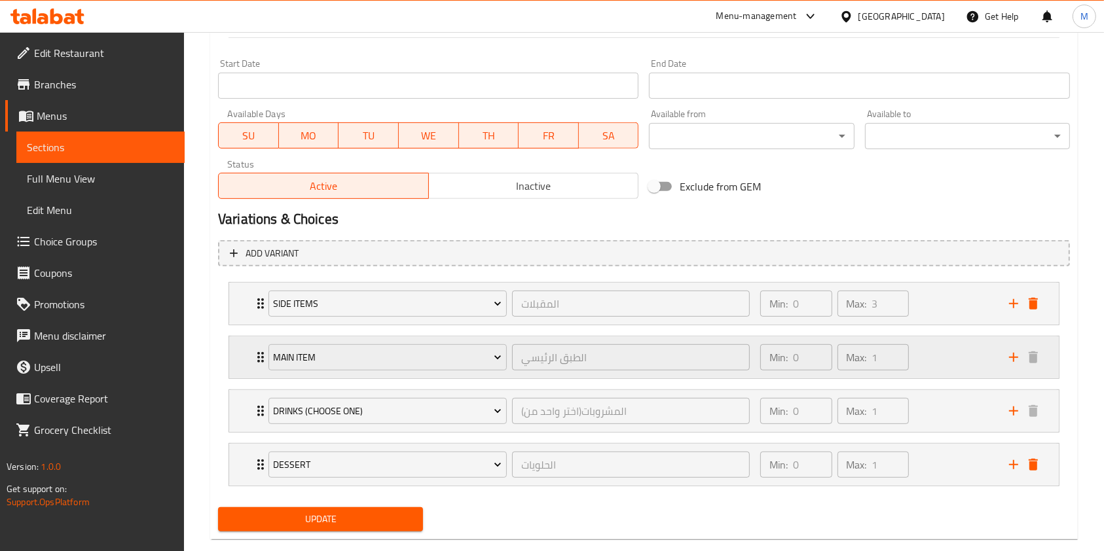
scroll to position [556, 0]
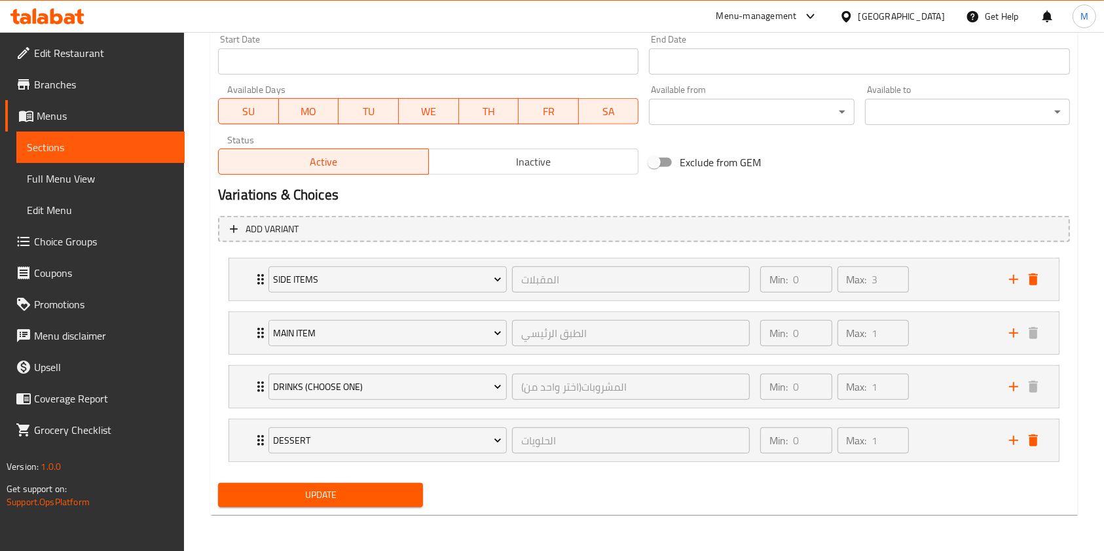
click at [348, 503] on button "Update" at bounding box center [320, 495] width 205 height 24
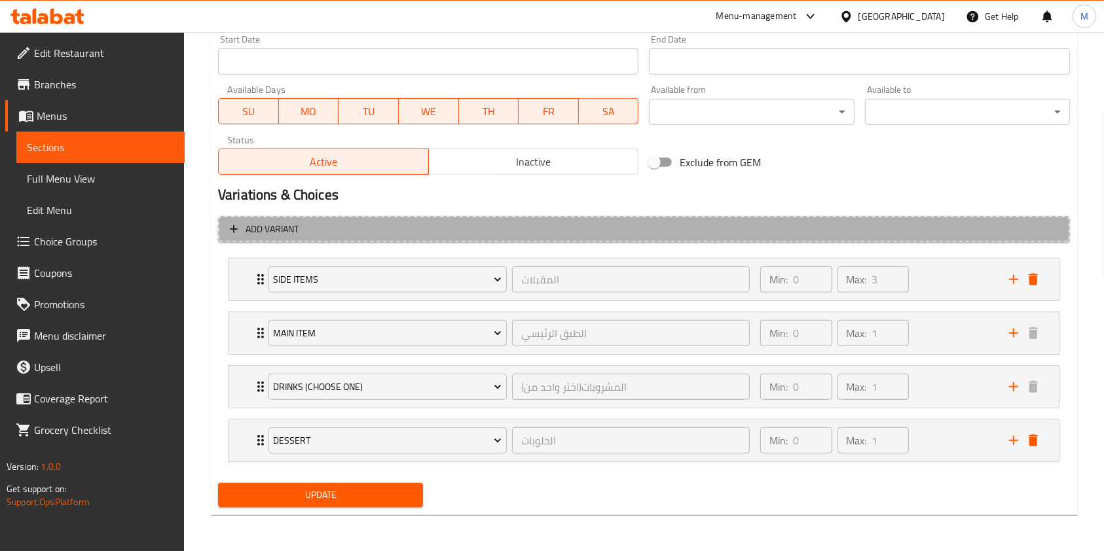
click at [445, 235] on span "Add variant" at bounding box center [644, 229] width 828 height 16
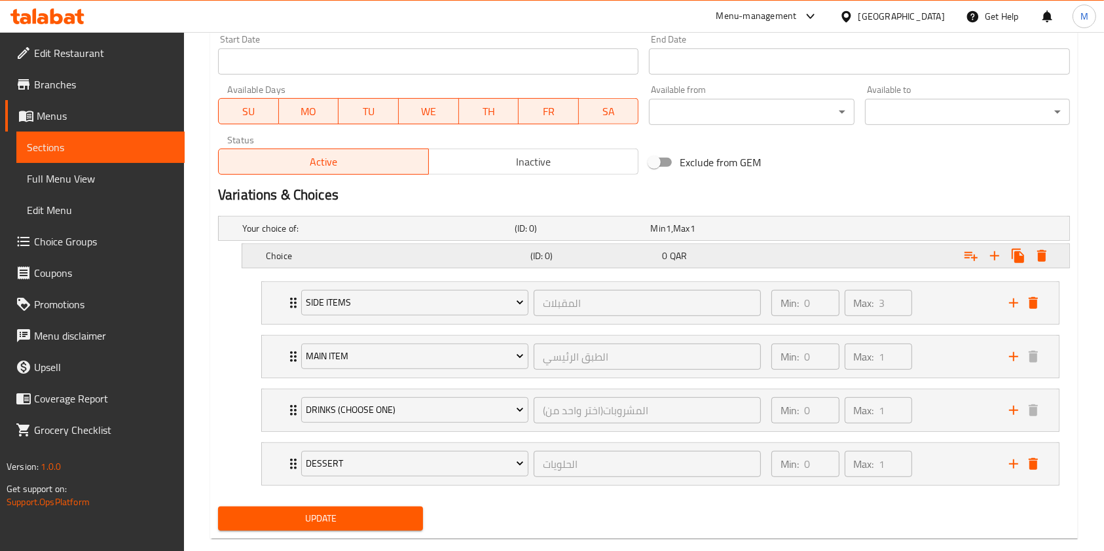
click at [570, 243] on div "Choice (ID: 0) 0 QAR" at bounding box center [648, 228] width 817 height 29
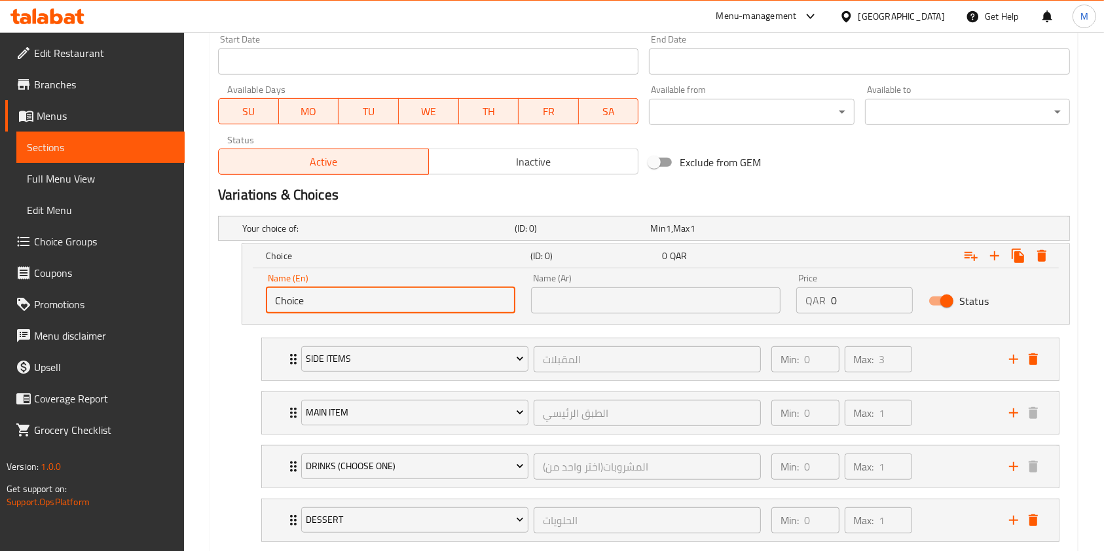
drag, startPoint x: 396, startPoint y: 298, endPoint x: 171, endPoint y: 270, distance: 226.4
click at [134, 271] on div "Edit Restaurant Branches Menus Sections Full Menu View Edit Menu Choice Groups …" at bounding box center [552, 54] width 1104 height 1156
paste input "Still Water ML (Fixed)"
type input "Still Water ML"
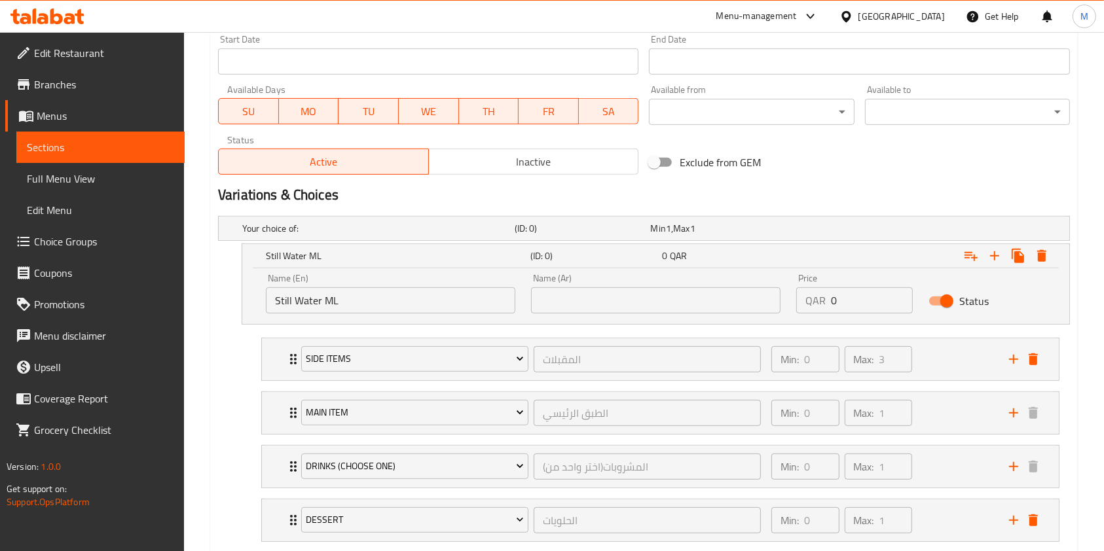
click at [558, 316] on div "Name (Ar) Name (Ar)" at bounding box center [655, 294] width 265 height 56
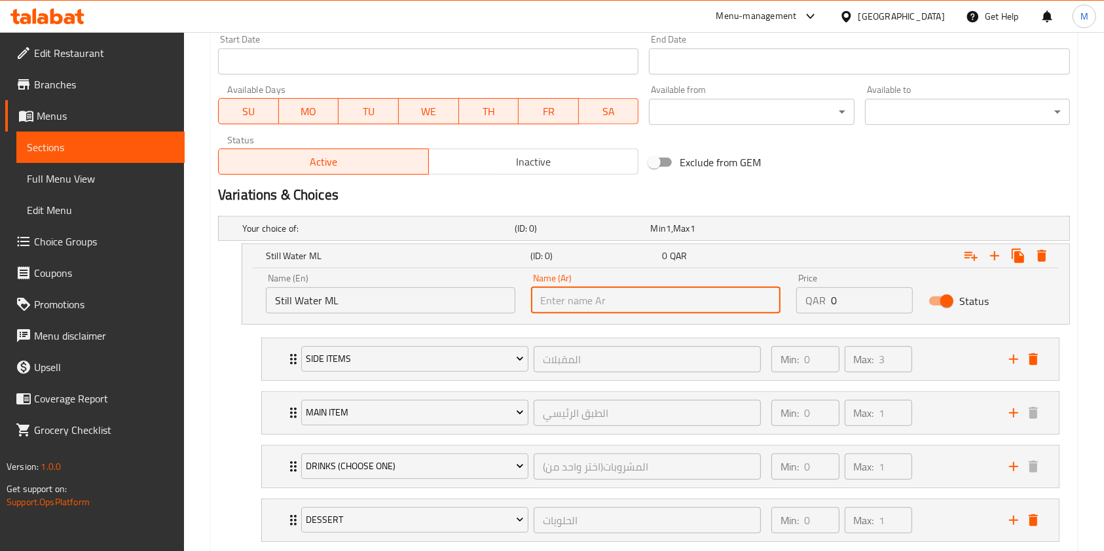
click at [561, 300] on input "text" at bounding box center [655, 300] width 249 height 26
paste input "مياء معدنيه 500 مل"
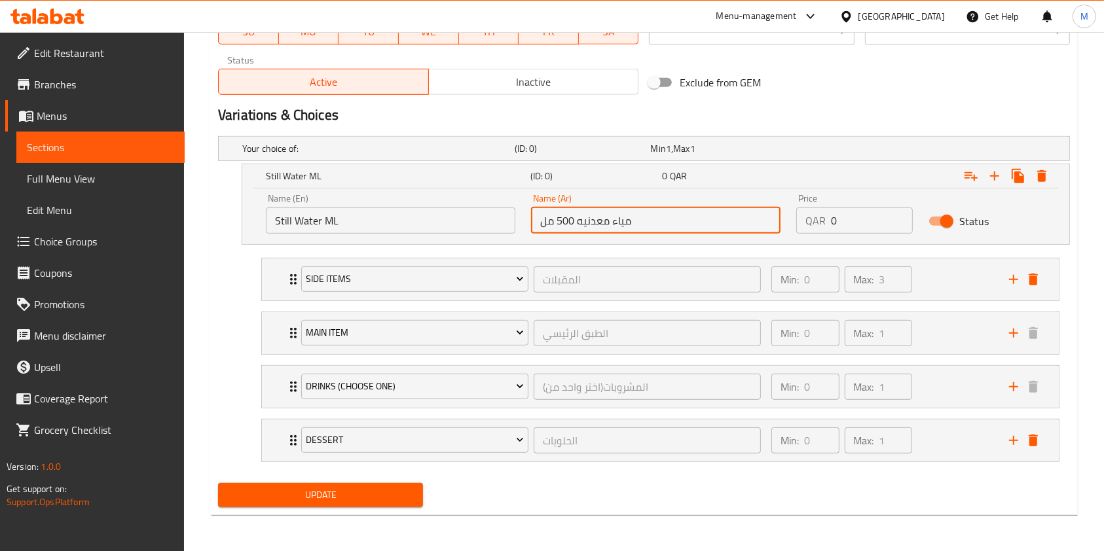
type input "مياء معدنيه 500 مل"
click at [276, 491] on span "Update" at bounding box center [321, 495] width 184 height 16
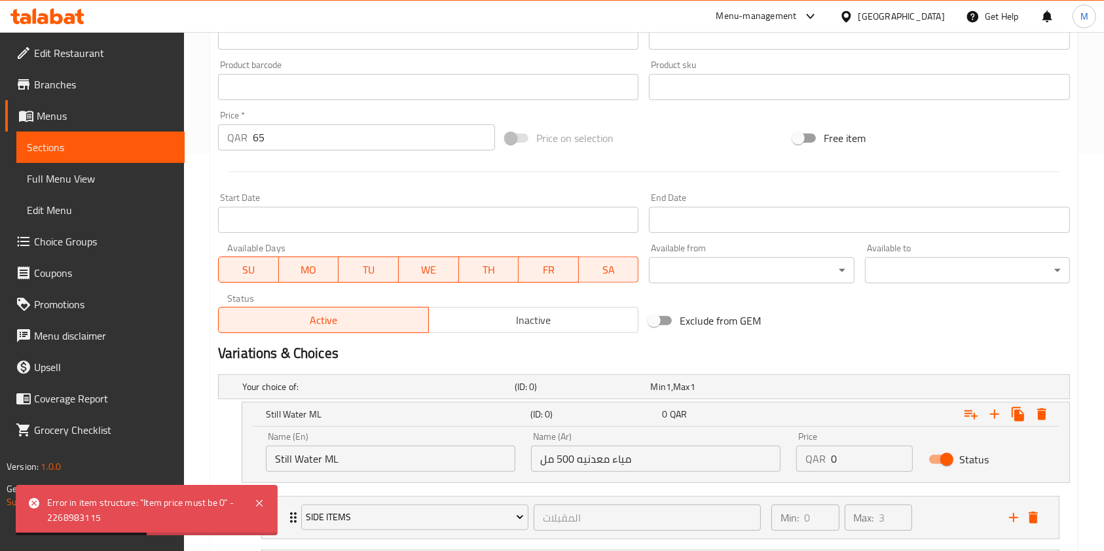
scroll to position [374, 0]
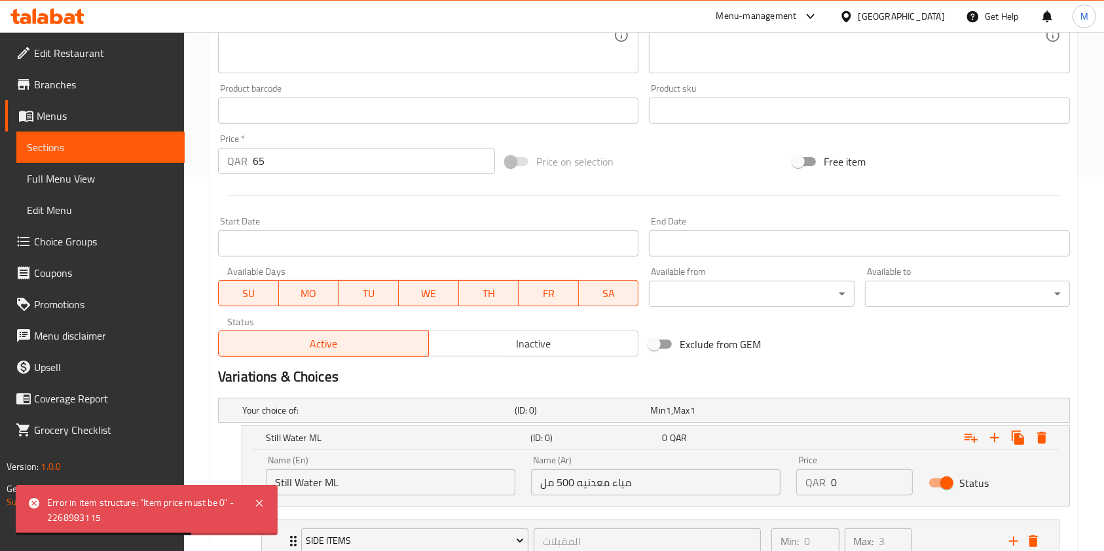
click at [840, 477] on input "0" at bounding box center [872, 482] width 82 height 26
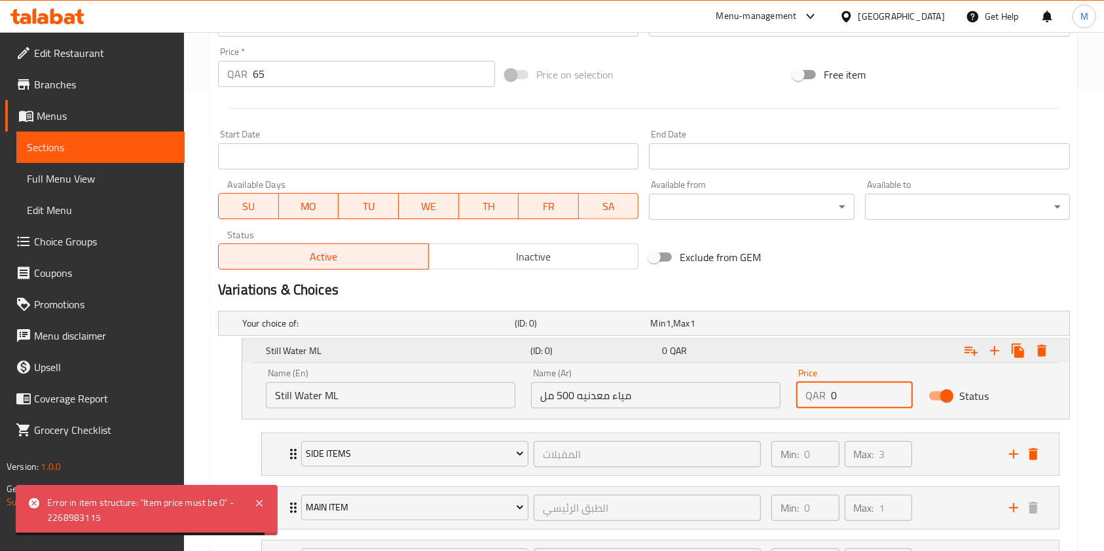
click at [642, 355] on h5 "(ID: 0)" at bounding box center [593, 350] width 127 height 13
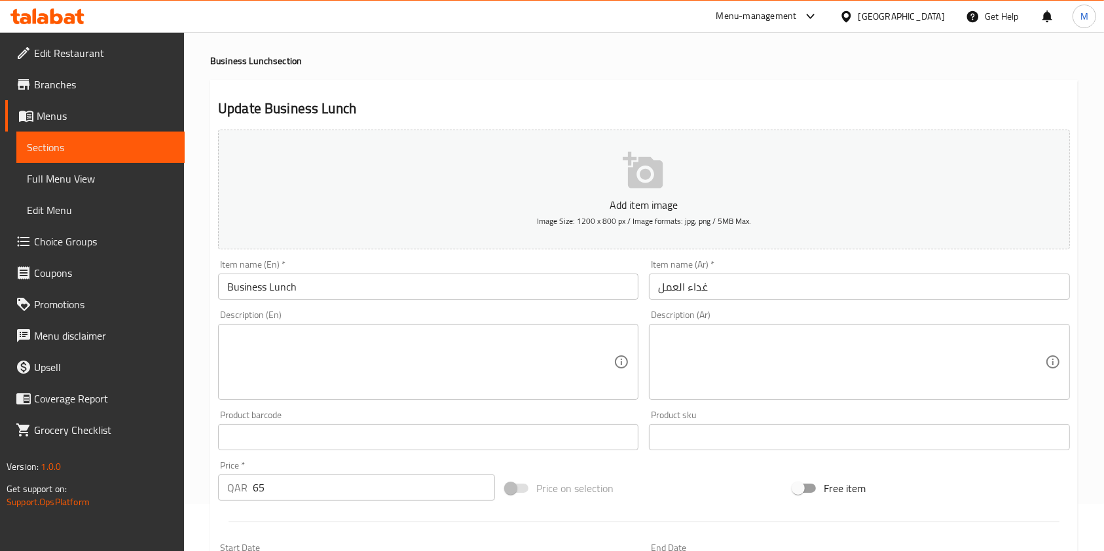
scroll to position [0, 0]
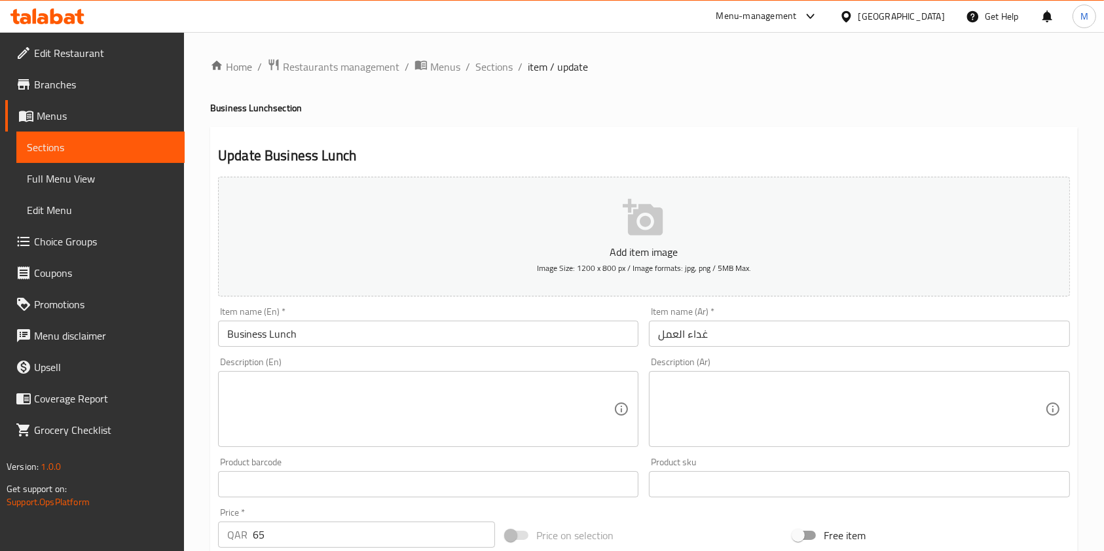
click at [585, 244] on p "Add item image" at bounding box center [643, 252] width 811 height 16
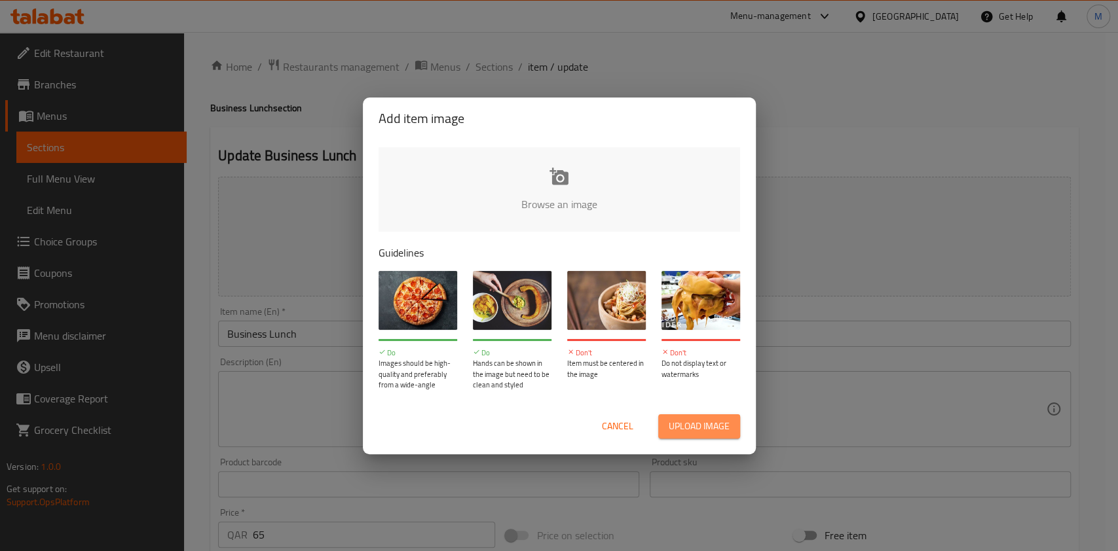
click at [700, 418] on span "Upload image" at bounding box center [699, 426] width 61 height 16
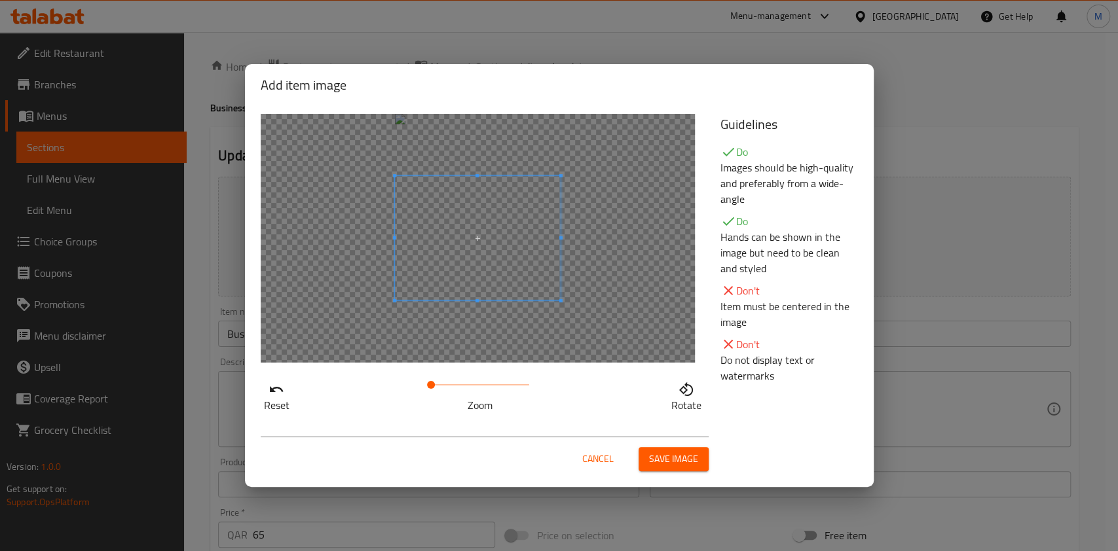
click at [661, 458] on span "Save image" at bounding box center [673, 459] width 49 height 16
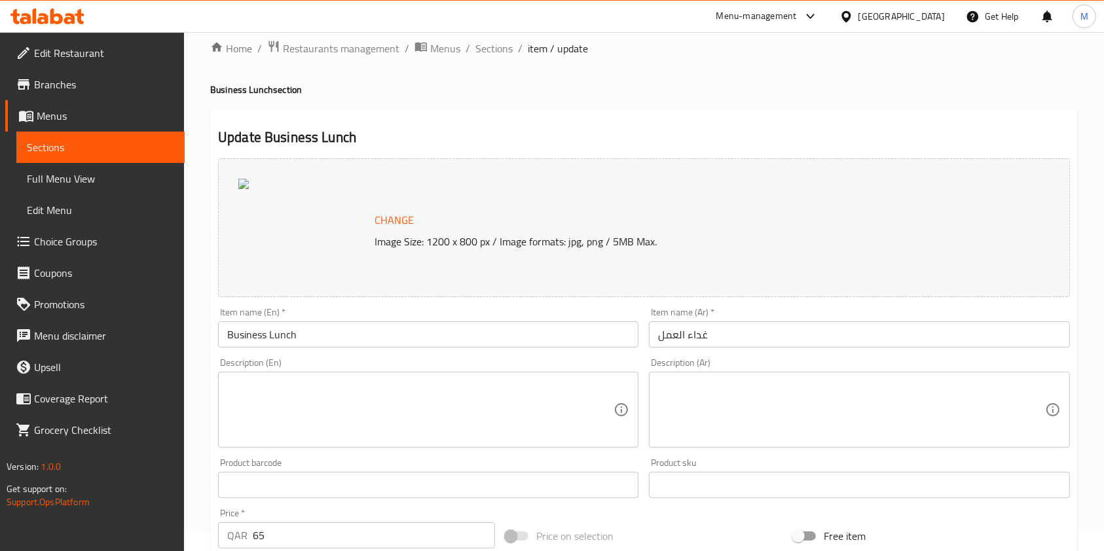
scroll to position [598, 0]
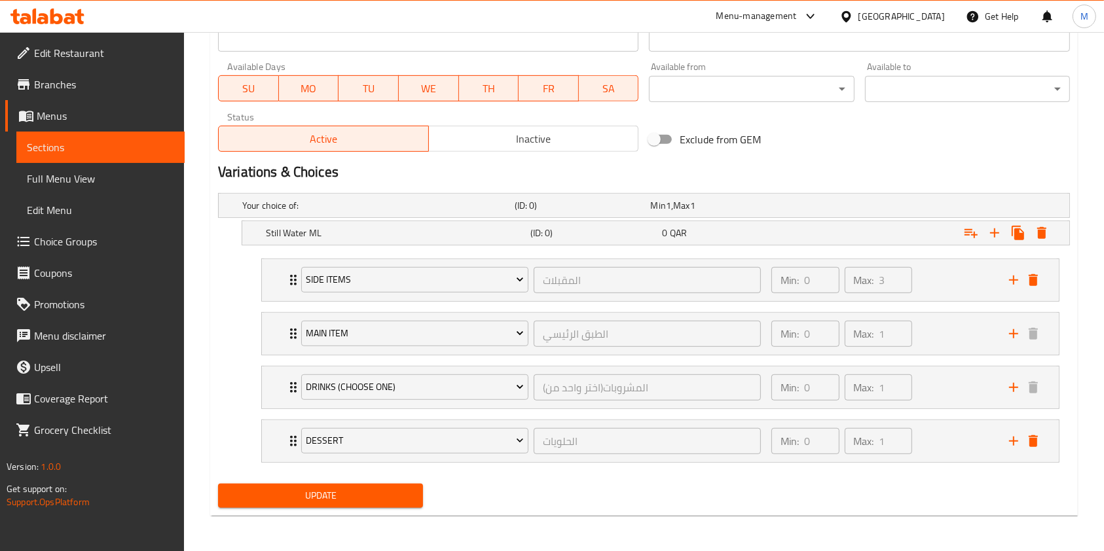
click at [315, 495] on span "Update" at bounding box center [321, 496] width 184 height 16
click at [315, 495] on div at bounding box center [552, 275] width 1104 height 551
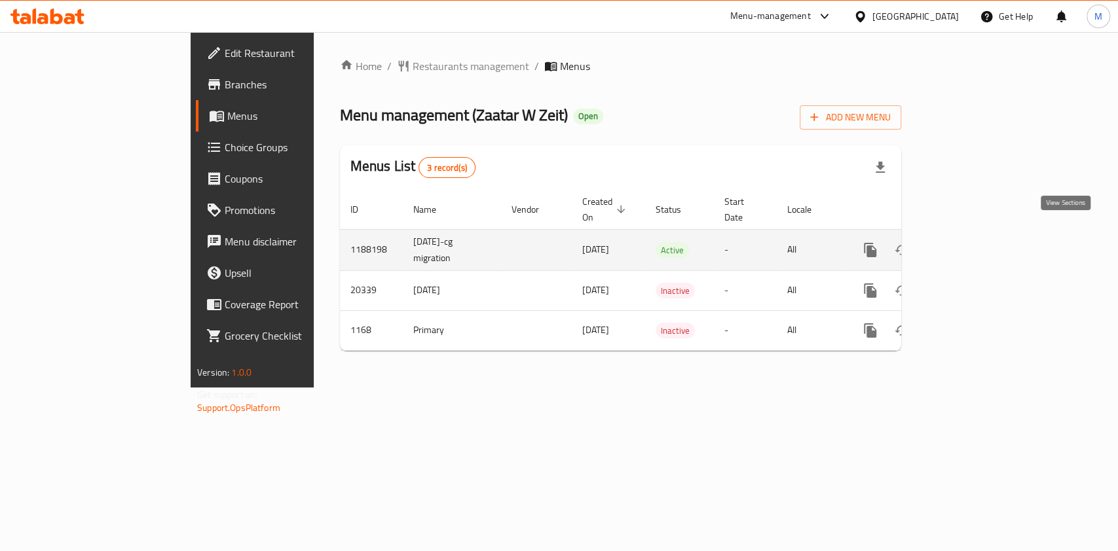
click at [972, 242] on icon "enhanced table" at bounding box center [965, 250] width 16 height 16
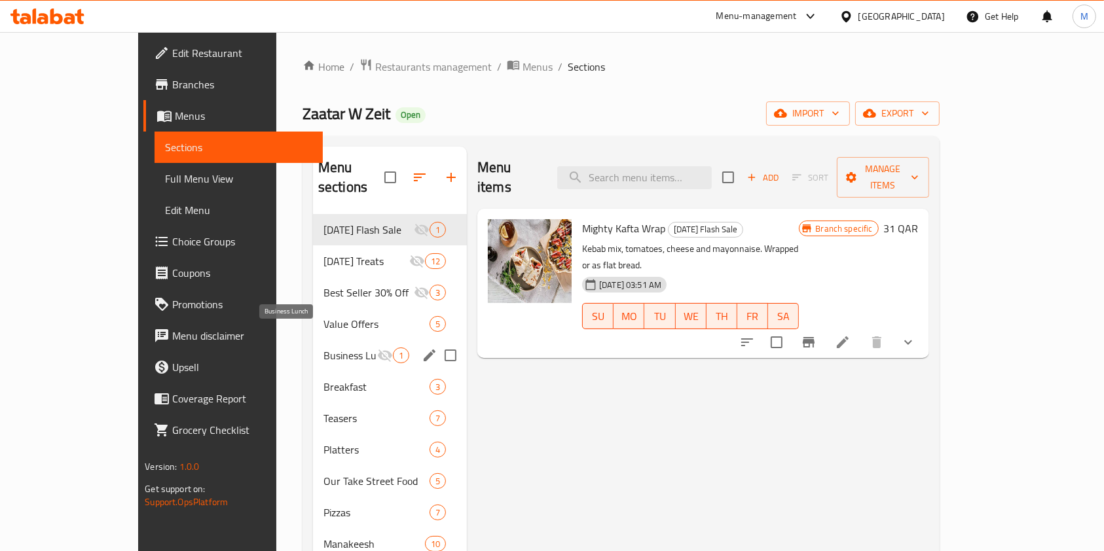
click at [323, 348] on span "Business Lunch" at bounding box center [350, 356] width 54 height 16
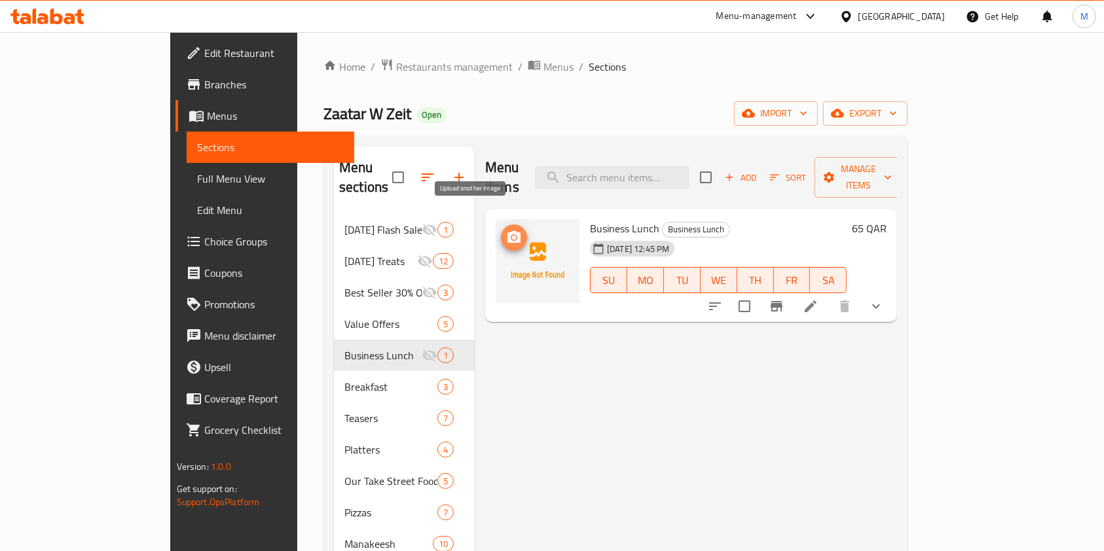
click at [501, 230] on span "upload picture" at bounding box center [514, 238] width 26 height 16
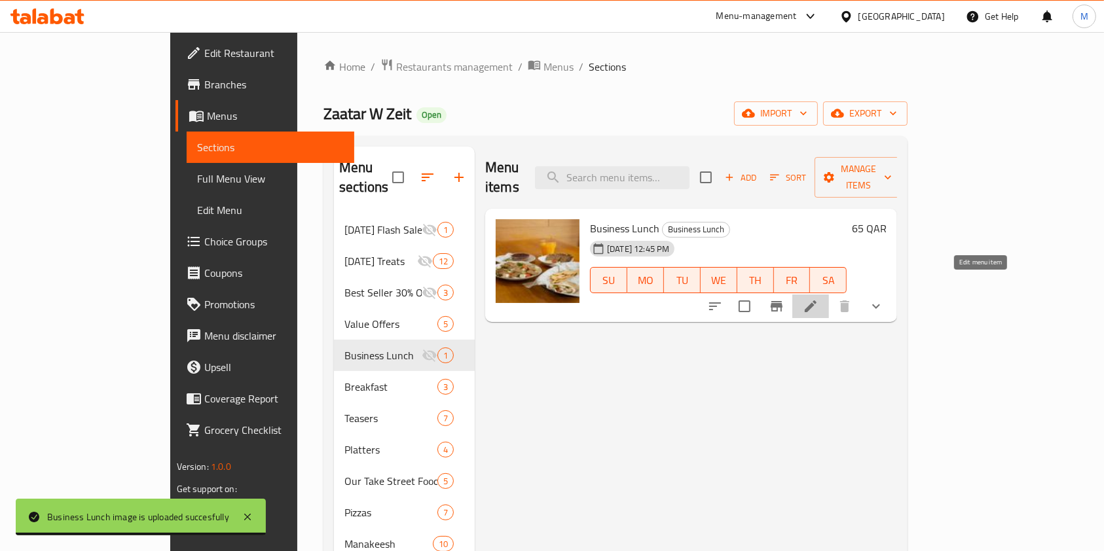
click at [819, 299] on icon at bounding box center [811, 307] width 16 height 16
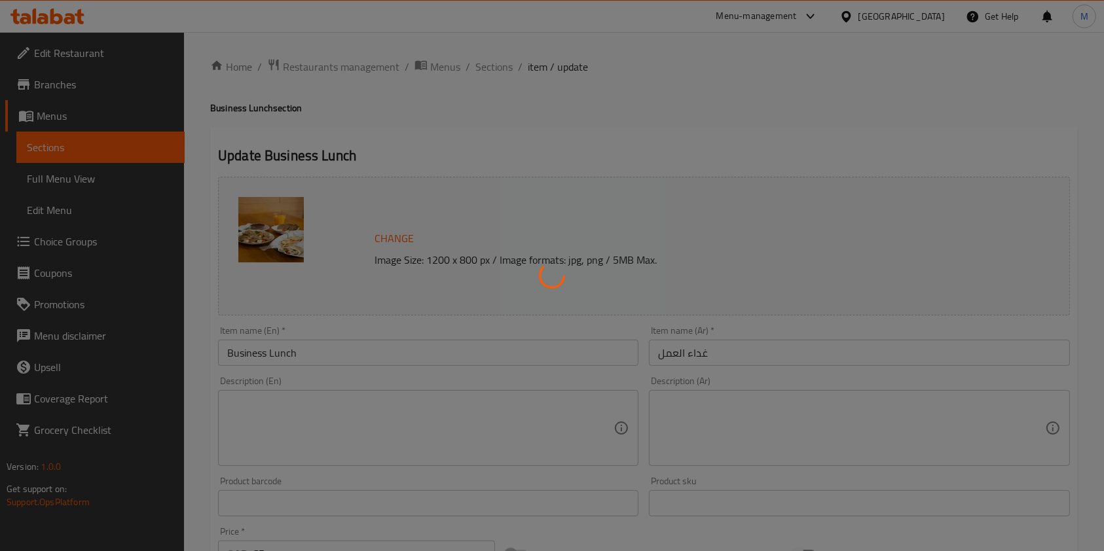
type input "المقبلات"
type input "0"
type input "3"
type input "الطبق الرئيسي"
type input "0"
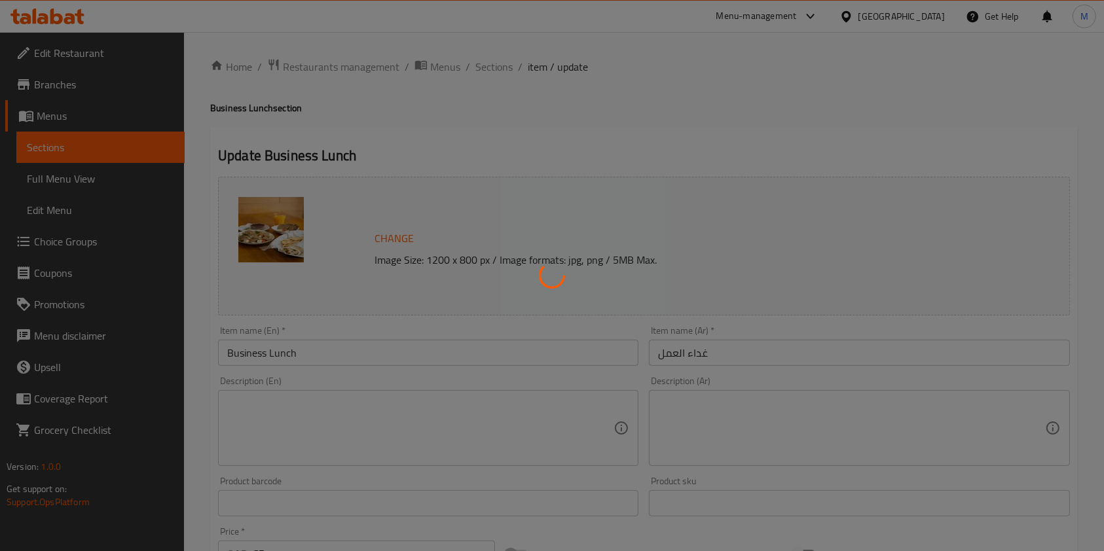
type input "1"
type input "المشروبات(اختر واحد من)"
type input "0"
type input "1"
type input "الحلويات"
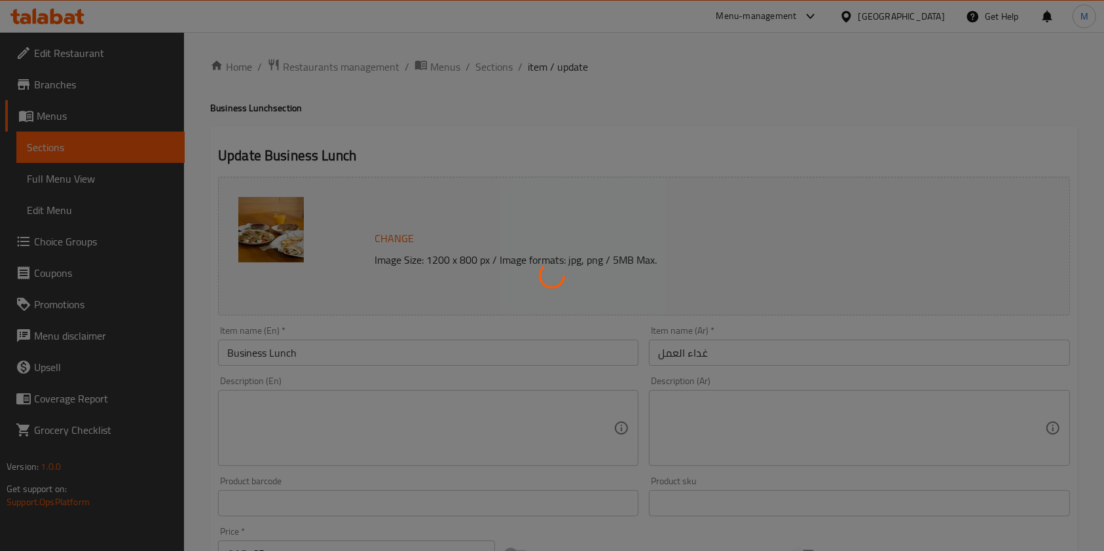
type input "0"
type input "1"
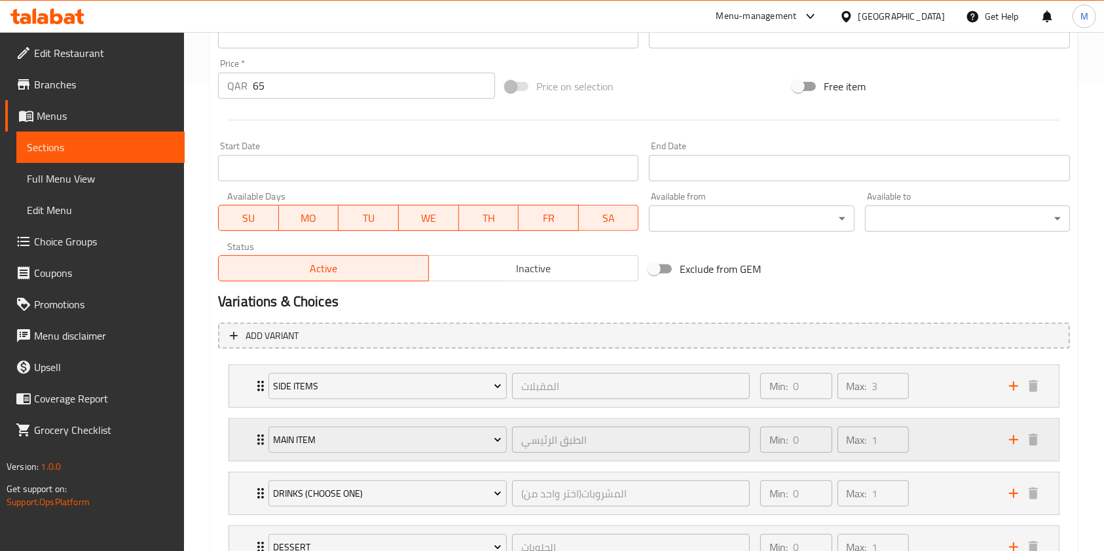
scroll to position [575, 0]
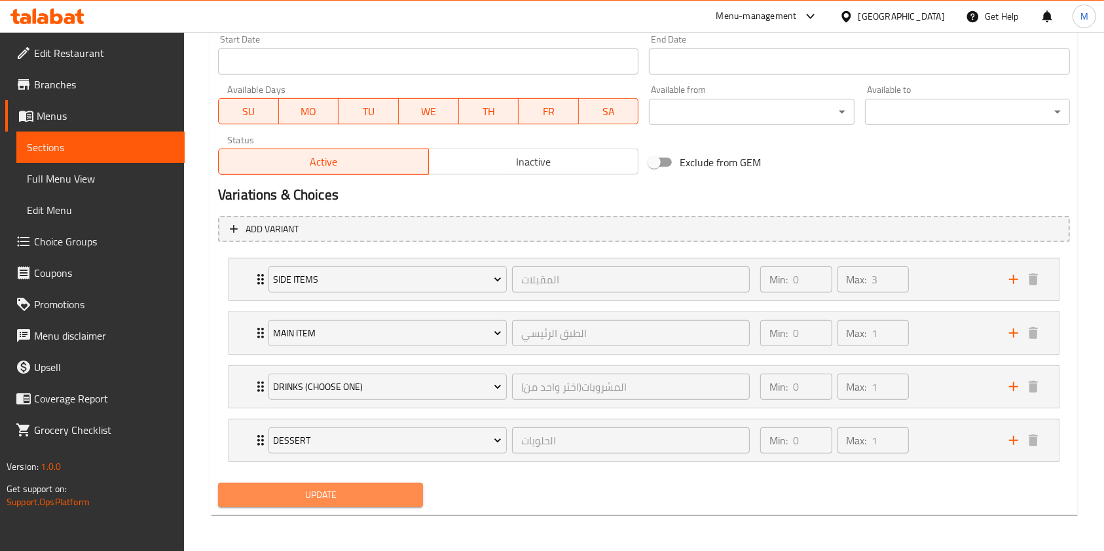
click at [348, 492] on span "Update" at bounding box center [321, 495] width 184 height 16
click at [251, 287] on div "Side Items المقبلات ​ Min: 0 ​ Max: 3 ​" at bounding box center [644, 280] width 830 height 42
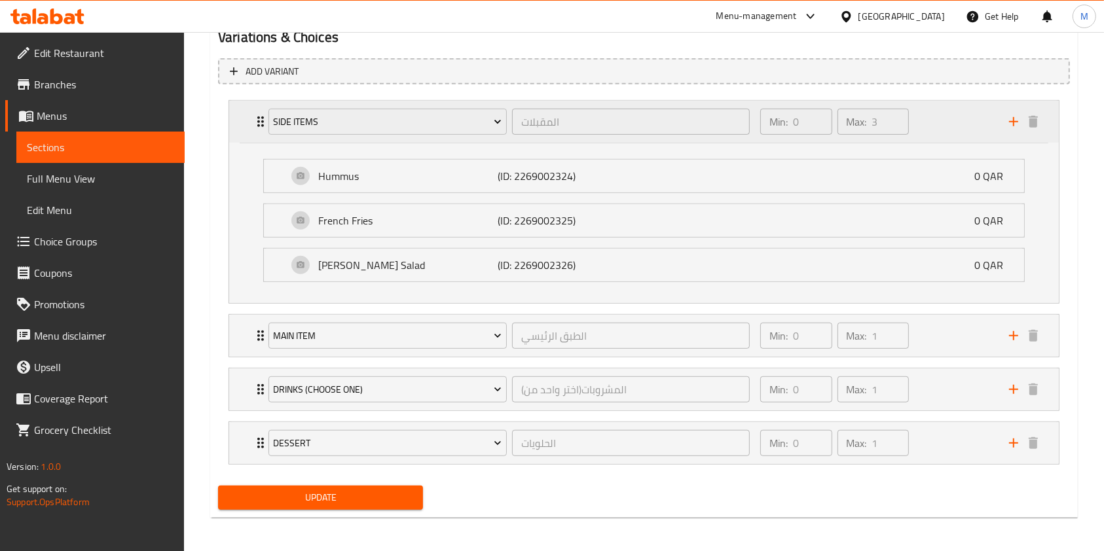
scroll to position [735, 0]
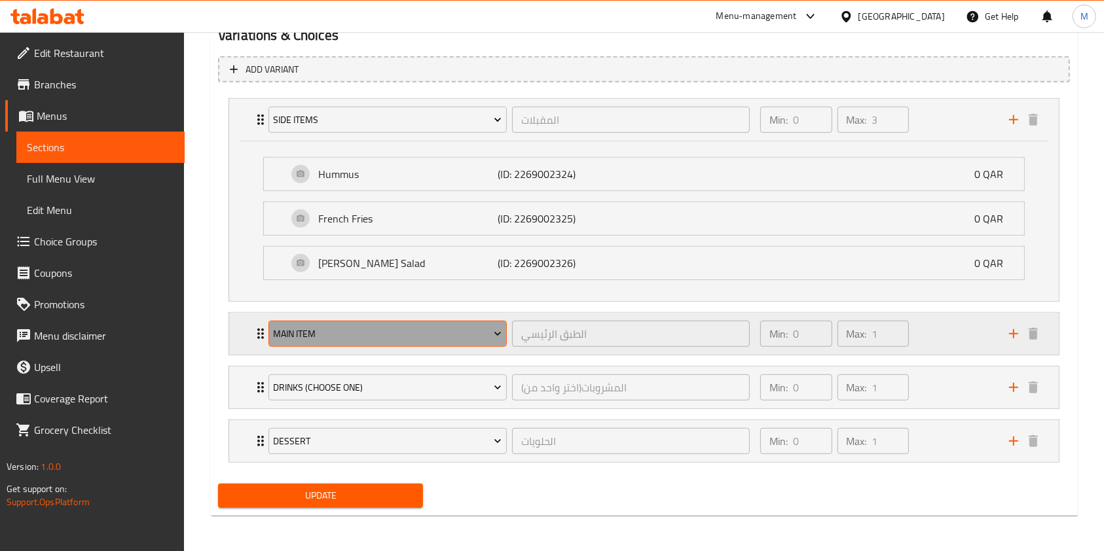
click at [391, 344] on button "Main Item" at bounding box center [387, 334] width 238 height 26
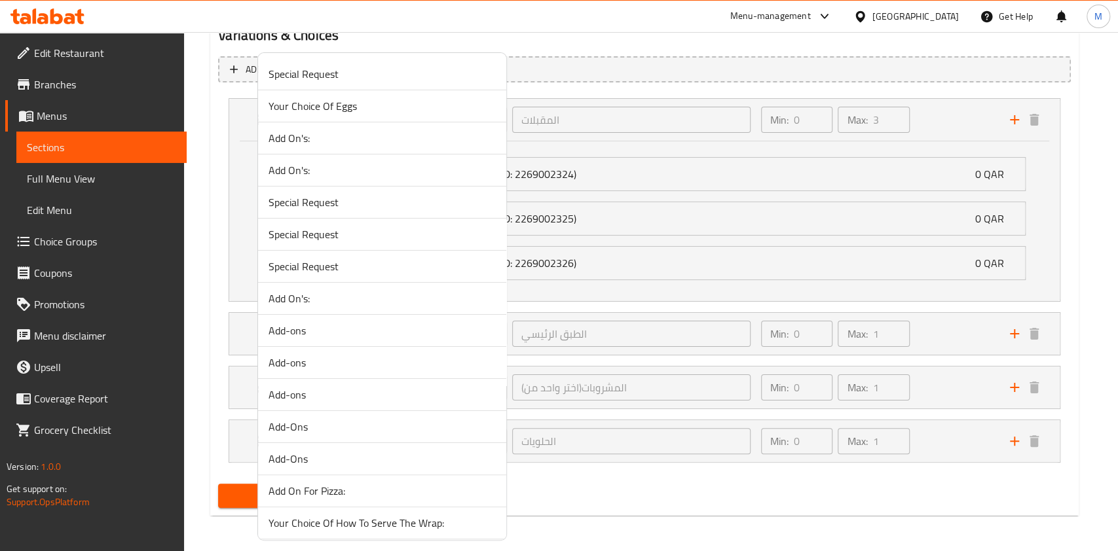
click at [739, 415] on div at bounding box center [559, 275] width 1118 height 551
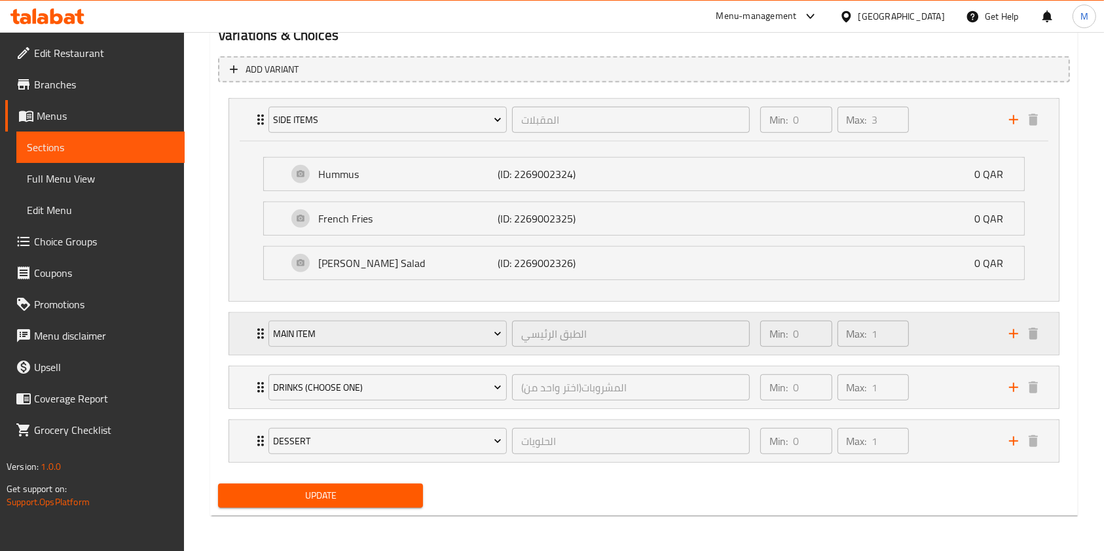
click at [259, 339] on icon "Expand" at bounding box center [261, 334] width 16 height 16
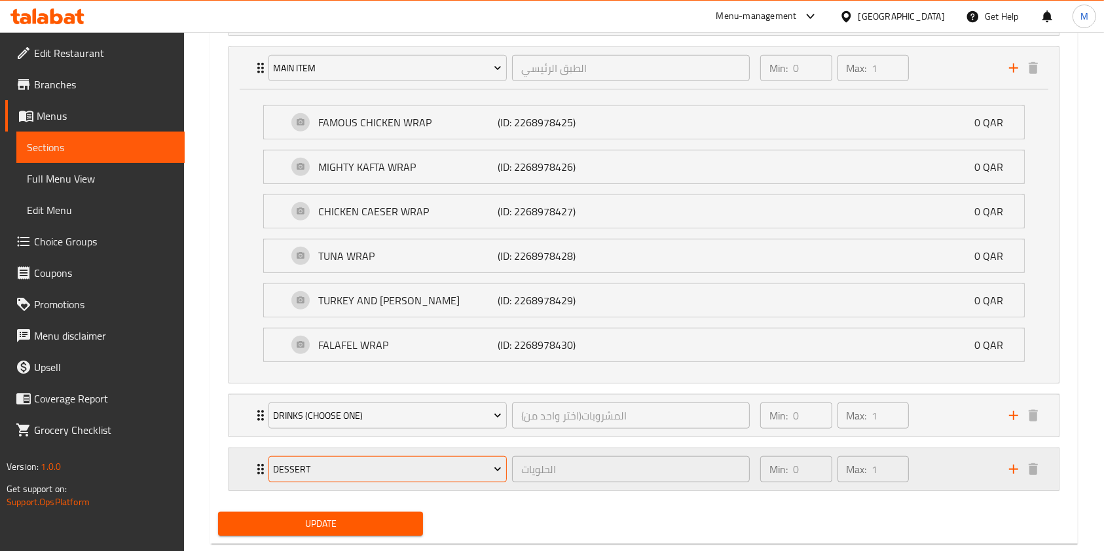
scroll to position [1028, 0]
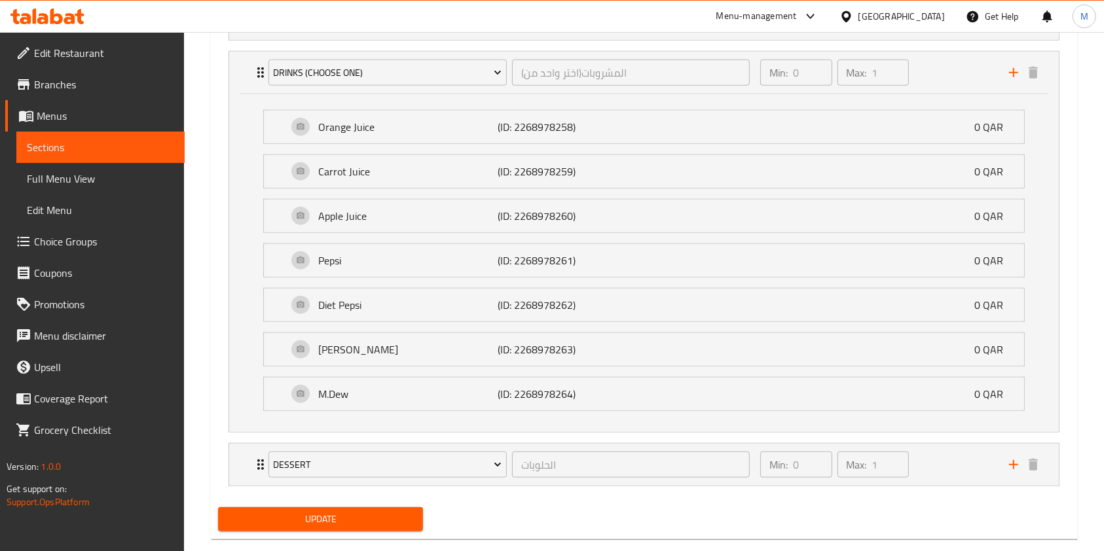
scroll to position [1366, 0]
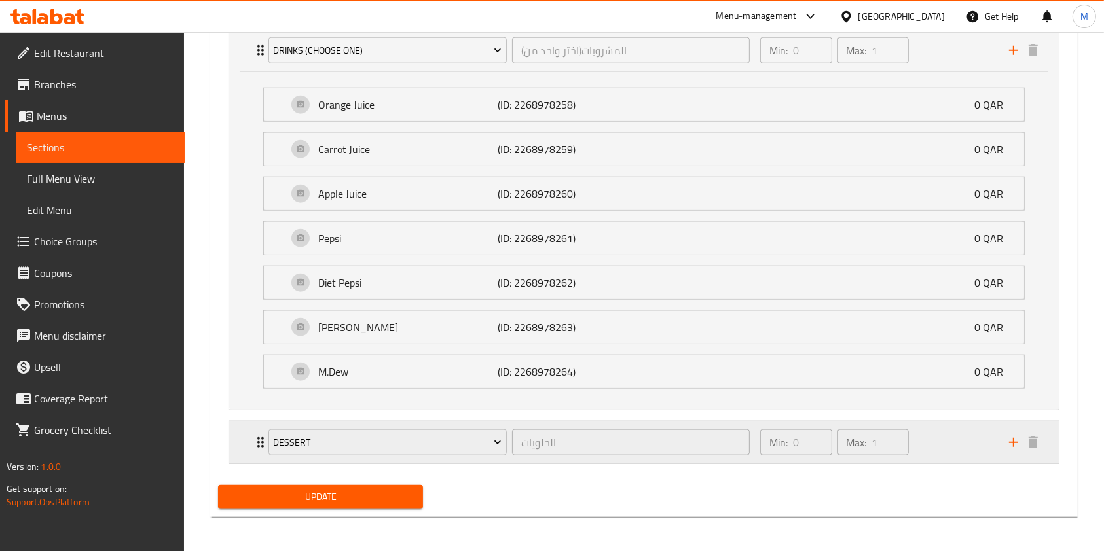
click at [253, 441] on icon "Expand" at bounding box center [261, 443] width 16 height 16
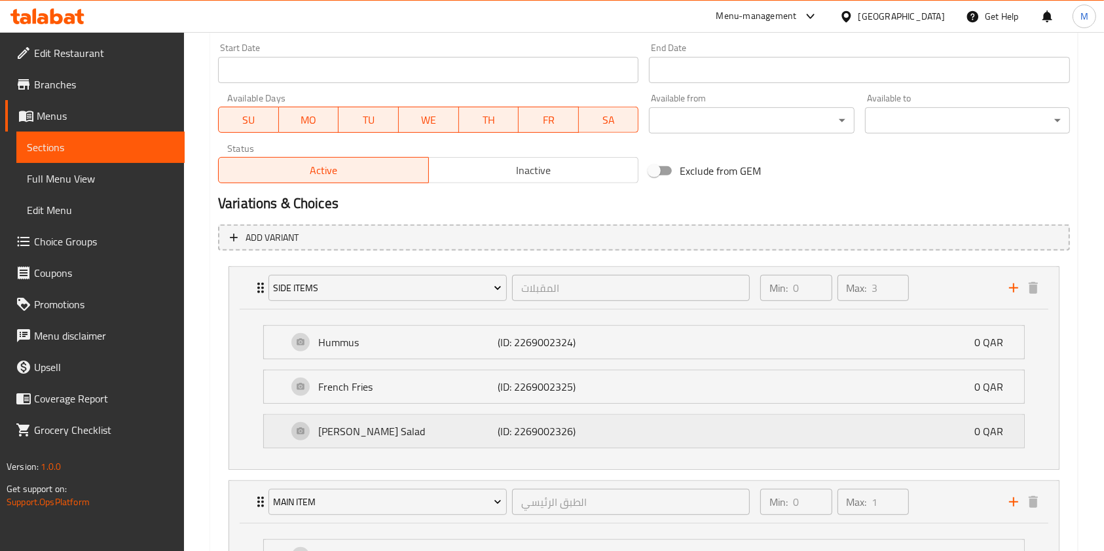
scroll to position [564, 0]
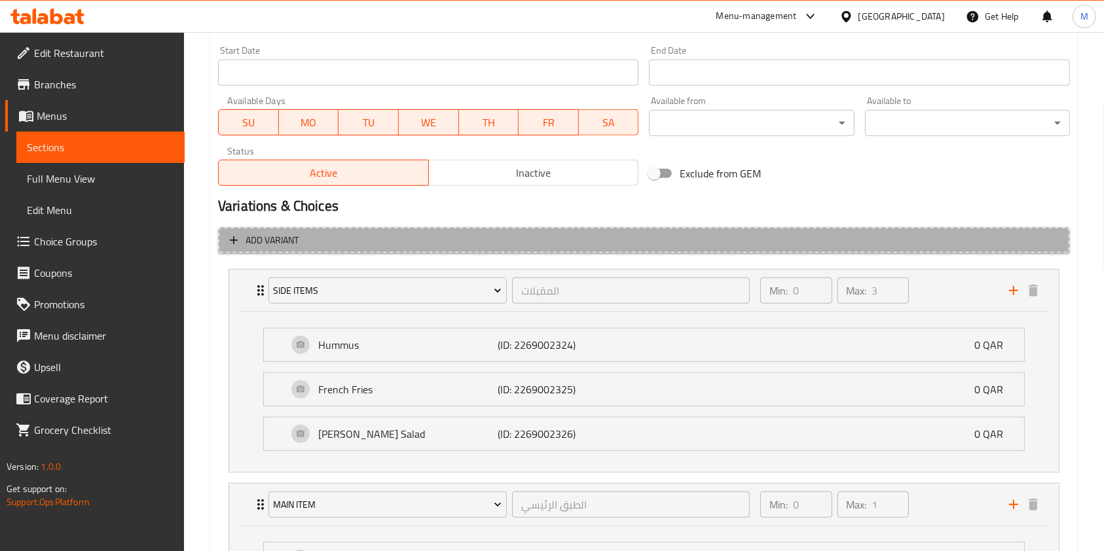
click at [320, 242] on span "Add variant" at bounding box center [644, 240] width 828 height 16
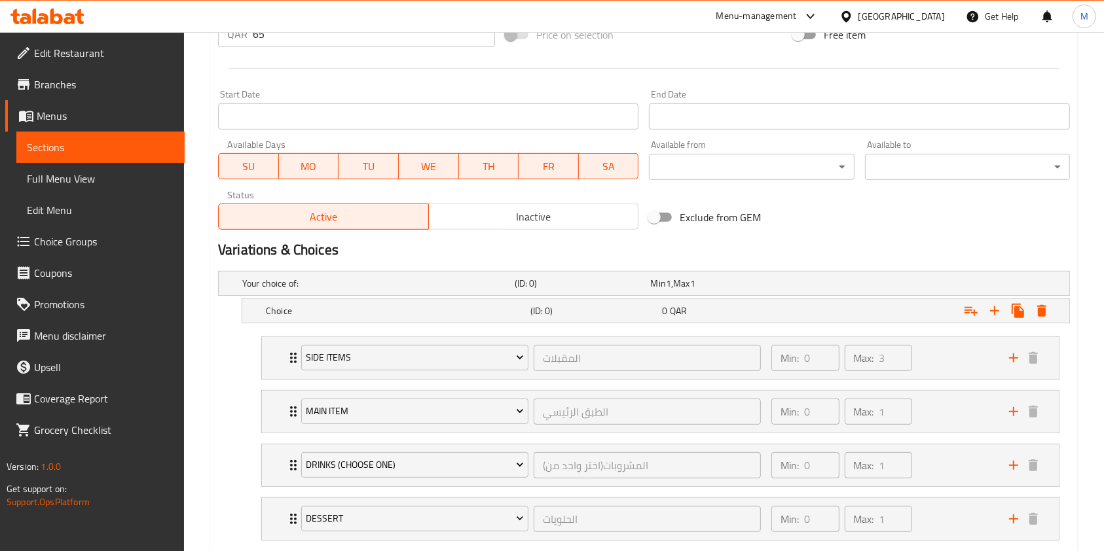
scroll to position [424, 0]
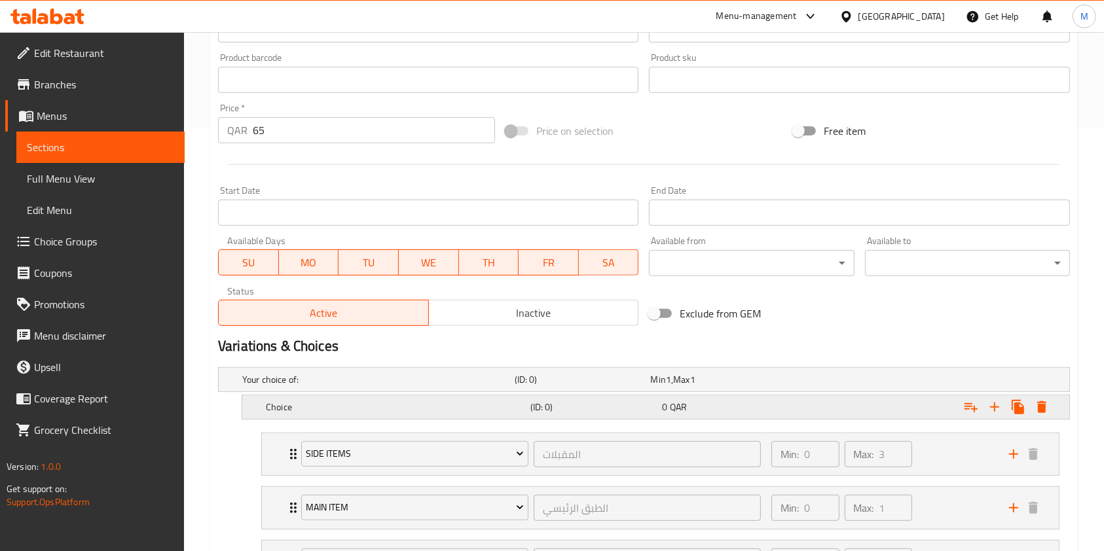
click at [363, 386] on h5 "Choice" at bounding box center [375, 379] width 267 height 13
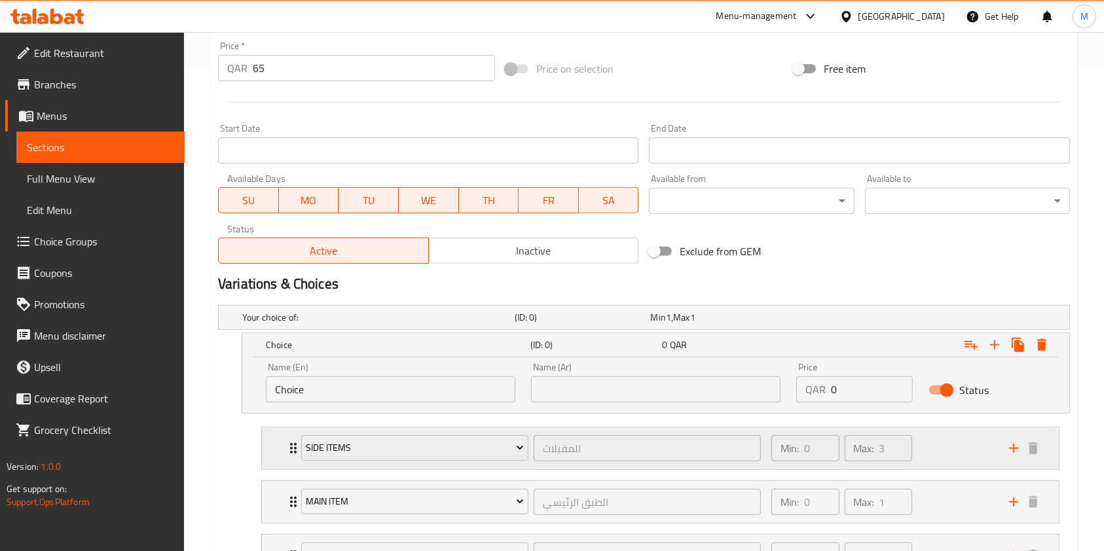
scroll to position [511, 0]
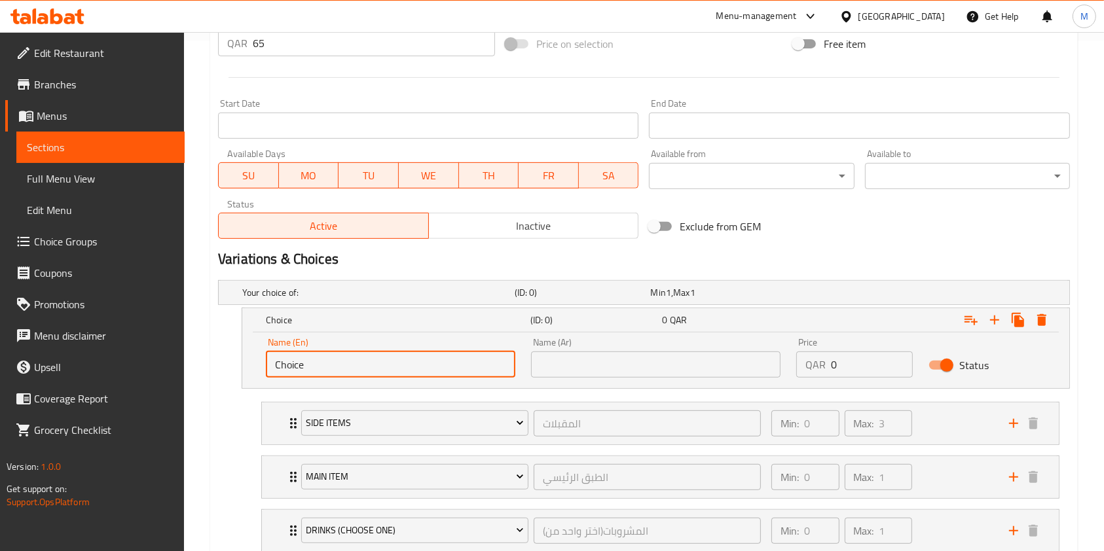
drag, startPoint x: 372, startPoint y: 364, endPoint x: 246, endPoint y: 340, distance: 128.7
click at [246, 340] on div "Name (En) Choice Name (En) Name (Ar) Name (Ar) Price QAR 0 Price Status" at bounding box center [655, 361] width 827 height 56
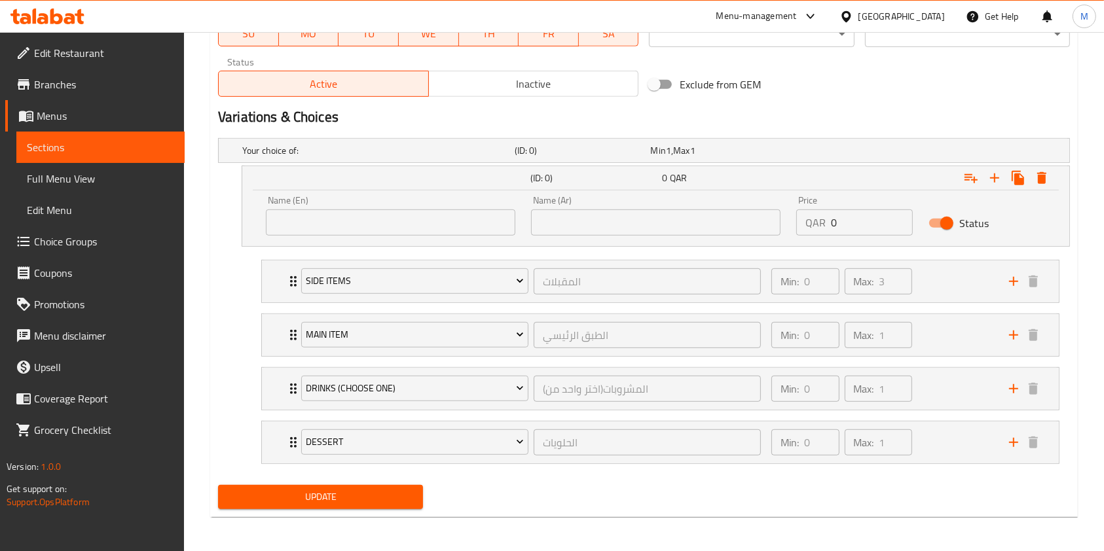
scroll to position [654, 0]
click at [341, 225] on input "text" at bounding box center [390, 221] width 249 height 26
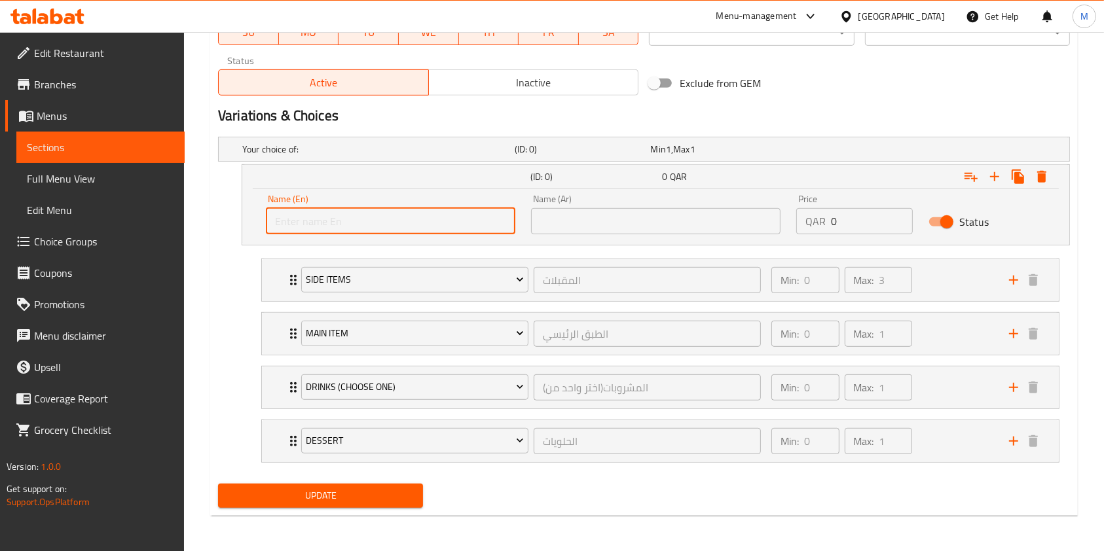
paste input "Still Water ML (Fixed)"
drag, startPoint x: 351, startPoint y: 223, endPoint x: 342, endPoint y: 223, distance: 8.5
click at [342, 223] on input "Still Water ML (Fixed)" at bounding box center [390, 221] width 249 height 26
click at [322, 224] on input "Still Water ML" at bounding box center [390, 221] width 249 height 26
type input "Still Water 500 ML"
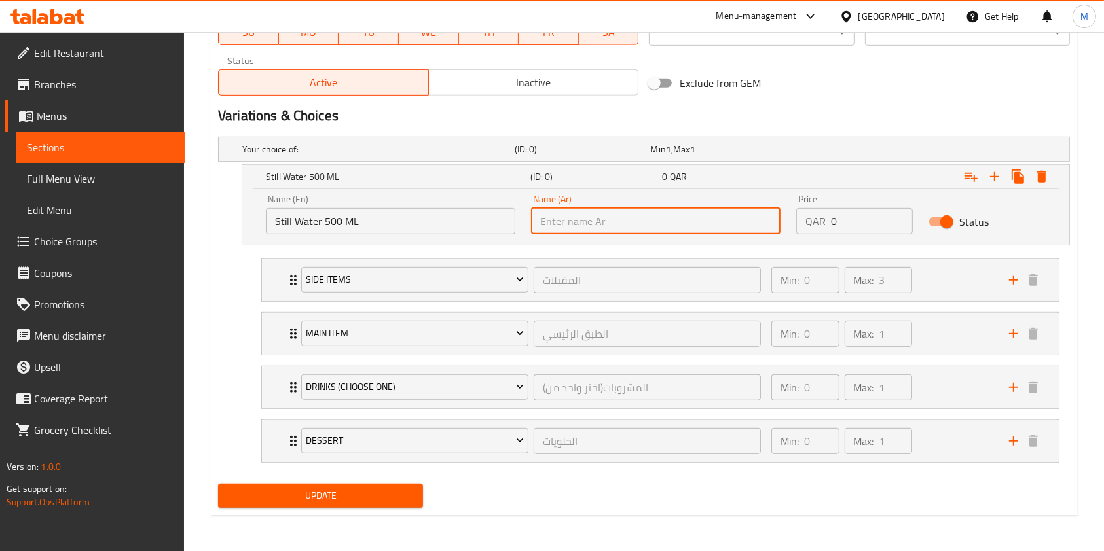
click at [576, 223] on input "text" at bounding box center [655, 221] width 249 height 26
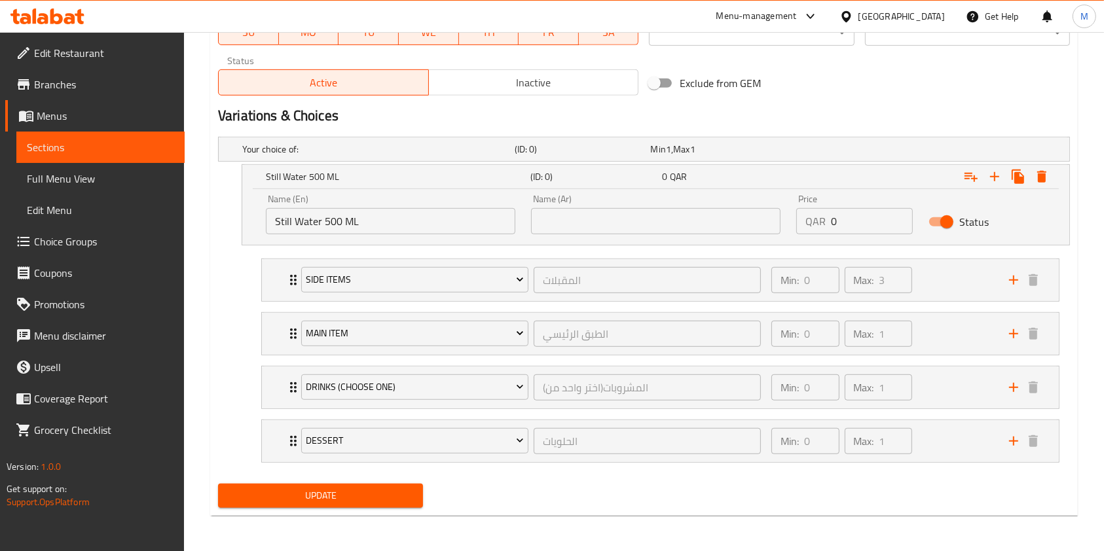
click at [683, 210] on input "text" at bounding box center [655, 221] width 249 height 26
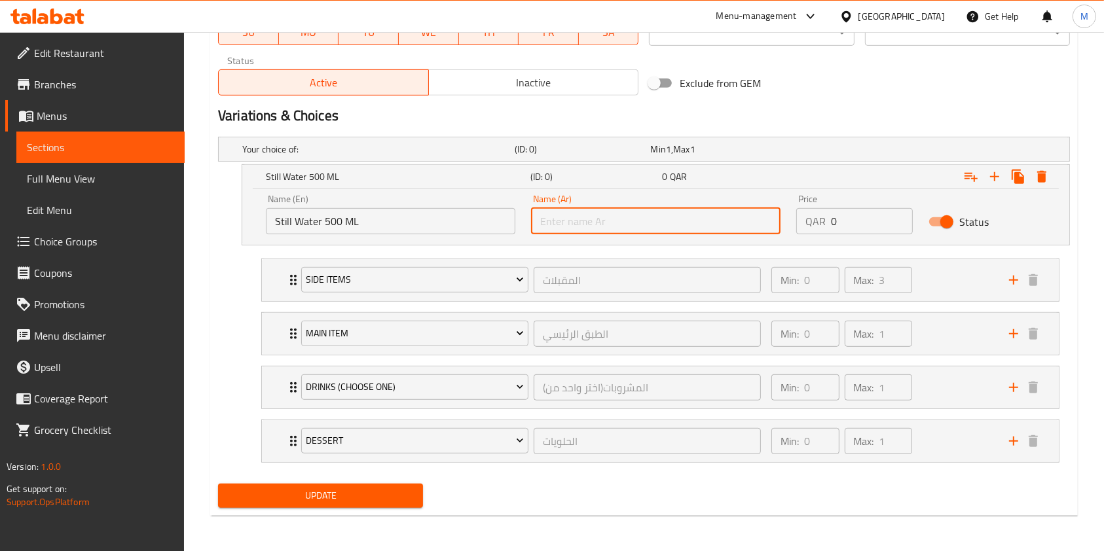
paste input "مياء معدنيه 500 مل"
type input "مياء معدنيه 500 مل"
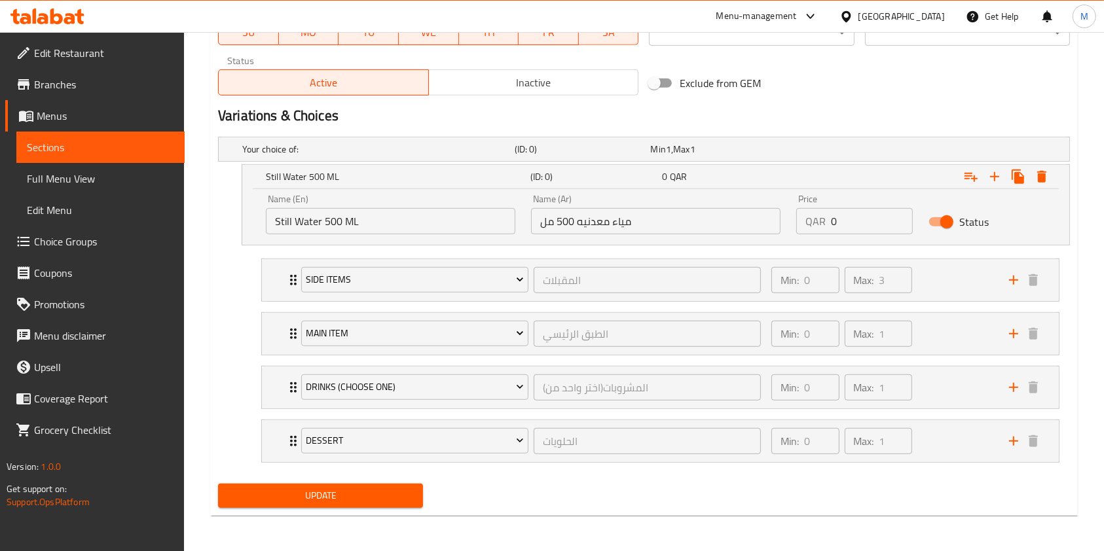
click at [1025, 228] on div "Status" at bounding box center [987, 222] width 132 height 41
click at [391, 492] on span "Update" at bounding box center [321, 496] width 184 height 16
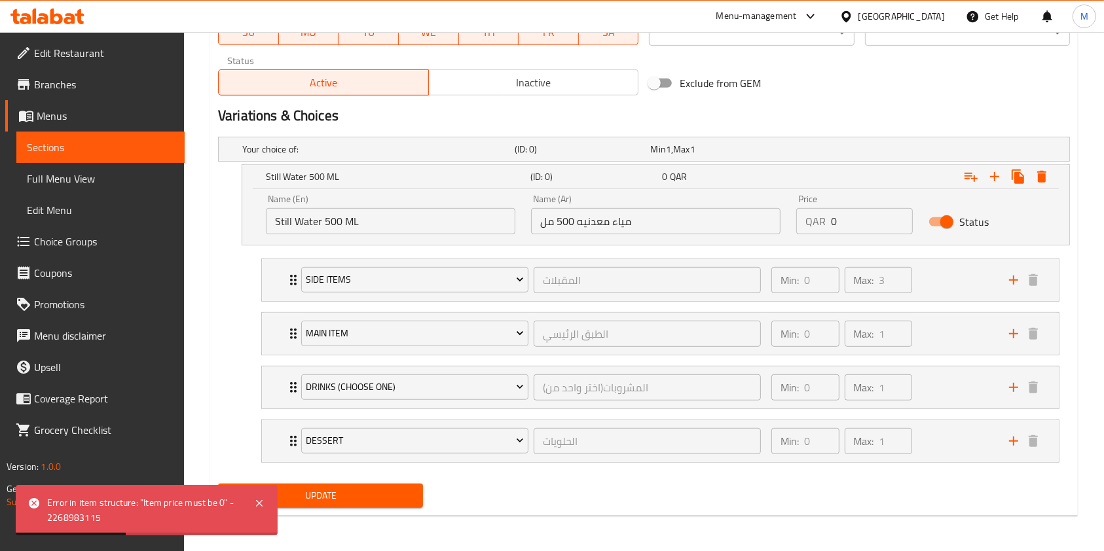
click at [864, 221] on input "0" at bounding box center [872, 221] width 82 height 26
type input "0"
click at [356, 499] on span "Update" at bounding box center [321, 496] width 184 height 16
click at [946, 223] on input "Status" at bounding box center [947, 222] width 75 height 25
click at [406, 488] on span "Update" at bounding box center [321, 496] width 184 height 16
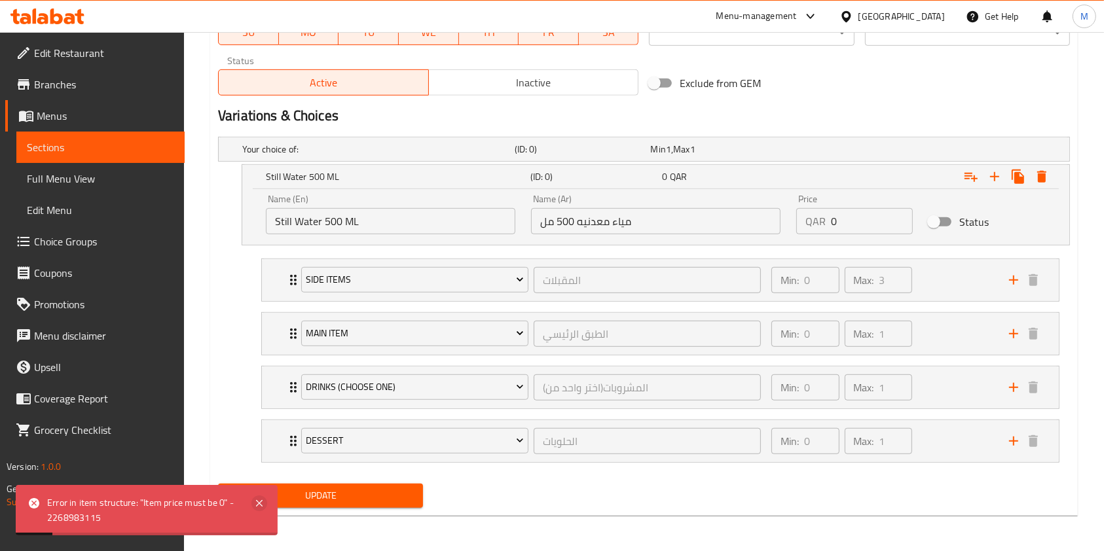
click at [255, 504] on icon at bounding box center [259, 504] width 16 height 16
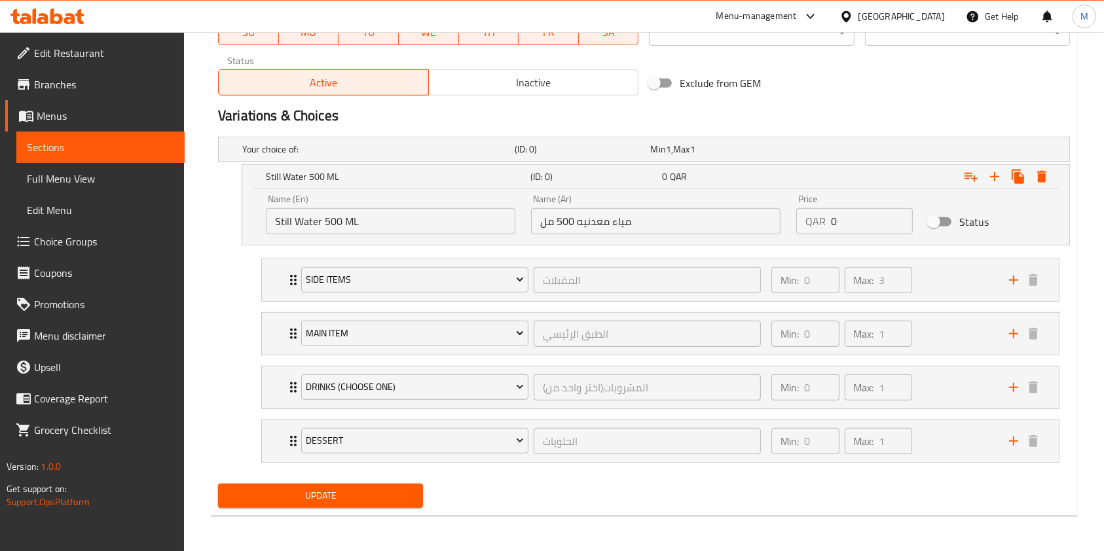
click at [947, 221] on input "Status" at bounding box center [933, 222] width 75 height 25
checkbox input "true"
click at [863, 219] on input "0" at bounding box center [872, 221] width 82 height 26
click at [902, 219] on input "1" at bounding box center [872, 221] width 82 height 26
click at [901, 232] on input "1" at bounding box center [872, 221] width 82 height 26
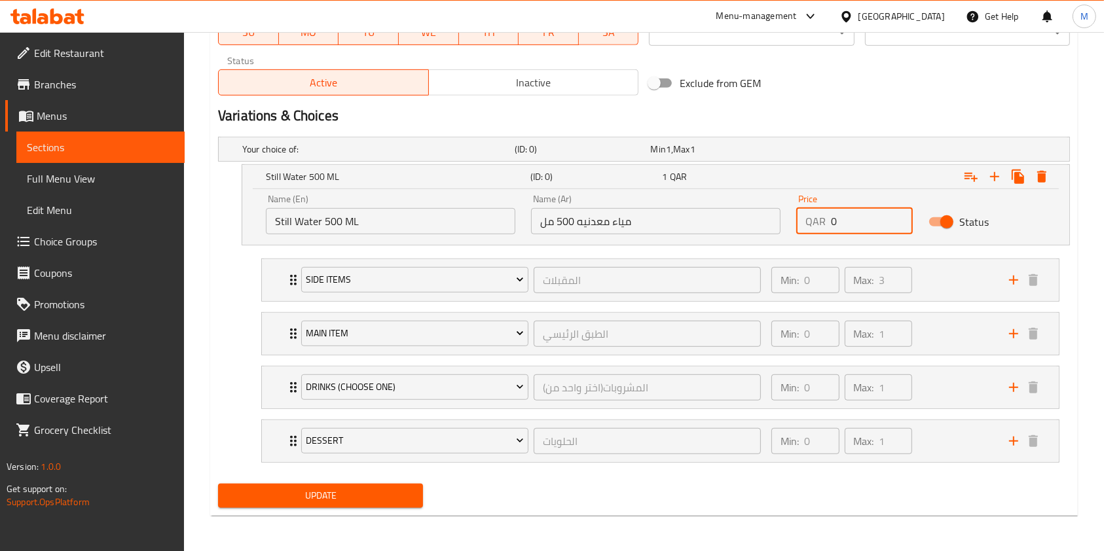
type input "0"
click at [900, 223] on input "0" at bounding box center [872, 221] width 82 height 26
click at [440, 153] on h5 "Your choice of:" at bounding box center [375, 149] width 267 height 13
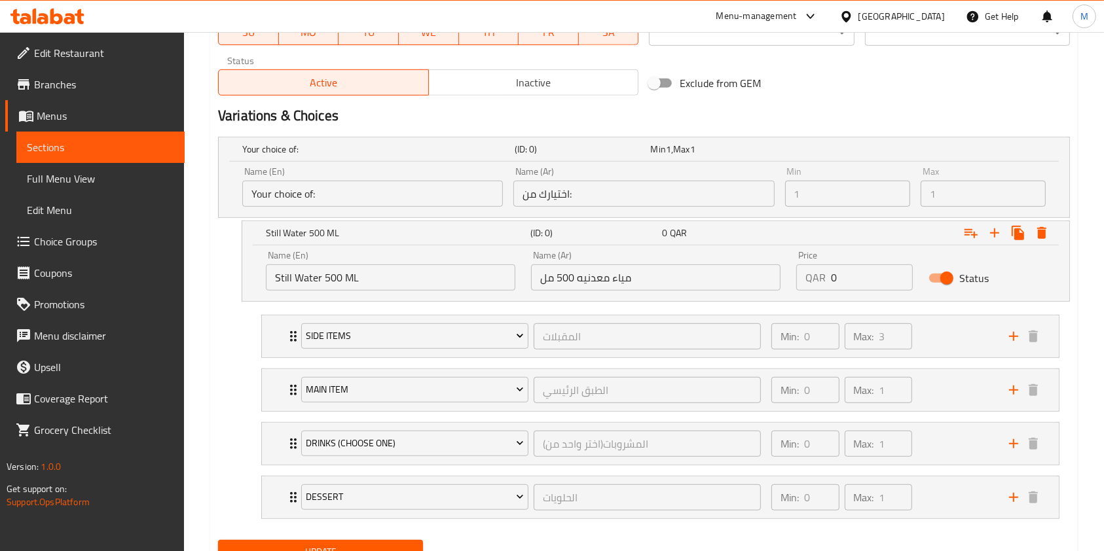
click at [467, 194] on input "Your choice of:" at bounding box center [372, 194] width 261 height 26
click at [387, 158] on div "Still Water 500 ML" at bounding box center [376, 149] width 272 height 18
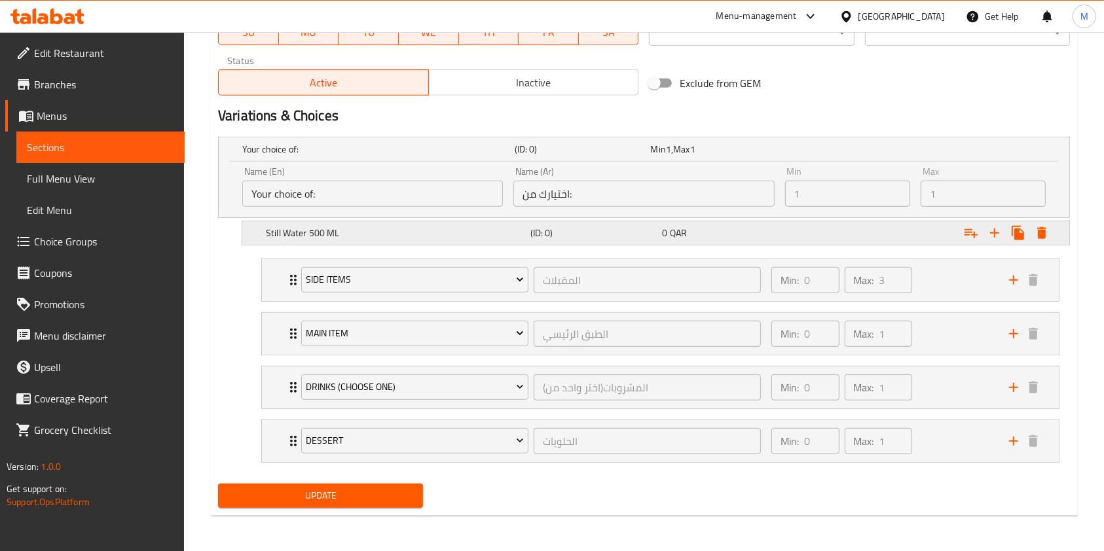
click at [512, 158] on div "Still Water 500 ML" at bounding box center [376, 149] width 272 height 18
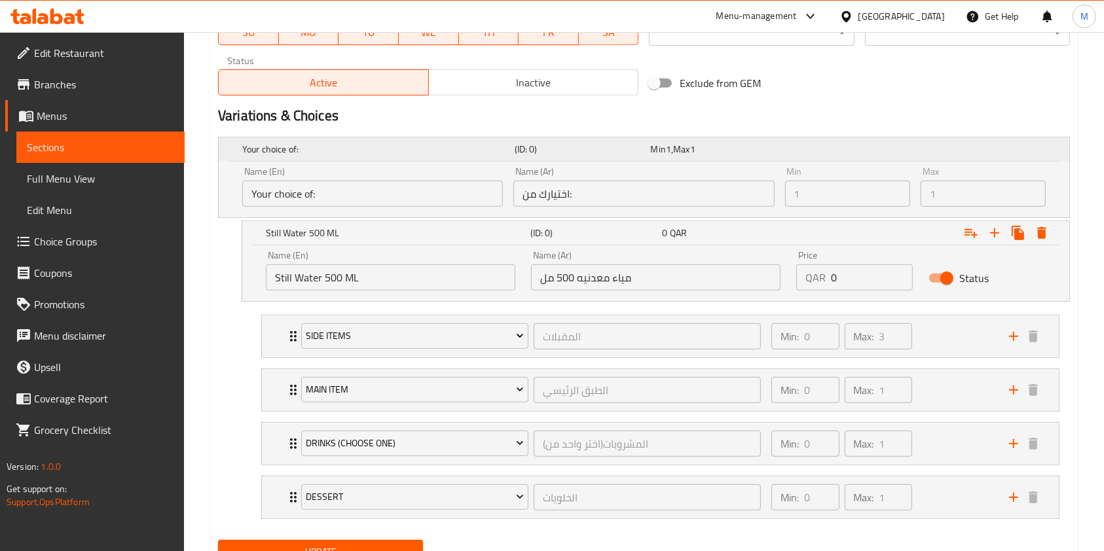
click at [984, 159] on div "Your choice of: (ID: 0) Min 1 , Max 1" at bounding box center [648, 149] width 817 height 29
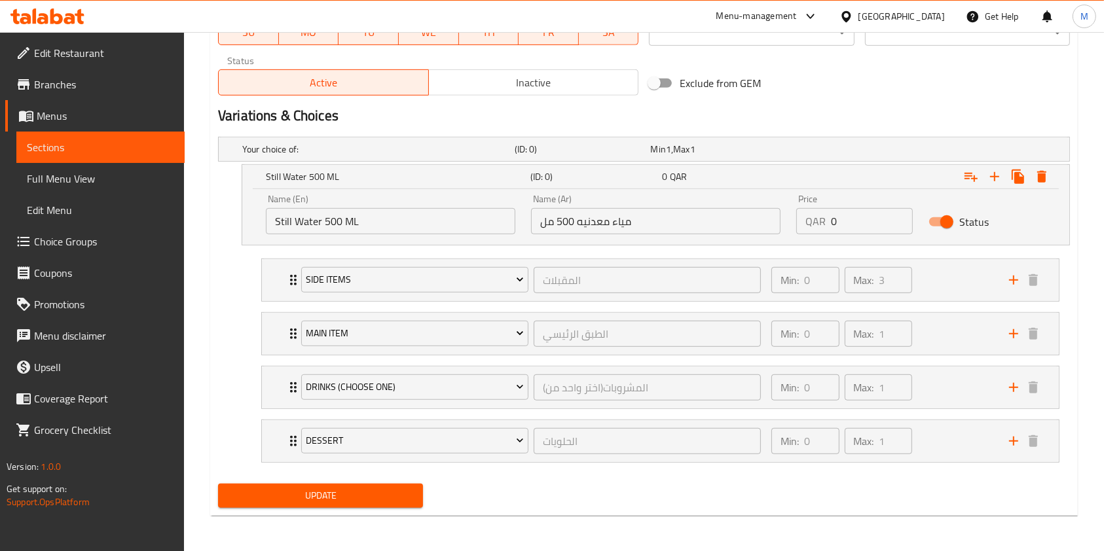
click at [335, 500] on span "Update" at bounding box center [321, 496] width 184 height 16
click at [335, 500] on div at bounding box center [552, 275] width 1104 height 551
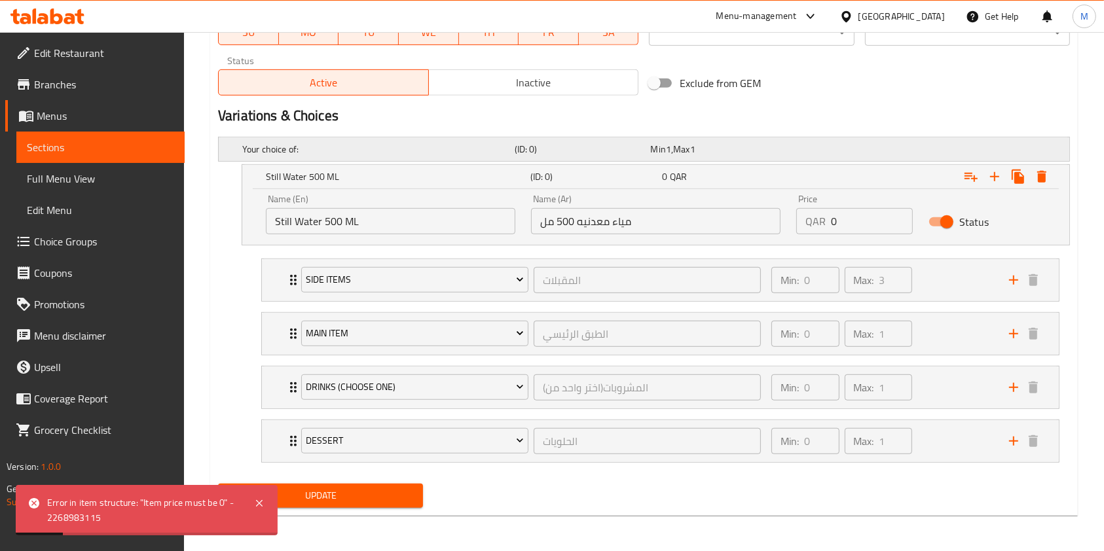
click at [457, 155] on div "Your choice of:" at bounding box center [376, 149] width 272 height 18
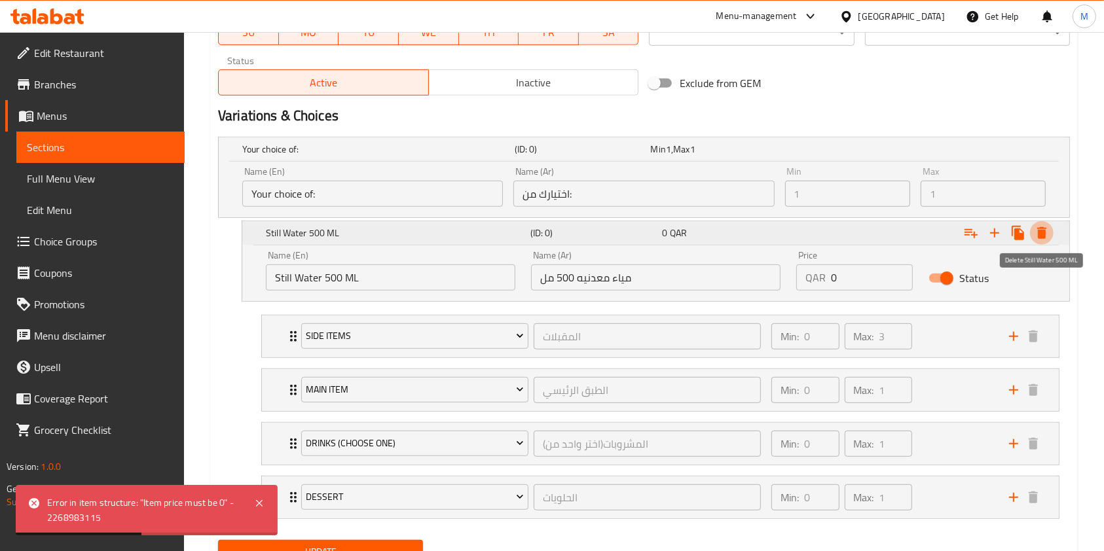
click at [1042, 236] on icon "Expand" at bounding box center [1041, 233] width 9 height 12
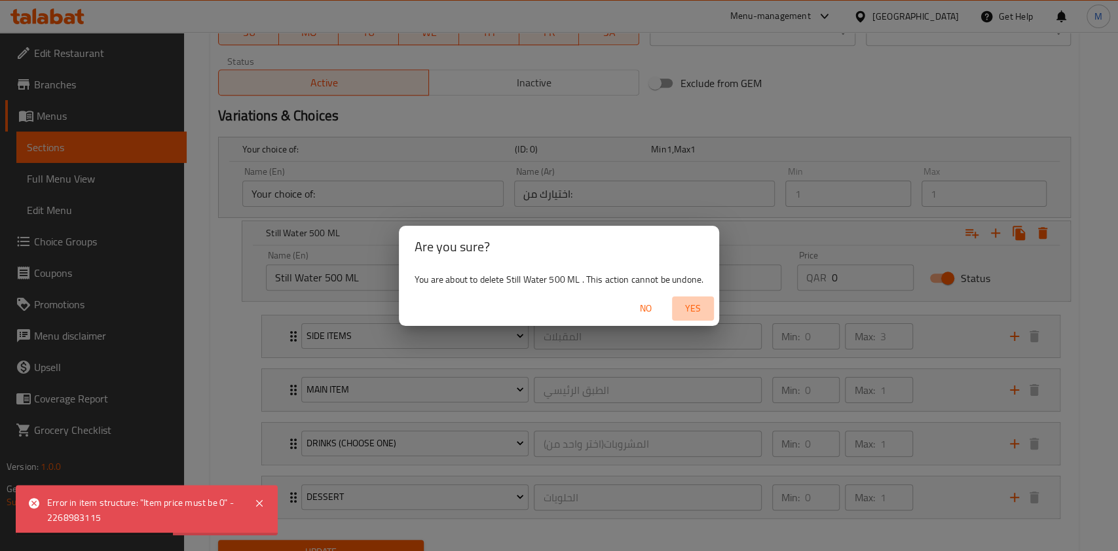
click at [698, 318] on button "Yes" at bounding box center [693, 309] width 42 height 24
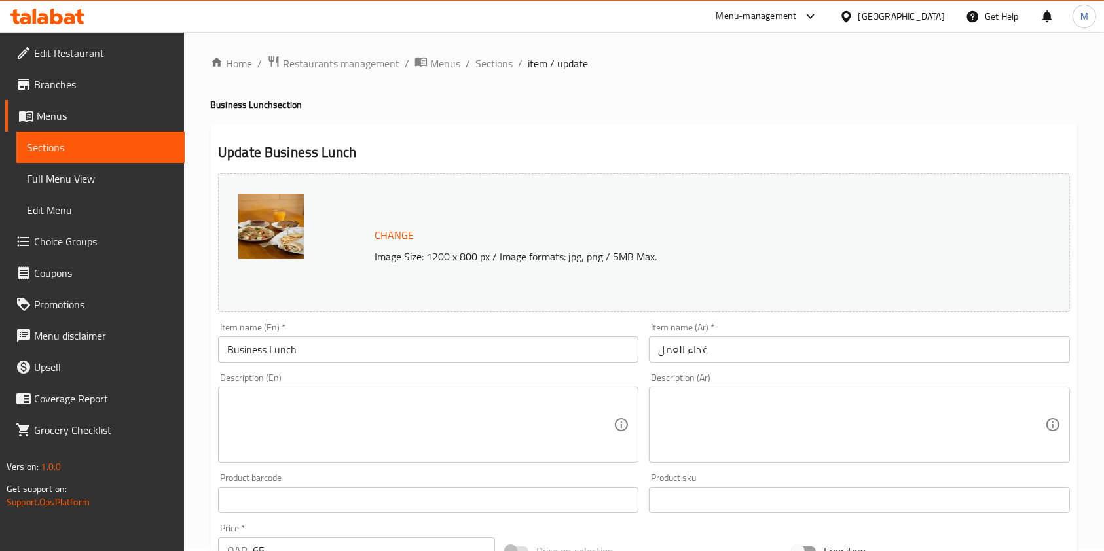
scroll to position [0, 0]
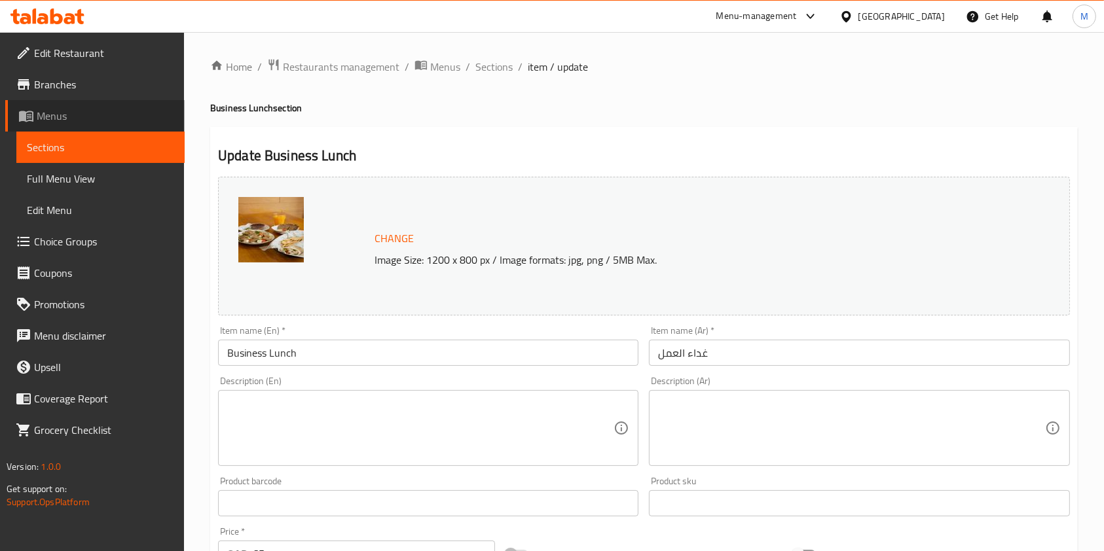
click at [67, 117] on span "Menus" at bounding box center [106, 116] width 138 height 16
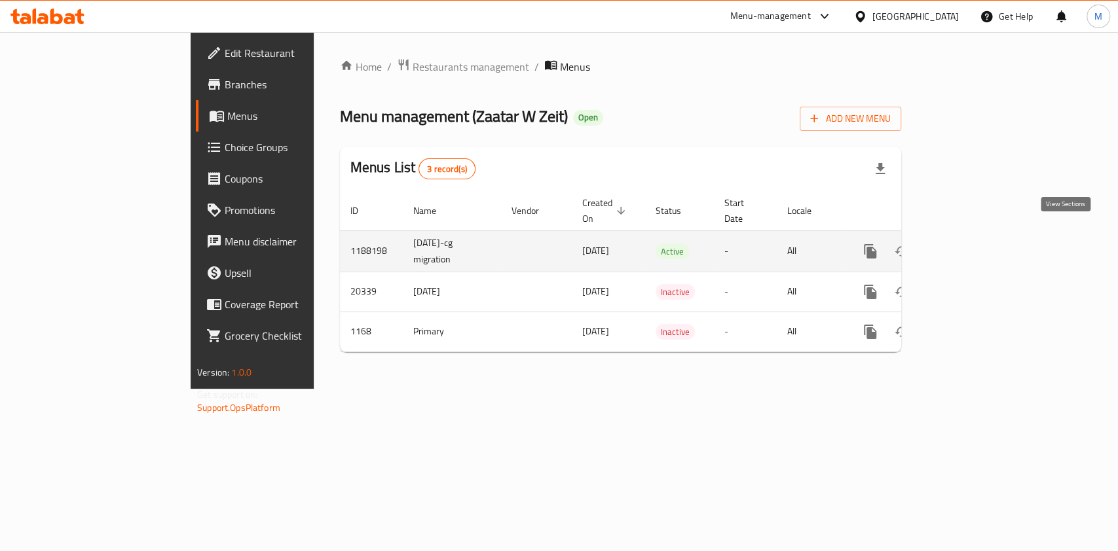
click at [972, 244] on icon "enhanced table" at bounding box center [965, 252] width 16 height 16
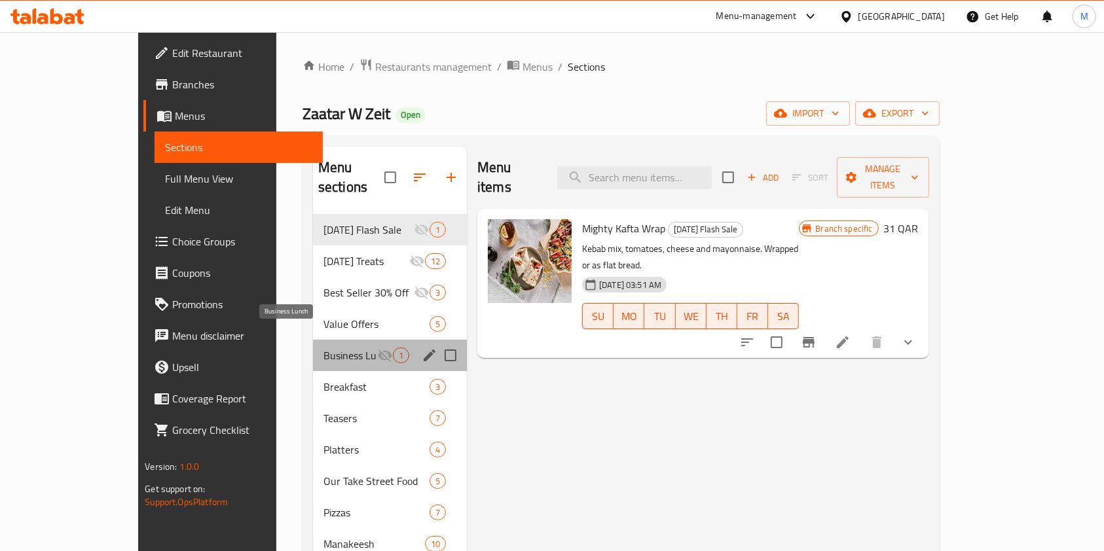
click at [323, 348] on span "Business Lunch" at bounding box center [350, 356] width 54 height 16
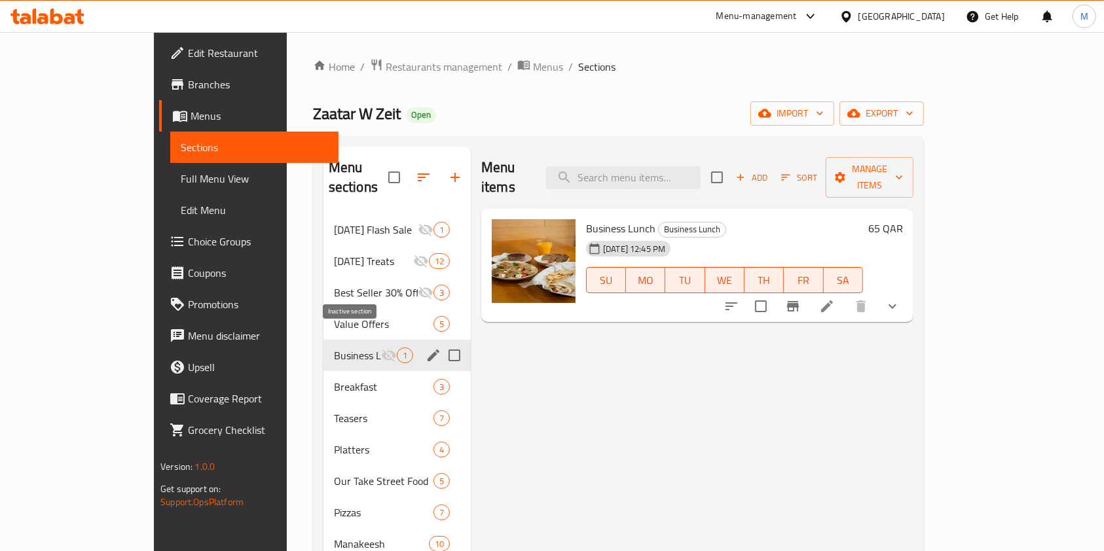
click at [381, 348] on icon "Menu sections" at bounding box center [389, 356] width 16 height 16
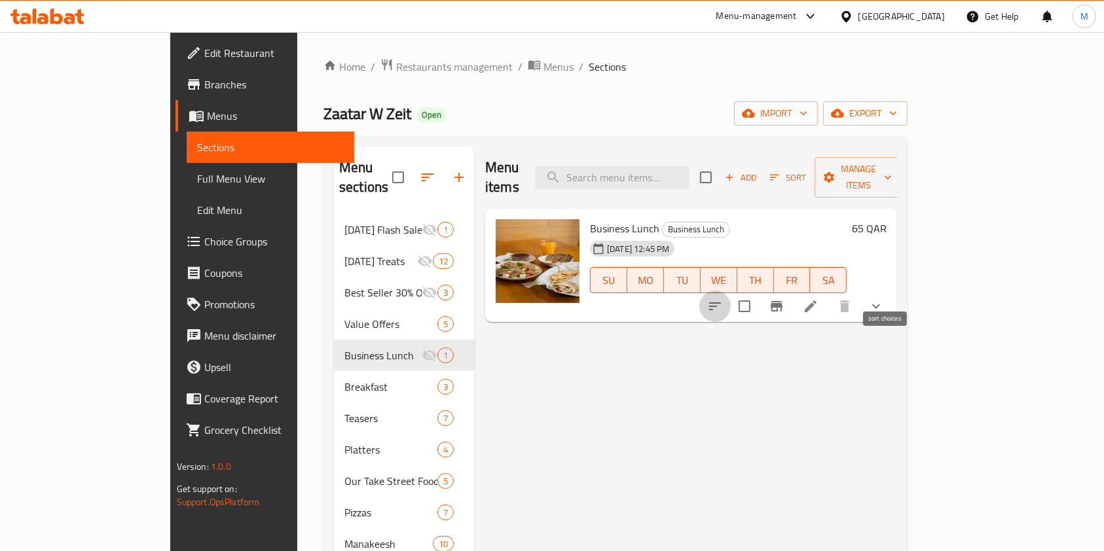
click at [723, 299] on icon "sort-choices" at bounding box center [715, 307] width 16 height 16
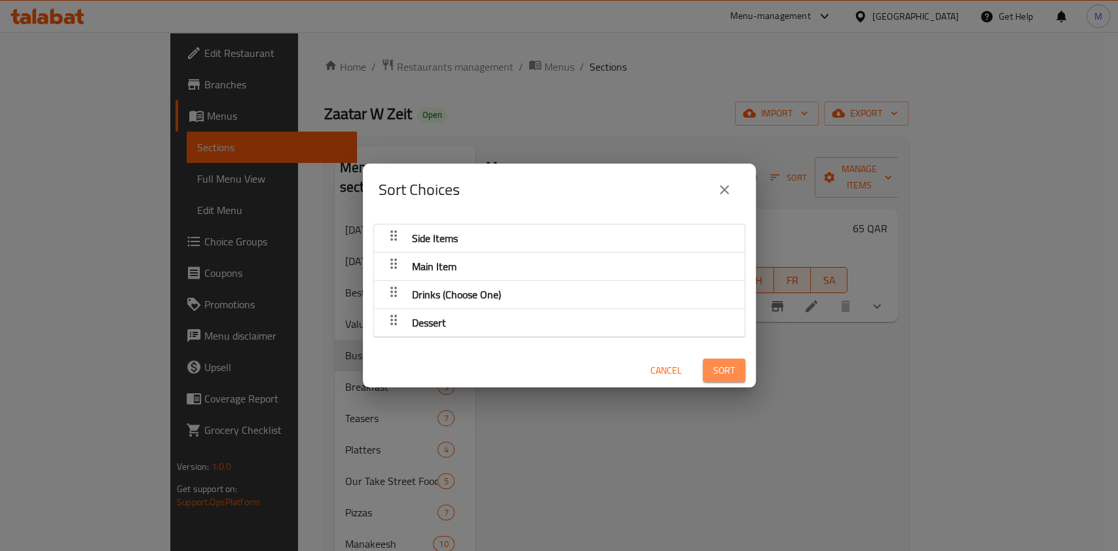
click at [718, 375] on span "Sort" at bounding box center [724, 371] width 22 height 16
click at [906, 384] on div "Sort Choices Side Items Main Item Drinks (Choose One) Dessert Cancel" at bounding box center [559, 275] width 1118 height 551
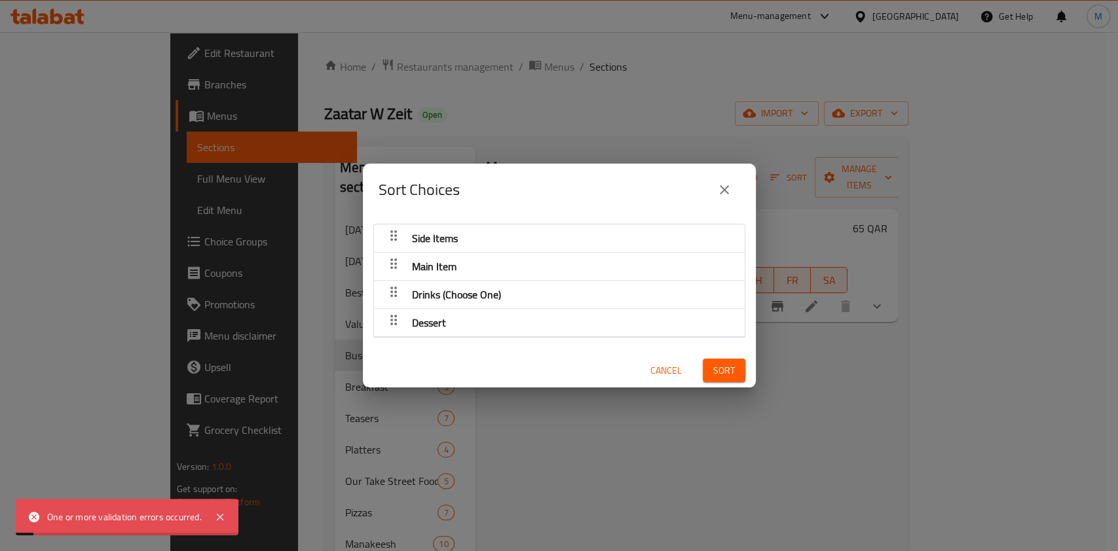
click at [726, 186] on icon "close" at bounding box center [724, 189] width 9 height 9
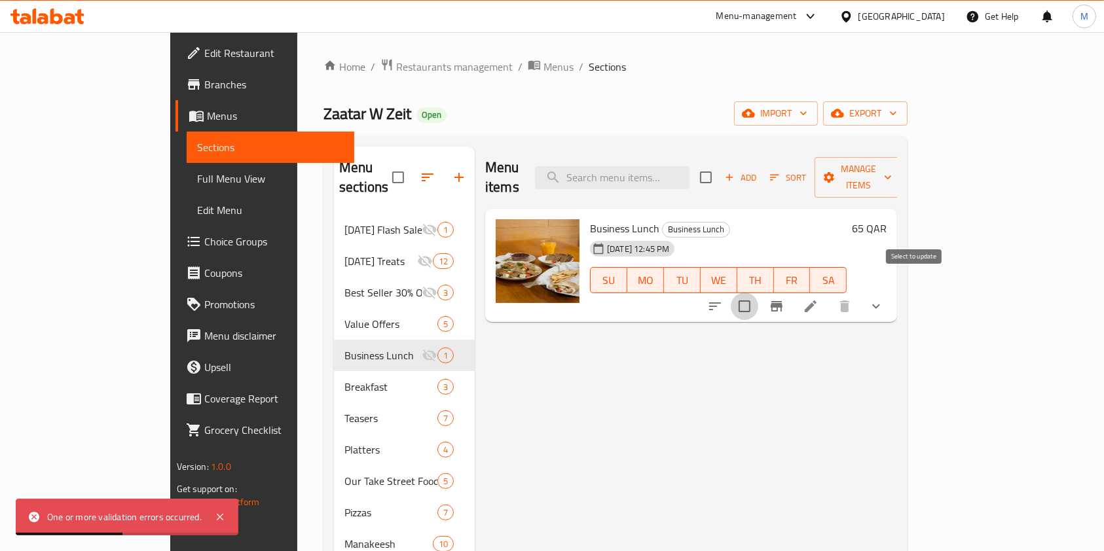
click at [758, 293] on input "checkbox" at bounding box center [745, 307] width 28 height 28
checkbox input "true"
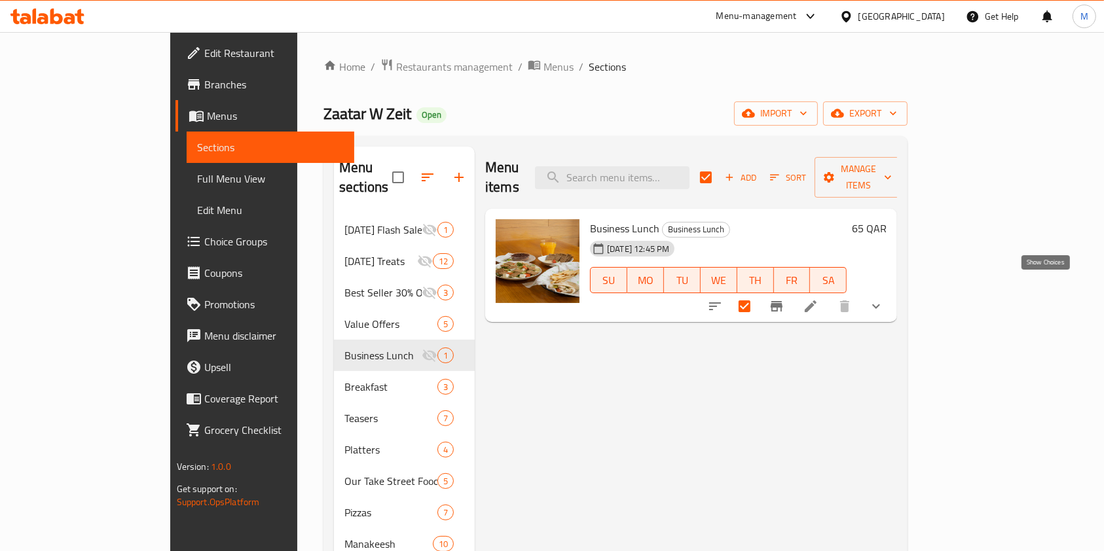
click at [880, 304] on icon "show more" at bounding box center [876, 306] width 8 height 5
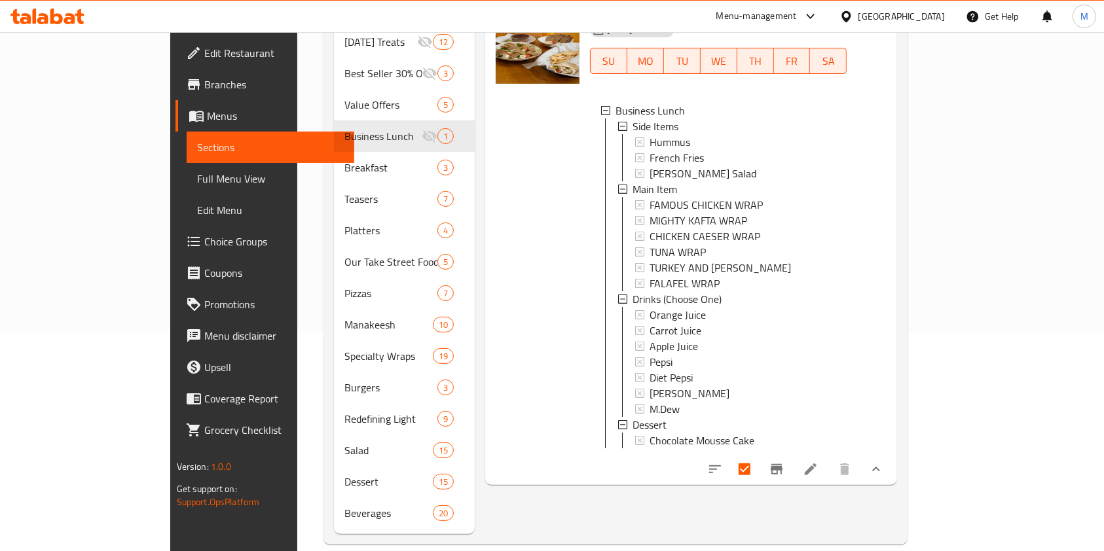
scroll to position [1, 0]
click at [817, 464] on icon at bounding box center [811, 470] width 12 height 12
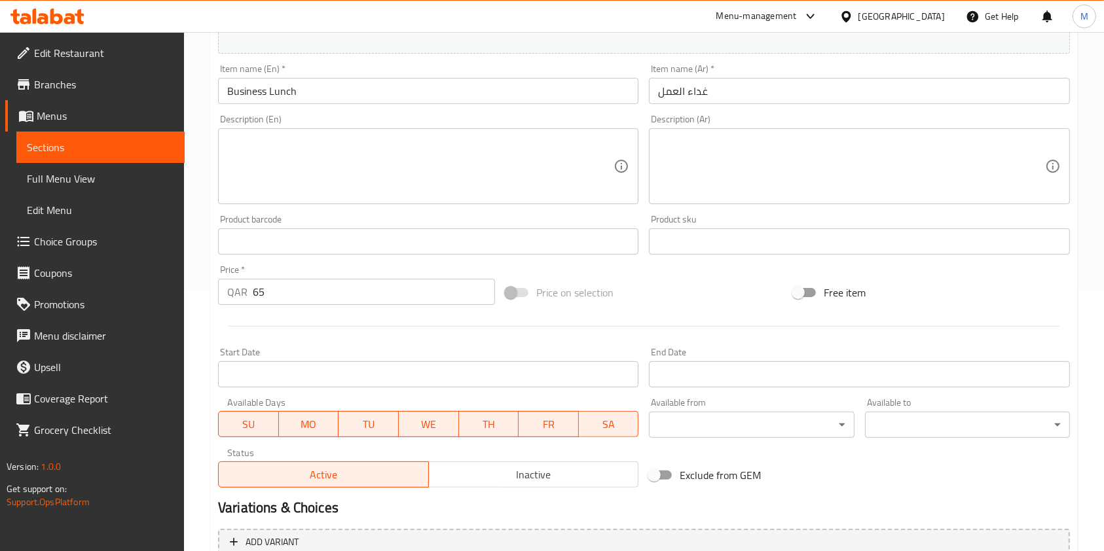
scroll to position [575, 0]
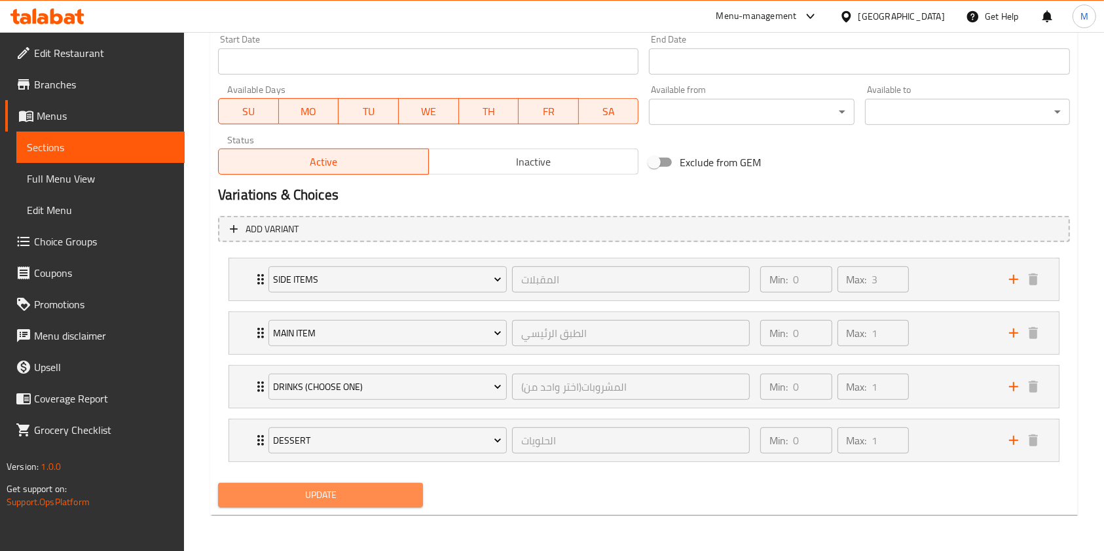
click at [367, 490] on span "Update" at bounding box center [321, 495] width 184 height 16
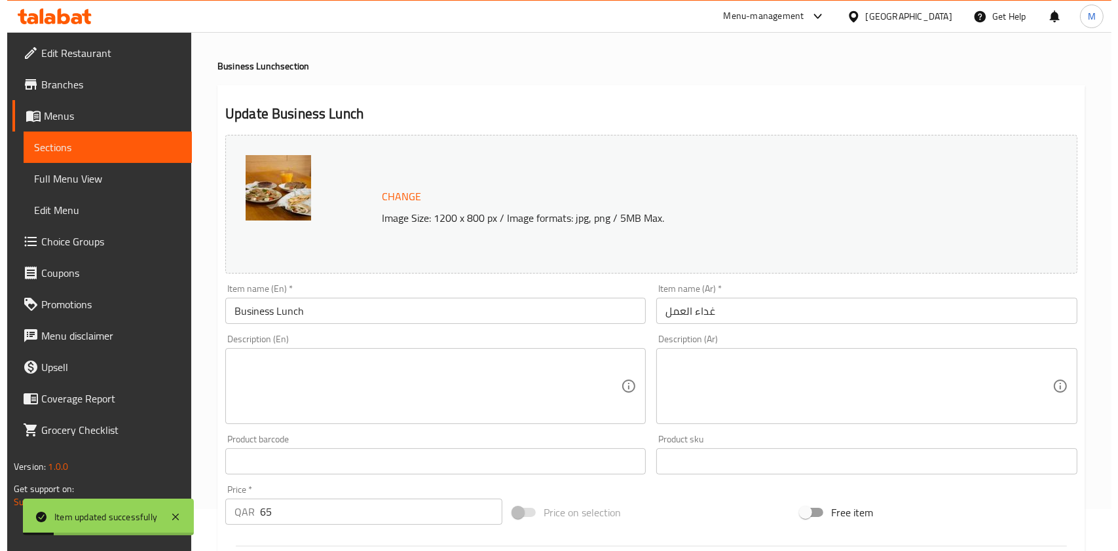
scroll to position [0, 0]
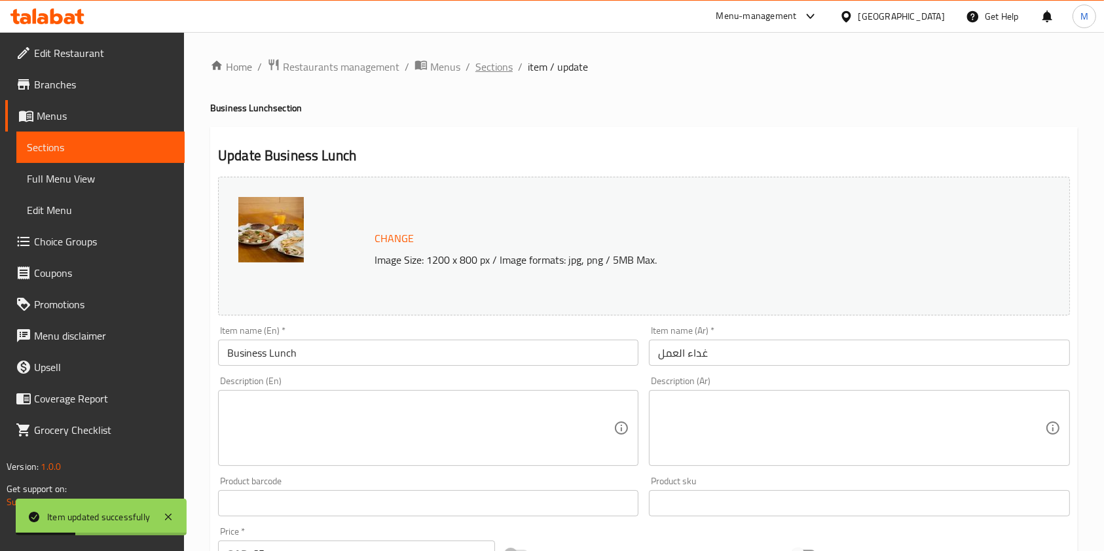
click at [483, 67] on span "Sections" at bounding box center [493, 67] width 37 height 16
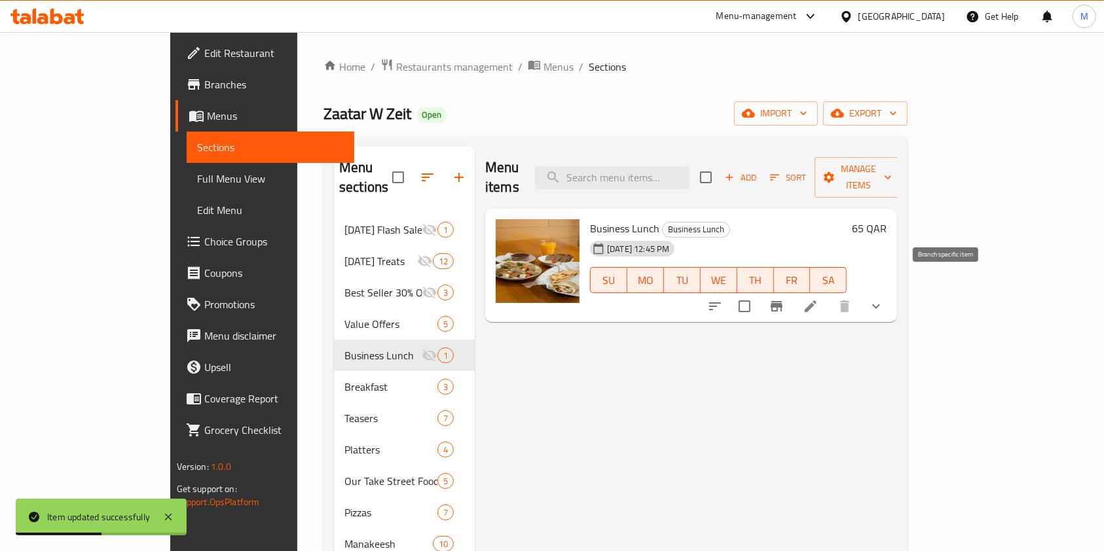
click at [782, 301] on icon "Branch-specific-item" at bounding box center [777, 306] width 12 height 10
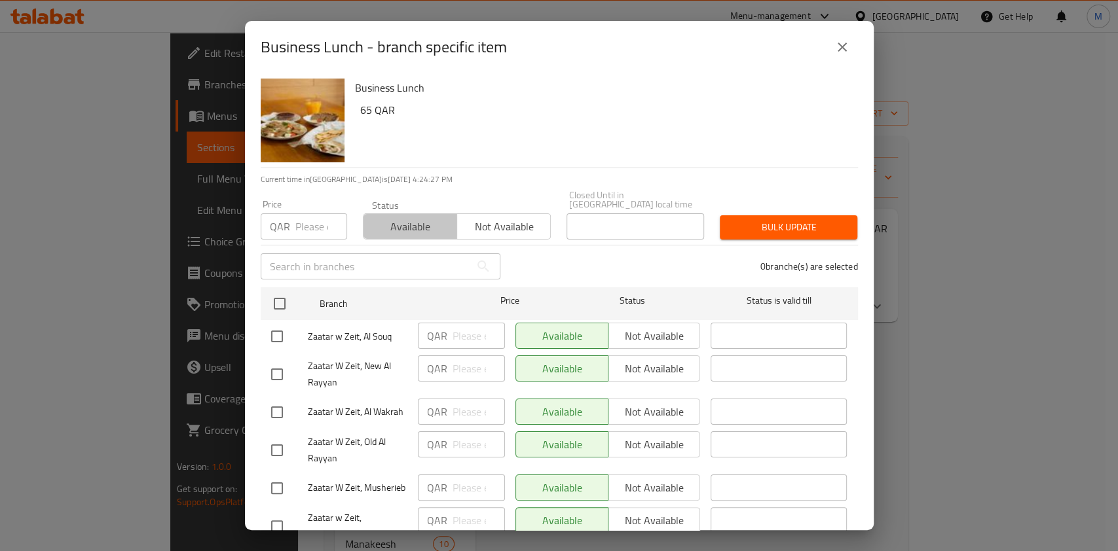
click at [420, 217] on span "Available" at bounding box center [410, 226] width 83 height 19
click at [836, 44] on icon "close" at bounding box center [842, 47] width 16 height 16
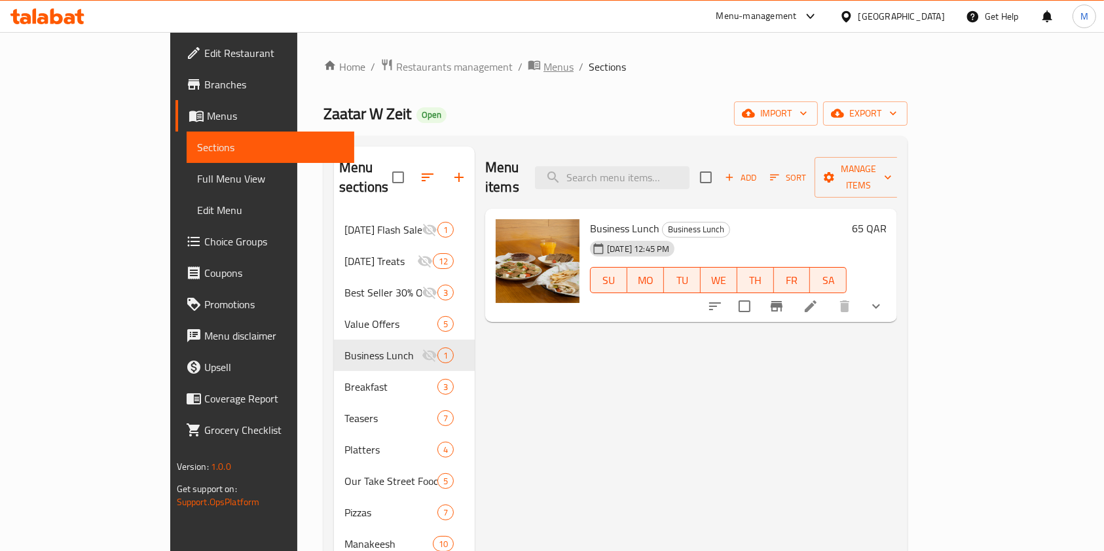
click at [543, 67] on span "Menus" at bounding box center [558, 67] width 30 height 16
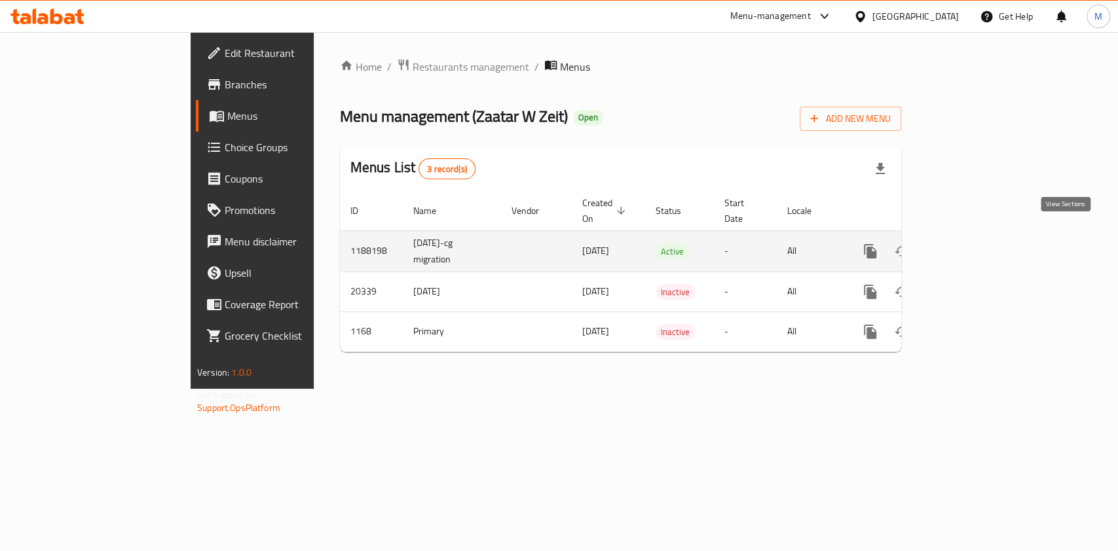
click at [980, 236] on link "enhanced table" at bounding box center [964, 251] width 31 height 31
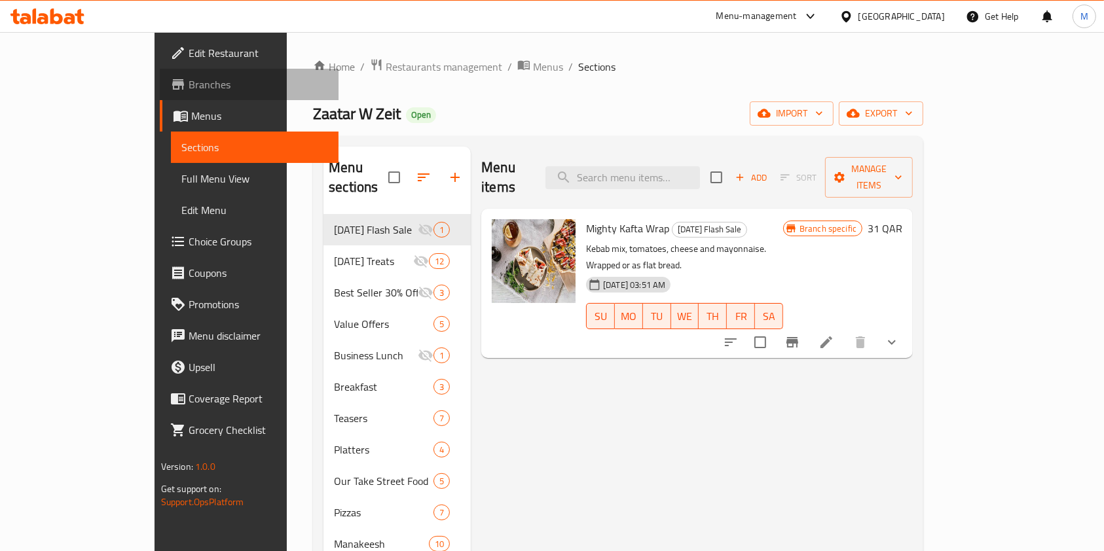
click at [189, 84] on span "Branches" at bounding box center [259, 85] width 140 height 16
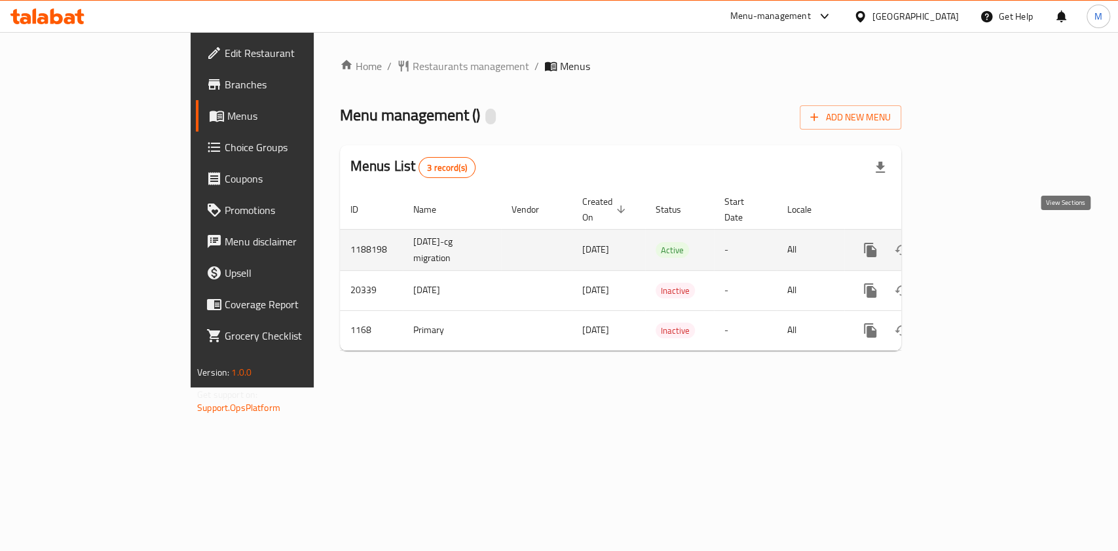
click at [972, 242] on icon "enhanced table" at bounding box center [965, 250] width 16 height 16
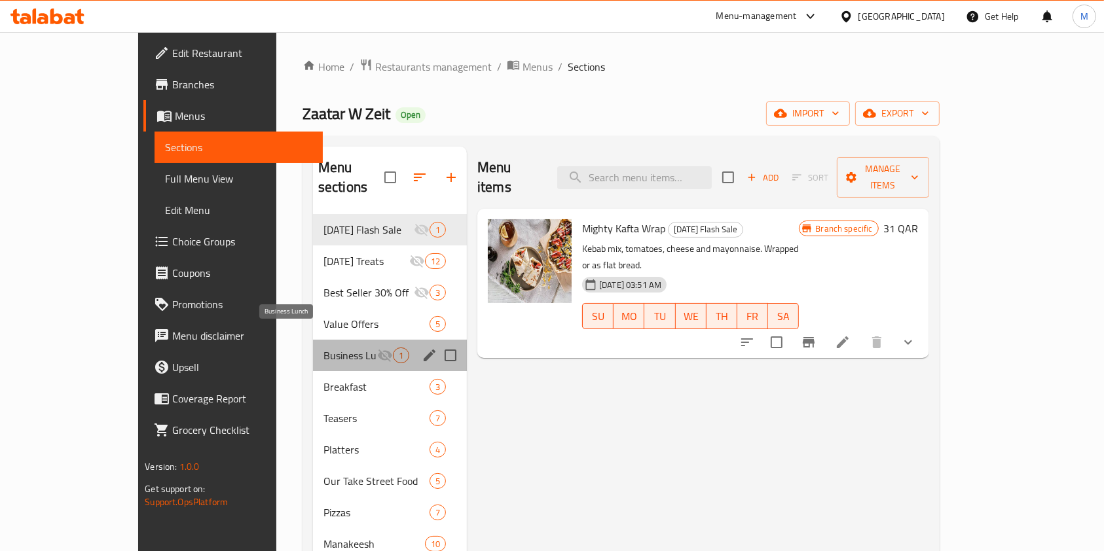
click at [323, 348] on span "Business Lunch" at bounding box center [350, 356] width 54 height 16
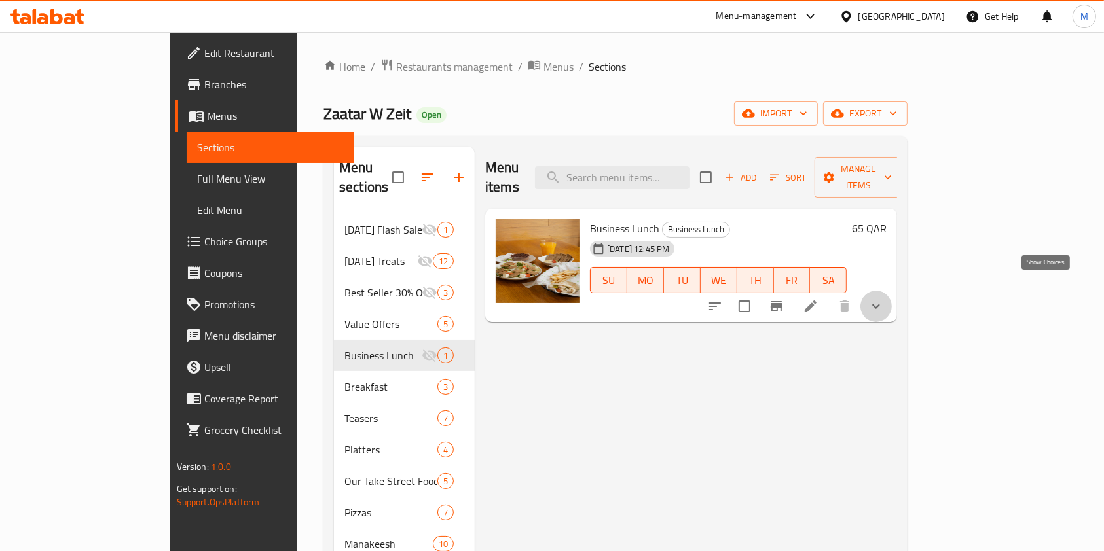
click at [884, 299] on icon "show more" at bounding box center [876, 307] width 16 height 16
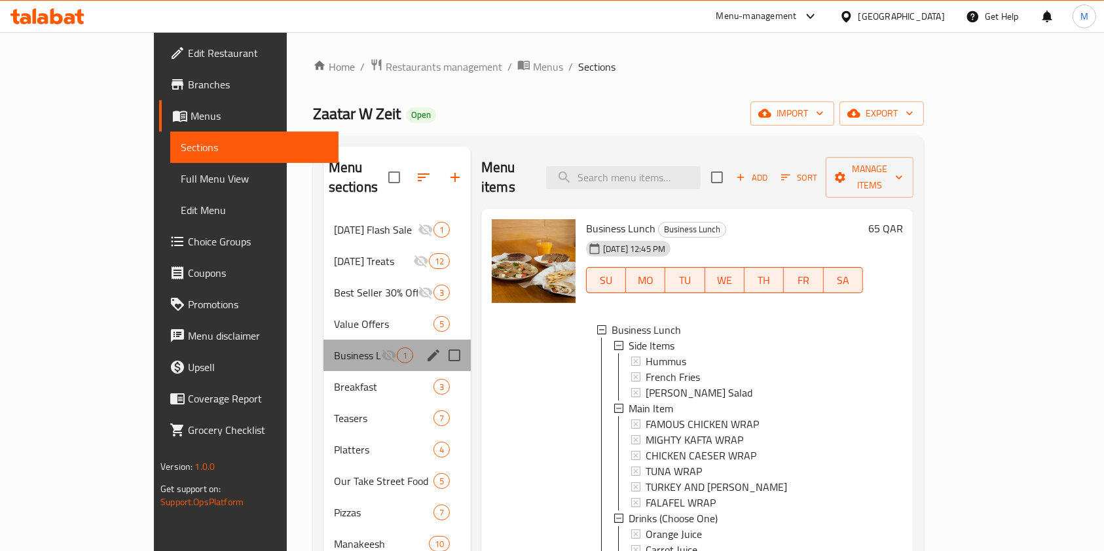
click at [323, 340] on div "Business Lunch 1" at bounding box center [396, 355] width 147 height 31
click at [381, 348] on icon "Menu sections" at bounding box center [389, 356] width 16 height 16
click at [382, 350] on icon "Menu sections" at bounding box center [389, 356] width 14 height 12
click at [426, 348] on icon "edit" at bounding box center [434, 356] width 16 height 16
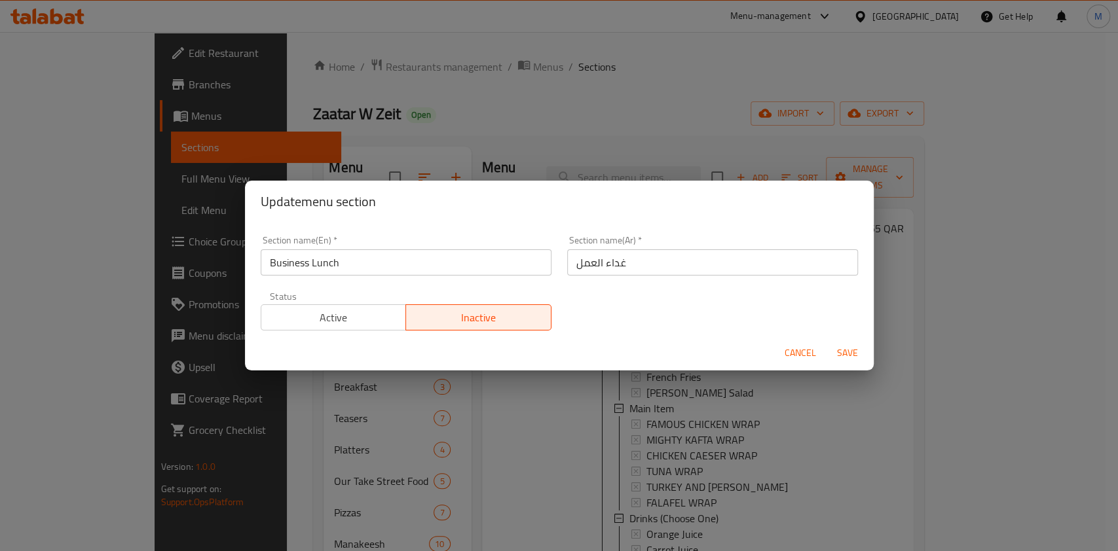
click at [353, 310] on span "Active" at bounding box center [334, 317] width 135 height 19
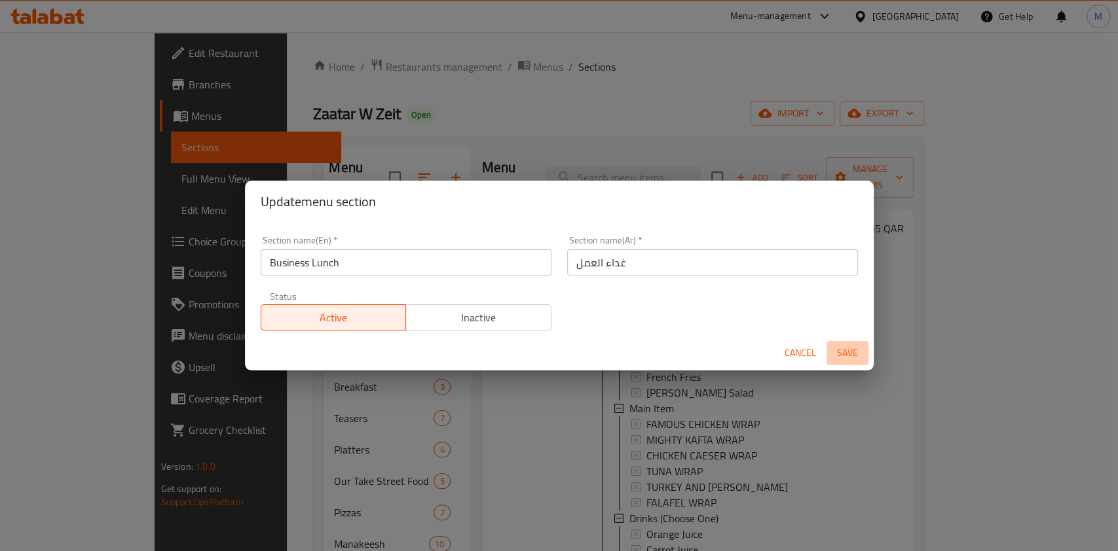
click at [838, 352] on span "Save" at bounding box center [847, 353] width 31 height 16
